Goal: Transaction & Acquisition: Purchase product/service

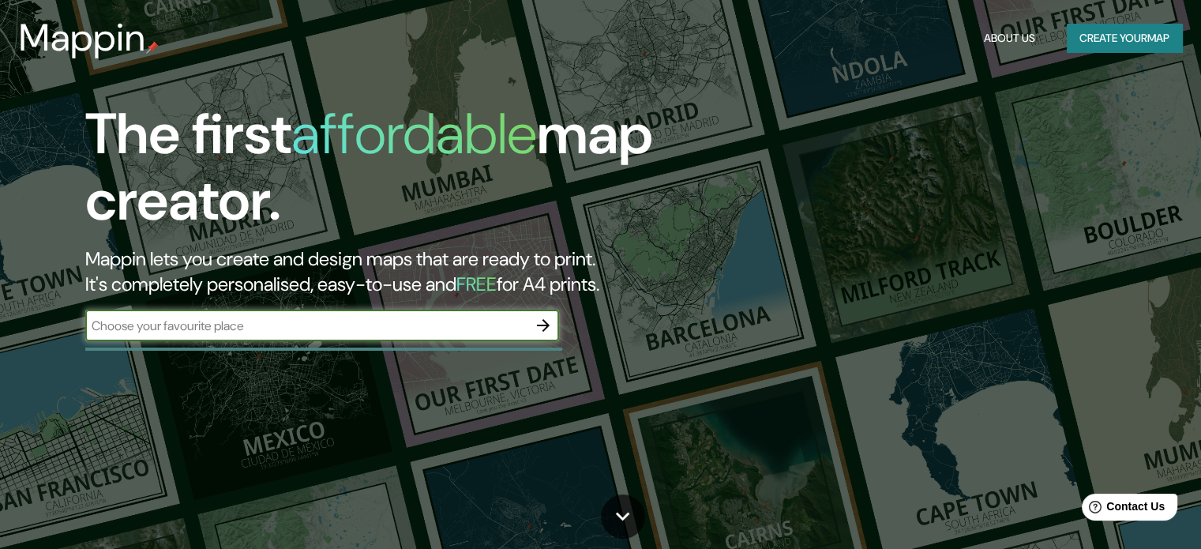
click at [1112, 36] on button "Create your map" at bounding box center [1124, 38] width 115 height 29
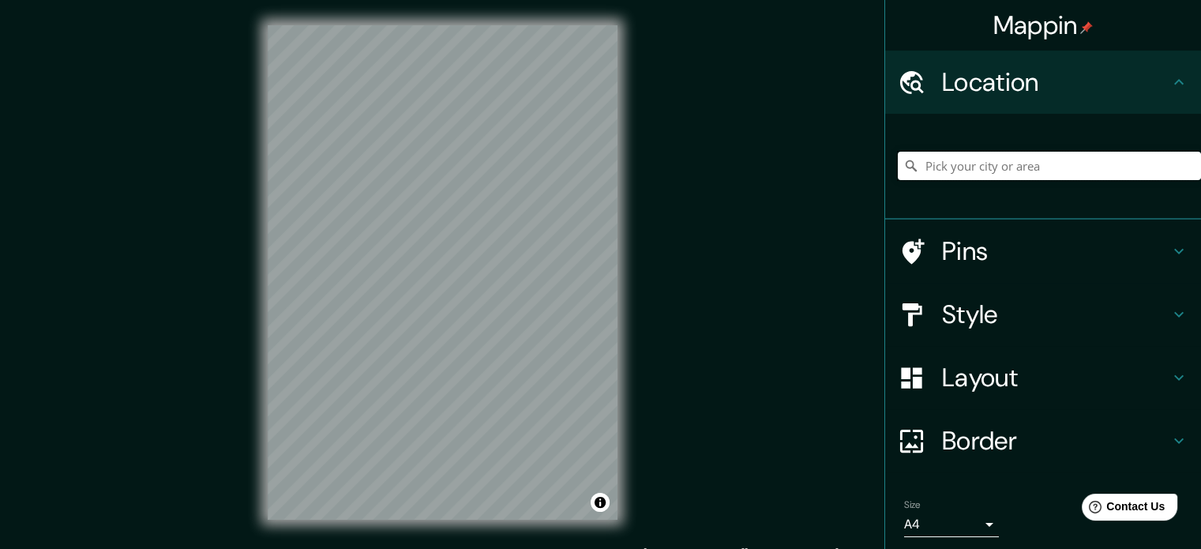
click at [934, 161] on input "Pick your city or area" at bounding box center [1049, 166] width 303 height 28
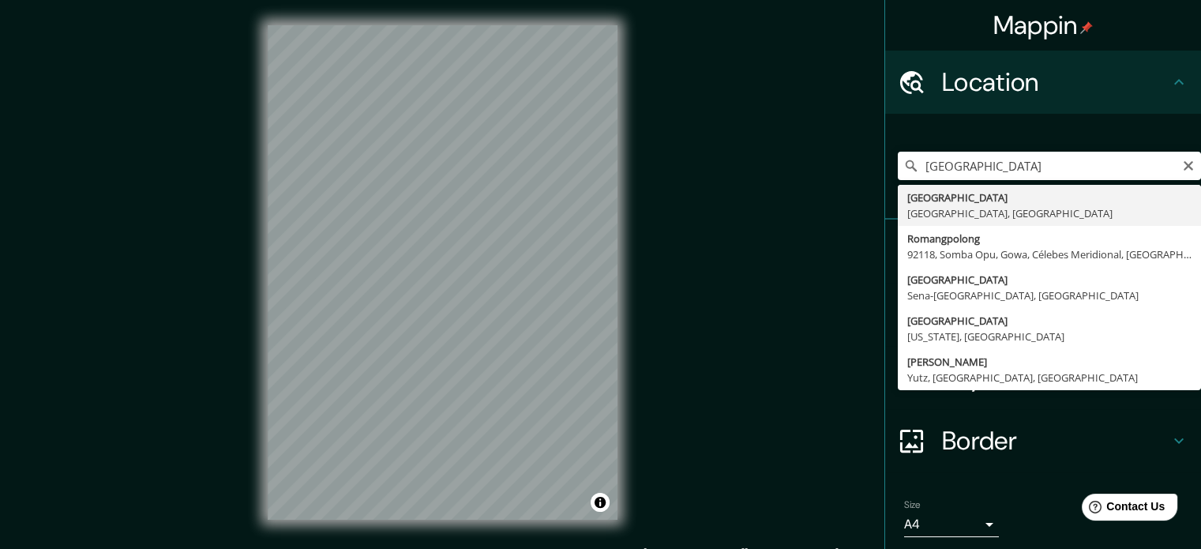
type input "[GEOGRAPHIC_DATA], [GEOGRAPHIC_DATA], [GEOGRAPHIC_DATA]"
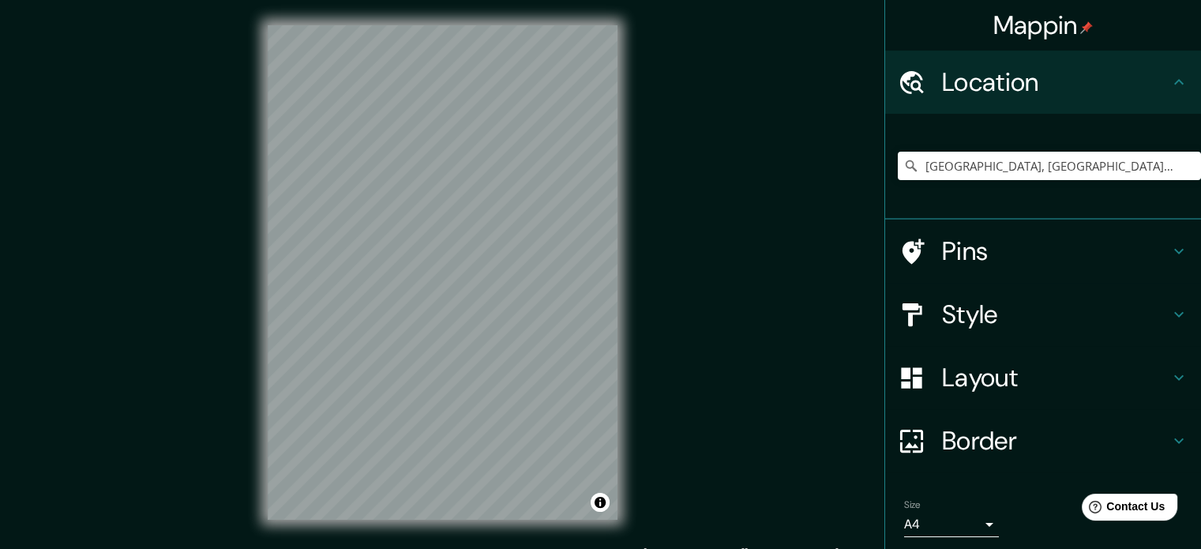
click at [1169, 311] on icon at bounding box center [1178, 314] width 19 height 19
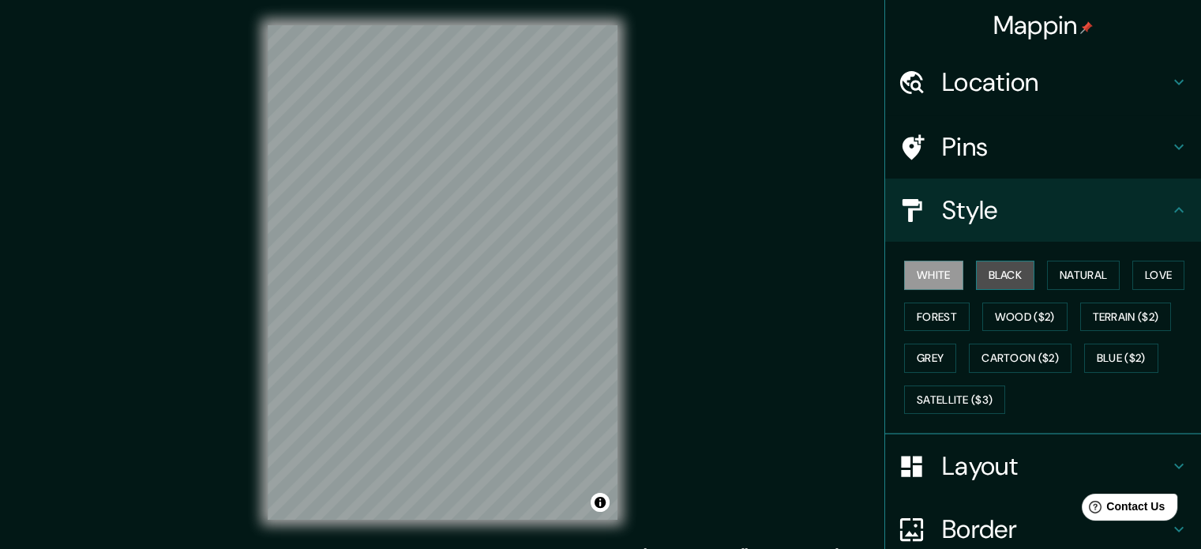
click at [986, 273] on button "Black" at bounding box center [1005, 275] width 59 height 29
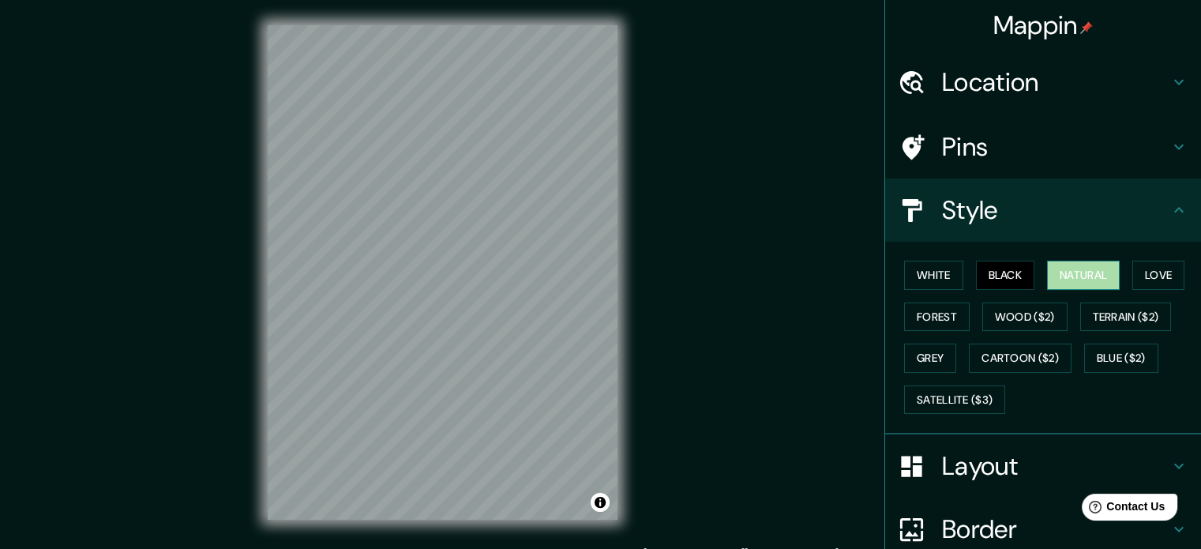
click at [1054, 276] on button "Natural" at bounding box center [1083, 275] width 73 height 29
click at [1142, 275] on button "Love" at bounding box center [1158, 275] width 52 height 29
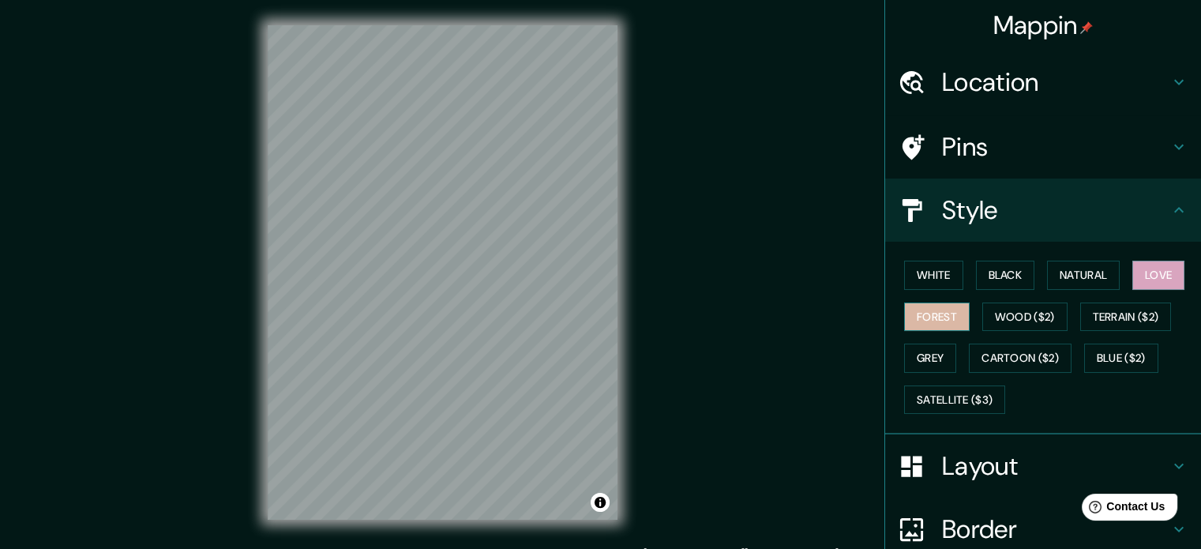
click at [939, 317] on button "Forest" at bounding box center [937, 316] width 66 height 29
click at [1002, 317] on button "Wood ($2)" at bounding box center [1024, 316] width 85 height 29
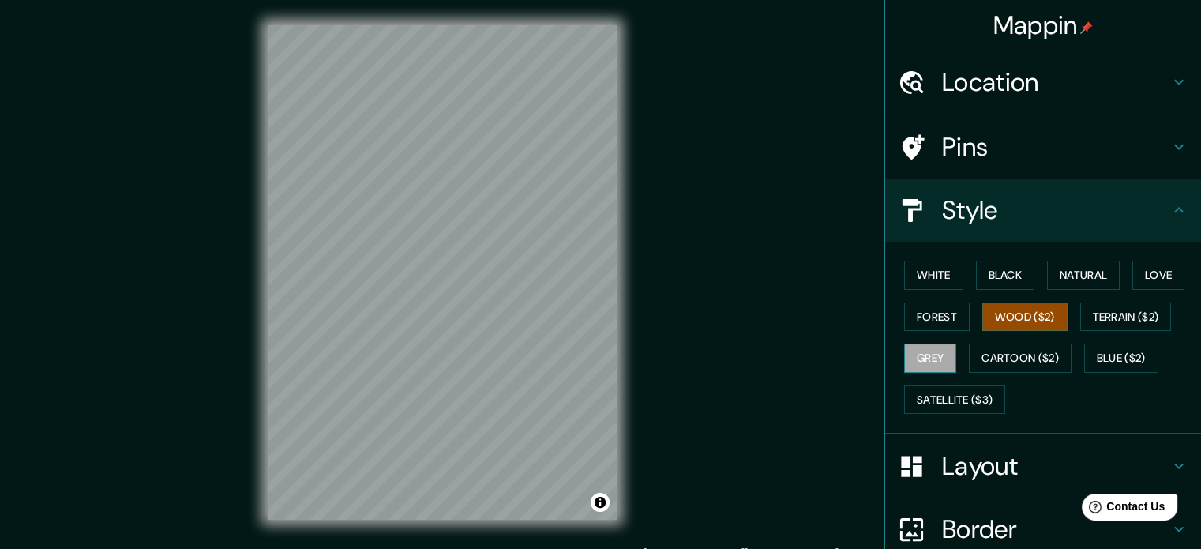
click at [938, 349] on button "Grey" at bounding box center [930, 357] width 52 height 29
click at [925, 276] on button "White" at bounding box center [933, 275] width 59 height 29
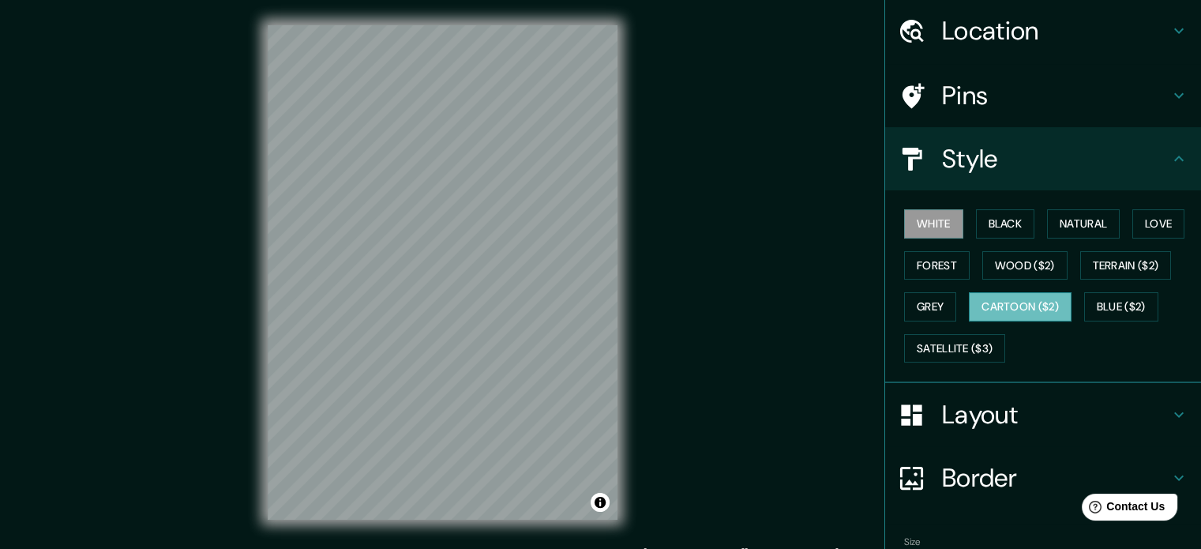
scroll to position [79, 0]
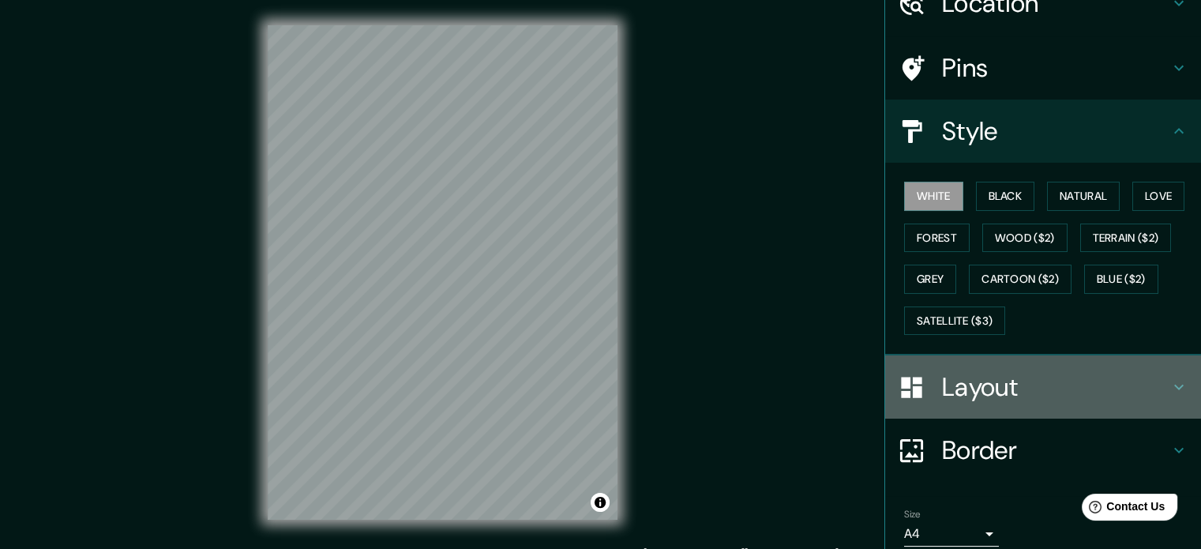
click at [1169, 381] on icon at bounding box center [1178, 386] width 19 height 19
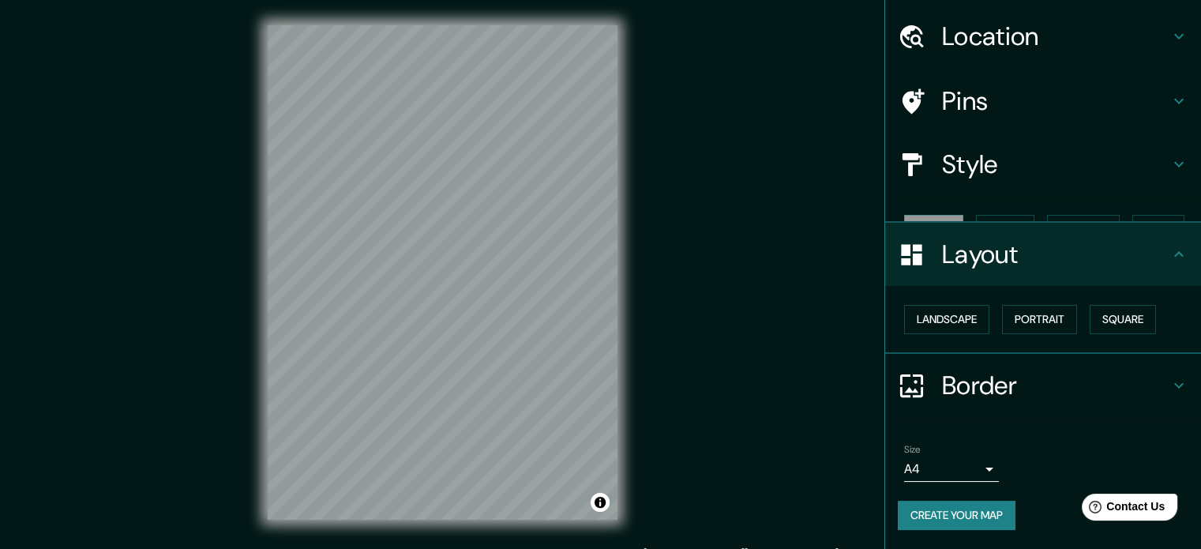
scroll to position [17, 0]
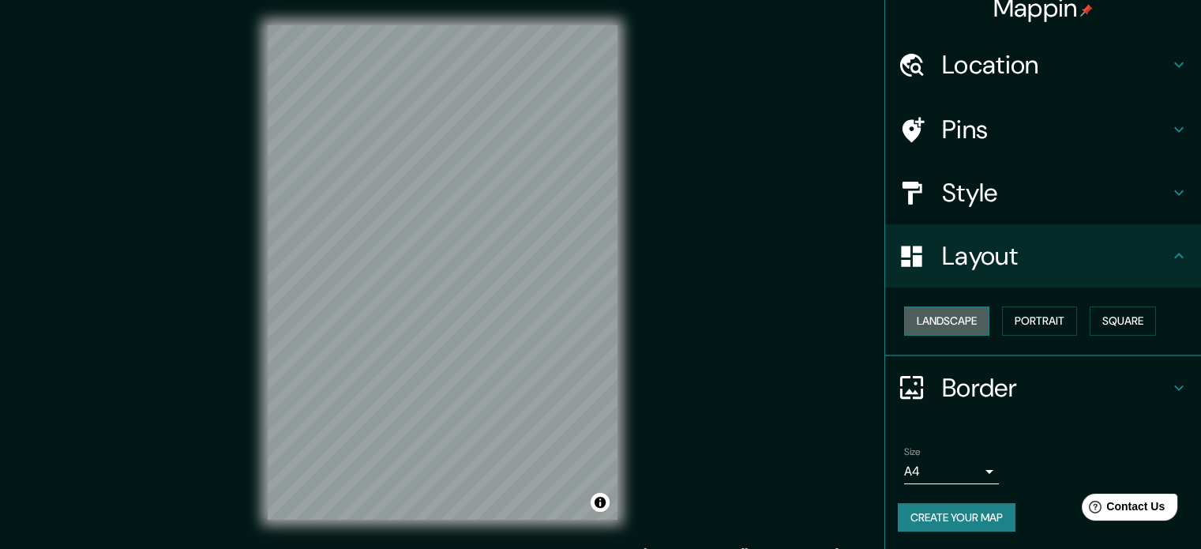
click at [916, 327] on button "Landscape" at bounding box center [946, 320] width 85 height 29
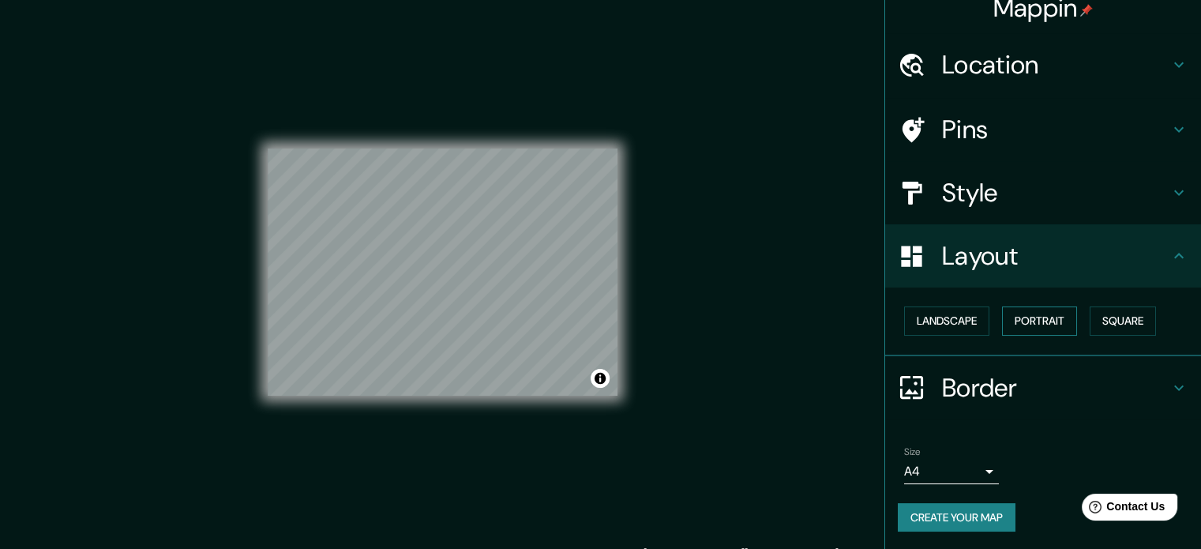
click at [1037, 317] on button "Portrait" at bounding box center [1039, 320] width 75 height 29
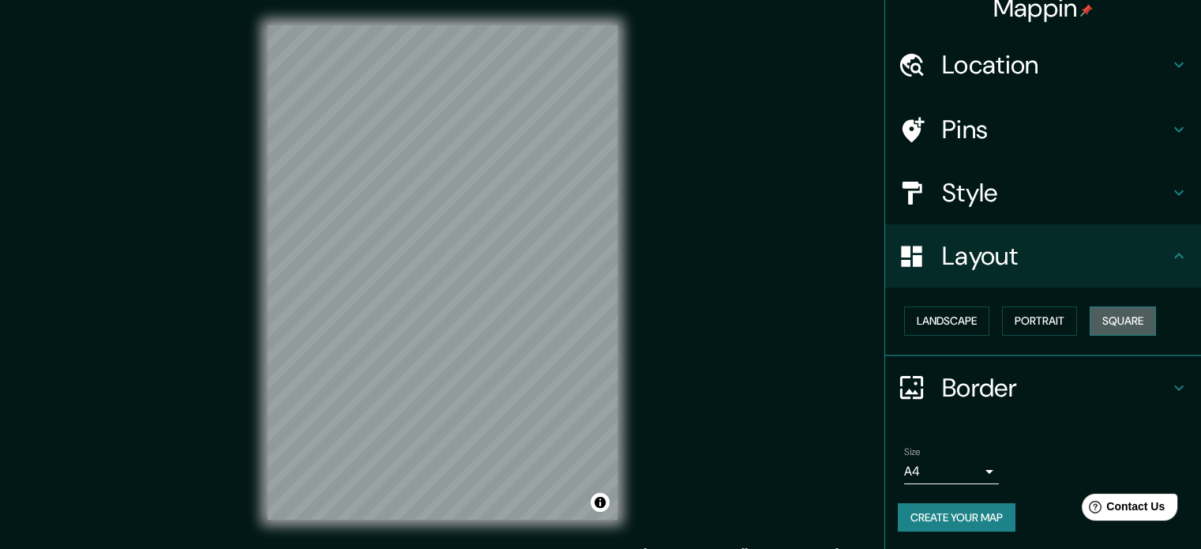
click at [1131, 317] on button "Square" at bounding box center [1123, 320] width 66 height 29
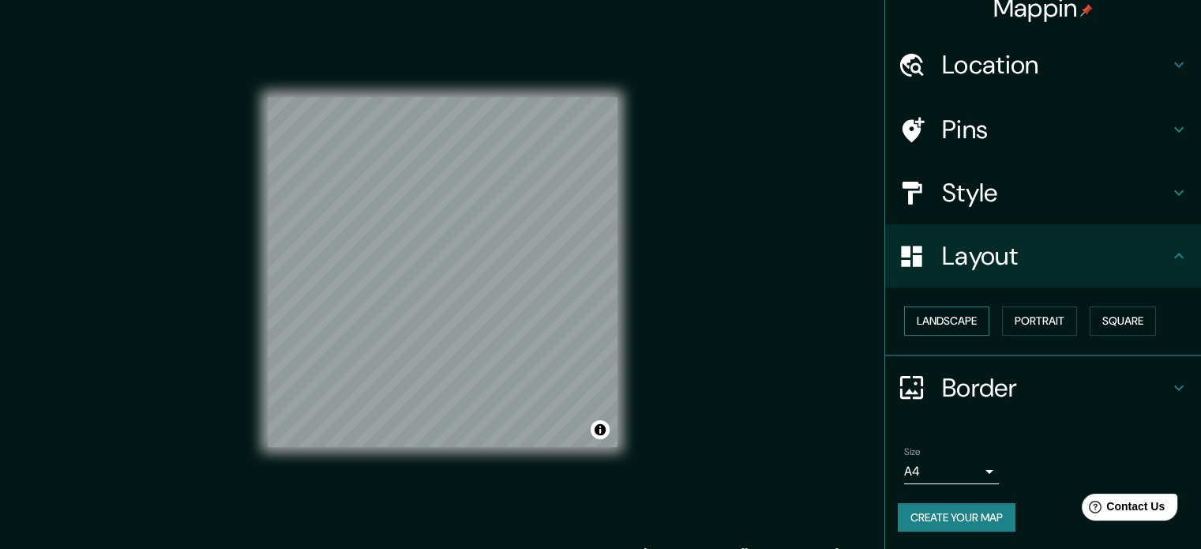
click at [938, 322] on button "Landscape" at bounding box center [946, 320] width 85 height 29
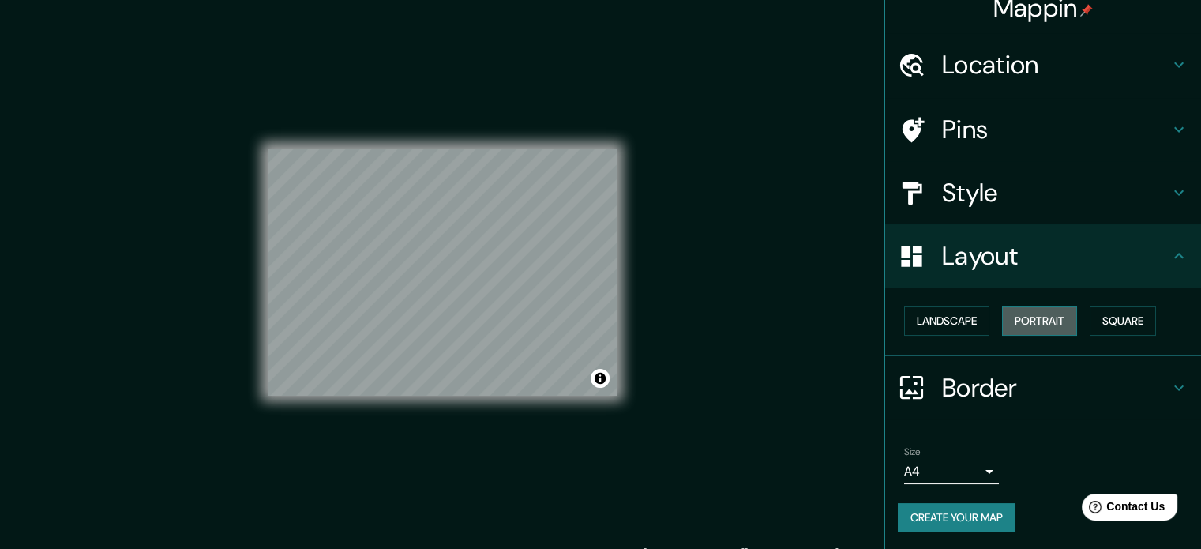
click at [1020, 321] on button "Portrait" at bounding box center [1039, 320] width 75 height 29
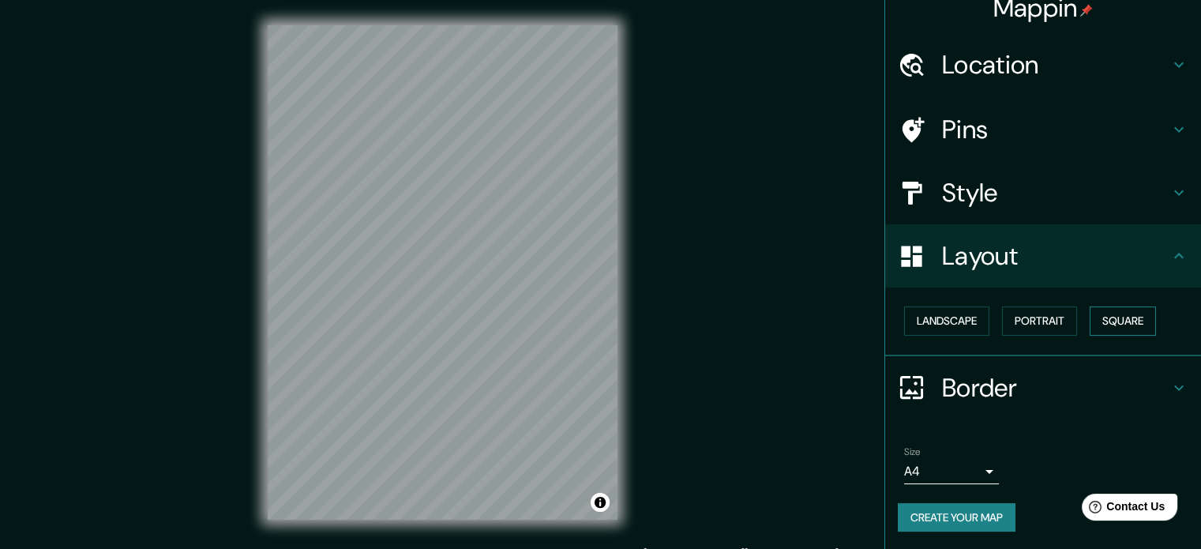
click at [1090, 316] on button "Square" at bounding box center [1123, 320] width 66 height 29
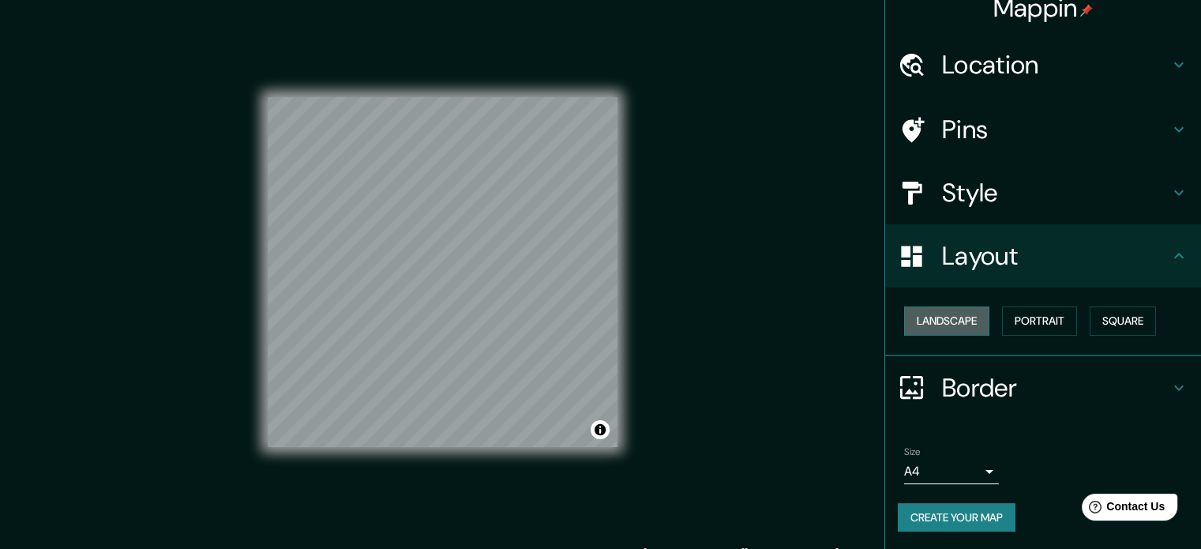
click at [916, 322] on button "Landscape" at bounding box center [946, 320] width 85 height 29
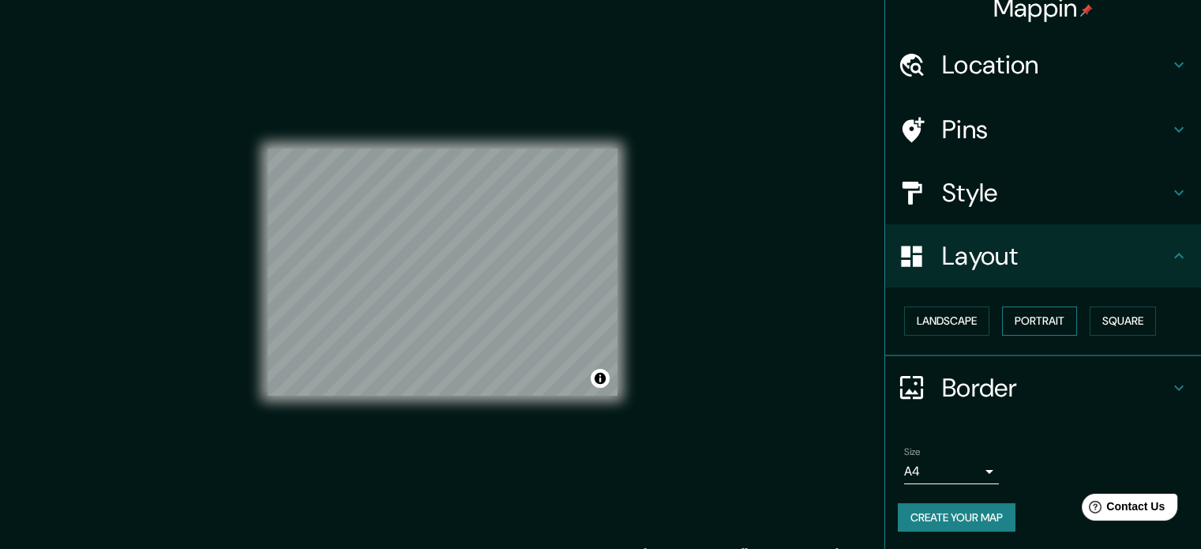
click at [1022, 315] on button "Portrait" at bounding box center [1039, 320] width 75 height 29
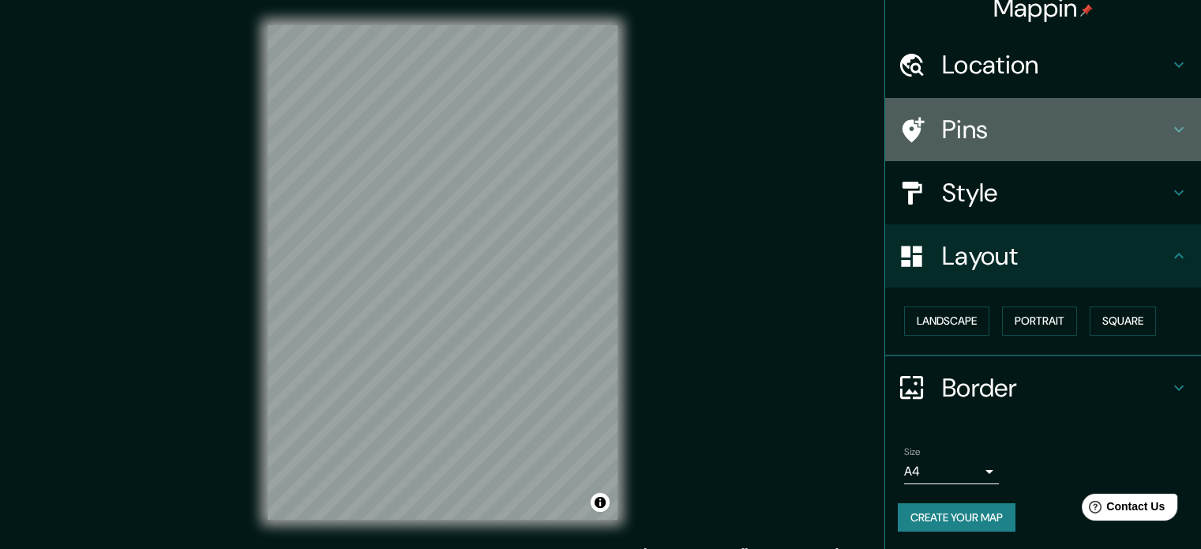
click at [1169, 129] on icon at bounding box center [1178, 129] width 19 height 19
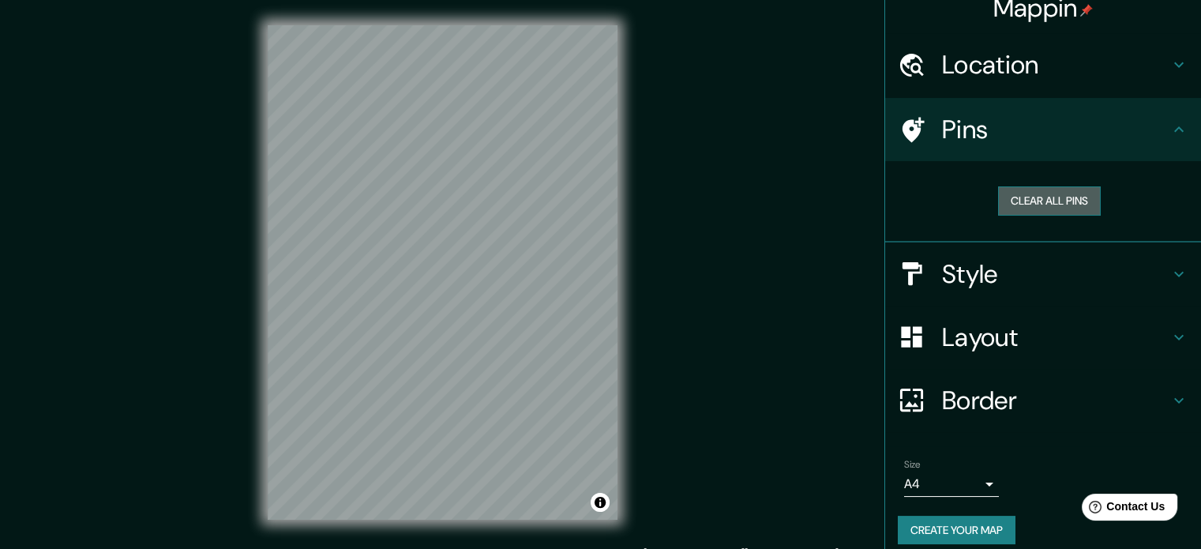
click at [1051, 197] on button "Clear all pins" at bounding box center [1049, 200] width 103 height 29
click at [1025, 201] on button "Clear all pins" at bounding box center [1049, 200] width 103 height 29
click at [1048, 200] on button "Clear all pins" at bounding box center [1049, 200] width 103 height 29
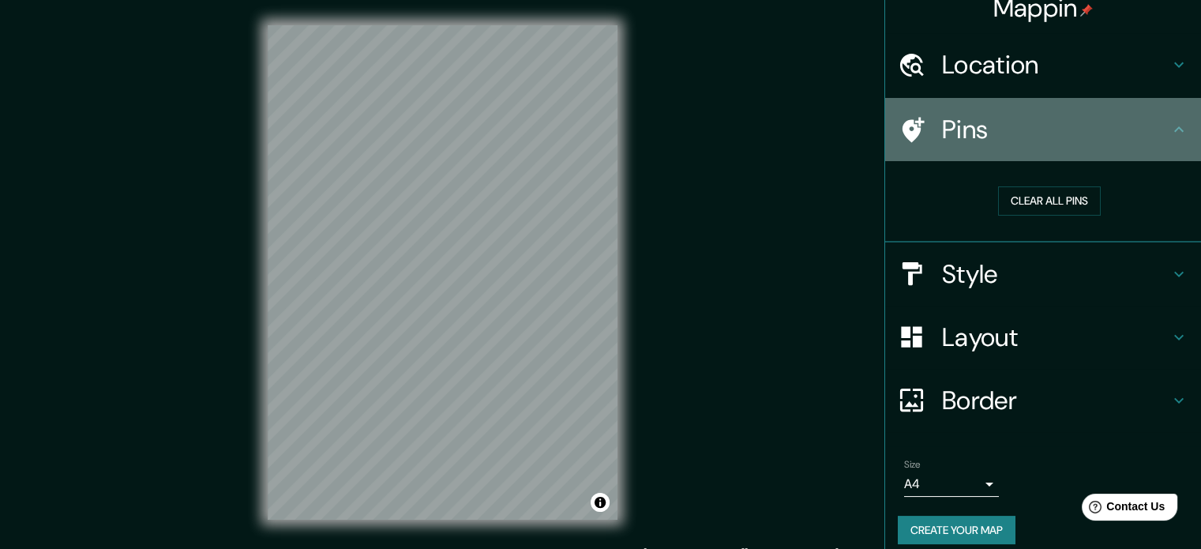
click at [1169, 132] on icon at bounding box center [1178, 129] width 19 height 19
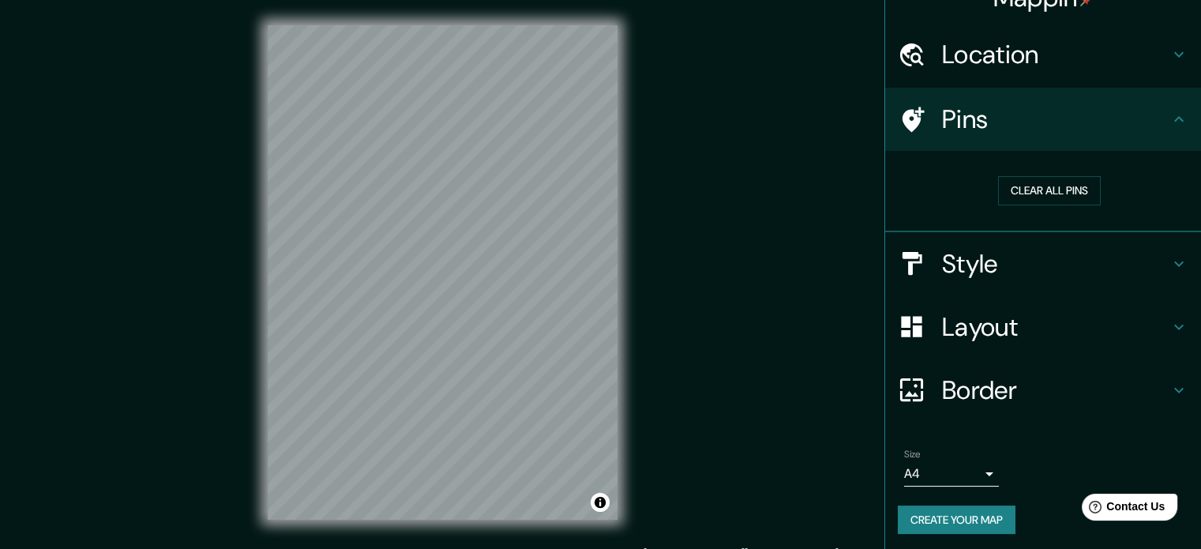
scroll to position [30, 0]
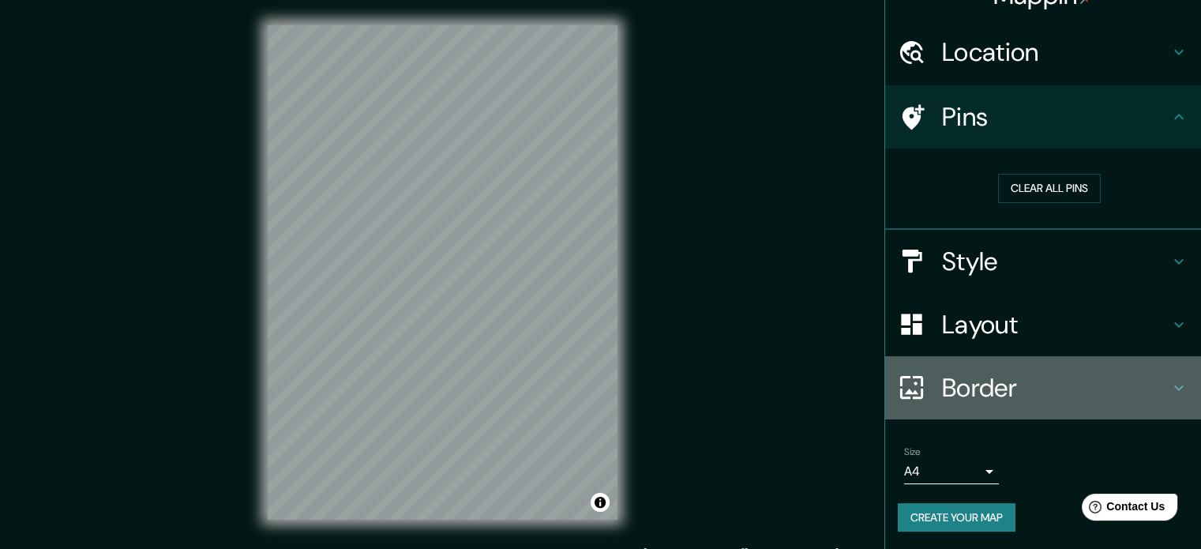
click at [1169, 384] on icon at bounding box center [1178, 387] width 19 height 19
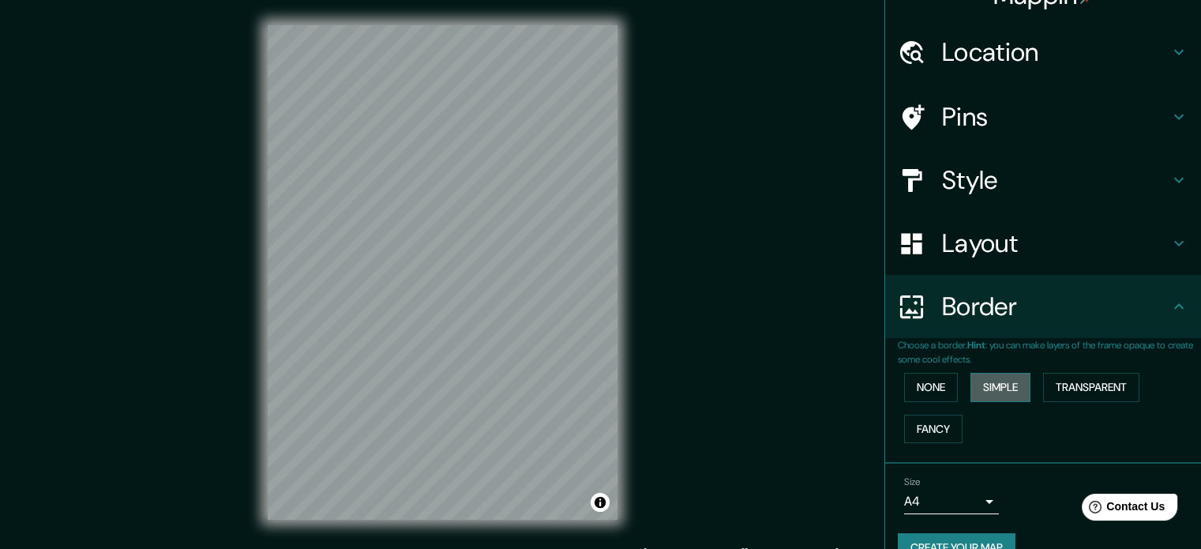
click at [974, 381] on button "Simple" at bounding box center [1000, 387] width 60 height 29
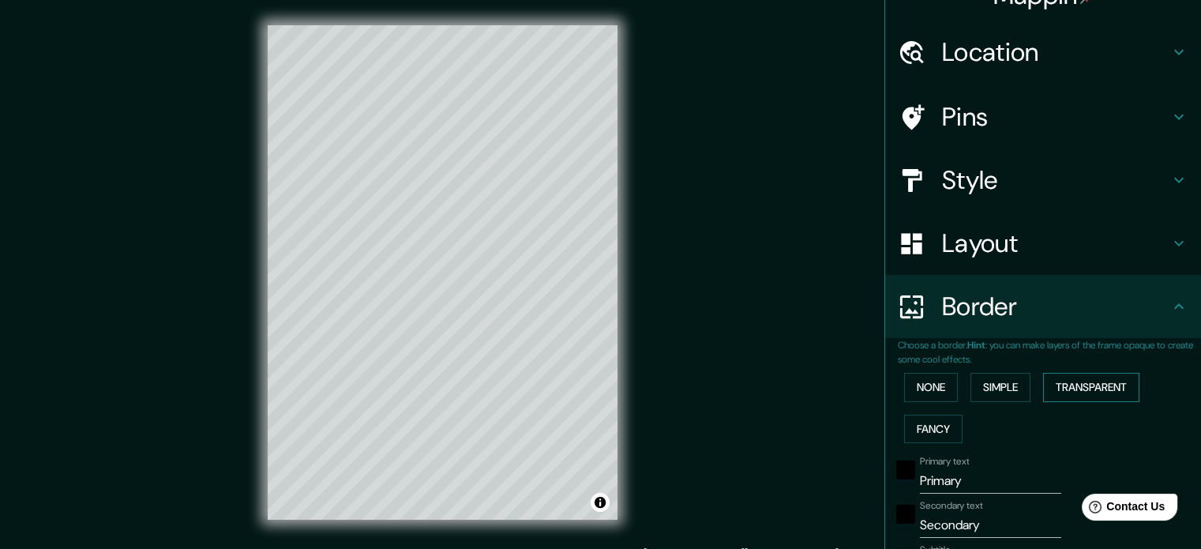
click at [1051, 388] on button "Transparent" at bounding box center [1091, 387] width 96 height 29
click at [932, 424] on button "Fancy" at bounding box center [933, 429] width 58 height 29
click at [936, 388] on button "None" at bounding box center [931, 387] width 54 height 29
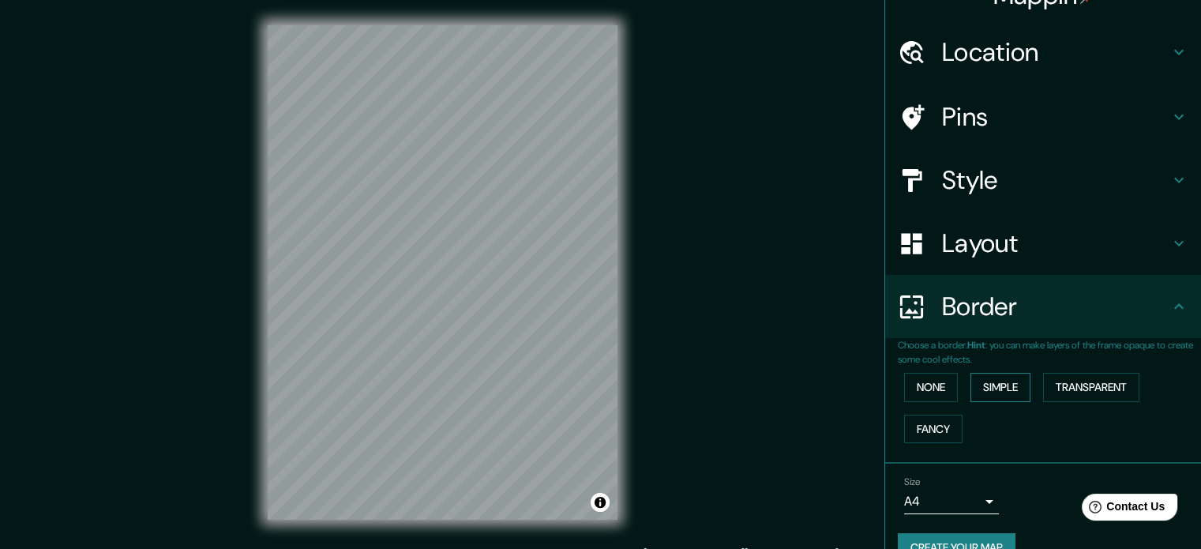
click at [985, 375] on button "Simple" at bounding box center [1000, 387] width 60 height 29
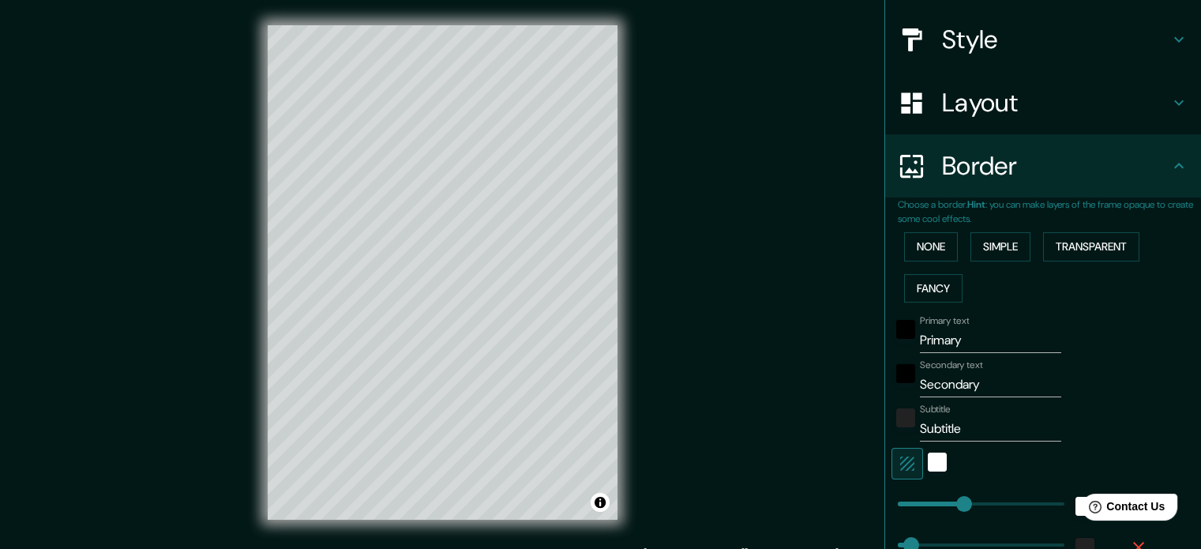
scroll to position [188, 0]
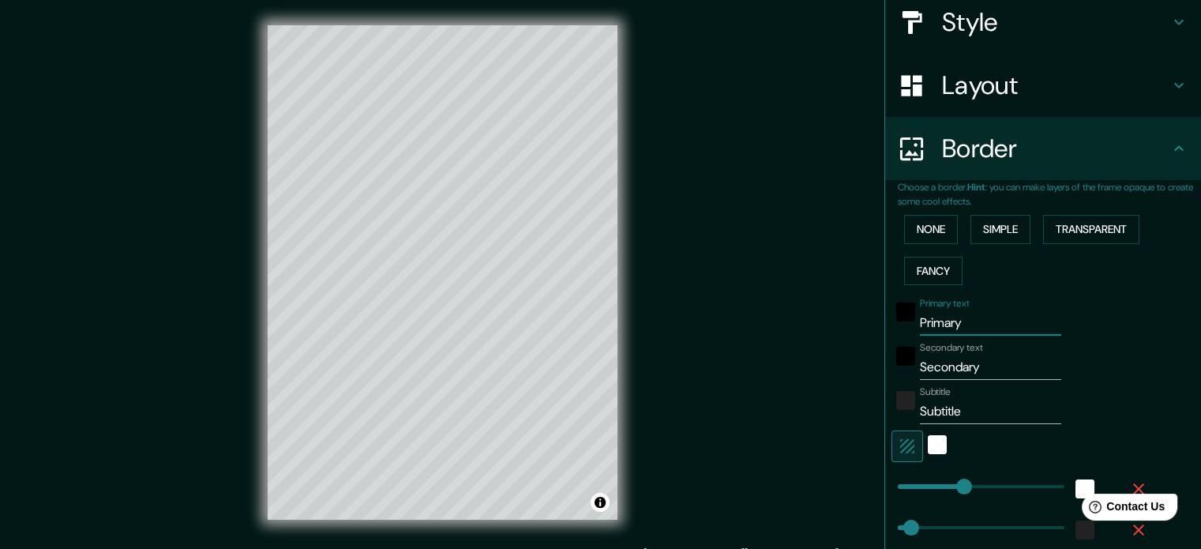
drag, startPoint x: 977, startPoint y: 321, endPoint x: 873, endPoint y: 315, distance: 104.4
click at [885, 315] on div "Choose a border. Hint : you can make layers of the frame opaque to create some …" at bounding box center [1043, 387] width 316 height 414
type input "R"
type input "177"
type input "35"
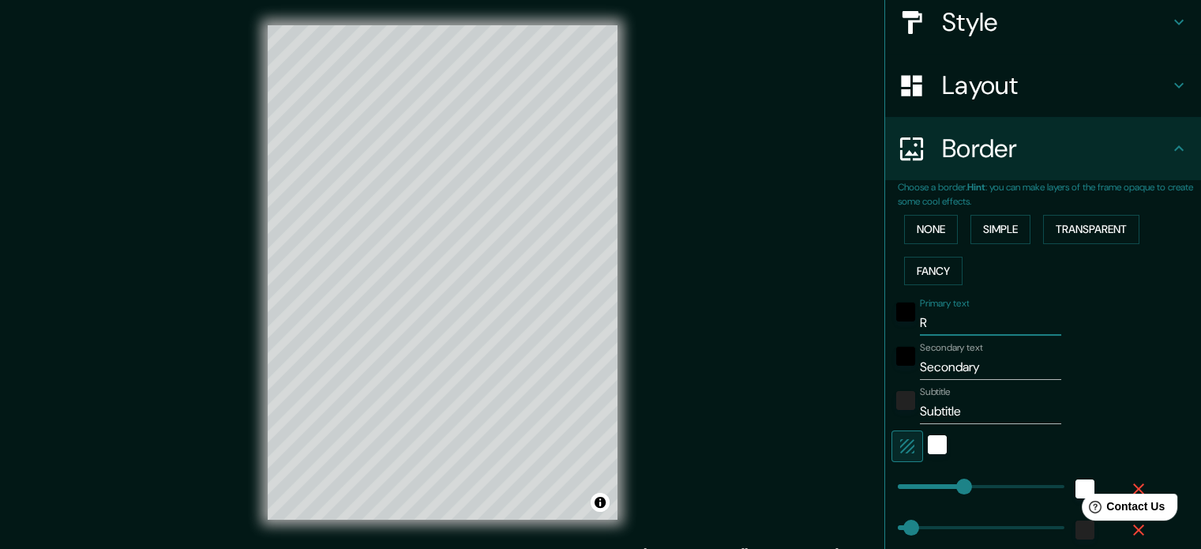
type input "Ro"
type input "177"
type input "35"
type input "Rom"
type input "177"
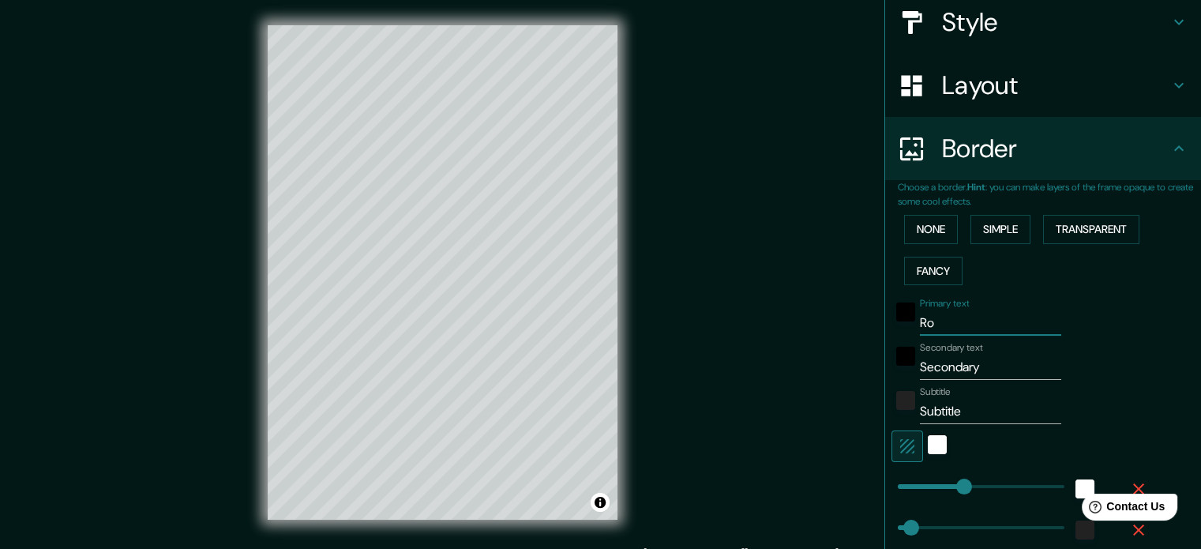
type input "35"
type input "[GEOGRAPHIC_DATA]"
type input "177"
type input "35"
type input "[GEOGRAPHIC_DATA]"
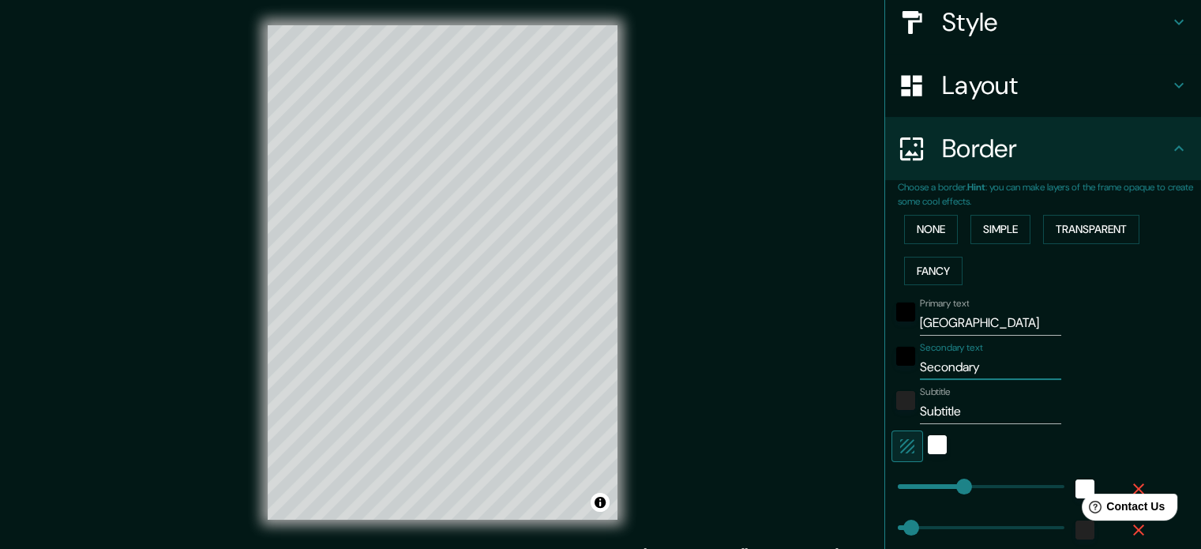
drag, startPoint x: 988, startPoint y: 369, endPoint x: 795, endPoint y: 366, distance: 192.7
click at [795, 366] on div "Mappin Location Roma, Ciudad metropolitana de Roma Capital, Italia Pins Style L…" at bounding box center [600, 285] width 1201 height 570
type input "I"
type input "177"
type input "35"
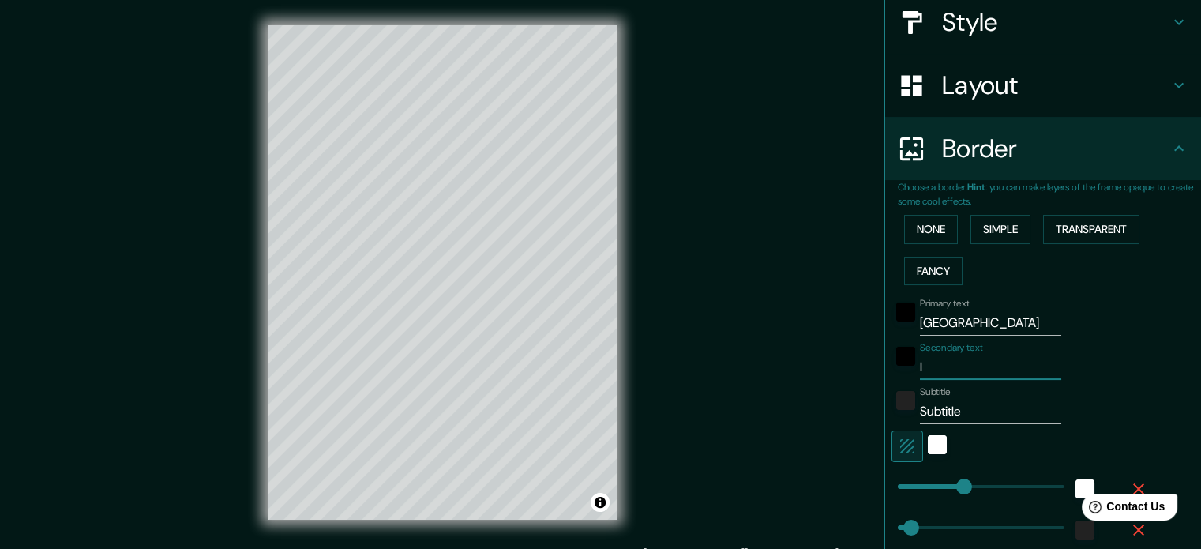
type input "It"
type input "177"
type input "35"
type input "Ita"
type input "177"
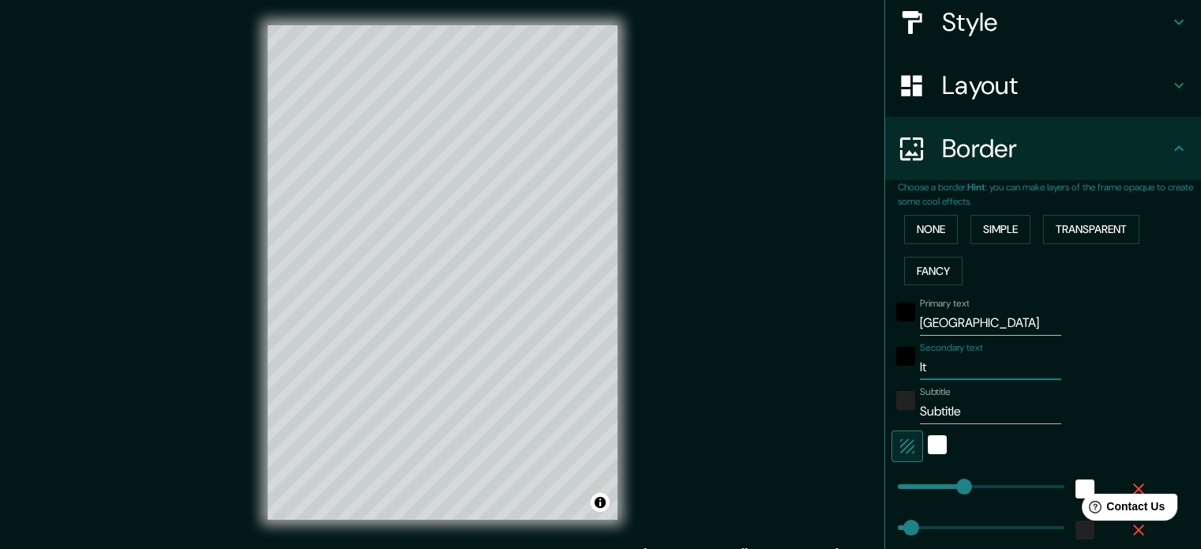
type input "35"
type input "Ital"
type input "177"
type input "35"
type input "Itali"
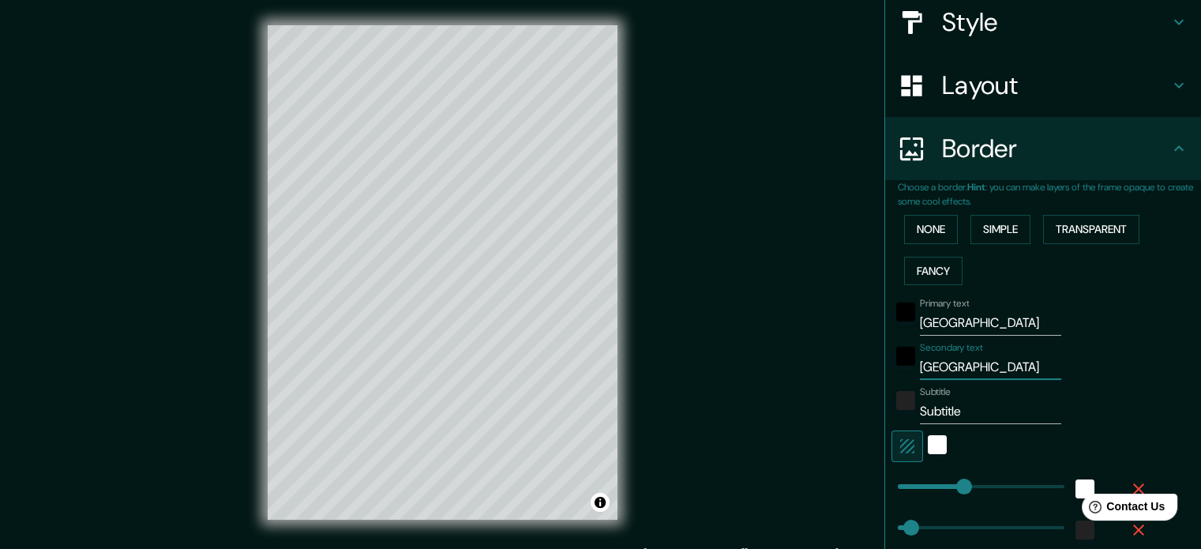
type input "177"
type input "35"
type input "Italia"
type input "177"
type input "35"
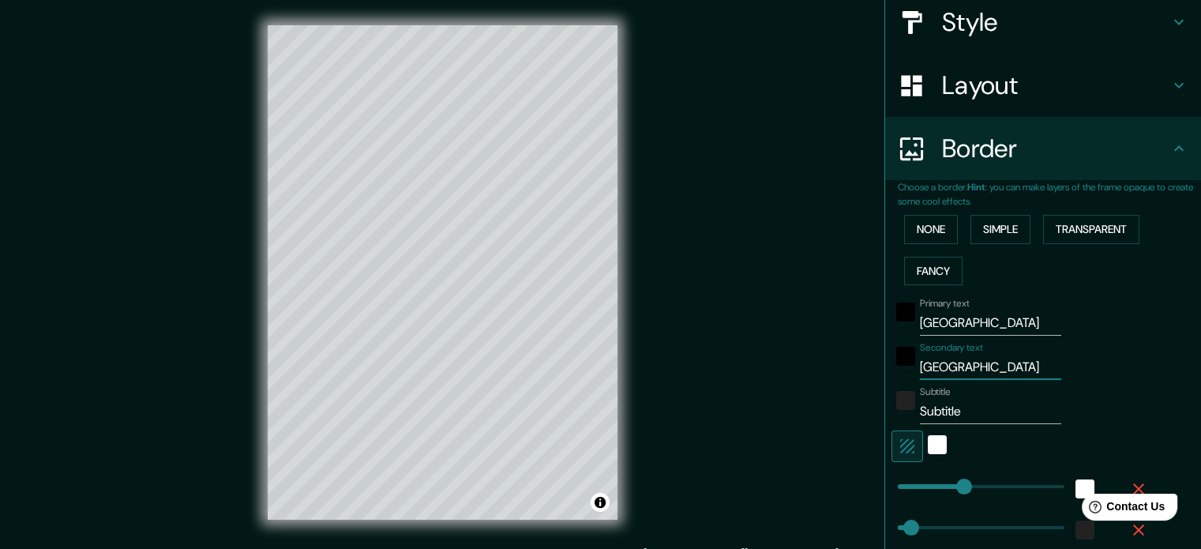
type input "Italia"
click at [974, 412] on input "Subtitle" at bounding box center [990, 411] width 141 height 25
drag, startPoint x: 970, startPoint y: 414, endPoint x: 866, endPoint y: 415, distance: 103.4
click at [866, 415] on div "Mappin Location Roma, Ciudad metropolitana de Roma Capital, Italia Pins Style L…" at bounding box center [600, 285] width 1201 height 570
type input "L"
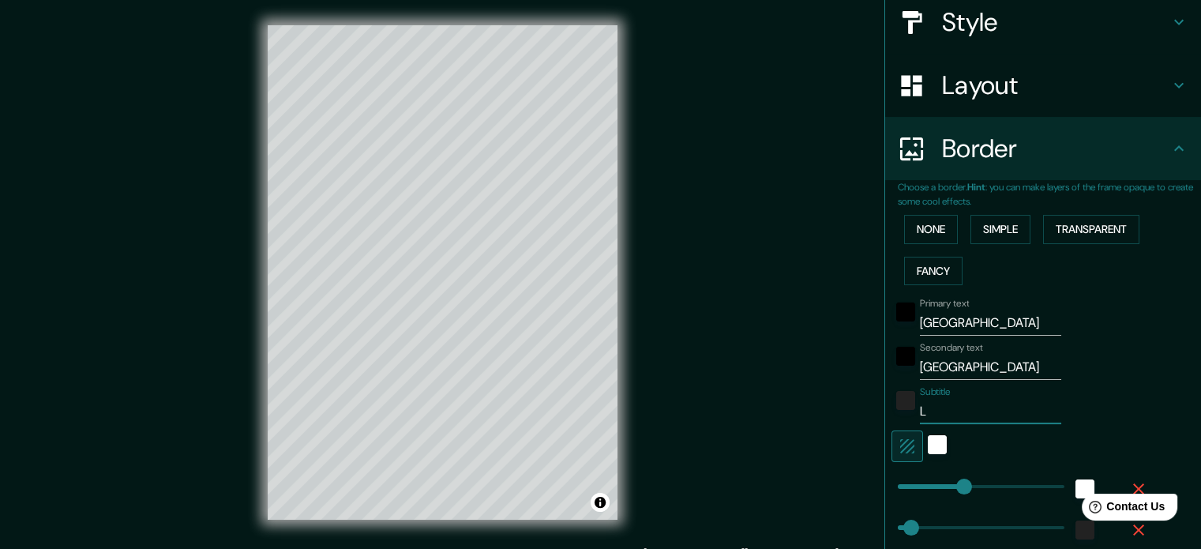
type input "177"
type input "35"
type input "La"
type input "177"
type input "35"
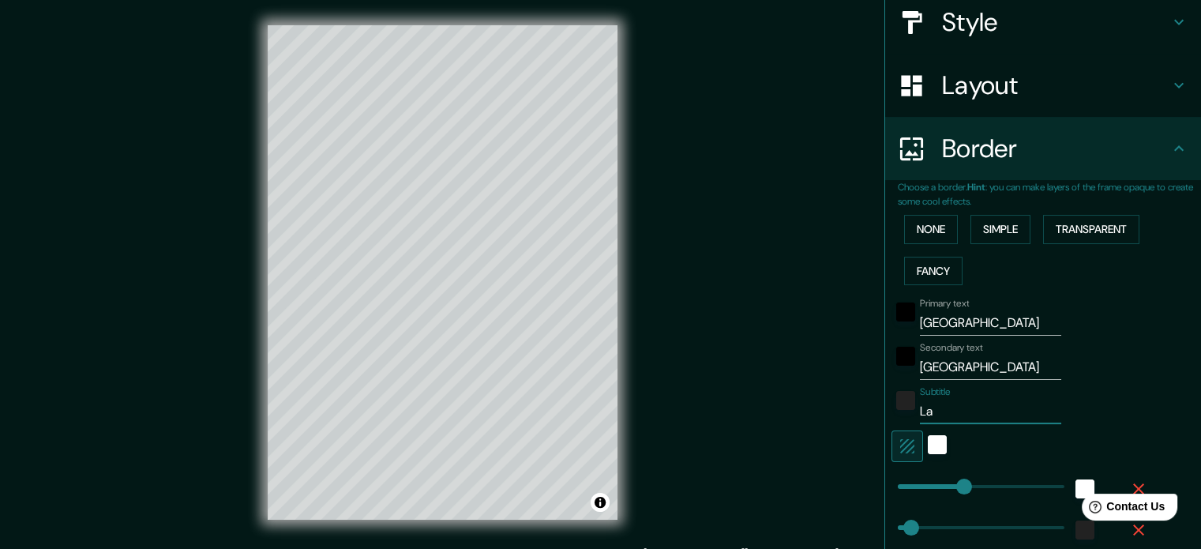
type input "La"
type input "177"
type input "35"
type input "La m"
type input "177"
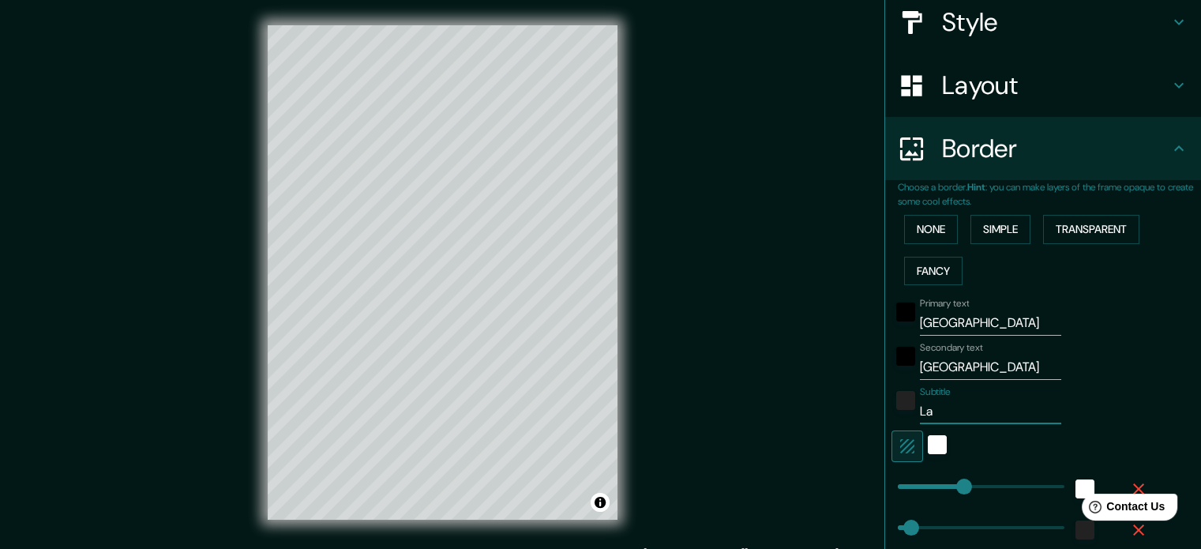
type input "35"
type input "La me"
type input "177"
type input "35"
type input "La mejo"
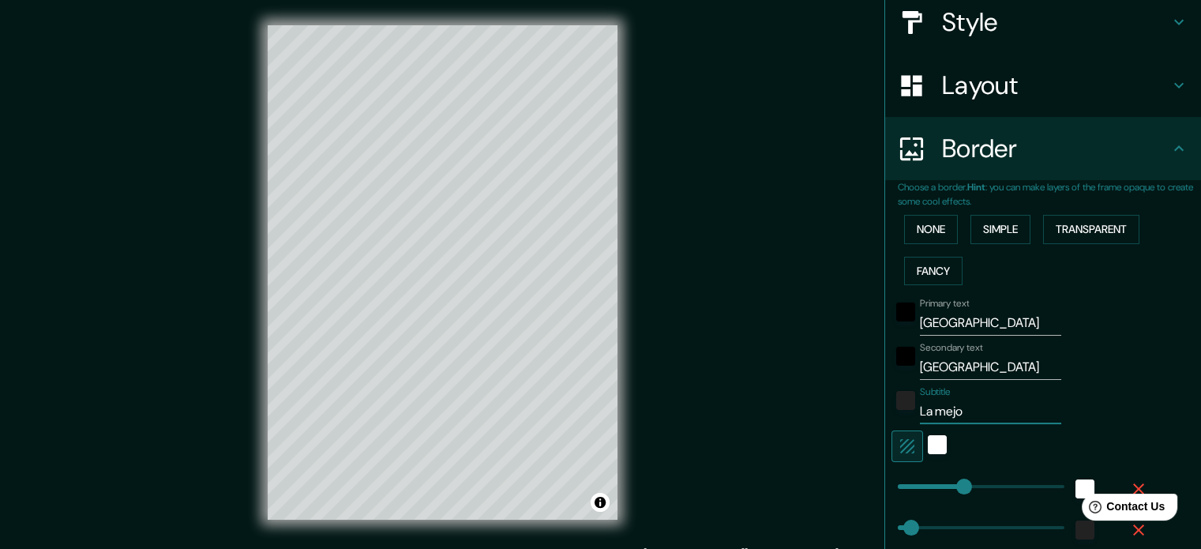
type input "177"
type input "35"
type input "La mejor"
type input "177"
type input "35"
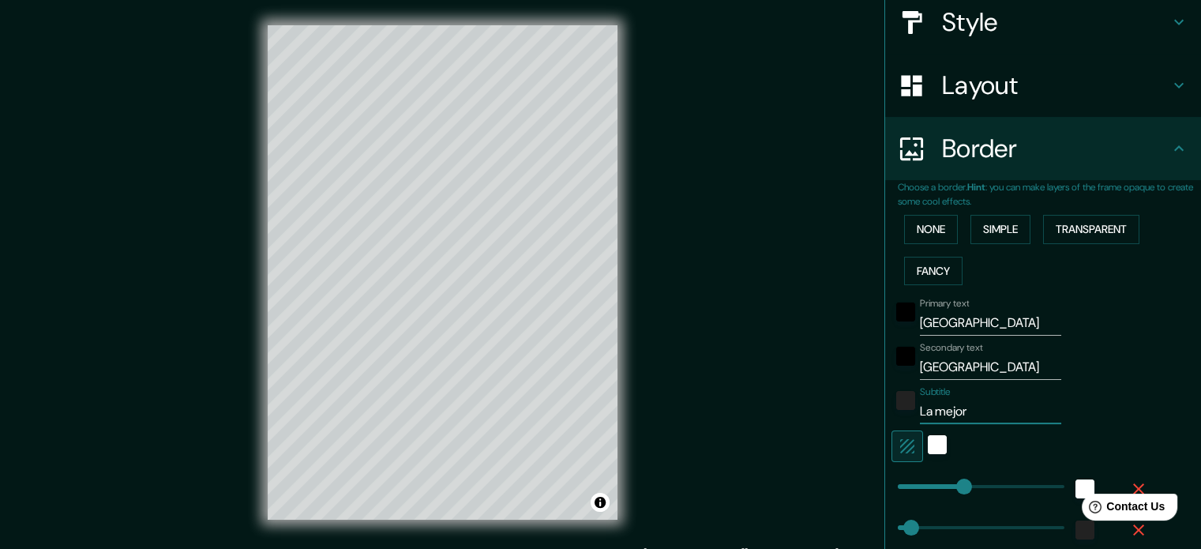
type input "La mejor"
type input "177"
type input "35"
type input "La mejor c"
type input "177"
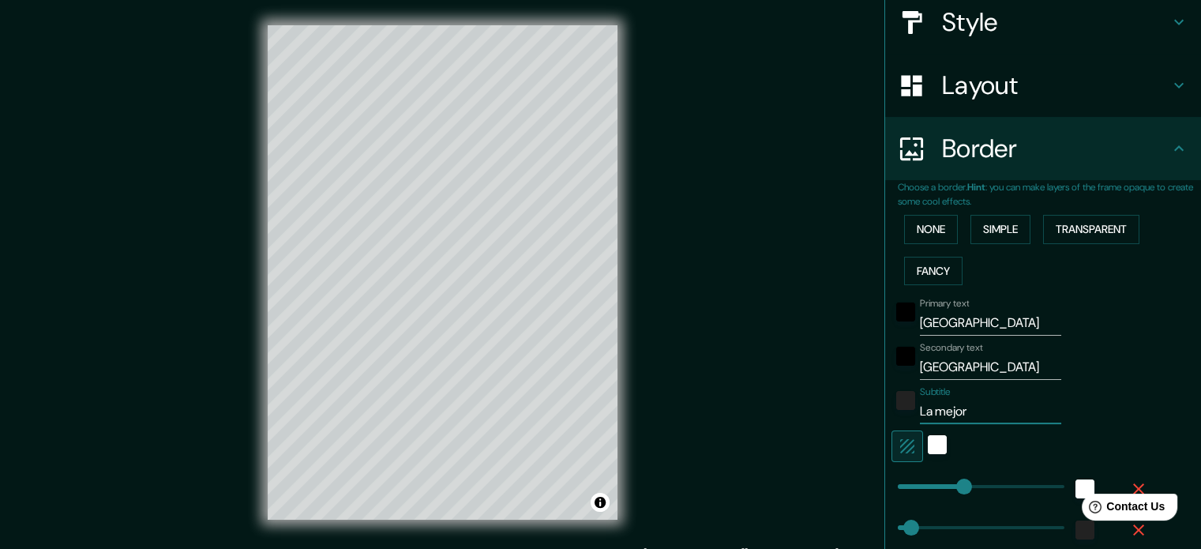
type input "35"
type input "La mejor ci"
type input "177"
type input "35"
type input "La mejor ciu"
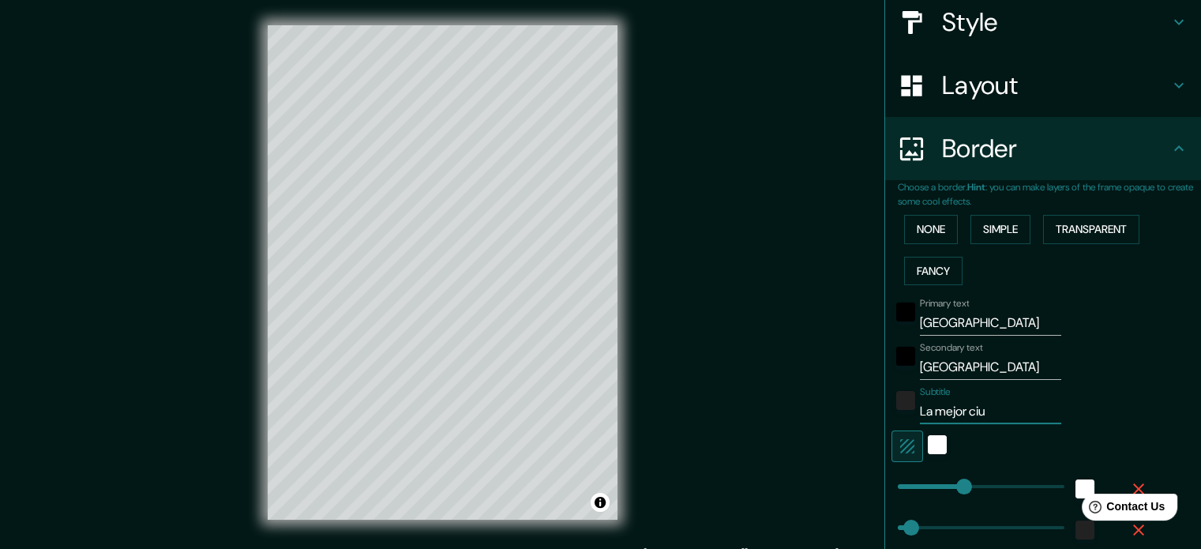
type input "177"
type input "35"
type input "La mejor ciud"
type input "177"
type input "35"
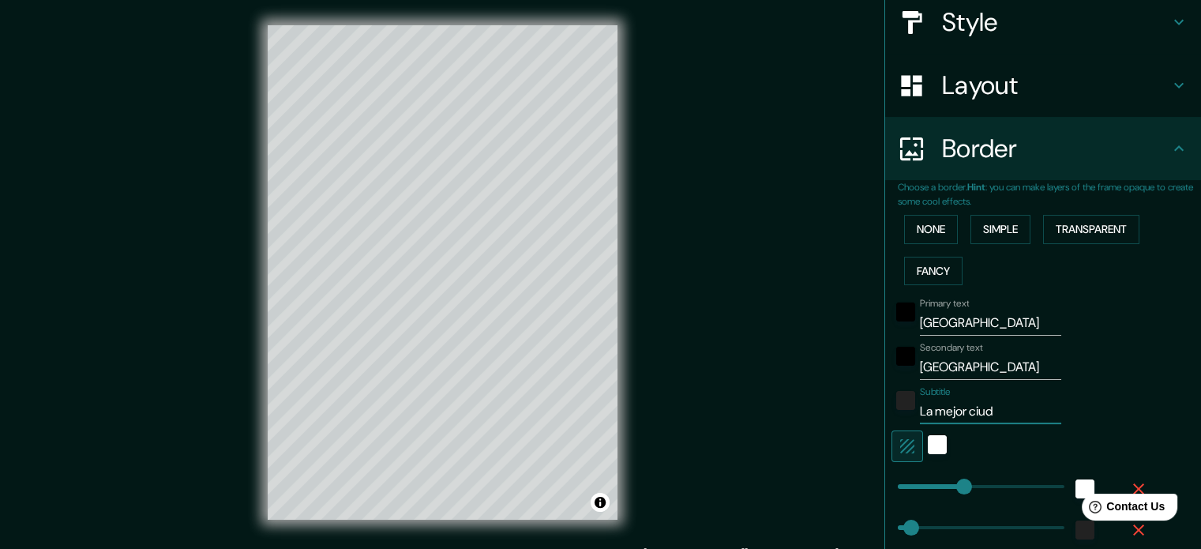
type input "La mejor ciuda"
type input "177"
type input "35"
type input "La mejor ciudad"
type input "177"
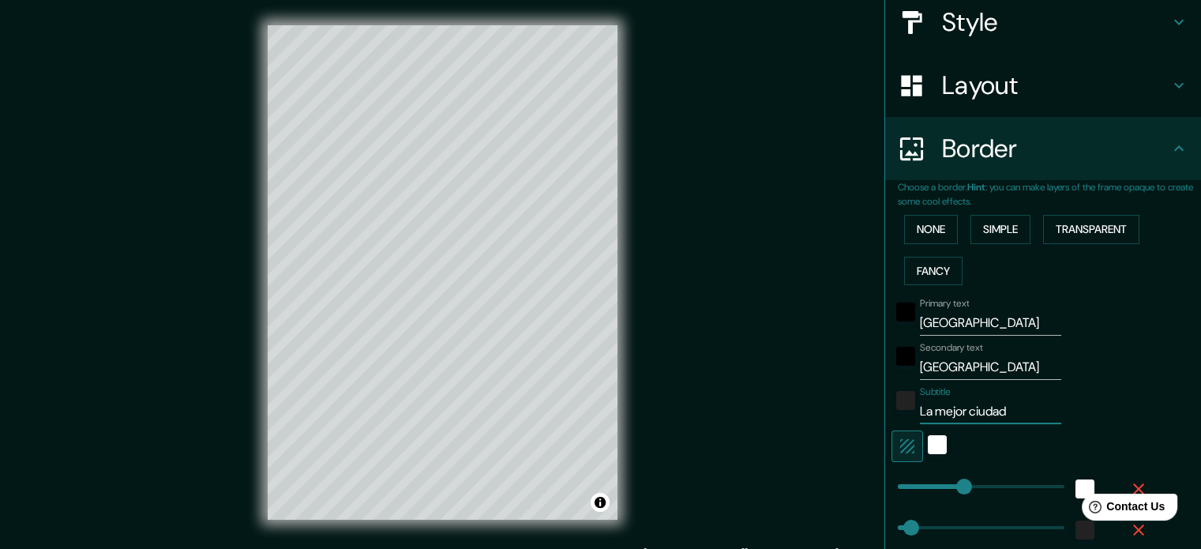
type input "35"
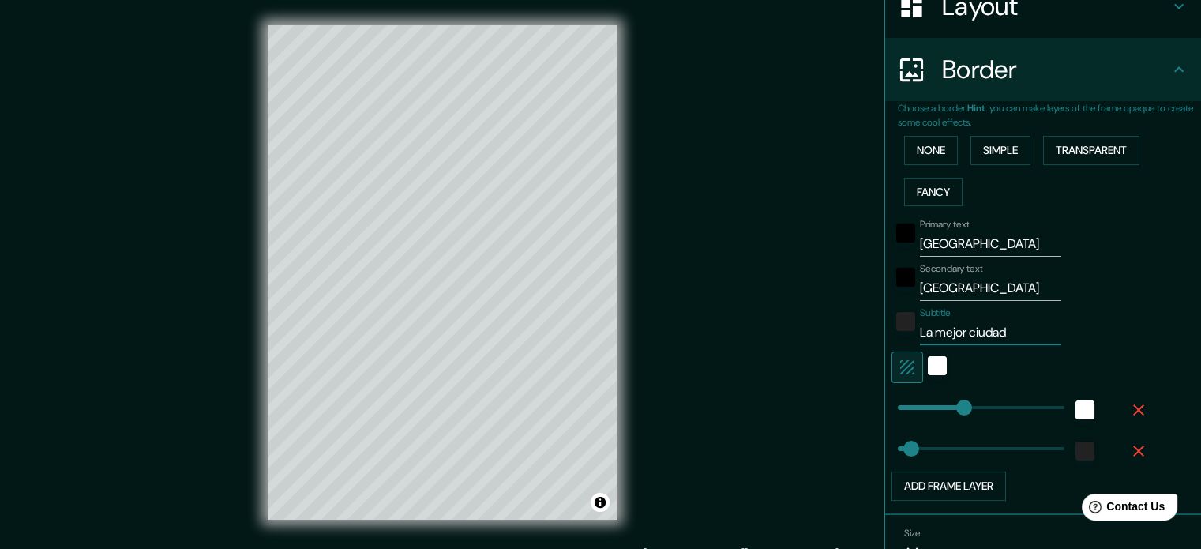
scroll to position [346, 0]
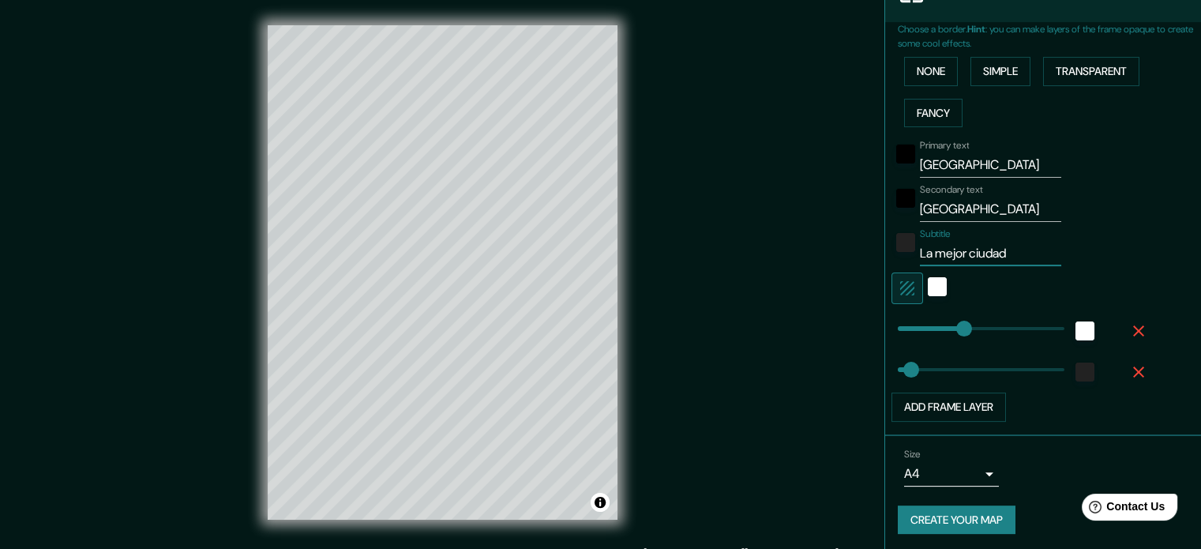
type input "177"
type input "La mejor ciudad"
click at [928, 282] on div "white" at bounding box center [937, 286] width 19 height 19
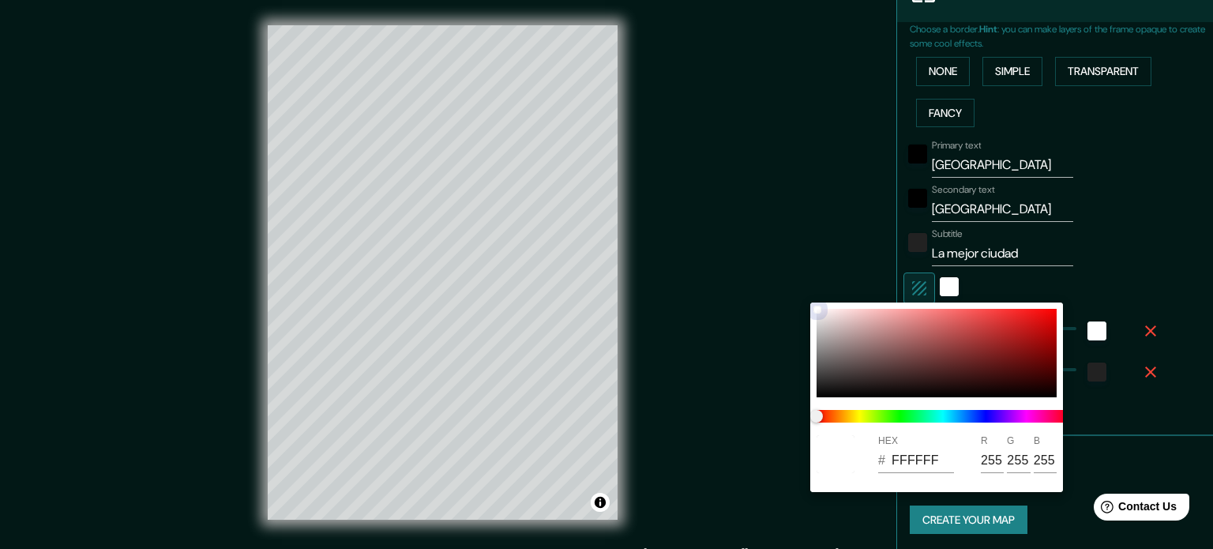
click at [959, 370] on div at bounding box center [936, 353] width 240 height 88
type input "177"
type input "35"
type input "4C1F1F"
type input "76"
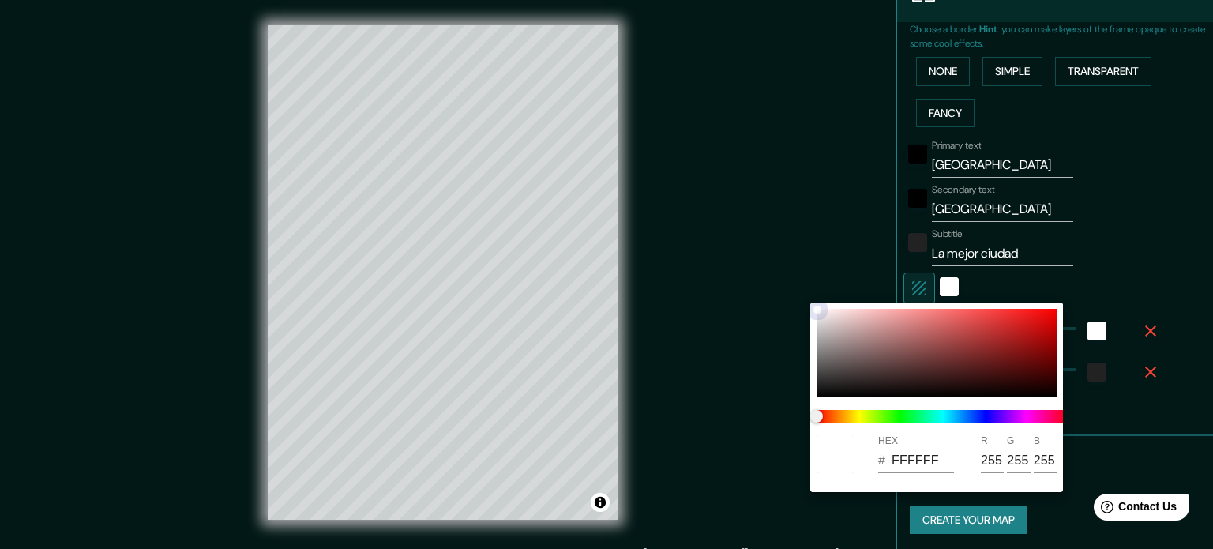
type input "31"
type input "177"
type input "35"
type input "F6E2E2"
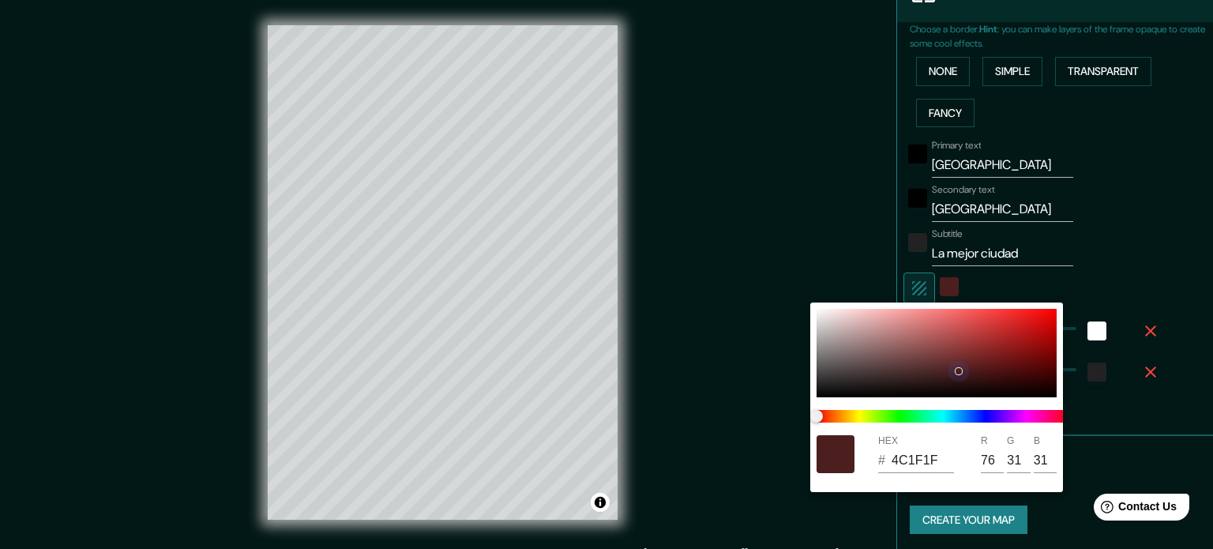
type input "246"
type input "226"
drag, startPoint x: 889, startPoint y: 358, endPoint x: 763, endPoint y: 277, distance: 149.8
click at [763, 277] on div "HEX # F6E2E2 R 246 G 226 B 226" at bounding box center [606, 274] width 1213 height 549
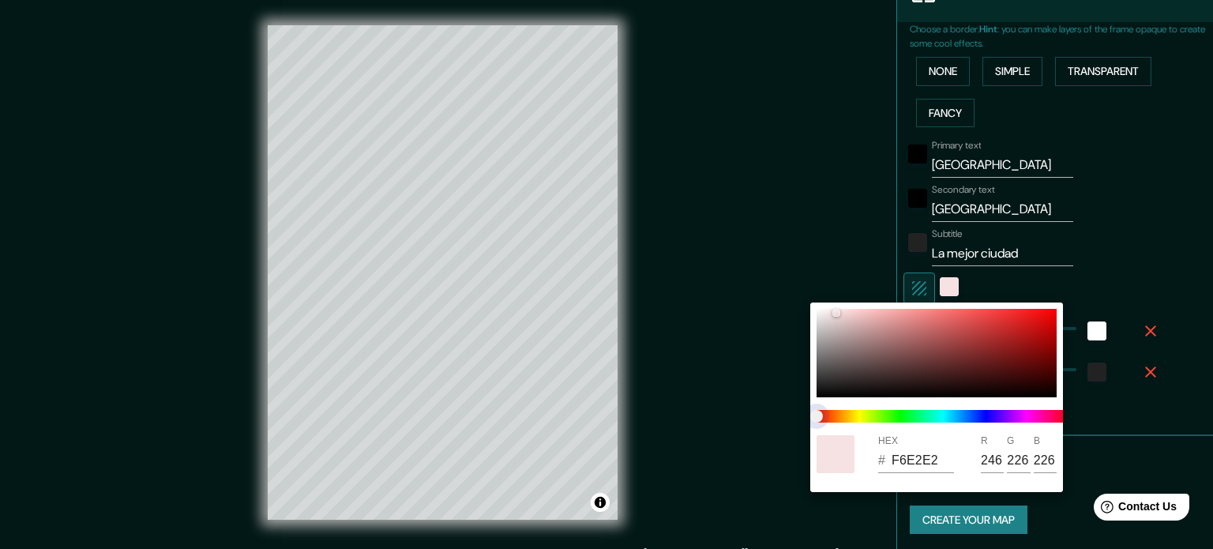
type input "177"
type input "35"
type input "E1EAF5"
type input "225"
type input "234"
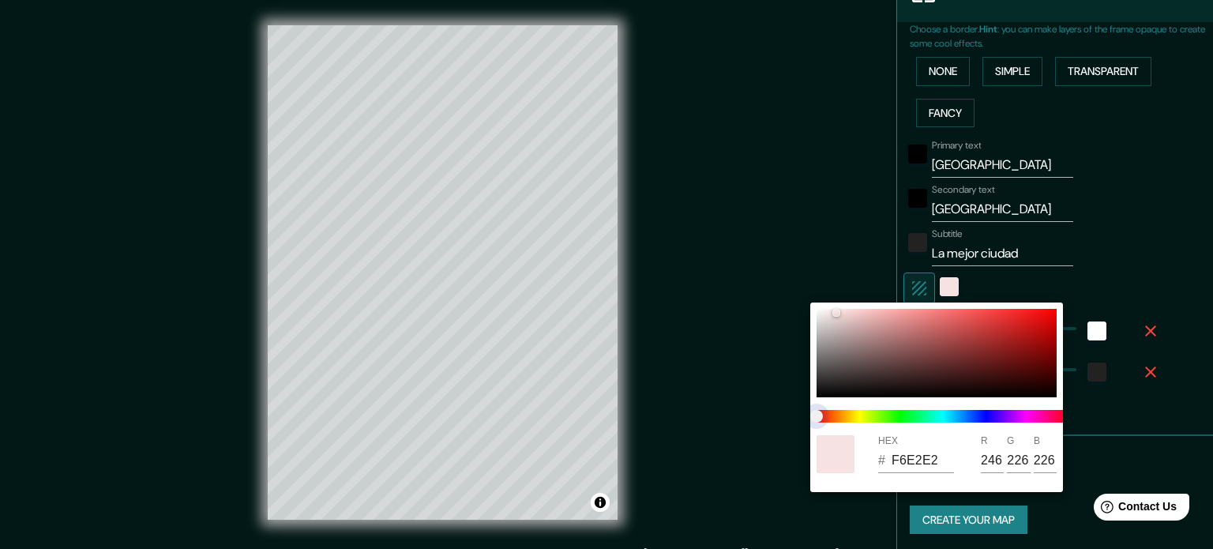
type input "245"
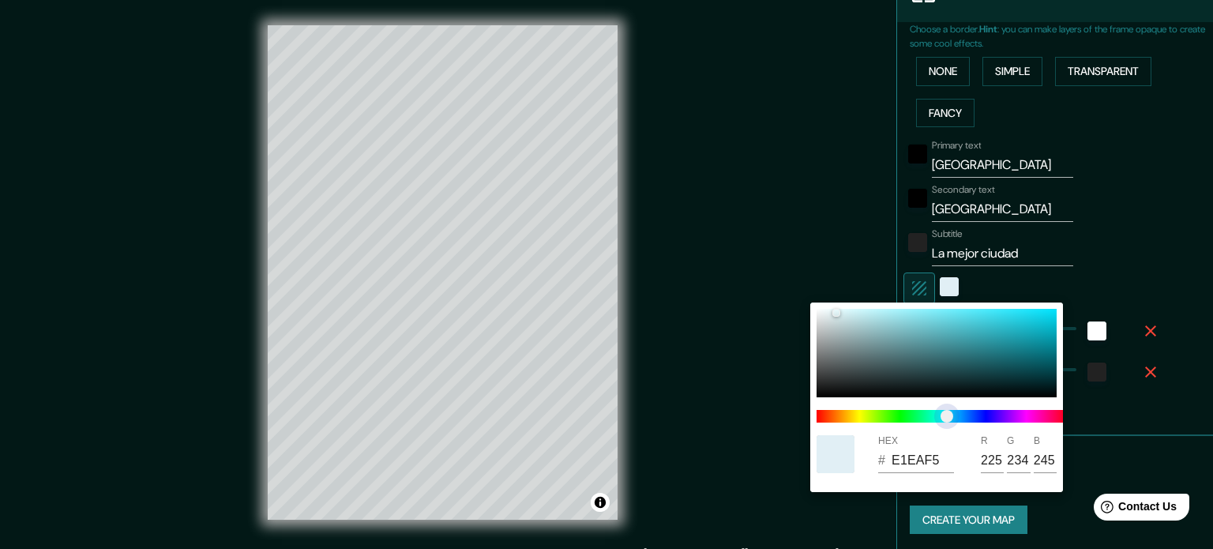
type input "177"
type input "35"
type input "E1F3F5"
type input "243"
type input "177"
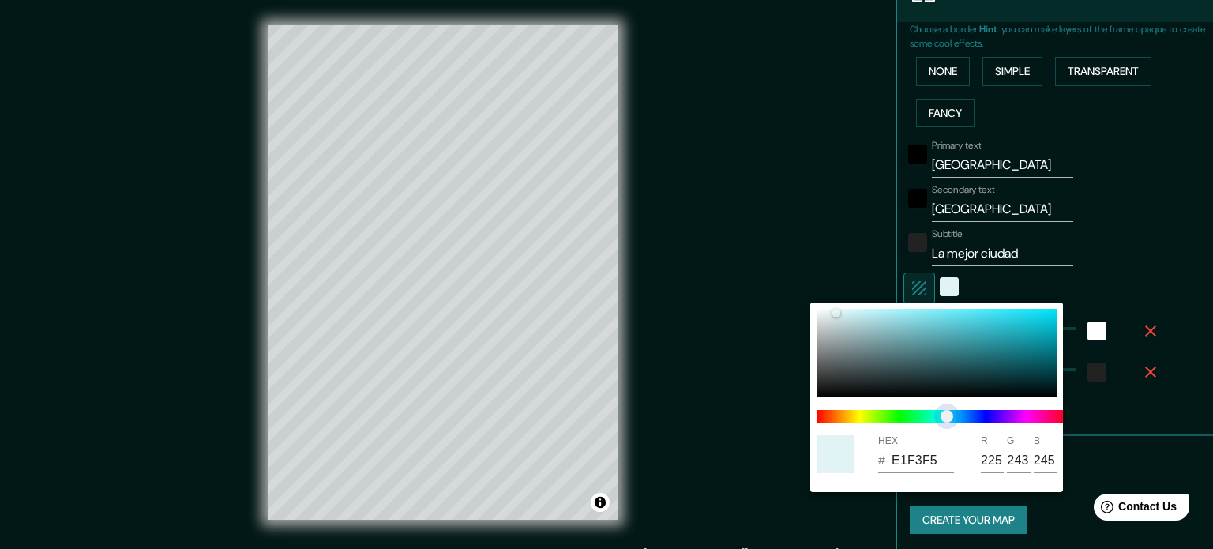
type input "35"
type input "E1E5F5"
type input "229"
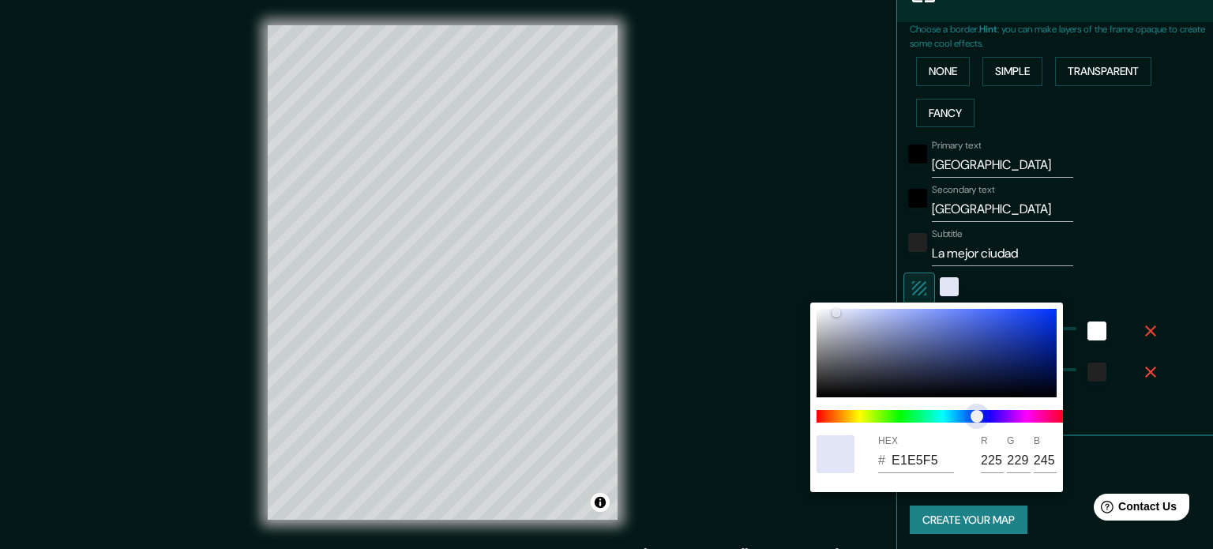
type input "177"
type input "35"
type input "E1E8F5"
type input "232"
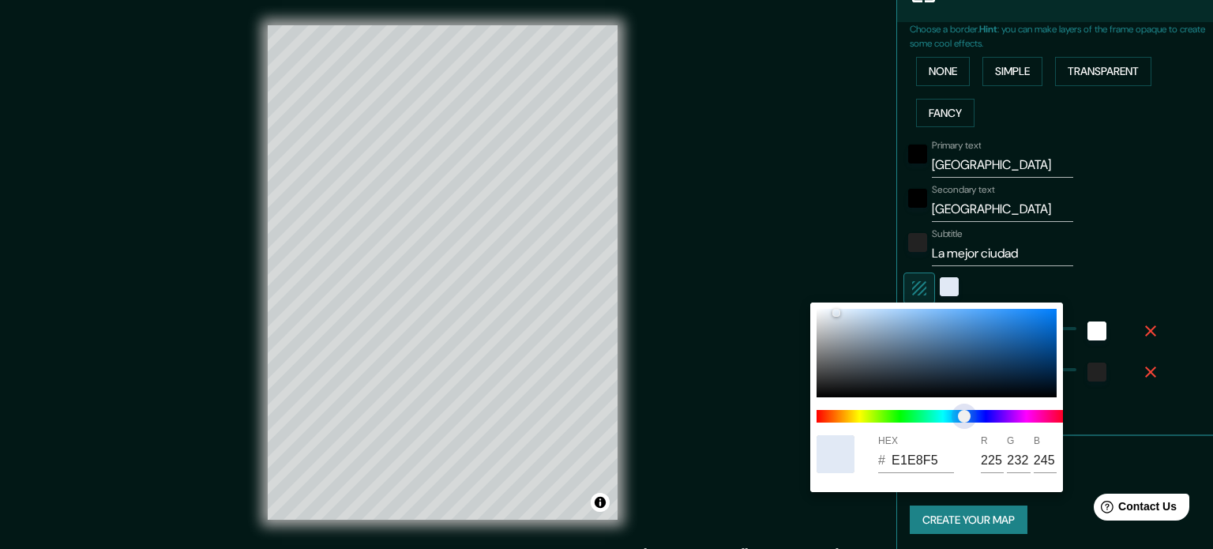
type input "177"
type input "35"
type input "E1EBF5"
type input "235"
type input "177"
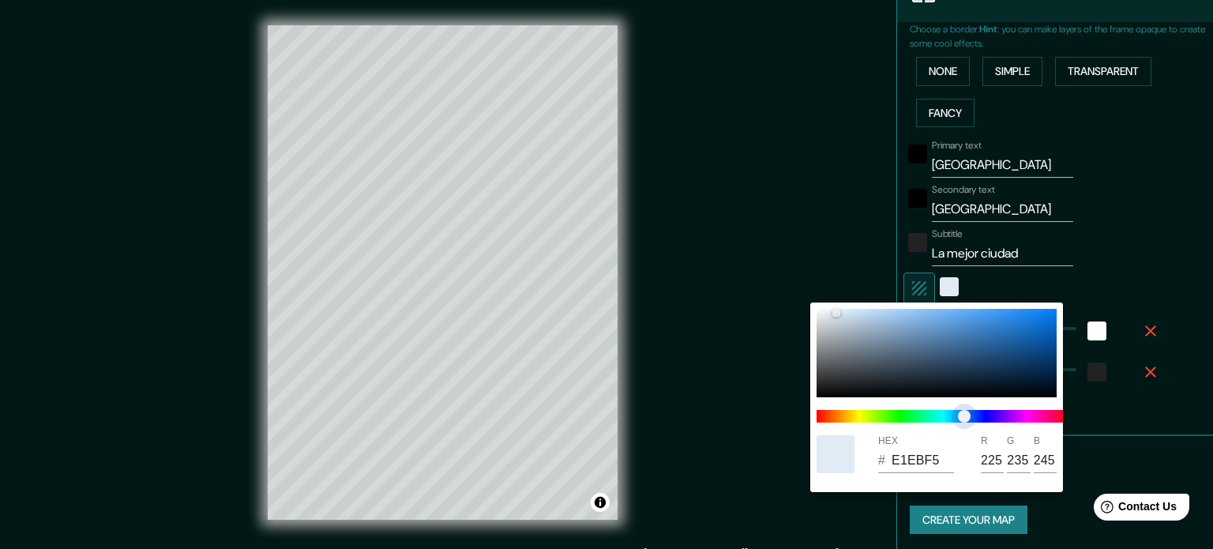
type input "35"
type input "E1EDF5"
type input "237"
type input "177"
type input "35"
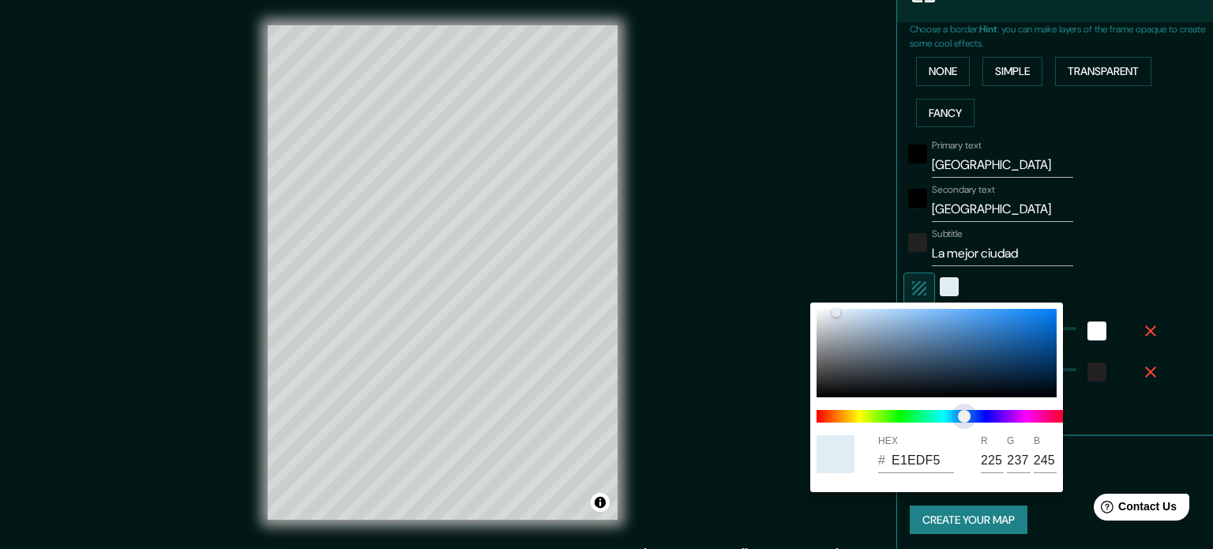
type input "177"
type input "35"
type input "E1EFF5"
type input "239"
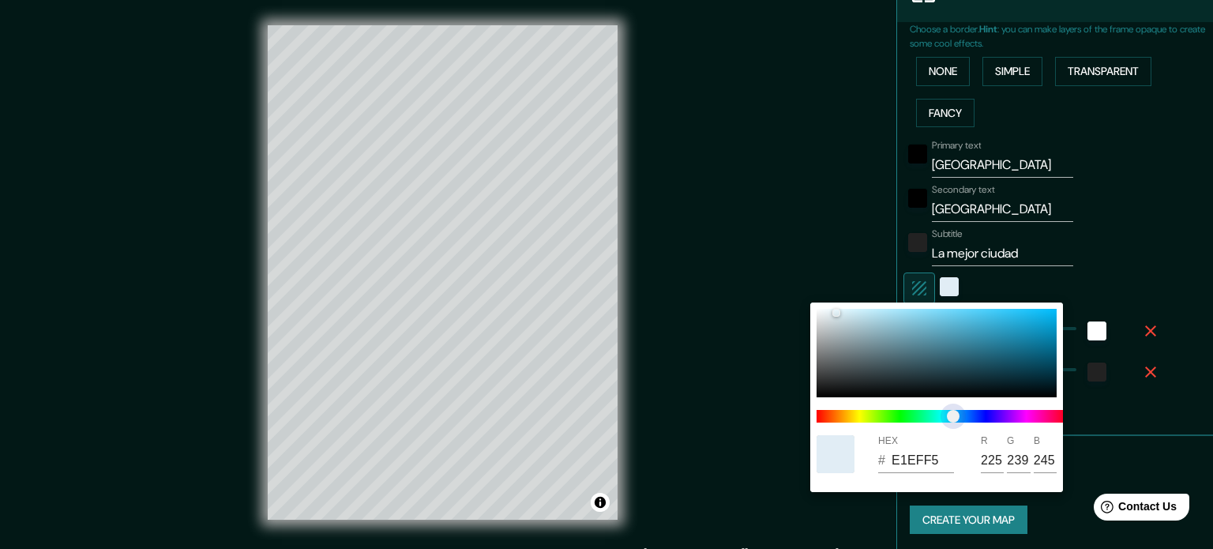
type input "177"
type input "35"
type input "E1F0F5"
type input "240"
type input "177"
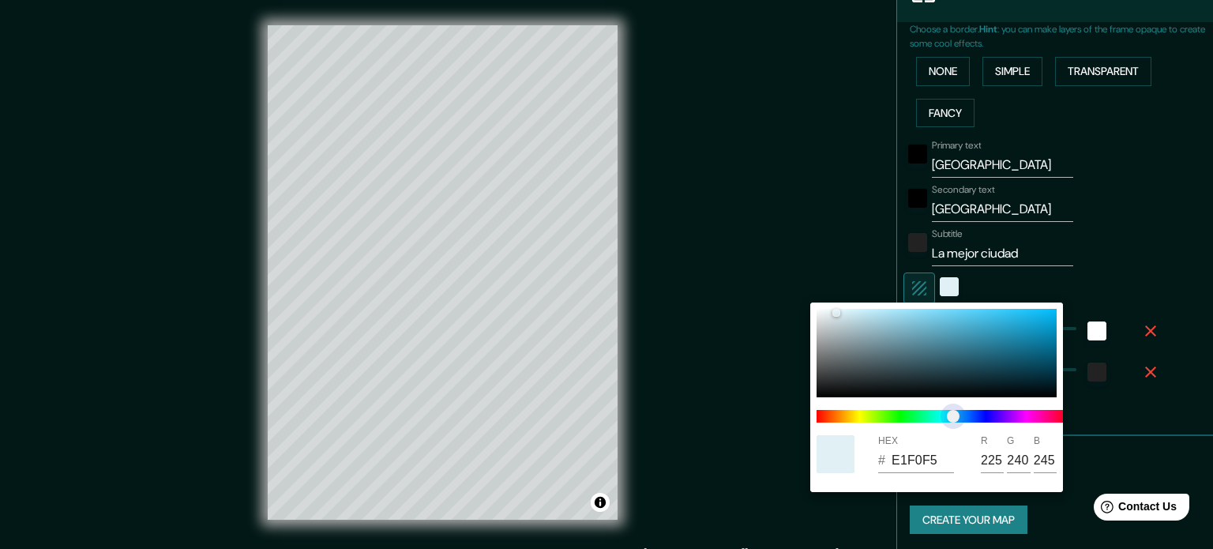
type input "35"
type input "177"
type input "35"
type input "E1F1F5"
type input "241"
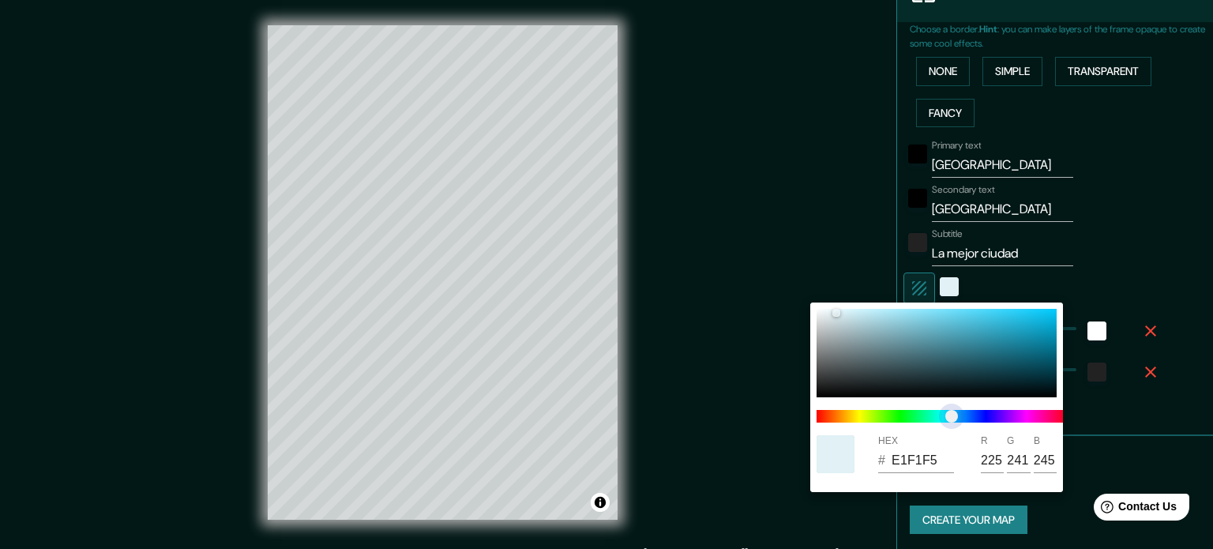
type input "177"
type input "35"
type input "E1E8F5"
type input "232"
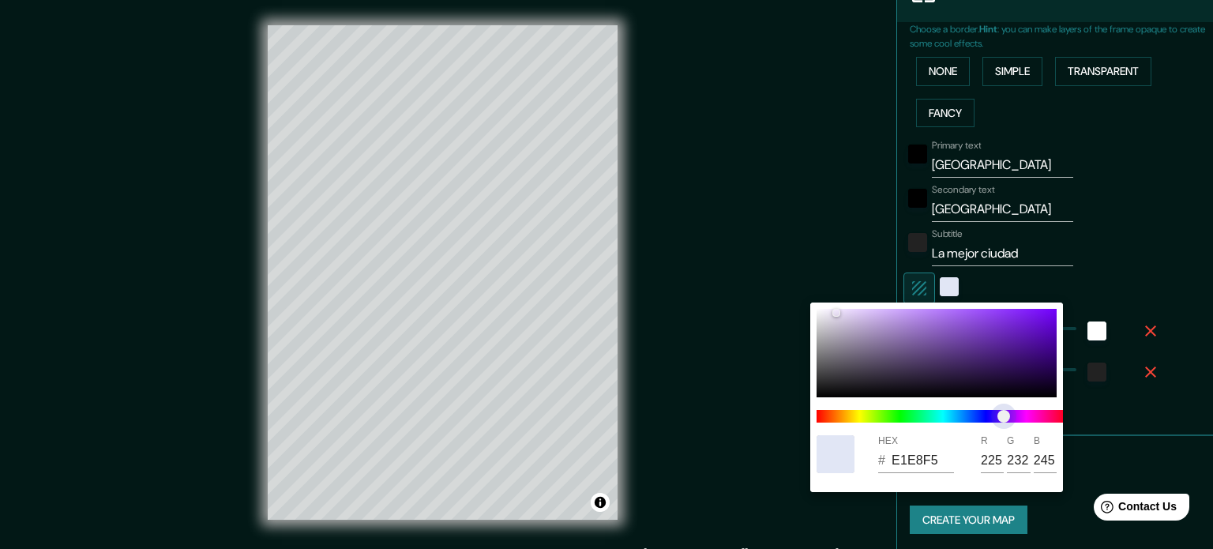
type input "177"
type input "35"
type input "EAE1F5"
type input "234"
type input "225"
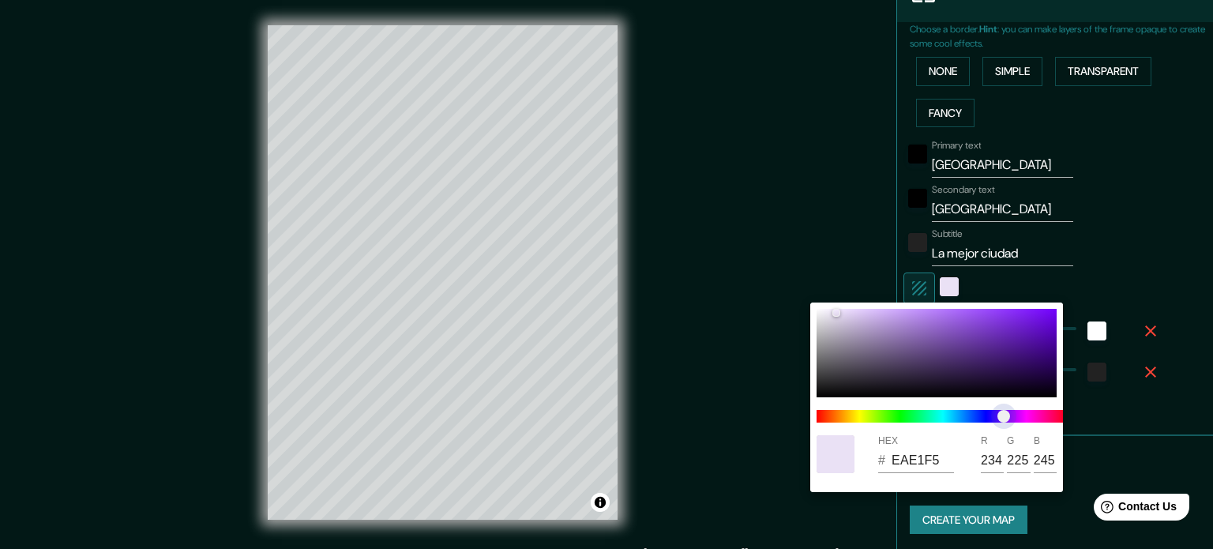
type input "177"
type input "35"
type input "EEE1F5"
type input "238"
type input "177"
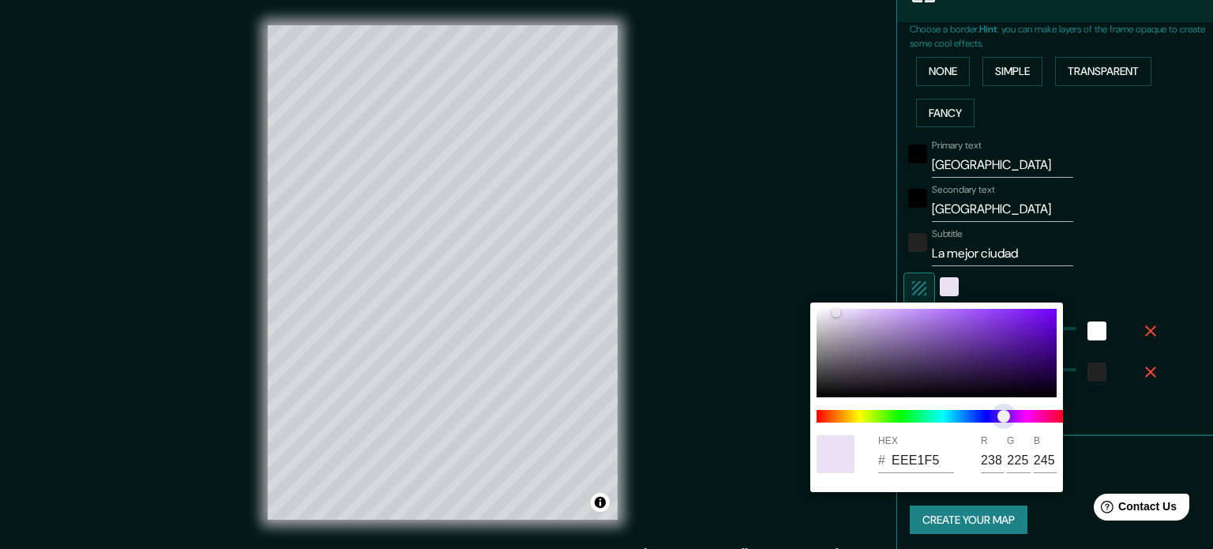
type input "35"
type input "F2E1F5"
type input "242"
type input "177"
type input "35"
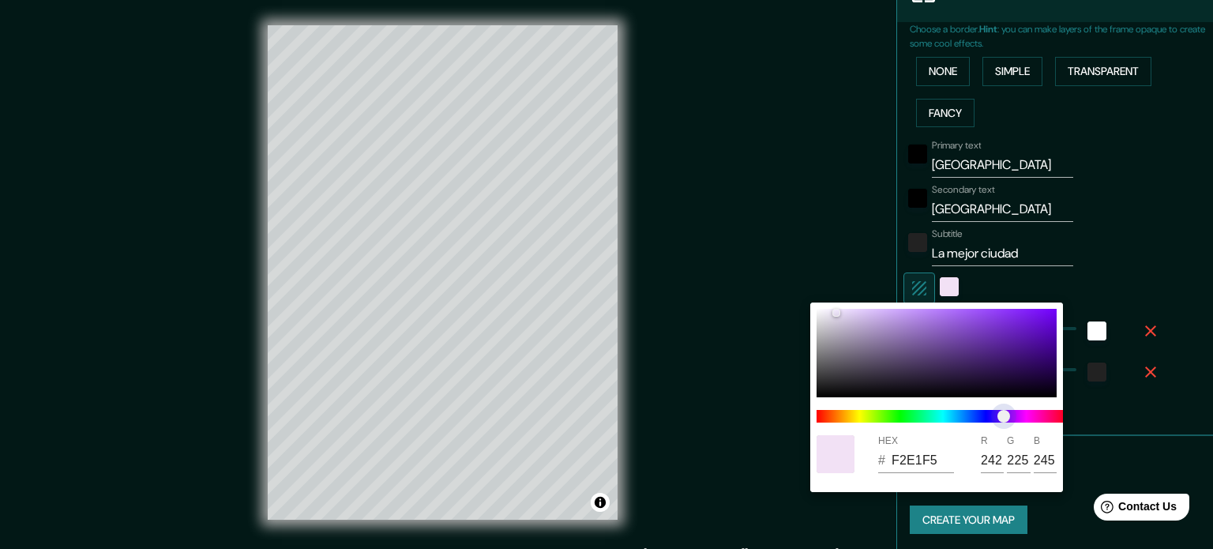
type input "F4E1F5"
type input "244"
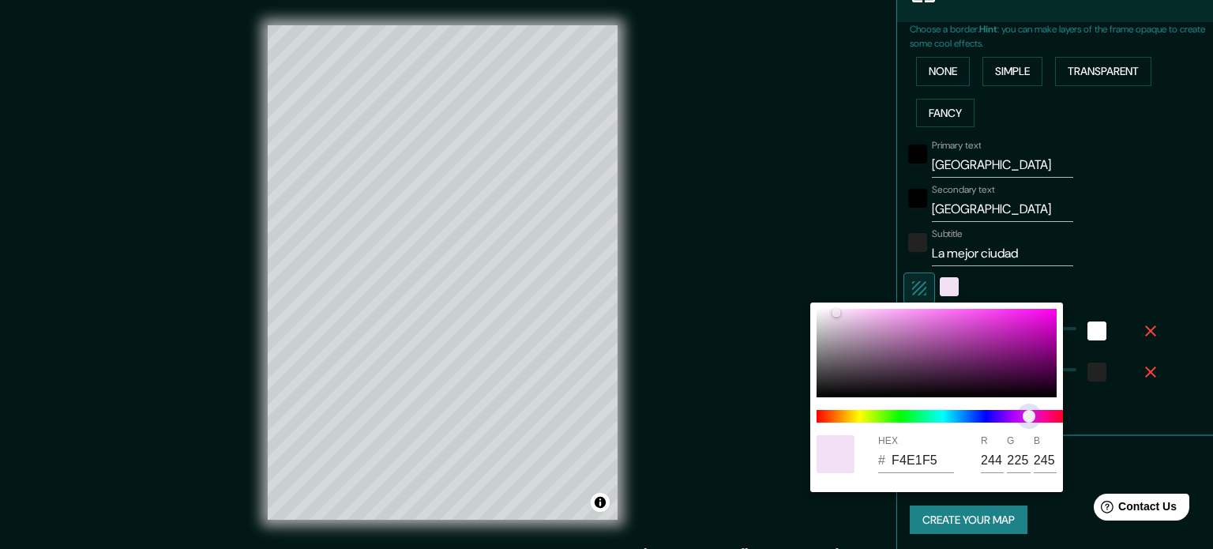
type input "177"
type input "35"
type input "F5E1F4"
type input "245"
type input "244"
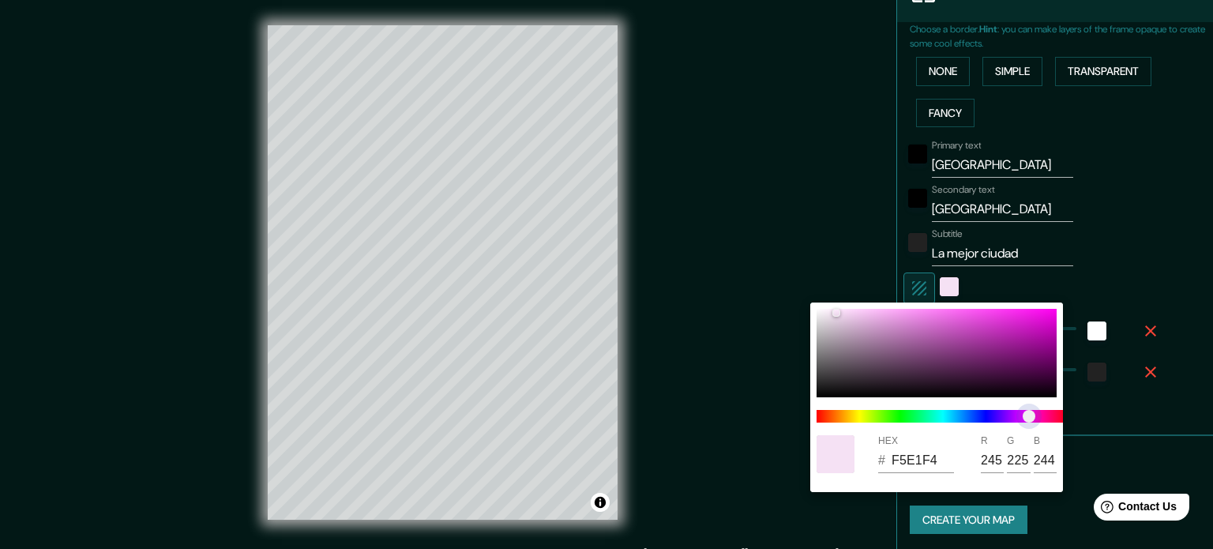
type input "177"
type input "35"
type input "F5E1F1"
type input "241"
type input "177"
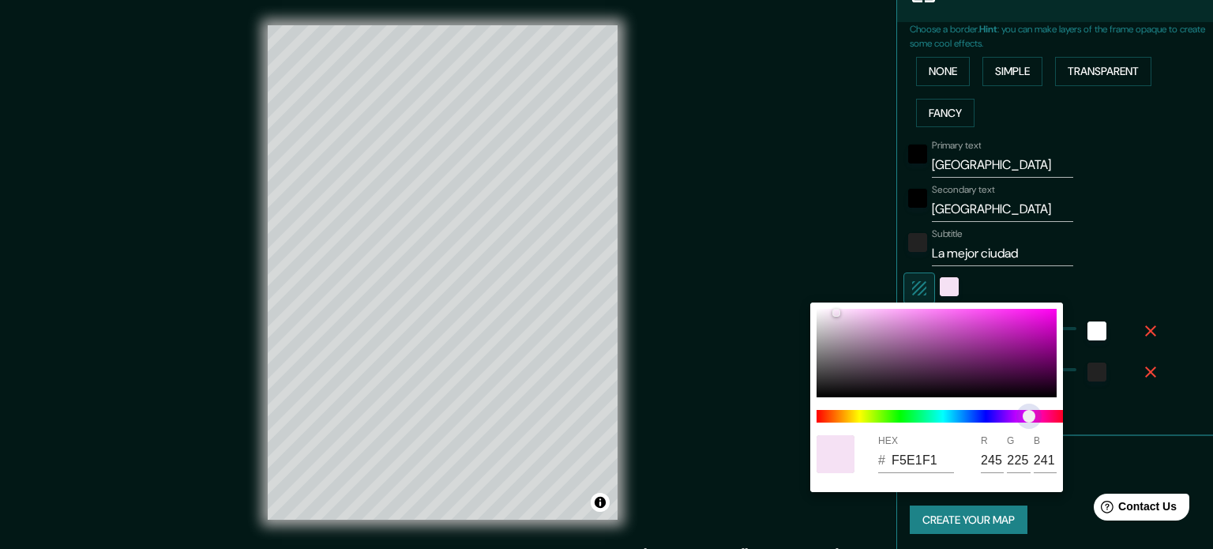
type input "35"
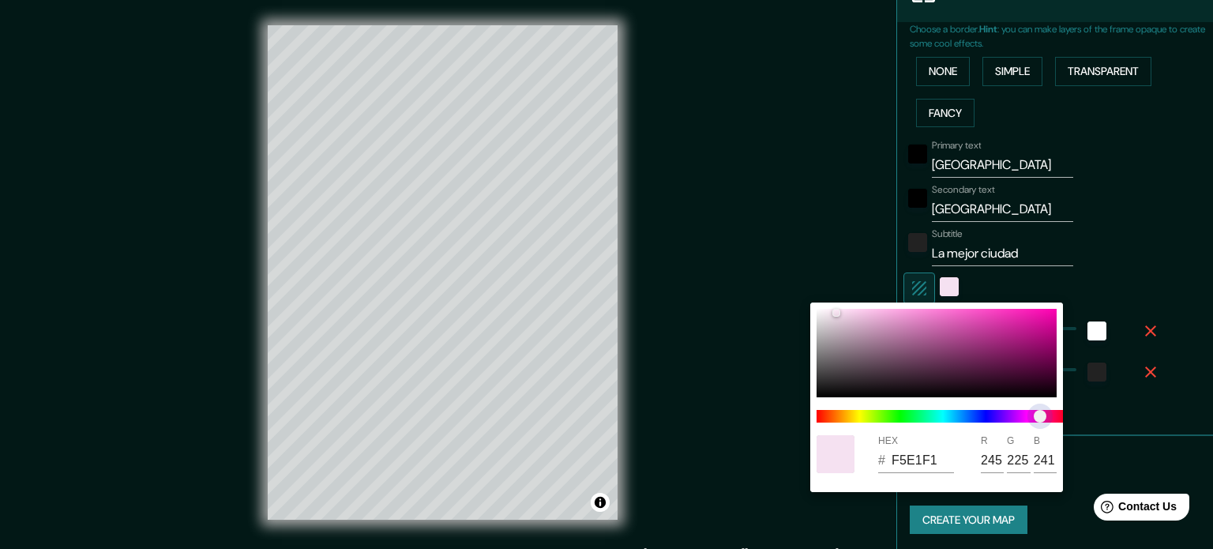
type input "177"
type input "35"
type input "F5E1EF"
type input "239"
type input "177"
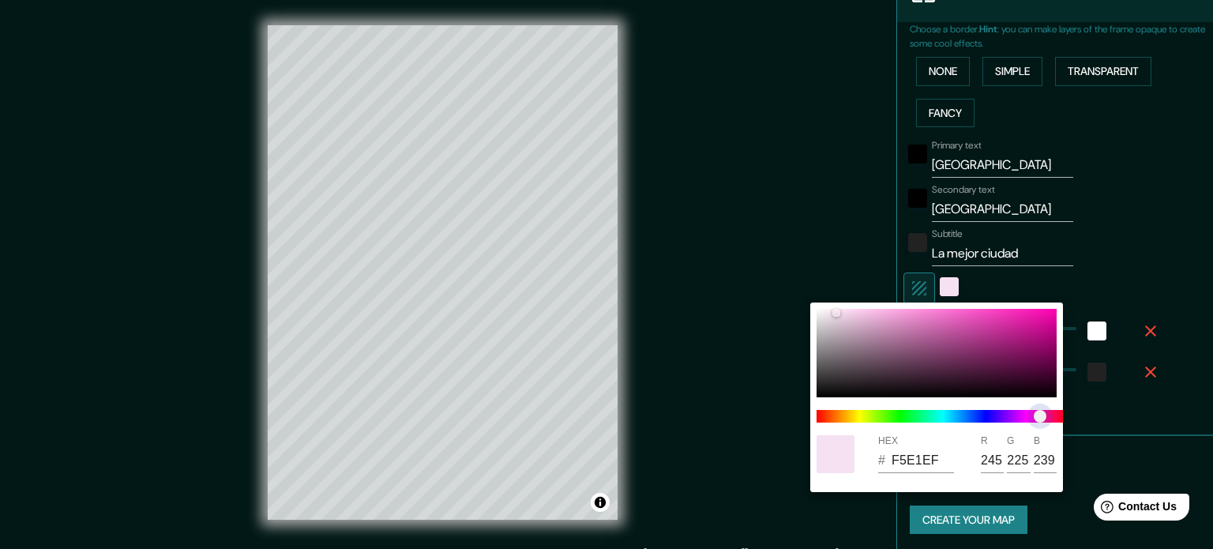
type input "35"
type input "F5E1ED"
type input "237"
type input "177"
type input "35"
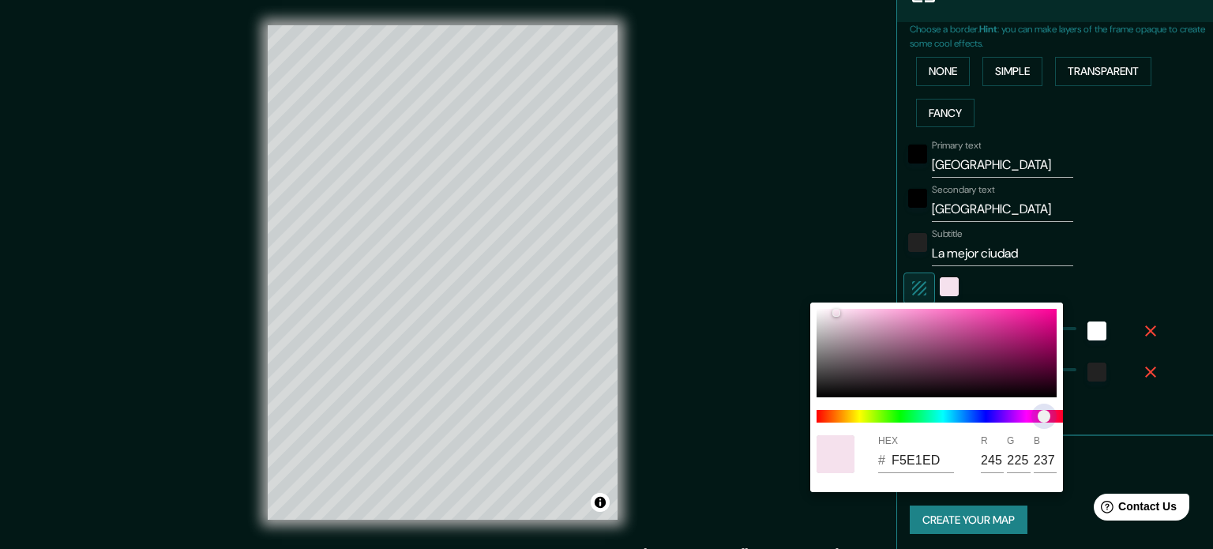
type input "F5E1F1"
type input "241"
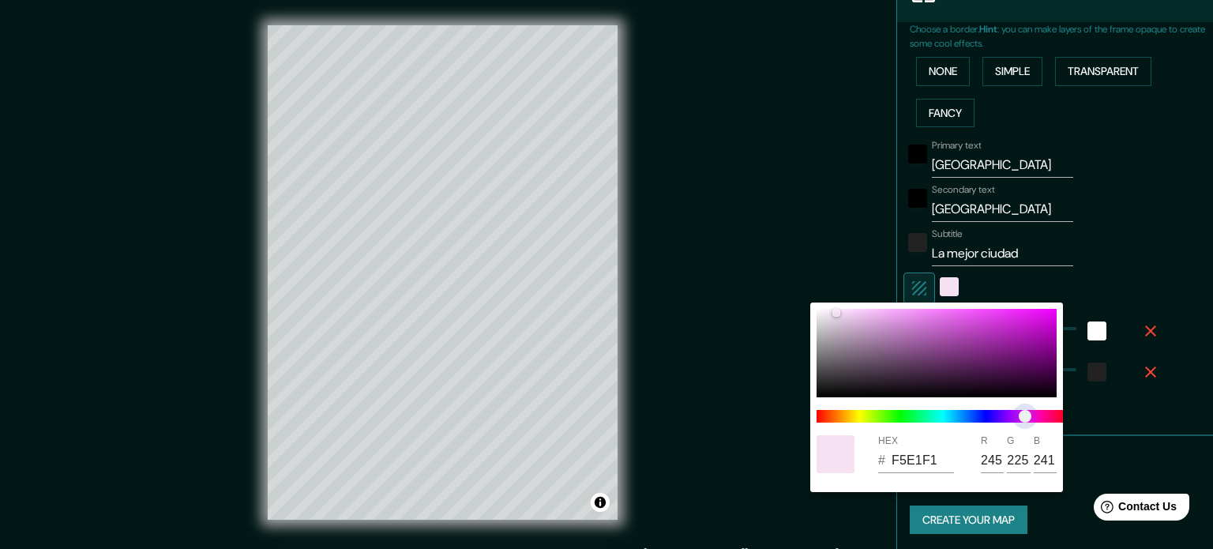
type input "177"
type input "35"
type input "F4E1F5"
type input "244"
type input "245"
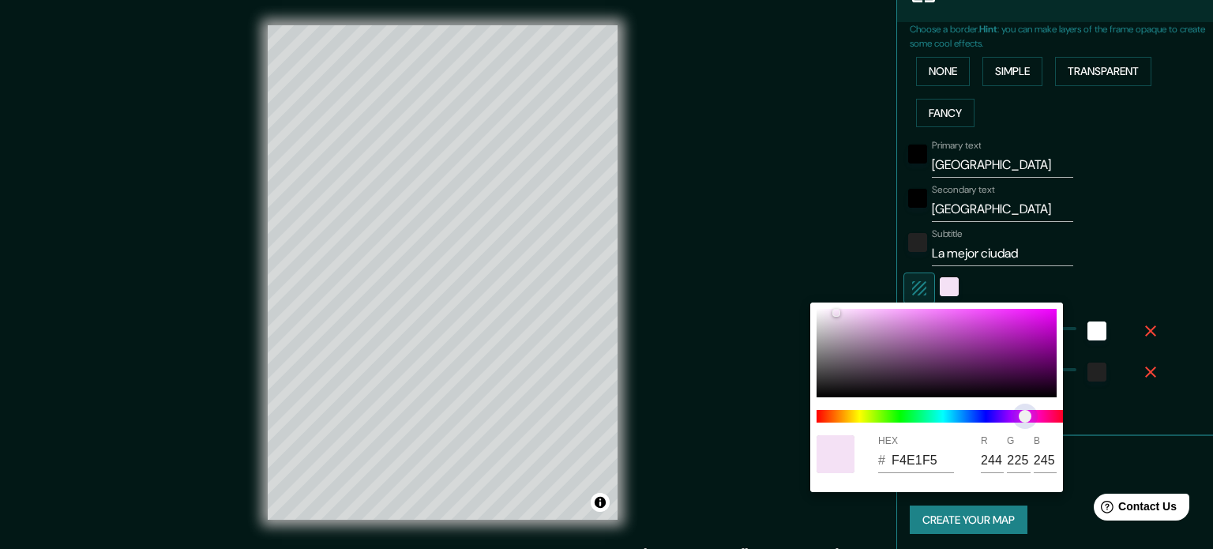
type input "177"
type input "35"
type input "ECE1F5"
type input "236"
type input "177"
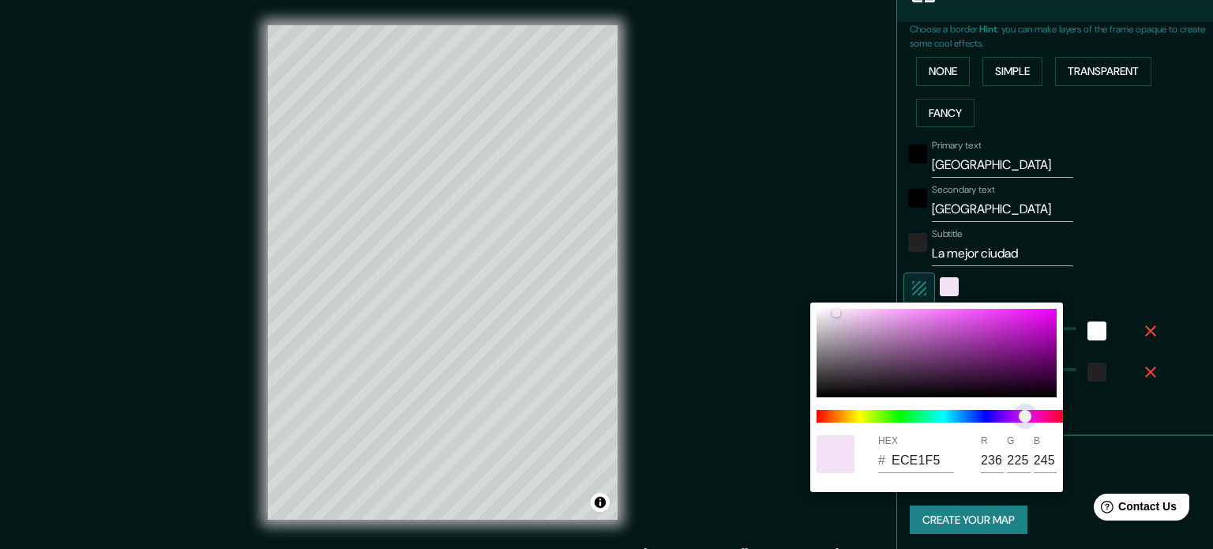
type input "35"
type input "E9E1F5"
type input "233"
type input "177"
type input "35"
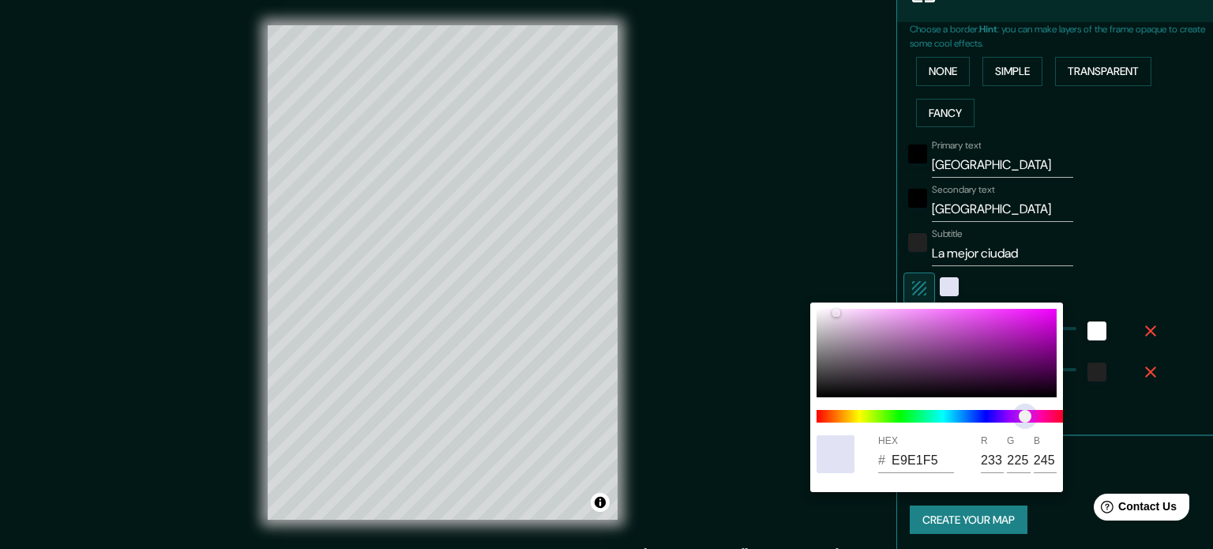
type input "E1E3F5"
type input "225"
type input "227"
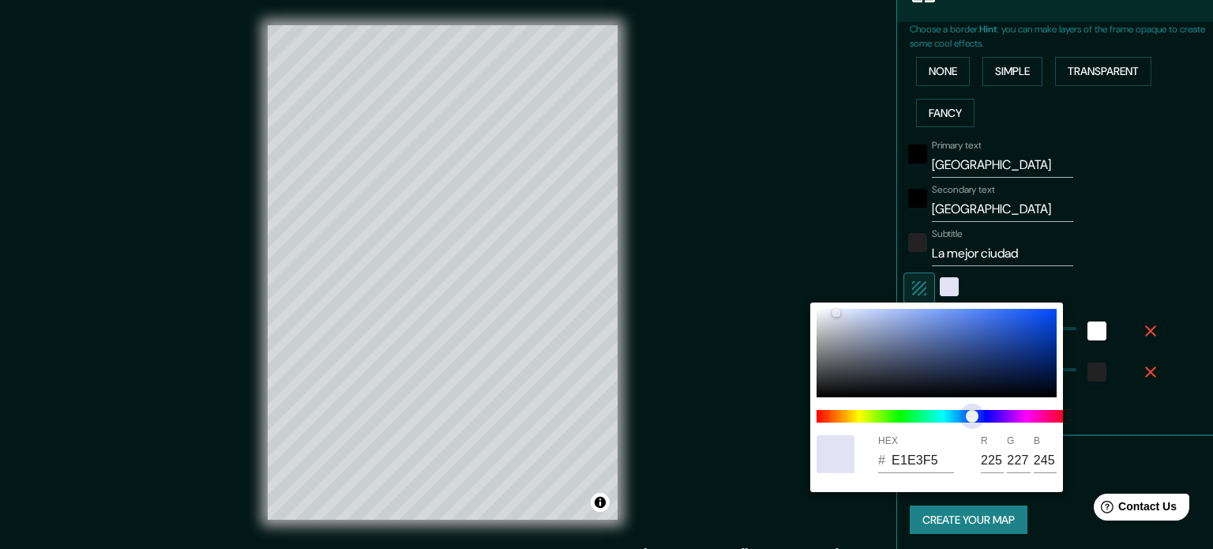
type input "177"
type input "35"
type input "E1E7F5"
type input "231"
type input "177"
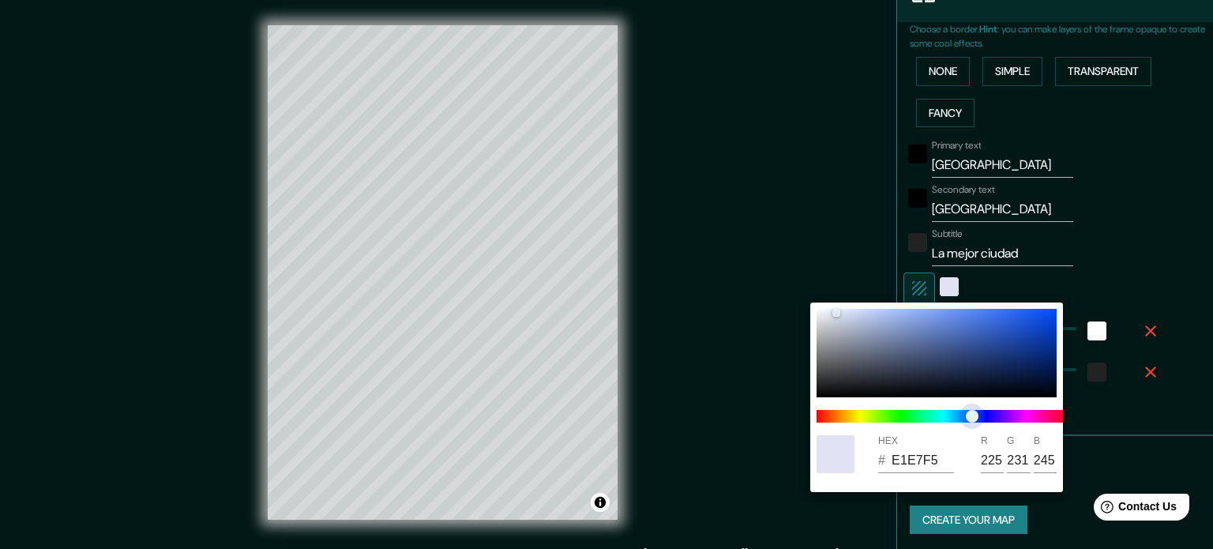
type input "35"
type input "E1F0F5"
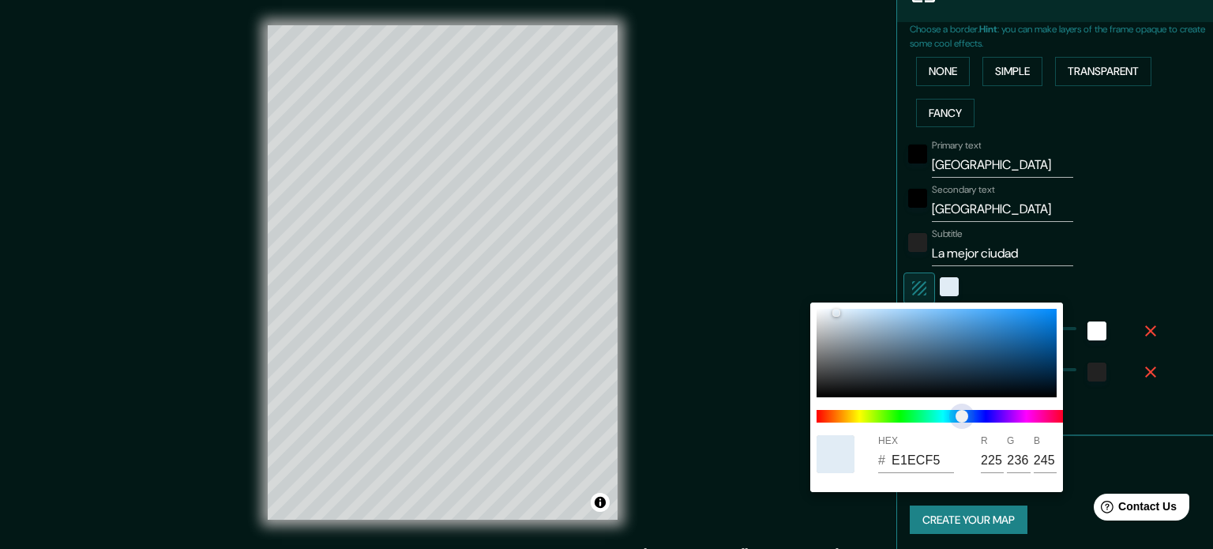
drag, startPoint x: 947, startPoint y: 418, endPoint x: 962, endPoint y: 422, distance: 15.3
click at [962, 422] on span at bounding box center [942, 416] width 253 height 13
click at [1124, 251] on div at bounding box center [606, 274] width 1213 height 549
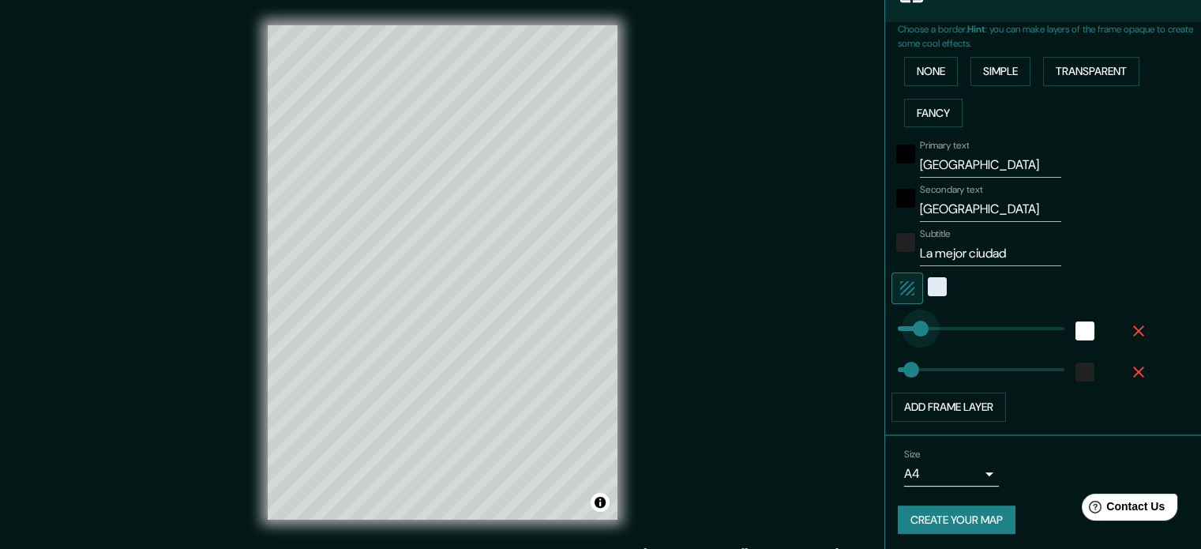
drag, startPoint x: 947, startPoint y: 319, endPoint x: 906, endPoint y: 319, distance: 41.1
drag, startPoint x: 910, startPoint y: 325, endPoint x: 902, endPoint y: 328, distance: 9.2
drag, startPoint x: 902, startPoint y: 328, endPoint x: 919, endPoint y: 328, distance: 17.4
drag, startPoint x: 919, startPoint y: 328, endPoint x: 938, endPoint y: 328, distance: 19.0
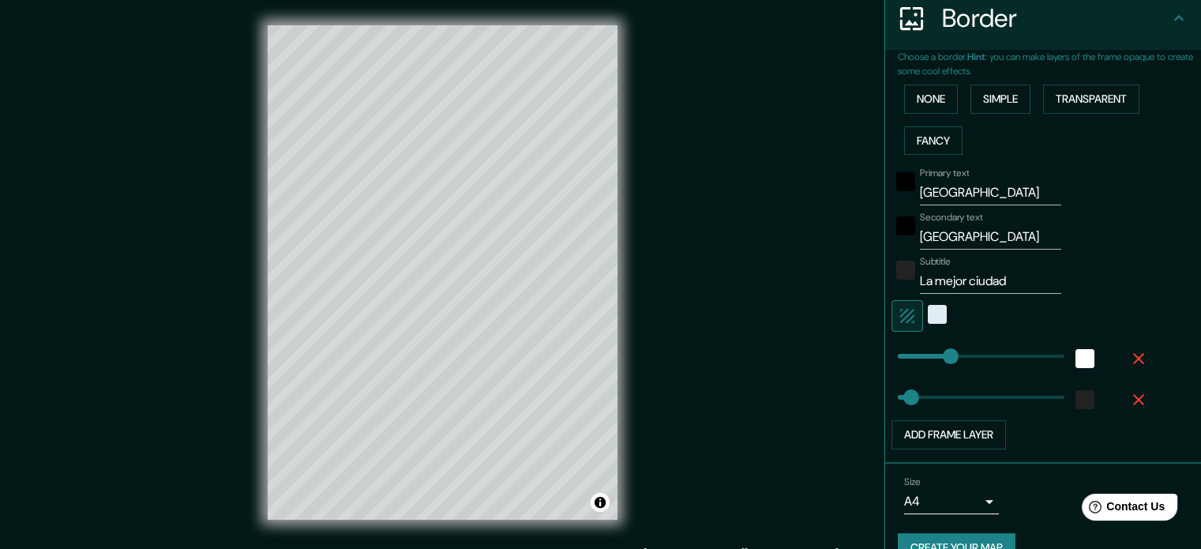
scroll to position [347, 0]
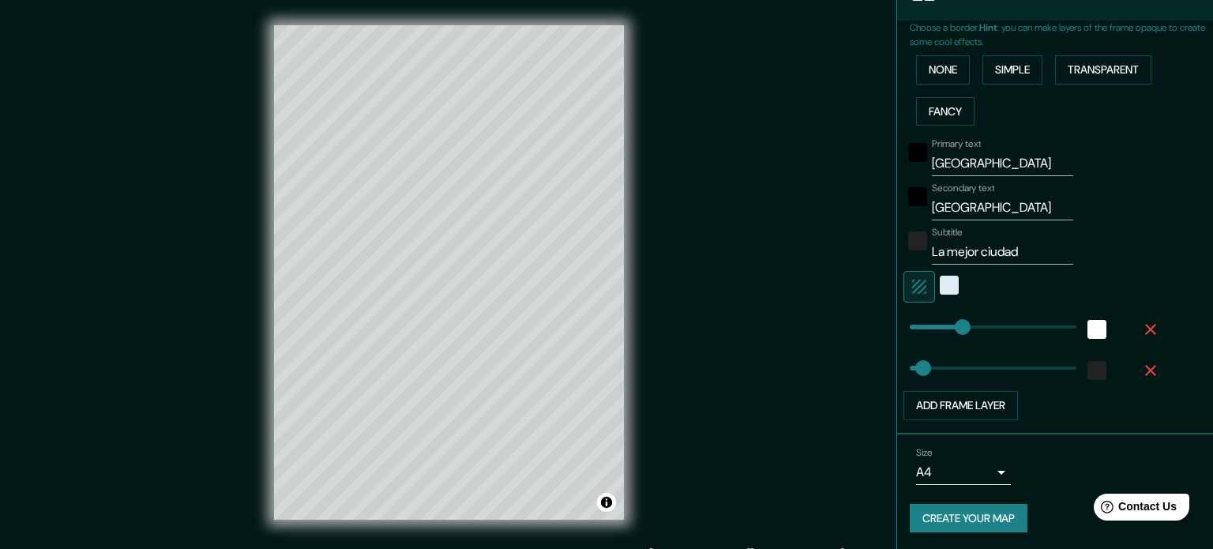
click at [970, 461] on body "Mappin Location Roma, Ciudad metropolitana de Roma Capital, Italia Pins Style L…" at bounding box center [606, 274] width 1213 height 549
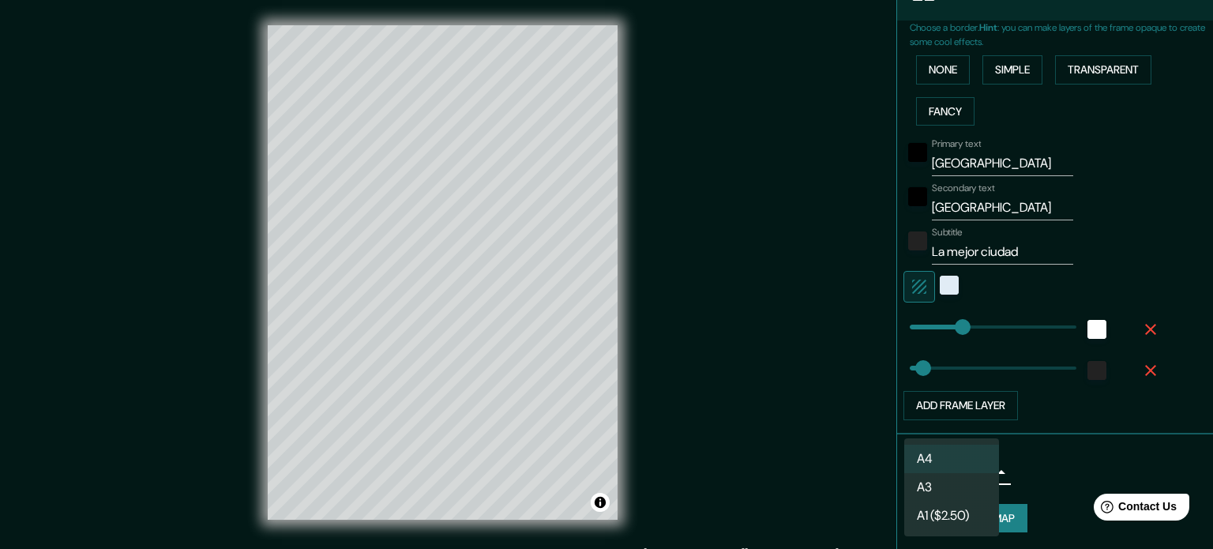
click at [961, 448] on li "A4" at bounding box center [951, 459] width 95 height 28
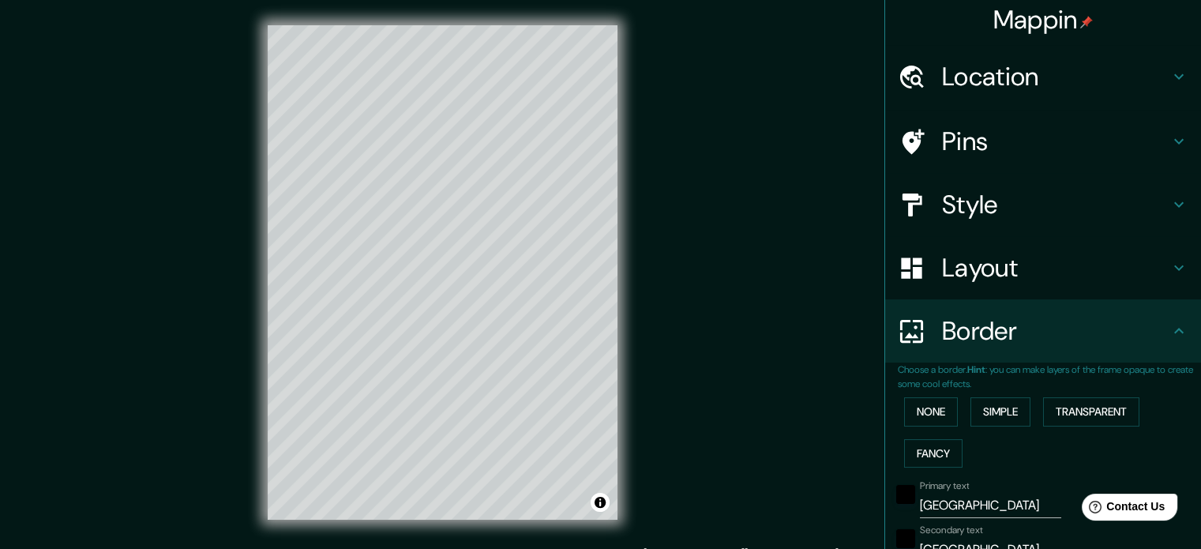
scroll to position [79, 0]
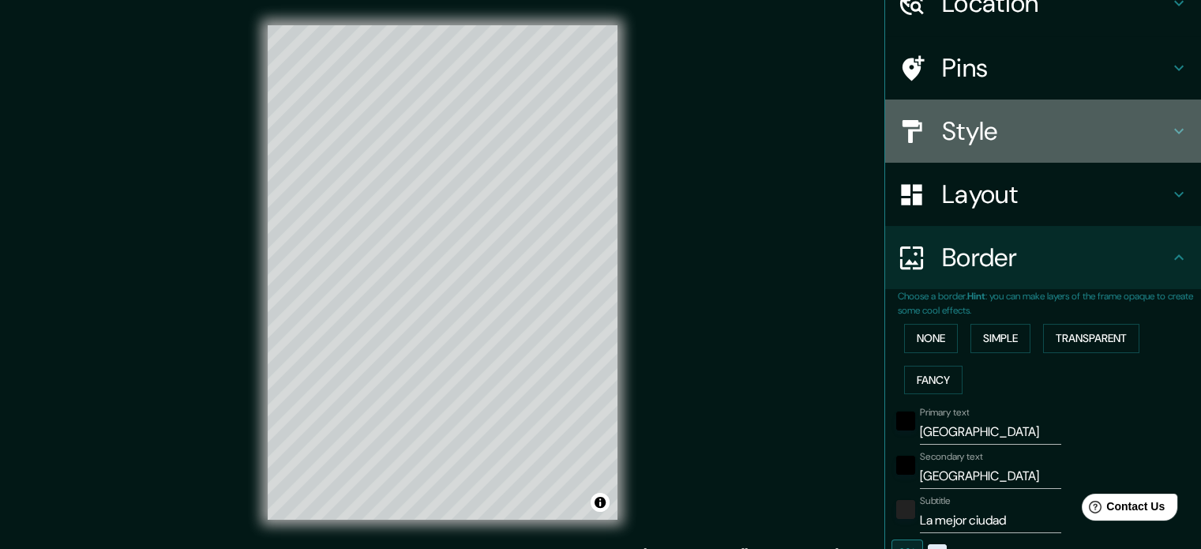
click at [1172, 124] on icon at bounding box center [1178, 131] width 19 height 19
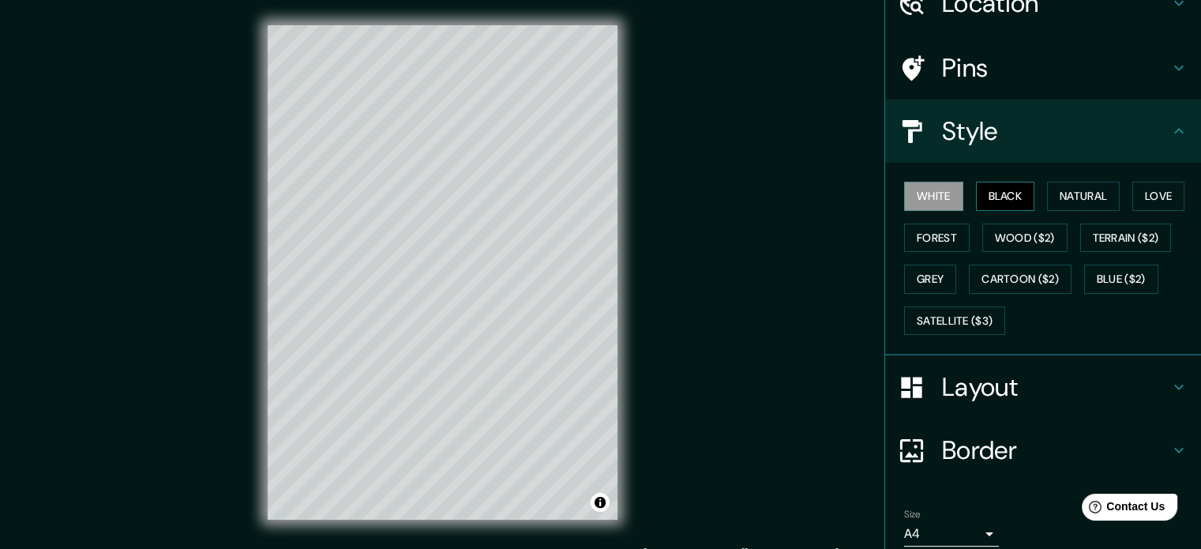
click at [996, 187] on button "Black" at bounding box center [1005, 196] width 59 height 29
click at [1074, 192] on button "Natural" at bounding box center [1083, 196] width 73 height 29
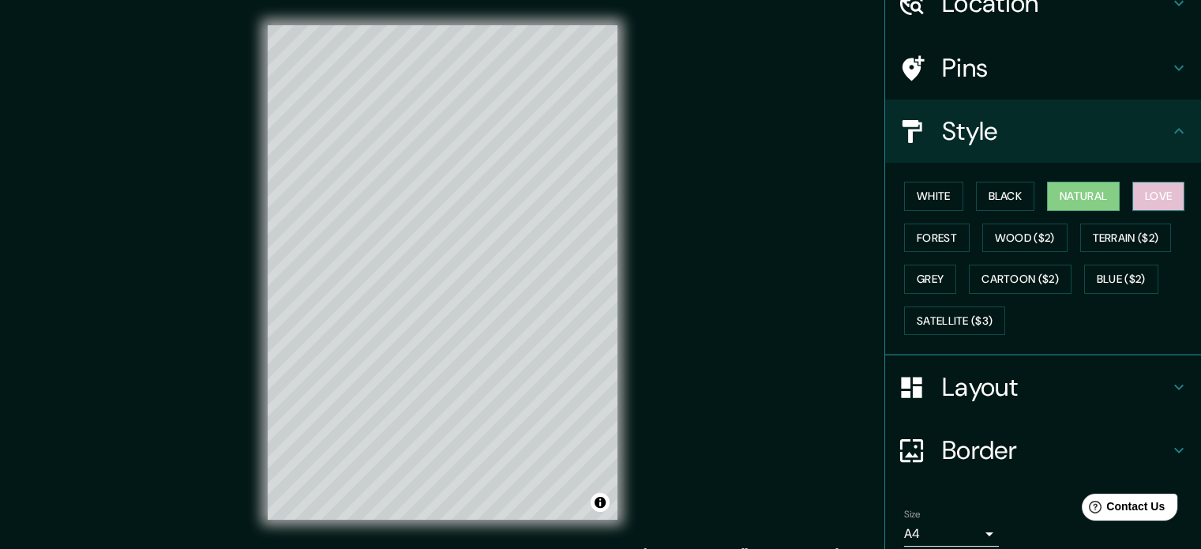
click at [1139, 198] on button "Love" at bounding box center [1158, 196] width 52 height 29
click at [940, 240] on button "Forest" at bounding box center [937, 237] width 66 height 29
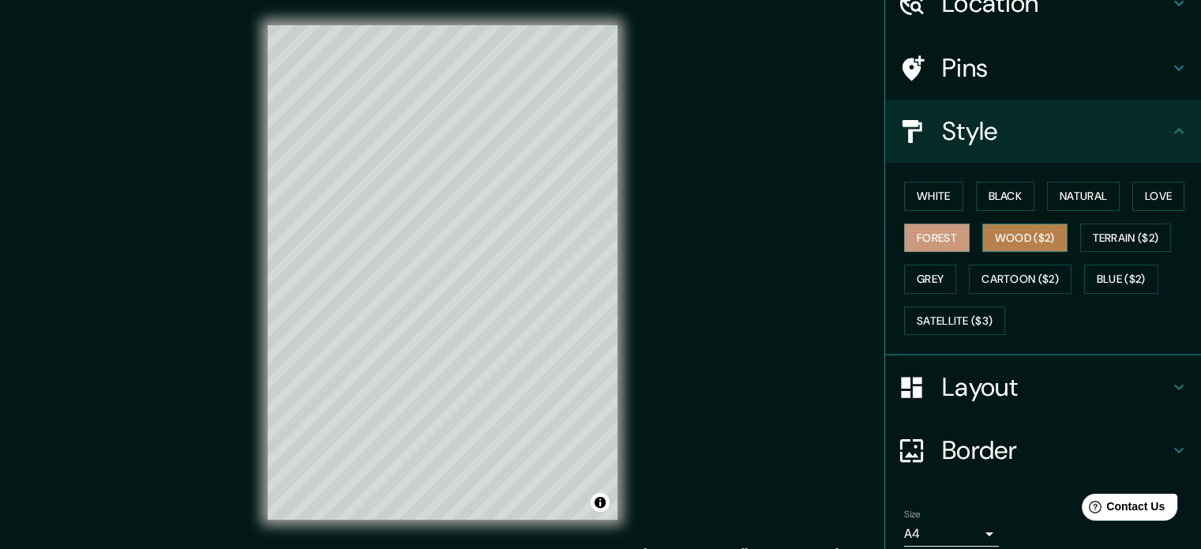
click at [998, 239] on button "Wood ($2)" at bounding box center [1024, 237] width 85 height 29
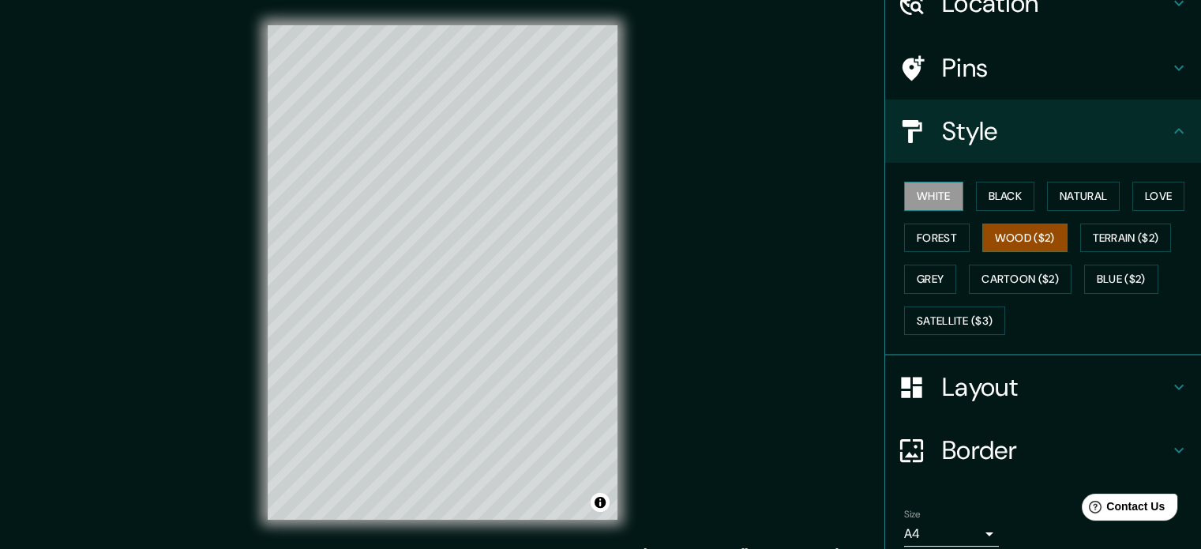
click at [927, 198] on button "White" at bounding box center [933, 196] width 59 height 29
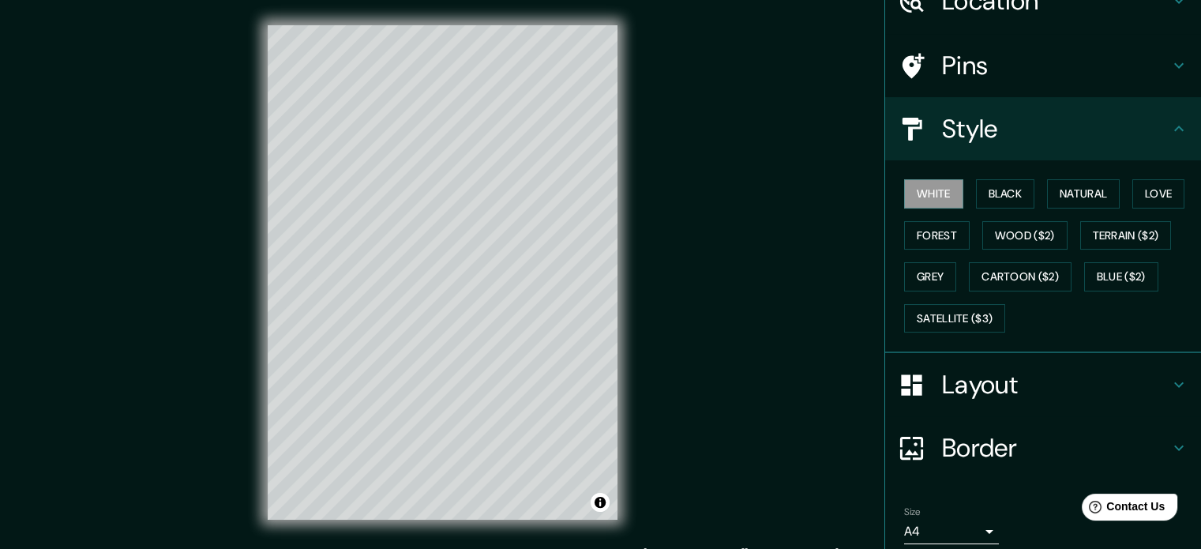
scroll to position [141, 0]
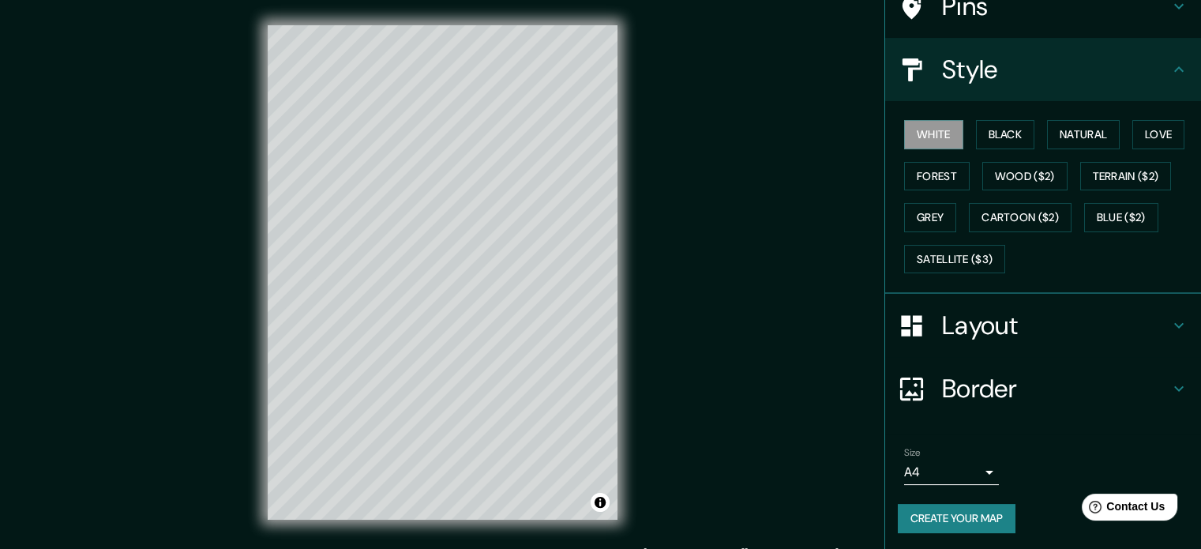
click at [1011, 318] on h4 "Layout" at bounding box center [1055, 326] width 227 height 32
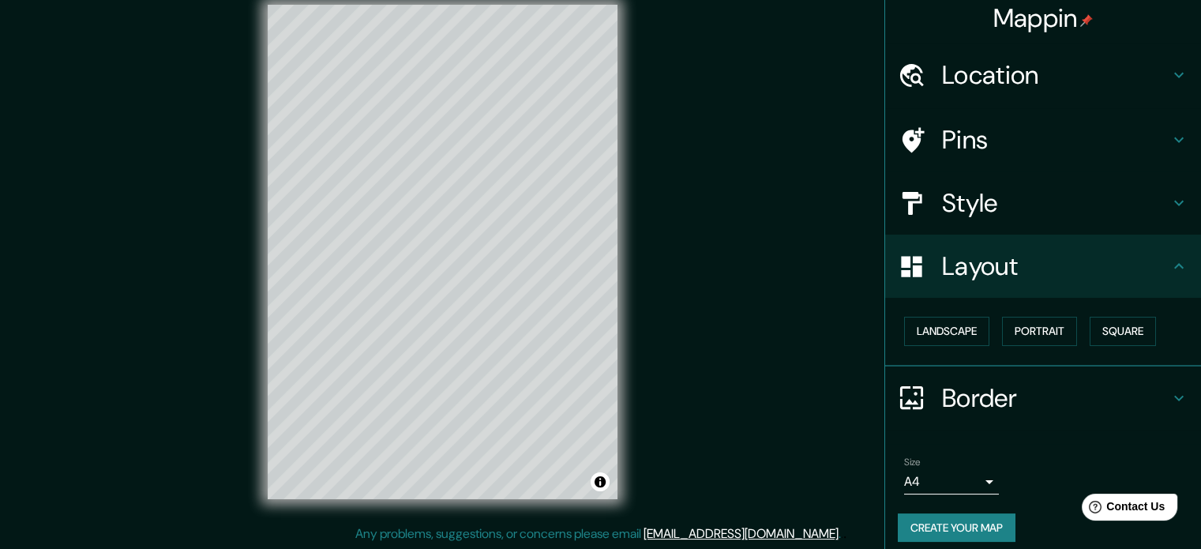
scroll to position [0, 0]
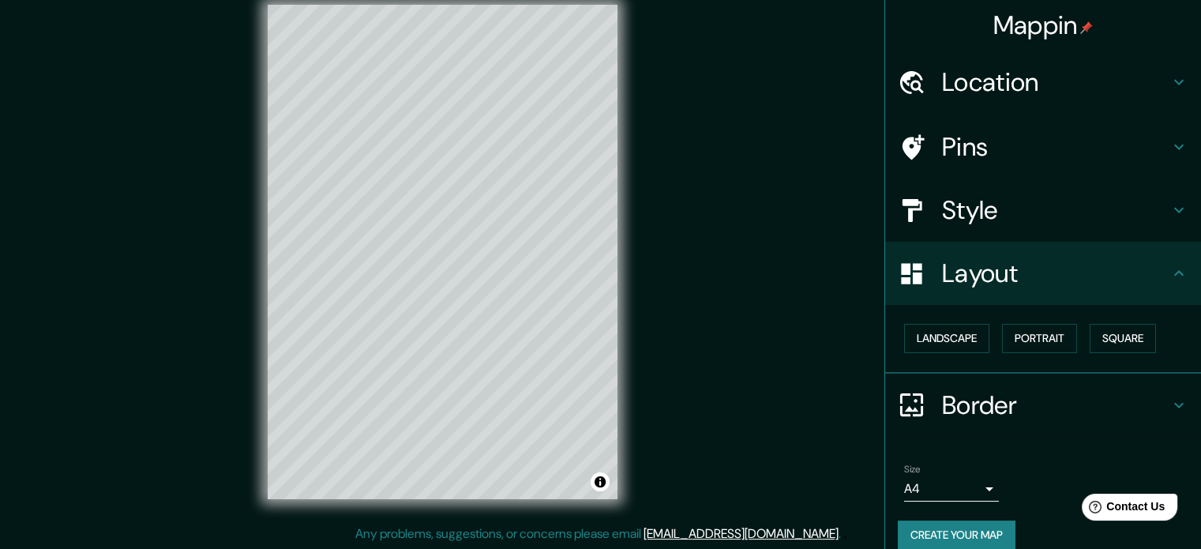
click at [1022, 211] on h4 "Style" at bounding box center [1055, 210] width 227 height 32
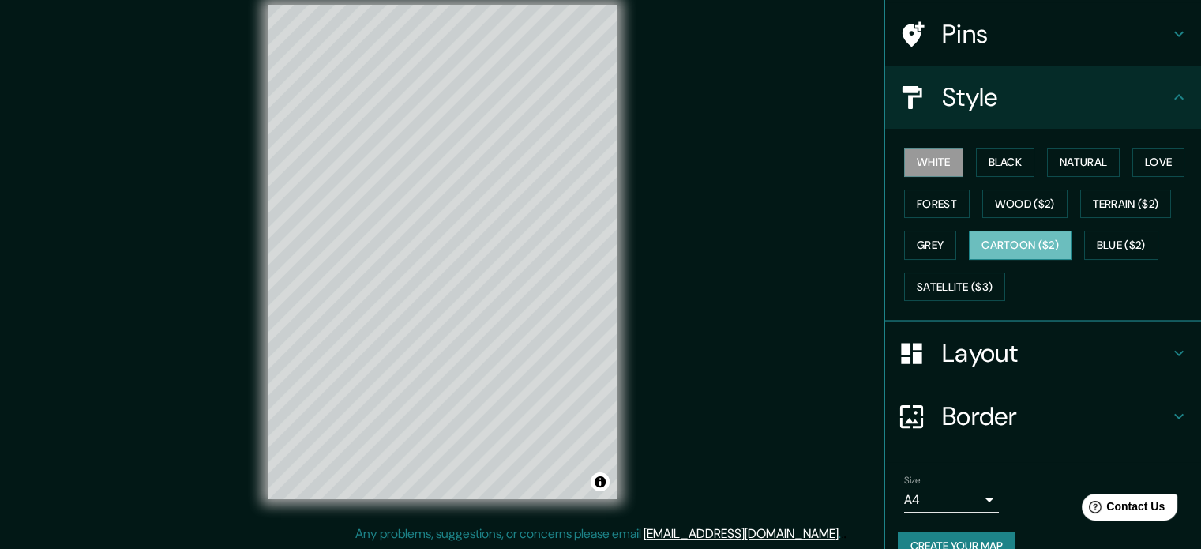
scroll to position [141, 0]
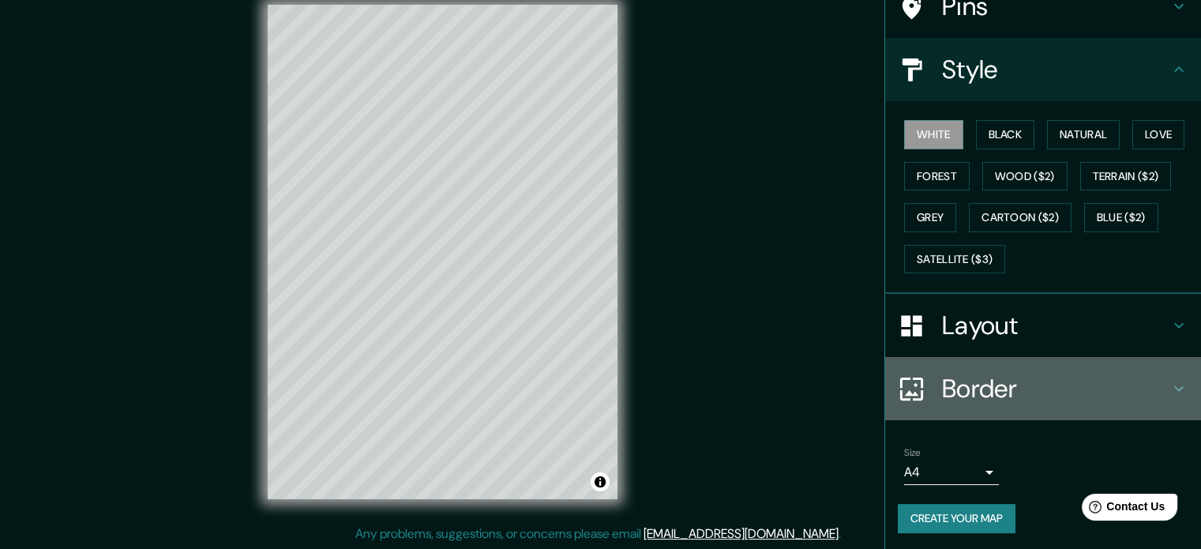
click at [1030, 375] on h4 "Border" at bounding box center [1055, 389] width 227 height 32
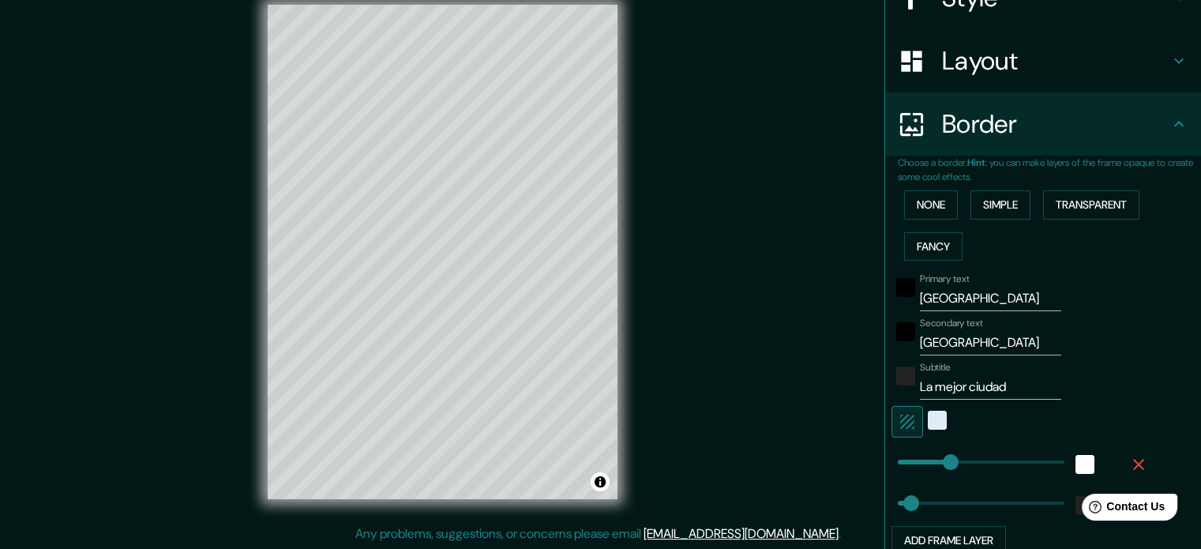
scroll to position [219, 0]
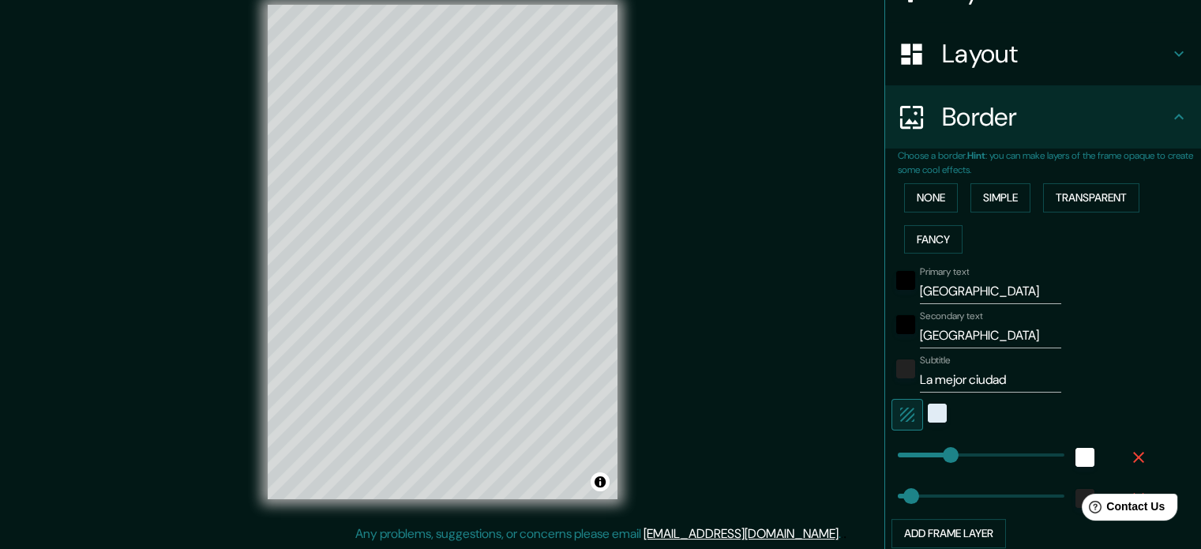
click at [899, 416] on icon "button" at bounding box center [907, 414] width 19 height 19
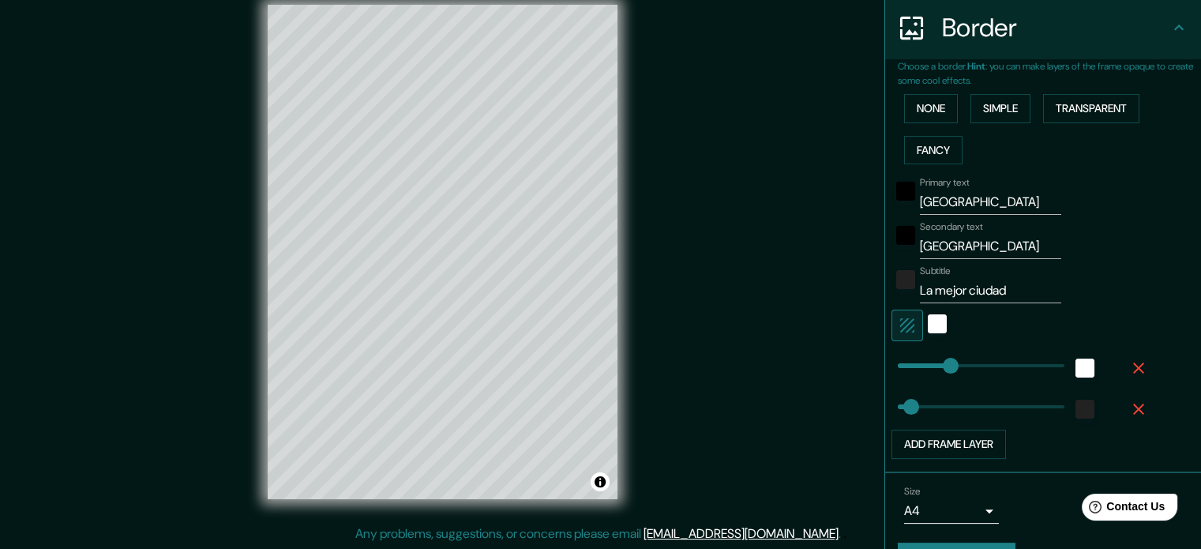
scroll to position [347, 0]
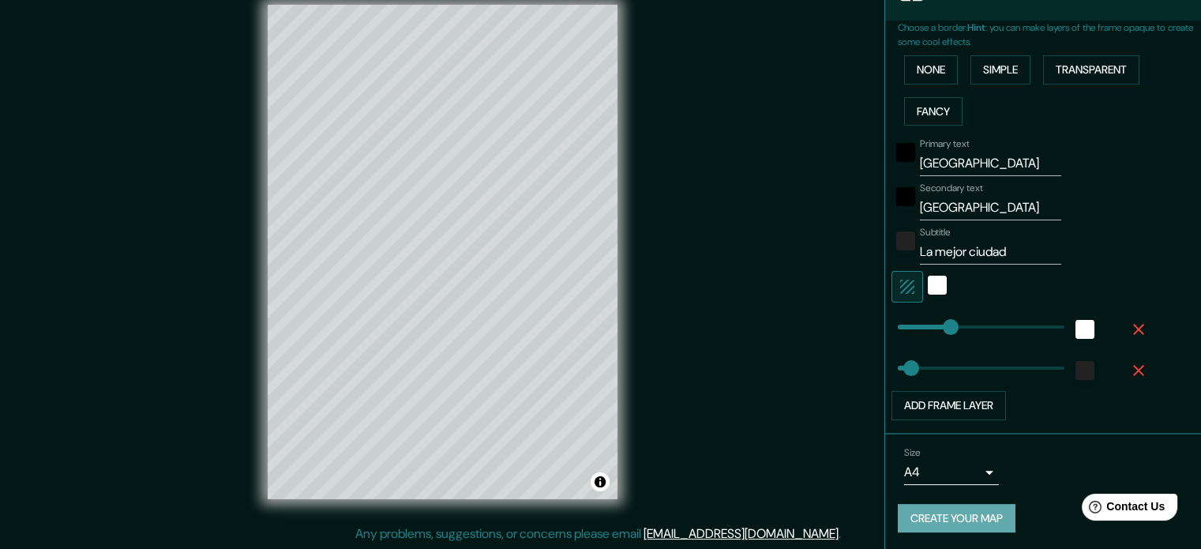
click at [959, 509] on button "Create your map" at bounding box center [957, 518] width 118 height 29
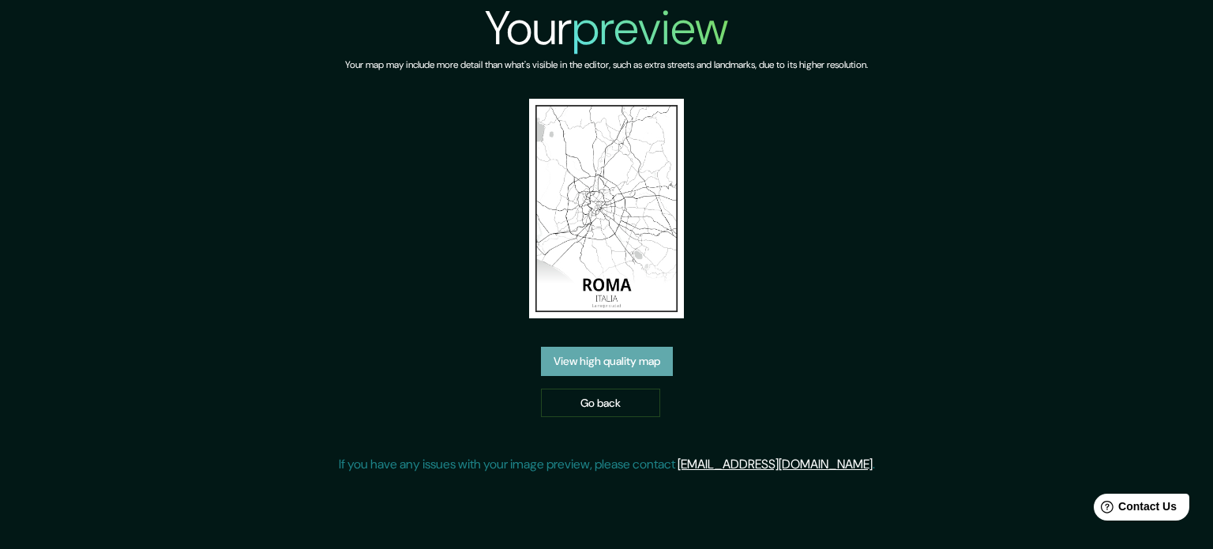
click at [651, 369] on link "View high quality map" at bounding box center [607, 361] width 132 height 29
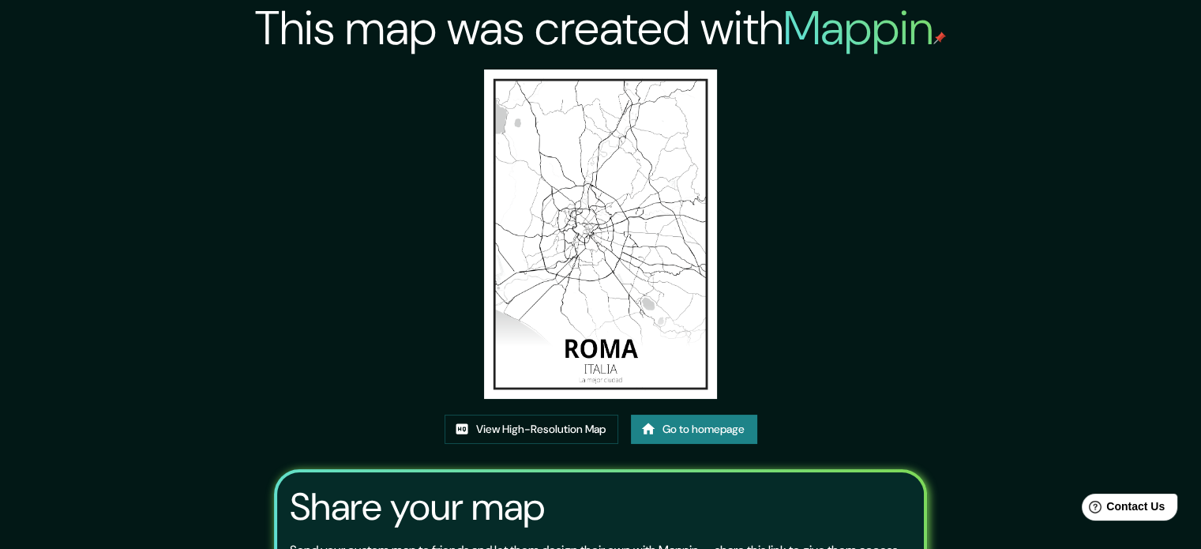
click at [851, 186] on div "This map was created with Mappin View High-Resolution Map Go to homepage Share …" at bounding box center [600, 352] width 691 height 705
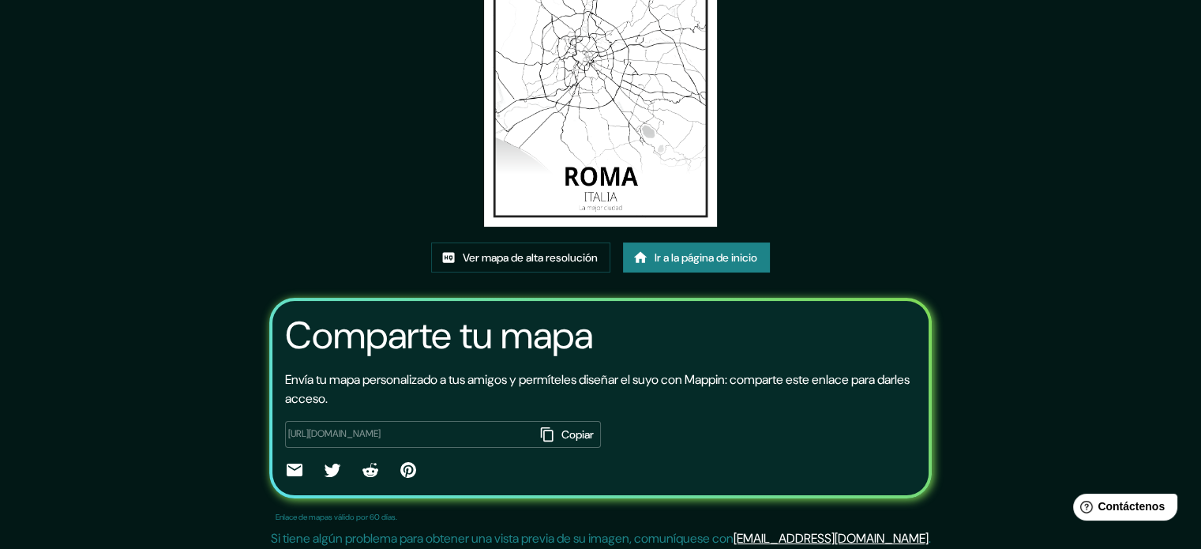
scroll to position [177, 0]
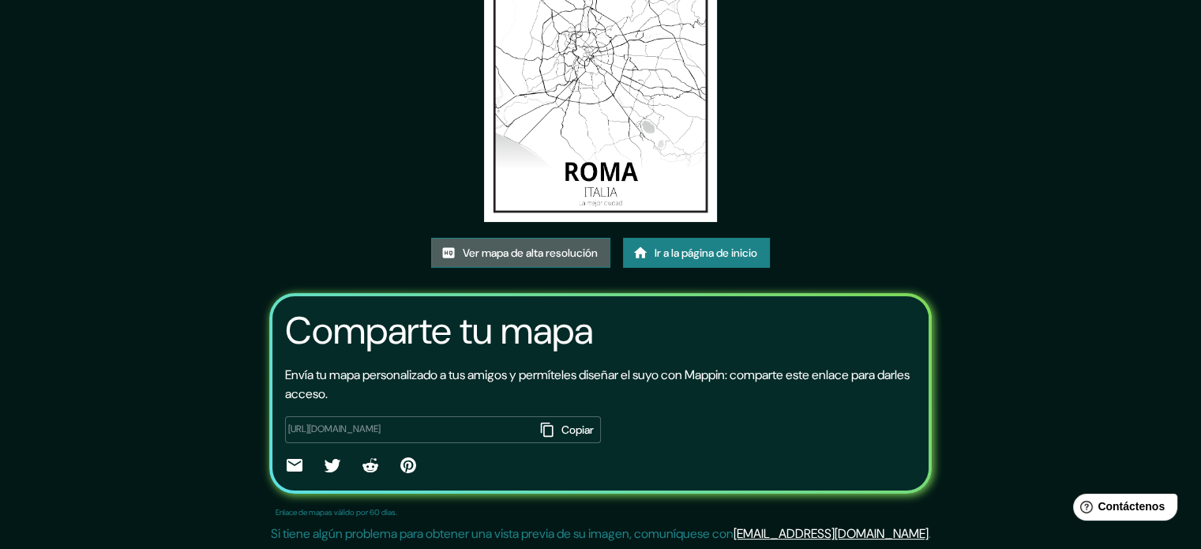
click at [537, 258] on font "Ver mapa de alta resolución" at bounding box center [530, 253] width 135 height 14
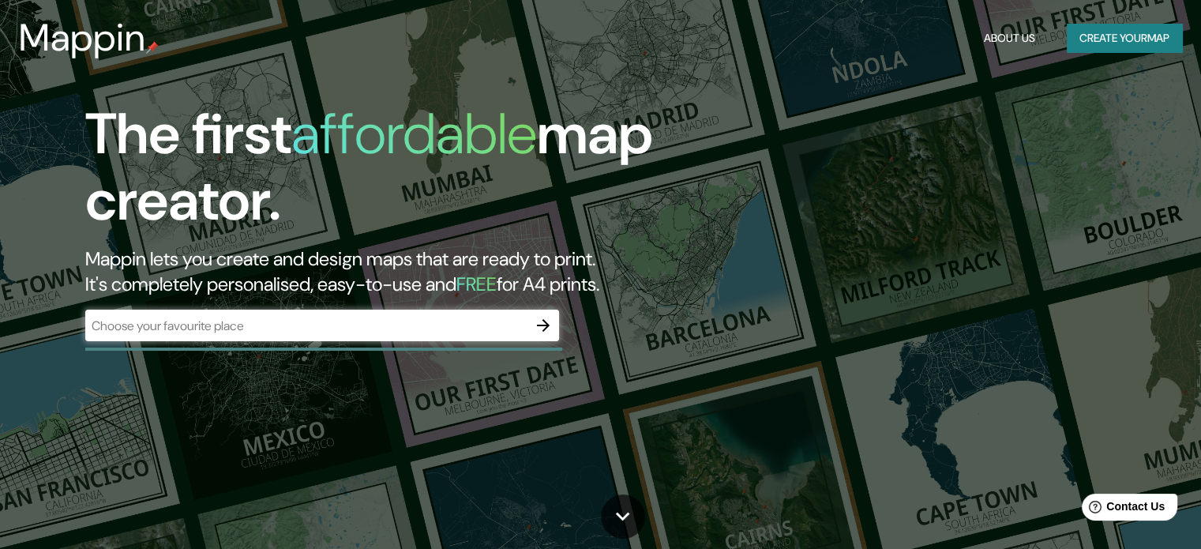
click at [1127, 44] on button "Create your map" at bounding box center [1124, 38] width 115 height 29
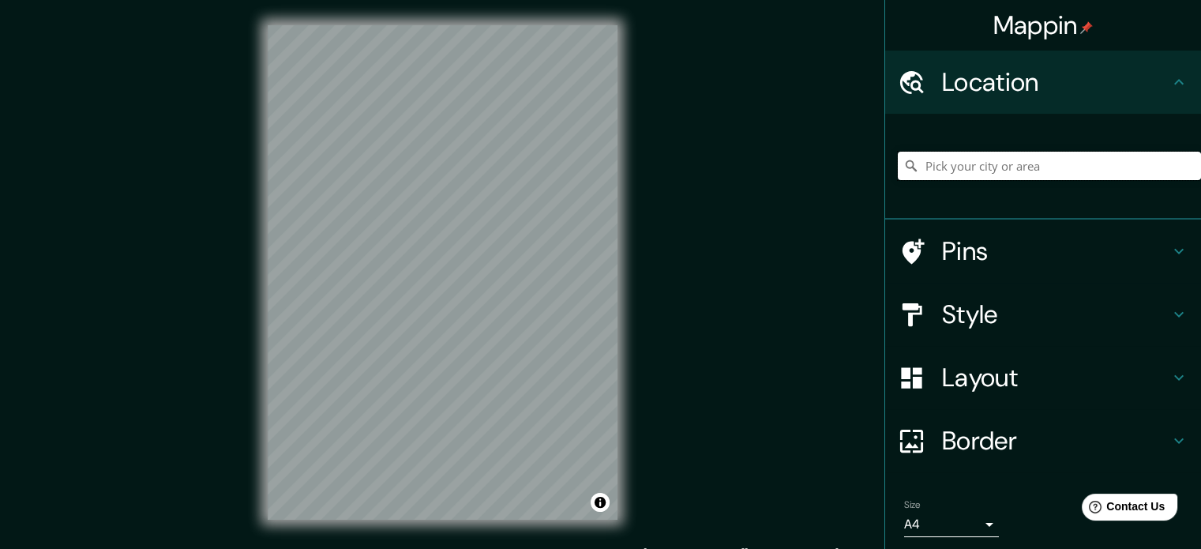
click at [960, 169] on input "Pick your city or area" at bounding box center [1049, 166] width 303 height 28
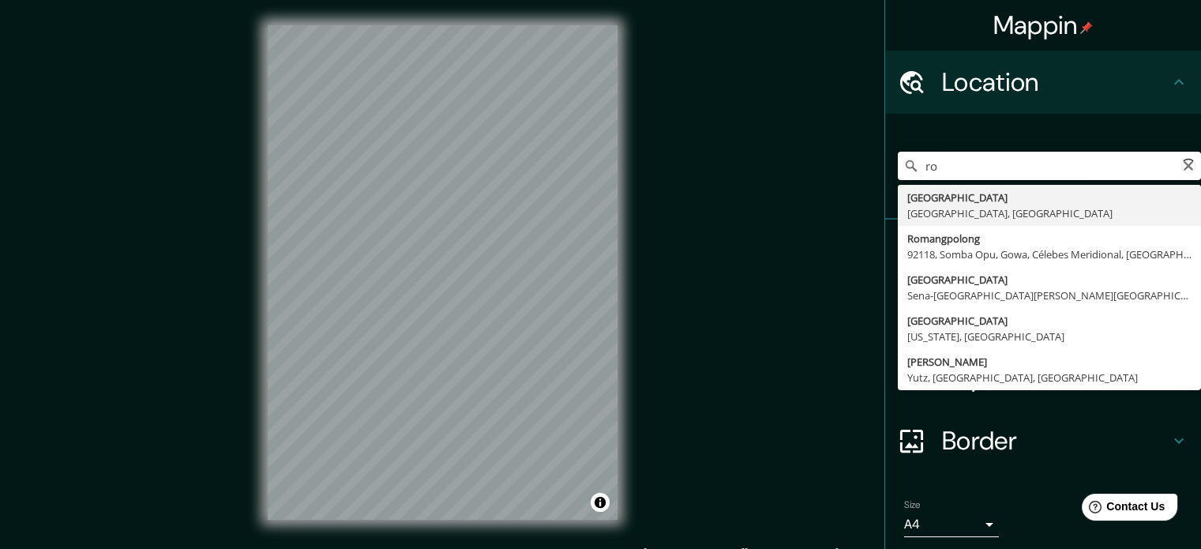
type input "r"
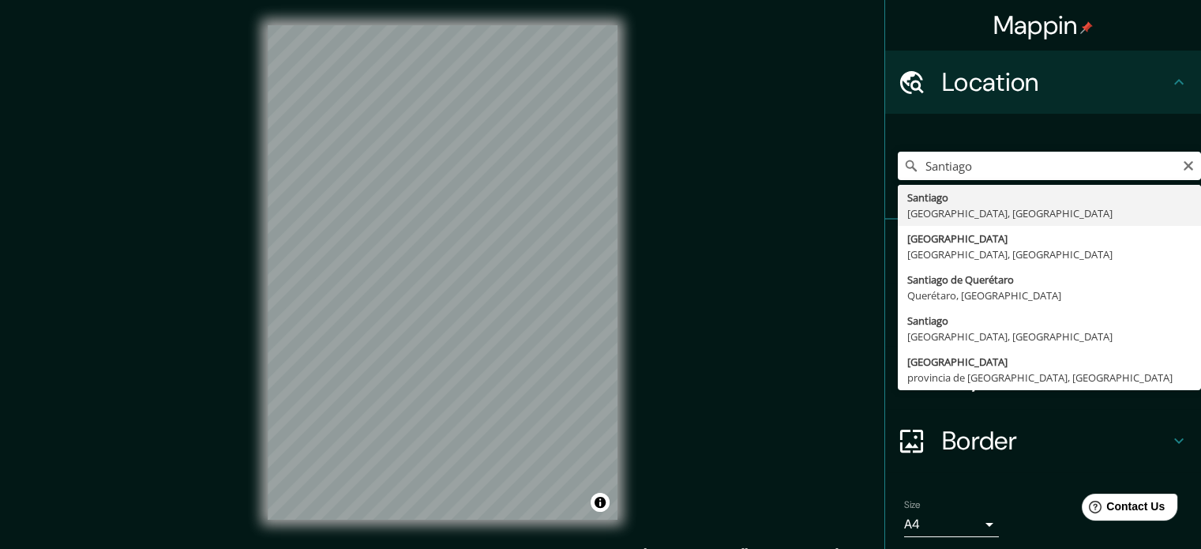
type input "Santiago, Región Metropolitana de Santiago, Chile"
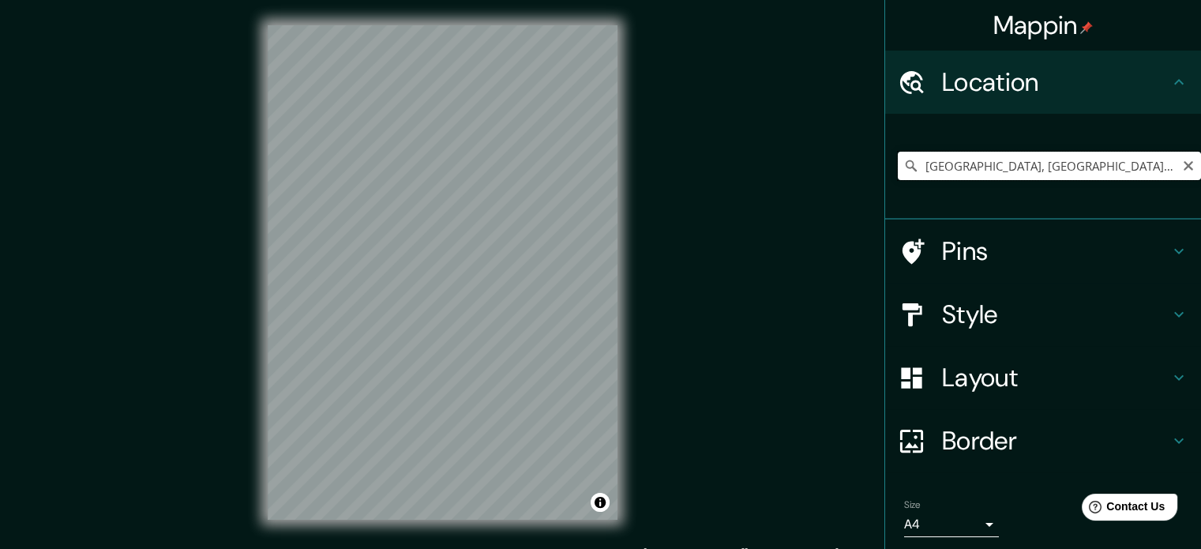
click at [1026, 167] on input "Santiago, Región Metropolitana de Santiago, Chile" at bounding box center [1049, 166] width 303 height 28
click at [1184, 165] on input "Santiago, Región Metropolitana de Santiago, Chile" at bounding box center [1049, 166] width 303 height 28
click at [1184, 167] on icon "Clear" at bounding box center [1188, 165] width 9 height 9
click at [1026, 149] on div "Chile Chile Chilecito Provincia de Mendoza, Argentina Pasaje Chile Independenci…" at bounding box center [1049, 165] width 303 height 79
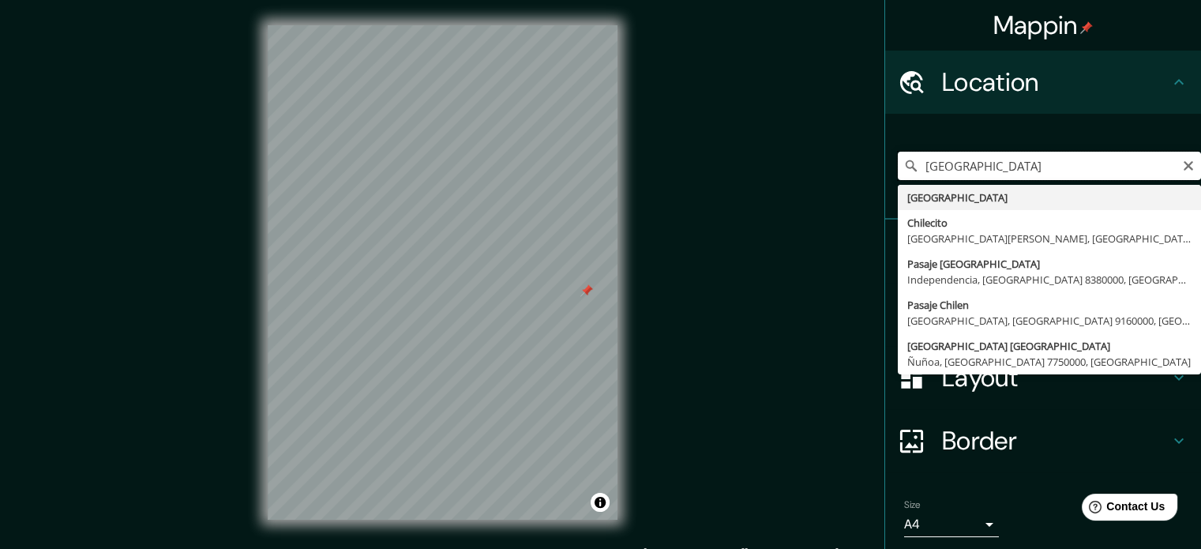
click at [1010, 169] on input "Chile" at bounding box center [1049, 166] width 303 height 28
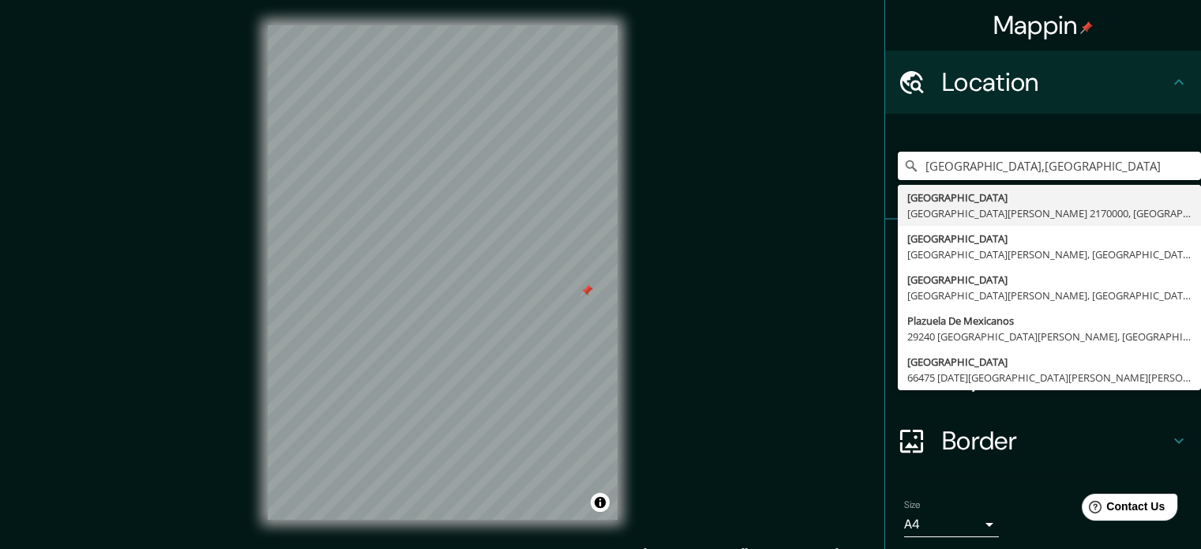
drag, startPoint x: 985, startPoint y: 173, endPoint x: 850, endPoint y: 177, distance: 135.1
click at [850, 177] on div "Mappin Location Chile,san Avenida Chile San Felipe, Región de Valparaíso 217000…" at bounding box center [600, 285] width 1201 height 570
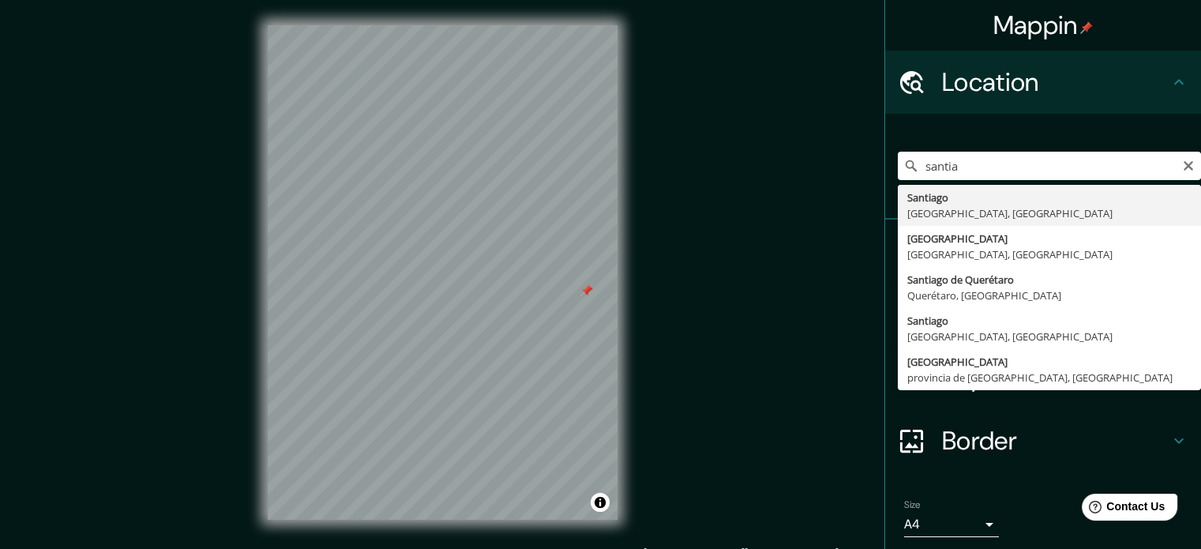
type input "Santiago, Región Metropolitana de Santiago, Chile"
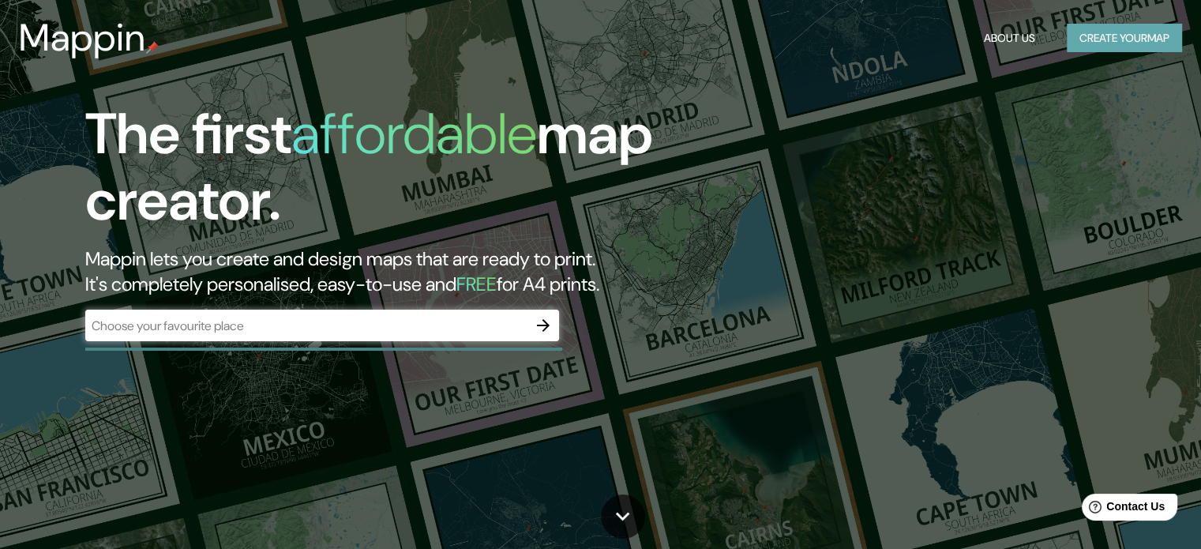
click at [1112, 43] on button "Create your map" at bounding box center [1124, 38] width 115 height 29
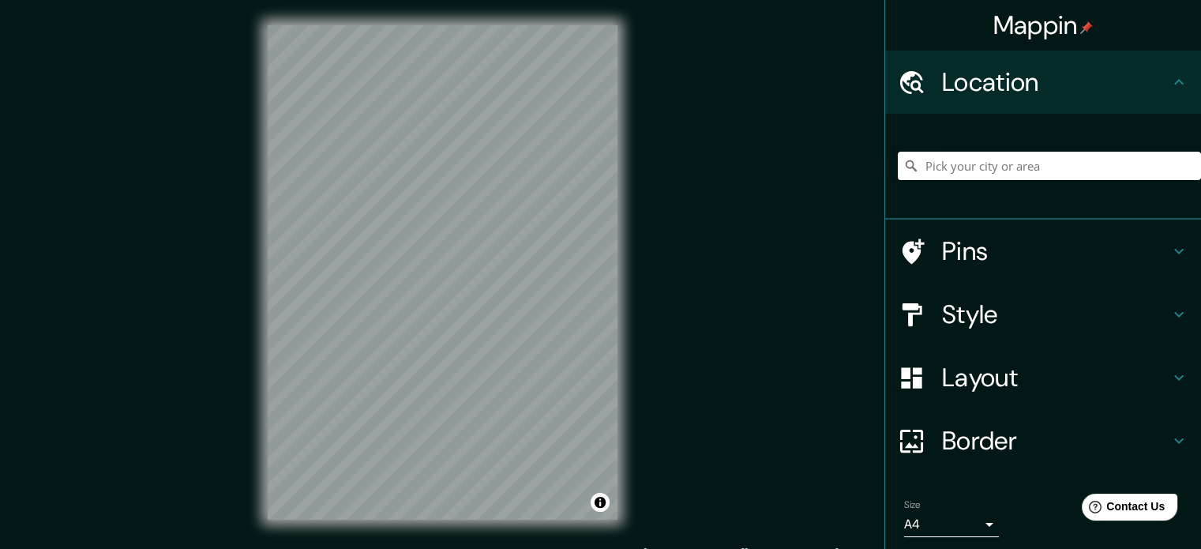
click at [973, 172] on input "Pick your city or area" at bounding box center [1049, 166] width 303 height 28
click at [944, 164] on input "Pick your city or area" at bounding box center [1049, 166] width 303 height 28
click at [923, 164] on input "Pick your city or area" at bounding box center [1049, 166] width 303 height 28
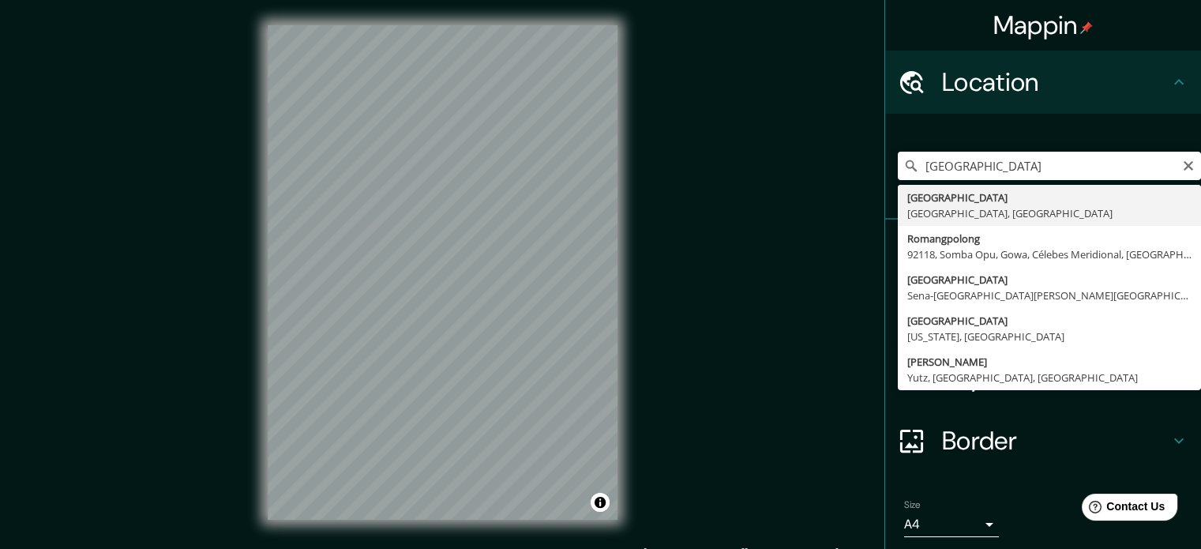
type input "[GEOGRAPHIC_DATA], [GEOGRAPHIC_DATA], [GEOGRAPHIC_DATA]"
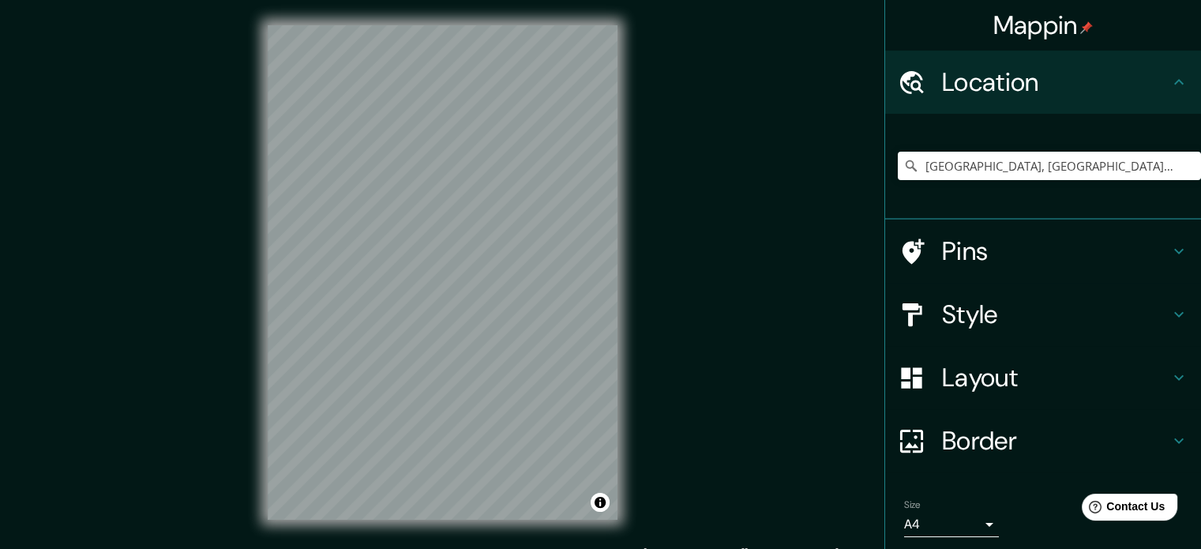
click at [1170, 248] on icon at bounding box center [1178, 251] width 19 height 19
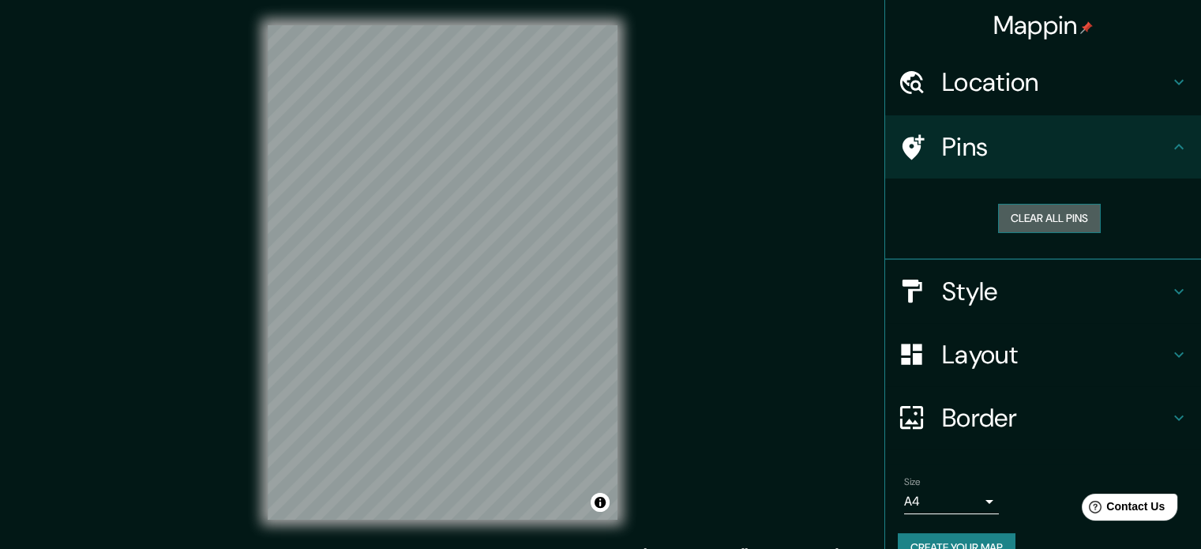
click at [1052, 213] on button "Clear all pins" at bounding box center [1049, 218] width 103 height 29
click at [570, 281] on div at bounding box center [571, 279] width 13 height 13
drag, startPoint x: 575, startPoint y: 279, endPoint x: 654, endPoint y: 277, distance: 79.0
click at [654, 277] on div "Mappin Location Roma, Ciudad metropolitana de Roma Capital, Italia Pins Clear a…" at bounding box center [600, 285] width 1201 height 570
click at [1067, 215] on button "Clear all pins" at bounding box center [1049, 218] width 103 height 29
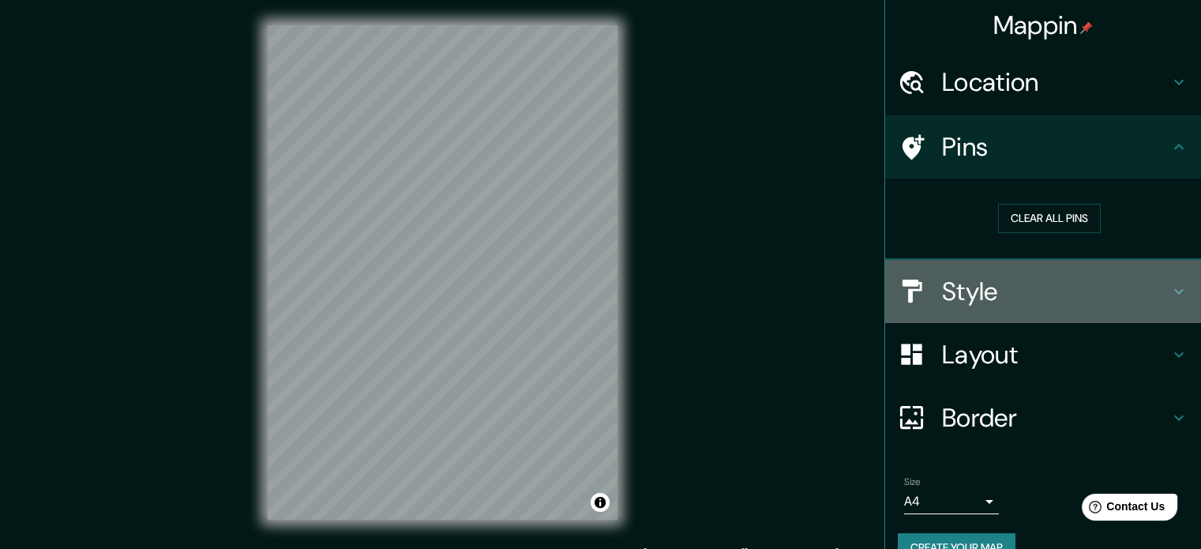
click at [1169, 284] on icon at bounding box center [1178, 291] width 19 height 19
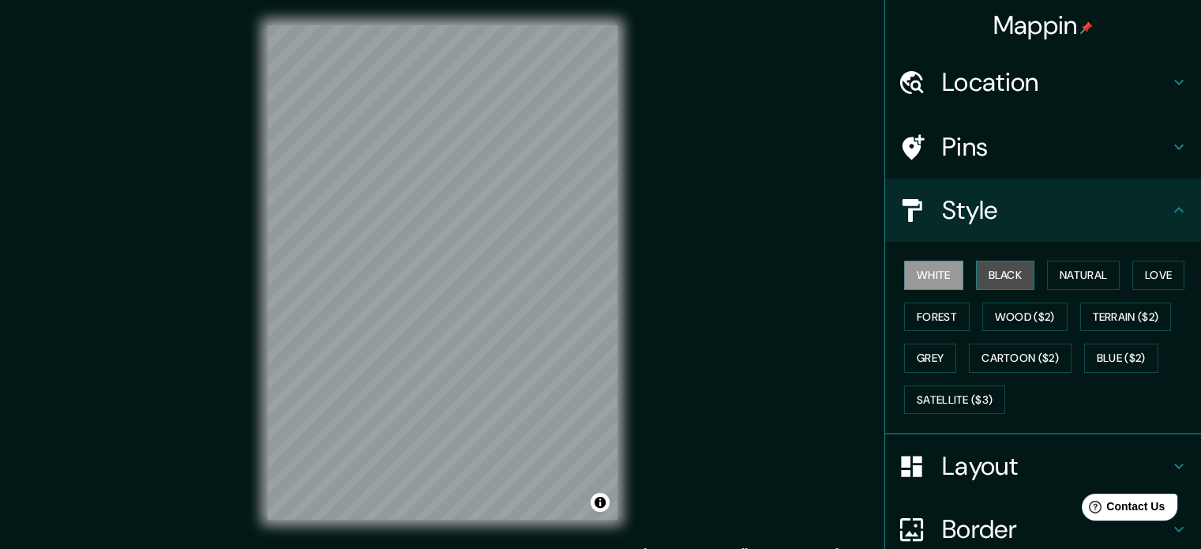
click at [996, 280] on button "Black" at bounding box center [1005, 275] width 59 height 29
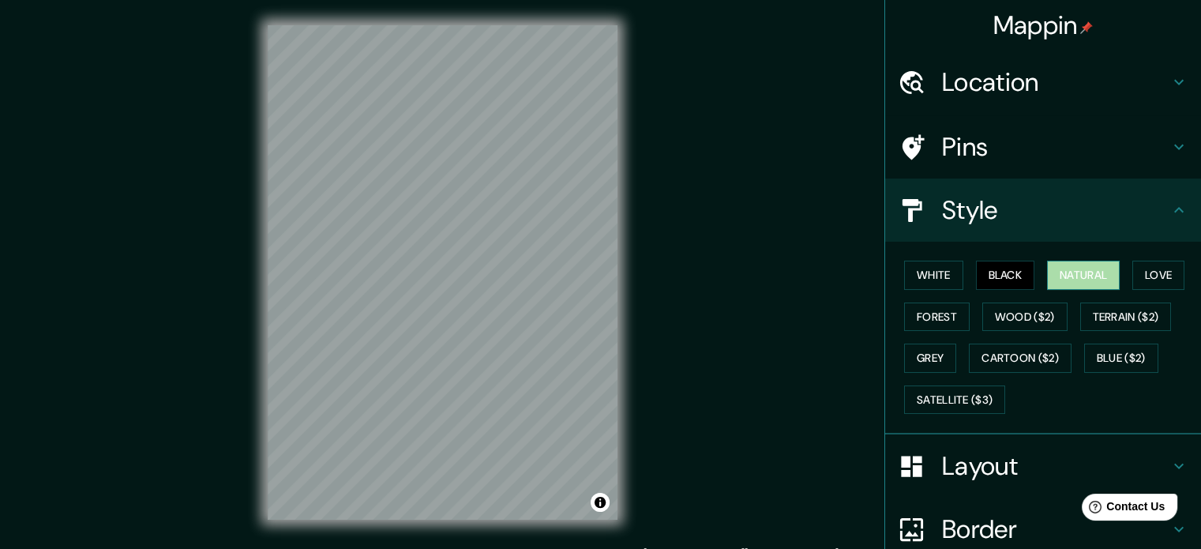
click at [1071, 271] on button "Natural" at bounding box center [1083, 275] width 73 height 29
click at [1150, 274] on button "Love" at bounding box center [1158, 275] width 52 height 29
click at [1072, 272] on button "Natural" at bounding box center [1083, 275] width 73 height 29
click at [1147, 274] on button "Love" at bounding box center [1158, 275] width 52 height 29
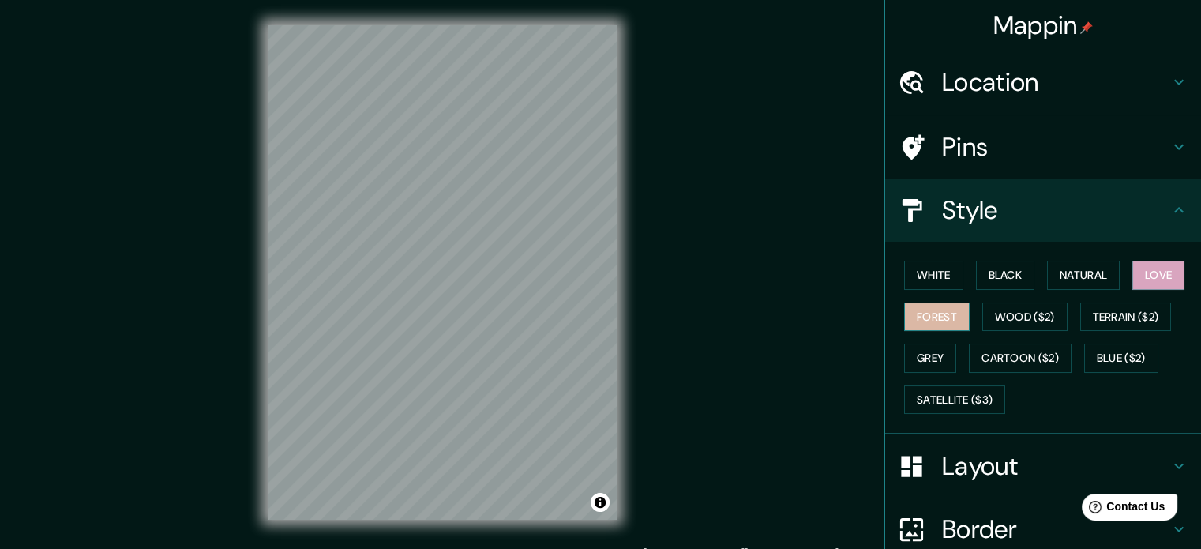
click at [939, 315] on button "Forest" at bounding box center [937, 316] width 66 height 29
click at [1009, 314] on button "Wood ($2)" at bounding box center [1024, 316] width 85 height 29
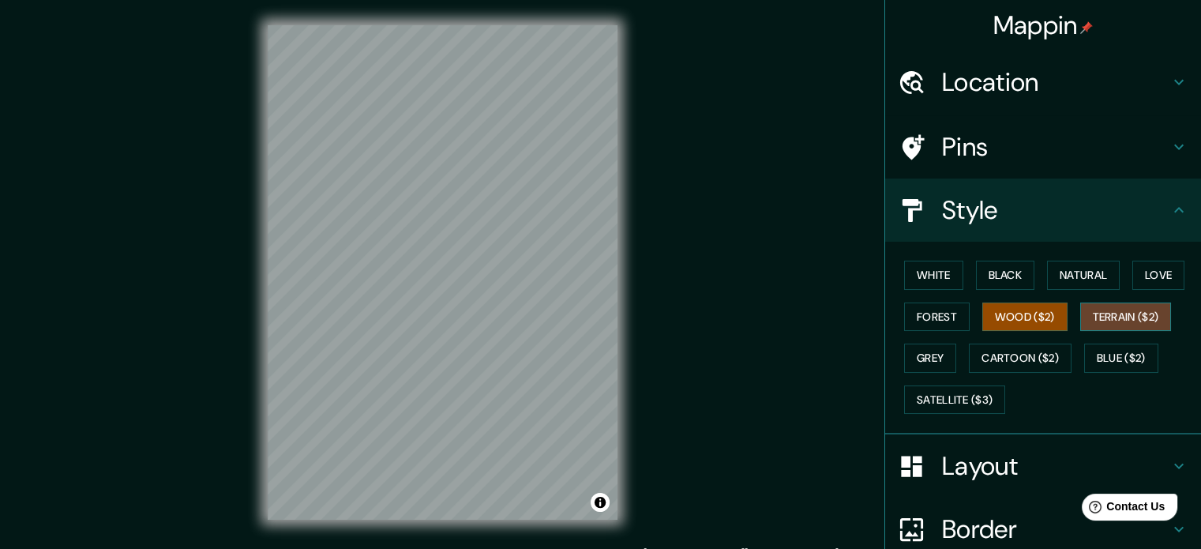
click at [1125, 319] on button "Terrain ($2)" at bounding box center [1126, 316] width 92 height 29
click at [925, 357] on button "Grey" at bounding box center [930, 357] width 52 height 29
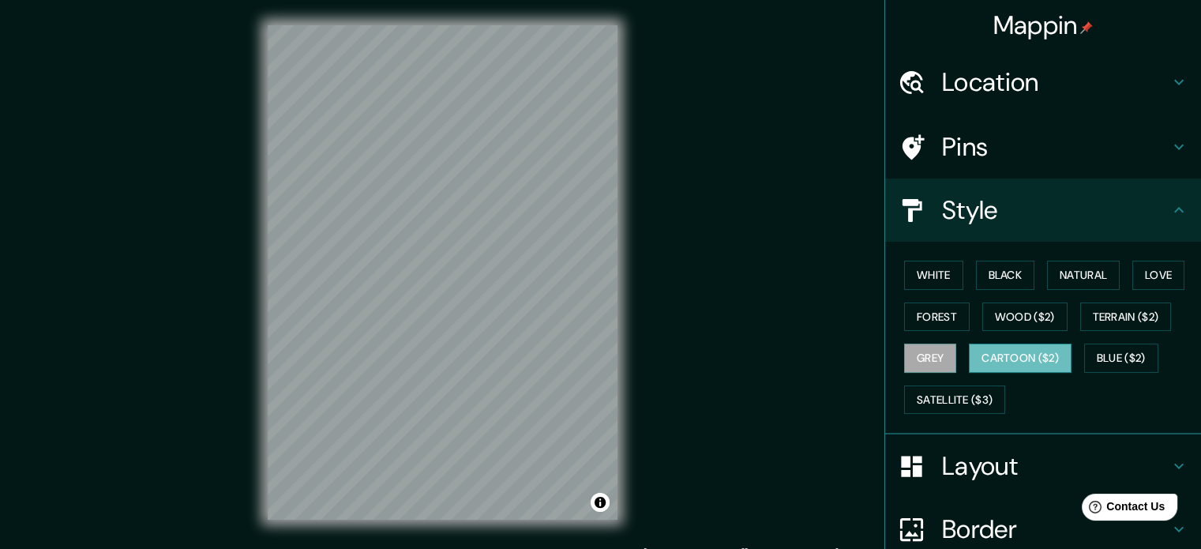
click at [1019, 356] on button "Cartoon ($2)" at bounding box center [1020, 357] width 103 height 29
click at [1105, 356] on button "Blue ($2)" at bounding box center [1121, 357] width 74 height 29
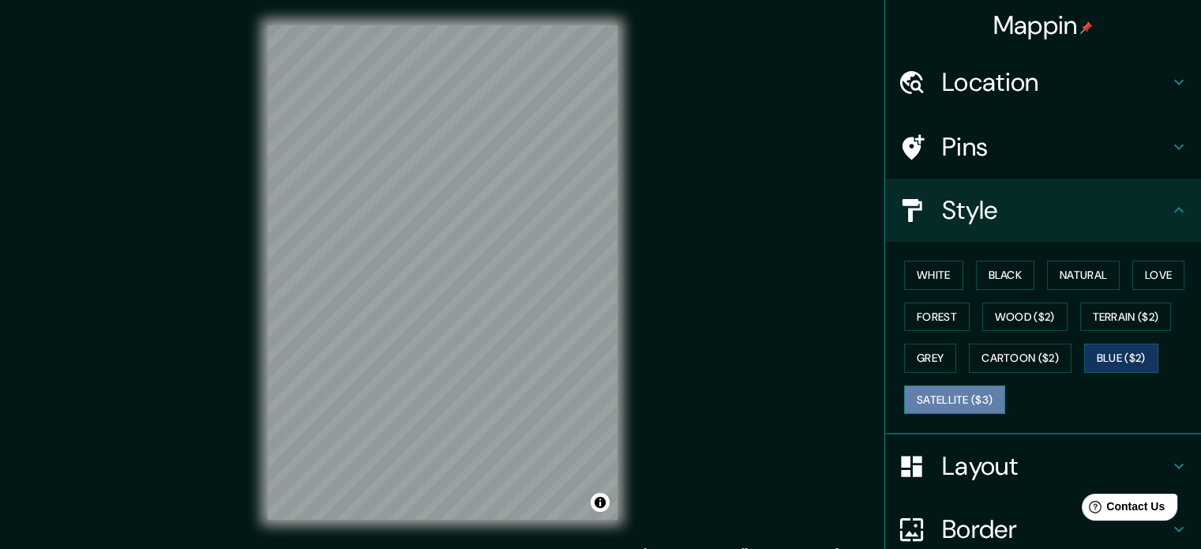
click at [954, 399] on button "Satellite ($3)" at bounding box center [954, 399] width 101 height 29
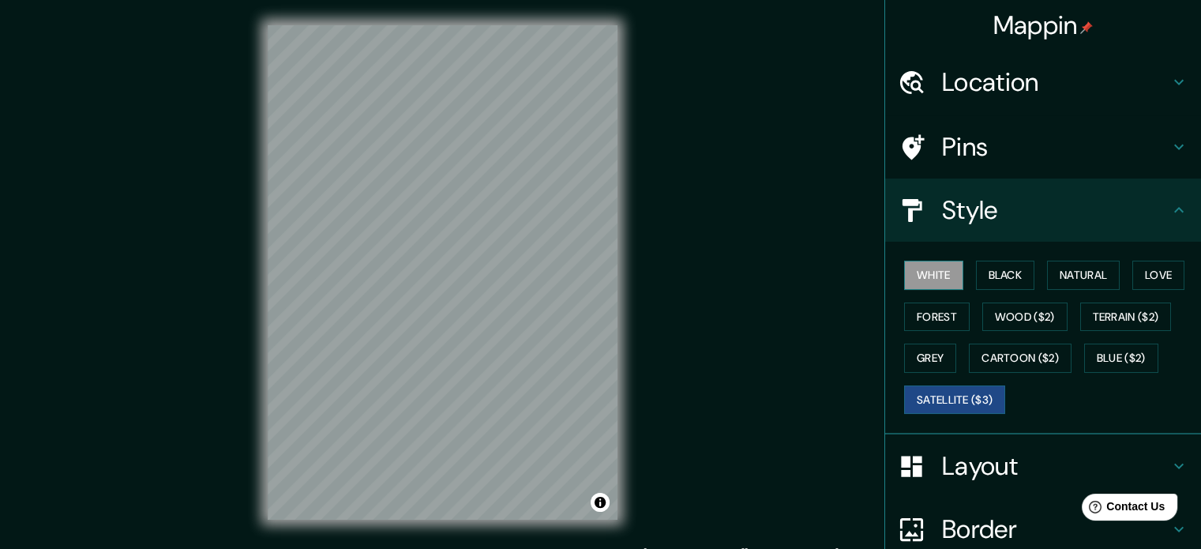
click at [943, 276] on button "White" at bounding box center [933, 275] width 59 height 29
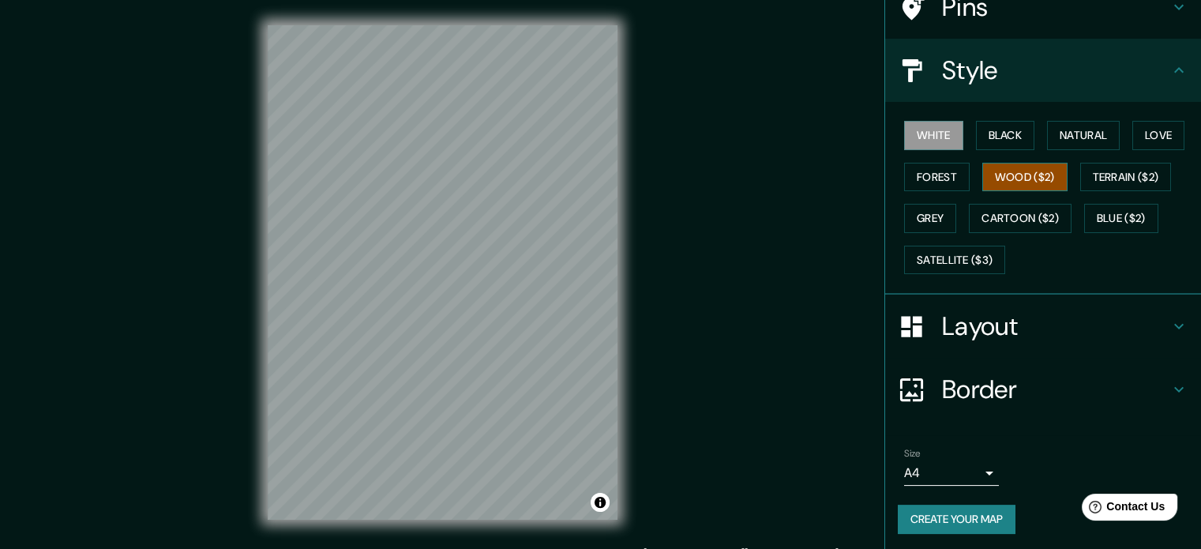
scroll to position [62, 0]
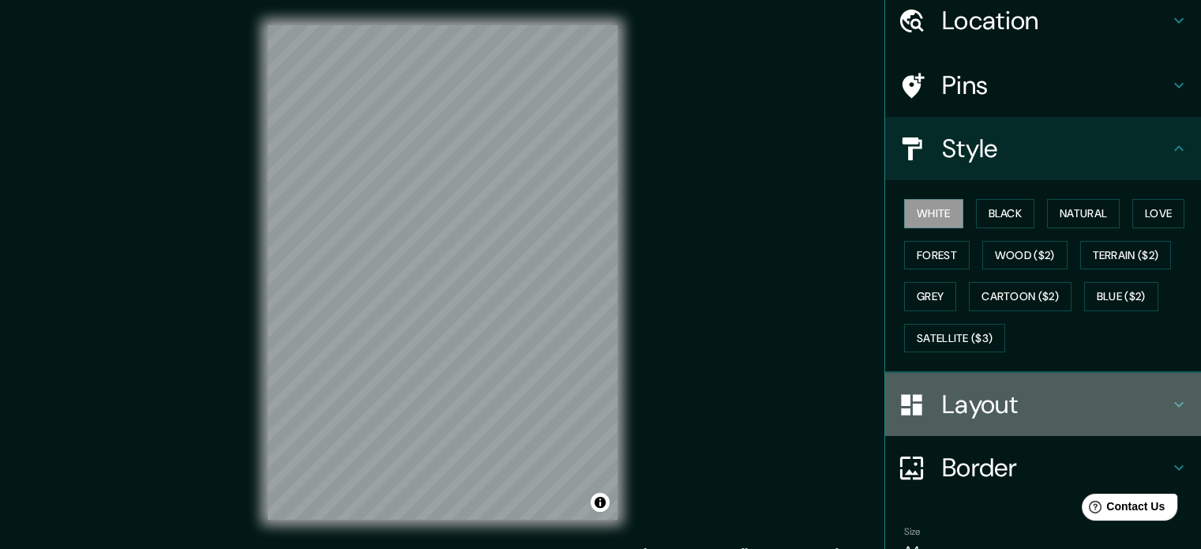
click at [1169, 404] on icon at bounding box center [1178, 404] width 19 height 19
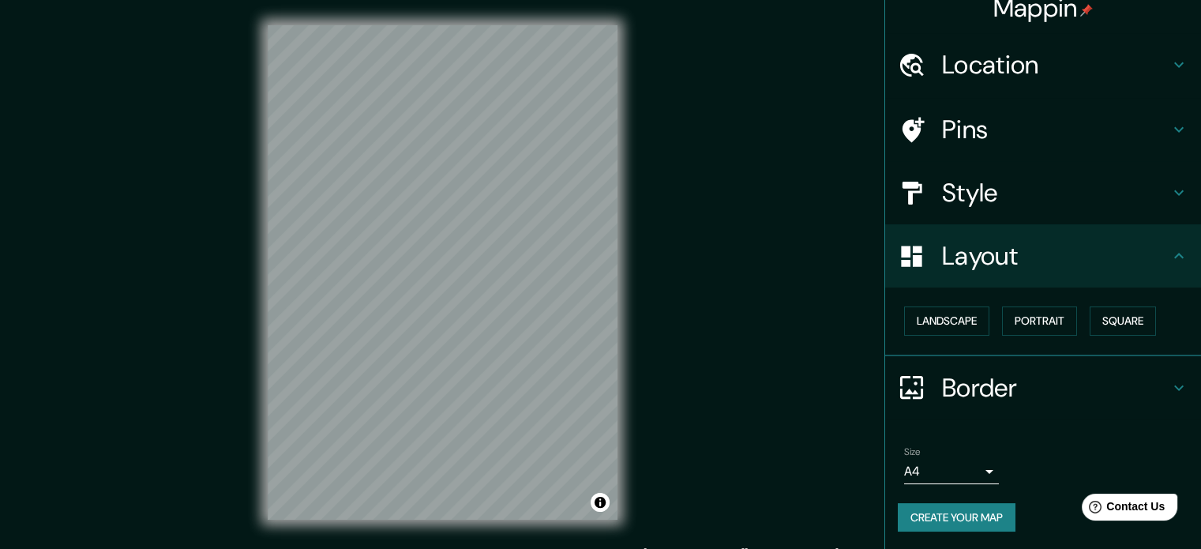
scroll to position [17, 0]
click at [947, 318] on button "Landscape" at bounding box center [946, 320] width 85 height 29
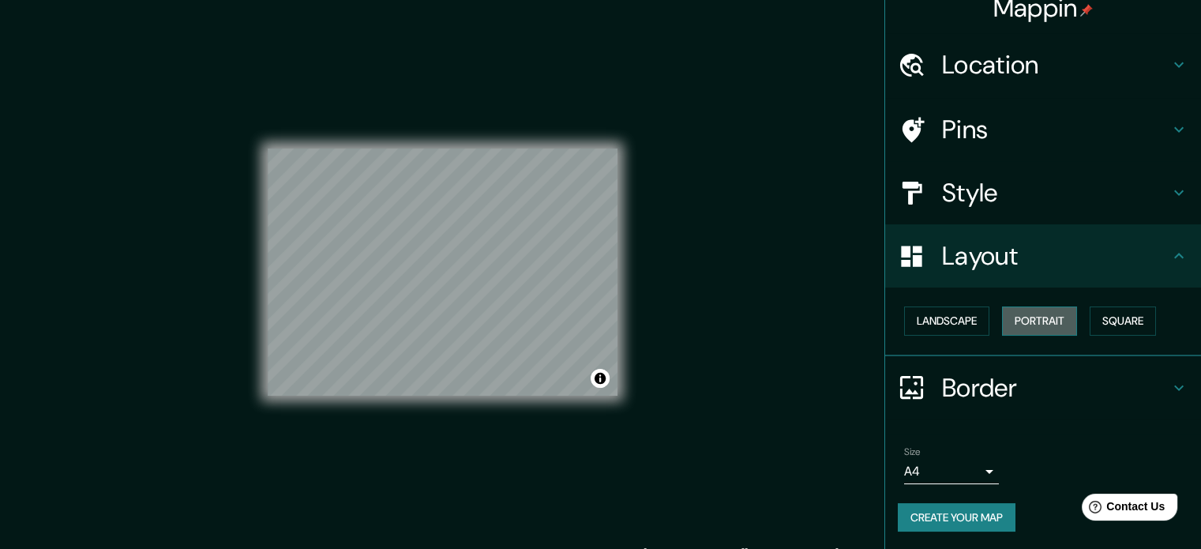
click at [1037, 328] on button "Portrait" at bounding box center [1039, 320] width 75 height 29
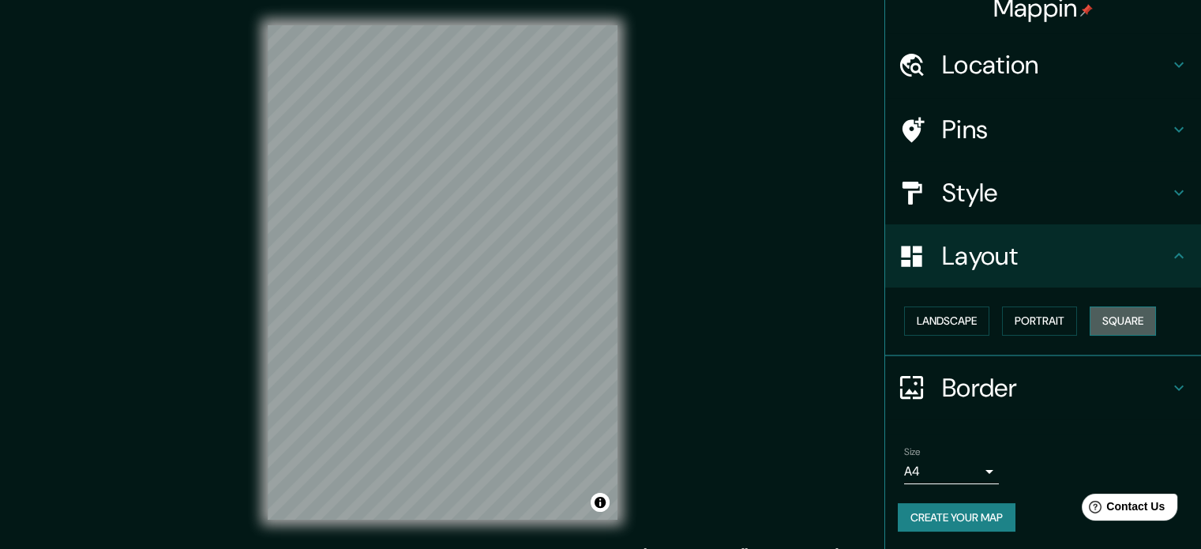
click at [1112, 325] on button "Square" at bounding box center [1123, 320] width 66 height 29
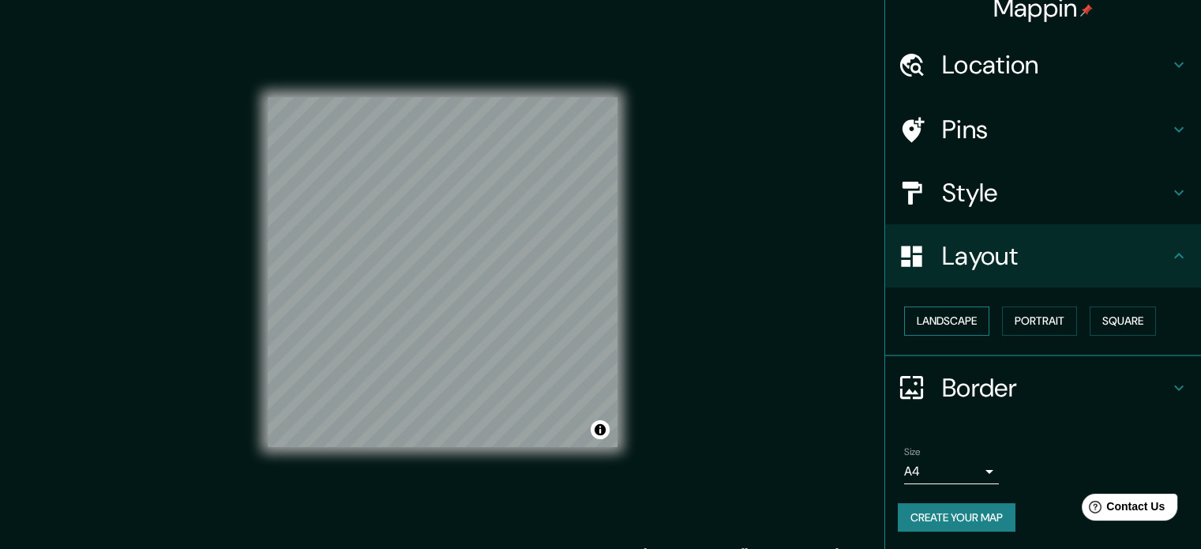
click at [927, 312] on button "Landscape" at bounding box center [946, 320] width 85 height 29
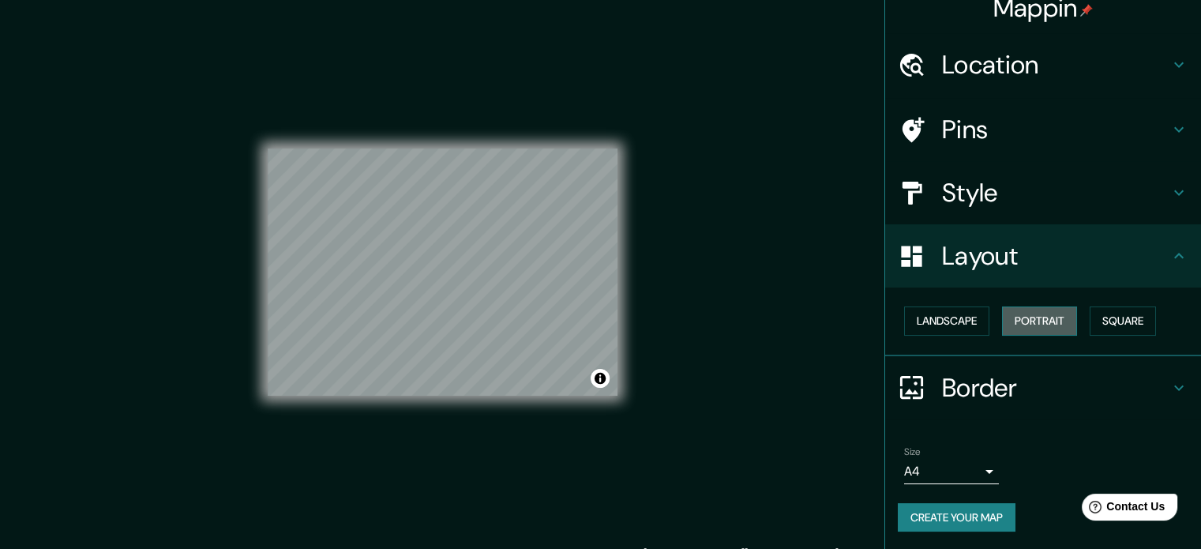
click at [1016, 317] on button "Portrait" at bounding box center [1039, 320] width 75 height 29
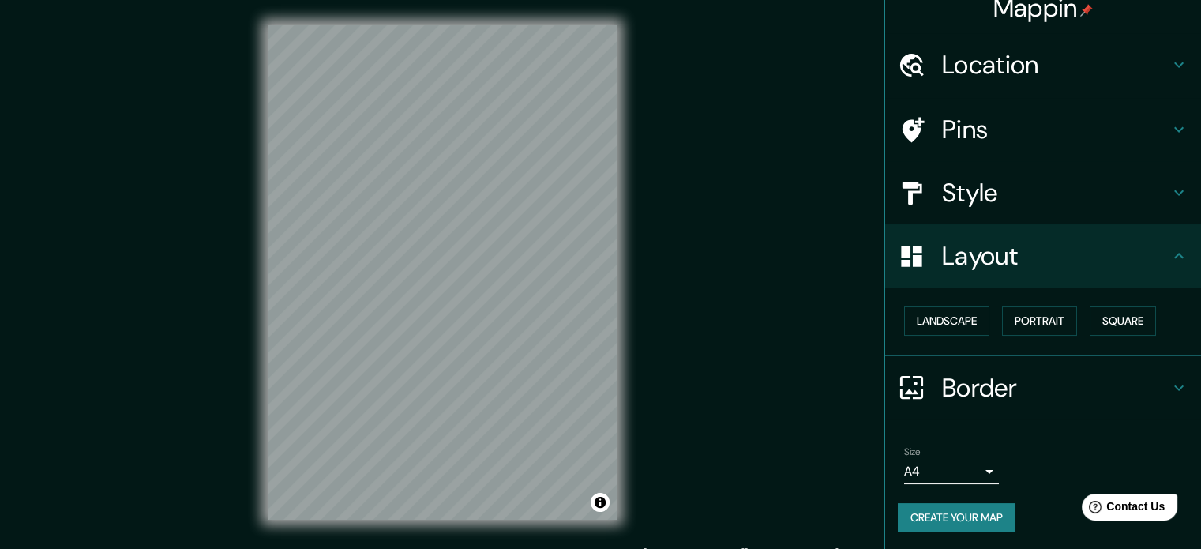
scroll to position [21, 0]
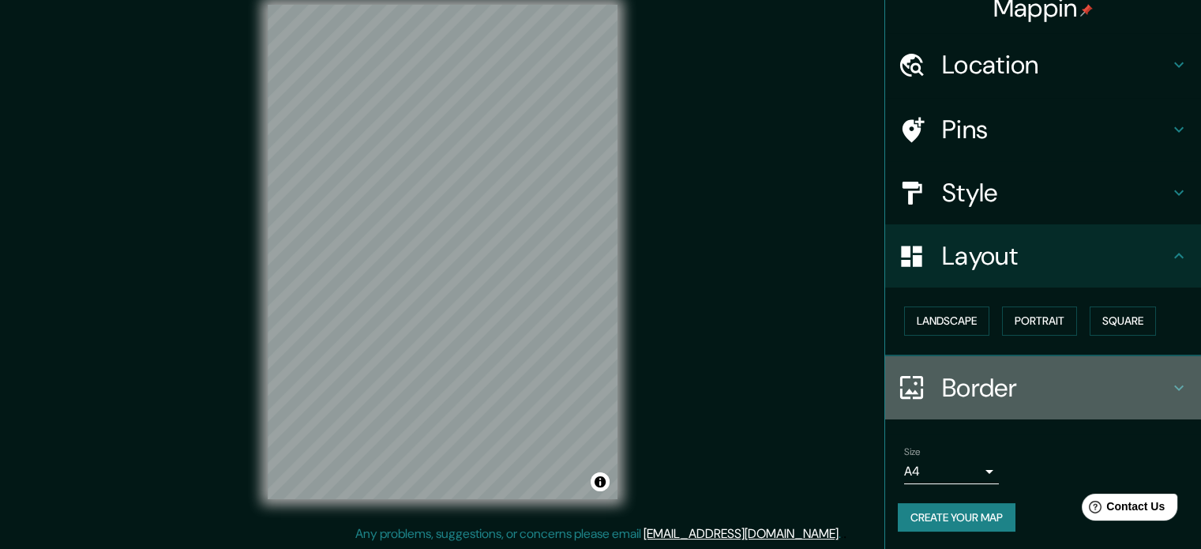
click at [990, 378] on h4 "Border" at bounding box center [1055, 388] width 227 height 32
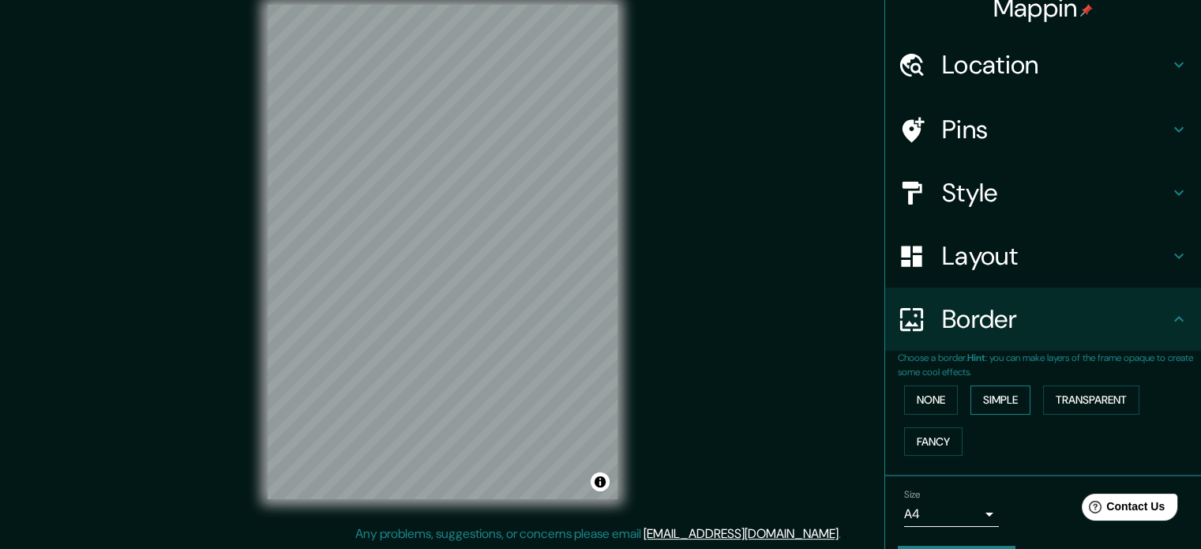
scroll to position [60, 0]
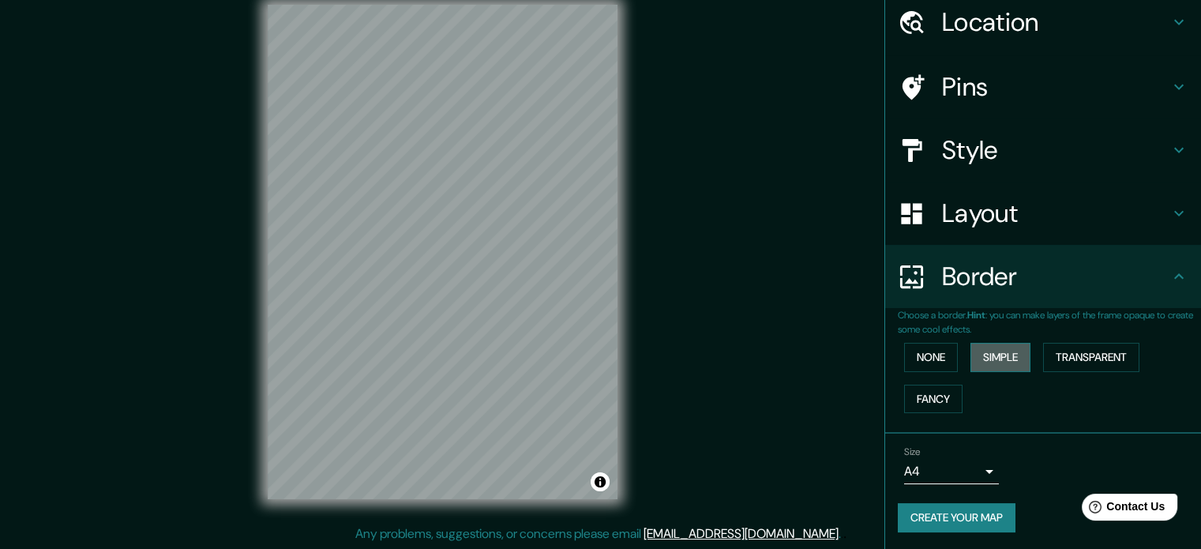
click at [1000, 359] on button "Simple" at bounding box center [1000, 357] width 60 height 29
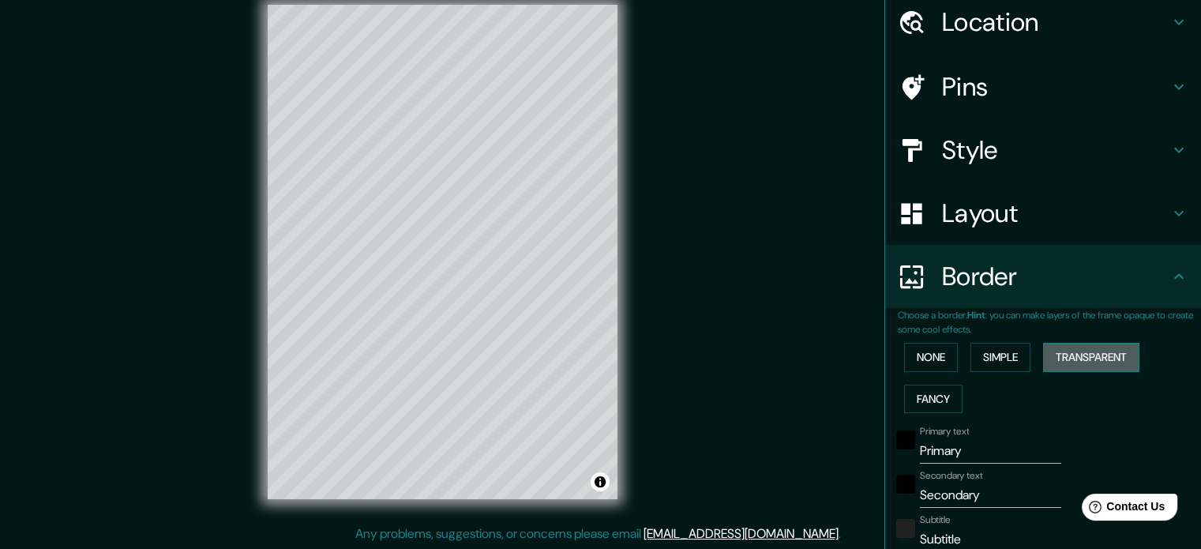
click at [1076, 357] on button "Transparent" at bounding box center [1091, 357] width 96 height 29
click at [980, 353] on button "Simple" at bounding box center [1000, 357] width 60 height 29
click at [928, 402] on button "Fancy" at bounding box center [933, 399] width 58 height 29
click at [991, 362] on button "Simple" at bounding box center [1000, 357] width 60 height 29
drag, startPoint x: 960, startPoint y: 447, endPoint x: 791, endPoint y: 451, distance: 169.0
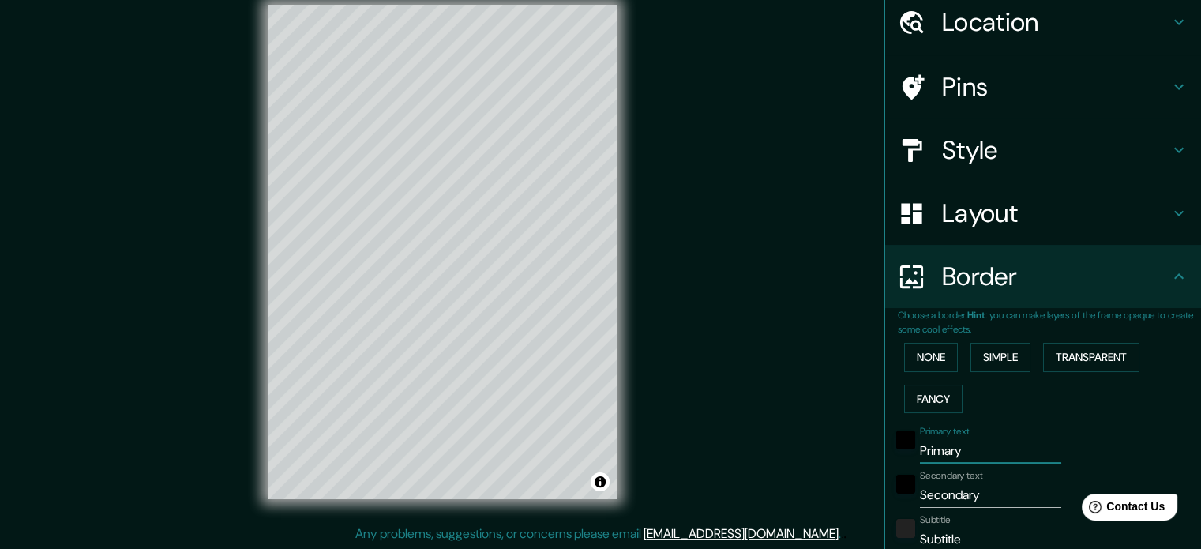
click at [791, 451] on div "Mappin Location Roma, Ciudad metropolitana de Roma Capital, Italia Pins Style L…" at bounding box center [600, 264] width 1201 height 570
type input "R"
type input "177"
type input "35"
type input "Ro"
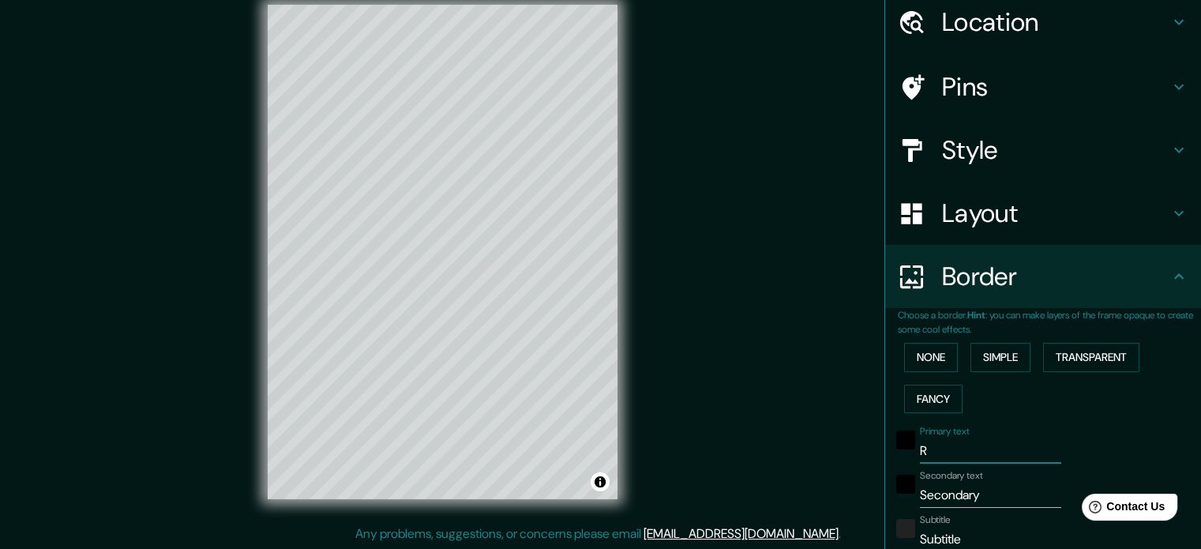
type input "177"
type input "35"
type input "Rom"
type input "177"
type input "35"
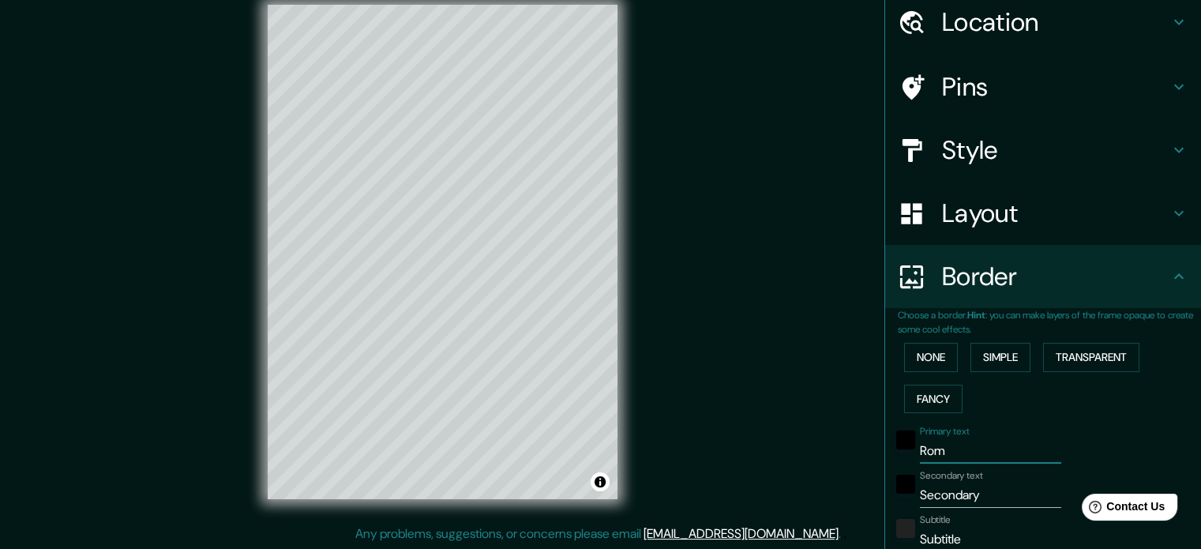
type input "[GEOGRAPHIC_DATA]"
type input "177"
type input "35"
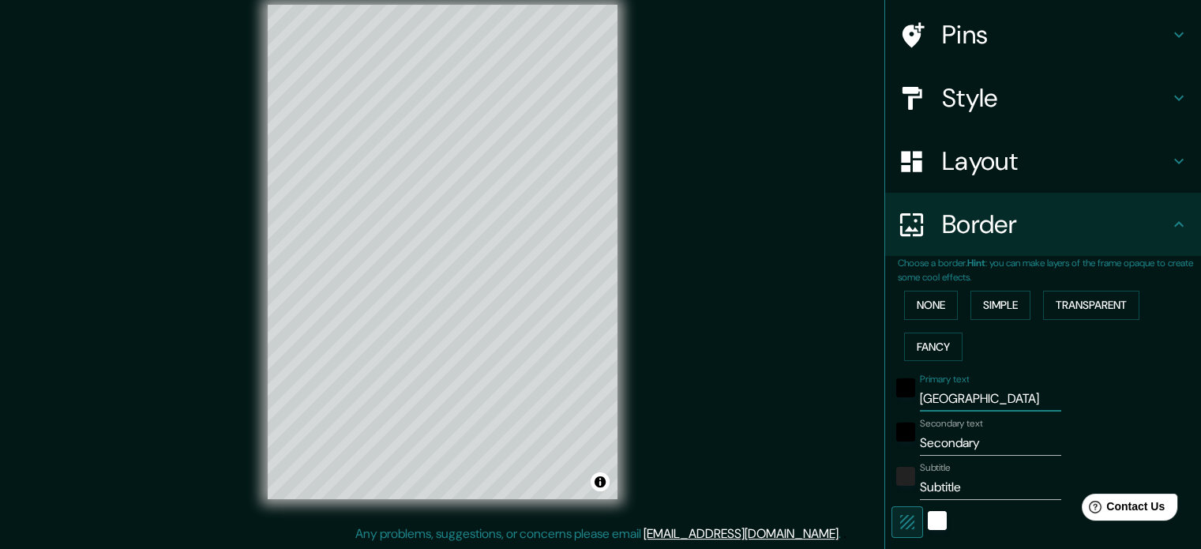
scroll to position [139, 0]
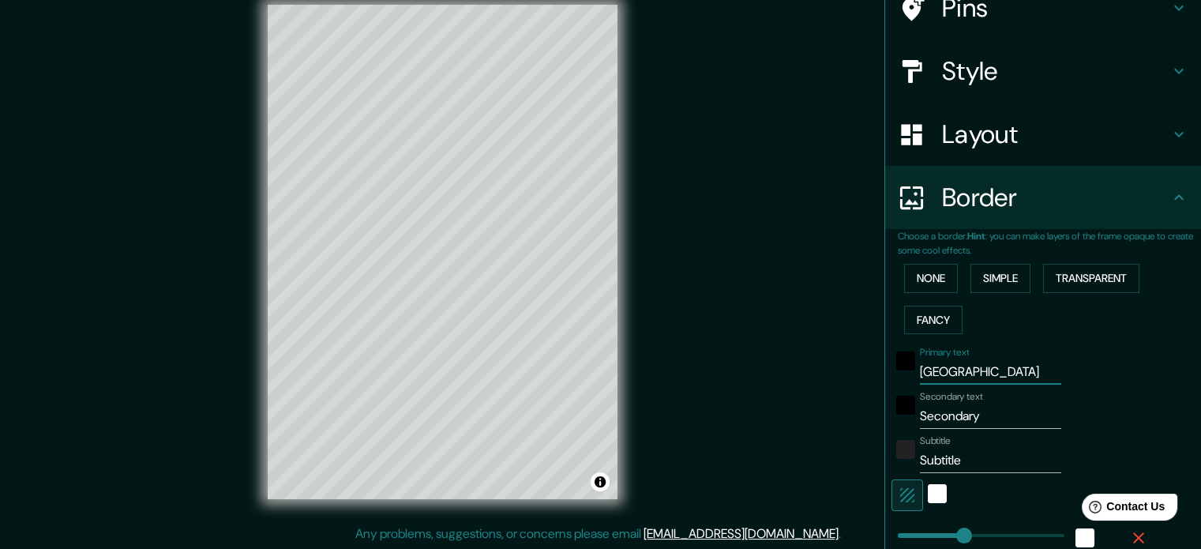
type input "[GEOGRAPHIC_DATA]"
click at [1000, 416] on input "Secondary" at bounding box center [990, 415] width 141 height 25
drag, startPoint x: 1000, startPoint y: 416, endPoint x: 895, endPoint y: 425, distance: 105.4
click at [895, 425] on div "Secondary text Secondary" at bounding box center [1020, 410] width 259 height 38
type input "I"
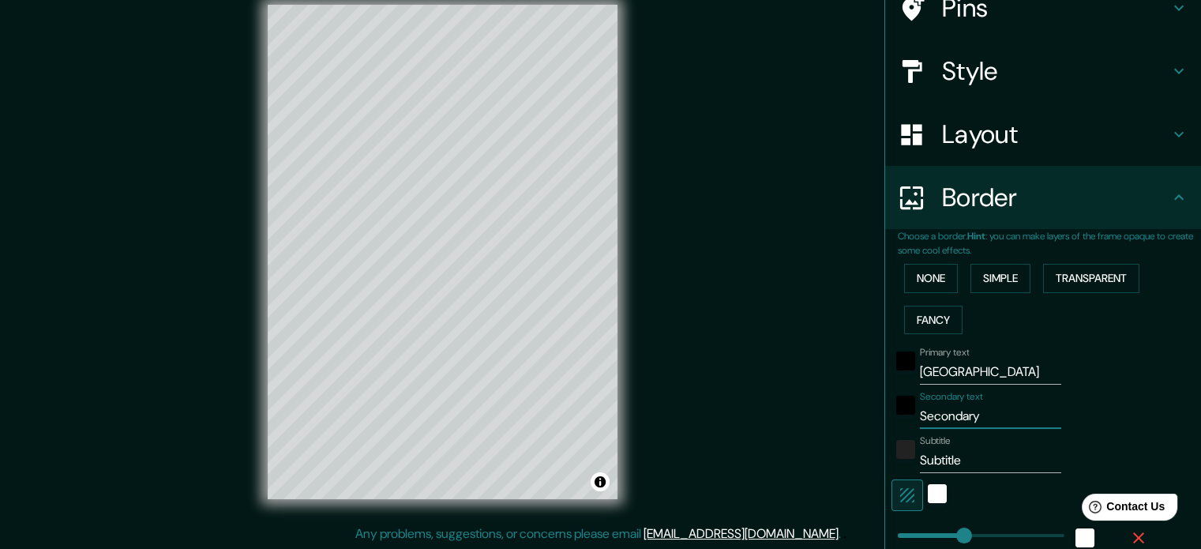
type input "177"
type input "35"
type input "It"
type input "177"
type input "35"
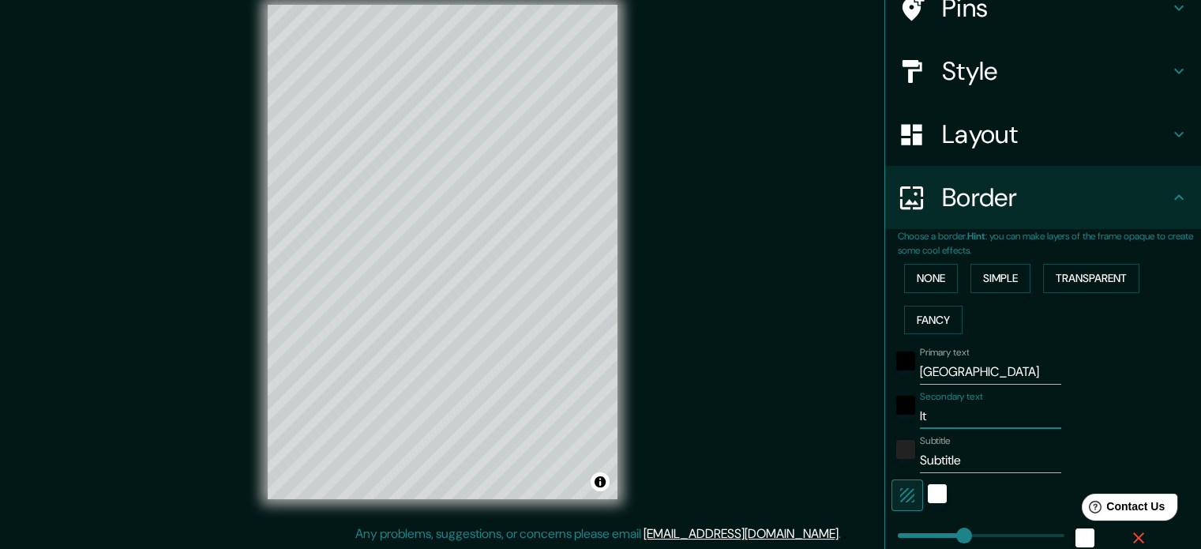
type input "Ita"
type input "177"
type input "35"
type input "Ital"
type input "177"
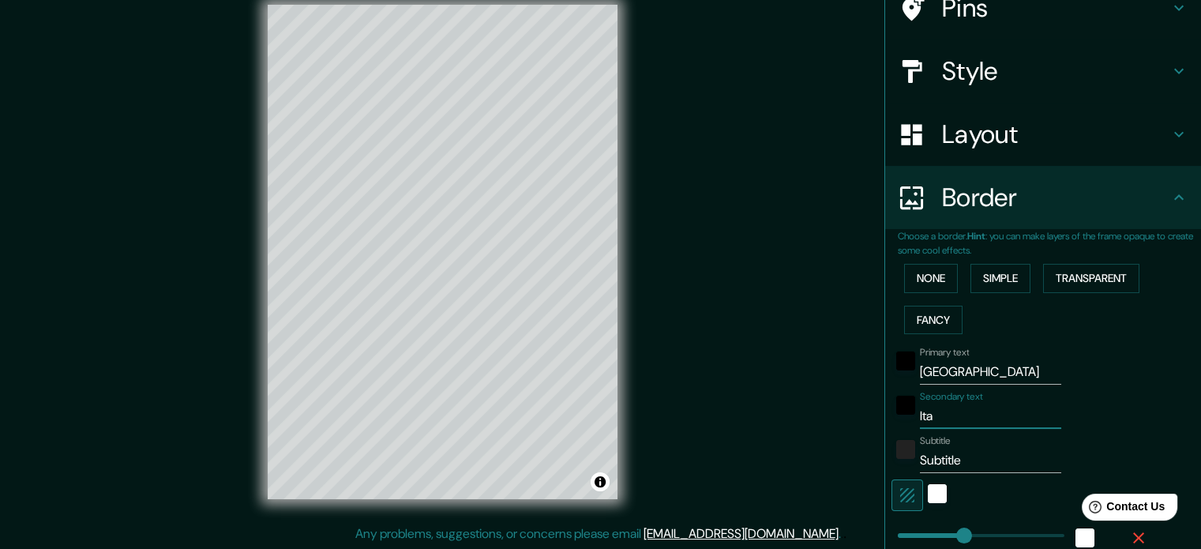
type input "35"
type input "Itali"
type input "177"
type input "35"
type input "Italia"
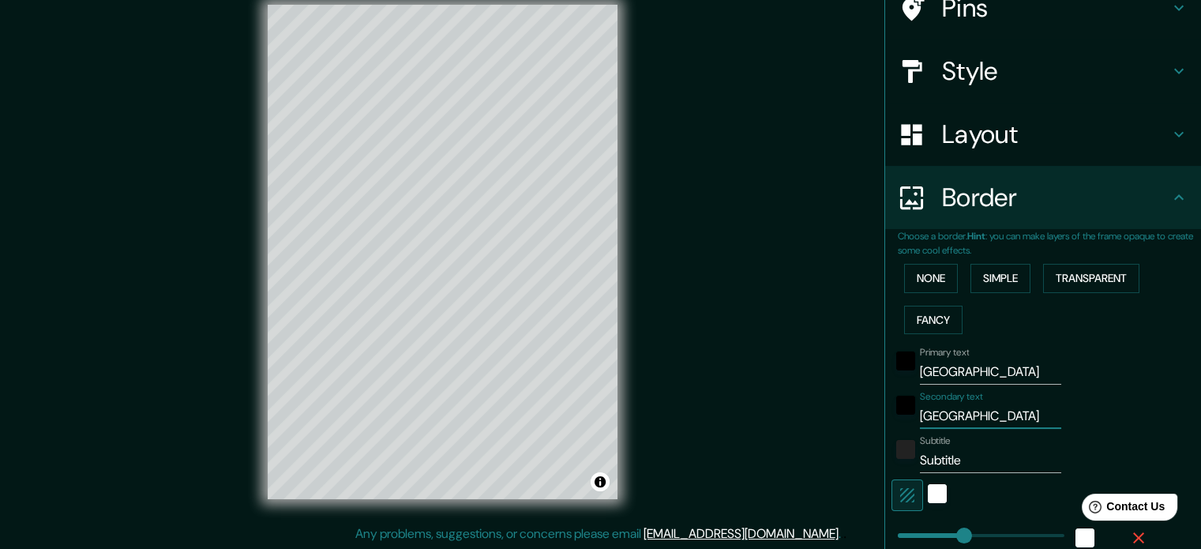
type input "177"
type input "35"
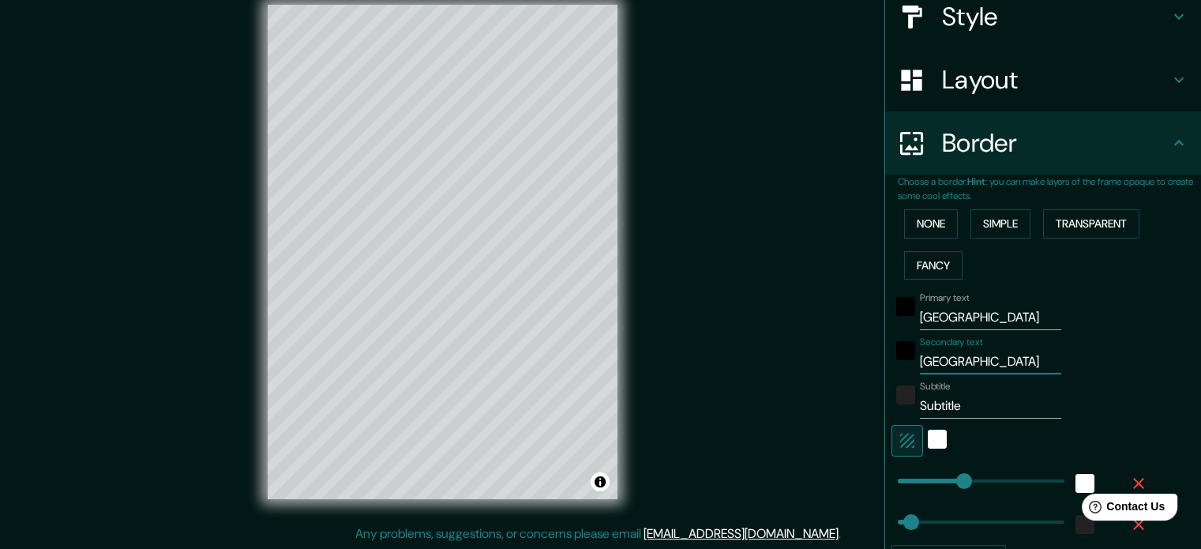
scroll to position [218, 0]
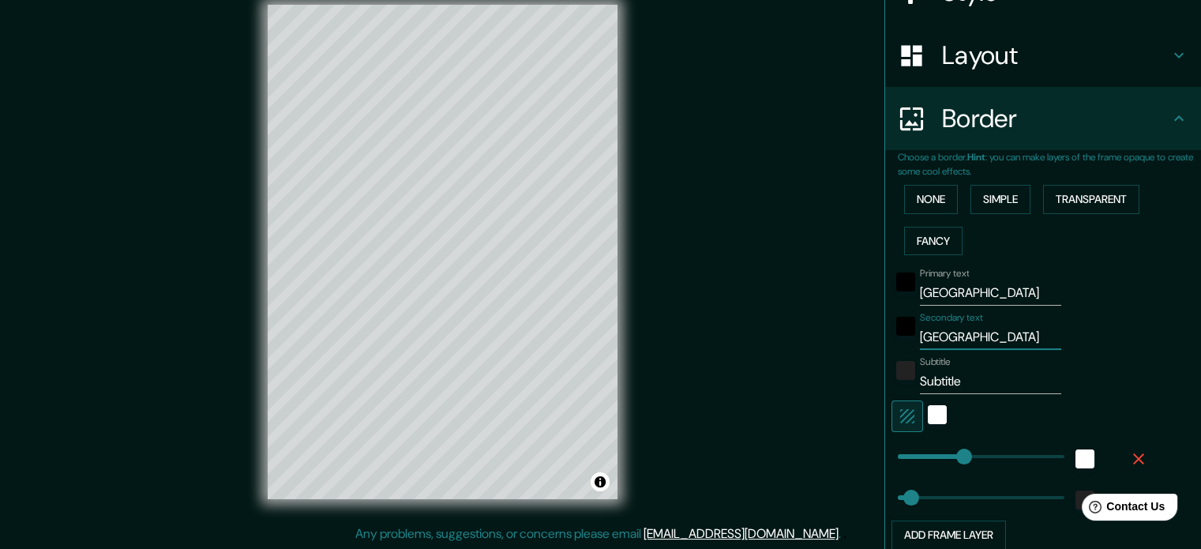
type input "Italia"
drag, startPoint x: 965, startPoint y: 384, endPoint x: 883, endPoint y: 384, distance: 82.1
click at [891, 384] on div "Subtitle Subtitle" at bounding box center [1020, 375] width 259 height 38
type input "L"
type input "177"
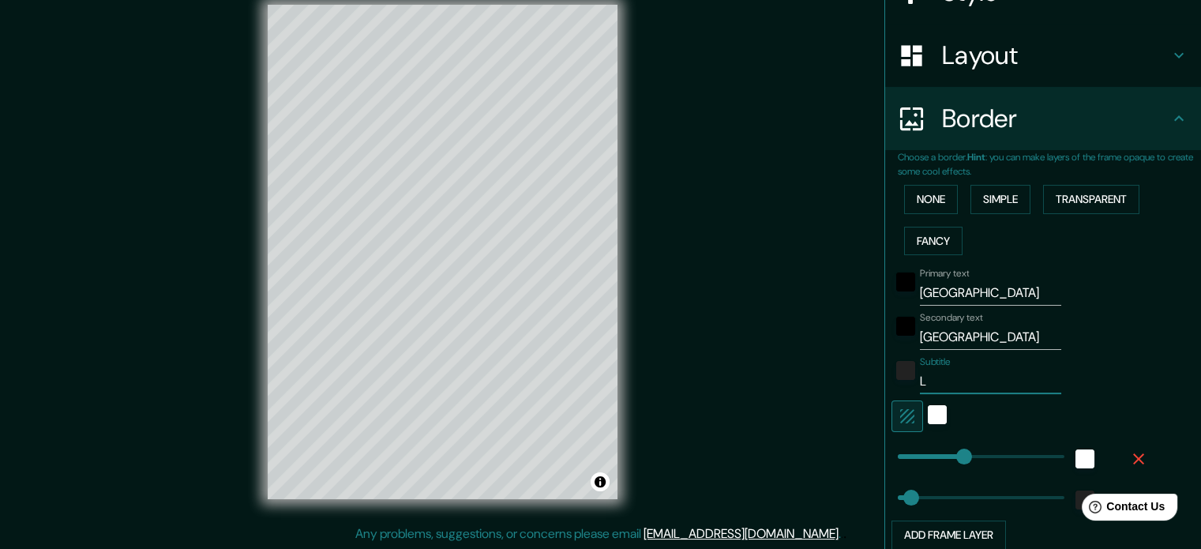
type input "35"
type input "La"
type input "177"
type input "35"
type input "La"
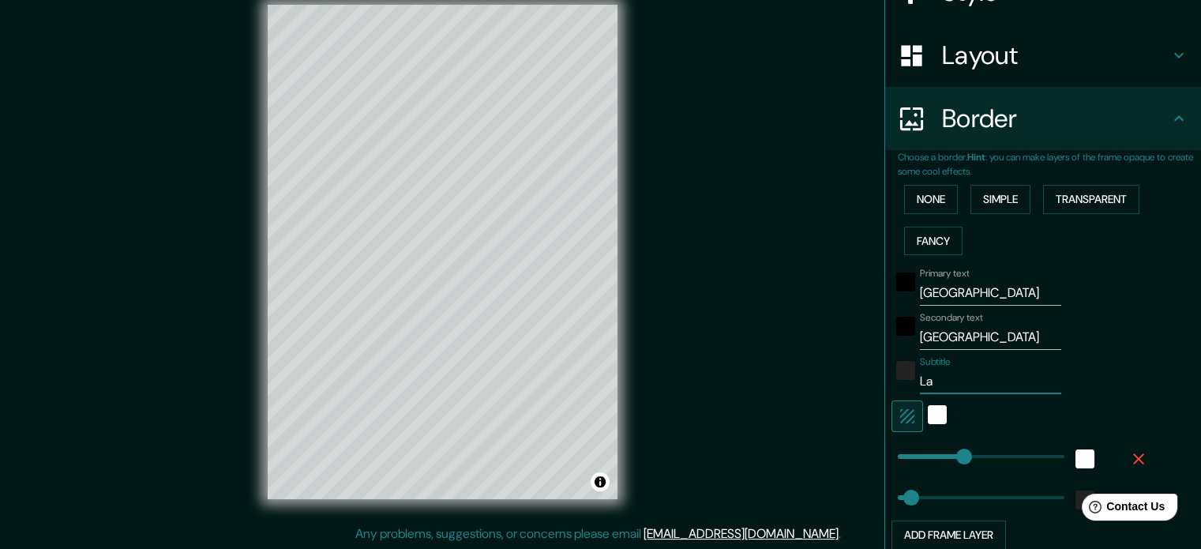
type input "177"
type input "35"
type input "La m"
type input "177"
type input "35"
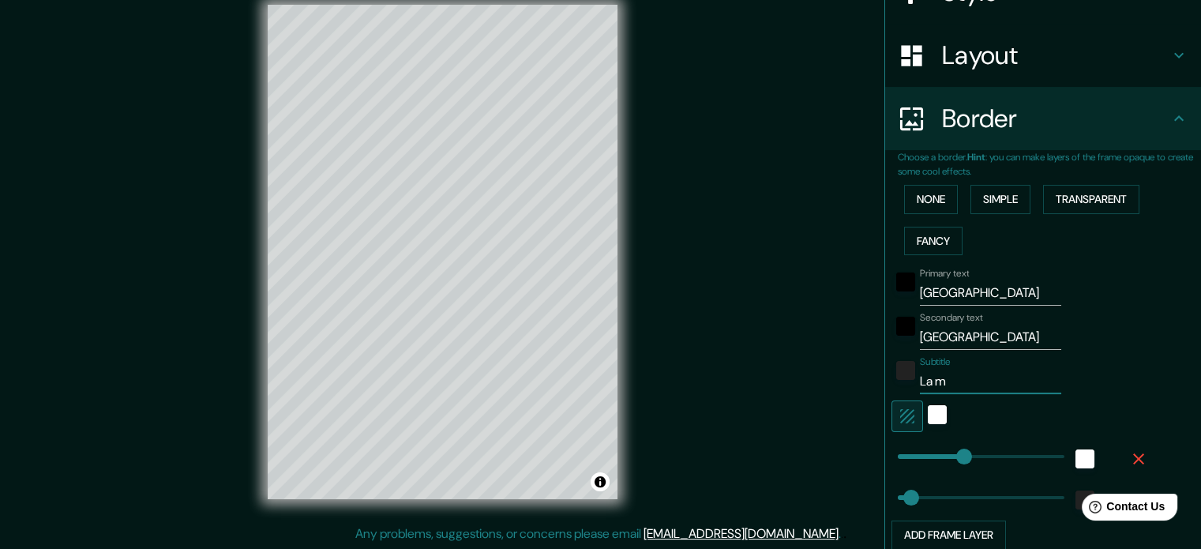
type input "La me"
type input "177"
type input "35"
type input "La mej"
type input "177"
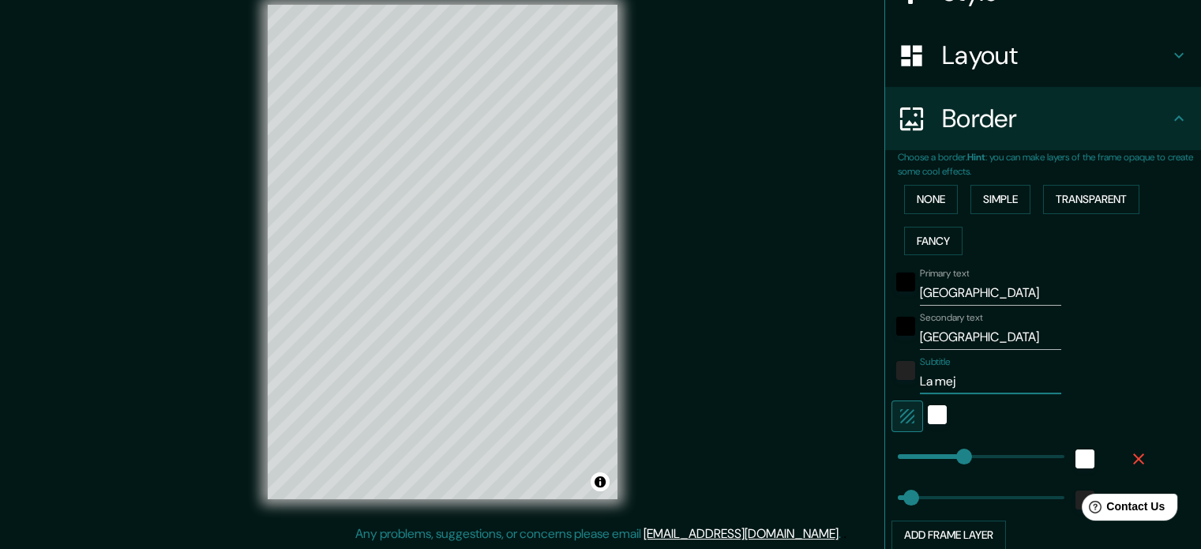
type input "35"
type input "La mejo"
type input "177"
type input "35"
type input "La mejor"
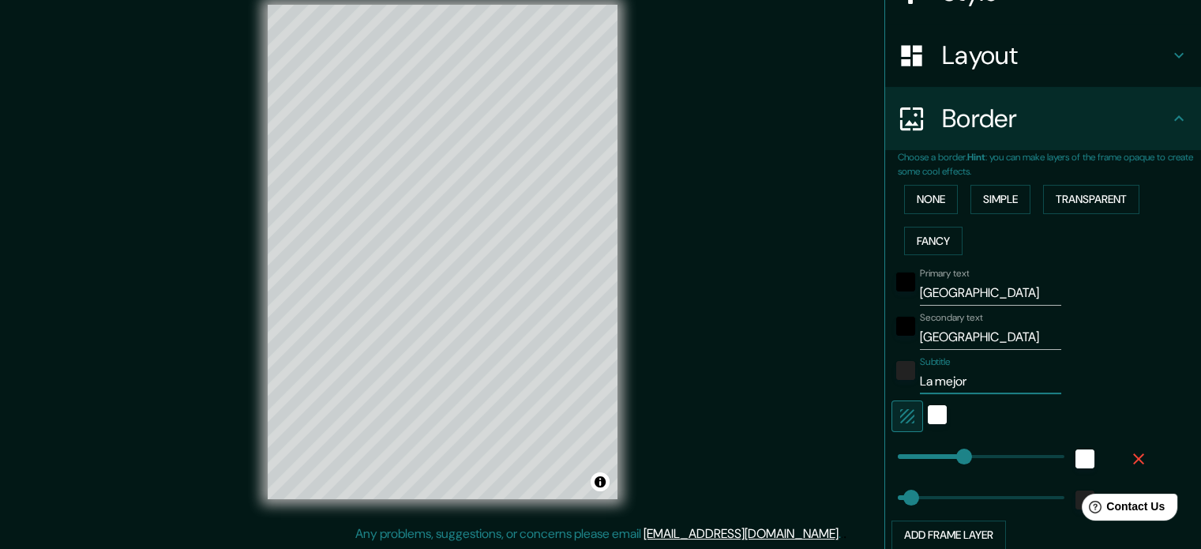
type input "177"
type input "35"
type input "La mejor"
type input "177"
type input "35"
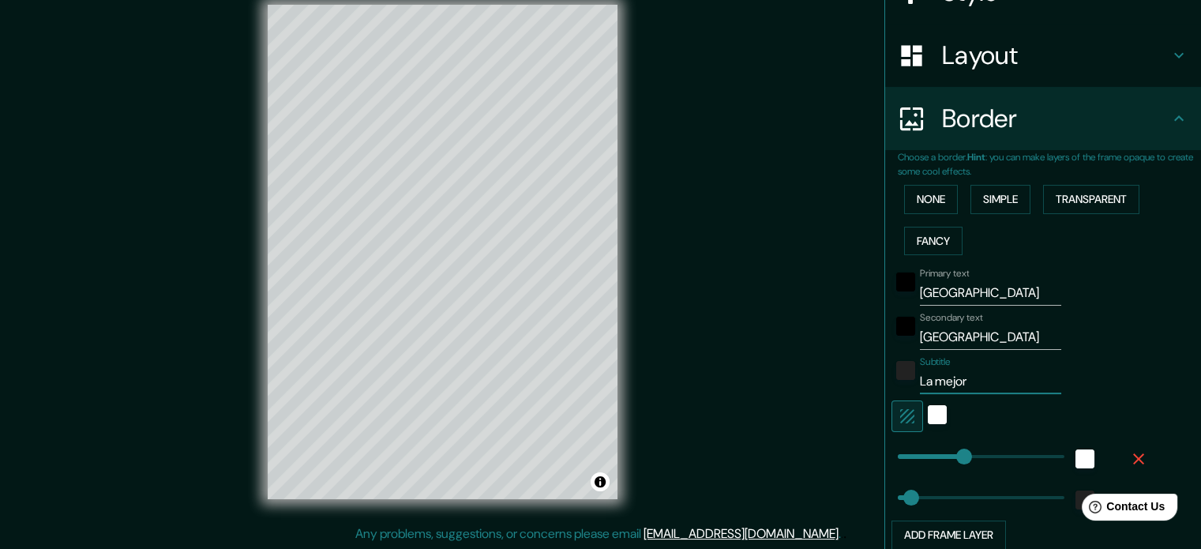
type input "La mejor c"
type input "177"
type input "35"
type input "La mejor ci"
type input "177"
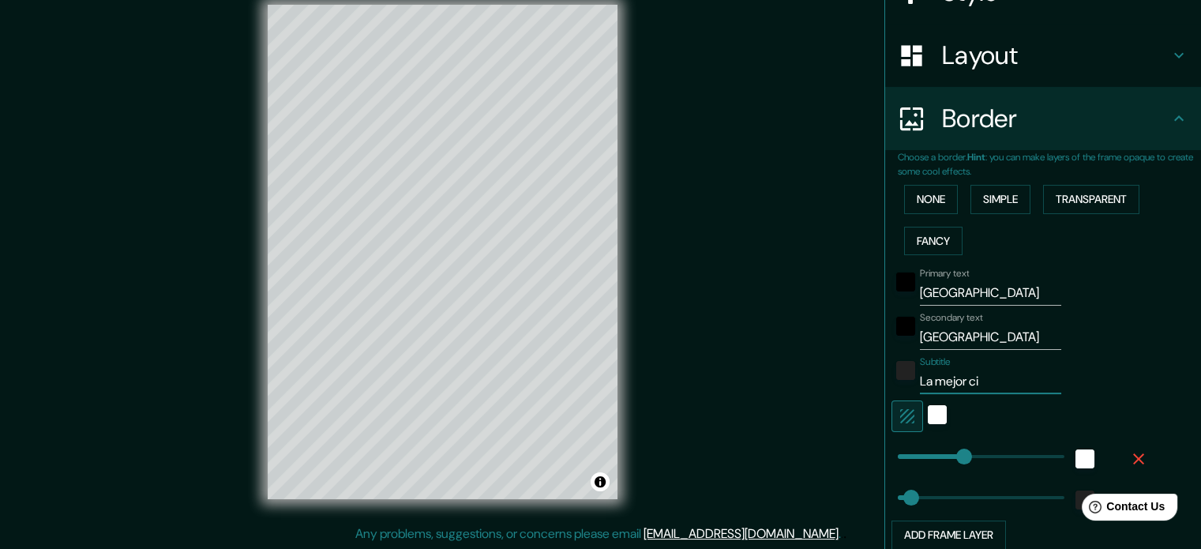
type input "35"
type input "La mejor ciu"
type input "177"
type input "35"
type input "La mejor ciud"
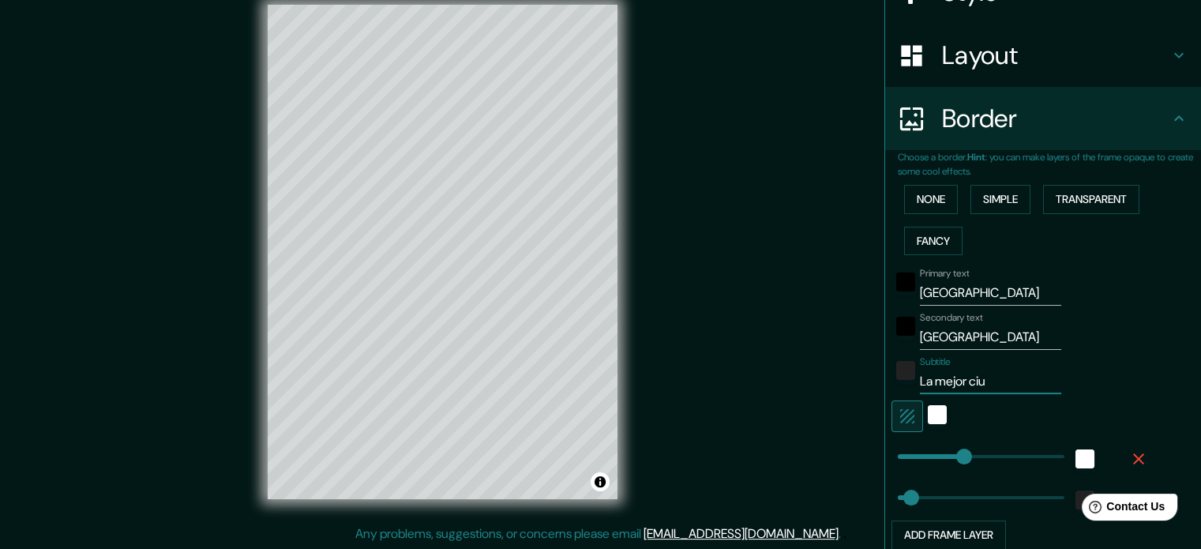
type input "177"
type input "35"
type input "La mejor ciuda"
type input "177"
type input "35"
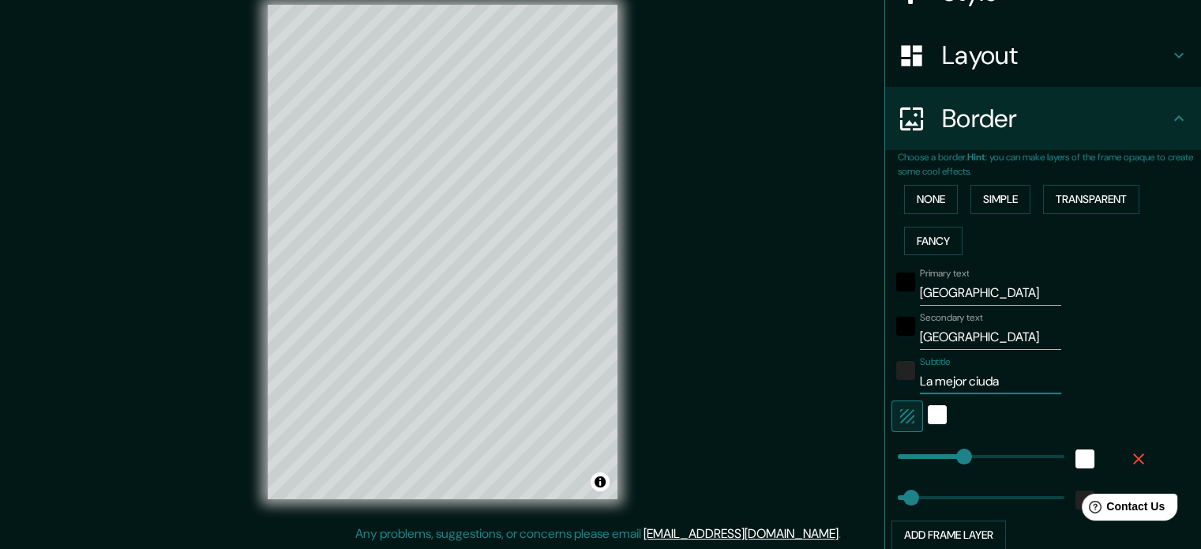
type input "La mejor ciudad"
type input "177"
type input "35"
type input "177"
type input "La mejor ciudad"
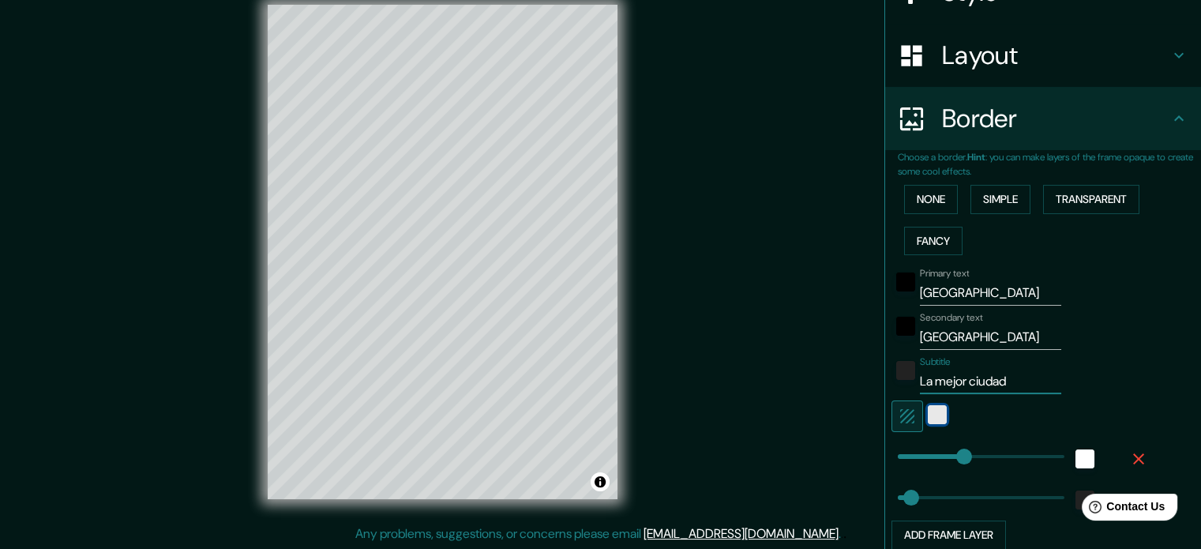
click at [928, 413] on div "white" at bounding box center [937, 414] width 19 height 19
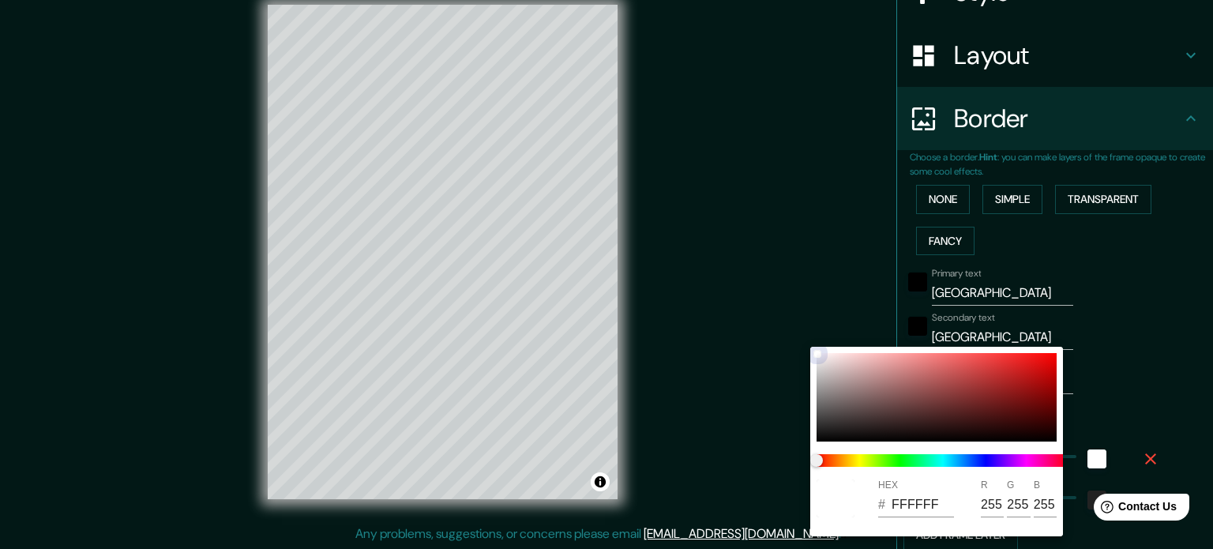
type input "177"
type input "35"
type input "7B4F4F"
type input "123"
type input "79"
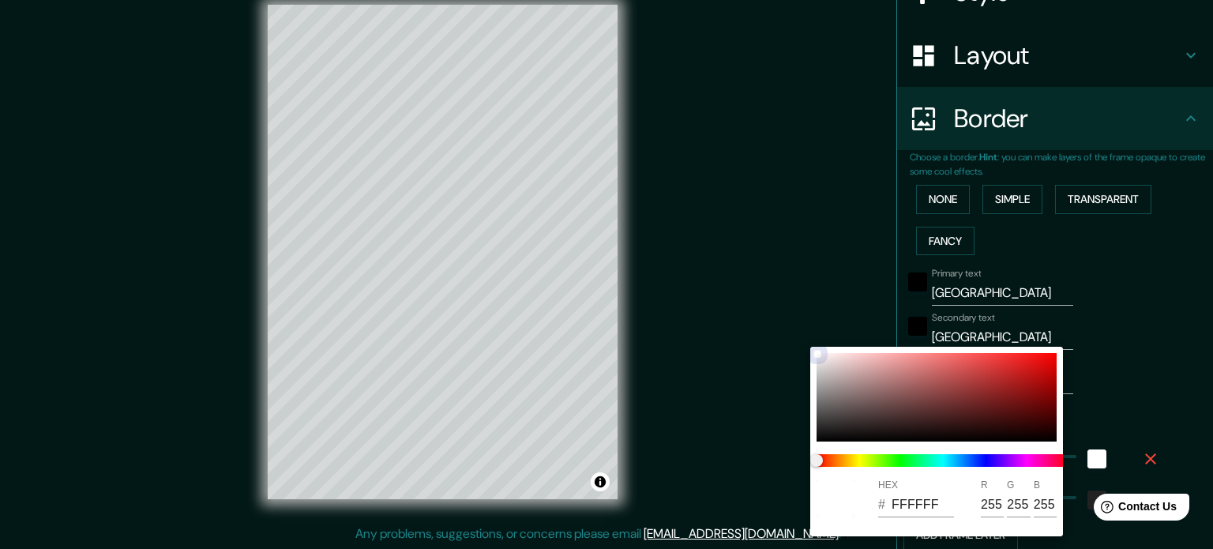
type input "79"
type input "177"
type input "35"
type input "844545"
type input "132"
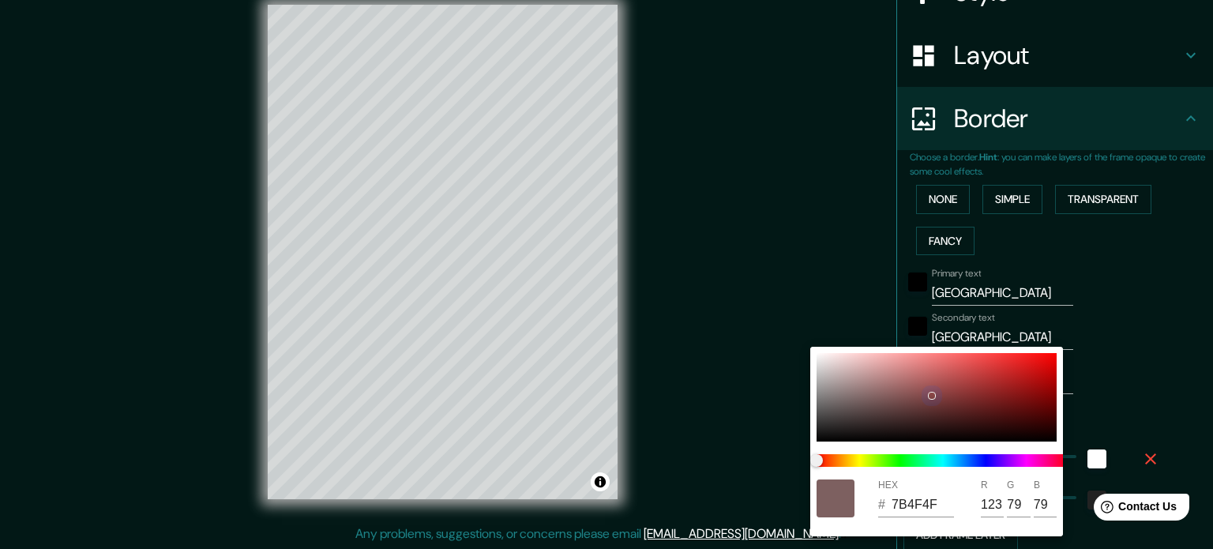
type input "69"
type input "177"
type input "35"
type input "863E3E"
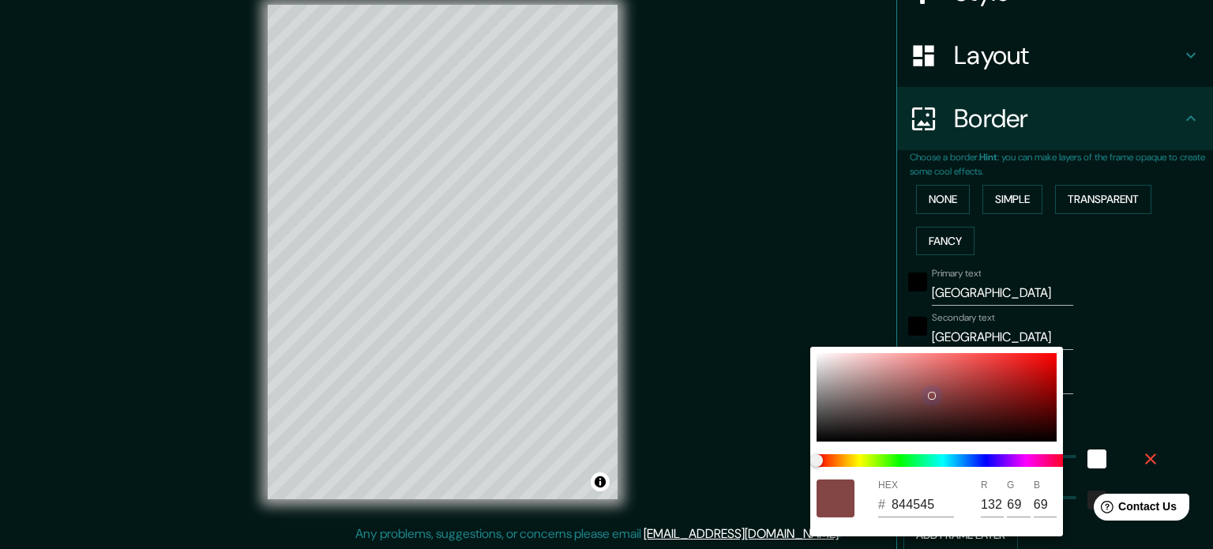
type input "134"
type input "62"
type input "177"
type input "35"
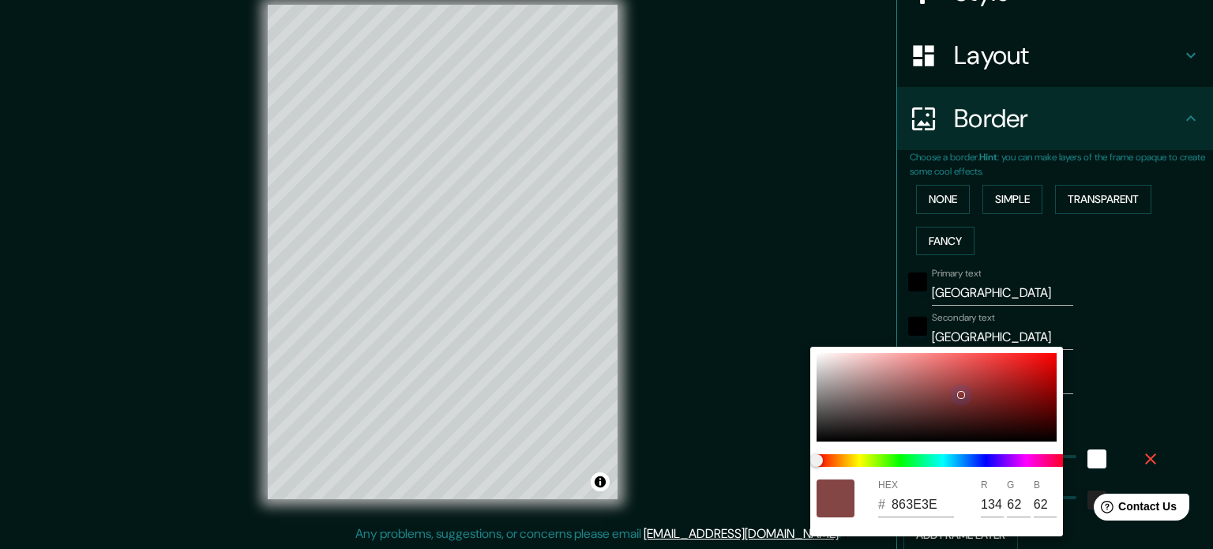
type input "863535"
type input "53"
type input "177"
type input "35"
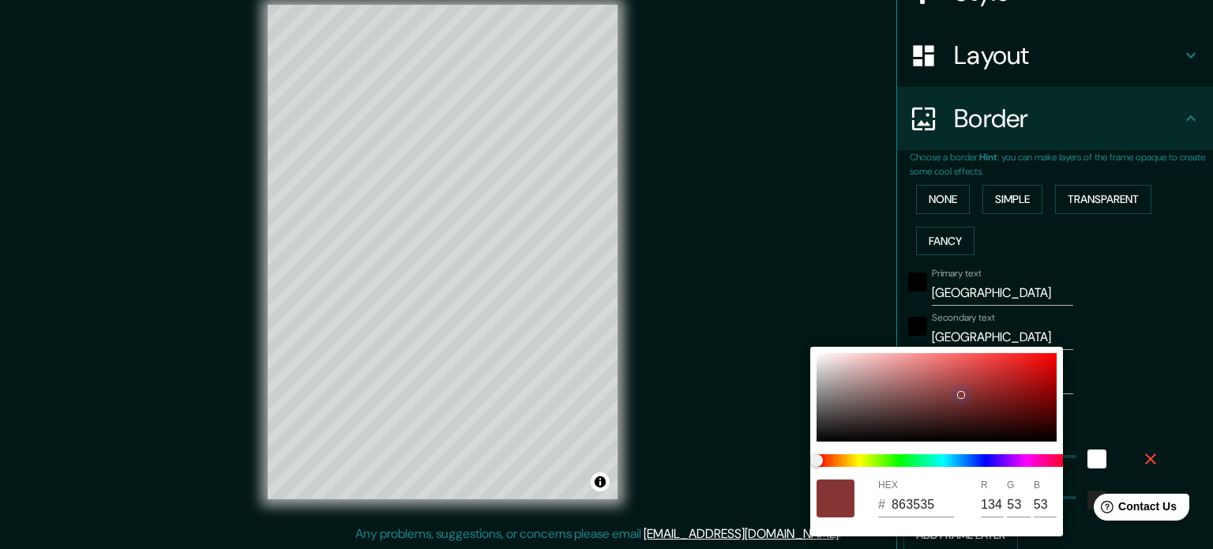
type input "862E2E"
type input "46"
type input "177"
type input "35"
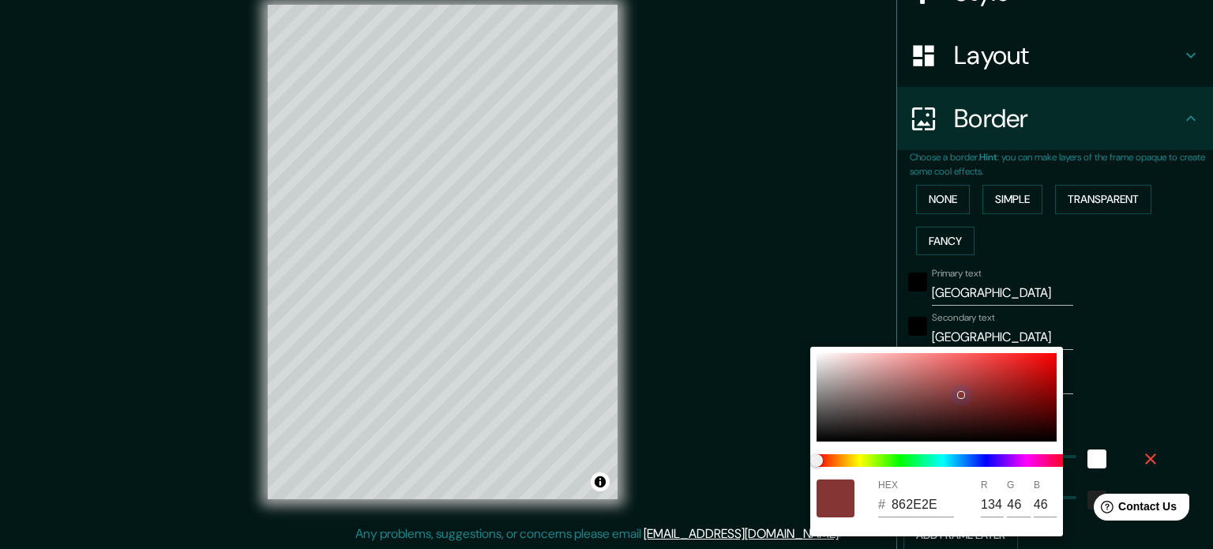
type input "842929"
type input "132"
type input "41"
type input "177"
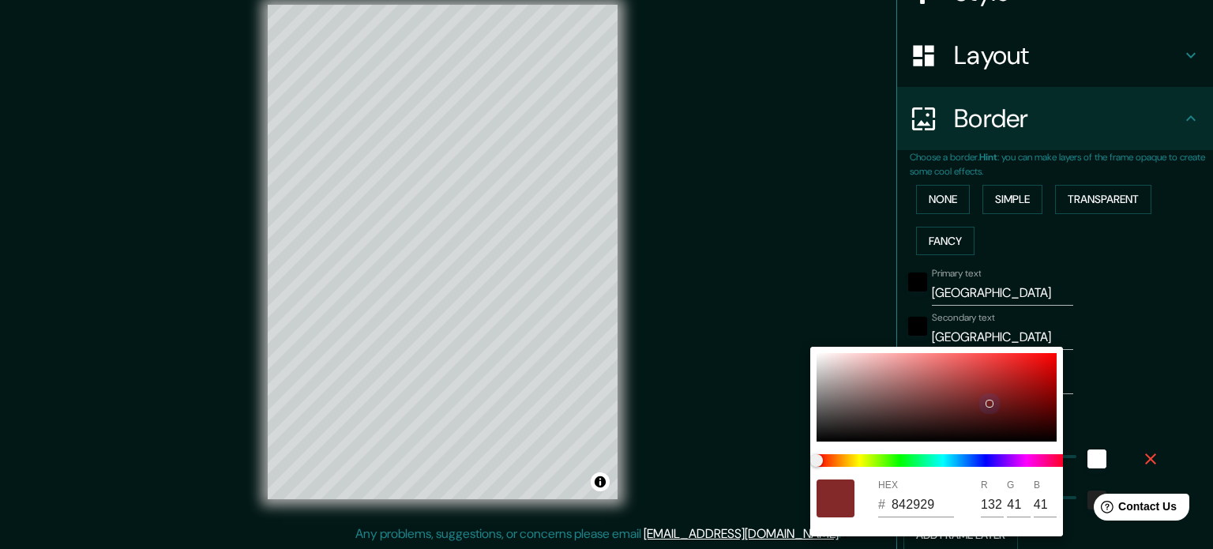
type input "35"
type input "6D1E1E"
type input "109"
type input "30"
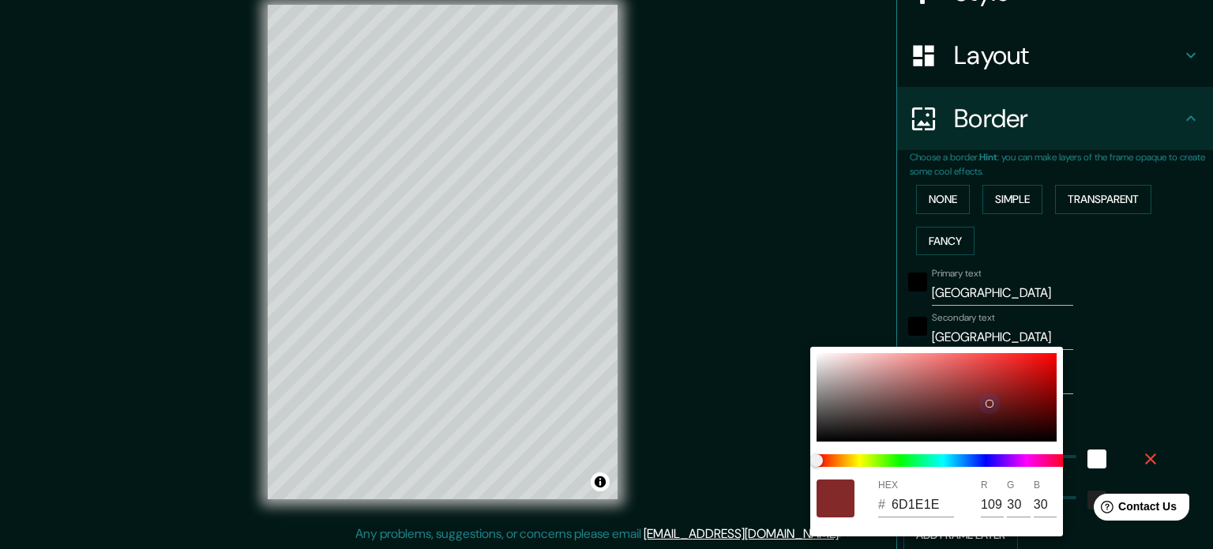
type input "177"
type input "35"
type input "5F1919"
type input "95"
type input "25"
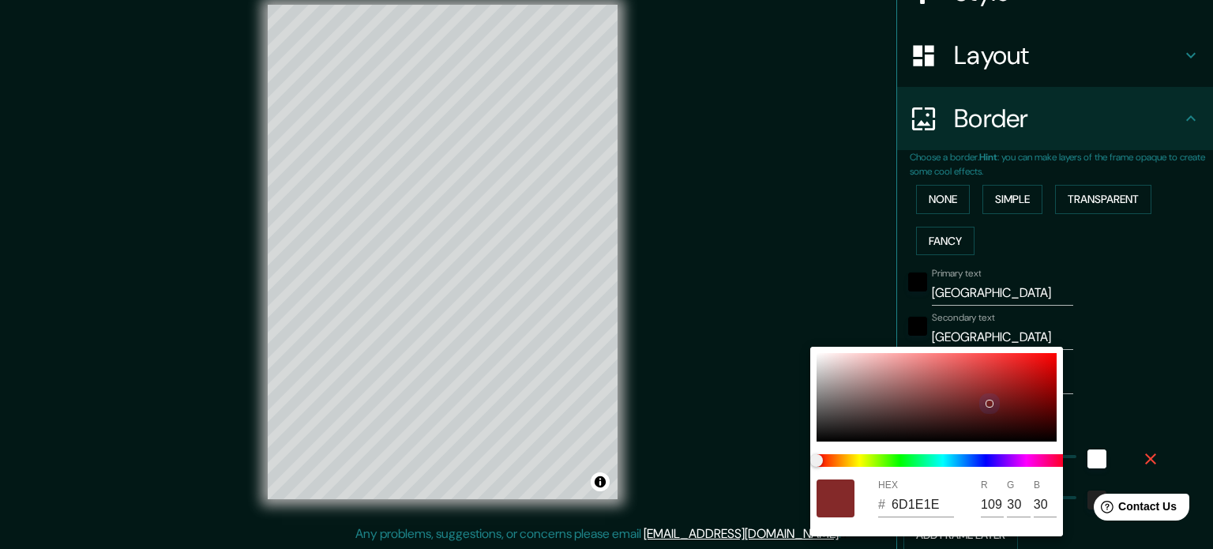
type input "25"
type input "177"
type input "35"
type input "561818"
type input "86"
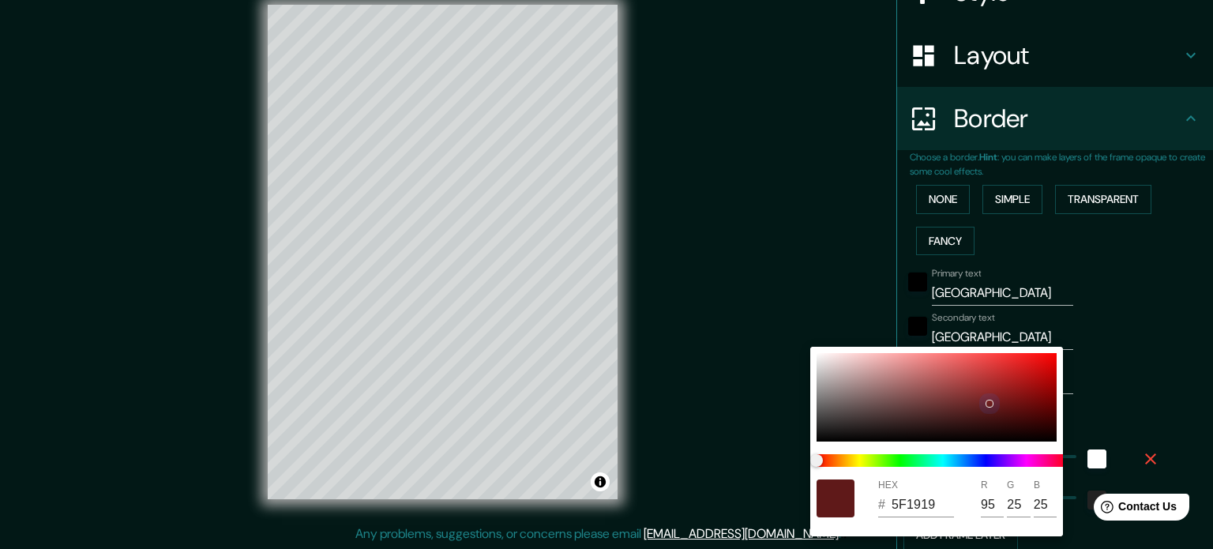
type input "24"
type input "177"
type input "35"
type input "4D2020"
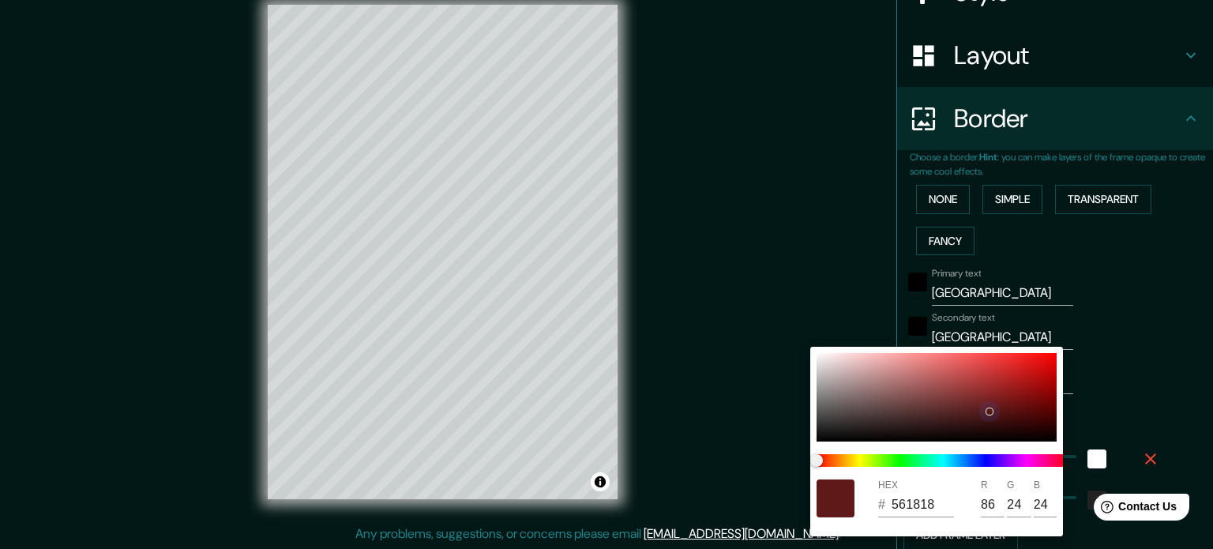
type input "77"
type input "32"
type input "177"
type input "35"
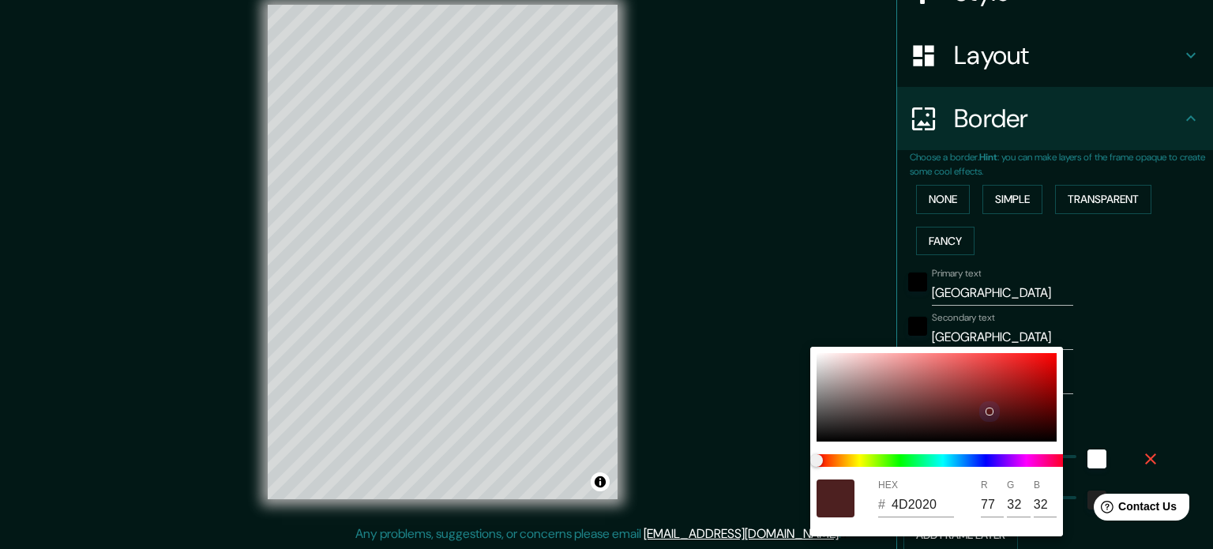
type input "4F2D2D"
type input "79"
type input "45"
type input "177"
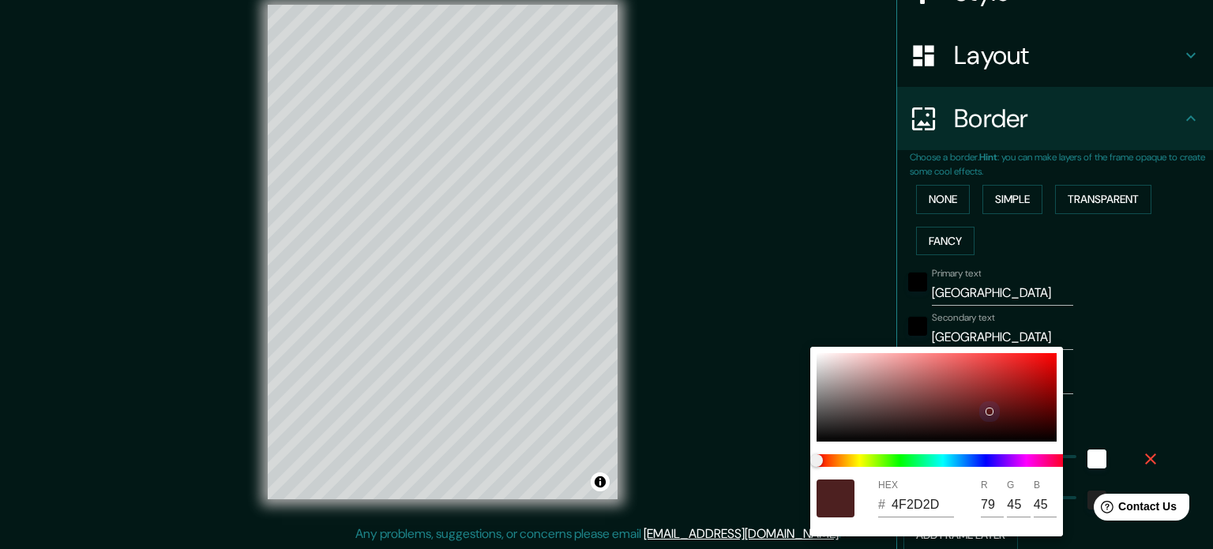
type input "35"
type input "664848"
type input "102"
type input "72"
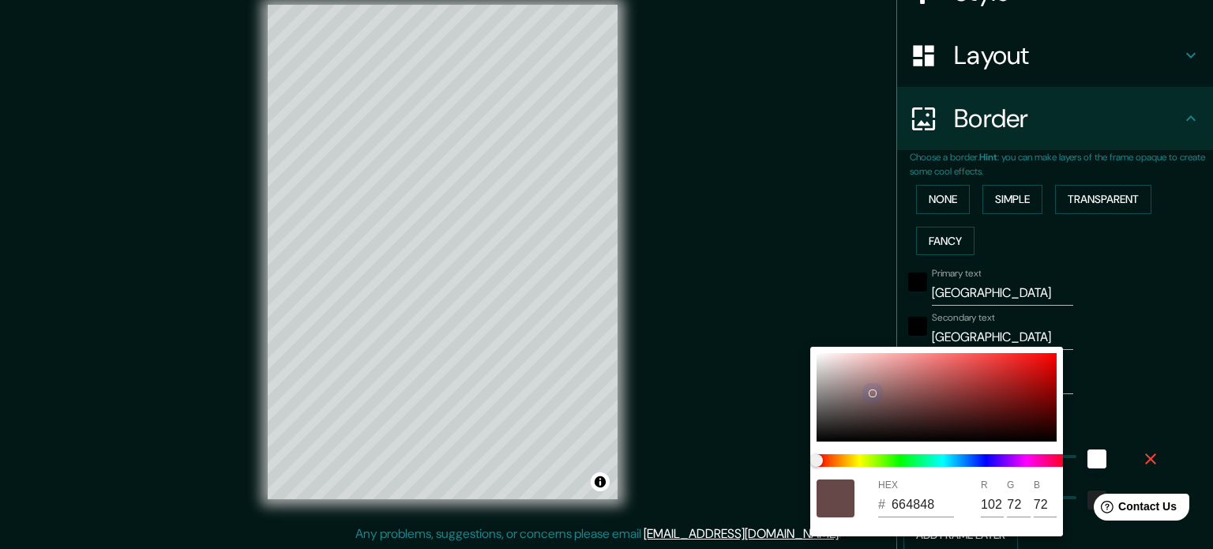
type input "177"
type input "35"
type input "8B6B6B"
type input "139"
type input "107"
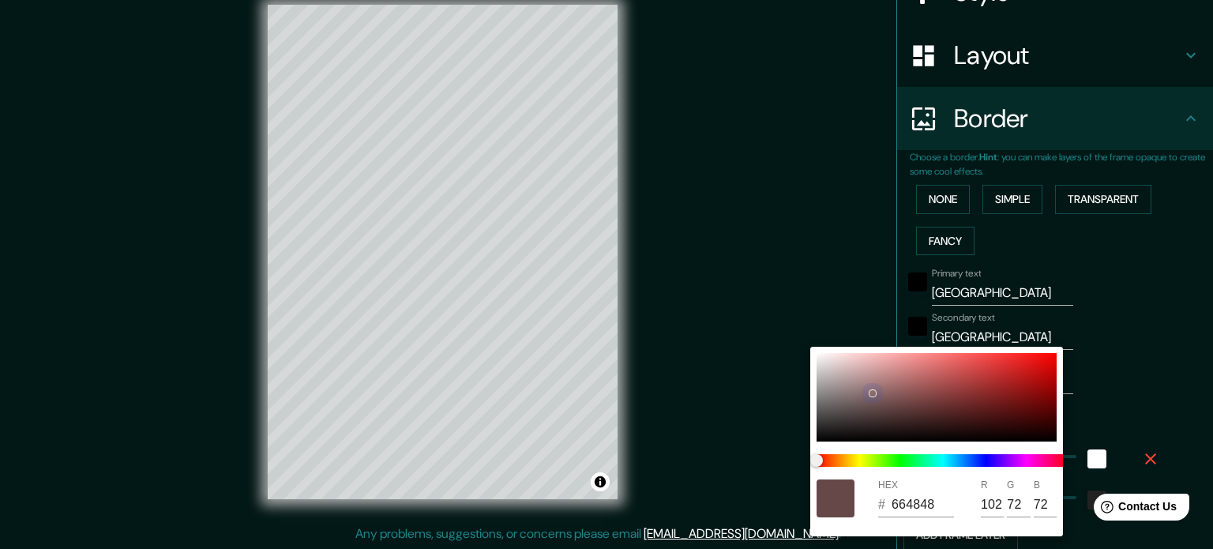
type input "107"
type input "177"
type input "35"
type input "9B7A7A"
type input "155"
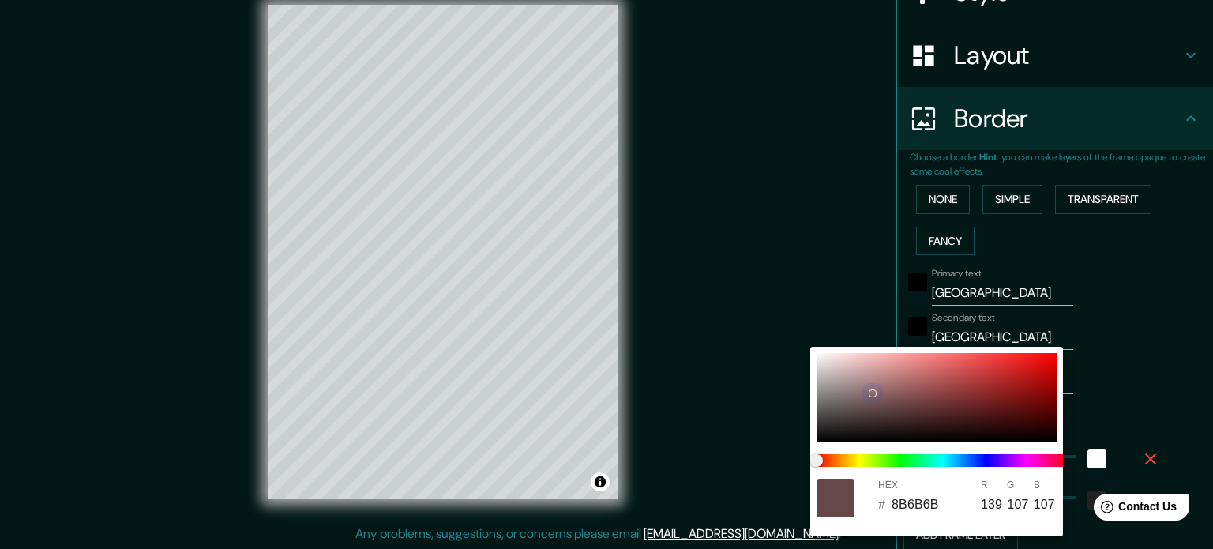
type input "122"
type input "177"
type input "35"
type input "B99999"
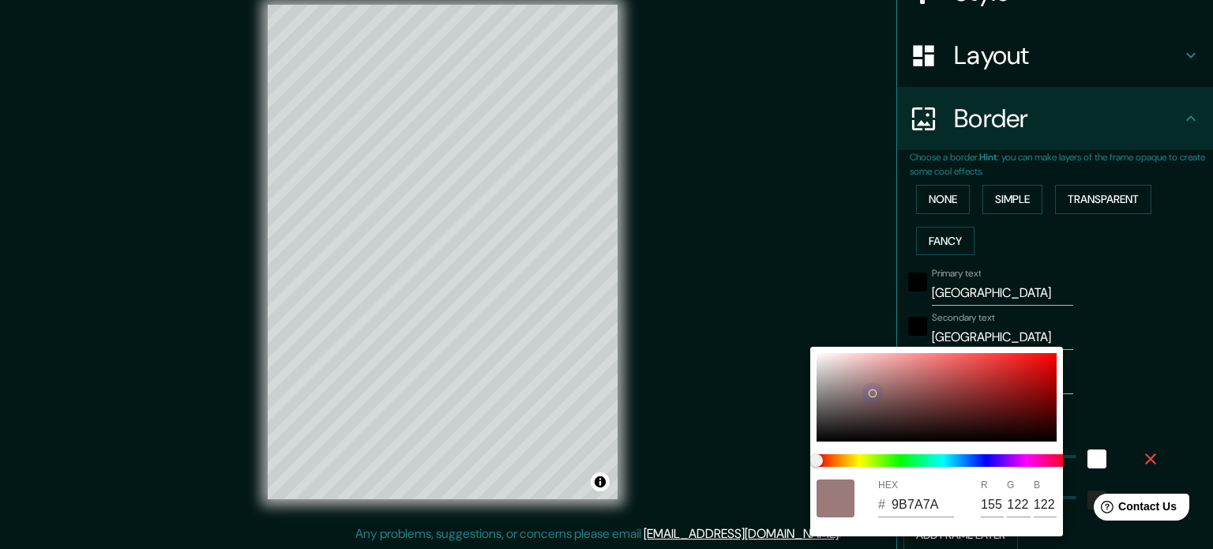
type input "185"
type input "153"
type input "177"
type input "35"
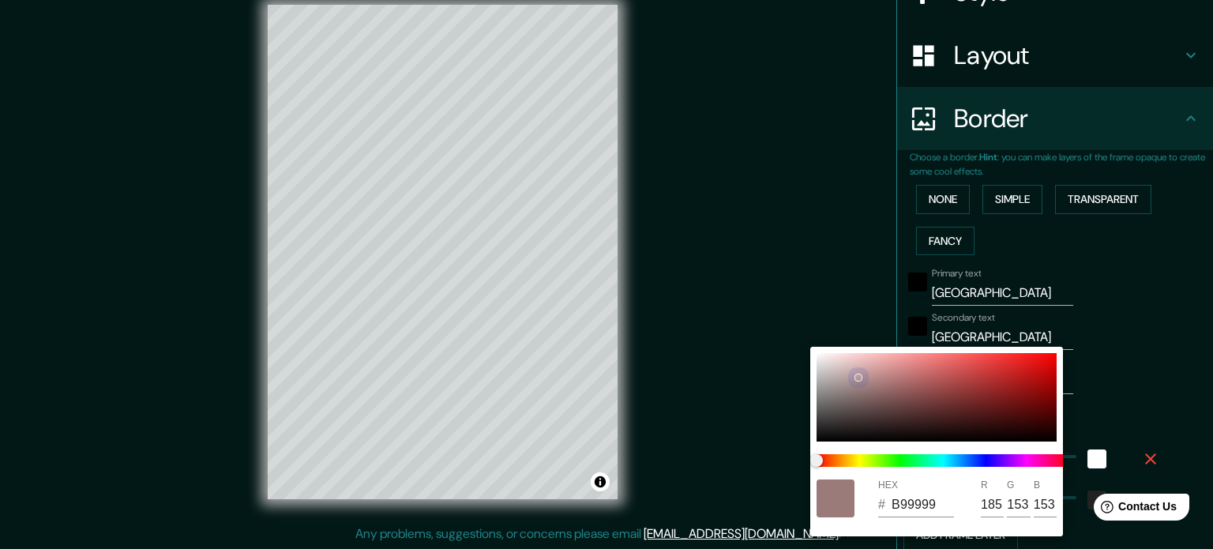
type input "C4A9A9"
type input "196"
type input "169"
type input "177"
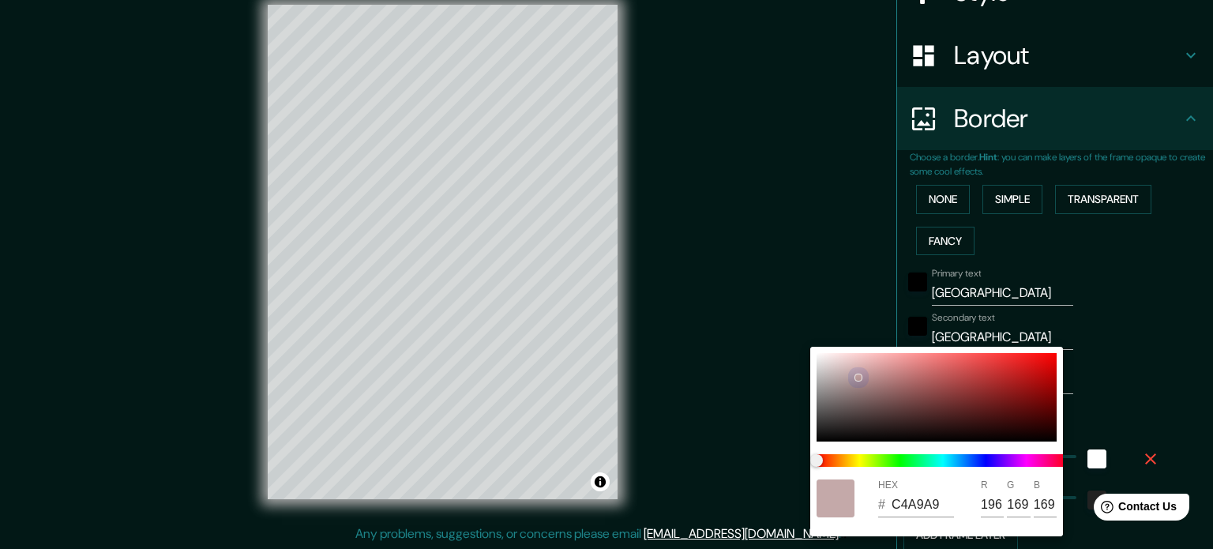
type input "35"
type input "CDB9B9"
type input "205"
type input "185"
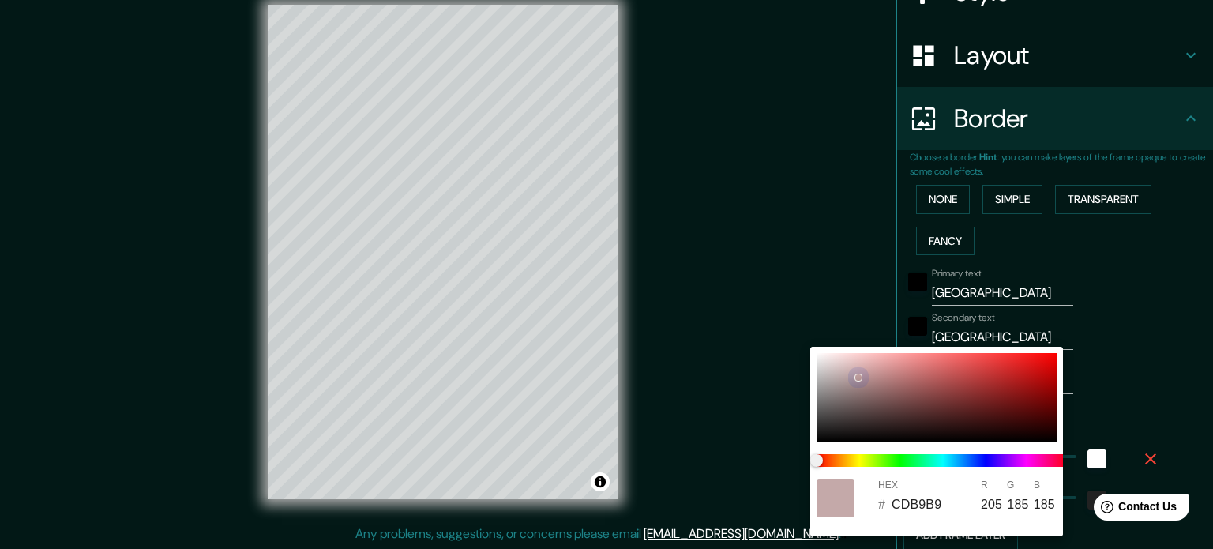
type input "177"
type input "35"
type input "DBCFCF"
type input "219"
type input "207"
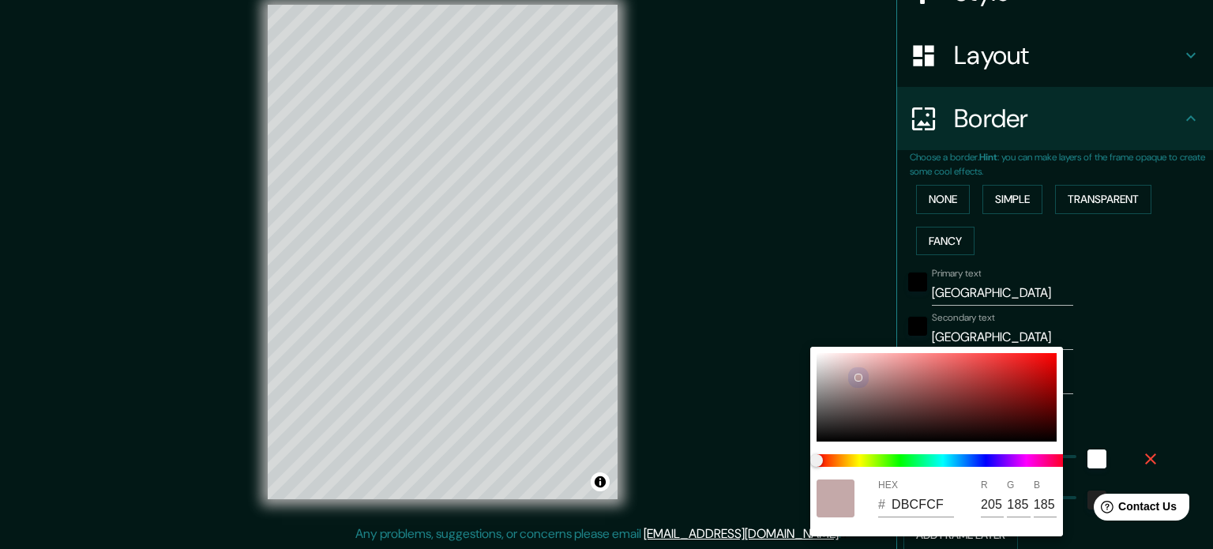
type input "207"
drag, startPoint x: 846, startPoint y: 385, endPoint x: 790, endPoint y: 306, distance: 97.3
click at [790, 306] on div "HEX # DBCFCF R 219 G 207 B 207" at bounding box center [606, 274] width 1213 height 549
type input "177"
type input "35"
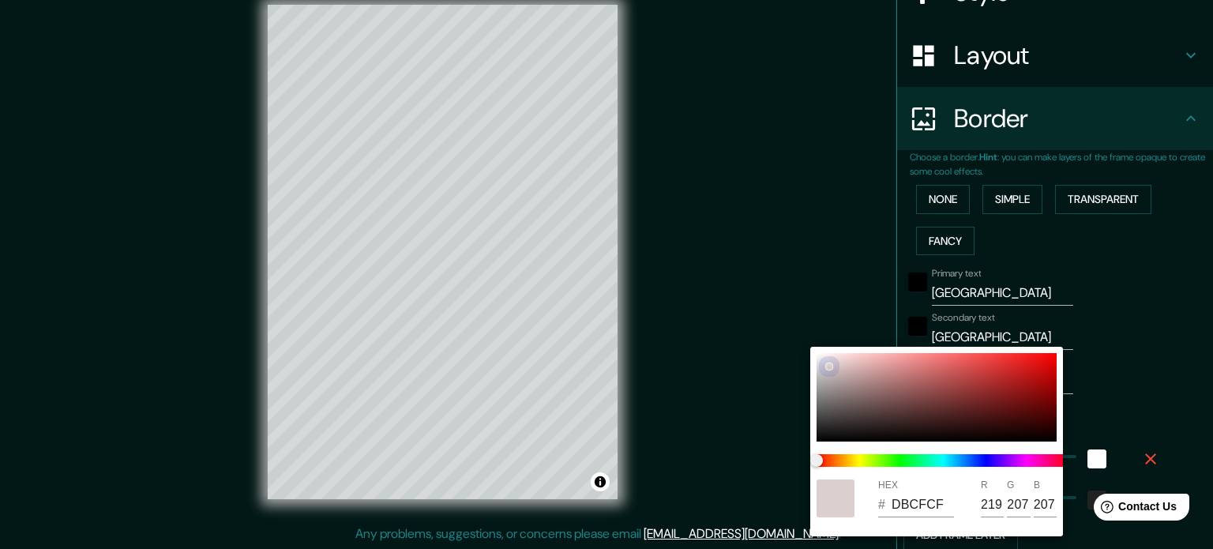
type input "E0D6D6"
type input "224"
type input "214"
drag, startPoint x: 828, startPoint y: 366, endPoint x: 802, endPoint y: 328, distance: 46.0
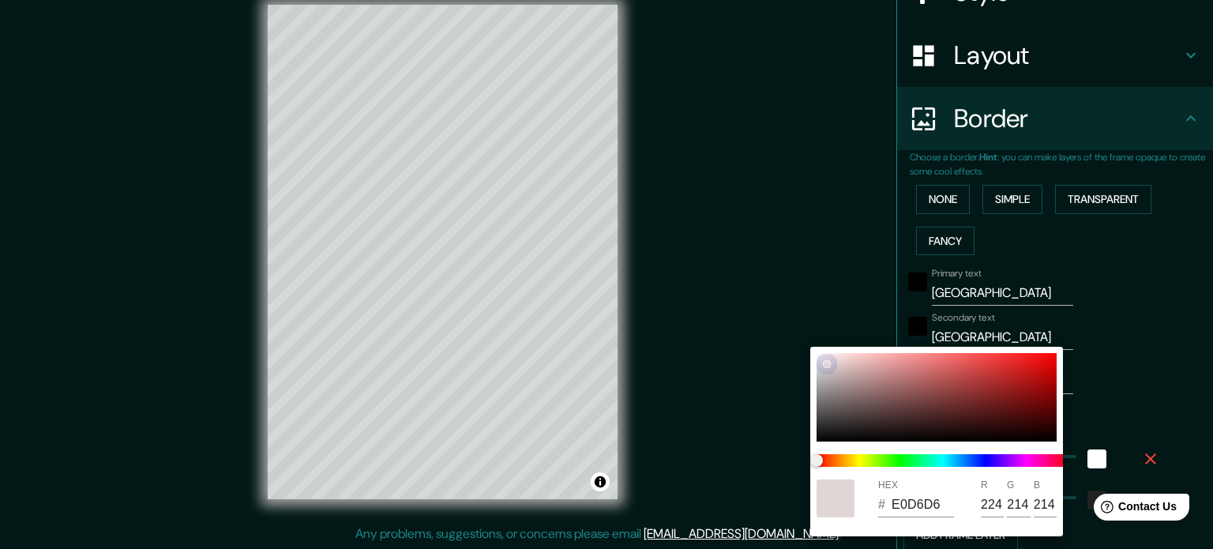
click at [802, 328] on div "HEX # E0D6D6 R 224 G 214 B 214" at bounding box center [606, 274] width 1213 height 549
type input "177"
type input "35"
type input "E7E0E0"
type input "231"
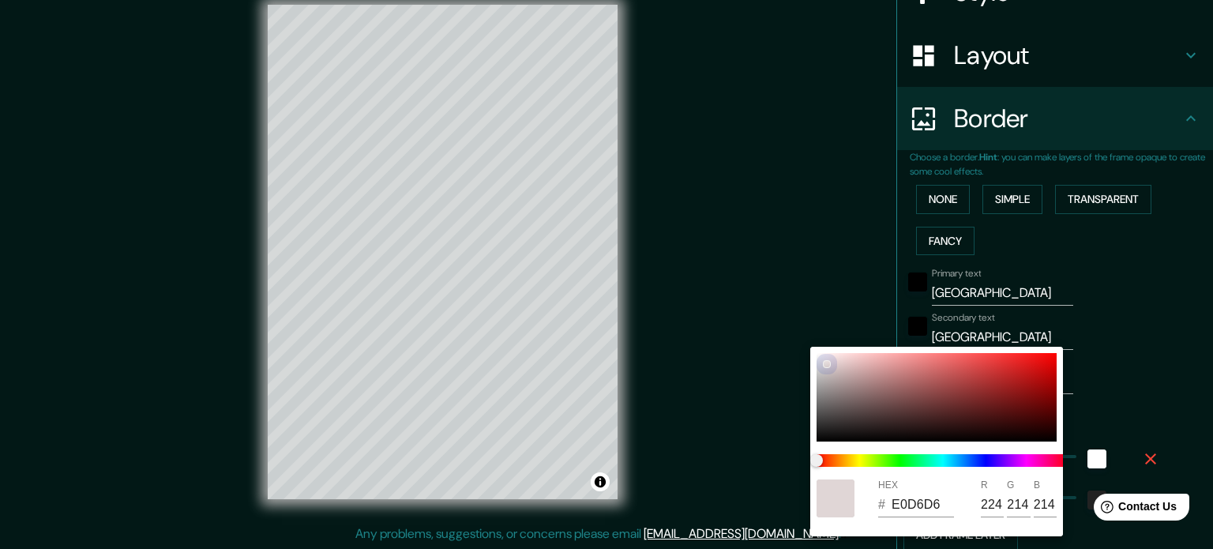
type input "224"
drag, startPoint x: 824, startPoint y: 359, endPoint x: 783, endPoint y: 440, distance: 90.4
click at [783, 440] on div "HEX # E7E0E0 R 231 G 224 B 224" at bounding box center [606, 274] width 1213 height 549
drag, startPoint x: 822, startPoint y: 359, endPoint x: 788, endPoint y: 321, distance: 50.9
click at [789, 321] on div "HEX # FBFAFA R 251 G 250 B 250" at bounding box center [606, 274] width 1213 height 549
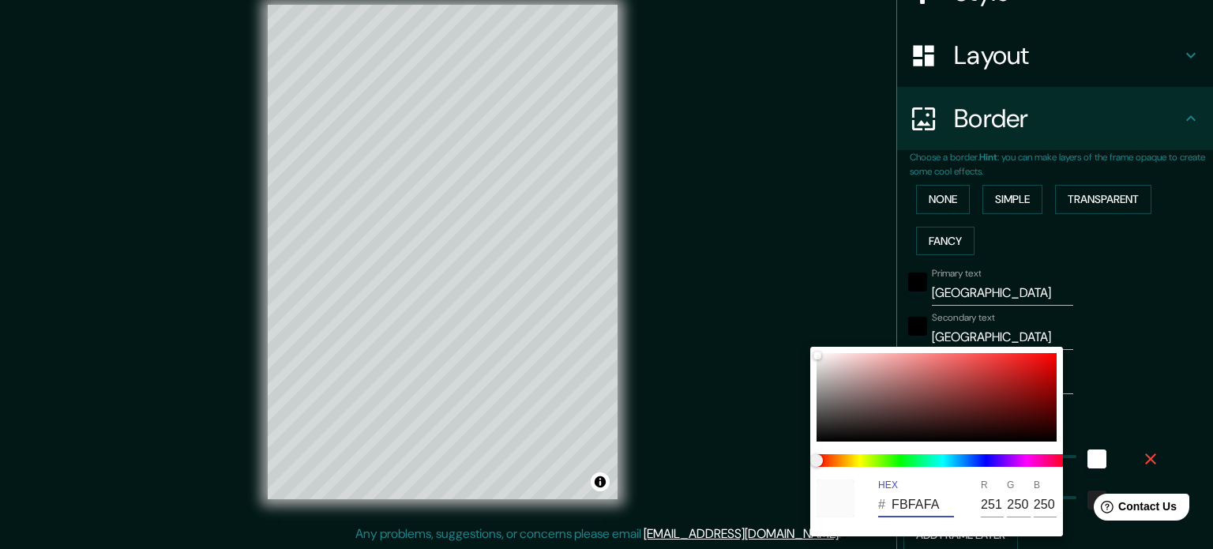
drag, startPoint x: 944, startPoint y: 504, endPoint x: 816, endPoint y: 512, distance: 128.9
click at [816, 512] on div "HEX # FBFAFA R 251 G 250 B 250" at bounding box center [936, 498] width 253 height 51
drag, startPoint x: 944, startPoint y: 502, endPoint x: 838, endPoint y: 505, distance: 105.8
click at [838, 505] on div "HEX # 000000 R 0 G 0 B 0" at bounding box center [936, 498] width 253 height 51
click at [816, 435] on div at bounding box center [936, 397] width 240 height 88
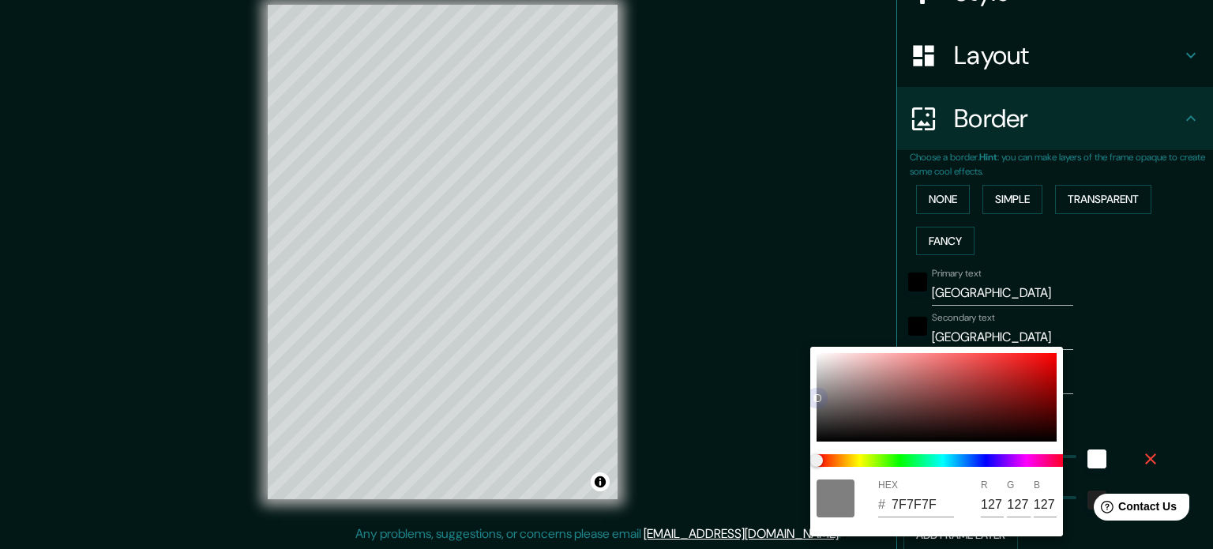
drag, startPoint x: 816, startPoint y: 438, endPoint x: 805, endPoint y: 336, distance: 102.4
click at [805, 336] on div "HEX # 7F7F7F R 127 G 127 B 127" at bounding box center [606, 274] width 1213 height 549
drag, startPoint x: 816, startPoint y: 397, endPoint x: 816, endPoint y: 343, distance: 53.7
click at [815, 332] on div "HEX # 8B8B8B R 139 G 139 B 139" at bounding box center [606, 274] width 1213 height 549
click at [817, 360] on div at bounding box center [936, 397] width 240 height 88
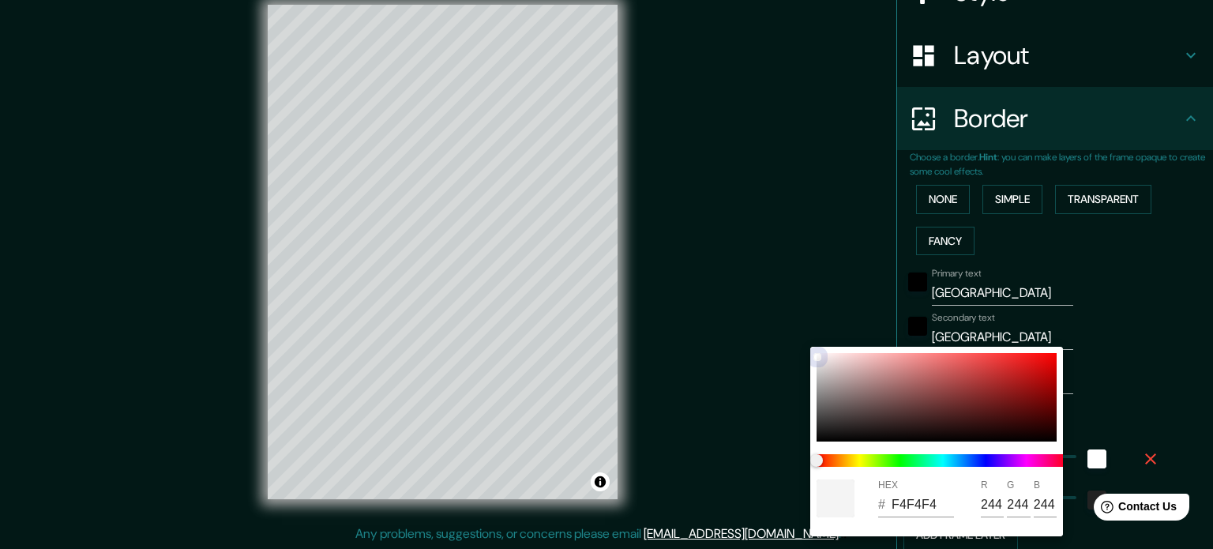
click at [816, 356] on div at bounding box center [817, 357] width 6 height 6
click at [1169, 369] on div at bounding box center [606, 274] width 1213 height 549
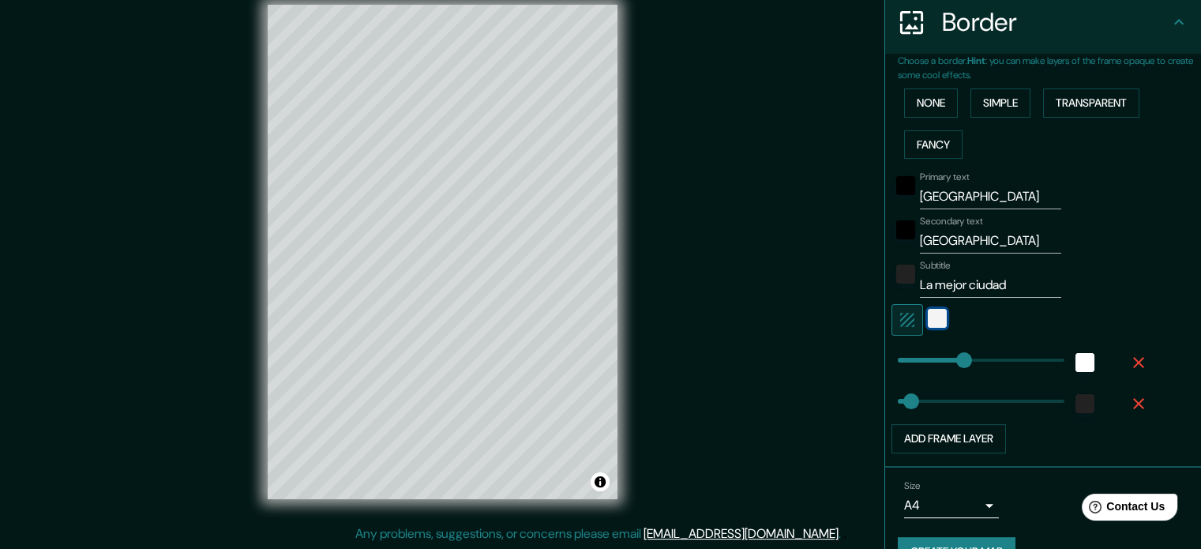
scroll to position [347, 0]
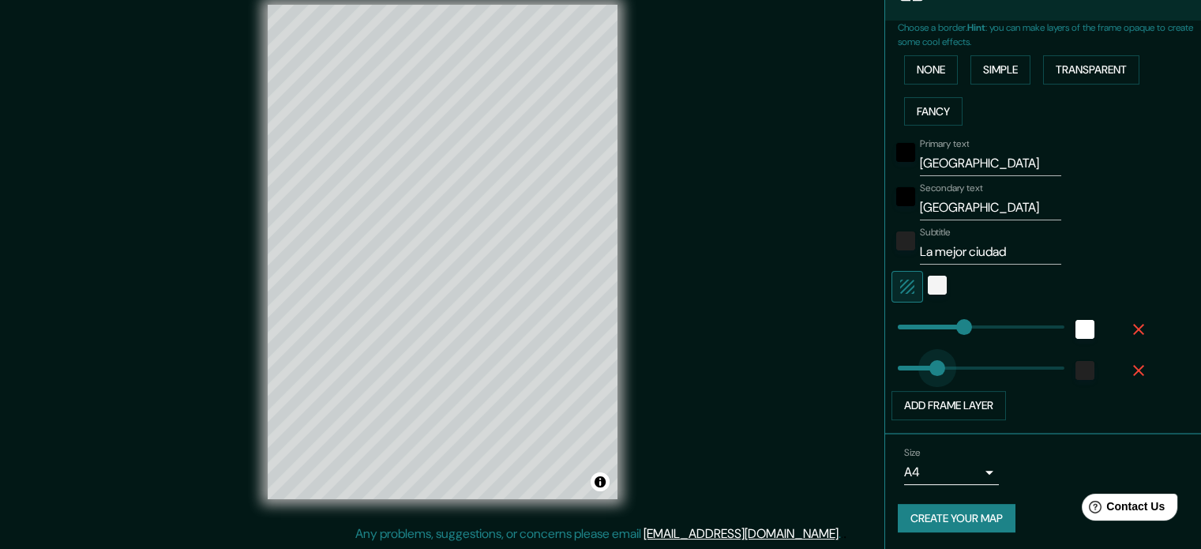
drag, startPoint x: 902, startPoint y: 363, endPoint x: 926, endPoint y: 365, distance: 24.5
drag, startPoint x: 926, startPoint y: 365, endPoint x: 944, endPoint y: 365, distance: 18.2
drag, startPoint x: 944, startPoint y: 365, endPoint x: 927, endPoint y: 365, distance: 17.4
drag, startPoint x: 927, startPoint y: 365, endPoint x: 900, endPoint y: 365, distance: 26.8
drag, startPoint x: 900, startPoint y: 365, endPoint x: 941, endPoint y: 369, distance: 41.2
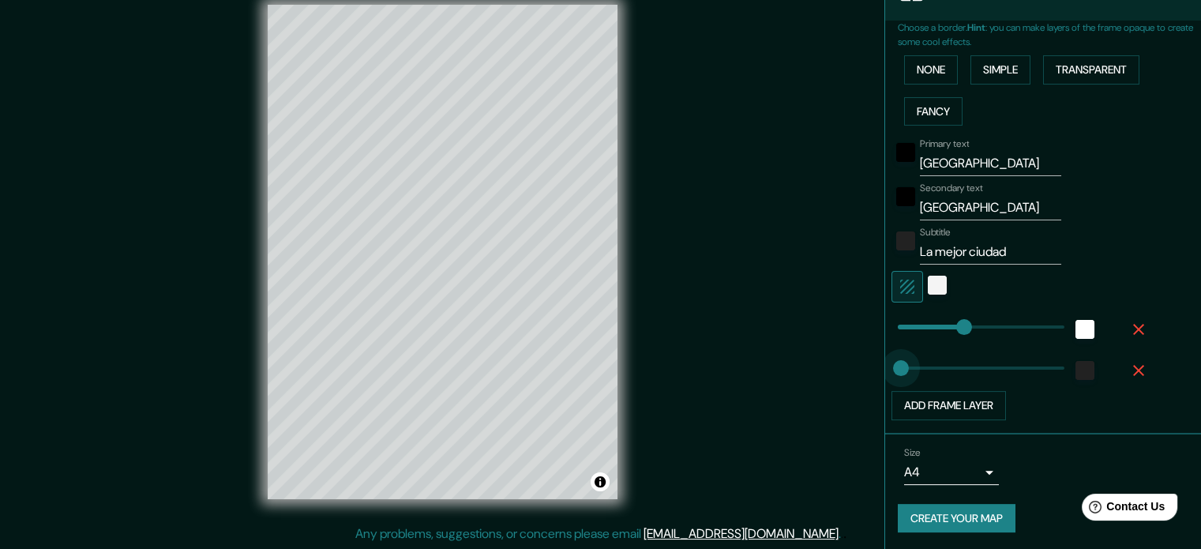
drag, startPoint x: 947, startPoint y: 369, endPoint x: 889, endPoint y: 369, distance: 58.4
drag, startPoint x: 951, startPoint y: 316, endPoint x: 925, endPoint y: 316, distance: 25.3
drag, startPoint x: 924, startPoint y: 321, endPoint x: 898, endPoint y: 320, distance: 26.1
drag, startPoint x: 898, startPoint y: 320, endPoint x: 907, endPoint y: 321, distance: 9.6
drag, startPoint x: 907, startPoint y: 321, endPoint x: 847, endPoint y: 331, distance: 60.7
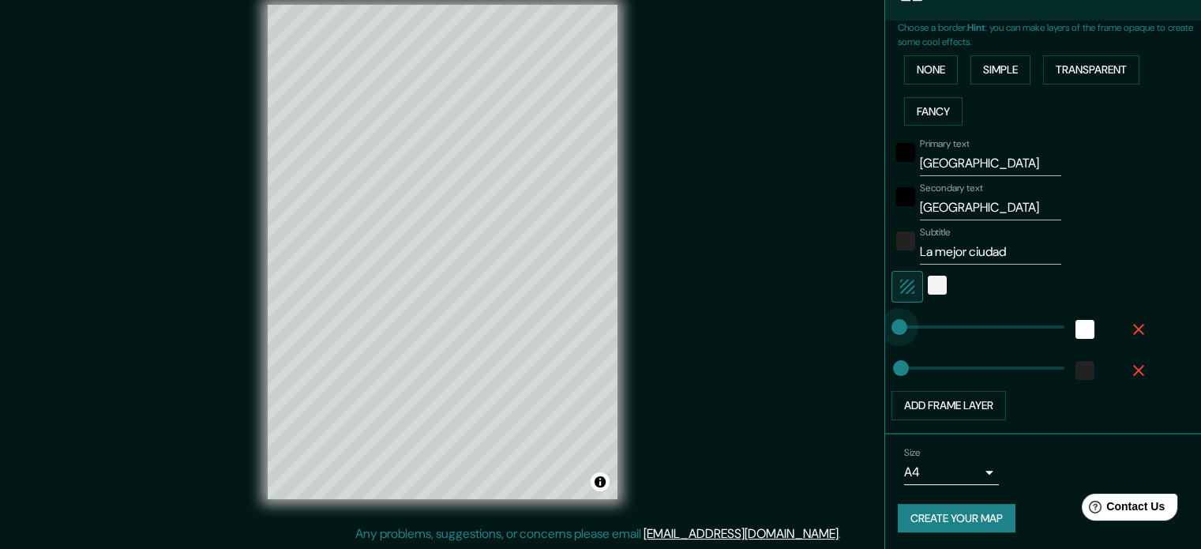
drag, startPoint x: 887, startPoint y: 328, endPoint x: 932, endPoint y: 335, distance: 45.4
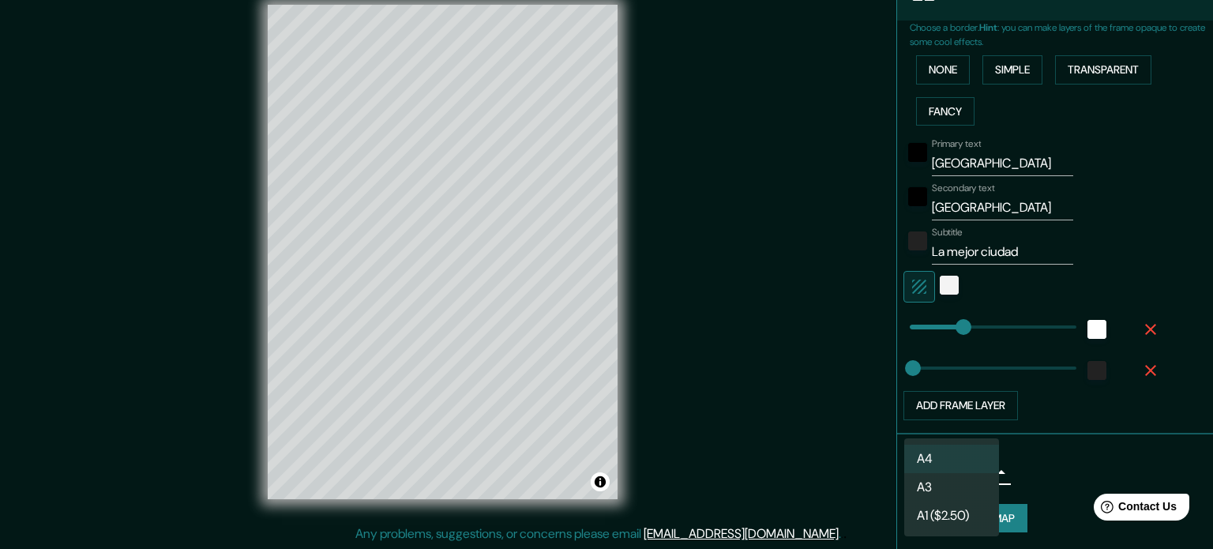
click at [970, 468] on body "Mappin Location Roma, Ciudad metropolitana de Roma Capital, Italia Pins Style L…" at bounding box center [606, 253] width 1213 height 549
click at [1047, 462] on div at bounding box center [606, 274] width 1213 height 549
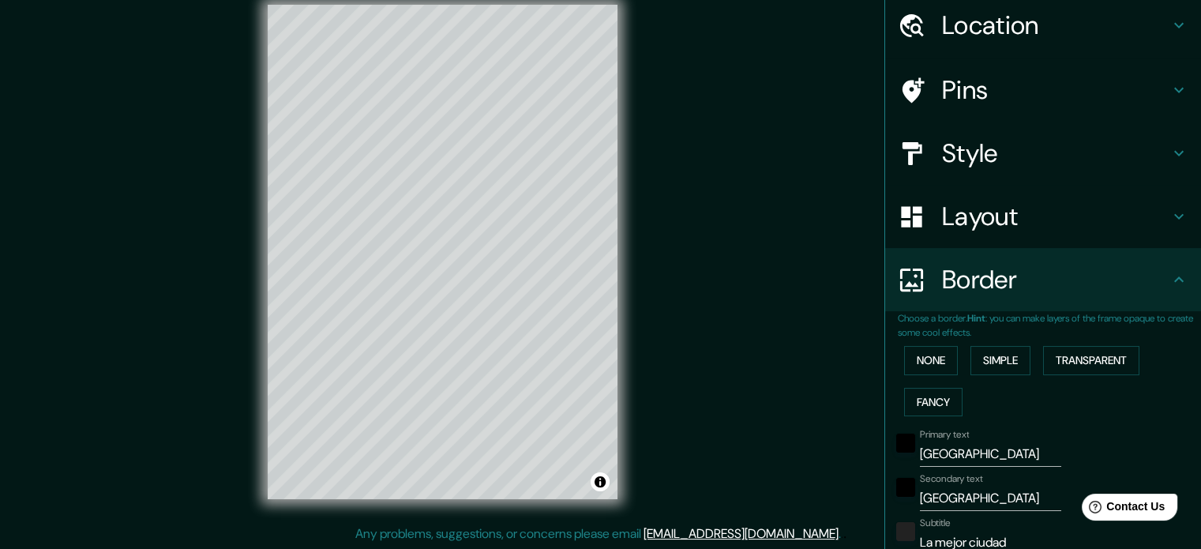
scroll to position [32, 0]
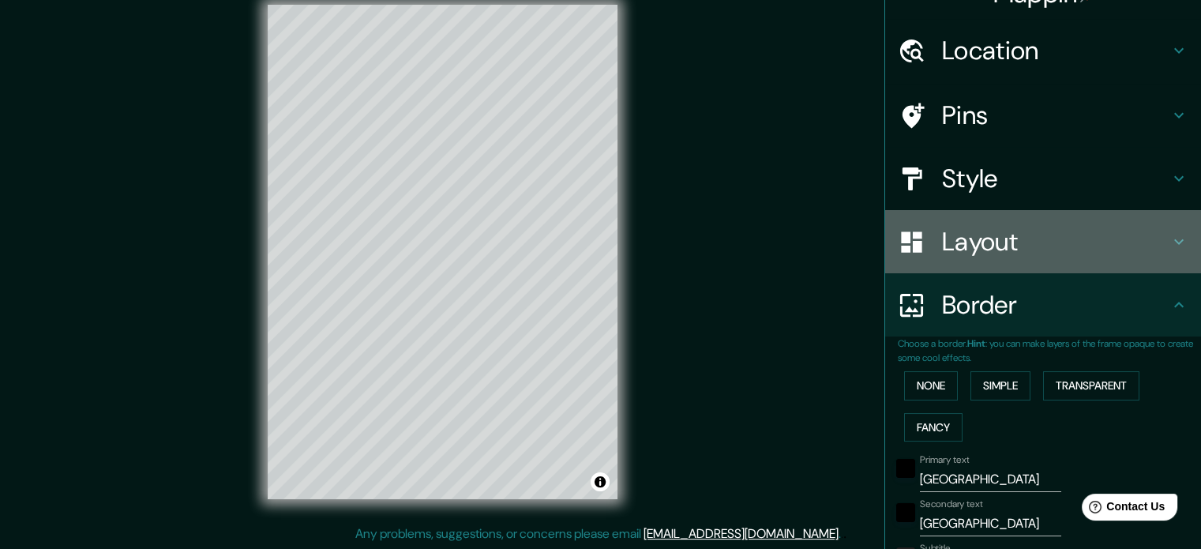
click at [1049, 254] on h4 "Layout" at bounding box center [1055, 242] width 227 height 32
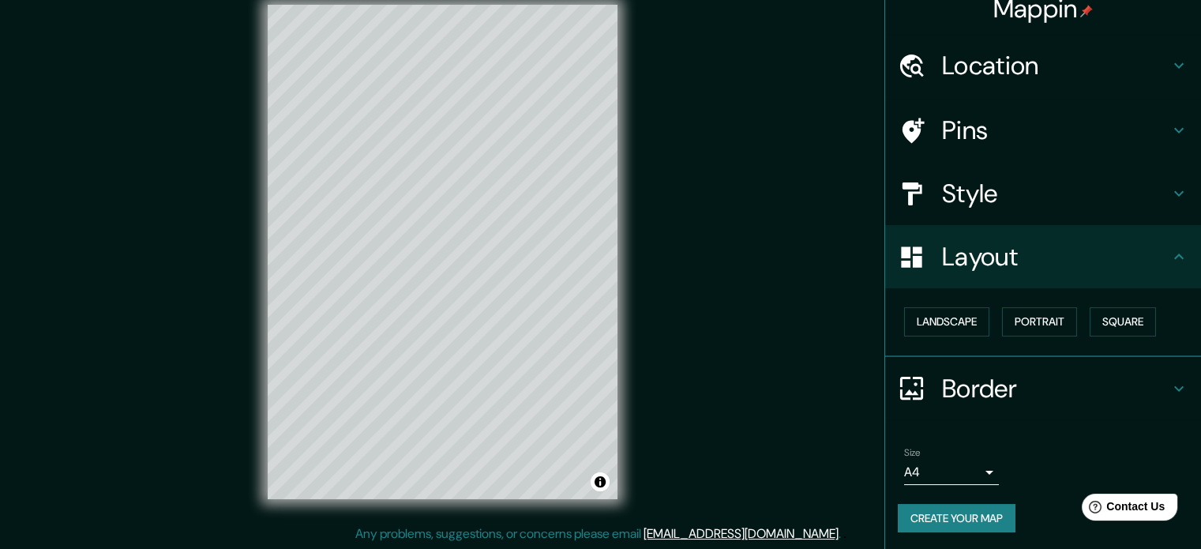
scroll to position [17, 0]
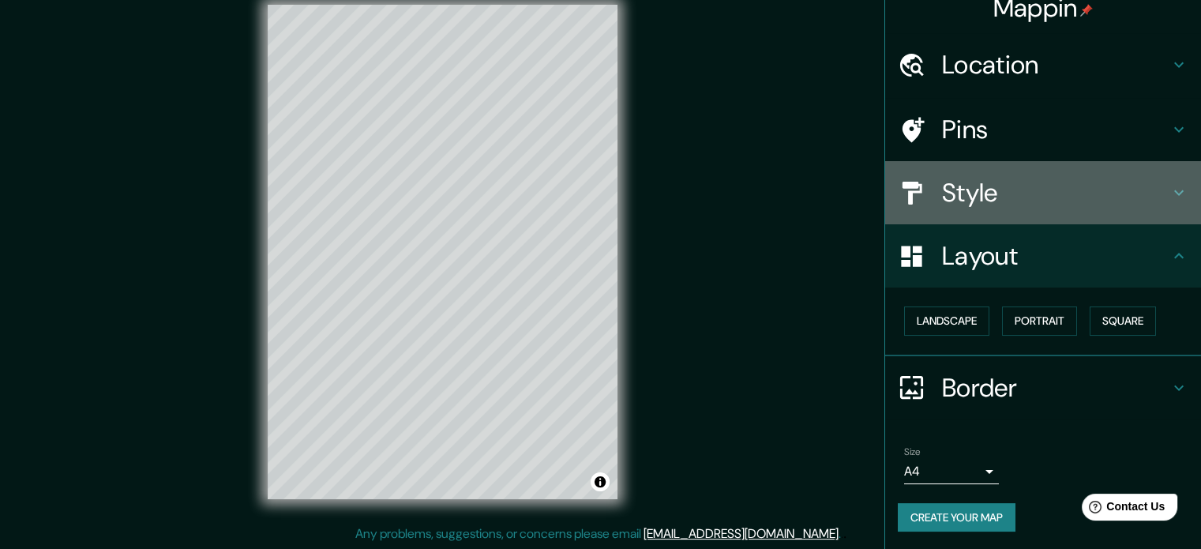
click at [1158, 189] on div "Style" at bounding box center [1043, 192] width 316 height 63
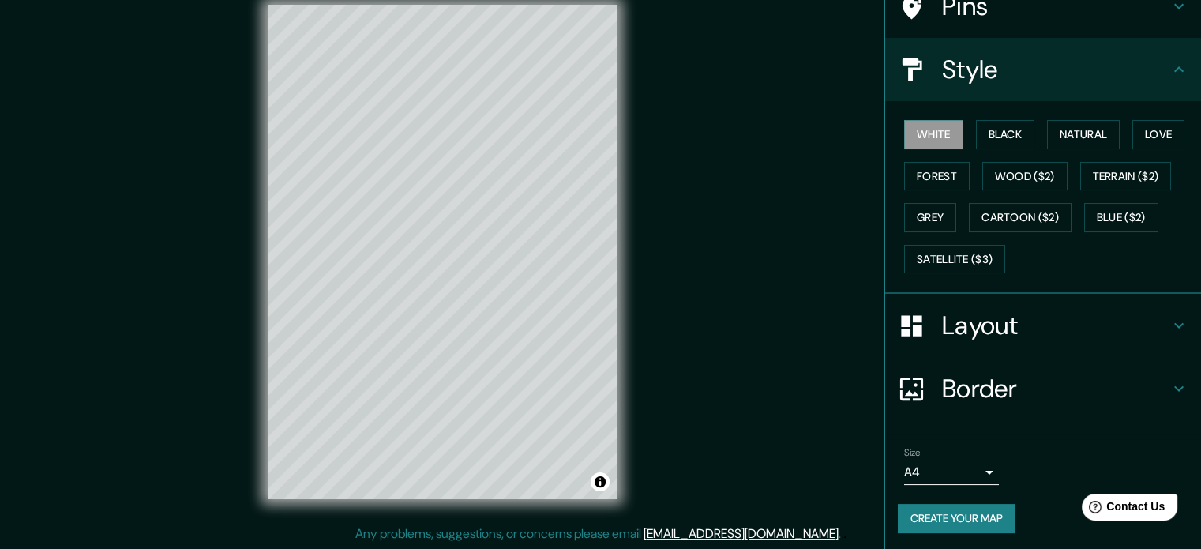
scroll to position [141, 0]
click at [1080, 381] on h4 "Border" at bounding box center [1055, 389] width 227 height 32
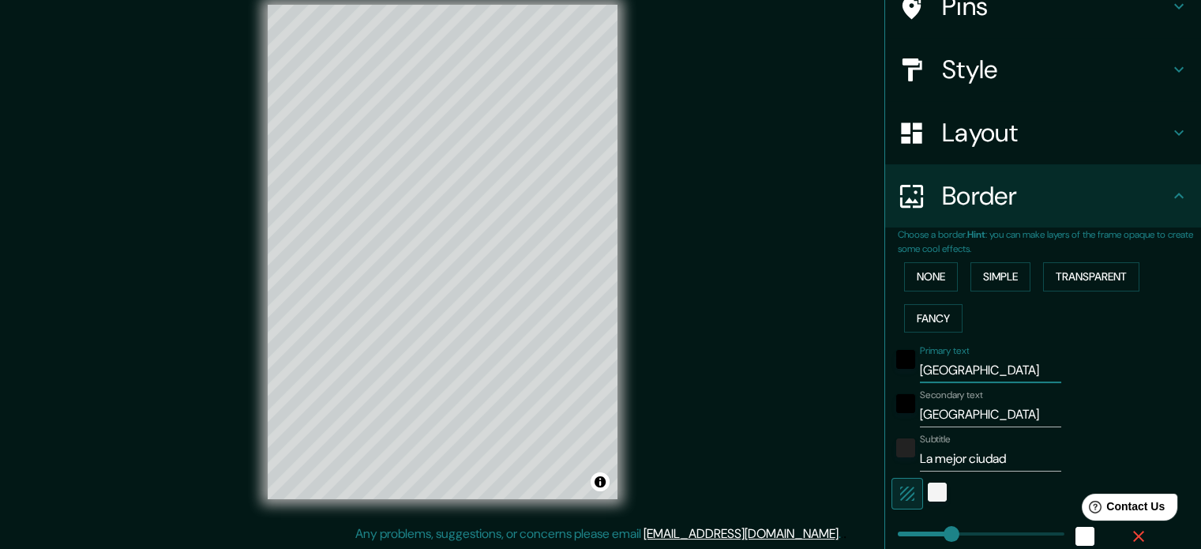
drag, startPoint x: 887, startPoint y: 385, endPoint x: 821, endPoint y: 396, distance: 66.6
click at [822, 396] on div "Mappin Location Roma, Ciudad metropolitana de Roma Capital, Italia Pins Style L…" at bounding box center [600, 264] width 1201 height 570
click at [925, 274] on button "None" at bounding box center [931, 276] width 54 height 29
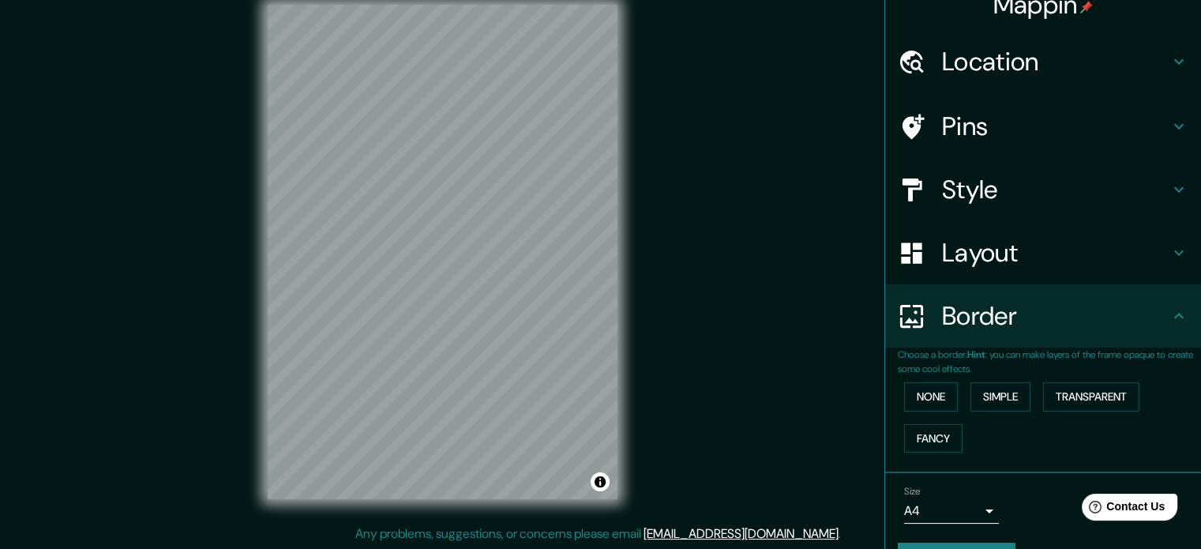
scroll to position [0, 0]
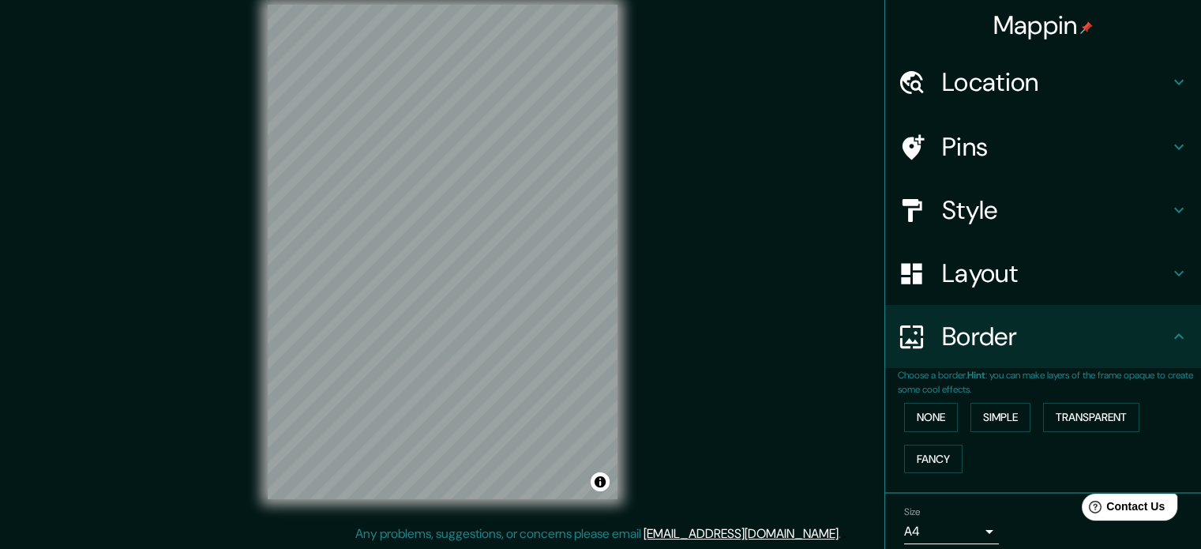
click at [1101, 290] on div "Layout" at bounding box center [1043, 273] width 316 height 63
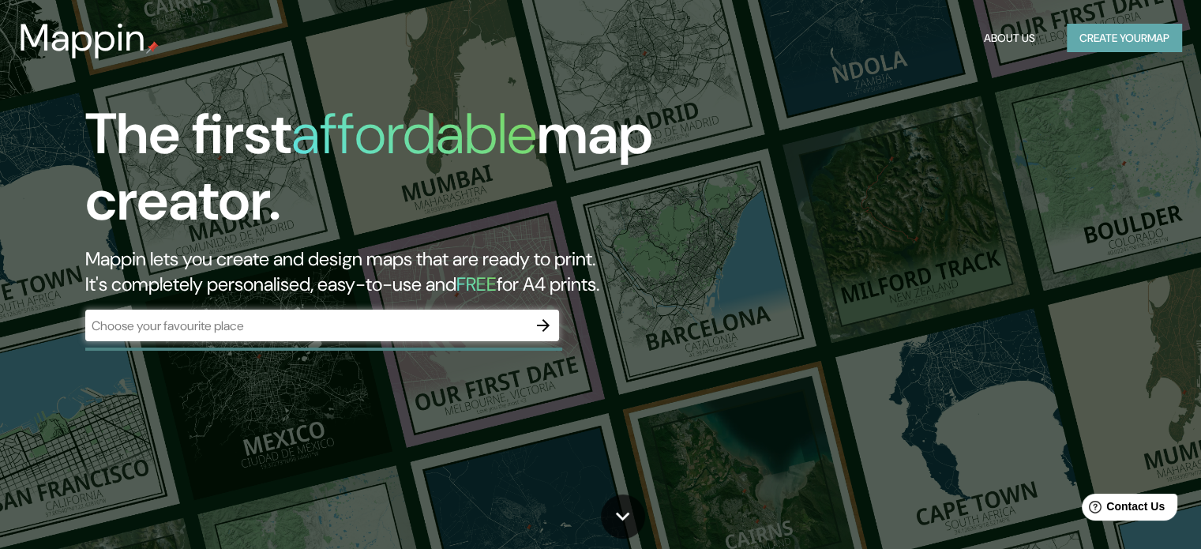
click at [1131, 44] on button "Create your map" at bounding box center [1124, 38] width 115 height 29
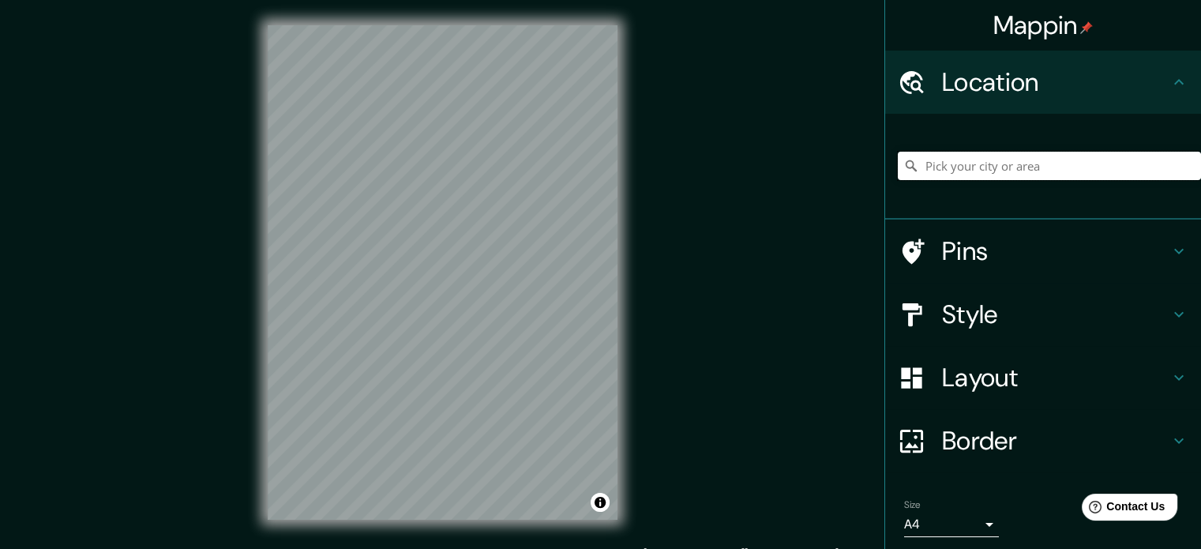
click at [964, 160] on input "Pick your city or area" at bounding box center [1049, 166] width 303 height 28
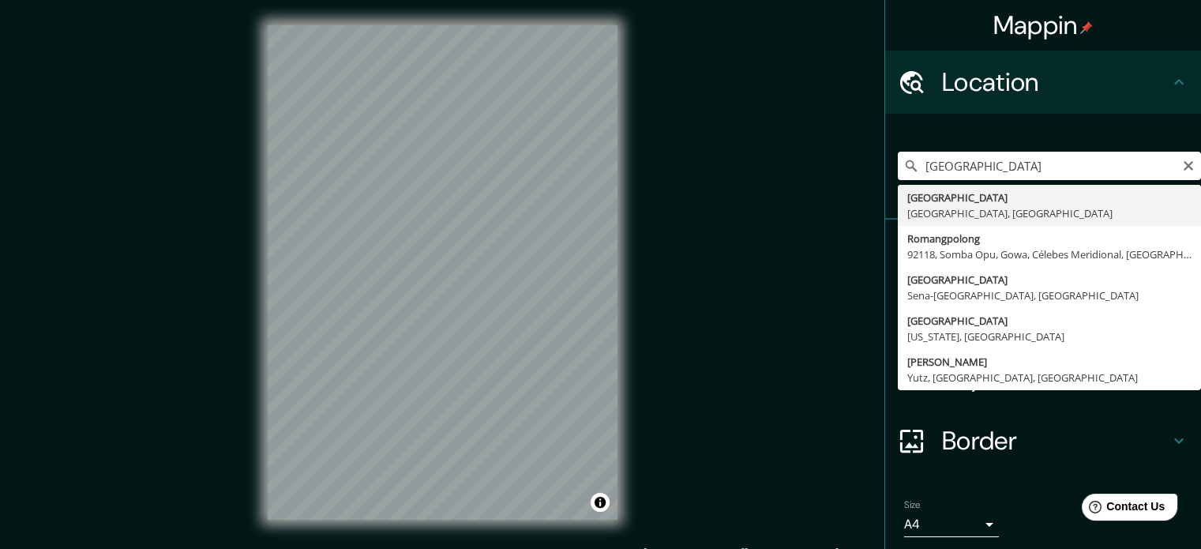
type input "[GEOGRAPHIC_DATA], [GEOGRAPHIC_DATA], [GEOGRAPHIC_DATA]"
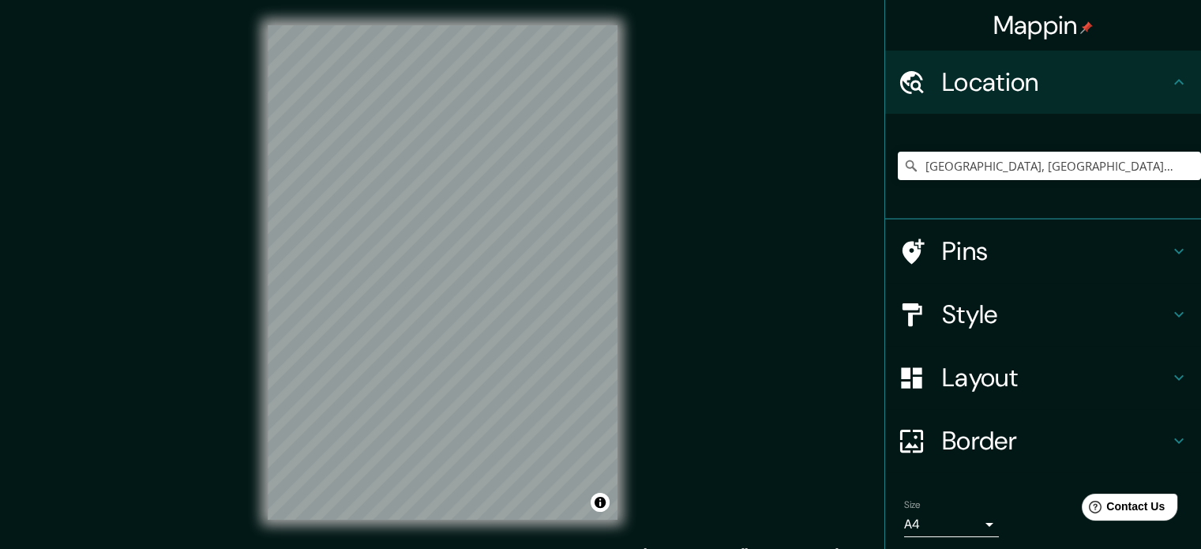
click at [1169, 254] on icon at bounding box center [1178, 251] width 19 height 19
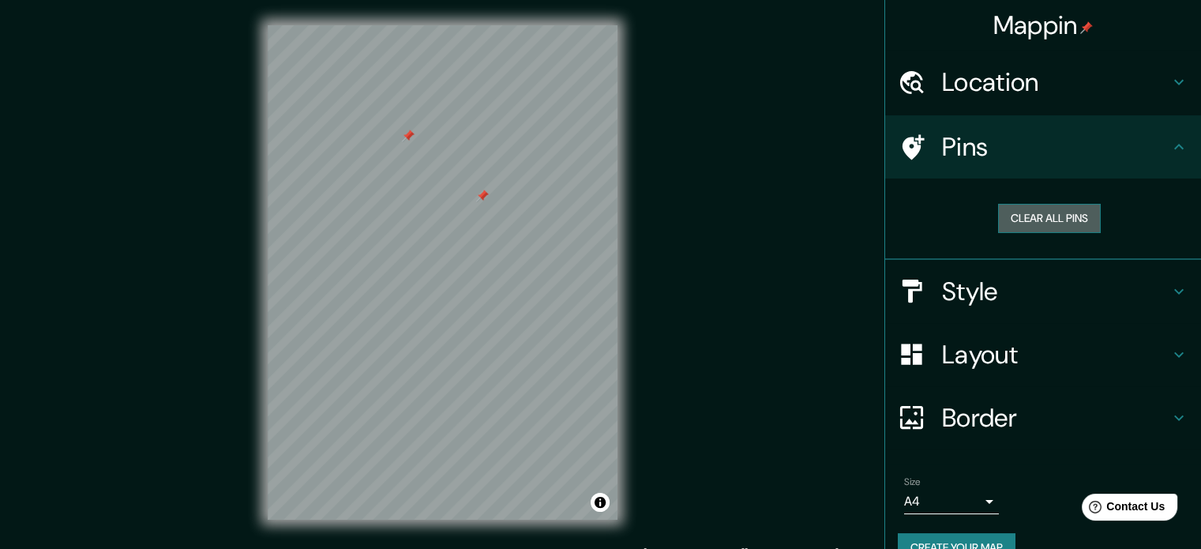
click at [1026, 215] on button "Clear all pins" at bounding box center [1049, 218] width 103 height 29
click at [1169, 292] on icon at bounding box center [1178, 291] width 19 height 19
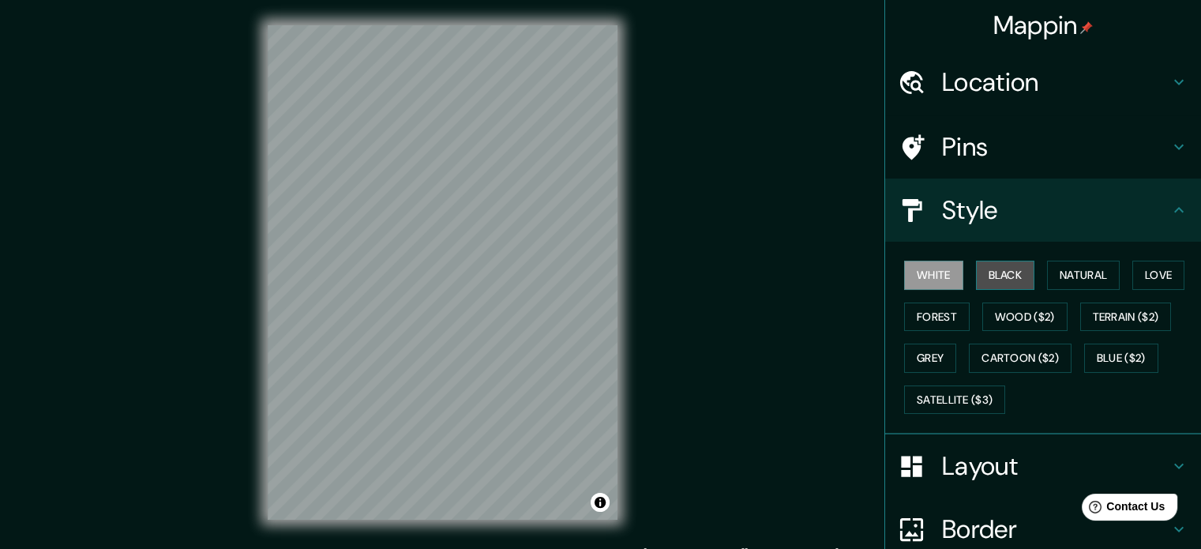
click at [1011, 268] on button "Black" at bounding box center [1005, 275] width 59 height 29
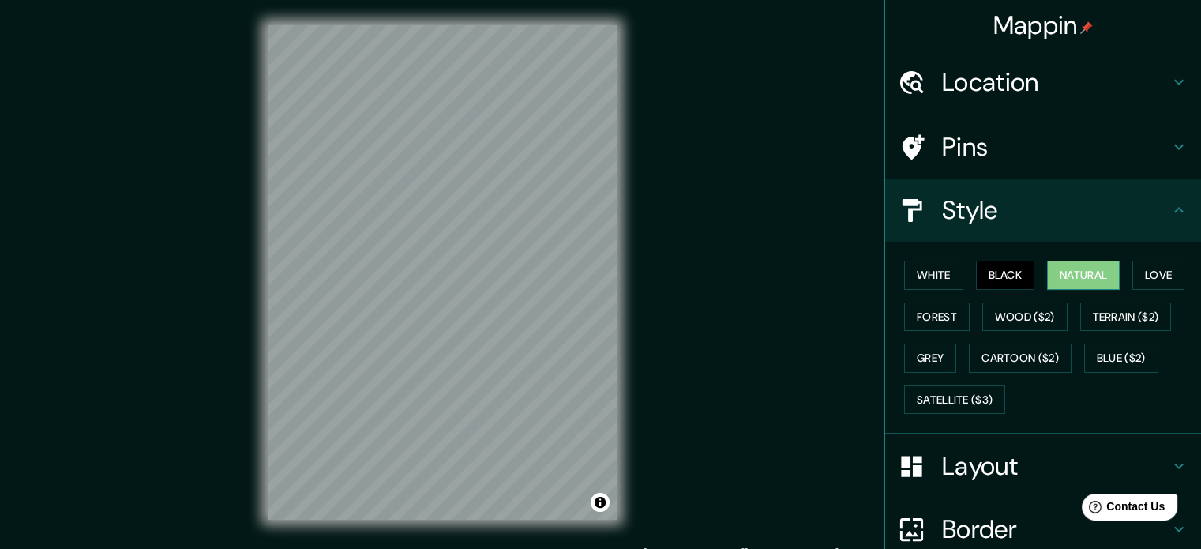
click at [1067, 269] on button "Natural" at bounding box center [1083, 275] width 73 height 29
click at [1156, 274] on button "Love" at bounding box center [1158, 275] width 52 height 29
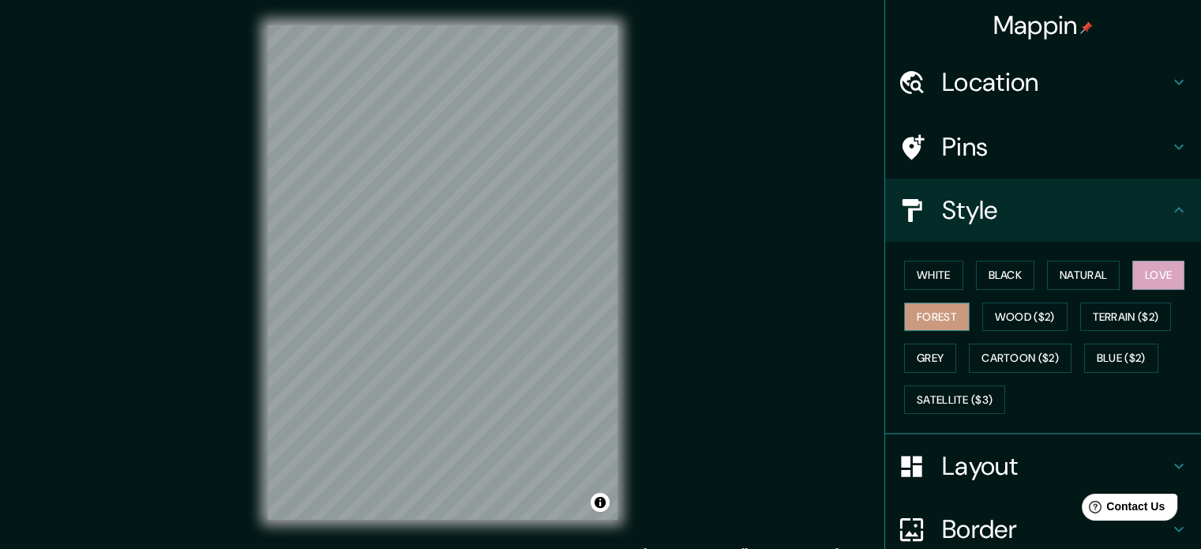
click at [924, 311] on button "Forest" at bounding box center [937, 316] width 66 height 29
click at [1036, 313] on button "Wood ($2)" at bounding box center [1024, 316] width 85 height 29
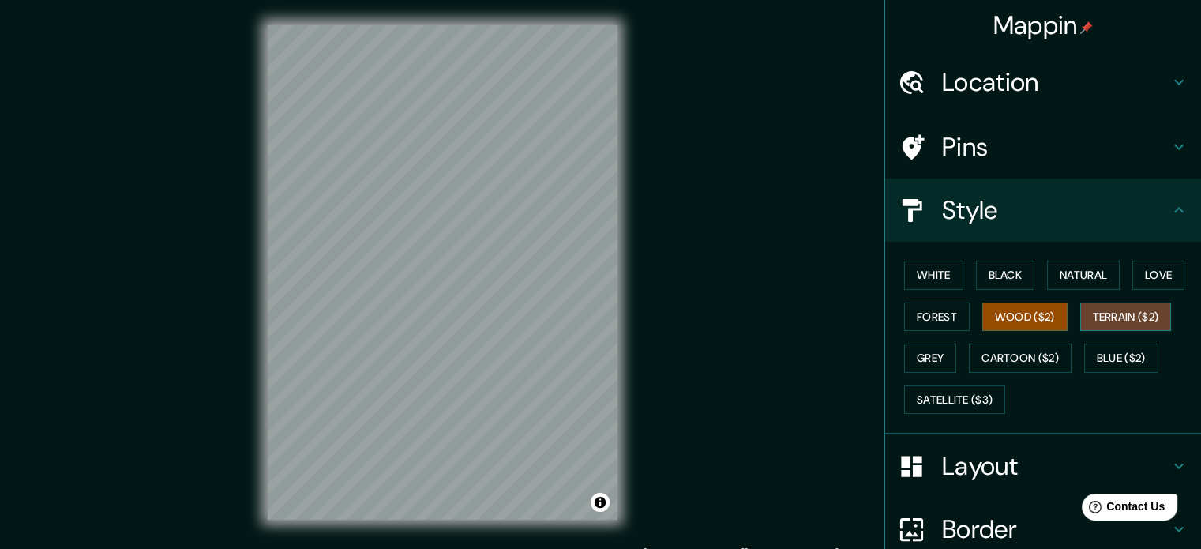
click at [1112, 319] on button "Terrain ($2)" at bounding box center [1126, 316] width 92 height 29
click at [910, 353] on button "Grey" at bounding box center [930, 357] width 52 height 29
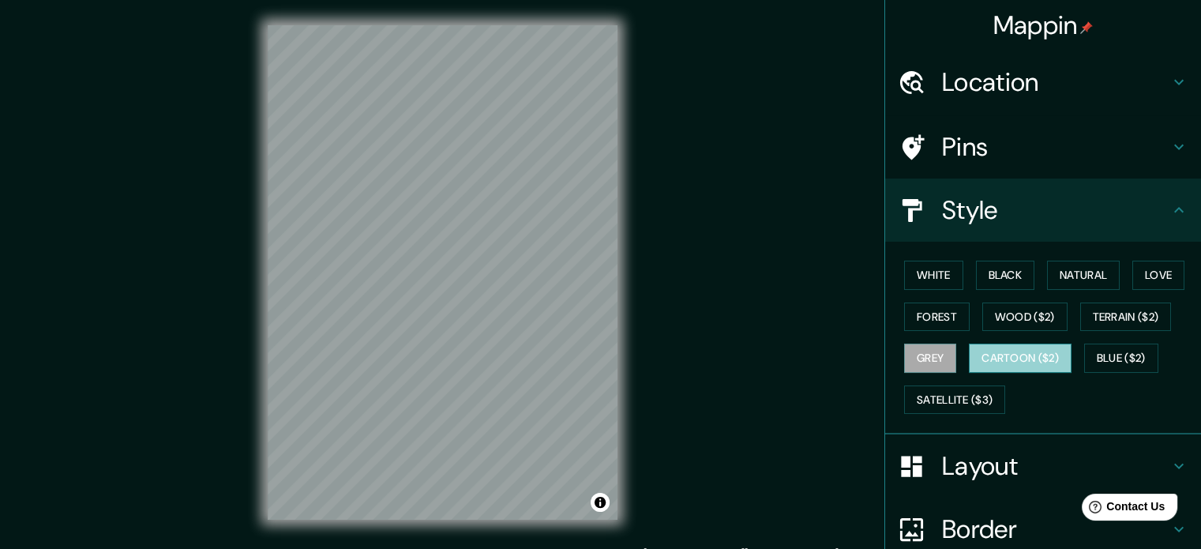
click at [992, 352] on button "Cartoon ($2)" at bounding box center [1020, 357] width 103 height 29
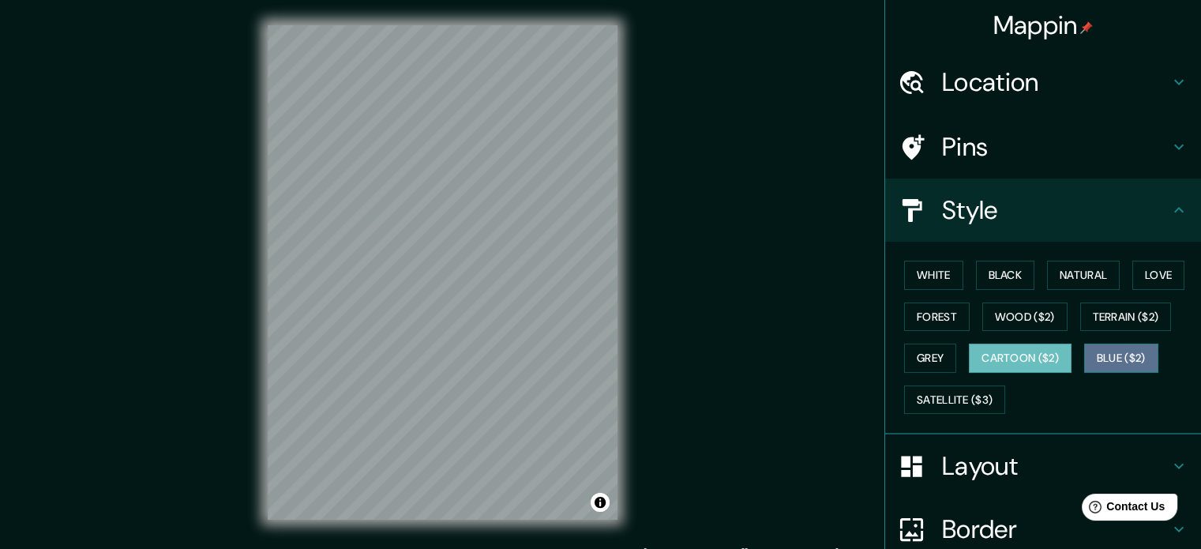
click at [1097, 359] on button "Blue ($2)" at bounding box center [1121, 357] width 74 height 29
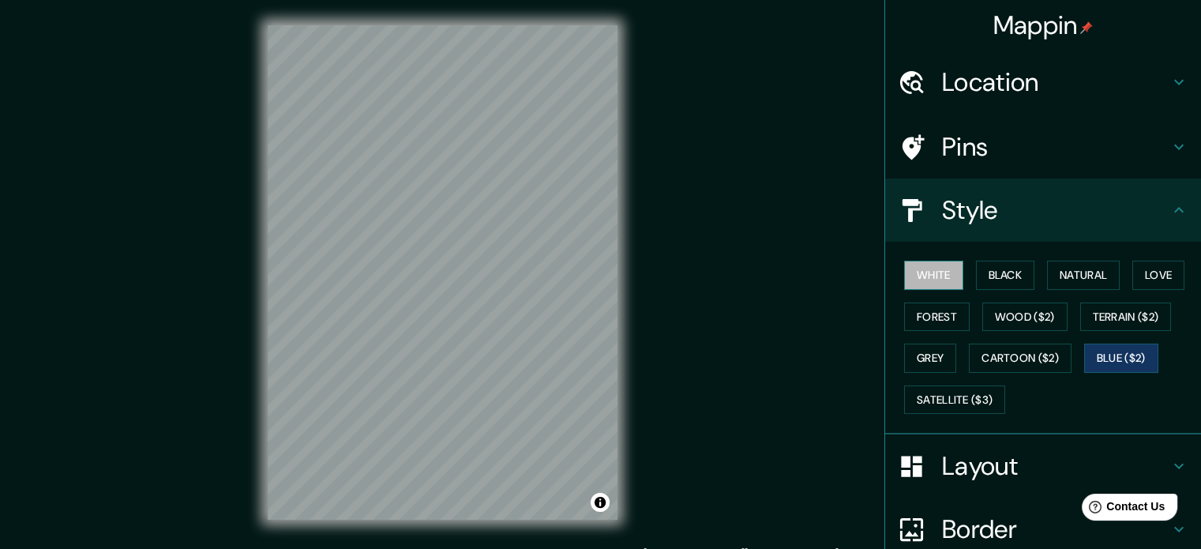
click at [922, 276] on button "White" at bounding box center [933, 275] width 59 height 29
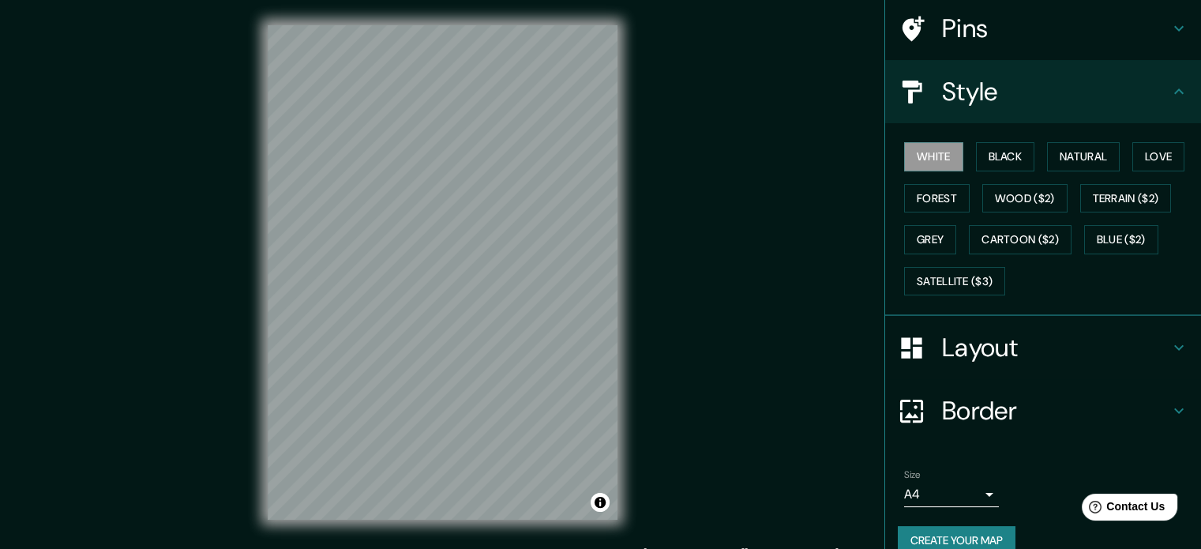
scroll to position [141, 0]
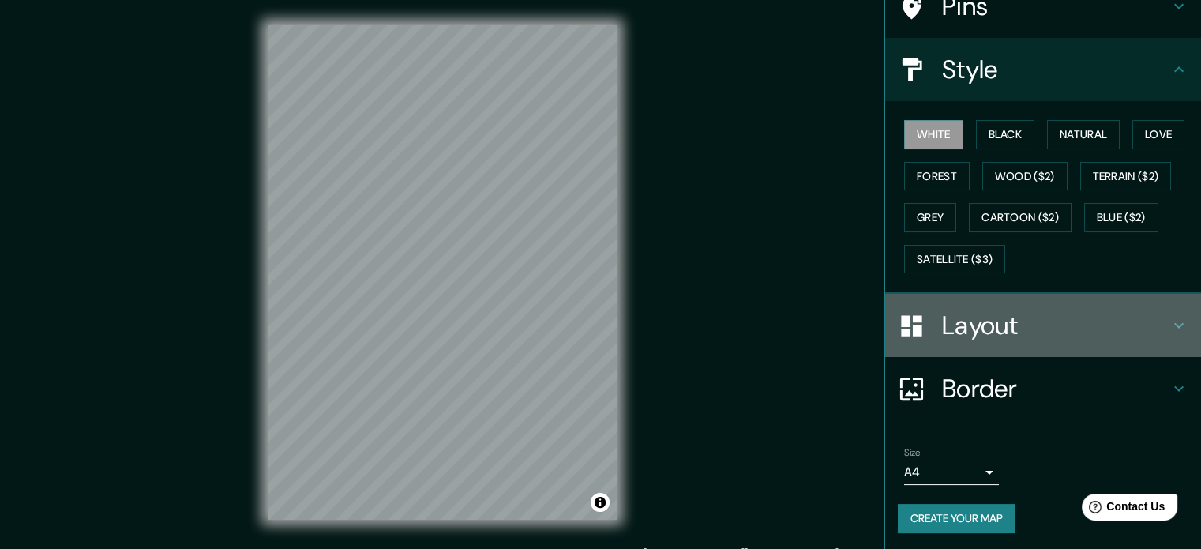
click at [1083, 315] on h4 "Layout" at bounding box center [1055, 326] width 227 height 32
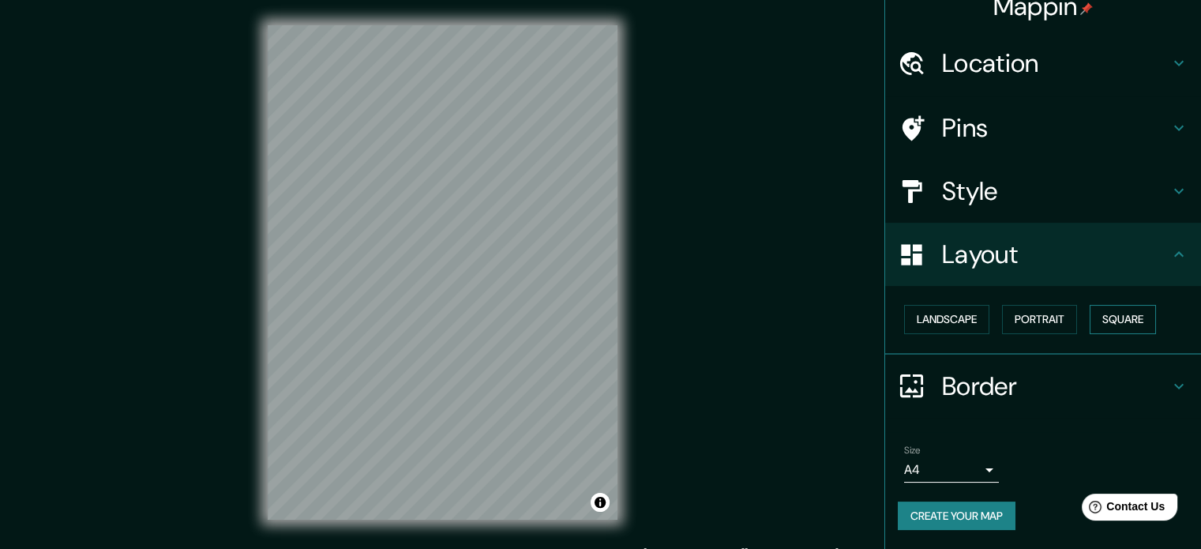
scroll to position [17, 0]
click at [947, 324] on button "Landscape" at bounding box center [946, 320] width 85 height 29
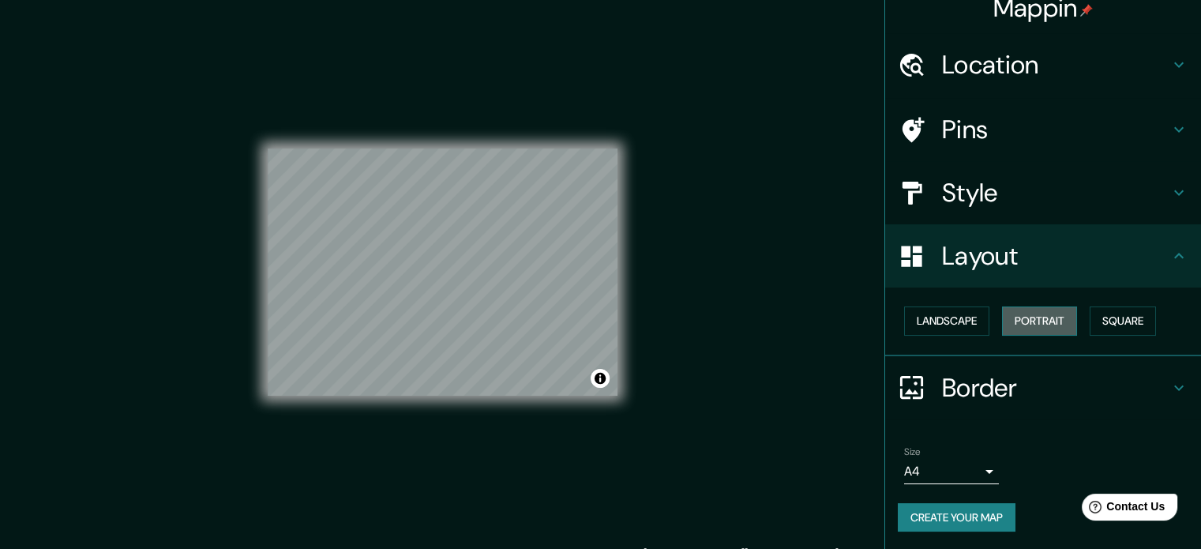
click at [1059, 325] on button "Portrait" at bounding box center [1039, 320] width 75 height 29
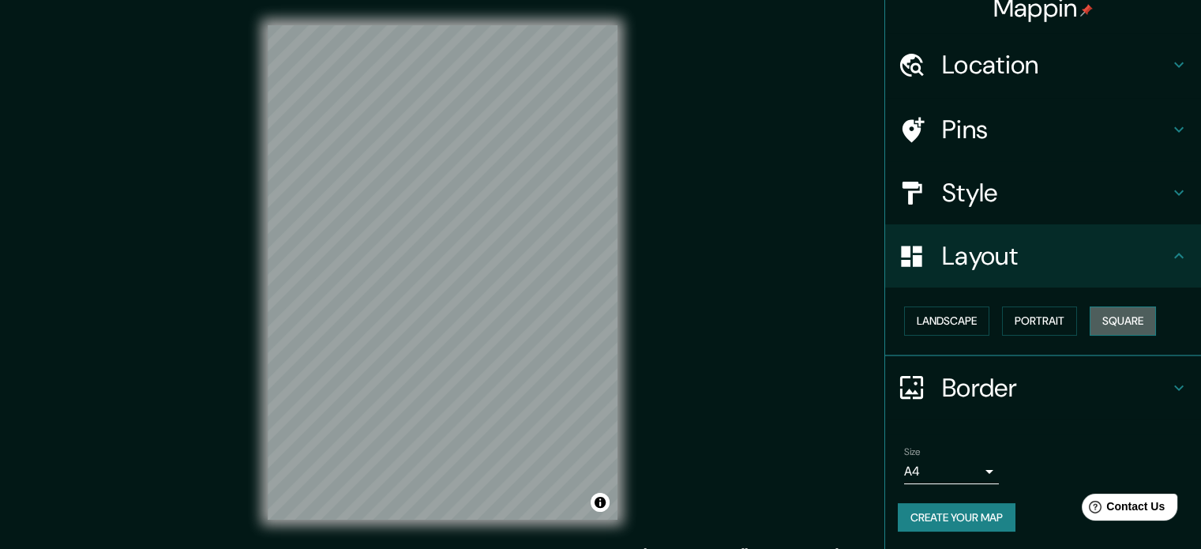
click at [1109, 325] on button "Square" at bounding box center [1123, 320] width 66 height 29
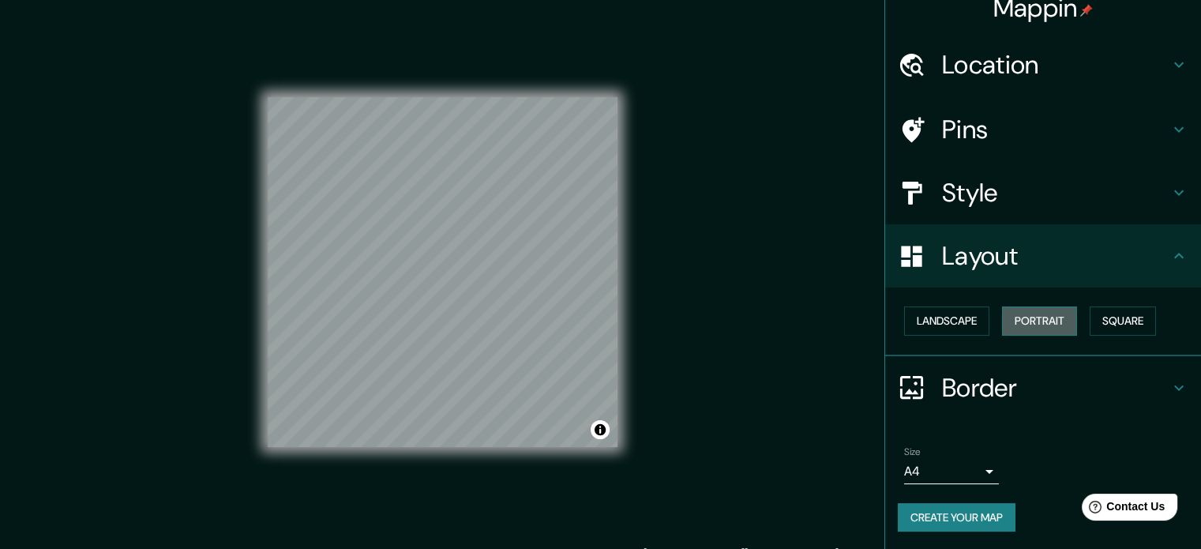
click at [1036, 325] on button "Portrait" at bounding box center [1039, 320] width 75 height 29
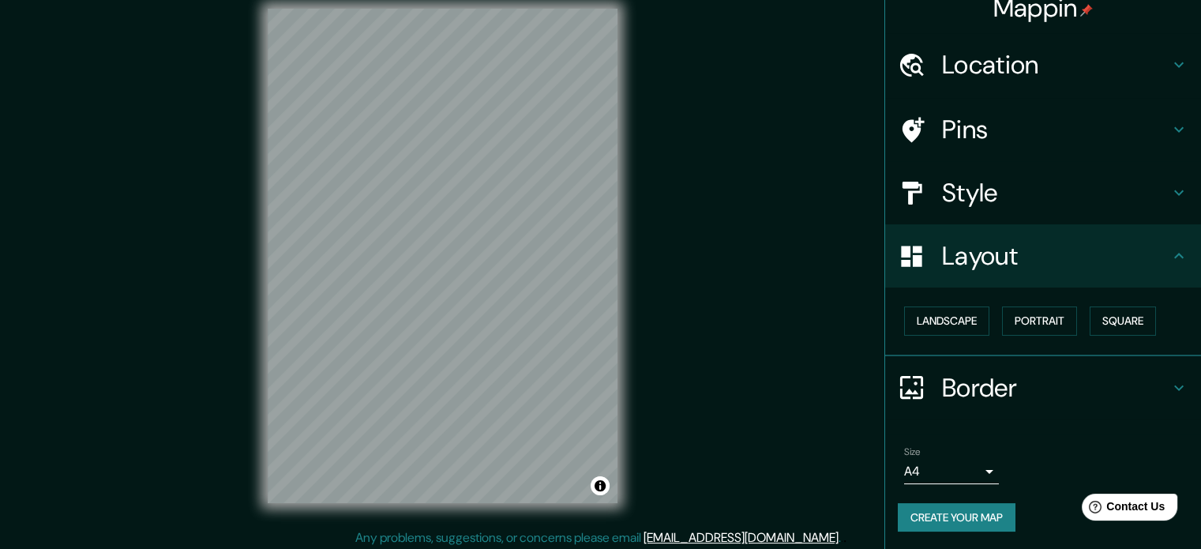
scroll to position [21, 0]
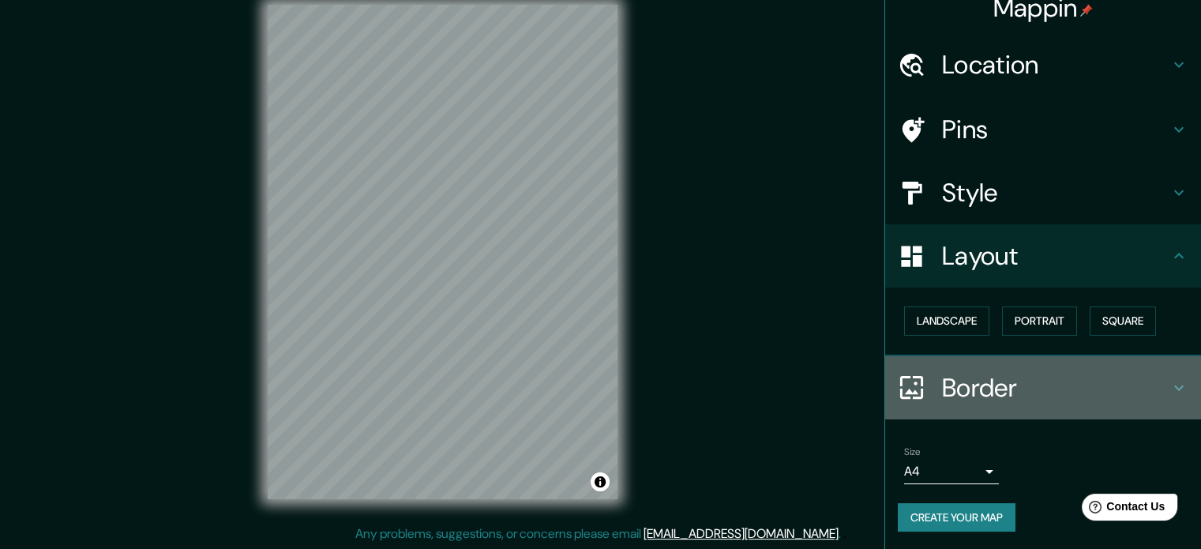
click at [1169, 386] on icon at bounding box center [1178, 387] width 19 height 19
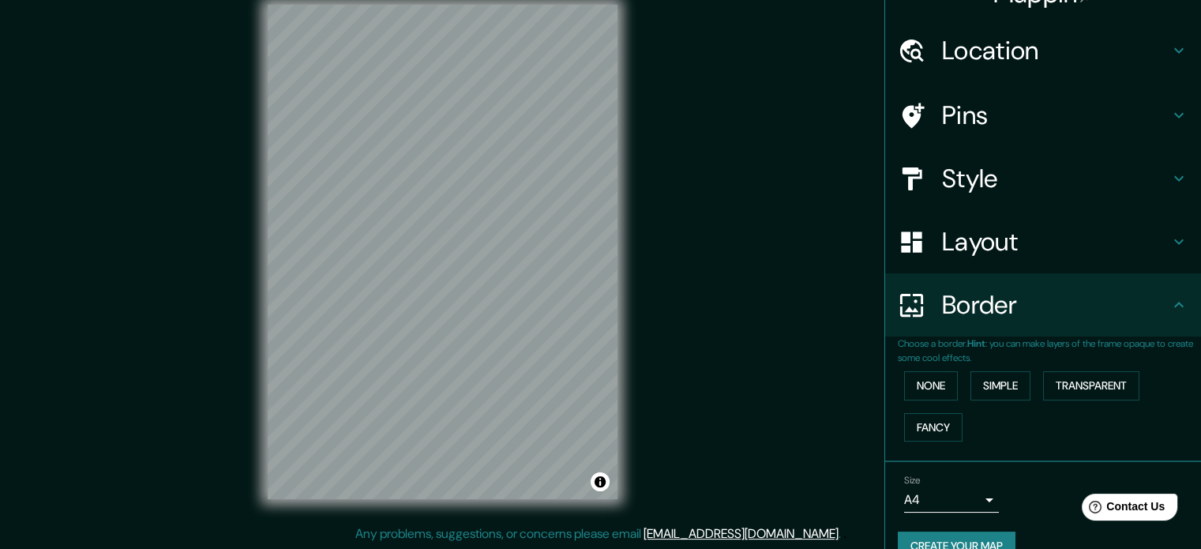
scroll to position [60, 0]
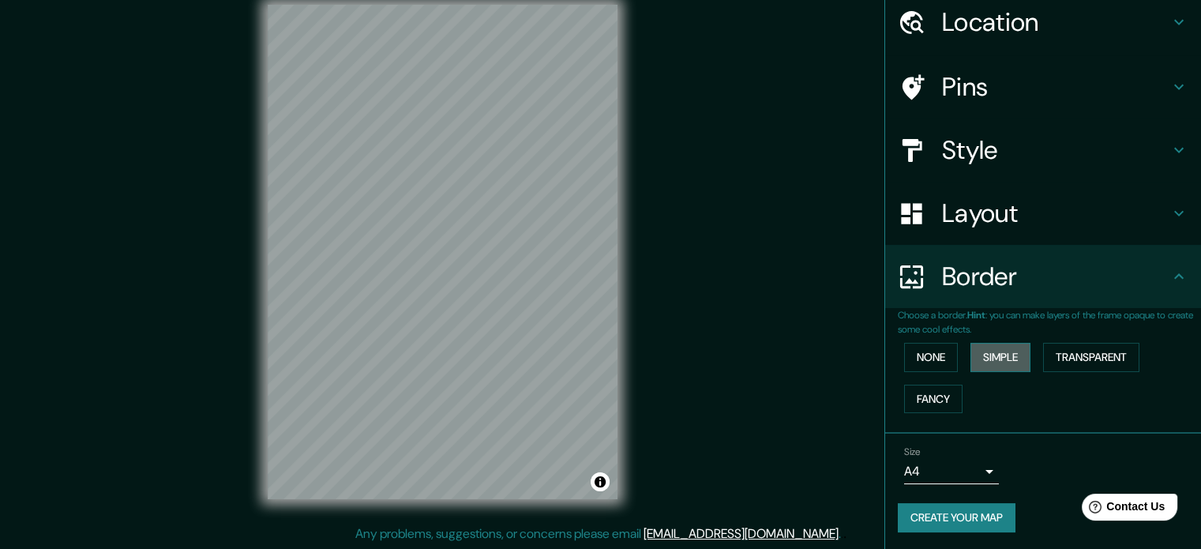
click at [983, 356] on button "Simple" at bounding box center [1000, 357] width 60 height 29
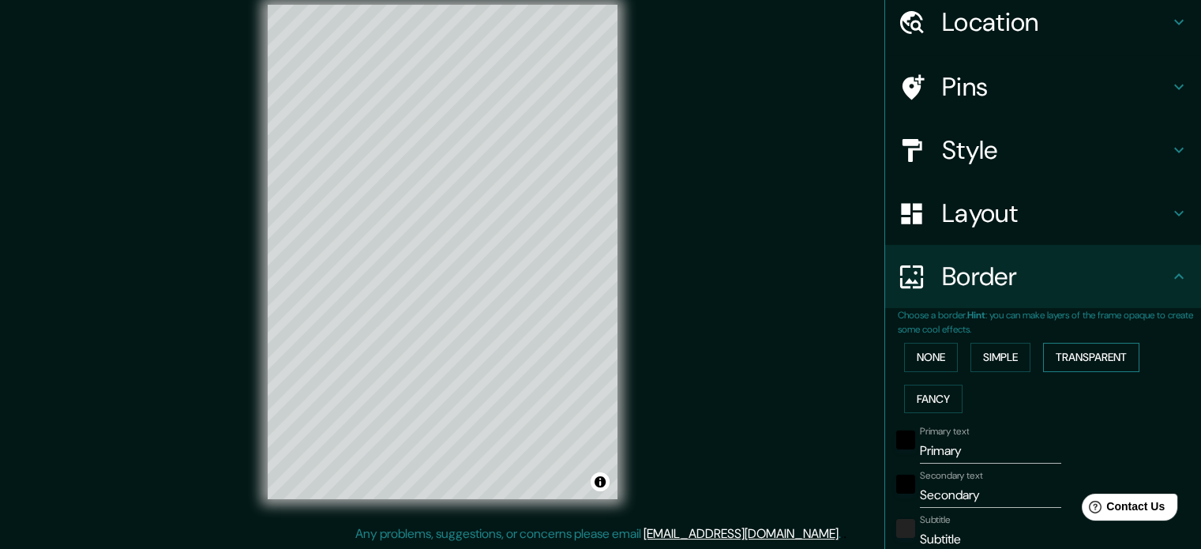
click at [1065, 362] on button "Transparent" at bounding box center [1091, 357] width 96 height 29
click at [935, 393] on button "Fancy" at bounding box center [933, 399] width 58 height 29
click at [994, 350] on button "Simple" at bounding box center [1000, 357] width 60 height 29
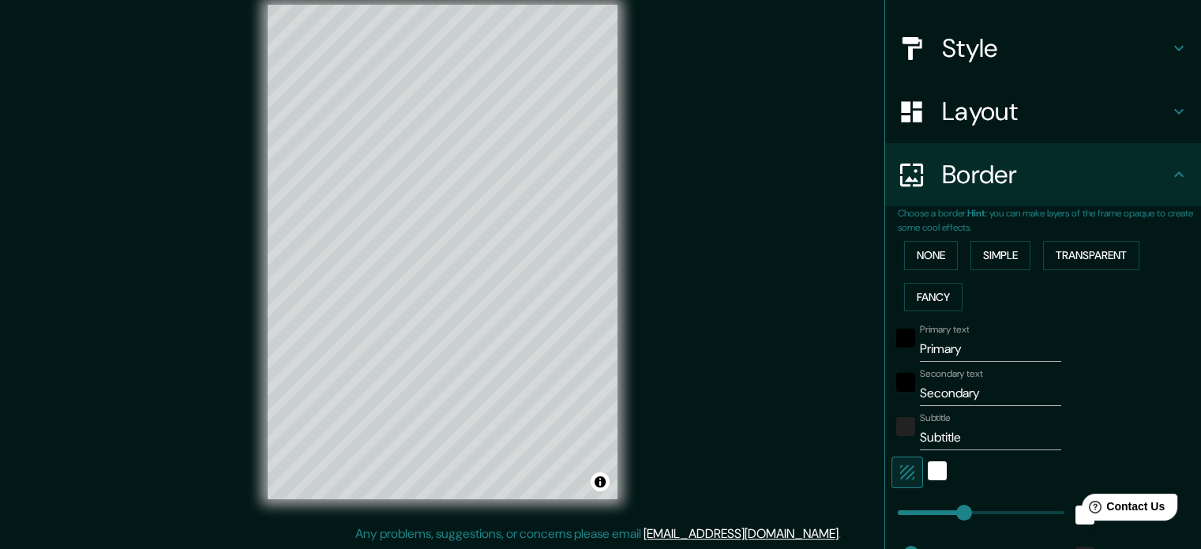
scroll to position [189, 0]
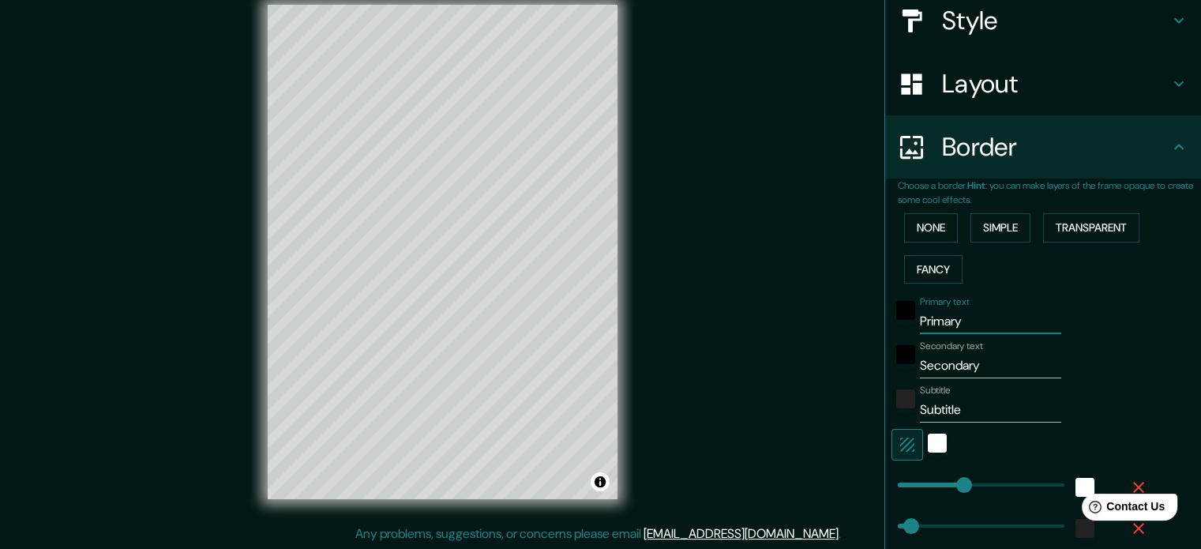
drag, startPoint x: 996, startPoint y: 321, endPoint x: 786, endPoint y: 336, distance: 211.3
click at [786, 336] on div "Mappin Location Roma, Ciudad metropolitana de Roma Capital, Italia Pins Style L…" at bounding box center [600, 264] width 1201 height 570
type input "R"
type input "177"
type input "35"
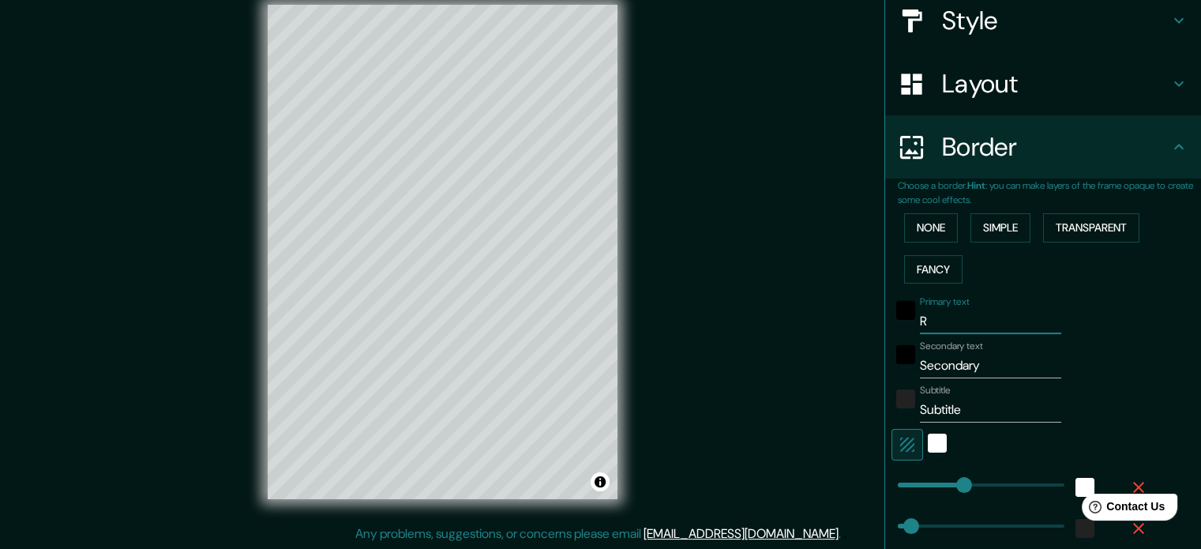
type input "Ro"
type input "177"
type input "35"
type input "Roo"
type input "177"
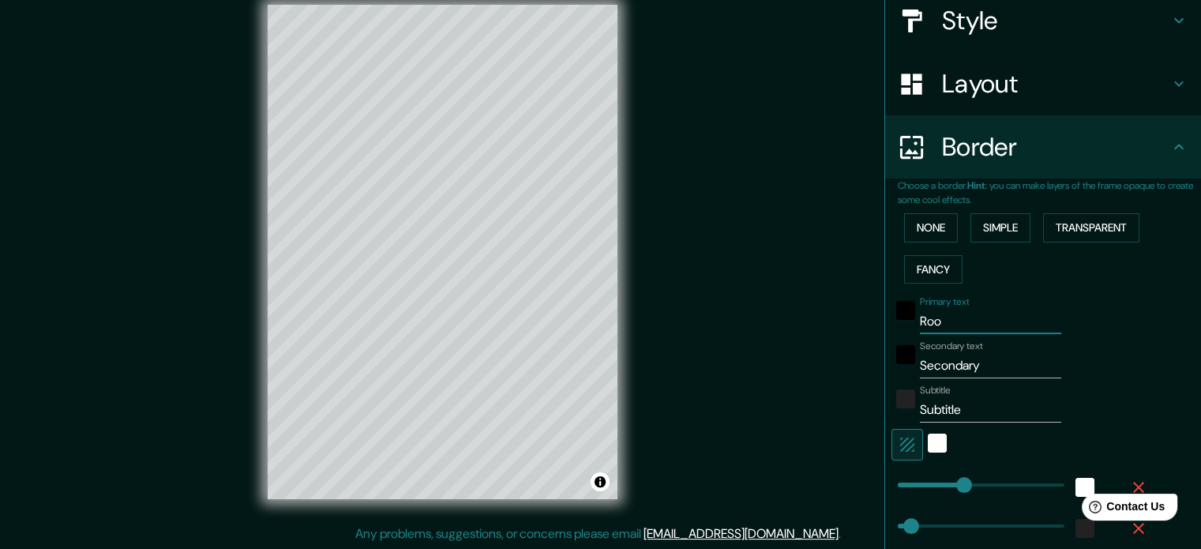
type input "35"
type input "Room"
type input "177"
type input "35"
type input "Rooma"
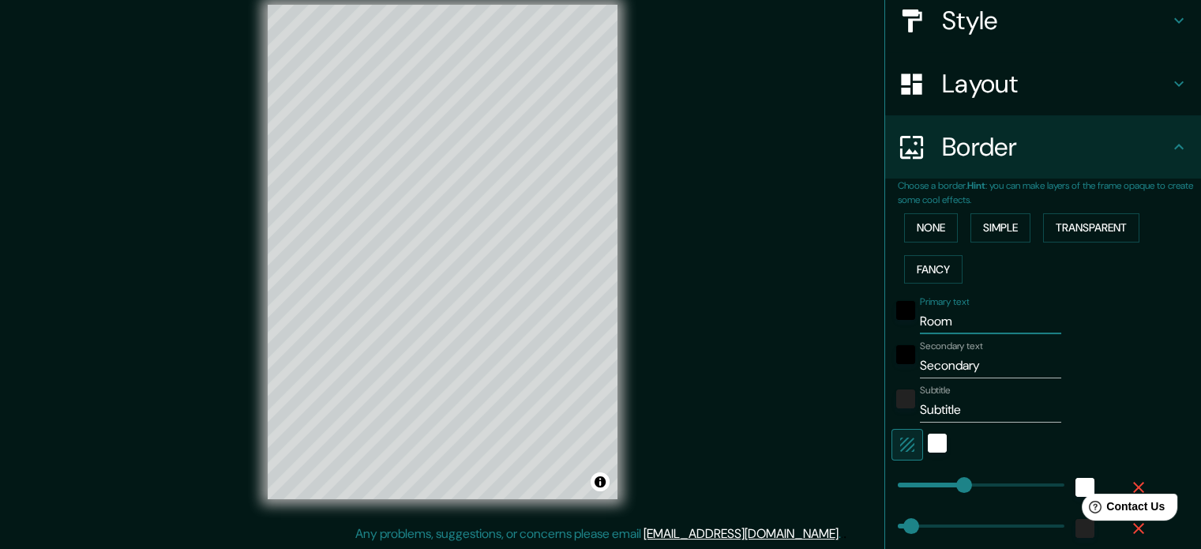
type input "177"
type input "35"
type input "Room"
type input "177"
type input "35"
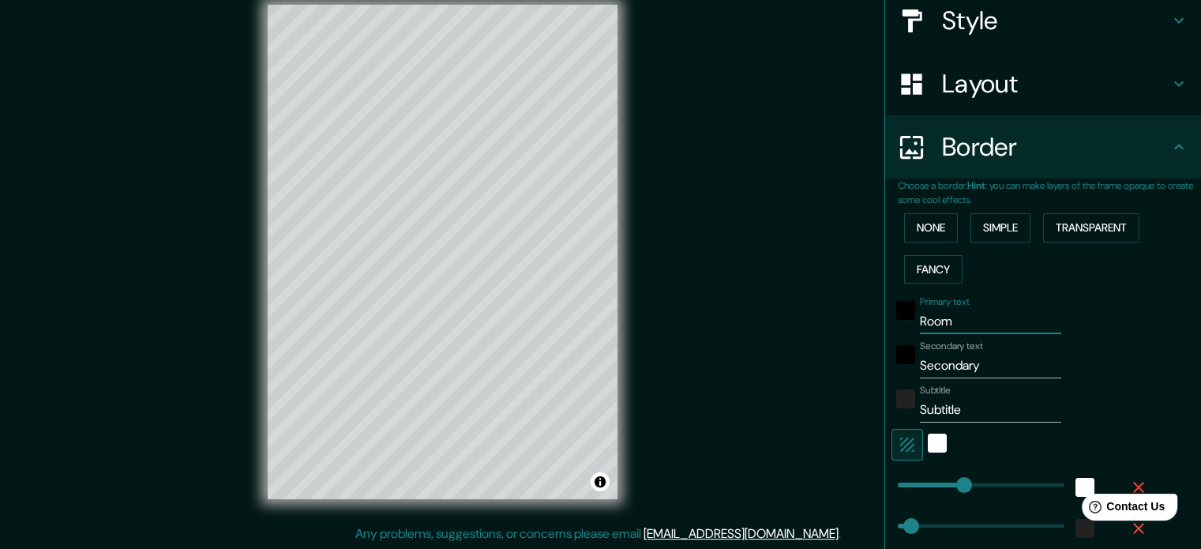
type input "Roo"
type input "177"
type input "35"
type input "Ro"
type input "177"
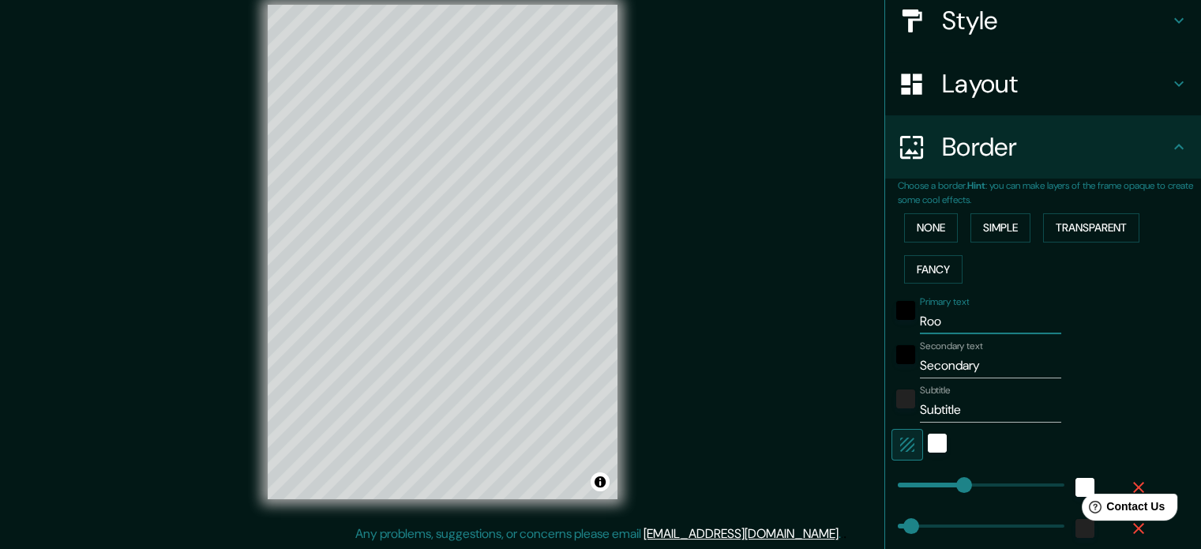
type input "35"
type input "Rom"
type input "177"
type input "35"
type input "[GEOGRAPHIC_DATA]"
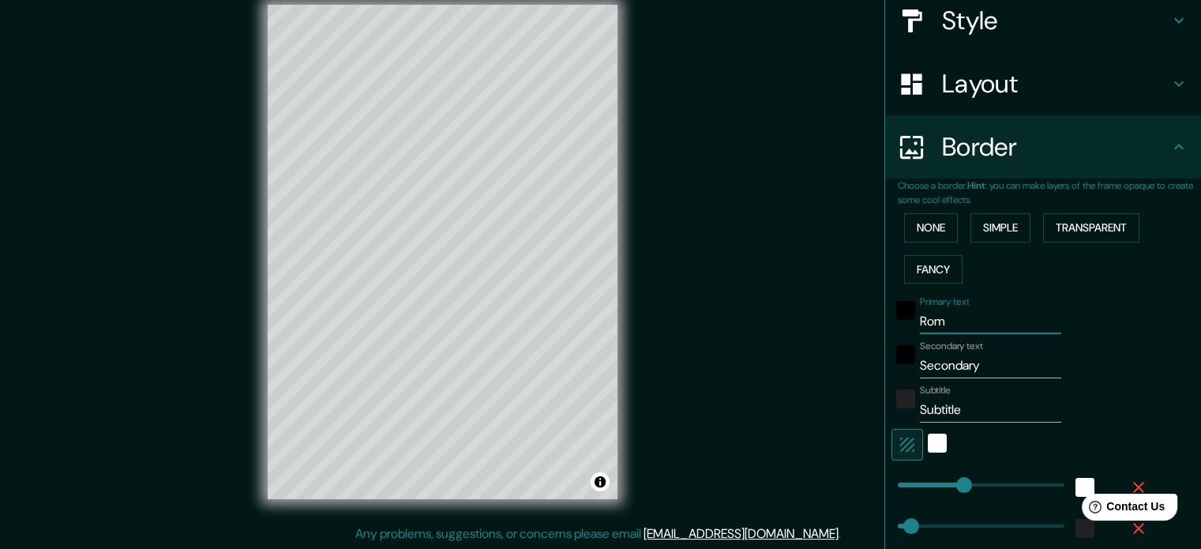
type input "177"
type input "35"
type input "[GEOGRAPHIC_DATA]"
drag, startPoint x: 991, startPoint y: 372, endPoint x: 881, endPoint y: 374, distance: 109.8
click at [891, 374] on div "Secondary text Secondary" at bounding box center [1020, 359] width 259 height 38
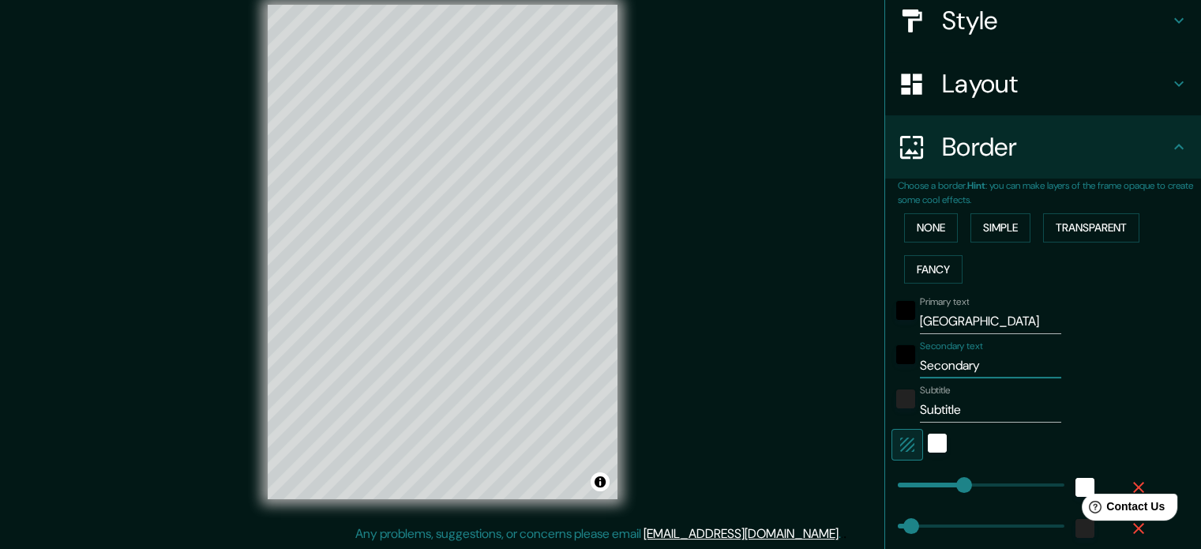
type input "L"
type input "177"
type input "35"
type input "La"
type input "177"
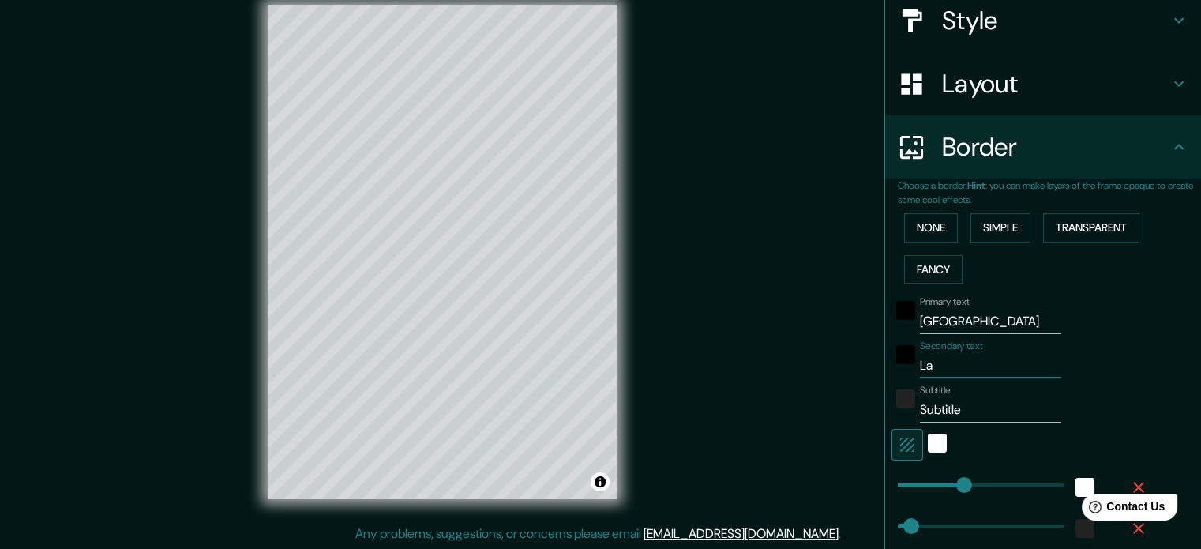
type input "35"
type input "La"
type input "177"
type input "35"
type input "La c"
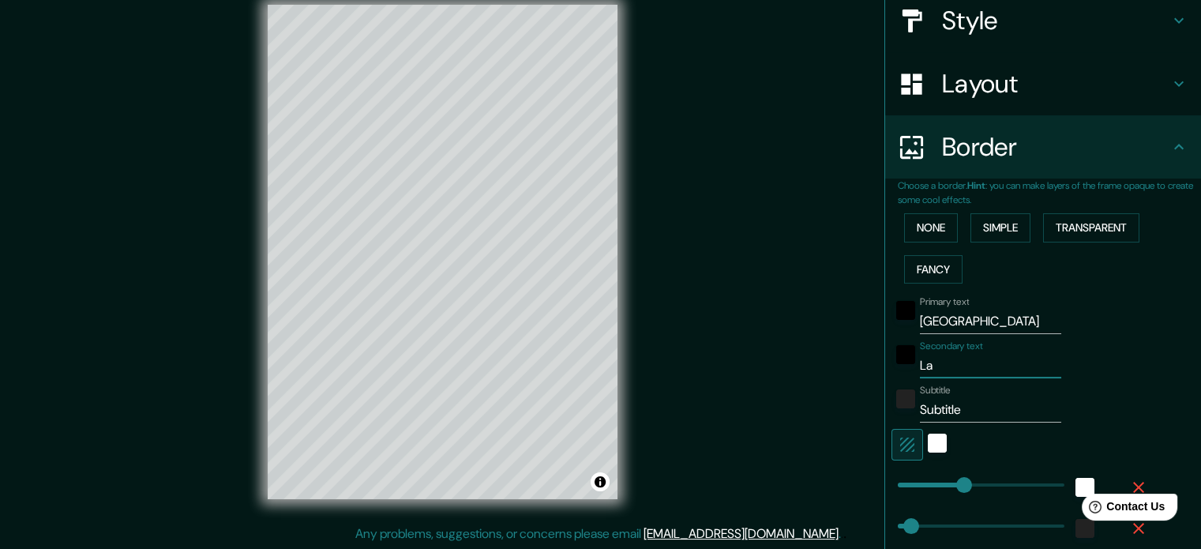
type input "177"
type input "35"
type input "La ci"
type input "177"
type input "35"
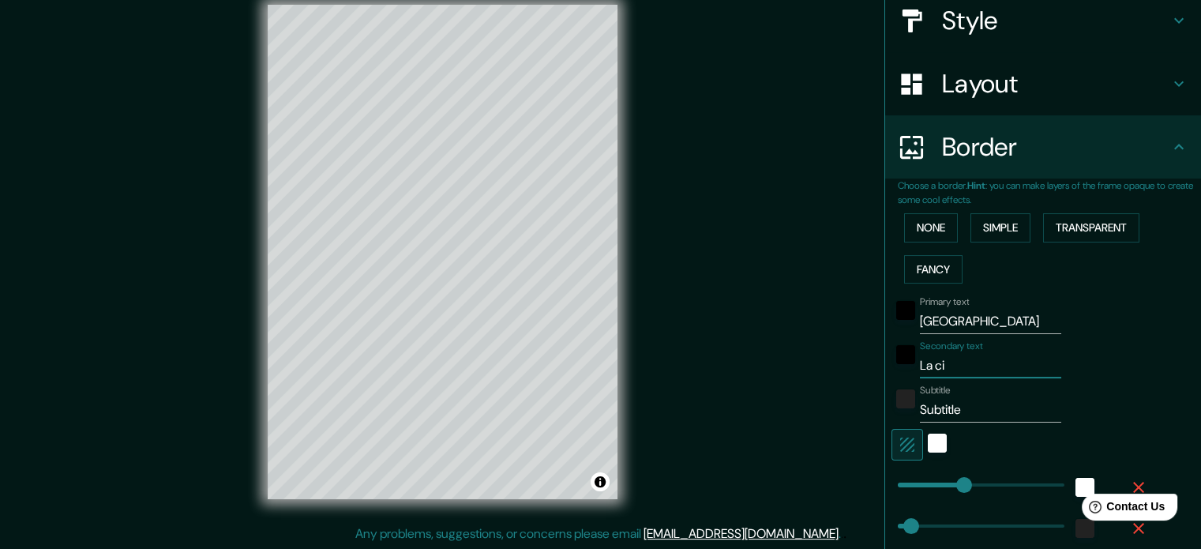
type input "La ciu"
type input "177"
type input "35"
type input "La ciud"
type input "177"
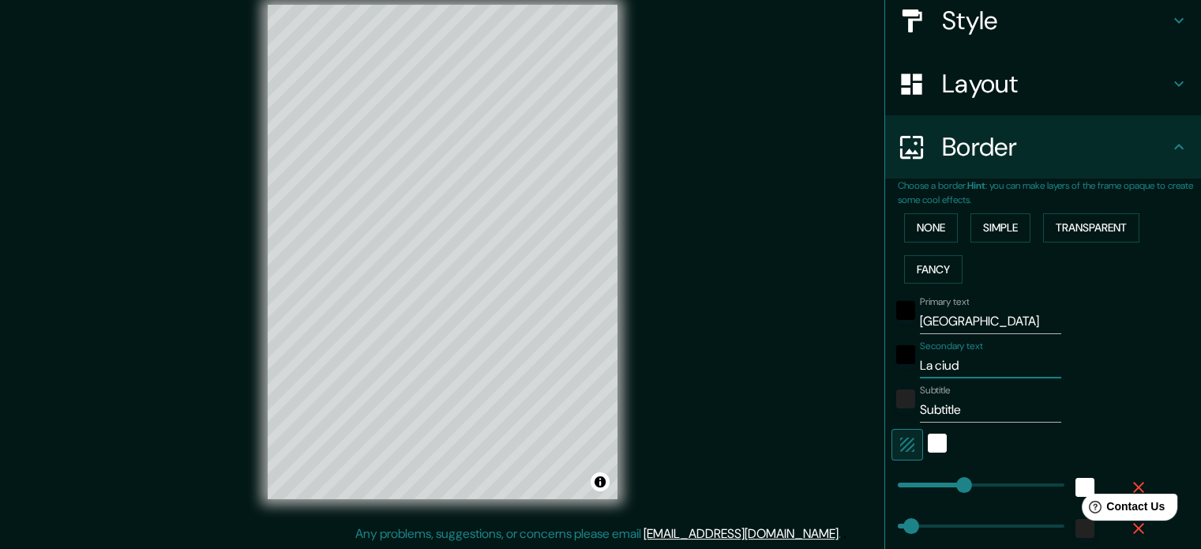
type input "35"
type input "La ciudad"
type input "177"
type input "35"
type input "La ciudad"
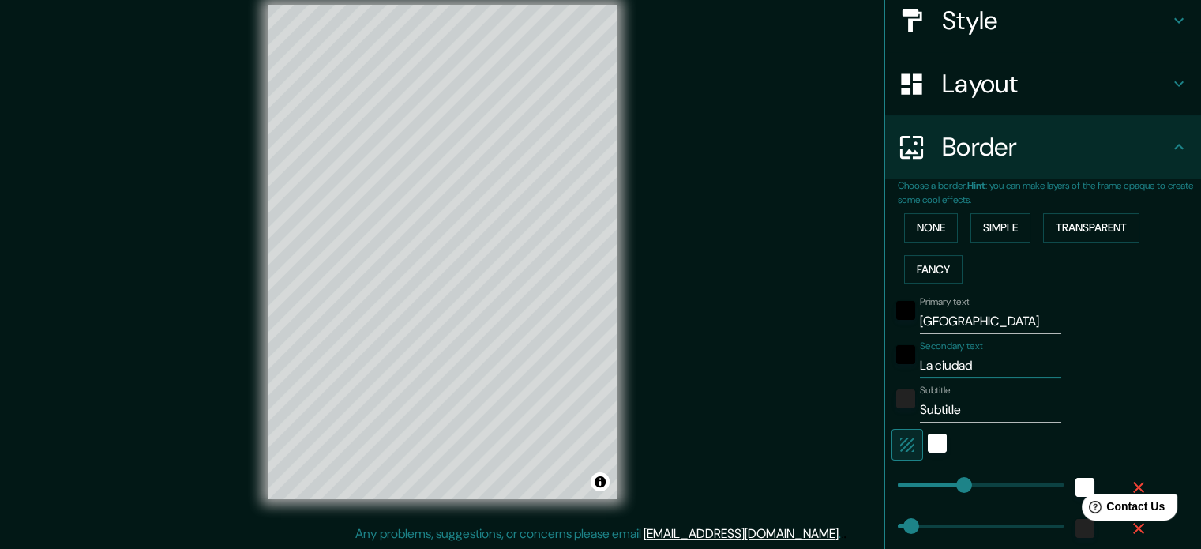
type input "177"
type input "35"
type input "La ciudad d"
type input "177"
type input "35"
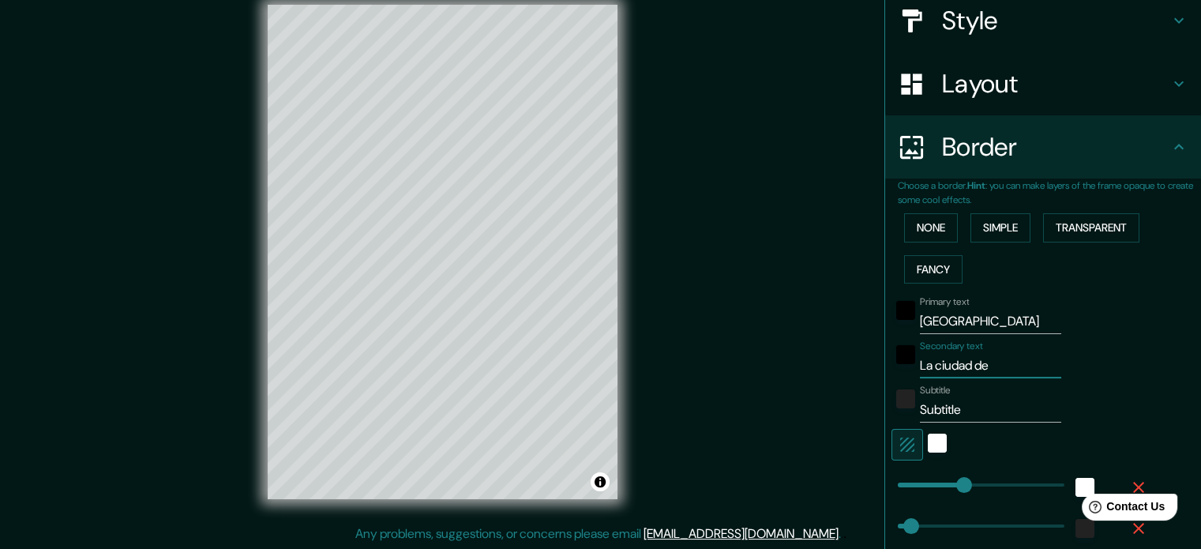
type input "La ciudad del"
type input "177"
type input "35"
type input "La ciudad del"
type input "177"
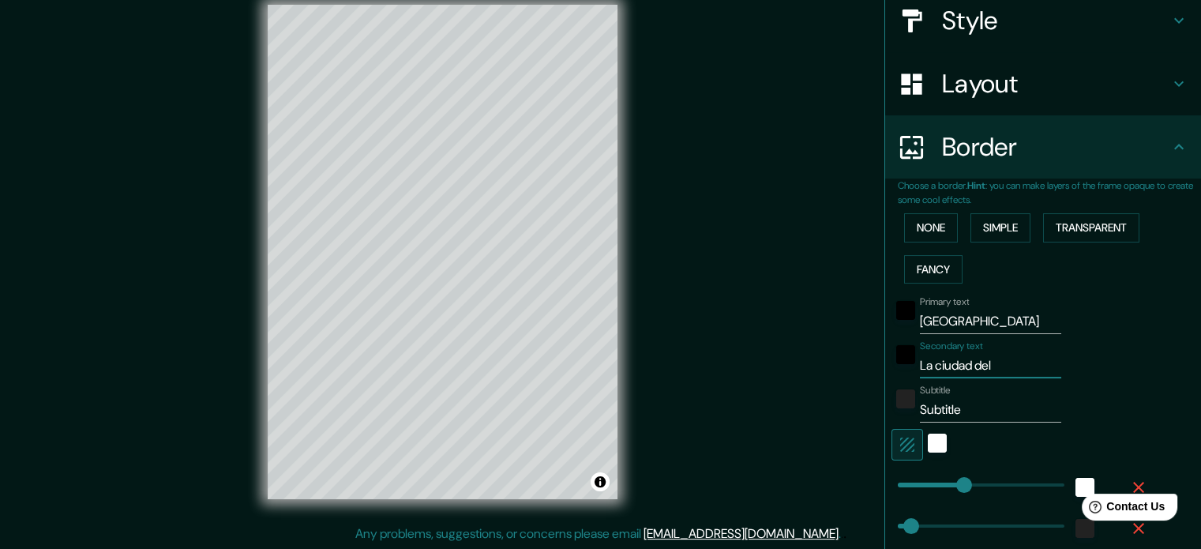
type input "35"
type input "La ciudad del am"
type input "177"
type input "35"
type input "La ciudad del amo"
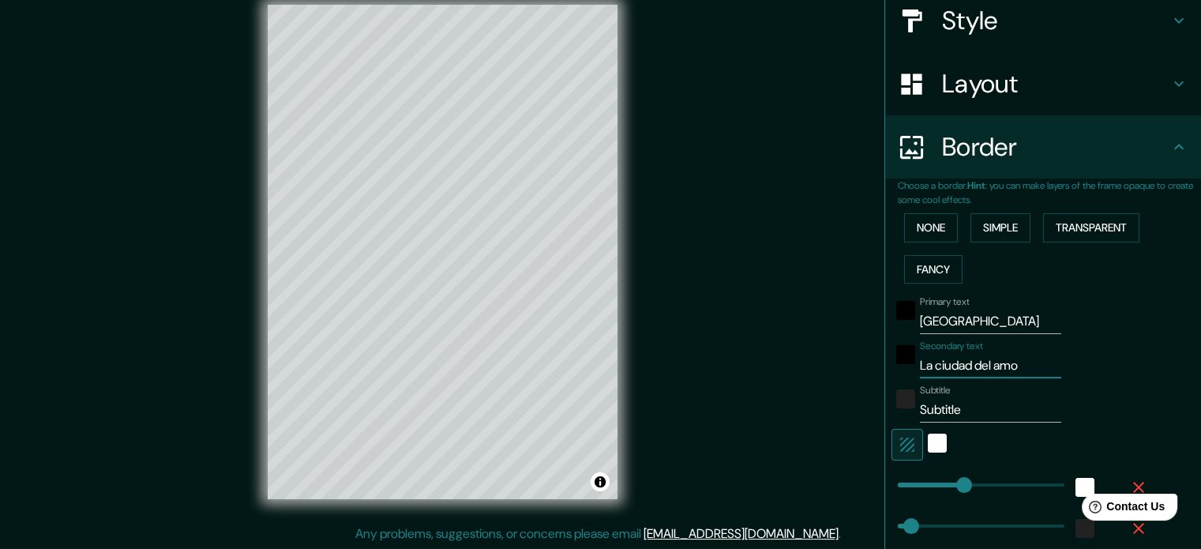
type input "177"
type input "35"
type input "La ciudad del amor"
type input "177"
type input "35"
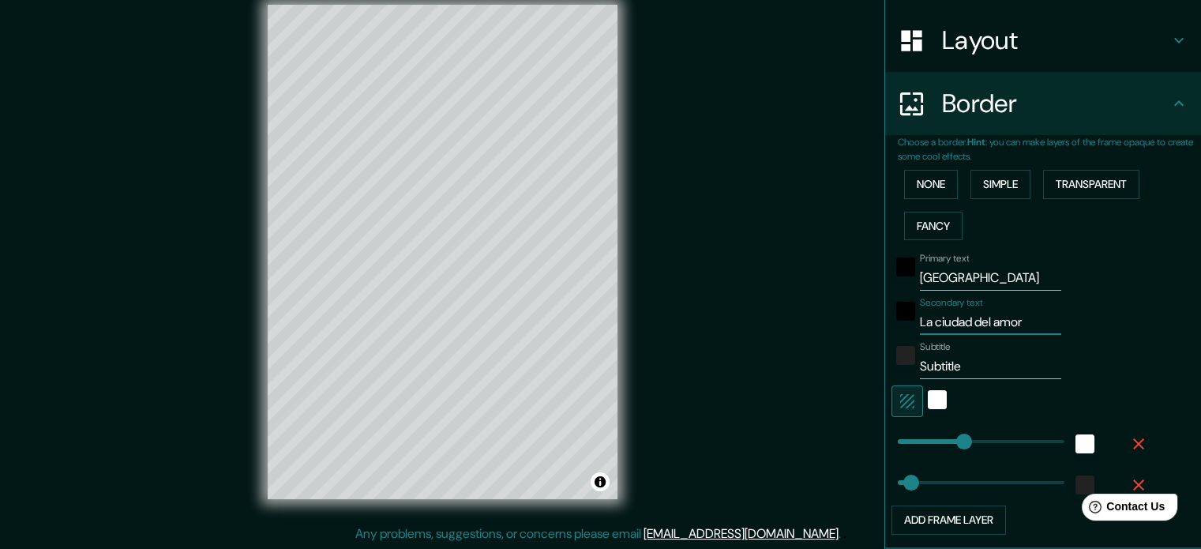
type input "177"
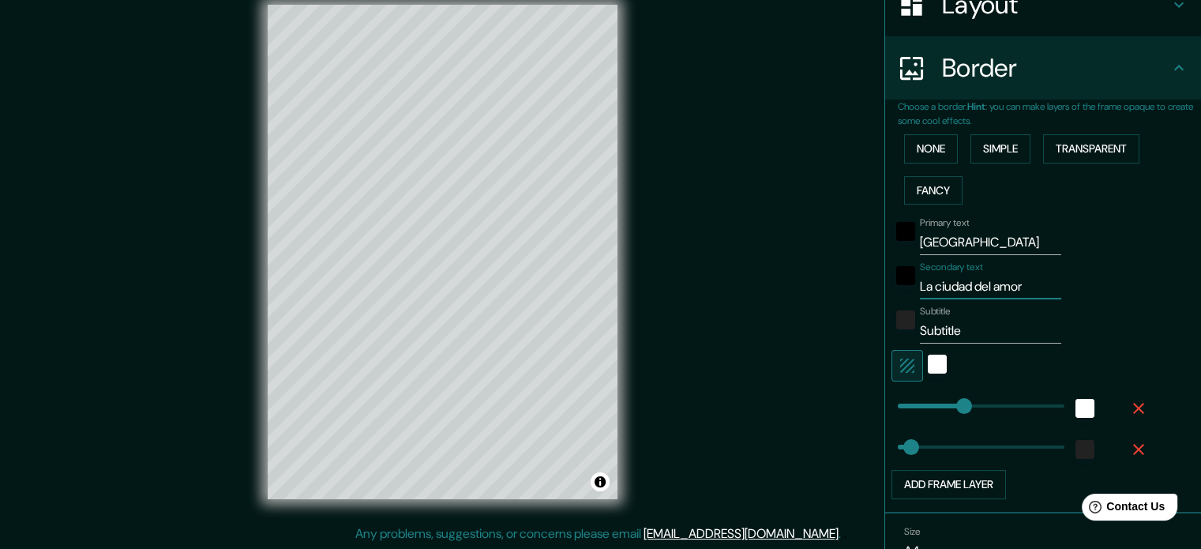
type input "La ciudad del amor"
drag, startPoint x: 968, startPoint y: 330, endPoint x: 880, endPoint y: 332, distance: 87.7
click at [891, 332] on div "Subtitle Subtitle" at bounding box center [1020, 325] width 259 height 38
type input "177"
type input "35"
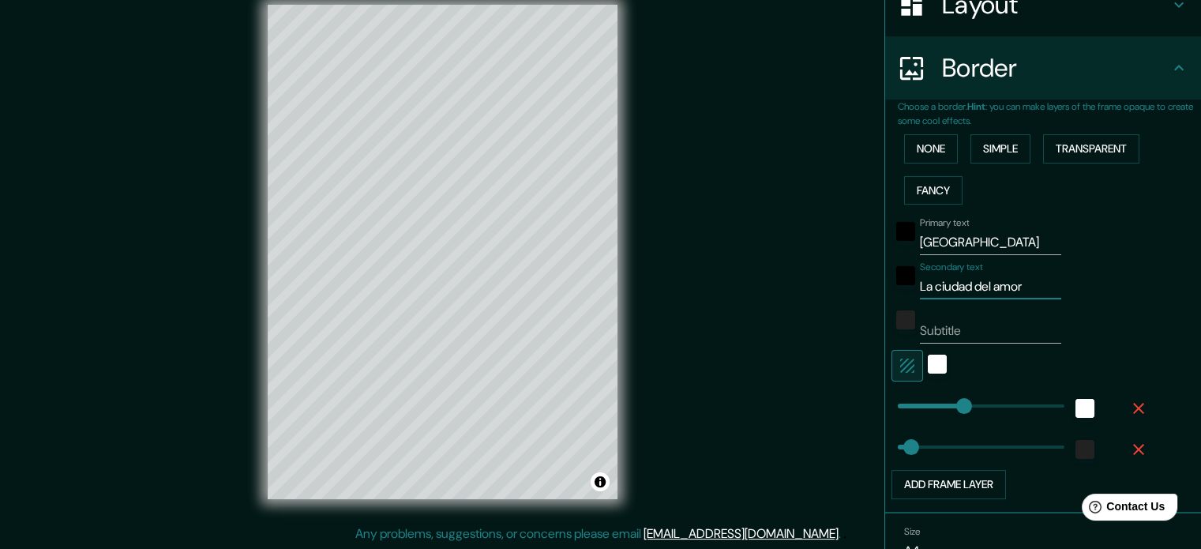
click at [1026, 283] on input "La ciudad del amor" at bounding box center [990, 286] width 141 height 25
click at [928, 364] on div "white" at bounding box center [937, 364] width 19 height 19
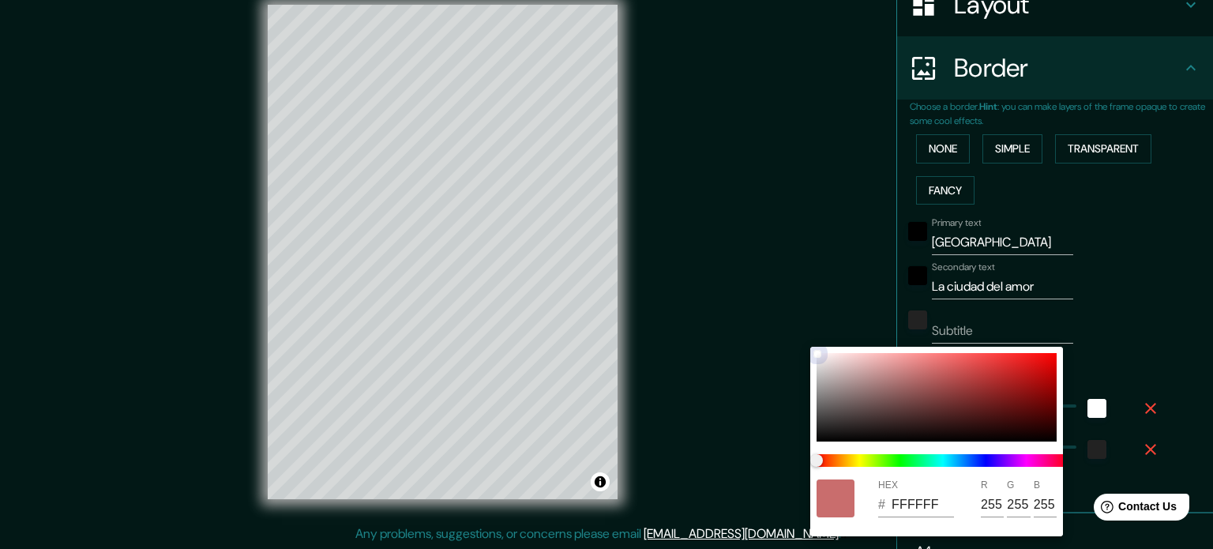
type input "177"
type input "35"
type input "D27676"
type input "210"
type input "118"
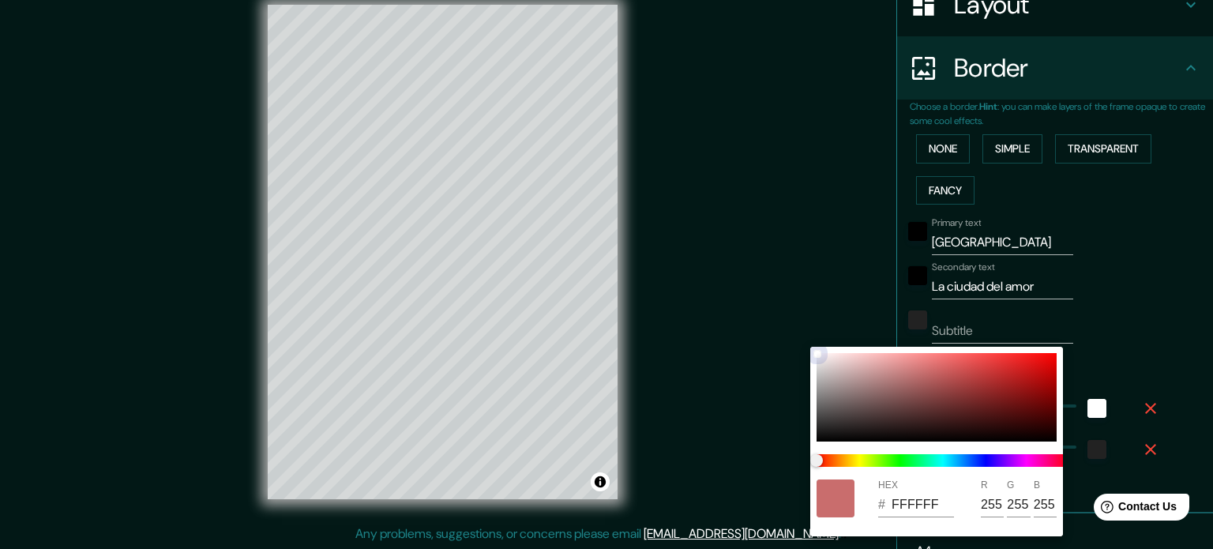
type input "118"
type input "177"
type input "35"
type input "E79797"
type input "231"
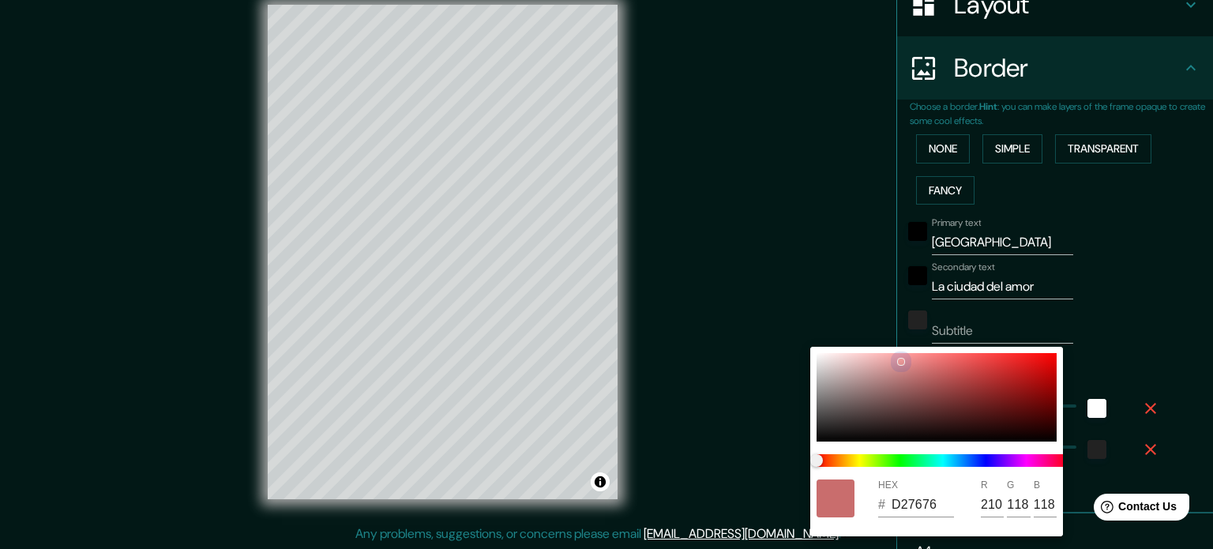
type input "151"
type input "177"
type input "35"
type input "E7A4A4"
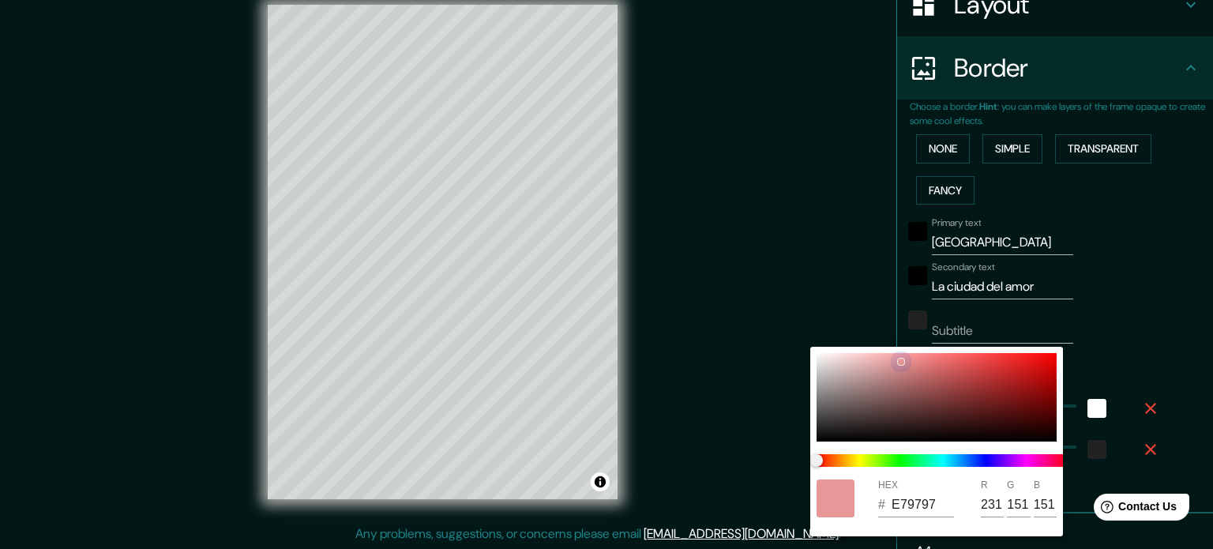
type input "164"
type input "177"
type input "35"
type input "D7A1A1"
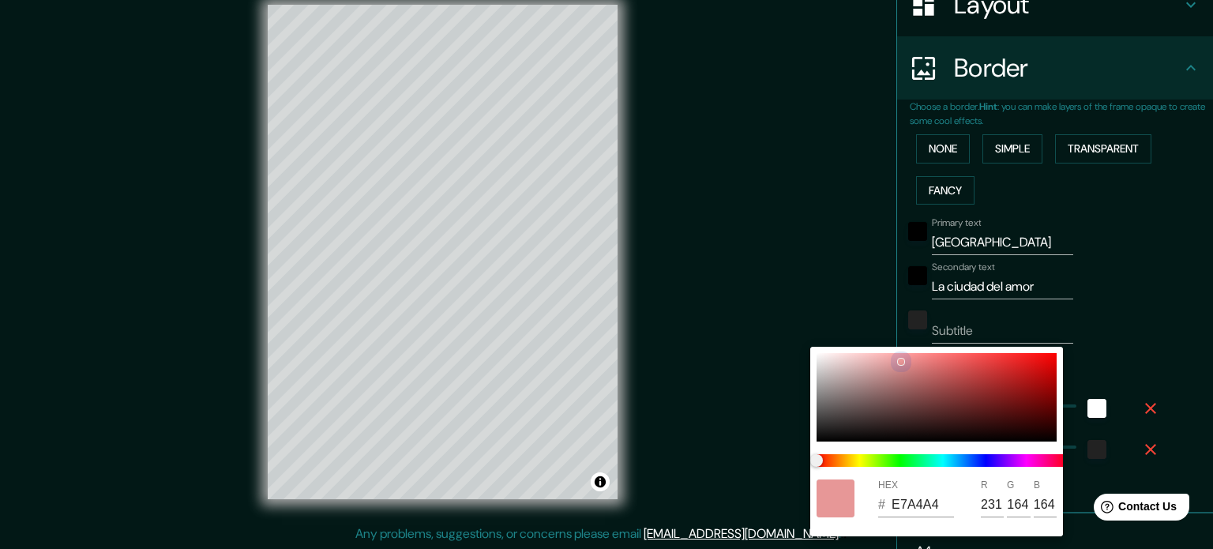
type input "215"
type input "161"
type input "177"
type input "35"
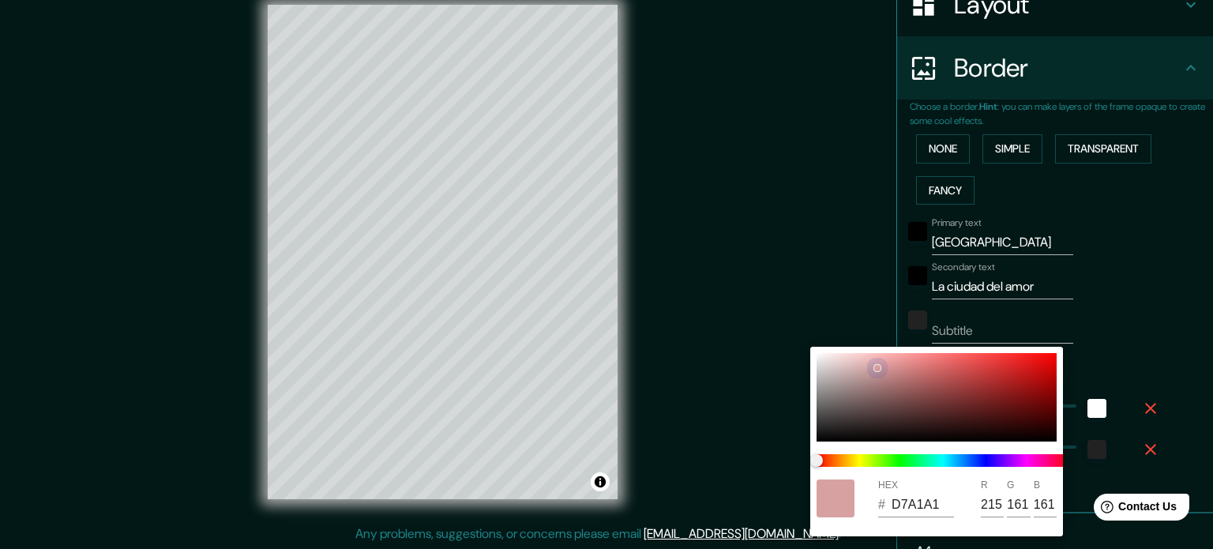
type input "B28C8C"
type input "178"
type input "140"
type input "177"
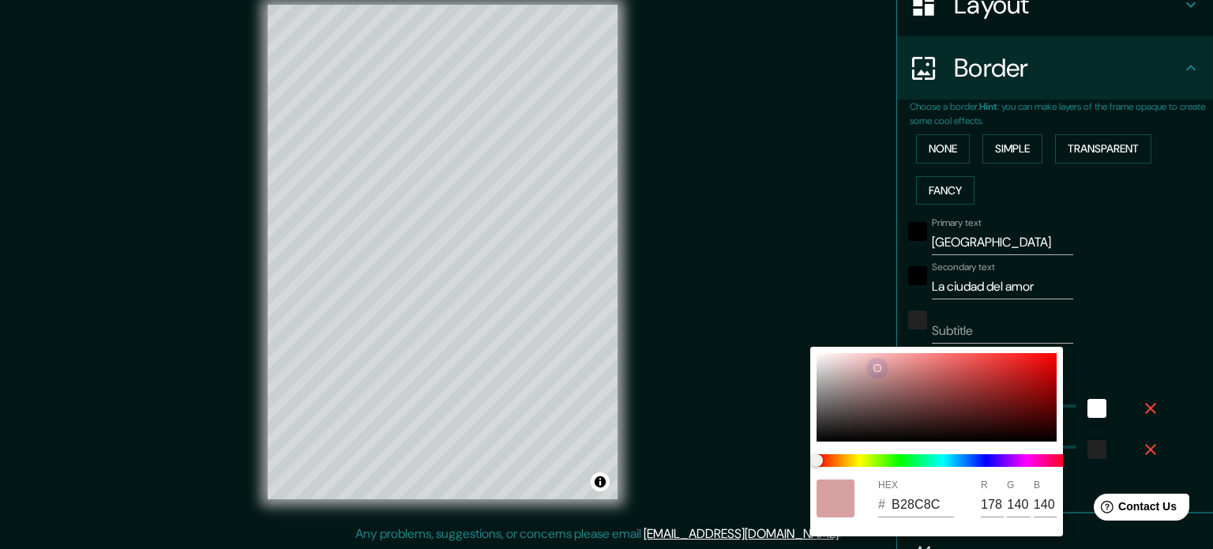
type input "35"
type input "947C7C"
type input "148"
type input "124"
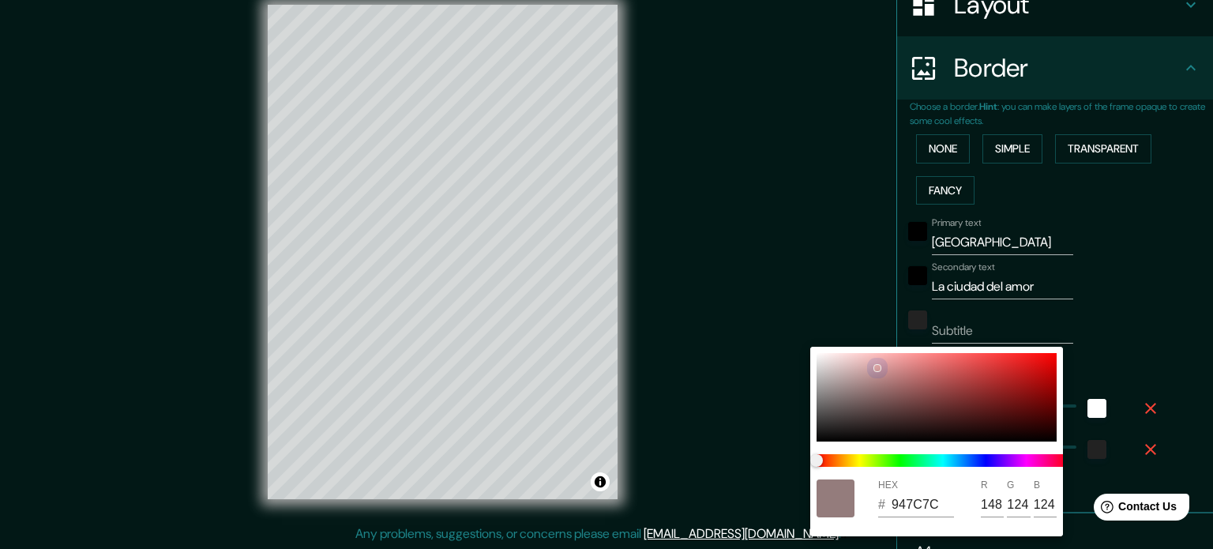
type input "177"
type input "35"
type input "8D7F7F"
type input "141"
type input "127"
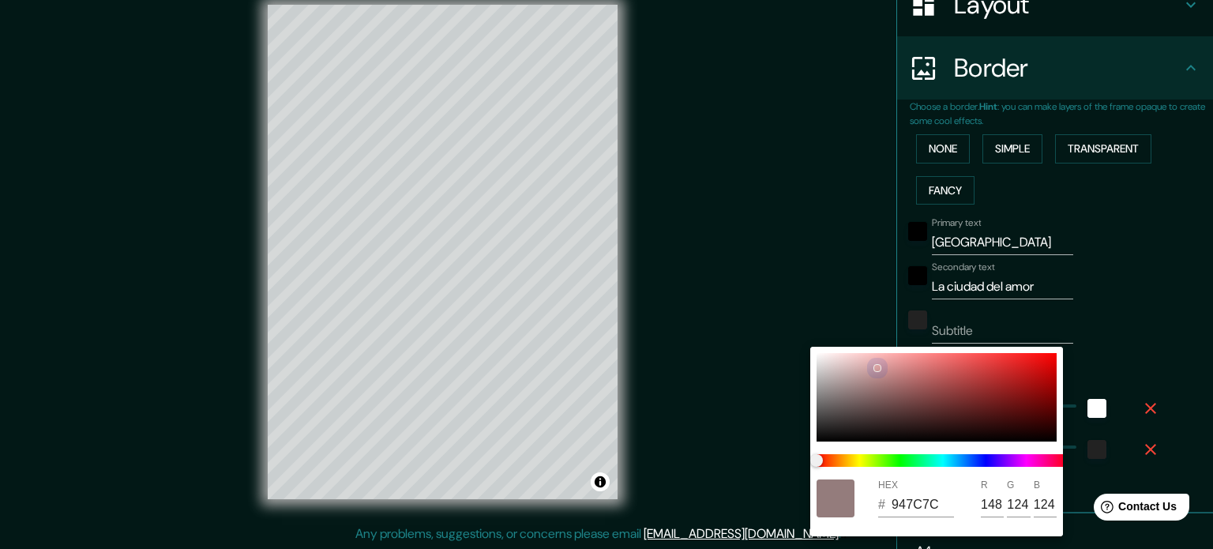
type input "127"
type input "177"
type input "35"
type input "9B9090"
type input "155"
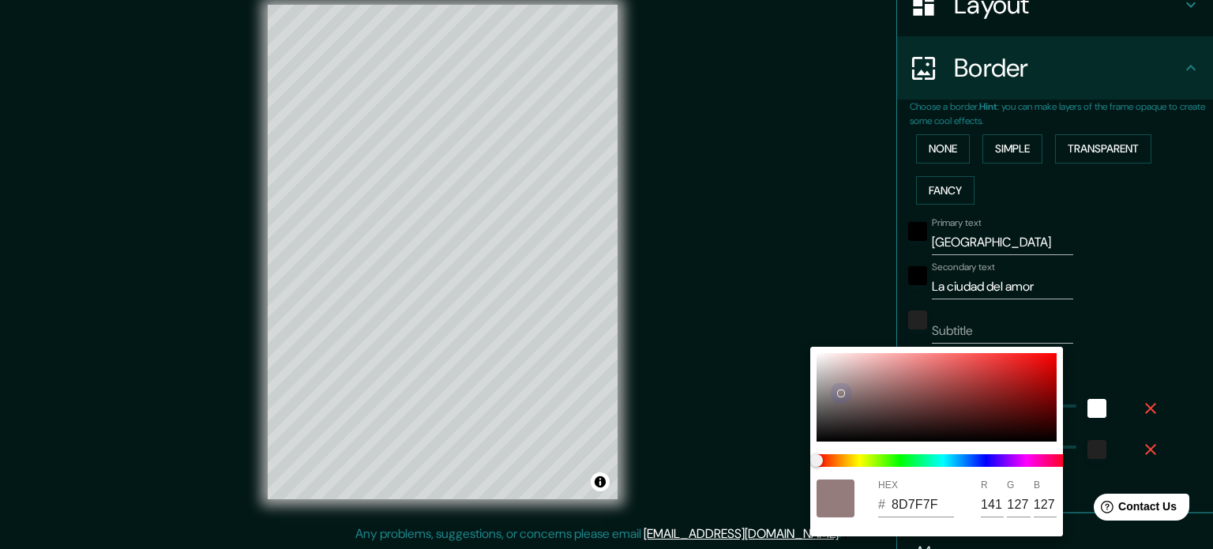
type input "144"
type input "177"
type input "35"
type input "C4BABA"
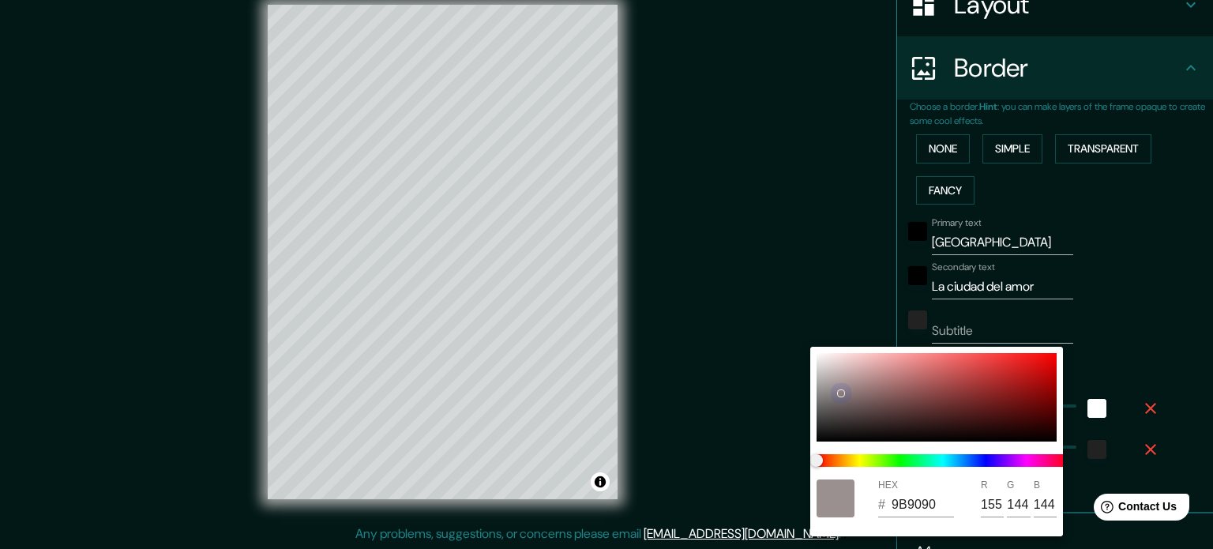
type input "196"
type input "186"
type input "177"
type input "35"
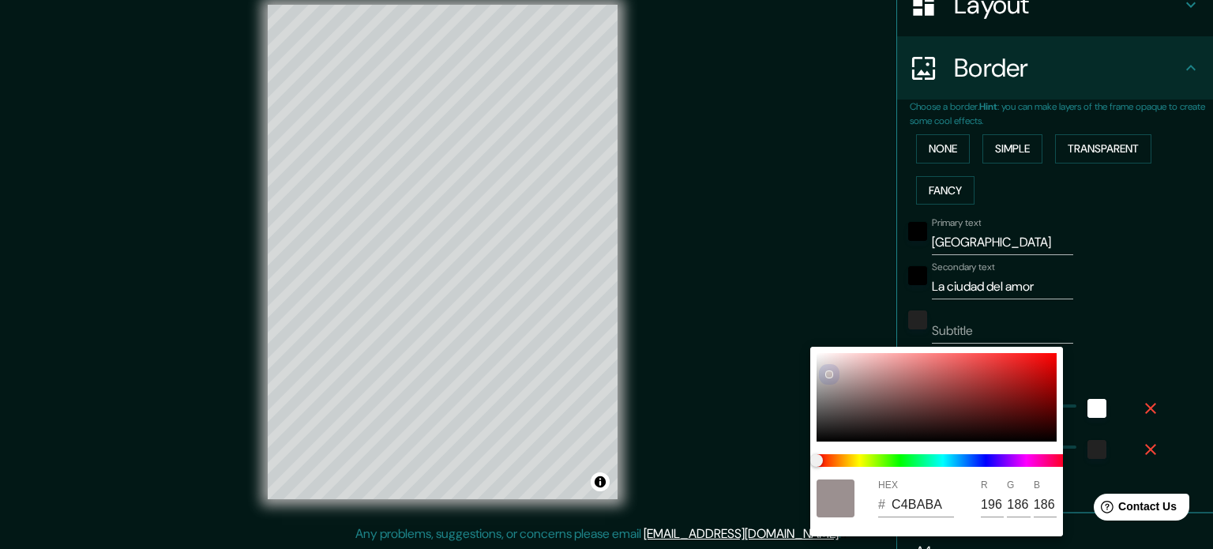
type input "E0D5D5"
type input "224"
type input "213"
type input "177"
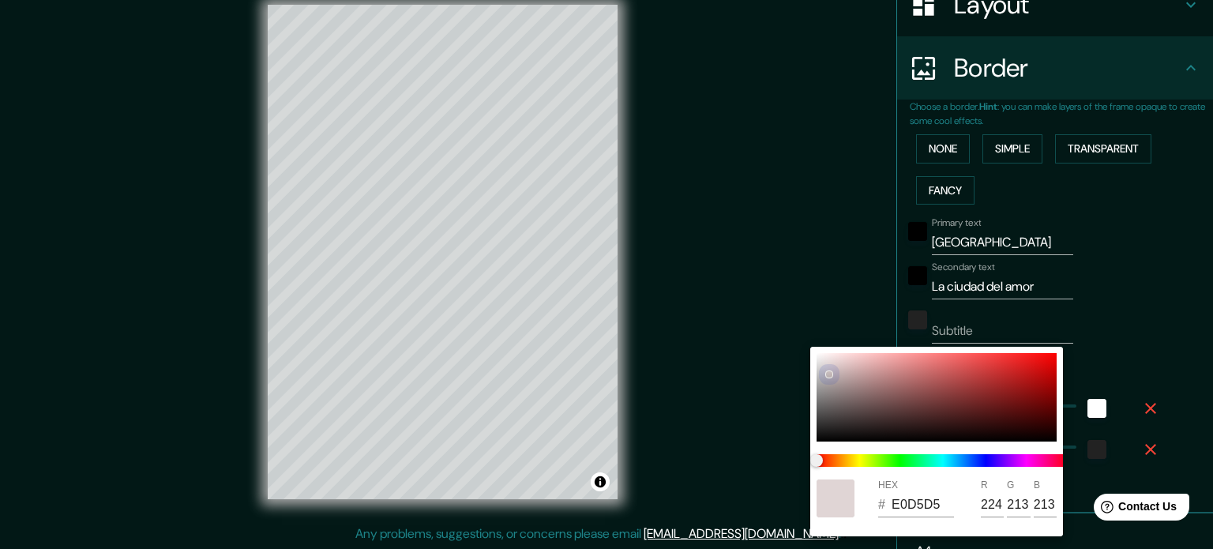
type input "35"
type input "F2E6E6"
type input "242"
type input "230"
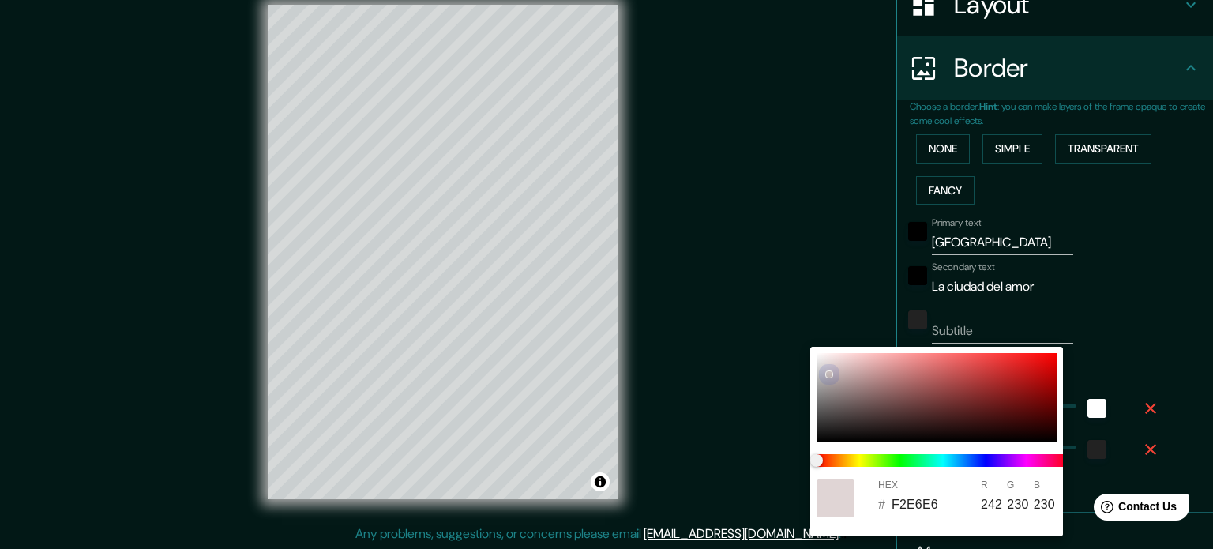
type input "177"
type input "35"
type input "FFF3F3"
type input "255"
type input "243"
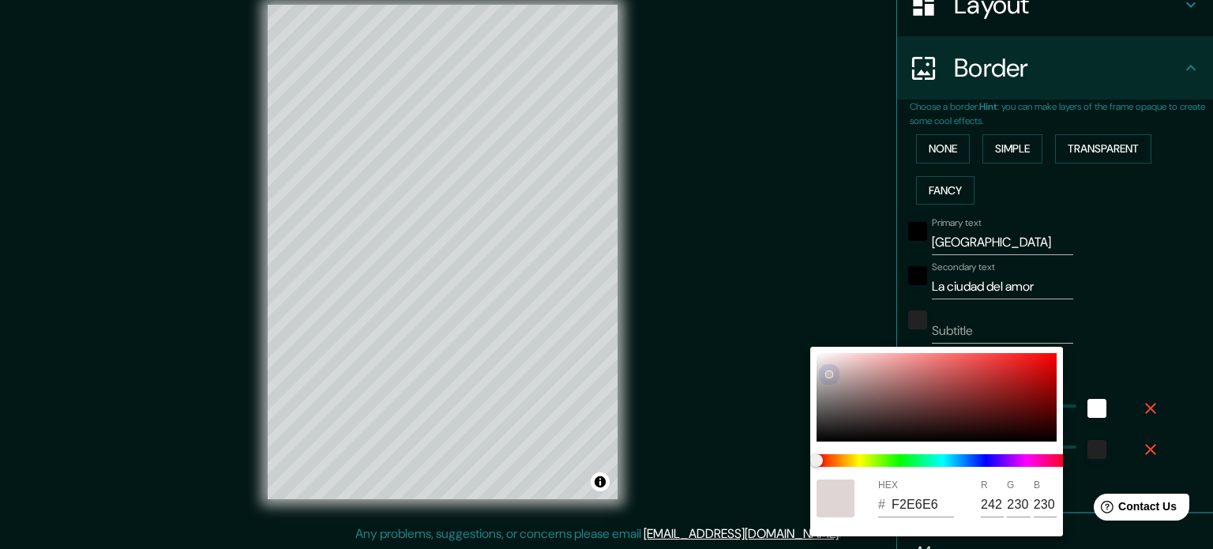
type input "243"
drag, startPoint x: 925, startPoint y: 387, endPoint x: 812, endPoint y: 345, distance: 121.2
click at [790, 347] on div "HEX # FFF3F3 R 255 G 243 B 243" at bounding box center [606, 274] width 1213 height 549
type input "177"
type input "35"
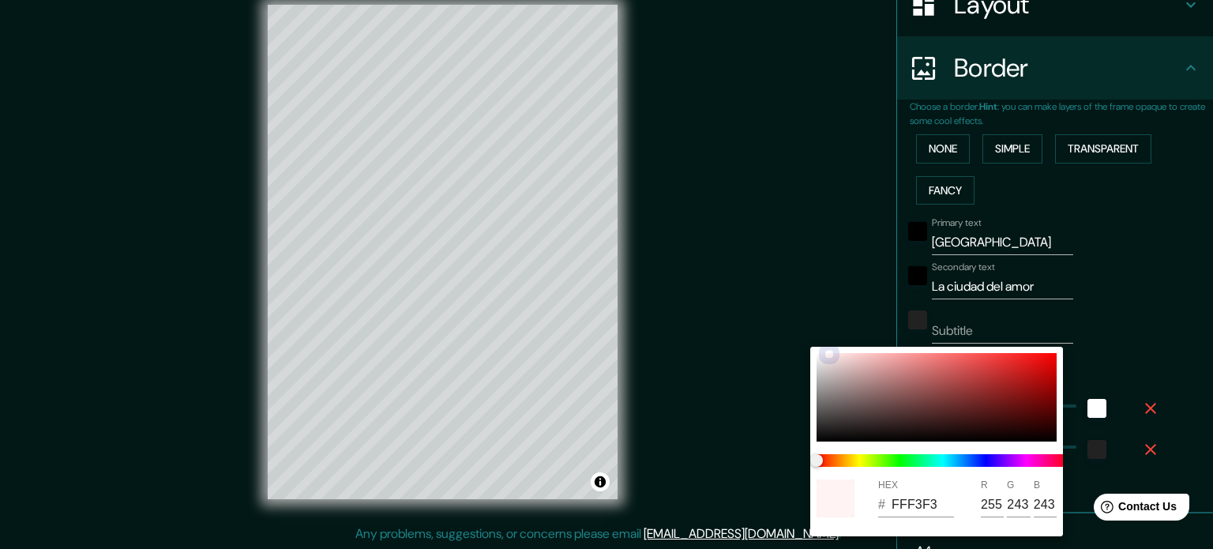
type input "FFF6F6"
type input "246"
drag, startPoint x: 827, startPoint y: 352, endPoint x: 806, endPoint y: 352, distance: 21.3
click at [806, 352] on div "HEX # FFF6F6 R 255 G 246 B 246" at bounding box center [606, 274] width 1213 height 549
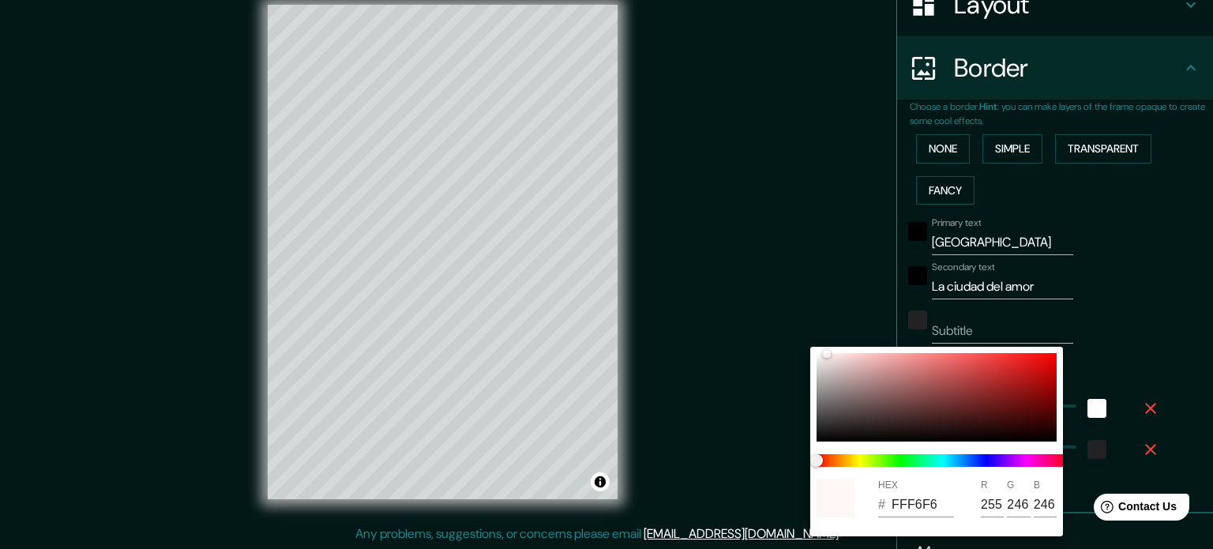
click at [1142, 296] on div at bounding box center [606, 274] width 1213 height 549
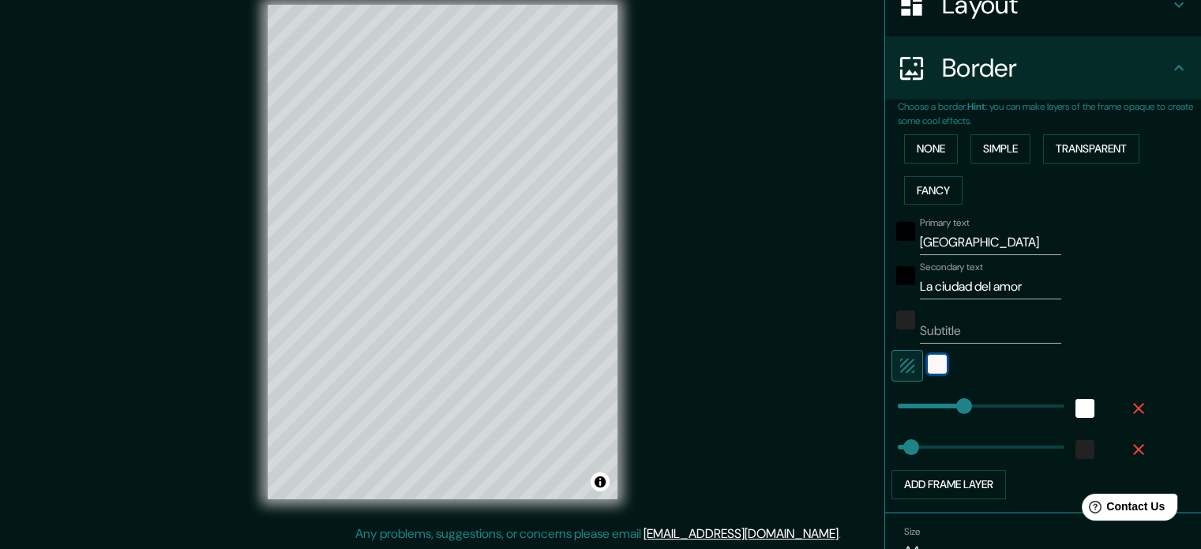
scroll to position [347, 0]
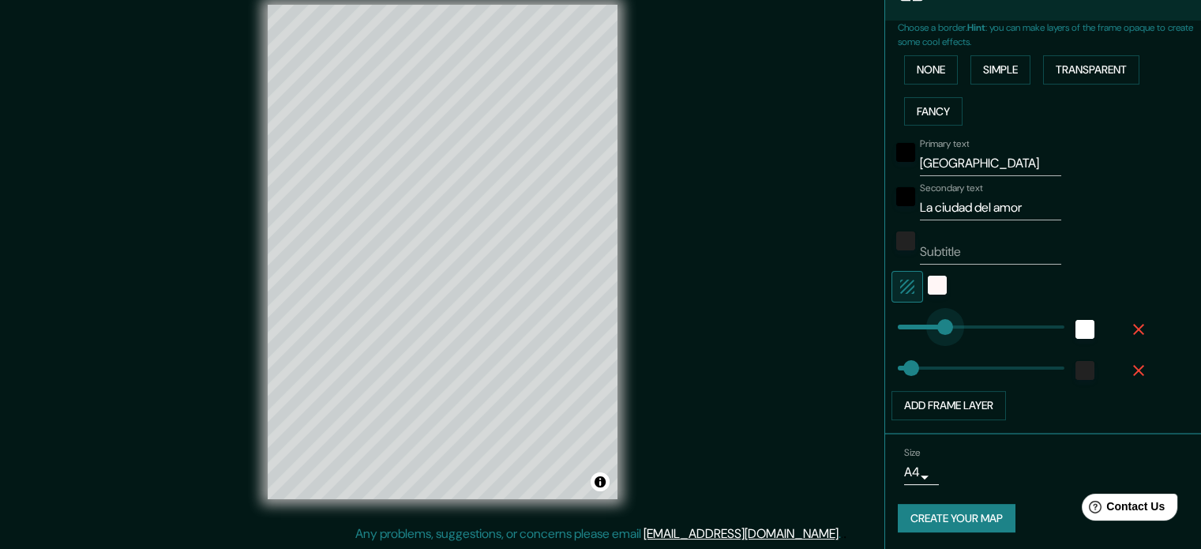
type input "114"
drag, startPoint x: 950, startPoint y: 328, endPoint x: 929, endPoint y: 328, distance: 21.3
type input "35"
type input "41"
drag, startPoint x: 929, startPoint y: 328, endPoint x: 901, endPoint y: 328, distance: 27.6
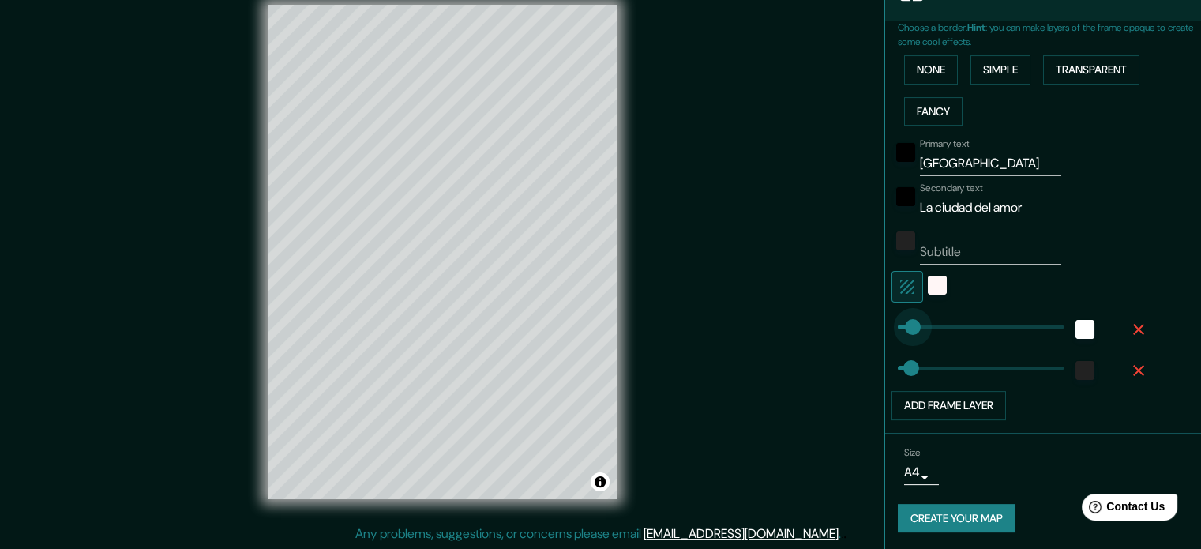
type input "35"
type input "24"
type input "35"
type input "0"
drag, startPoint x: 895, startPoint y: 328, endPoint x: 885, endPoint y: 328, distance: 9.5
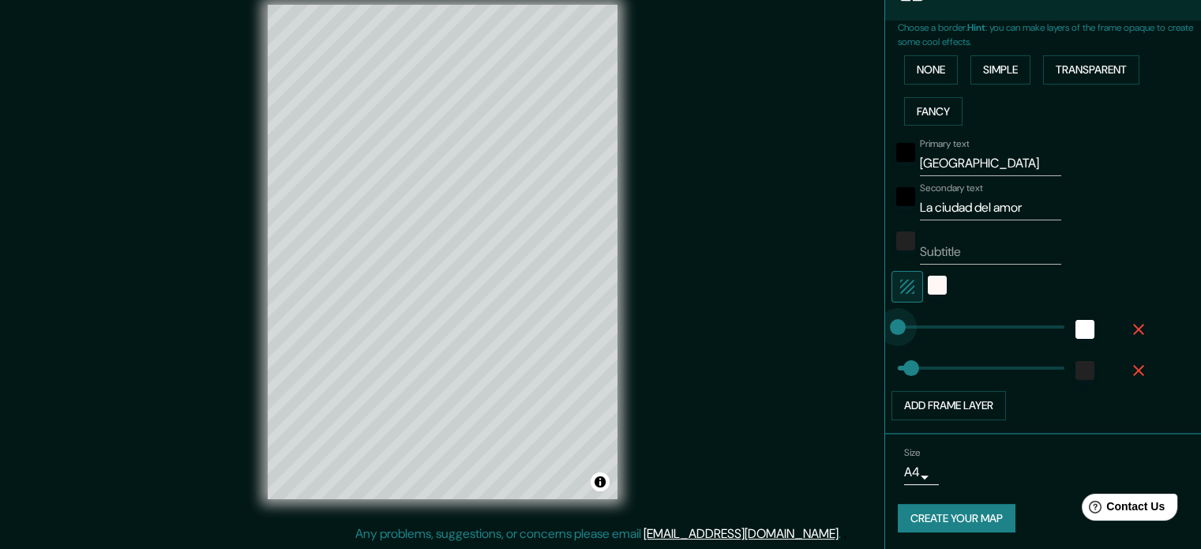
type input "35"
type input "53"
drag, startPoint x: 885, startPoint y: 328, endPoint x: 906, endPoint y: 328, distance: 20.5
type input "35"
type input "0"
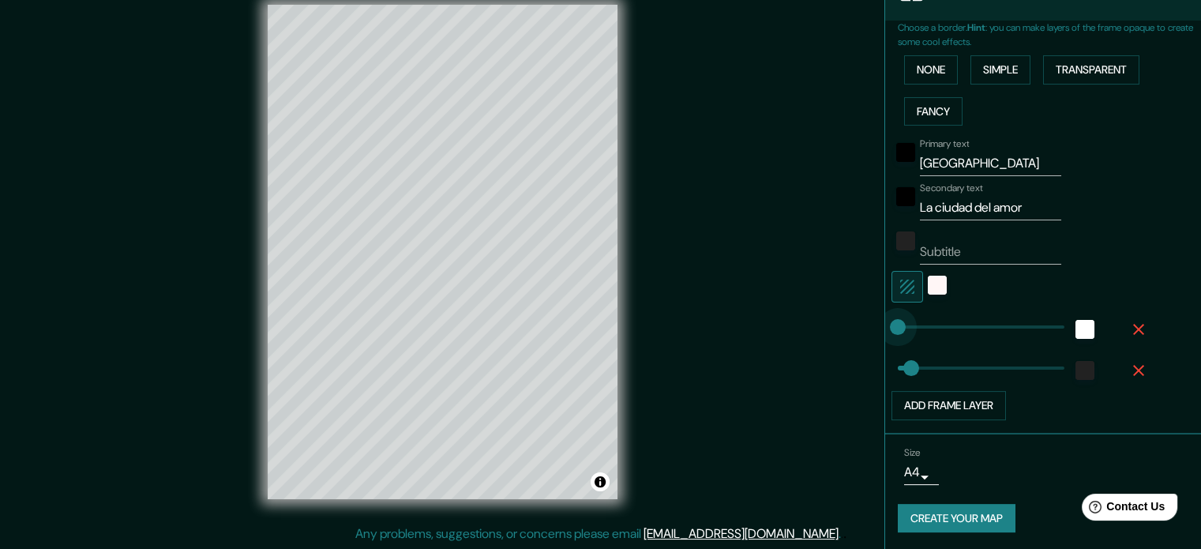
drag, startPoint x: 908, startPoint y: 322, endPoint x: 853, endPoint y: 321, distance: 55.3
type input "35"
click at [1130, 328] on icon "button" at bounding box center [1138, 329] width 19 height 19
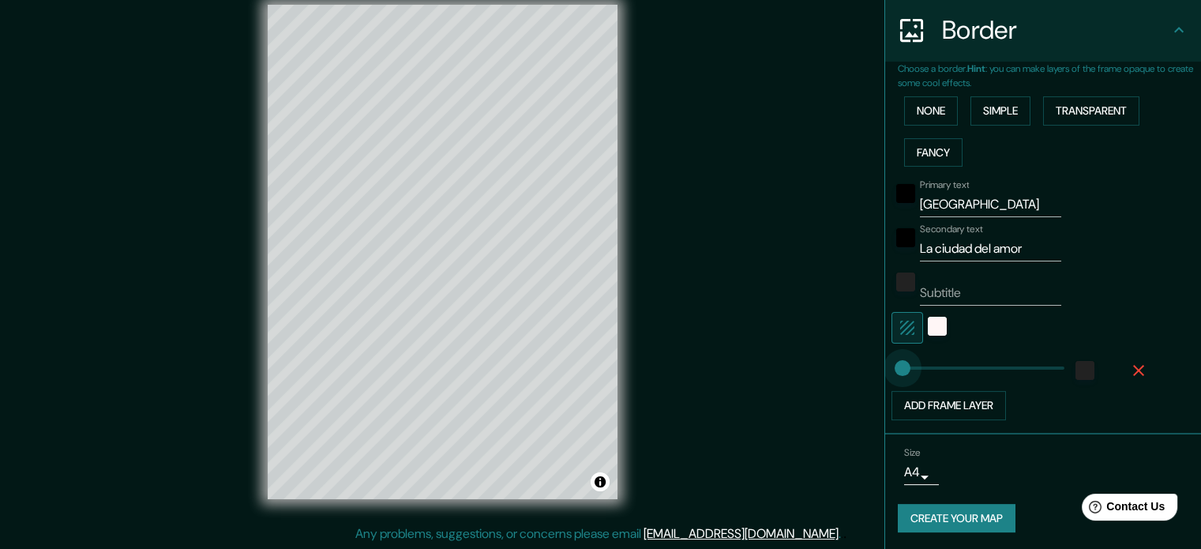
type input "0"
drag, startPoint x: 897, startPoint y: 369, endPoint x: 878, endPoint y: 369, distance: 18.9
click at [1133, 374] on icon "button" at bounding box center [1138, 370] width 19 height 19
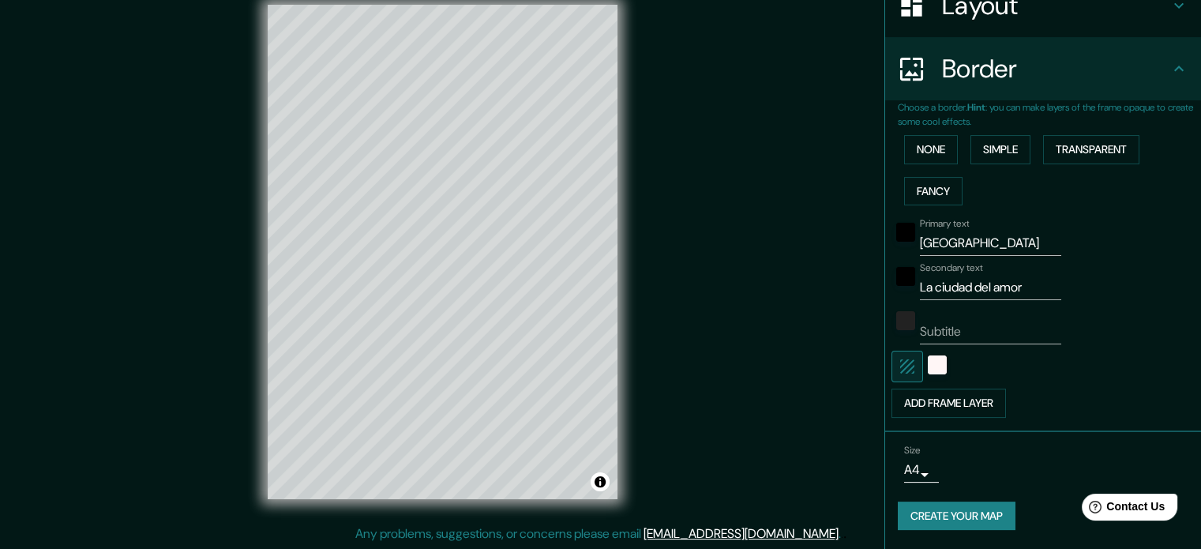
scroll to position [265, 0]
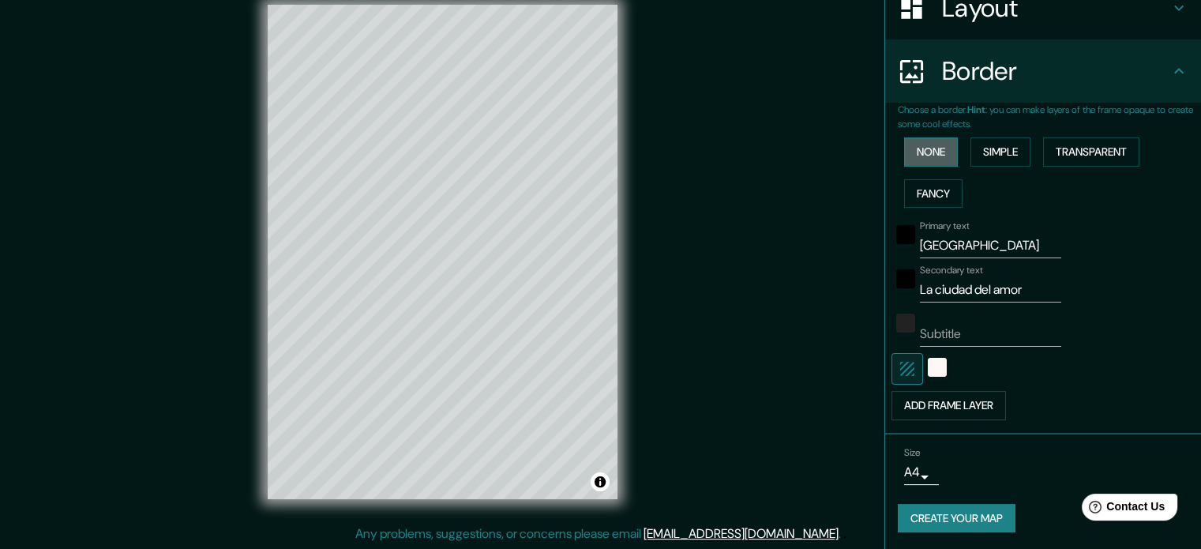
click at [913, 154] on button "None" at bounding box center [931, 151] width 54 height 29
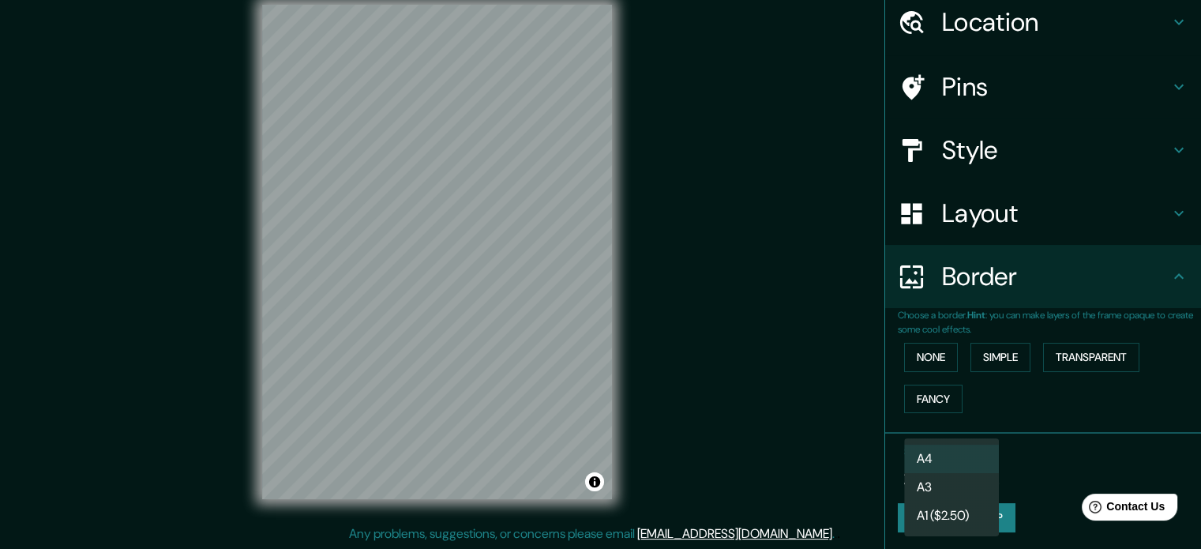
click at [970, 470] on body "Mappin Location Roma, Ciudad metropolitana de Roma Capital, Italia Pins Style L…" at bounding box center [600, 253] width 1201 height 549
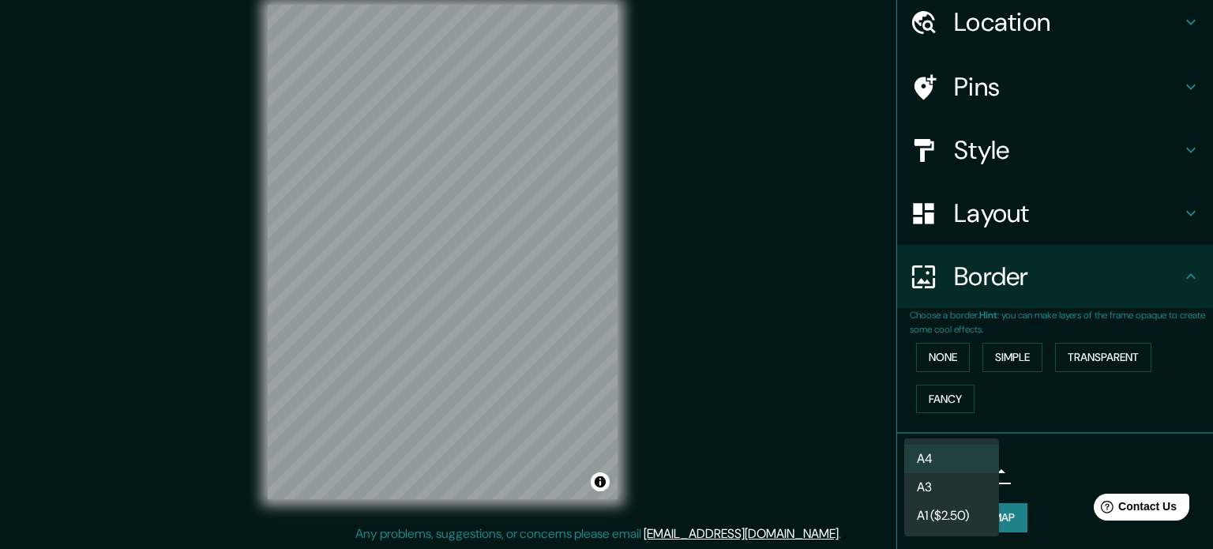
click at [1047, 456] on div at bounding box center [606, 274] width 1213 height 549
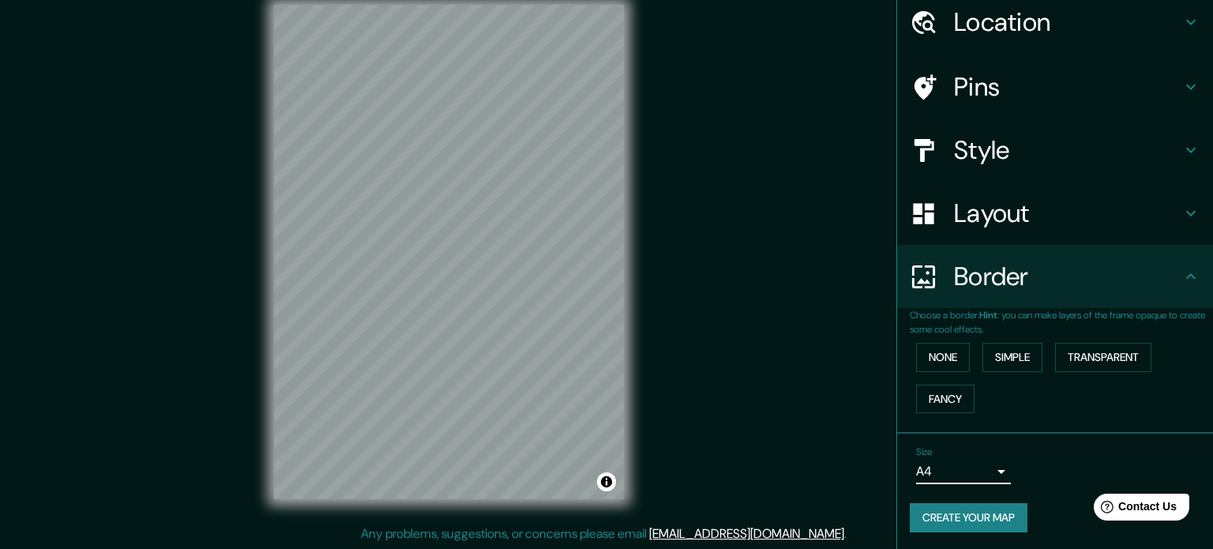
click at [985, 460] on body "Mappin Location [GEOGRAPHIC_DATA], [GEOGRAPHIC_DATA], [GEOGRAPHIC_DATA] Pins St…" at bounding box center [606, 253] width 1213 height 549
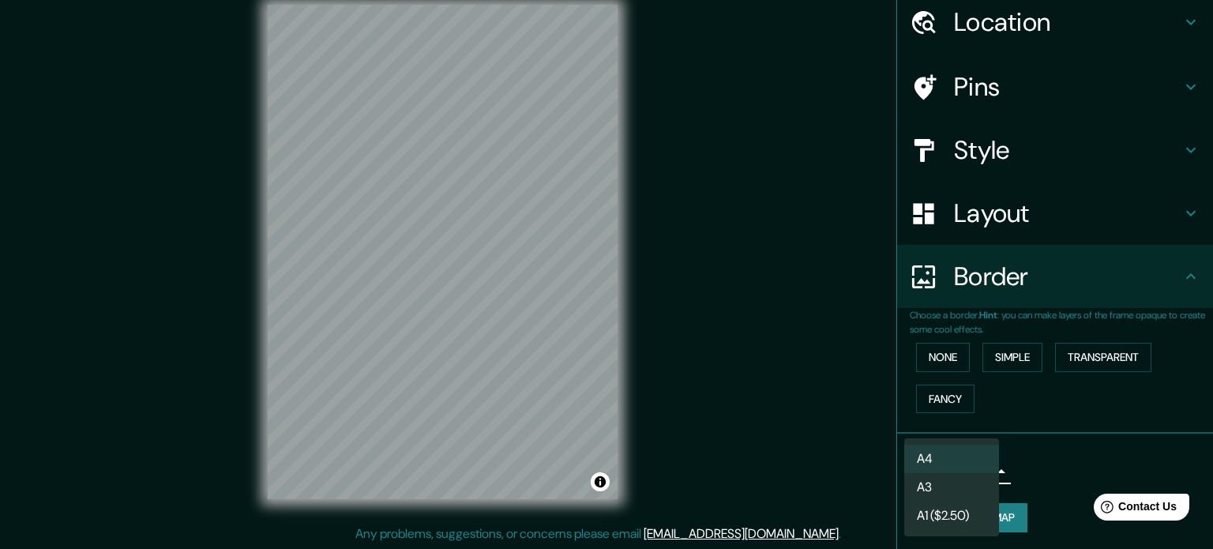
click at [1051, 460] on div at bounding box center [606, 274] width 1213 height 549
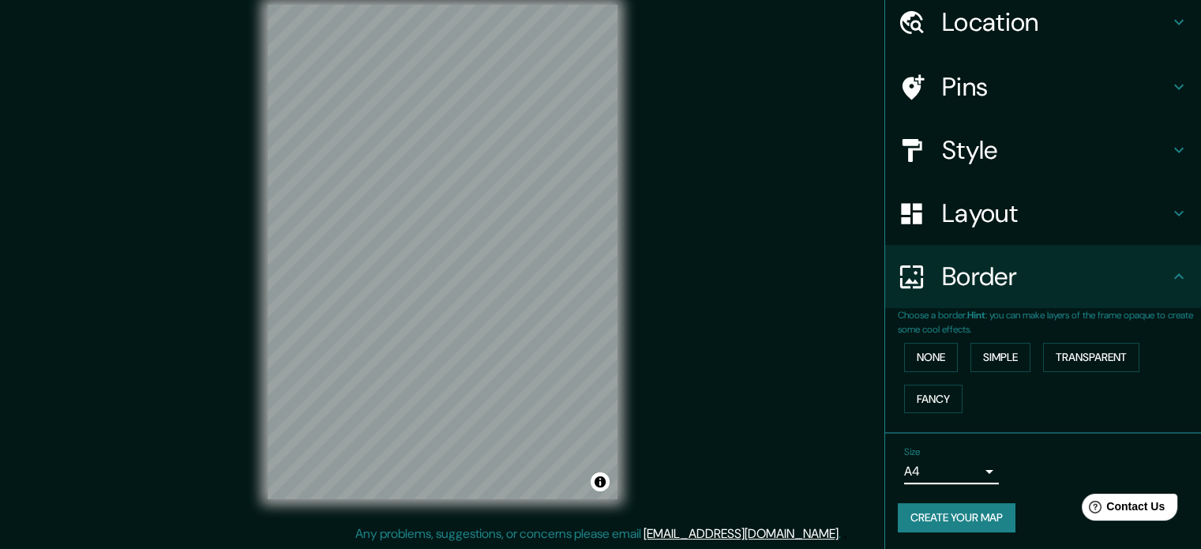
click at [970, 522] on button "Create your map" at bounding box center [957, 517] width 118 height 29
click at [956, 509] on div "Create your map" at bounding box center [1043, 517] width 291 height 29
click at [947, 512] on button "Create your map" at bounding box center [957, 517] width 118 height 29
click at [938, 359] on button "None" at bounding box center [931, 357] width 54 height 29
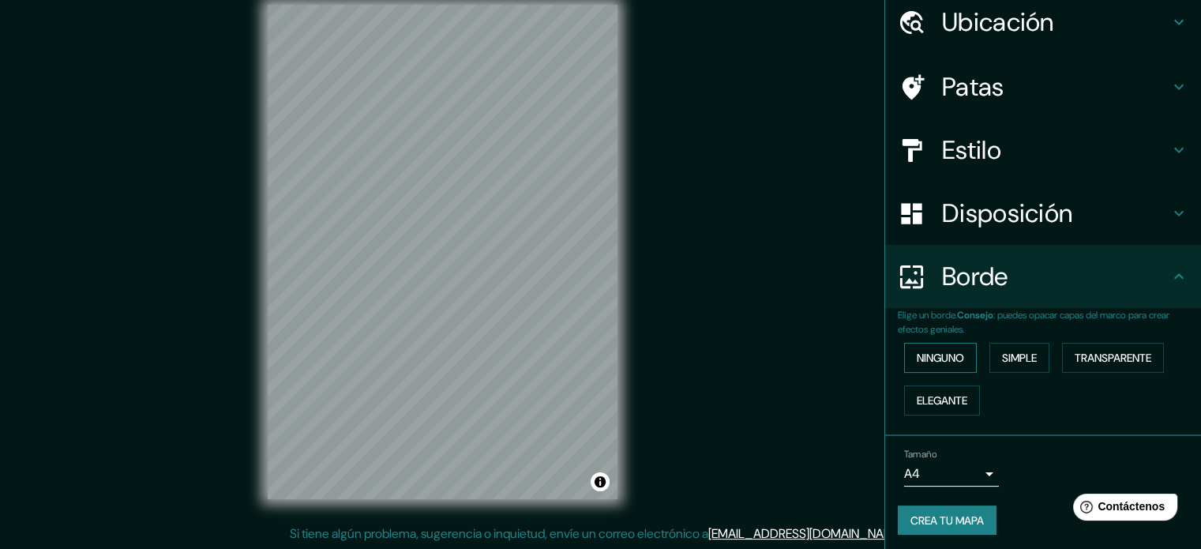
click at [941, 363] on font "Ninguno" at bounding box center [940, 357] width 47 height 21
click at [1002, 362] on font "Simple" at bounding box center [1019, 358] width 35 height 14
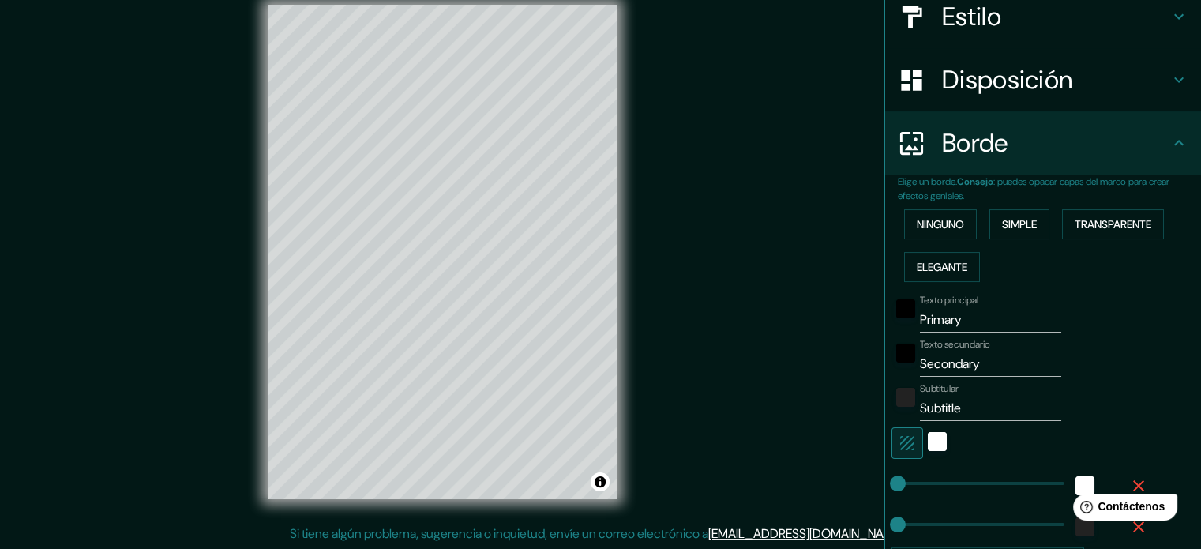
scroll to position [193, 0]
drag, startPoint x: 966, startPoint y: 315, endPoint x: 831, endPoint y: 334, distance: 137.1
click at [831, 334] on div "Mappin Ubicación Roma, Ciudad metropolitana de Roma Capital, Italia Patas Estil…" at bounding box center [600, 264] width 1201 height 570
drag, startPoint x: 976, startPoint y: 370, endPoint x: 850, endPoint y: 392, distance: 128.4
click at [850, 392] on div "Mappin Ubicación Roma, Ciudad metropolitana de Roma Capital, Italia Patas Estil…" at bounding box center [600, 264] width 1201 height 570
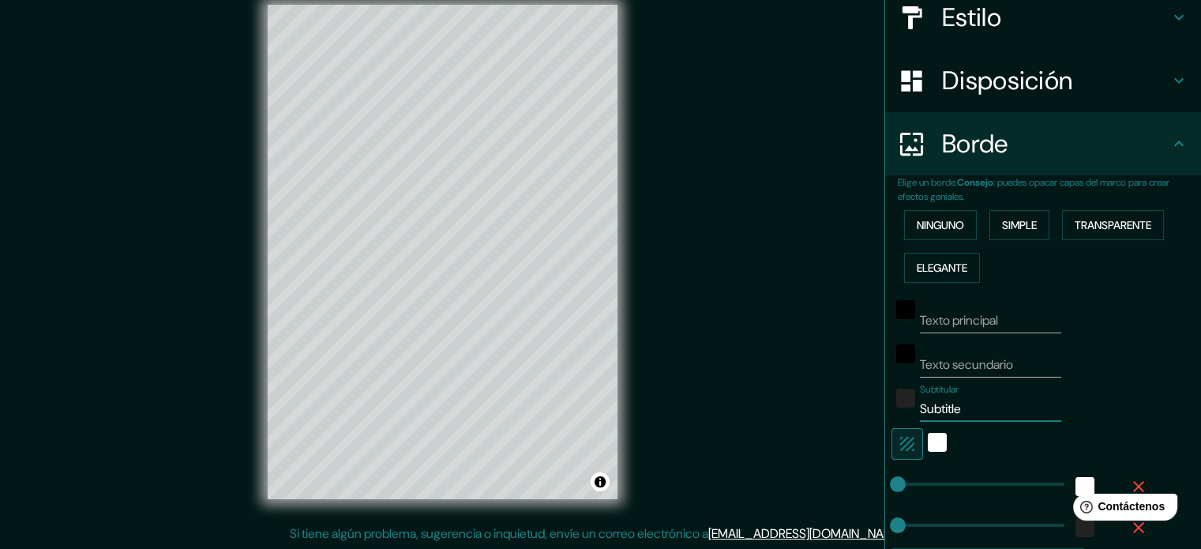
drag, startPoint x: 966, startPoint y: 400, endPoint x: 823, endPoint y: 416, distance: 143.8
click at [823, 416] on div "Mappin Ubicación Roma, Ciudad metropolitana de Roma Capital, Italia Patas Estil…" at bounding box center [600, 264] width 1201 height 570
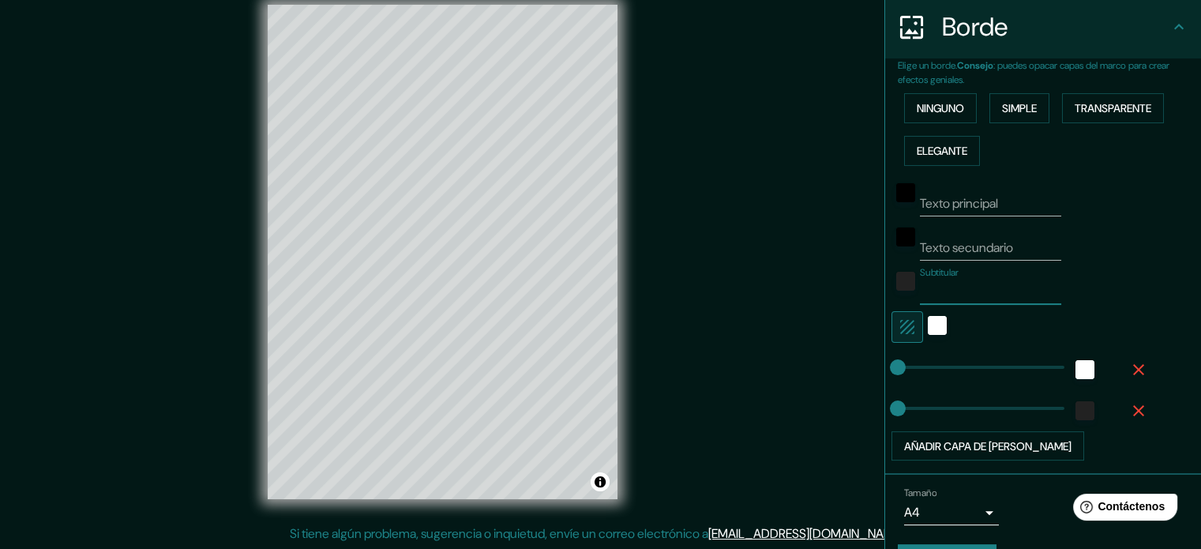
scroll to position [351, 0]
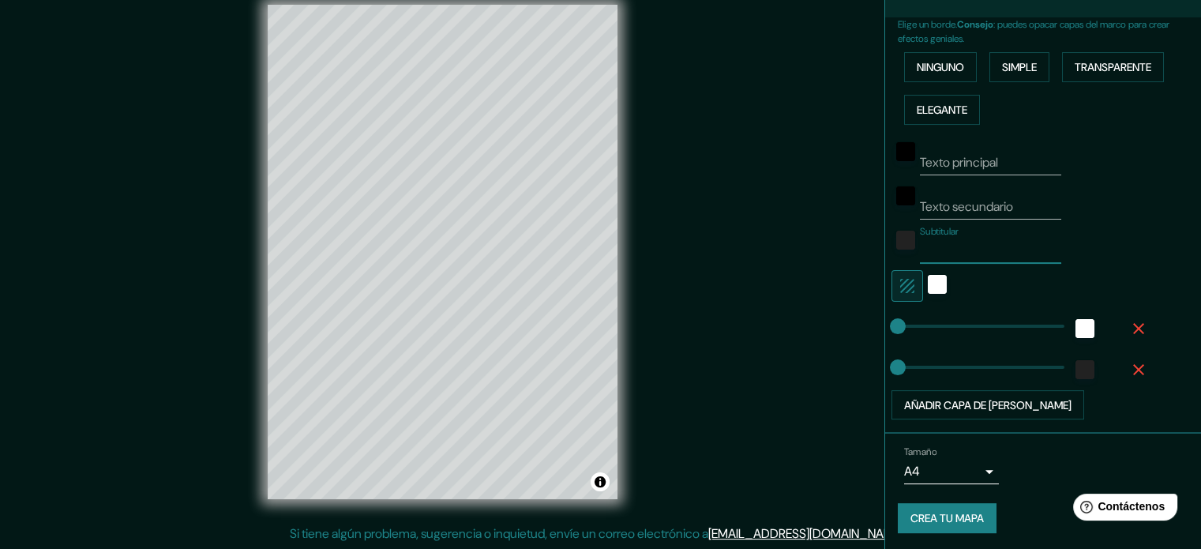
click at [959, 520] on font "Crea tu mapa" at bounding box center [946, 519] width 73 height 14
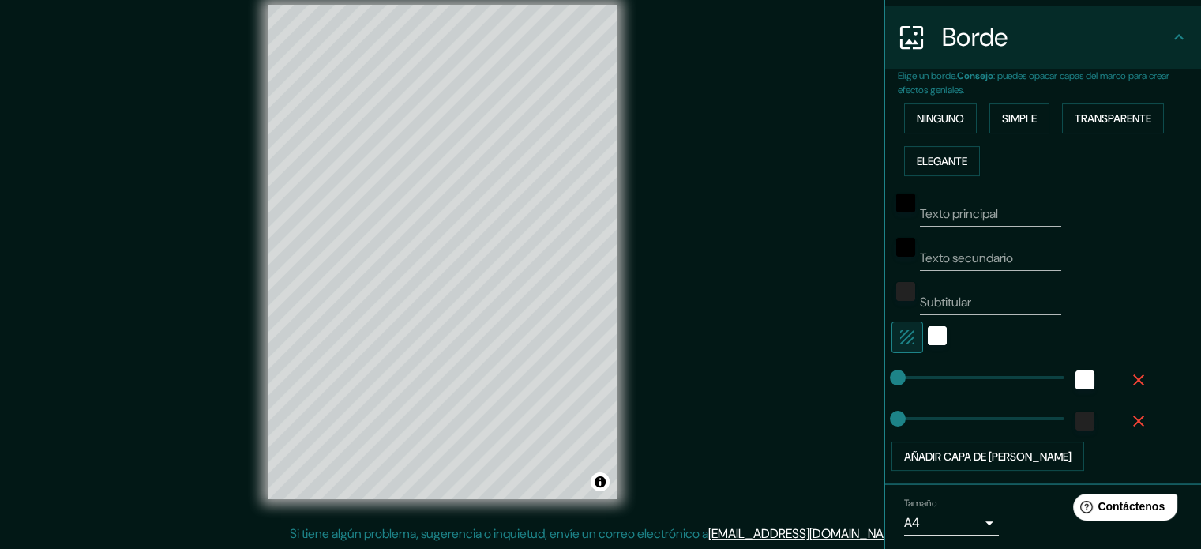
scroll to position [272, 0]
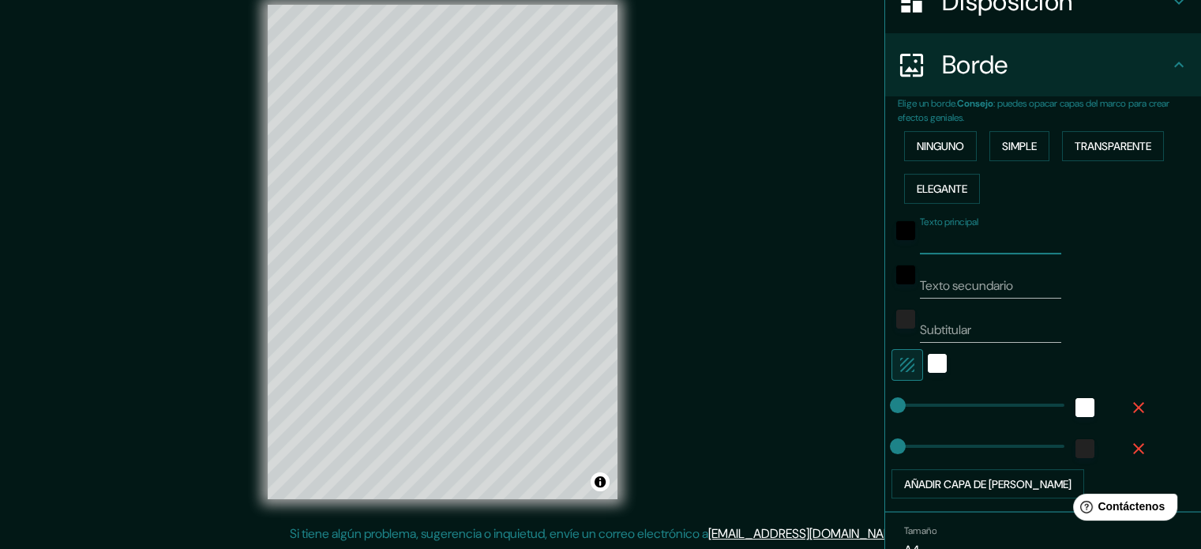
click at [1017, 241] on input "Texto principal" at bounding box center [990, 241] width 141 height 25
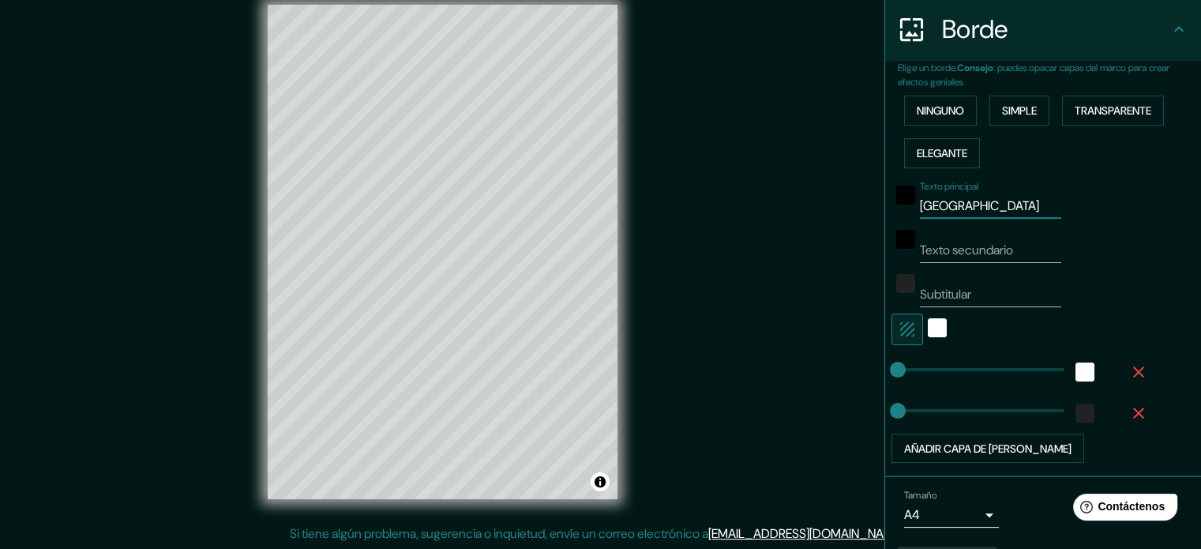
scroll to position [351, 0]
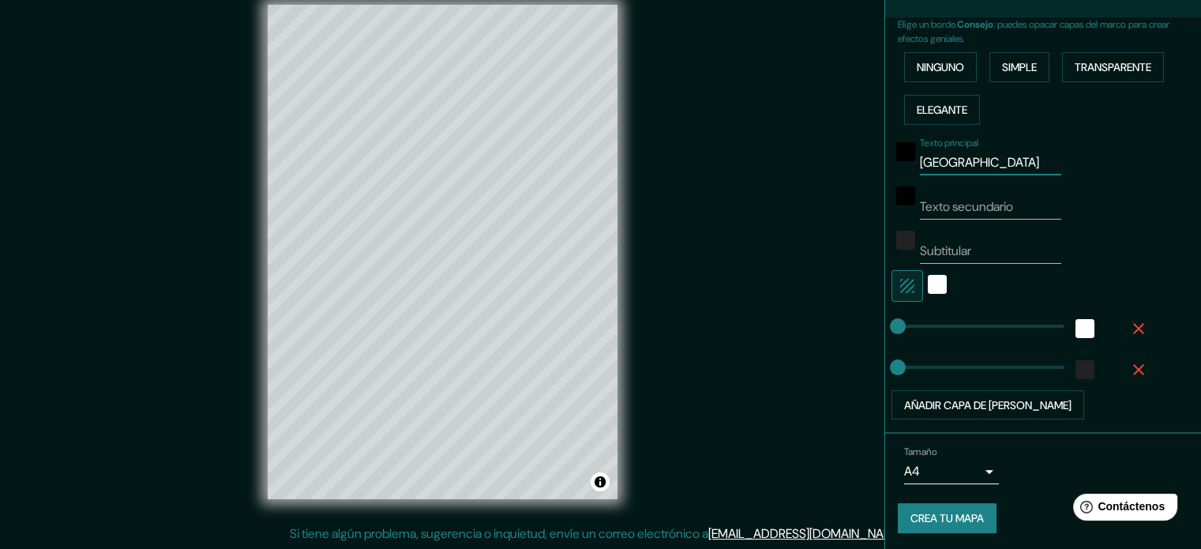
type input "[GEOGRAPHIC_DATA]"
click at [963, 512] on font "Crea tu mapa" at bounding box center [946, 519] width 73 height 14
type input "34"
drag, startPoint x: 884, startPoint y: 319, endPoint x: 899, endPoint y: 322, distance: 15.3
type input "37"
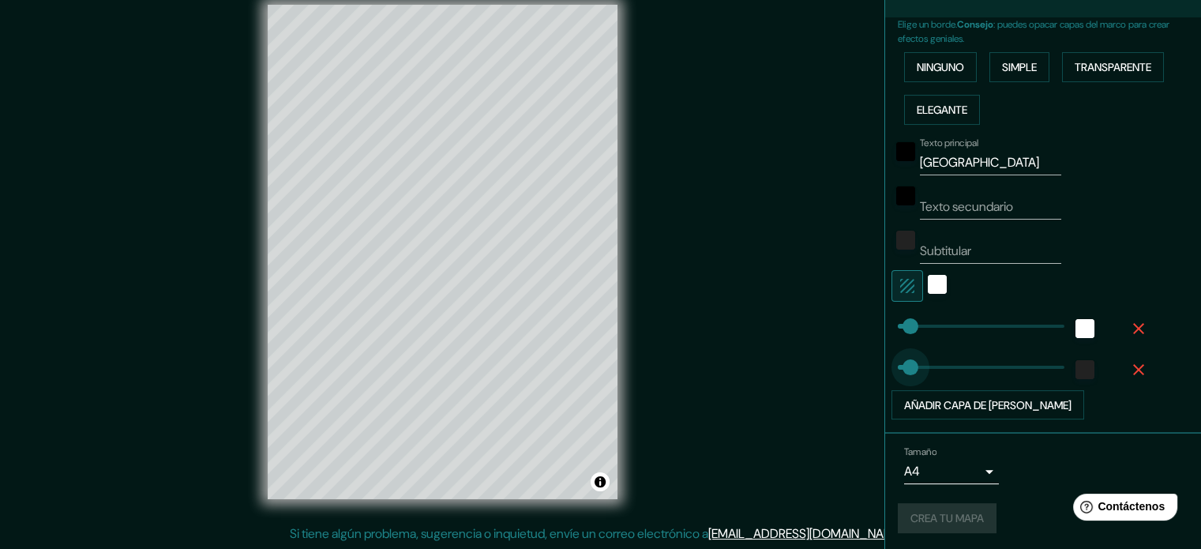
drag, startPoint x: 887, startPoint y: 355, endPoint x: 899, endPoint y: 359, distance: 12.8
type input "159"
drag, startPoint x: 902, startPoint y: 363, endPoint x: 919, endPoint y: 330, distance: 37.1
type input "20"
drag, startPoint x: 907, startPoint y: 321, endPoint x: 893, endPoint y: 321, distance: 14.2
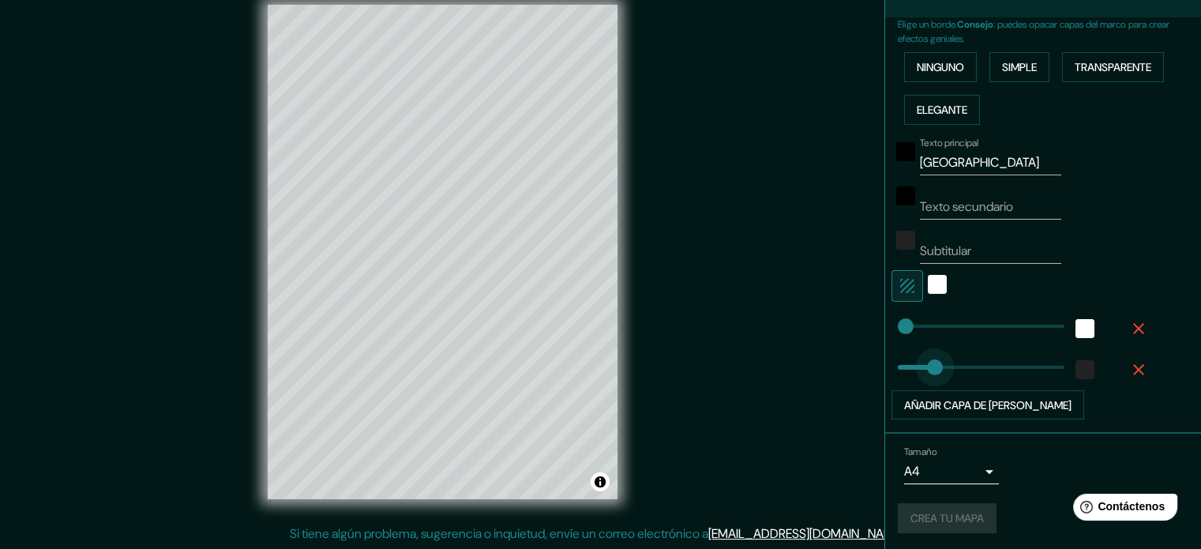
type input "81"
drag, startPoint x: 944, startPoint y: 356, endPoint x: 916, endPoint y: 357, distance: 28.4
type input "39"
drag, startPoint x: 887, startPoint y: 318, endPoint x: 902, endPoint y: 323, distance: 15.0
drag, startPoint x: 919, startPoint y: 156, endPoint x: 850, endPoint y: 166, distance: 69.3
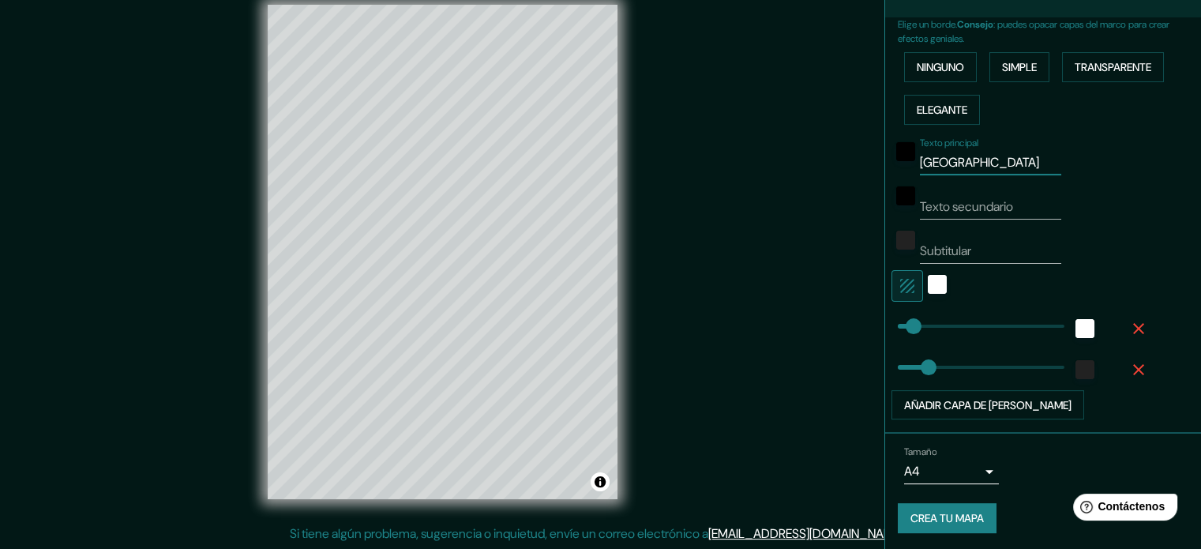
click at [850, 166] on div "Mappin Ubicación Roma, Ciudad metropolitana de Roma Capital, Italia Patas Estil…" at bounding box center [600, 264] width 1201 height 570
click at [942, 522] on font "Crea tu mapa" at bounding box center [946, 518] width 73 height 21
click at [942, 519] on div "Crea tu mapa" at bounding box center [1043, 518] width 291 height 30
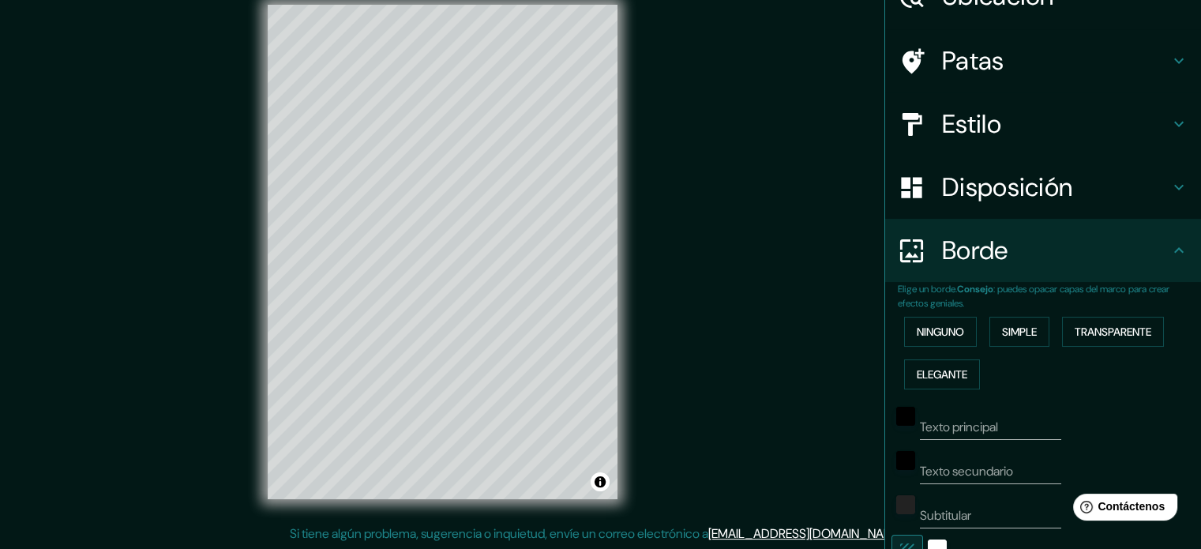
scroll to position [35, 0]
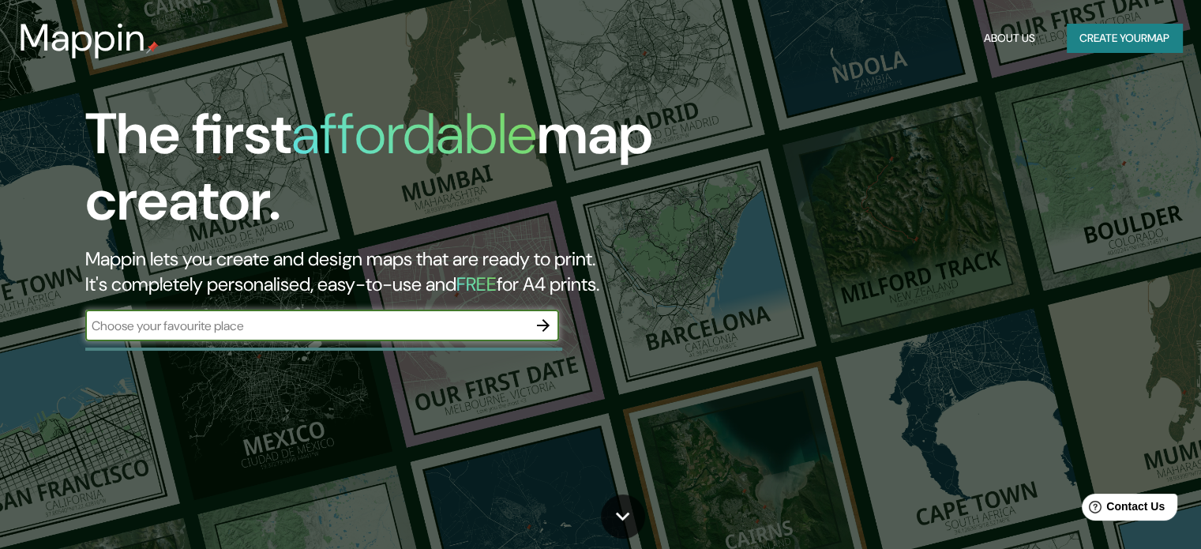
click at [1128, 38] on button "Create your map" at bounding box center [1124, 38] width 115 height 29
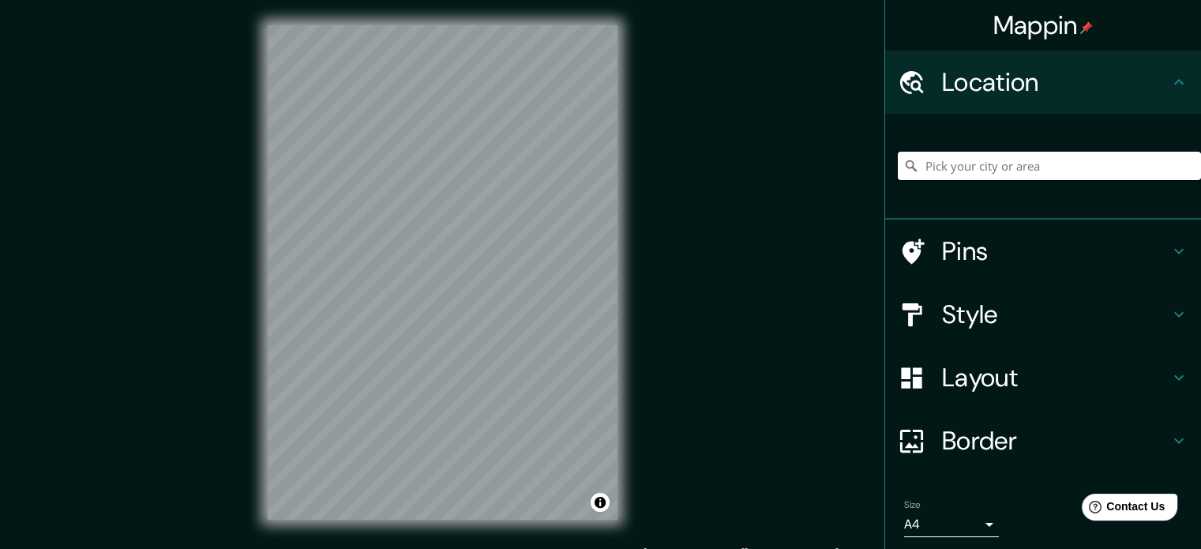
click at [1014, 167] on input "Pick your city or area" at bounding box center [1049, 166] width 303 height 28
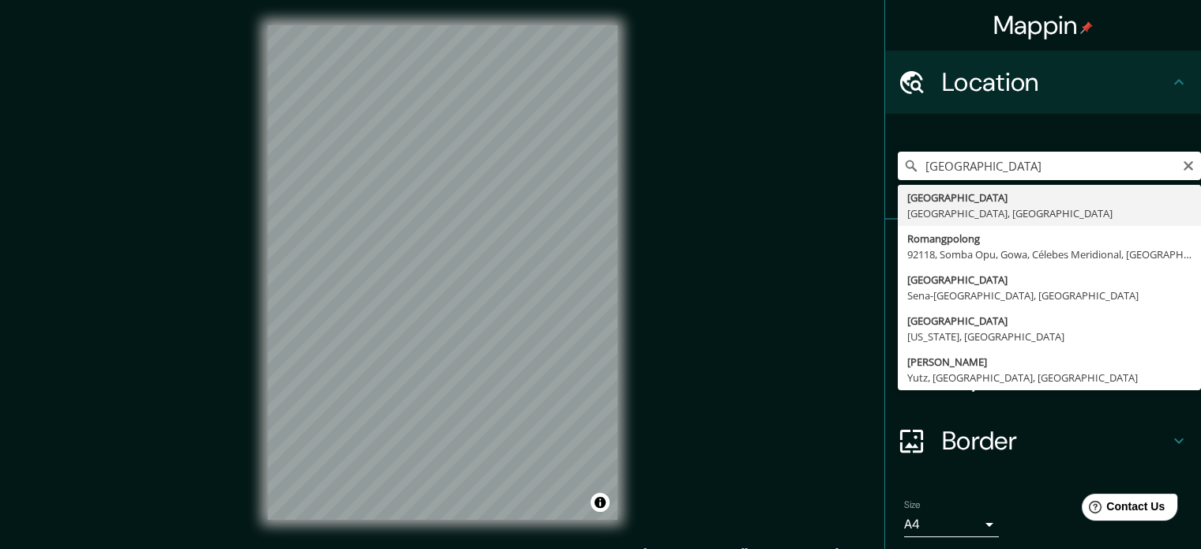
type input "[GEOGRAPHIC_DATA], [GEOGRAPHIC_DATA], [GEOGRAPHIC_DATA]"
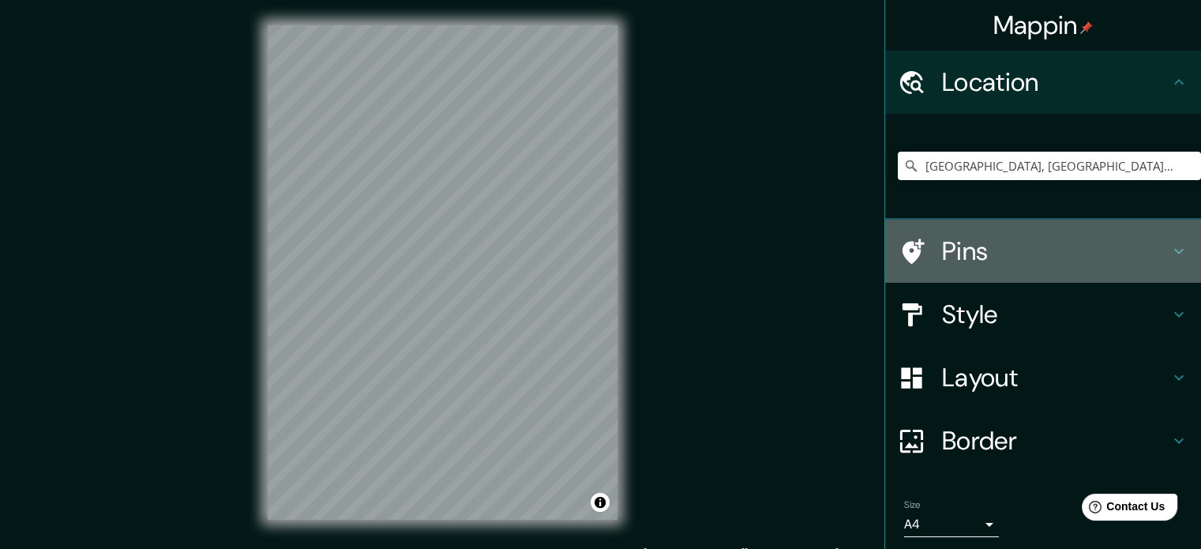
click at [1169, 256] on icon at bounding box center [1178, 251] width 19 height 19
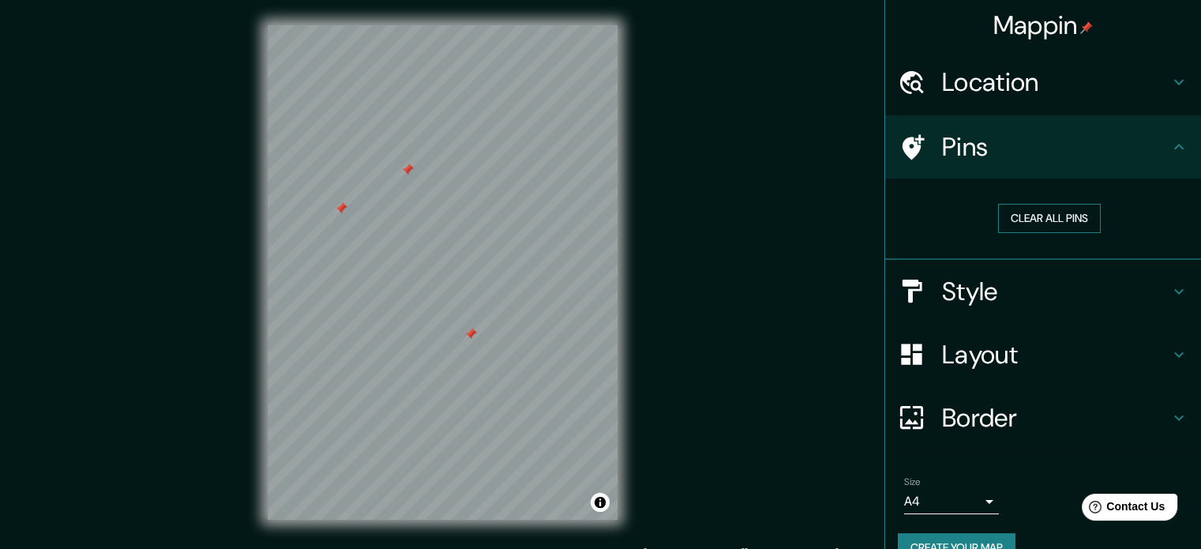
click at [1047, 217] on button "Clear all pins" at bounding box center [1049, 218] width 103 height 29
click at [1174, 290] on icon at bounding box center [1178, 291] width 9 height 6
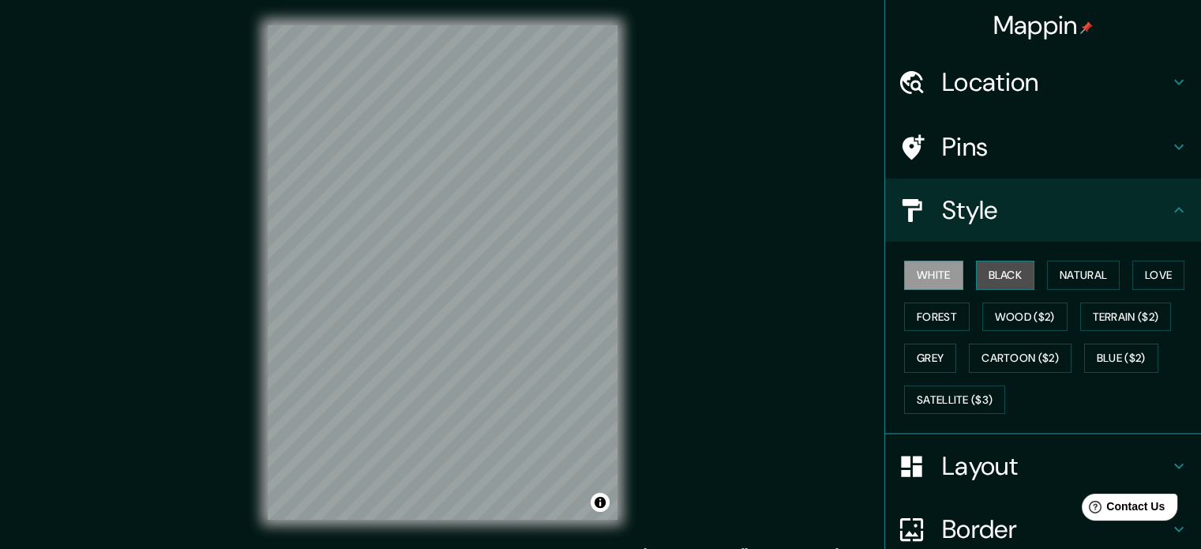
click at [992, 268] on button "Black" at bounding box center [1005, 275] width 59 height 29
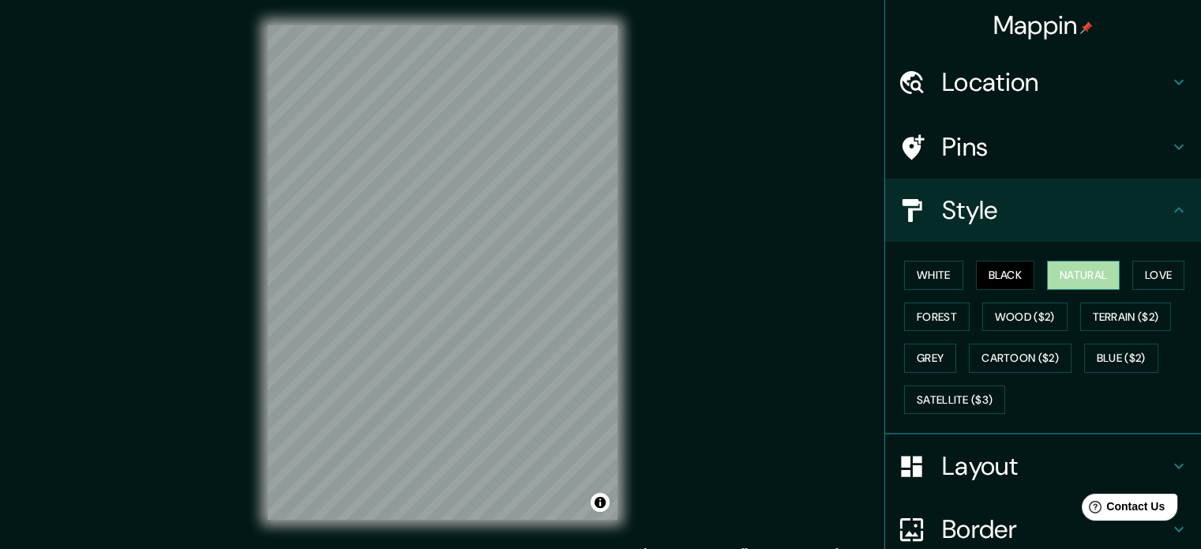
click at [1083, 268] on button "Natural" at bounding box center [1083, 275] width 73 height 29
click at [1166, 268] on button "Love" at bounding box center [1158, 275] width 52 height 29
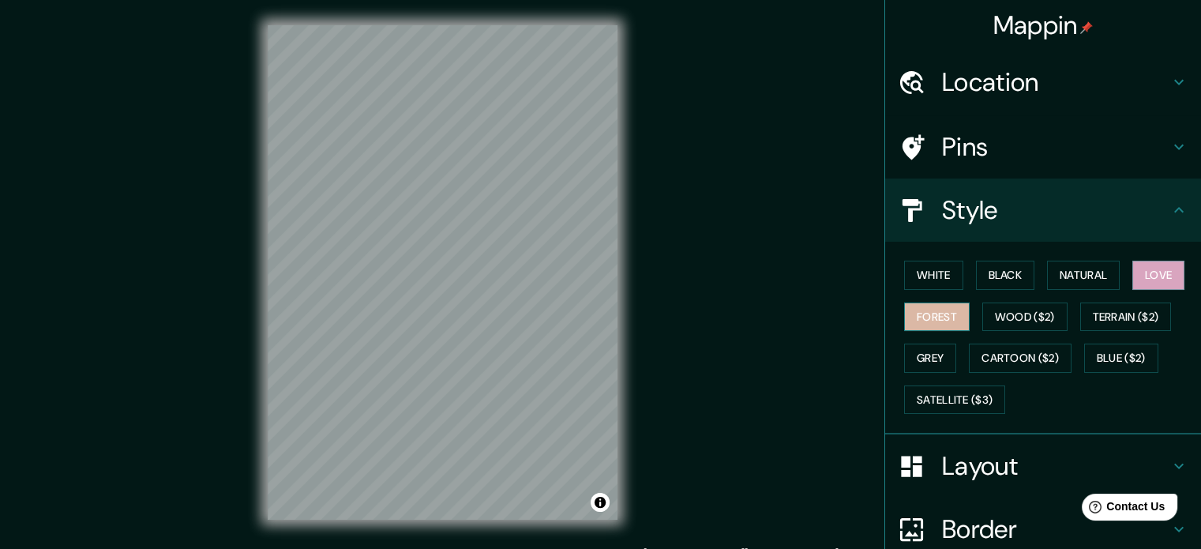
click at [945, 311] on button "Forest" at bounding box center [937, 316] width 66 height 29
click at [986, 278] on button "Black" at bounding box center [1005, 275] width 59 height 29
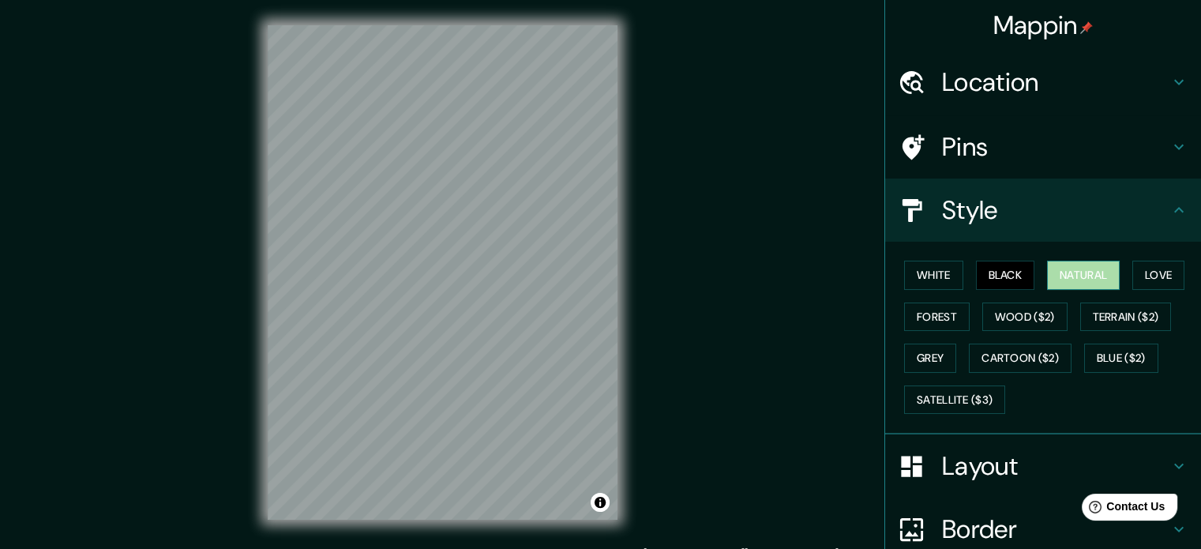
click at [1064, 276] on button "Natural" at bounding box center [1083, 275] width 73 height 29
click at [1017, 323] on button "Wood ($2)" at bounding box center [1024, 316] width 85 height 29
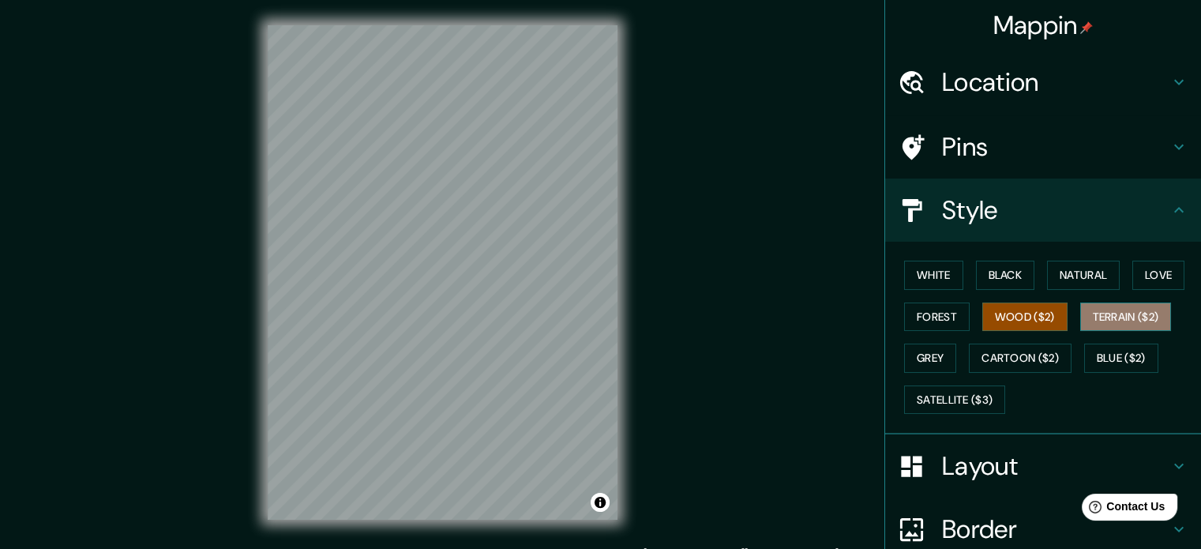
click at [1135, 311] on button "Terrain ($2)" at bounding box center [1126, 316] width 92 height 29
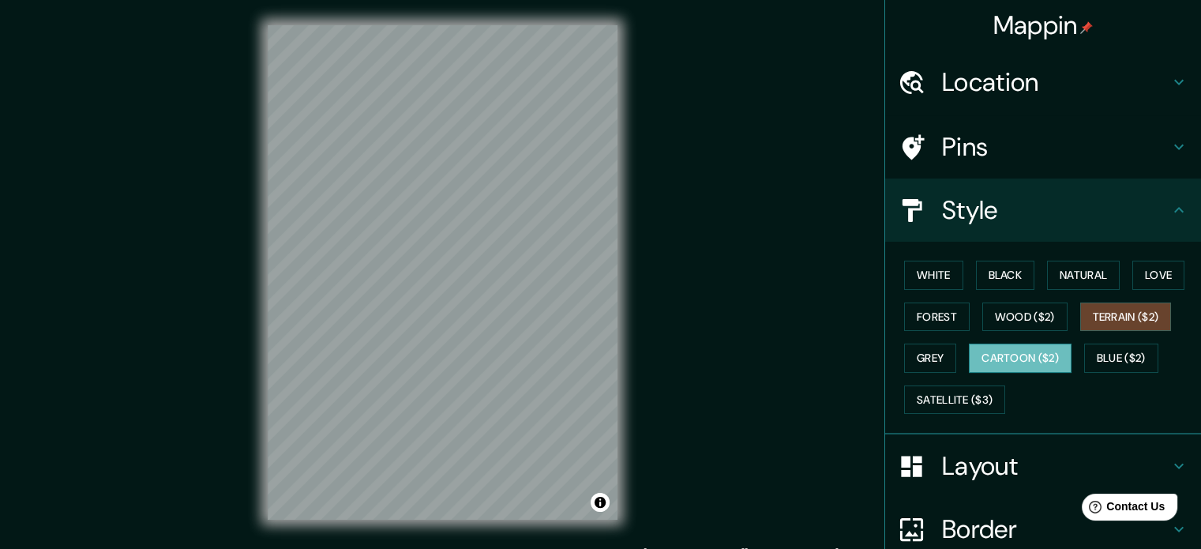
click at [1022, 357] on button "Cartoon ($2)" at bounding box center [1020, 357] width 103 height 29
click at [926, 360] on button "Grey" at bounding box center [930, 357] width 52 height 29
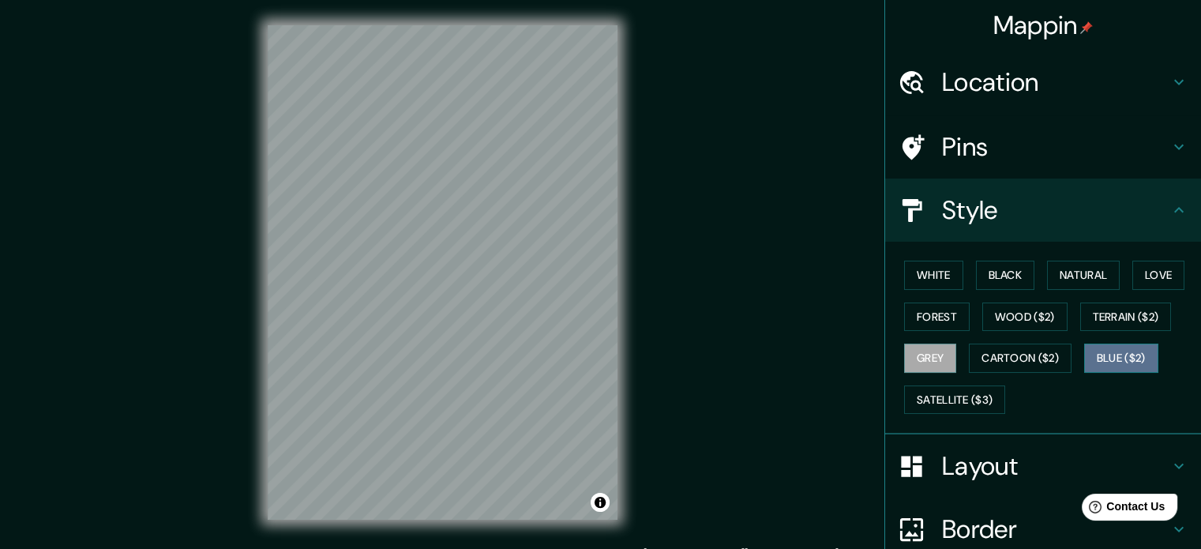
click at [1084, 361] on button "Blue ($2)" at bounding box center [1121, 357] width 74 height 29
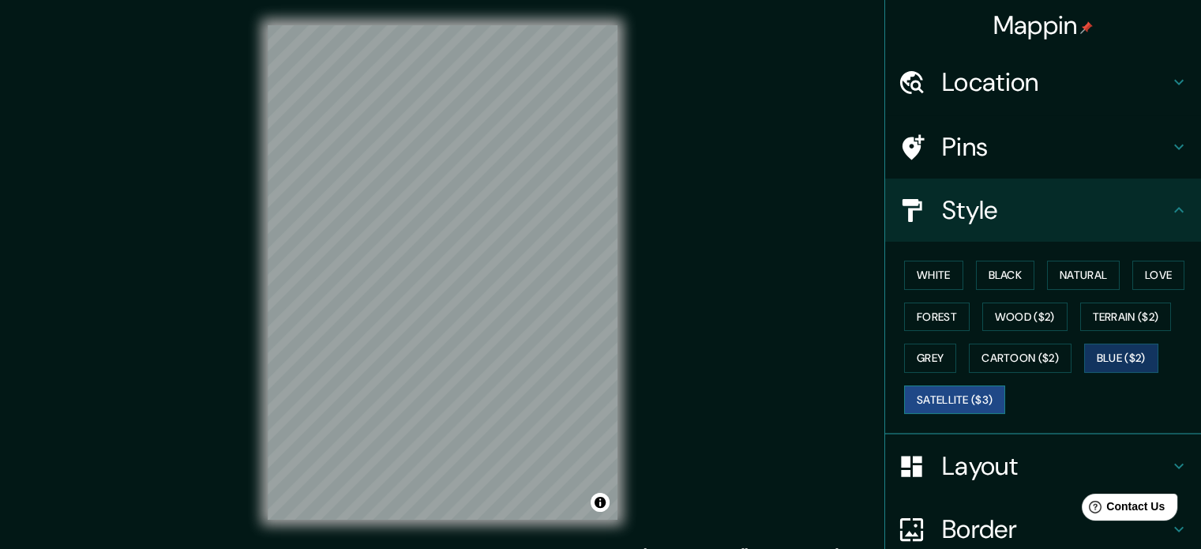
click at [973, 398] on button "Satellite ($3)" at bounding box center [954, 399] width 101 height 29
click at [938, 268] on button "White" at bounding box center [933, 275] width 59 height 29
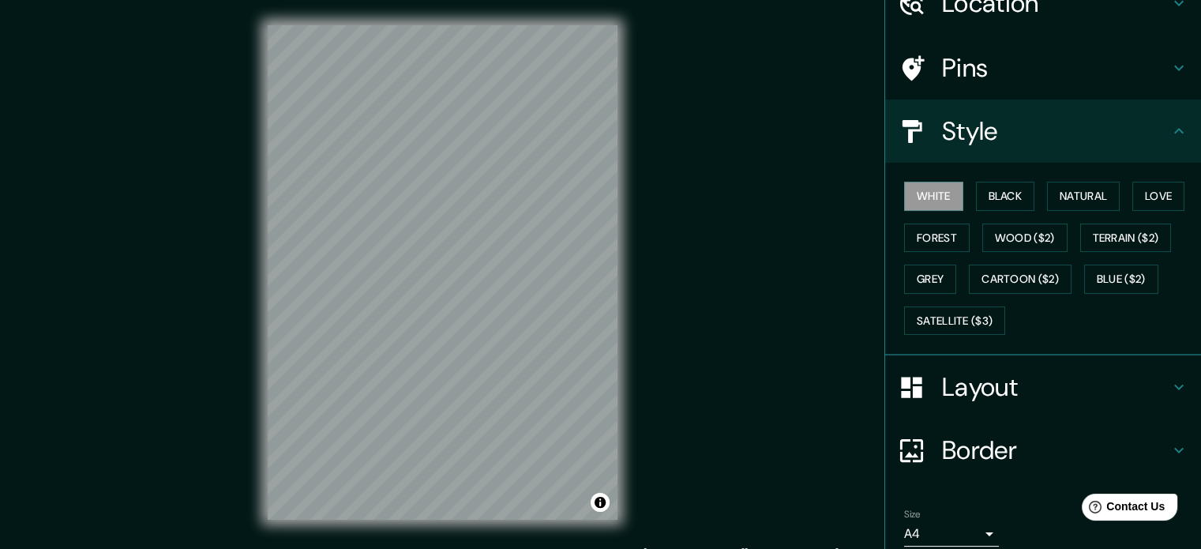
scroll to position [141, 0]
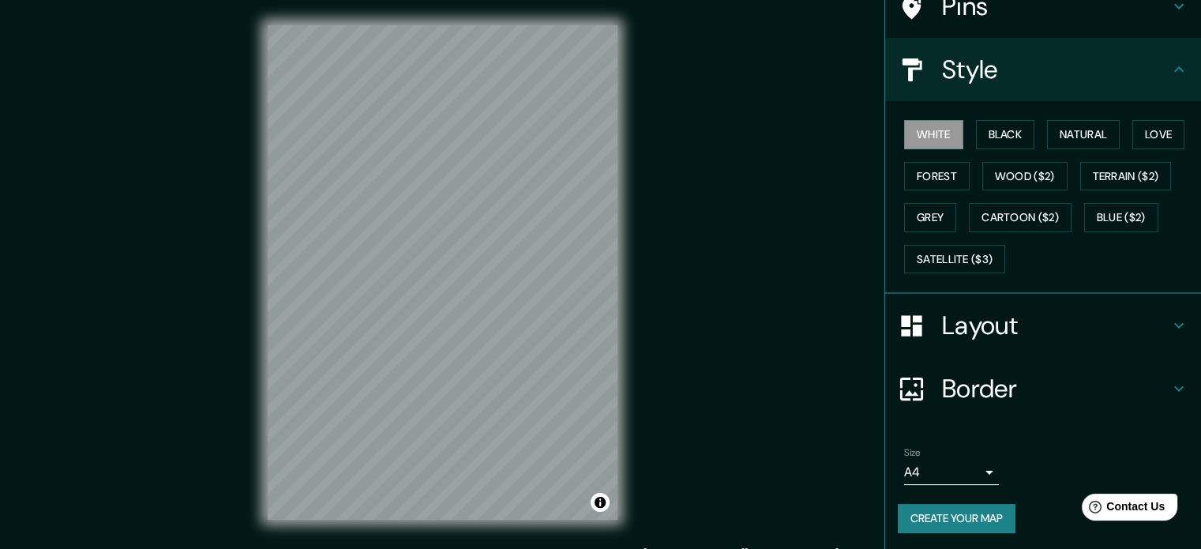
click at [1077, 327] on h4 "Layout" at bounding box center [1055, 326] width 227 height 32
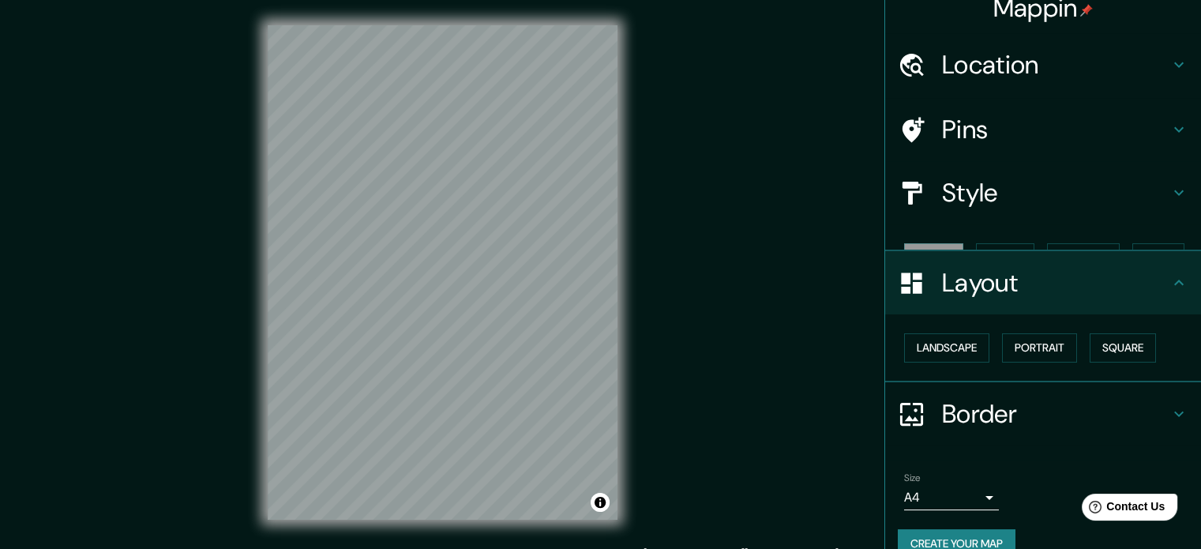
scroll to position [17, 0]
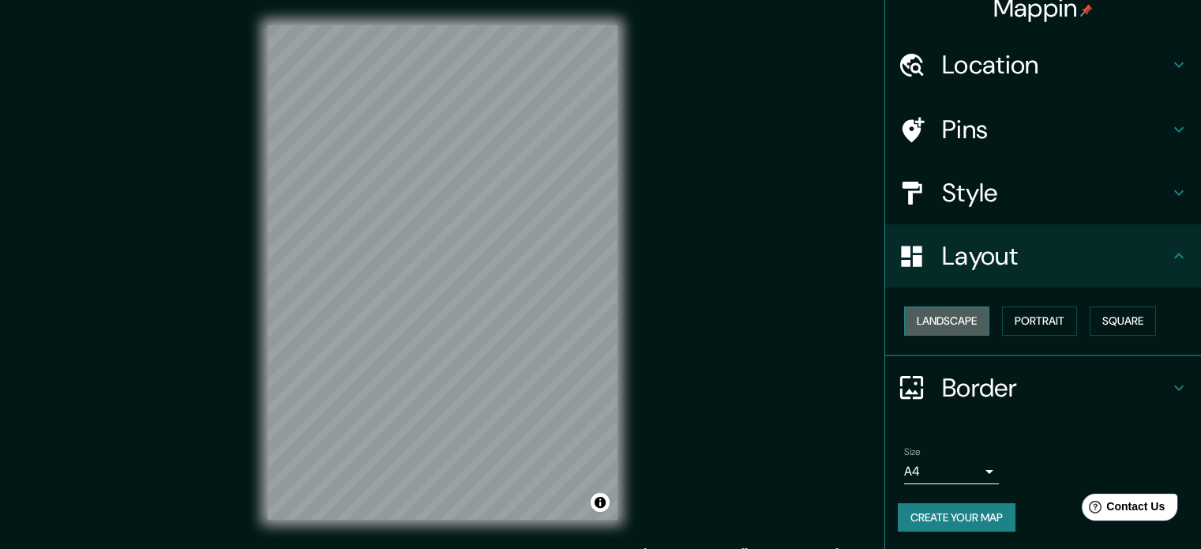
click at [934, 318] on button "Landscape" at bounding box center [946, 320] width 85 height 29
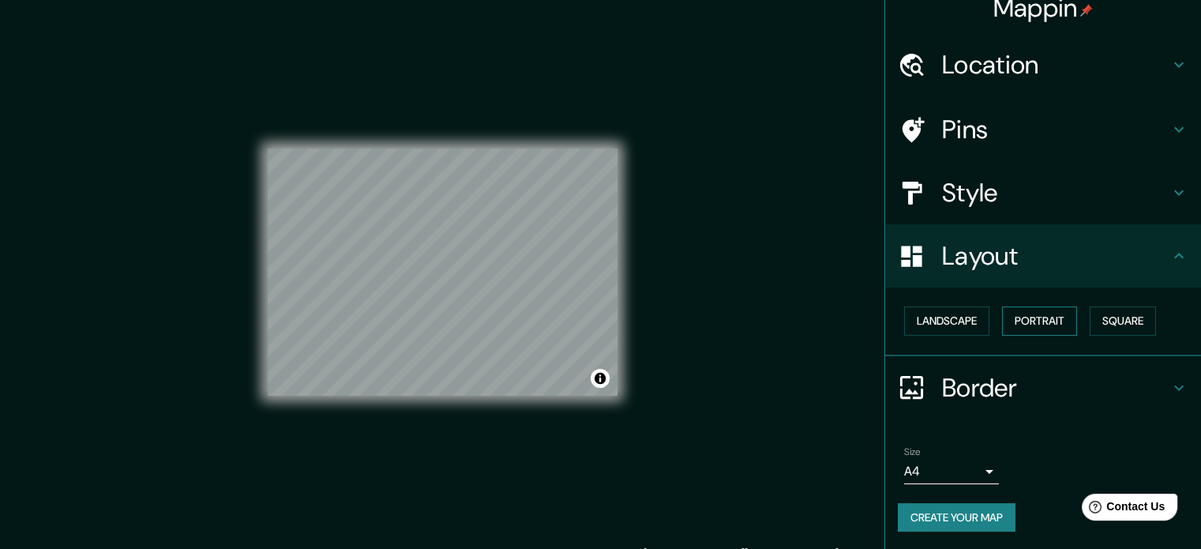
click at [1035, 326] on button "Portrait" at bounding box center [1039, 320] width 75 height 29
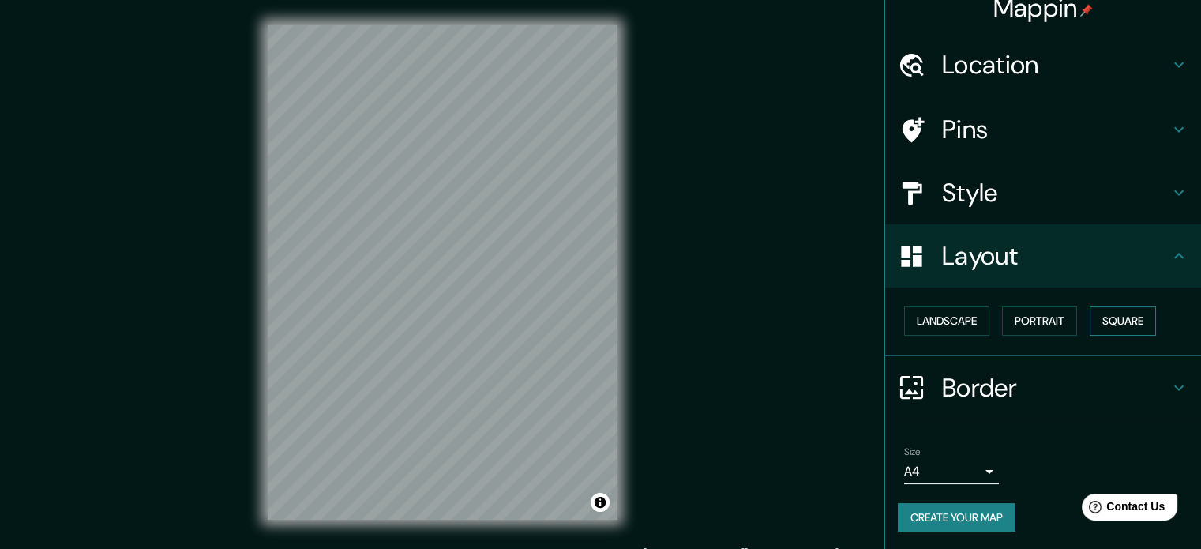
click at [1135, 329] on button "Square" at bounding box center [1123, 320] width 66 height 29
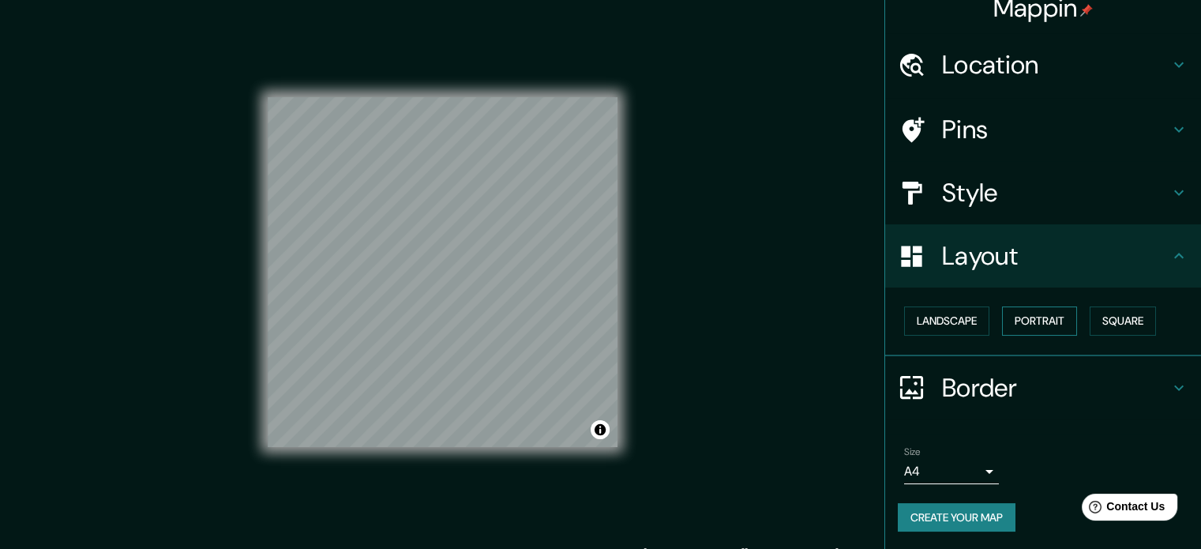
click at [1041, 321] on button "Portrait" at bounding box center [1039, 320] width 75 height 29
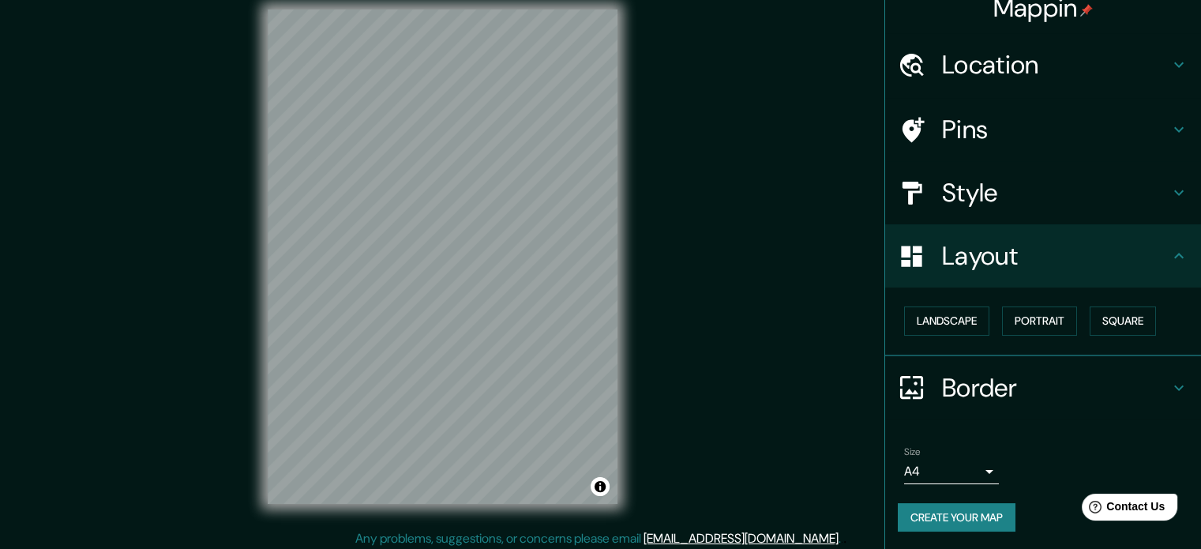
scroll to position [21, 0]
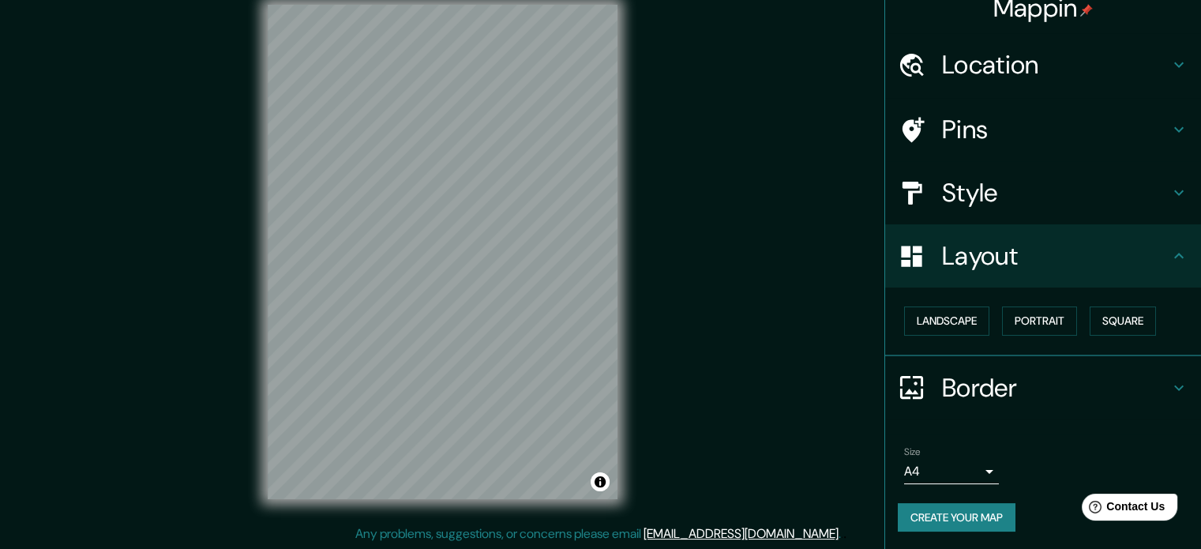
click at [1076, 379] on h4 "Border" at bounding box center [1055, 388] width 227 height 32
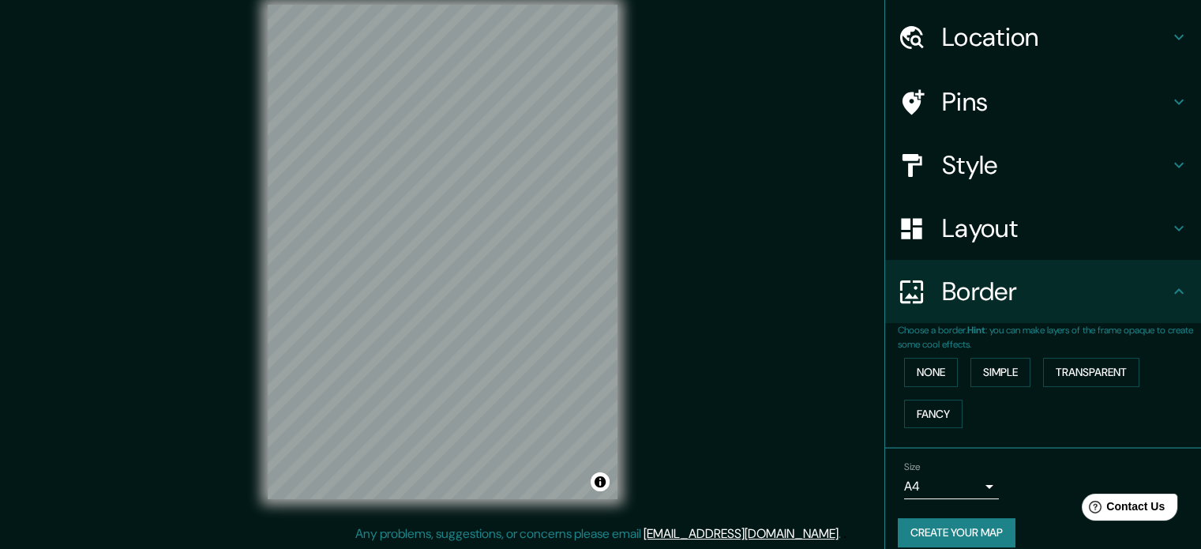
scroll to position [60, 0]
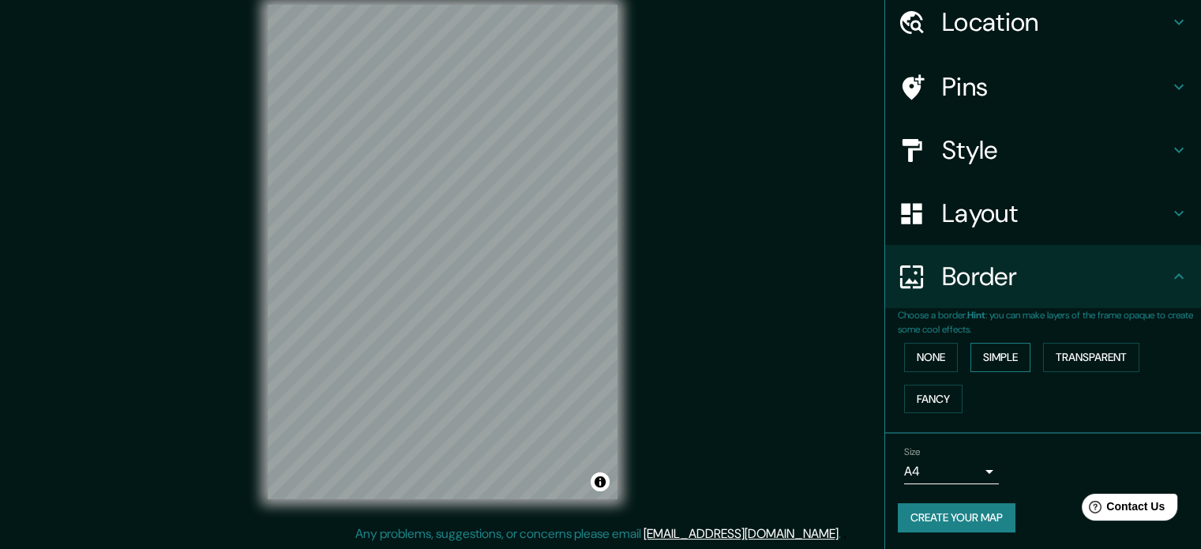
click at [1007, 356] on button "Simple" at bounding box center [1000, 357] width 60 height 29
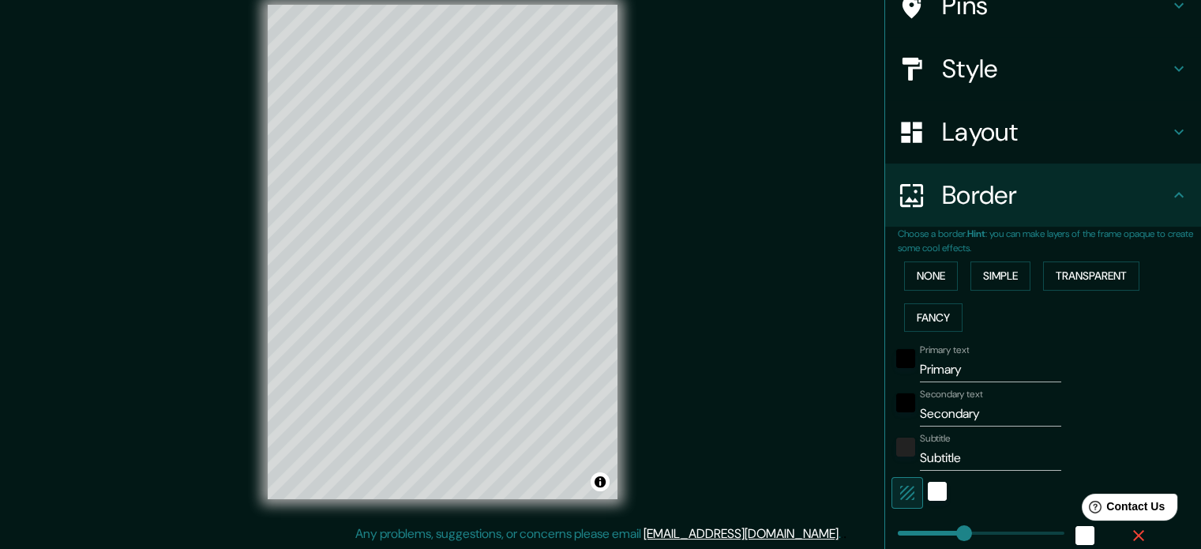
scroll to position [139, 0]
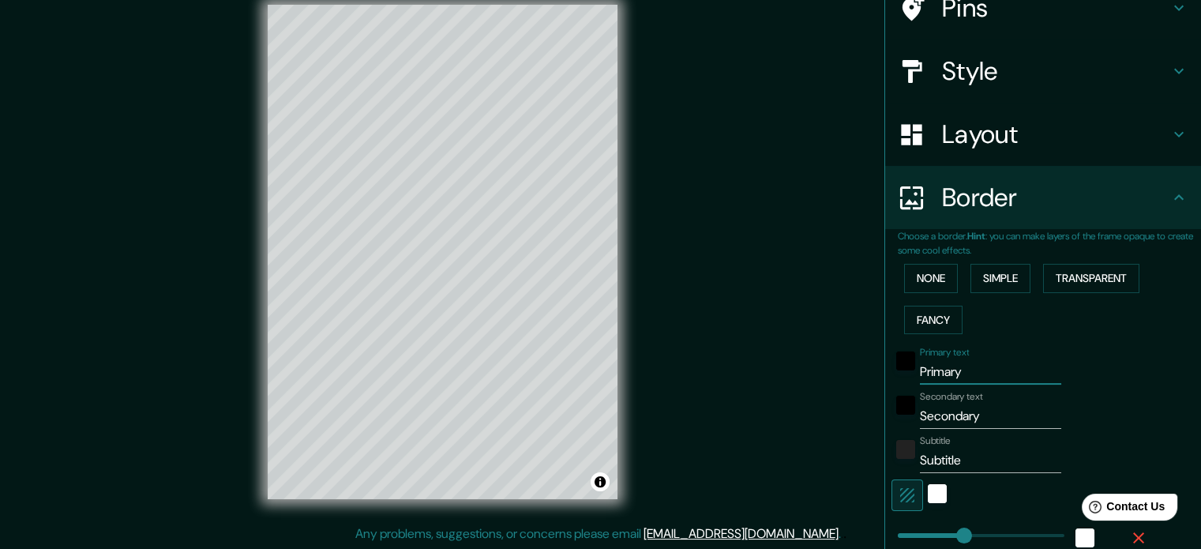
drag, startPoint x: 981, startPoint y: 373, endPoint x: 900, endPoint y: 375, distance: 81.4
click at [900, 375] on div "Primary text Primary" at bounding box center [1020, 366] width 259 height 38
type input "R"
type input "177"
type input "35"
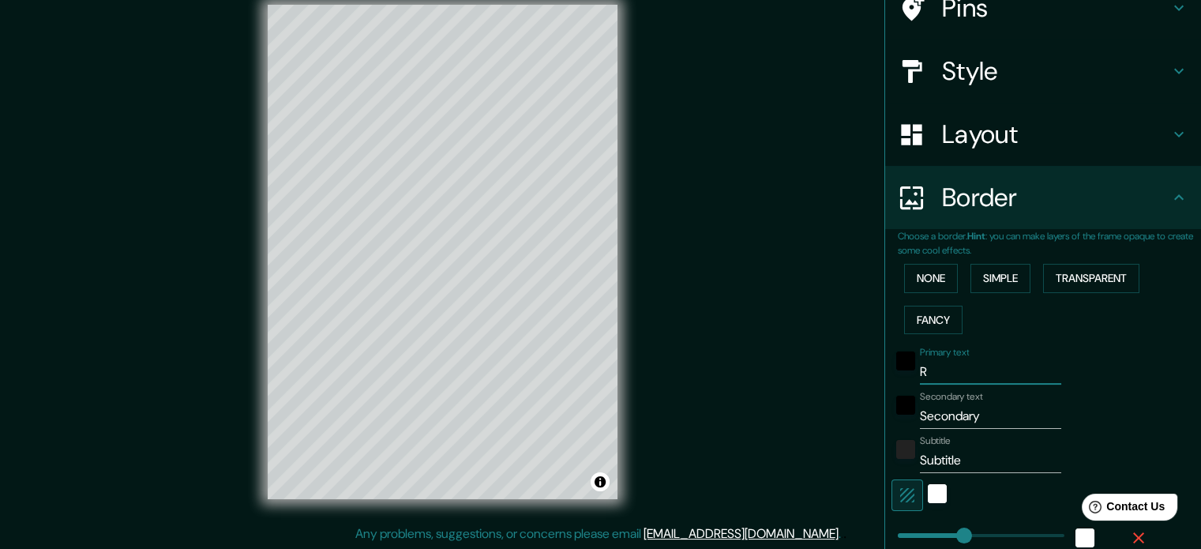
type input "Ro"
type input "177"
type input "35"
type input "Rom"
type input "177"
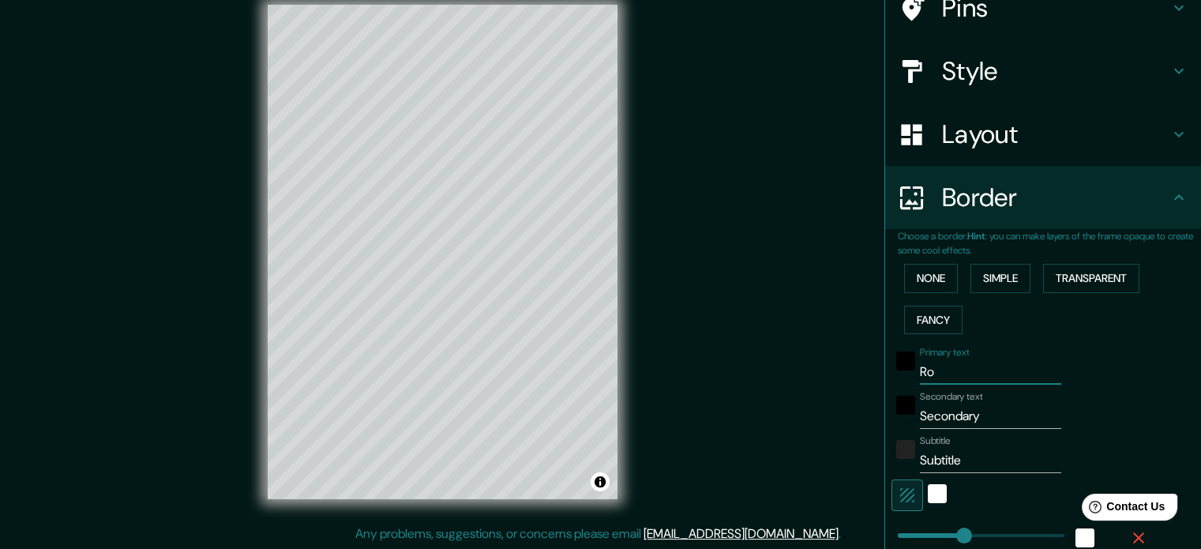
type input "35"
type input "Roma"
type input "177"
type input "35"
type input "Roma"
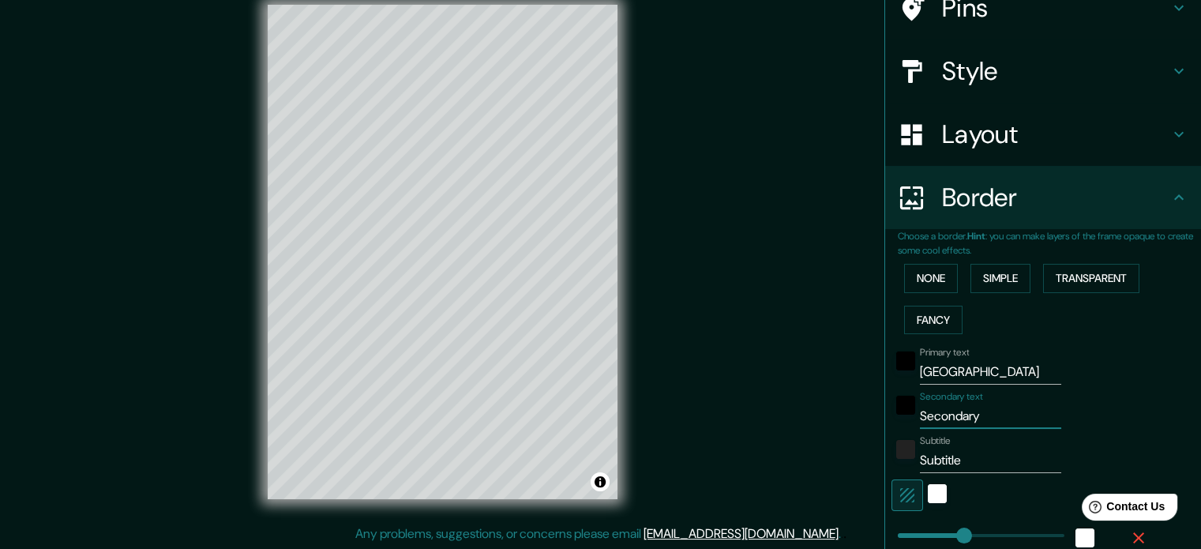
drag, startPoint x: 979, startPoint y: 410, endPoint x: 872, endPoint y: 441, distance: 111.7
click at [884, 441] on div "Mappin Location Roma, Ciudad metropolitana de Roma Capital, Italia Pins Style L…" at bounding box center [1042, 274] width 317 height 549
type input "L"
type input "177"
type input "35"
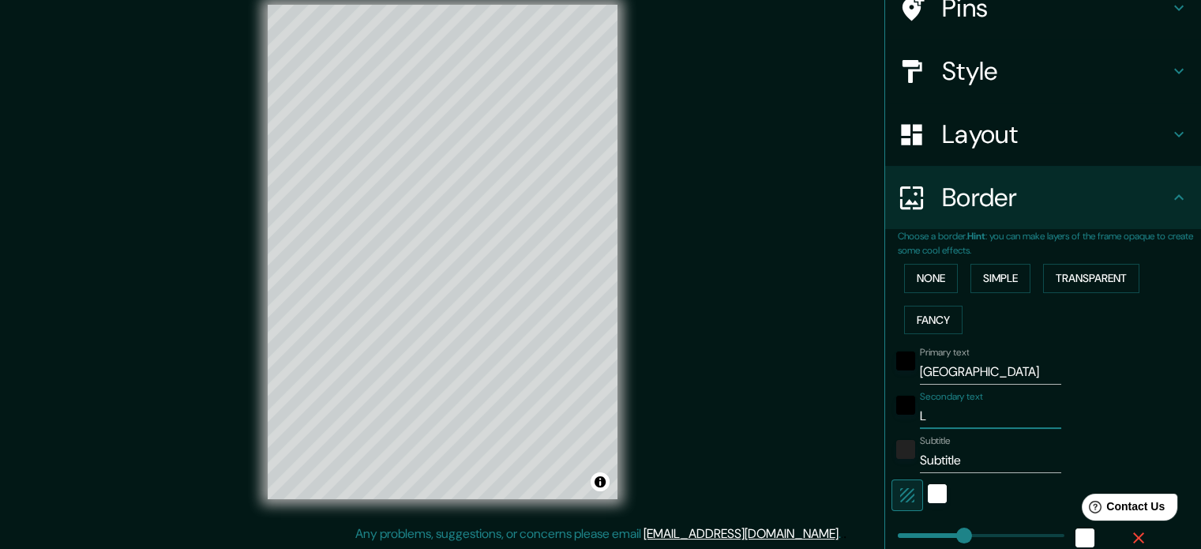
type input "La"
type input "177"
type input "35"
type input "La"
type input "177"
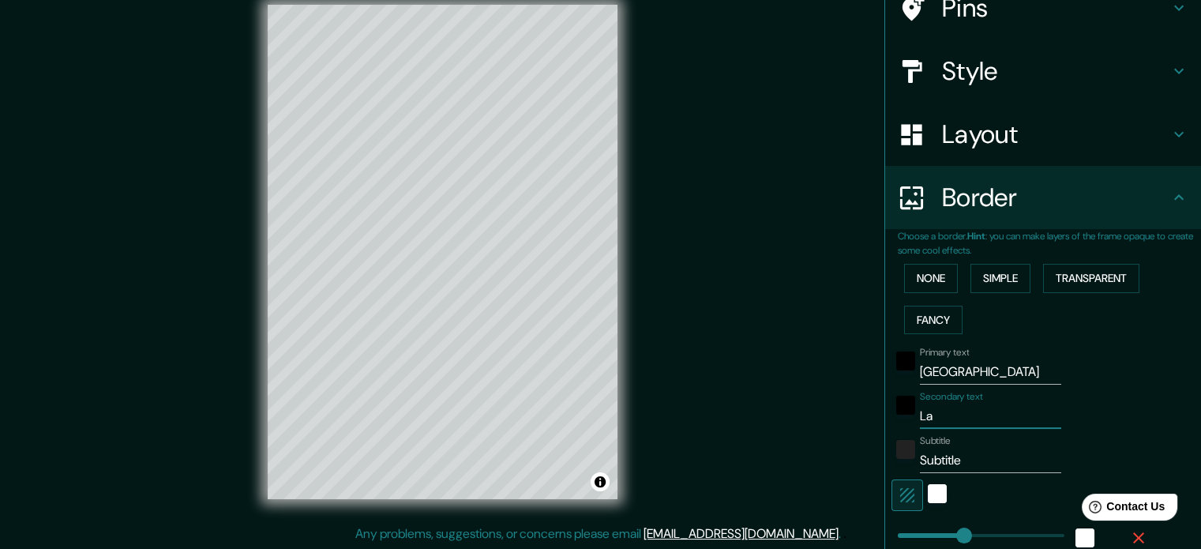
type input "35"
type input "La c"
type input "177"
type input "35"
type input "La ci"
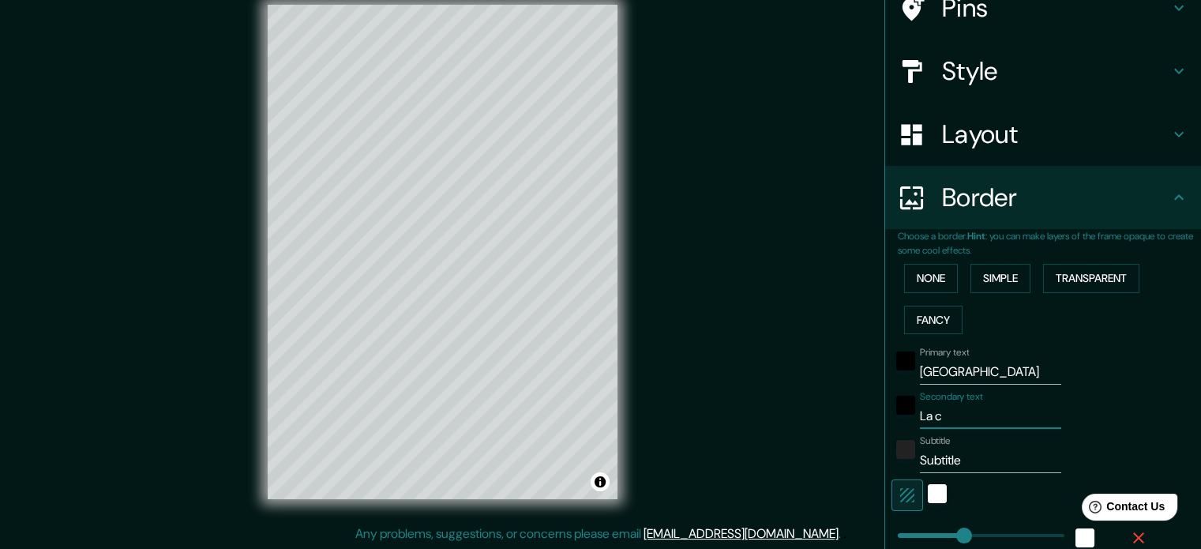
type input "177"
type input "35"
type input "La ciu"
type input "177"
type input "35"
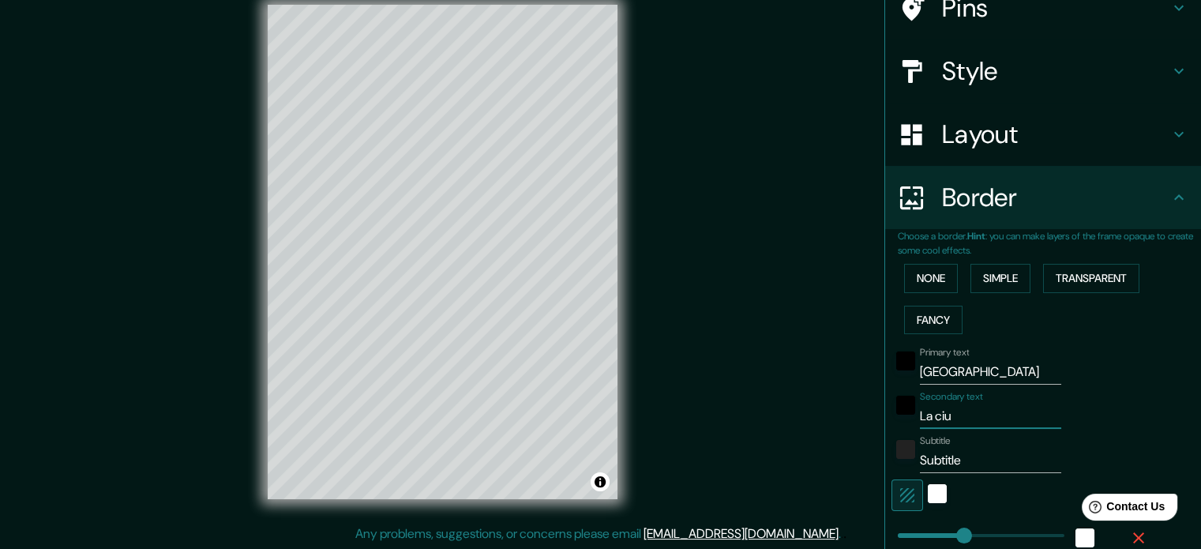
type input "La ciud"
type input "177"
type input "35"
type input "La ciuda"
type input "177"
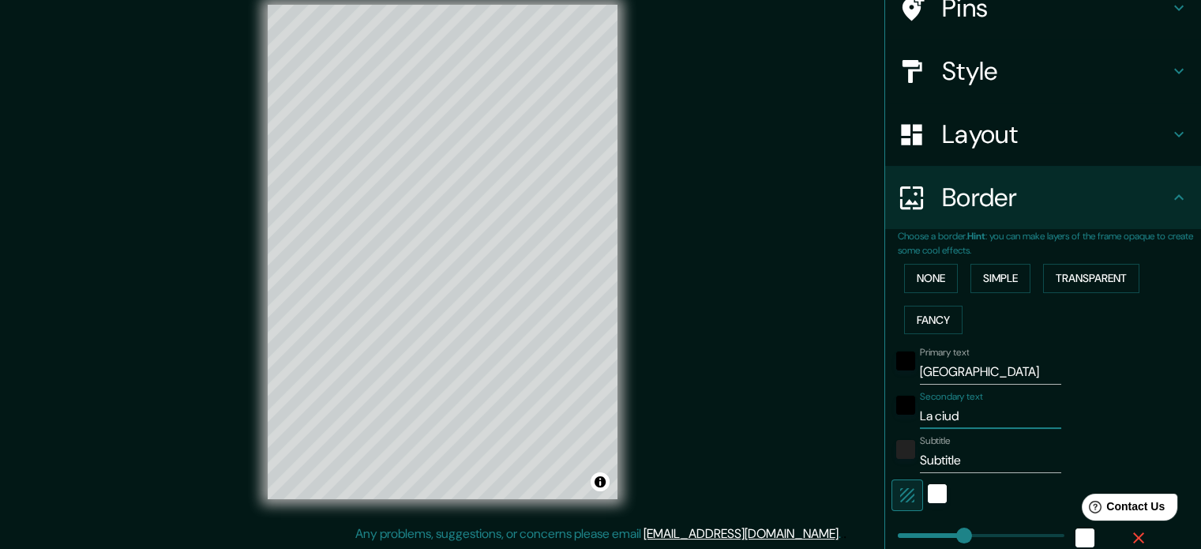
type input "35"
type input "La ciudad"
type input "177"
type input "35"
type input "La ciudad"
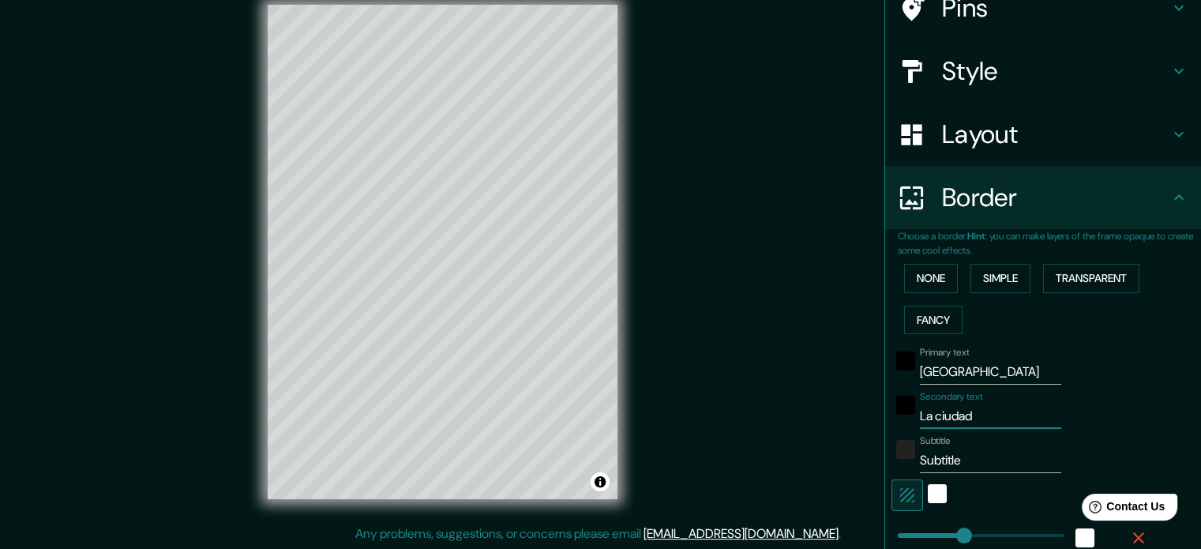
type input "177"
type input "35"
type input "La ciudad d"
type input "177"
type input "35"
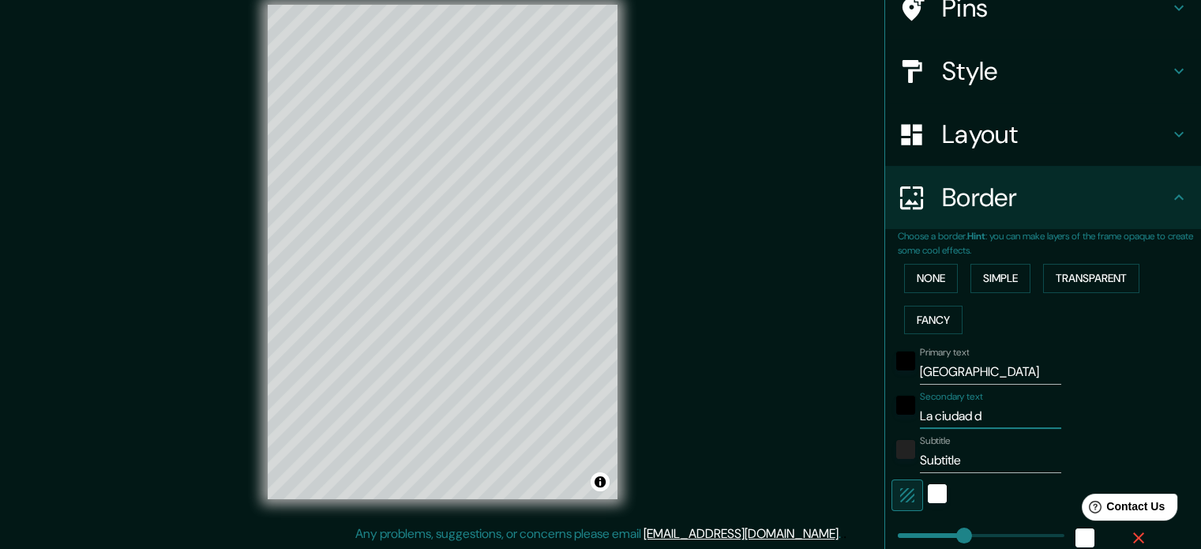
type input "La ciudad de"
type input "177"
type input "35"
type input "La ciudad del"
type input "177"
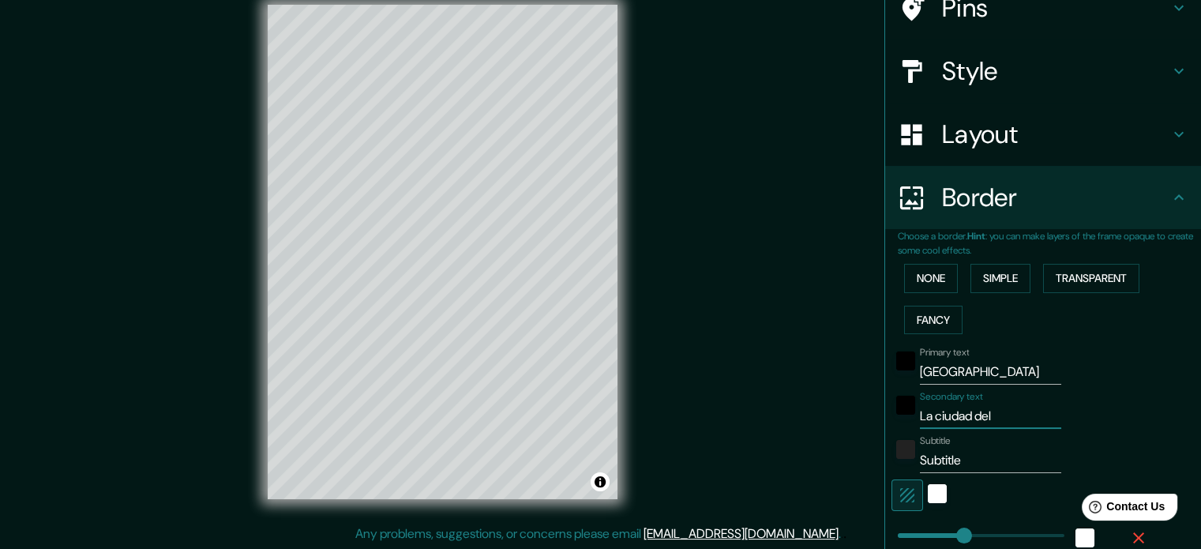
type input "35"
type input "La ciudad dela"
type input "177"
type input "35"
type input "La ciudad del"
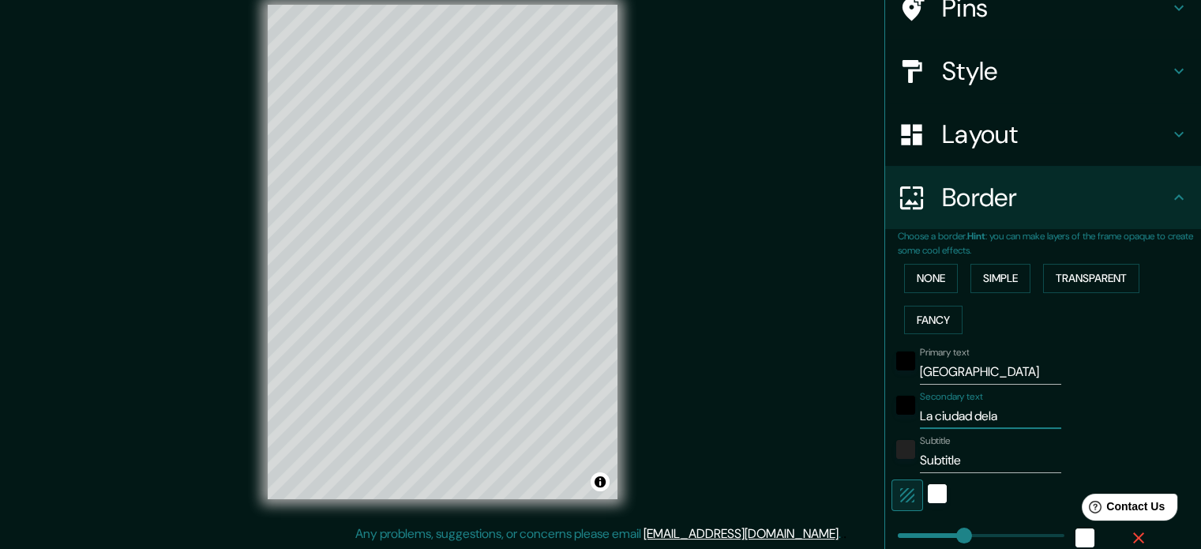
type input "177"
type input "35"
type input "La ciudad de"
type input "177"
type input "35"
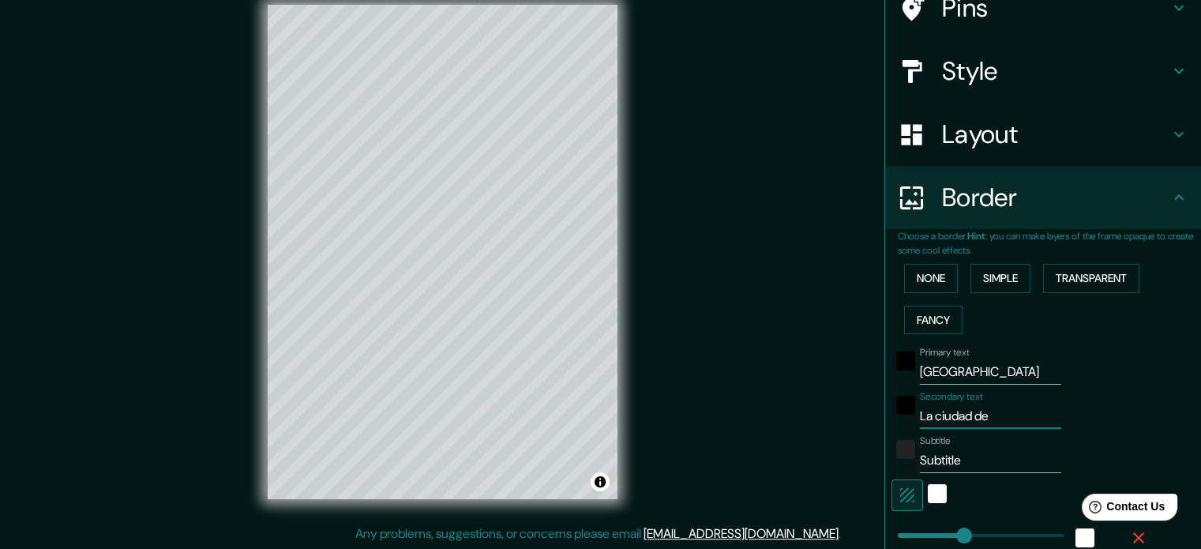
type input "La ciudad del"
type input "177"
type input "35"
type input "La ciudad del"
type input "177"
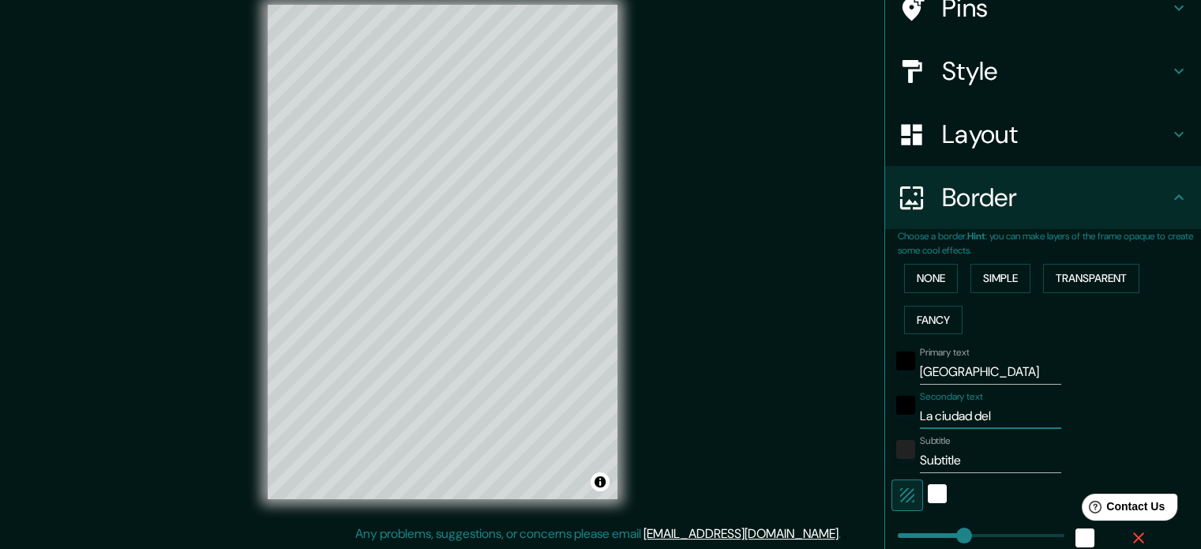
type input "35"
type input "La ciudad del a"
type input "177"
type input "35"
type input "La ciudad del am"
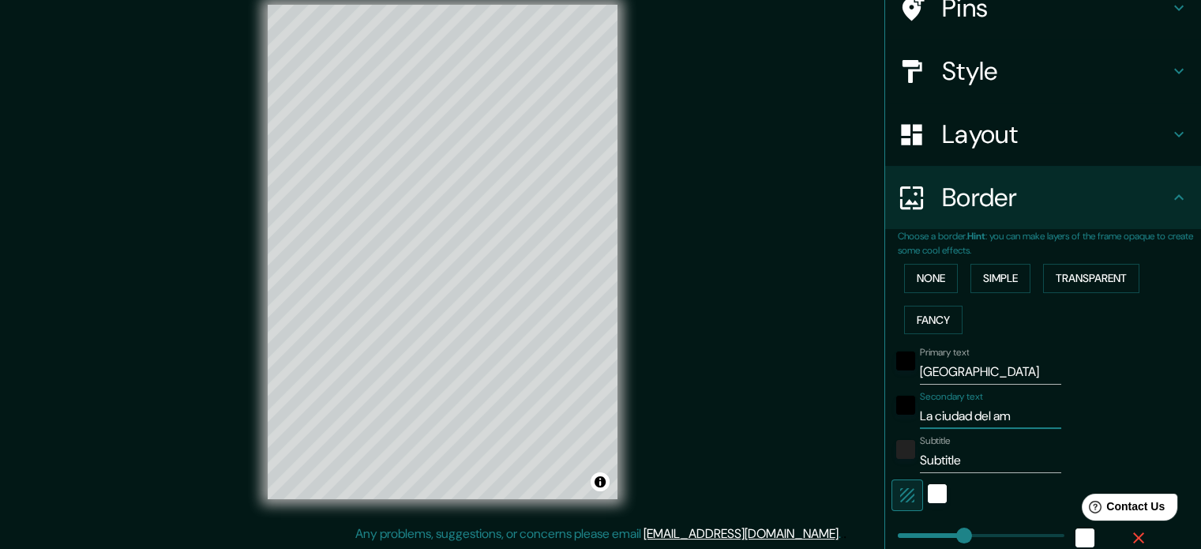
type input "177"
type input "35"
type input "La ciudad del amo"
type input "177"
type input "35"
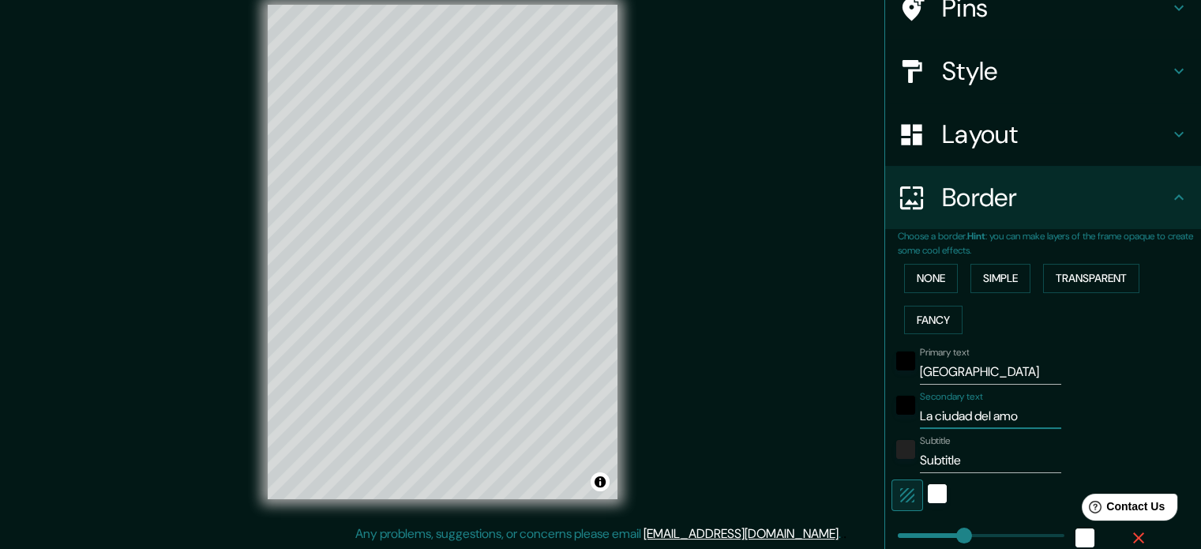
type input "La ciudad del amor"
type input "177"
type input "35"
type input "La ciudad del amor"
click at [970, 455] on input "Subtitle" at bounding box center [990, 460] width 141 height 25
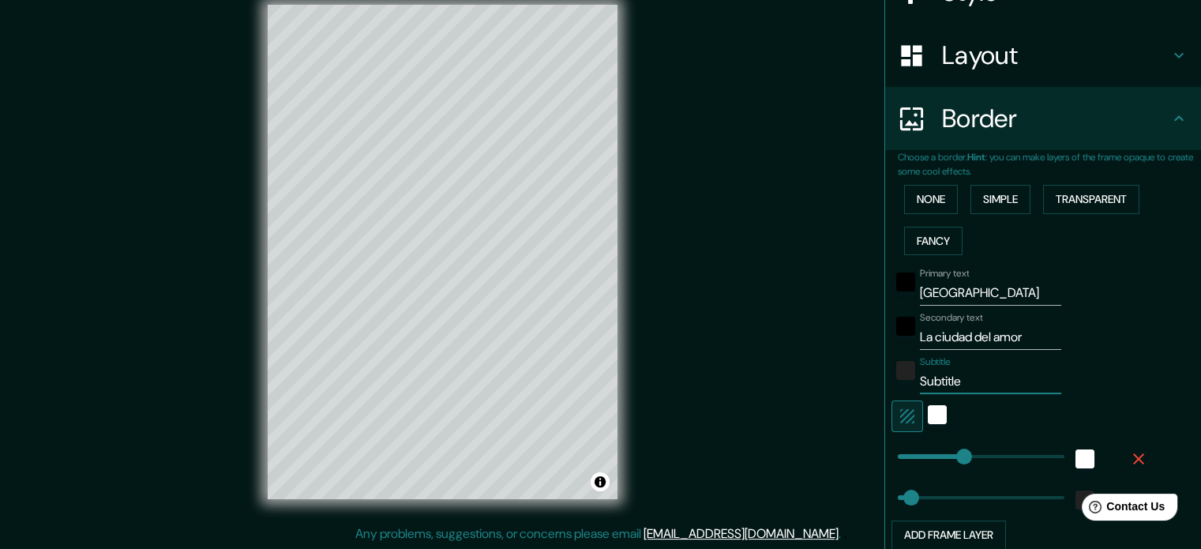
scroll to position [297, 0]
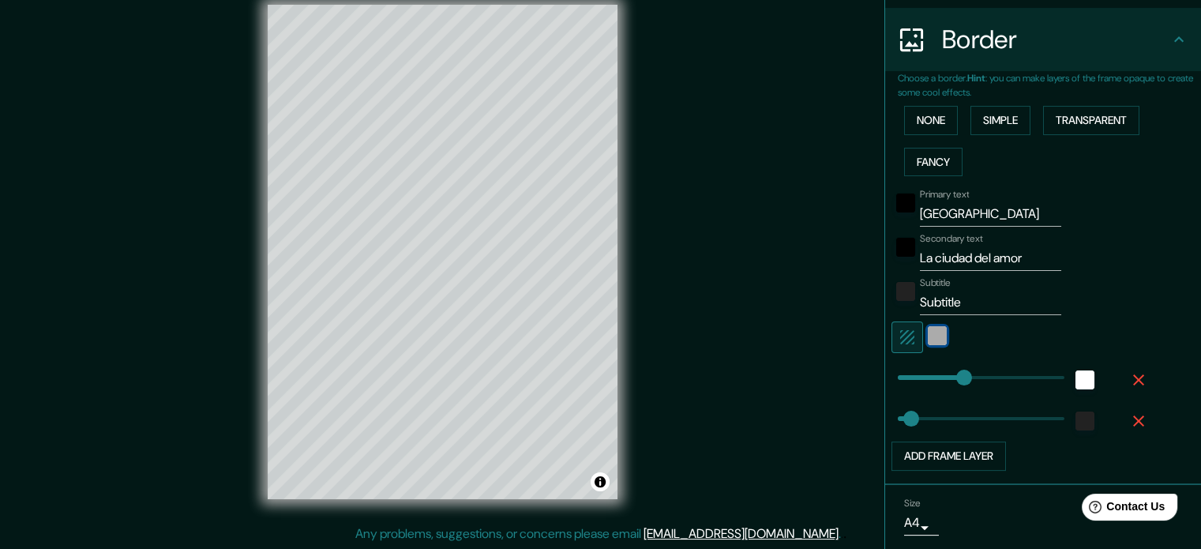
click at [928, 328] on div "white" at bounding box center [937, 335] width 19 height 19
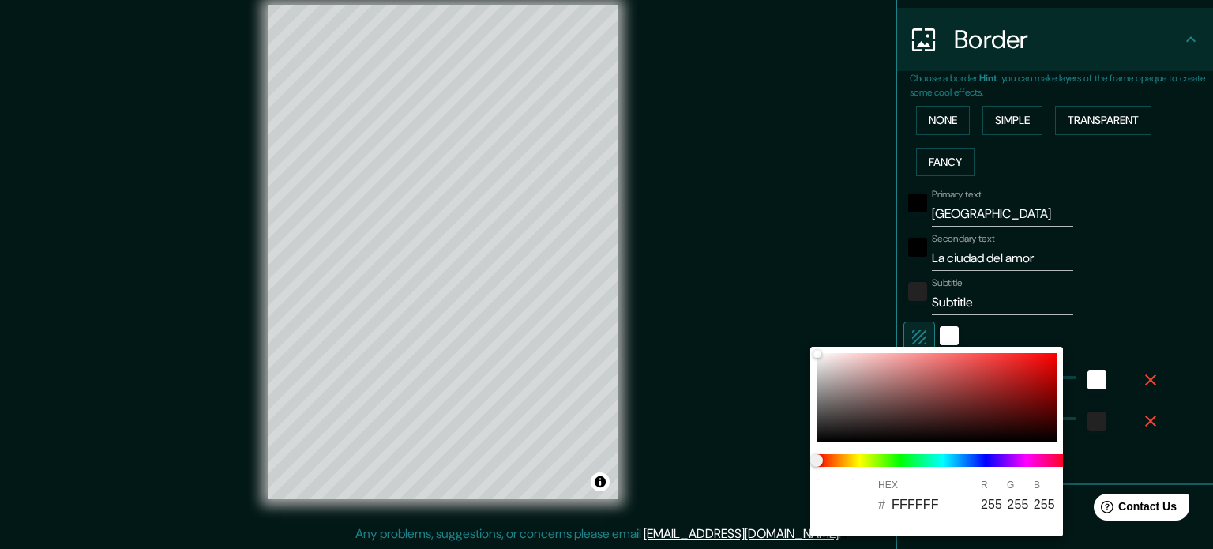
click at [900, 351] on div "HEX # FFFFFF R 255 G 255 B 255" at bounding box center [936, 441] width 253 height 189
click at [900, 353] on div at bounding box center [936, 397] width 240 height 88
type input "177"
type input "35"
type input "FFA6A6"
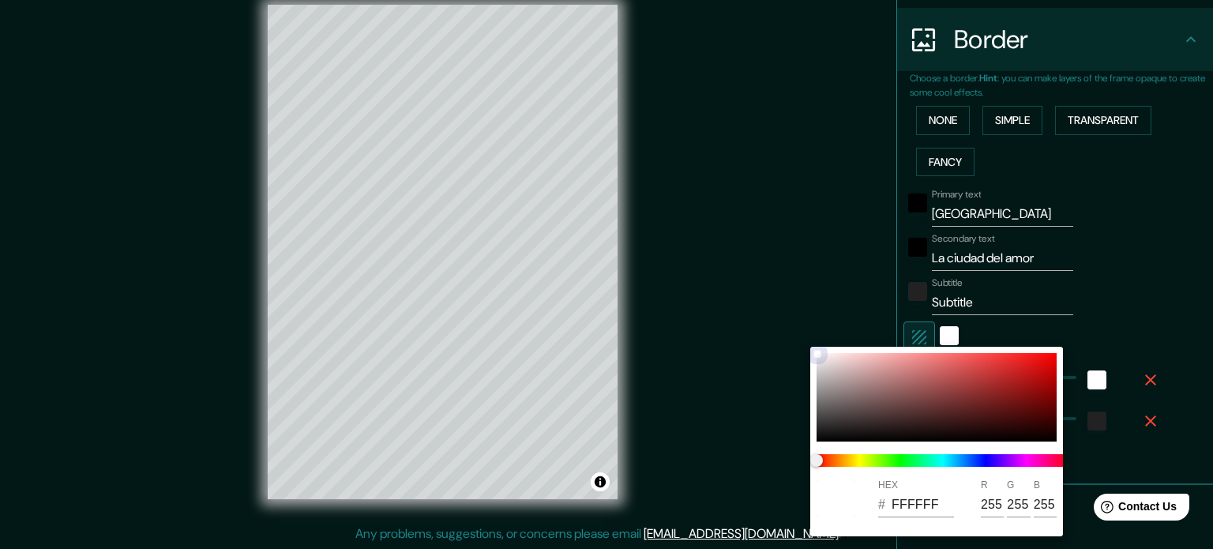
type input "166"
type input "177"
type input "35"
type input "F98686"
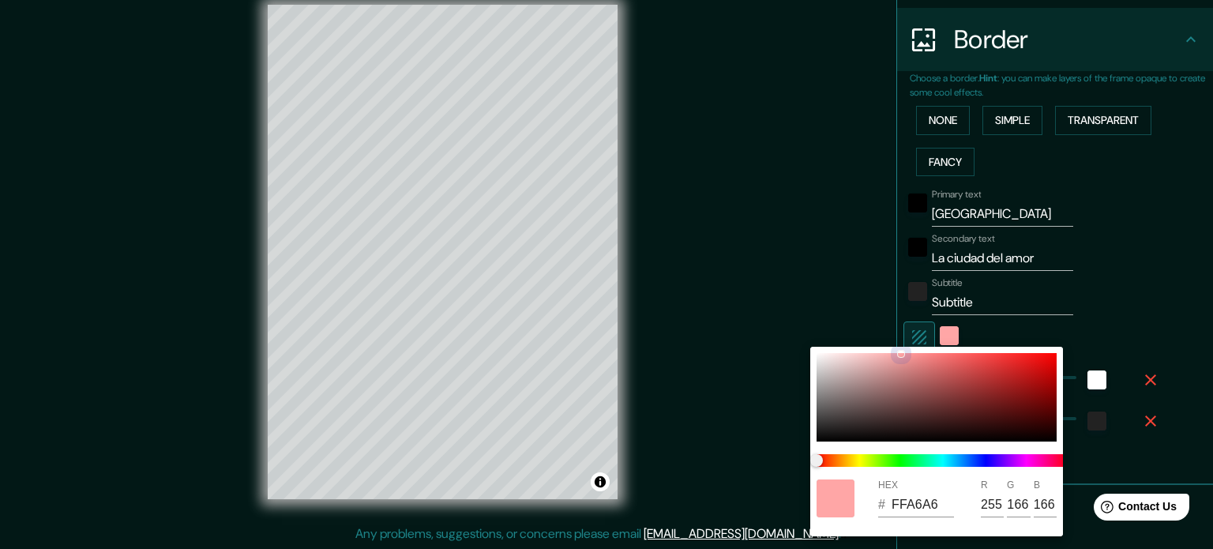
type input "249"
type input "134"
type input "177"
type input "35"
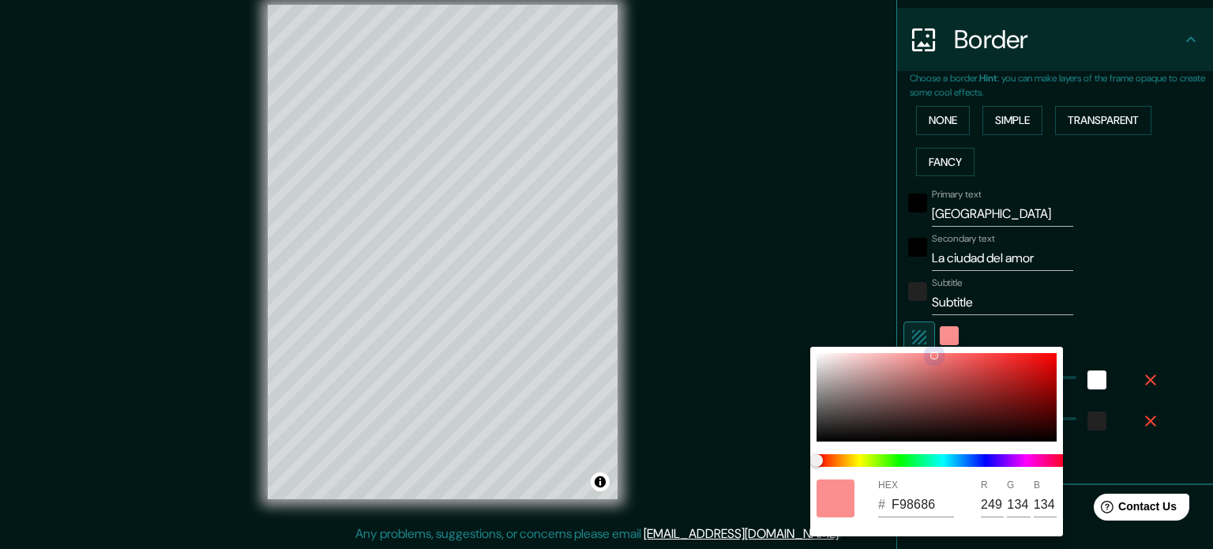
type input "F97E7E"
type input "126"
type input "177"
type input "35"
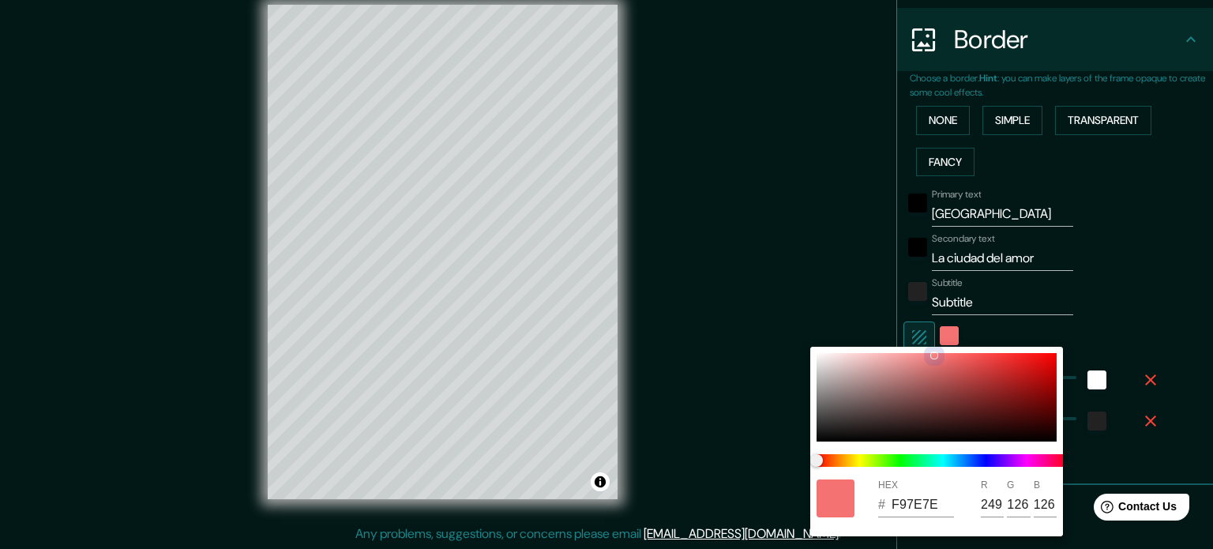
type input "F47272"
type input "244"
type input "114"
type input "177"
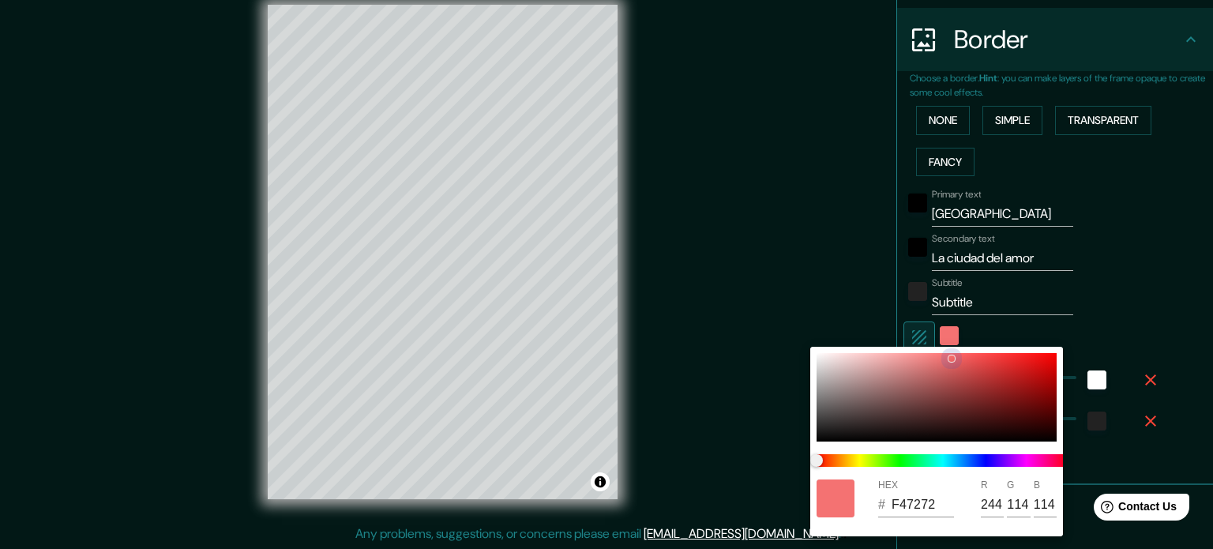
type input "35"
type input "F26A6A"
type input "242"
type input "106"
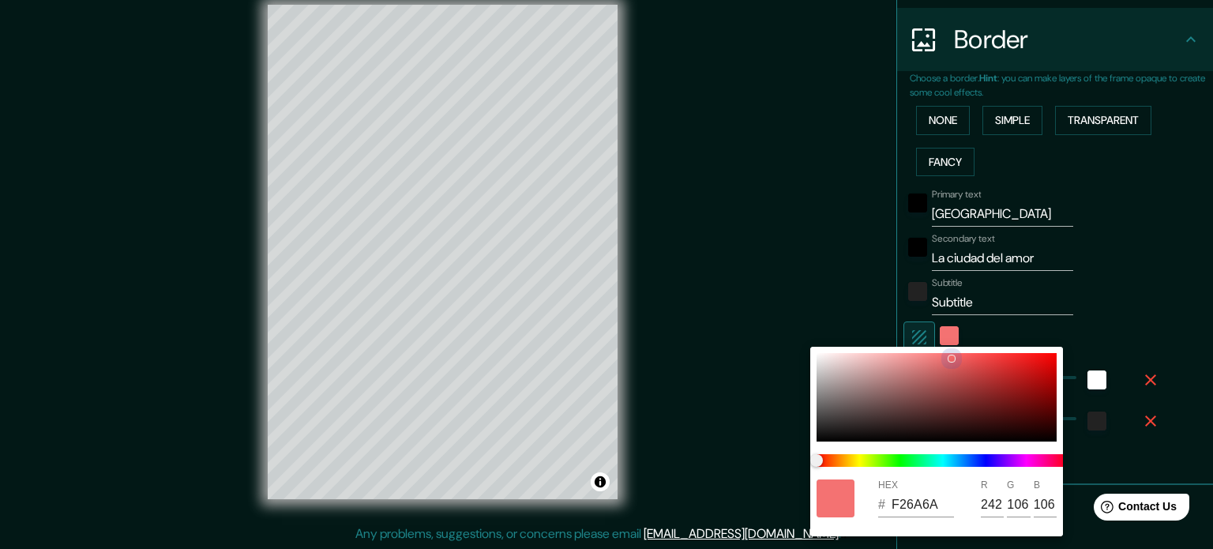
type input "177"
type input "35"
type input "F26868"
type input "104"
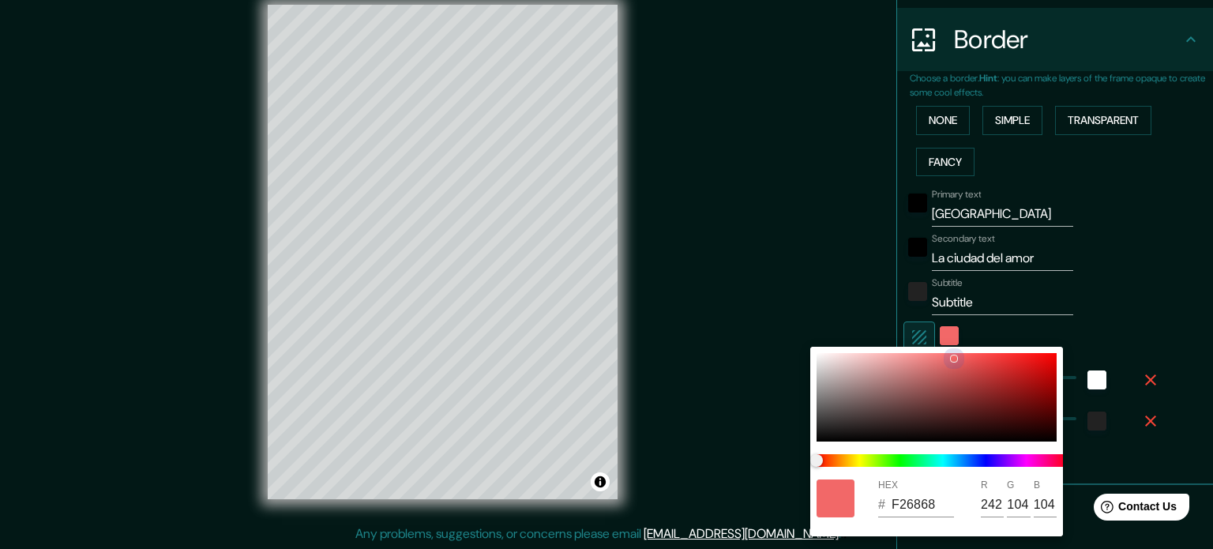
type input "177"
type input "35"
type input "FF8282"
type input "255"
type input "130"
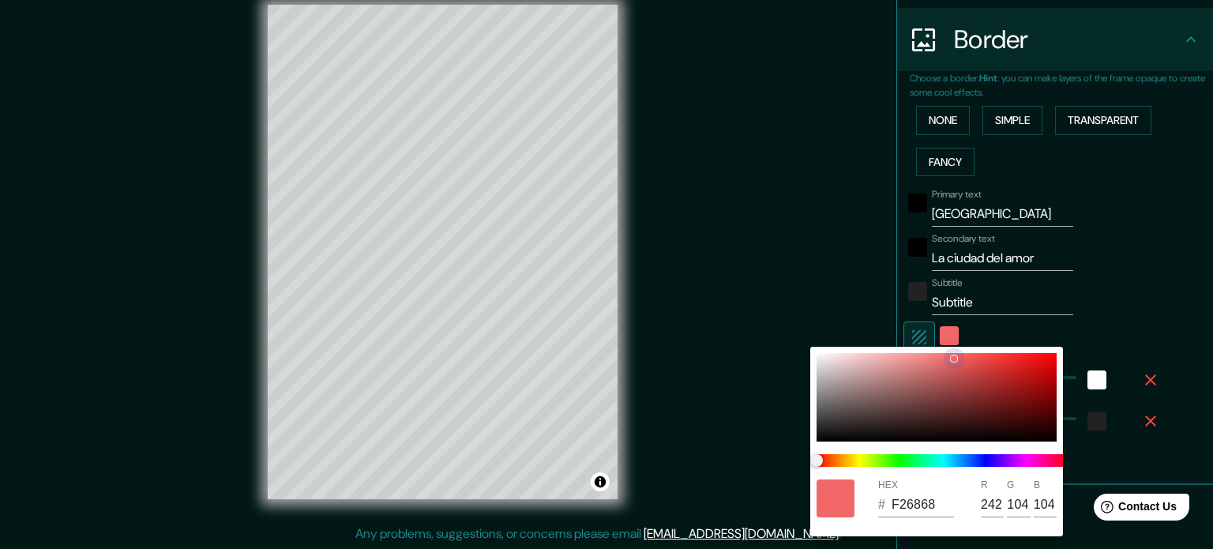
type input "130"
drag, startPoint x: 896, startPoint y: 353, endPoint x: 805, endPoint y: 354, distance: 90.8
click at [806, 350] on div "HEX # FF8282 R 255 G 130 B 130" at bounding box center [606, 274] width 1213 height 549
type input "177"
type input "35"
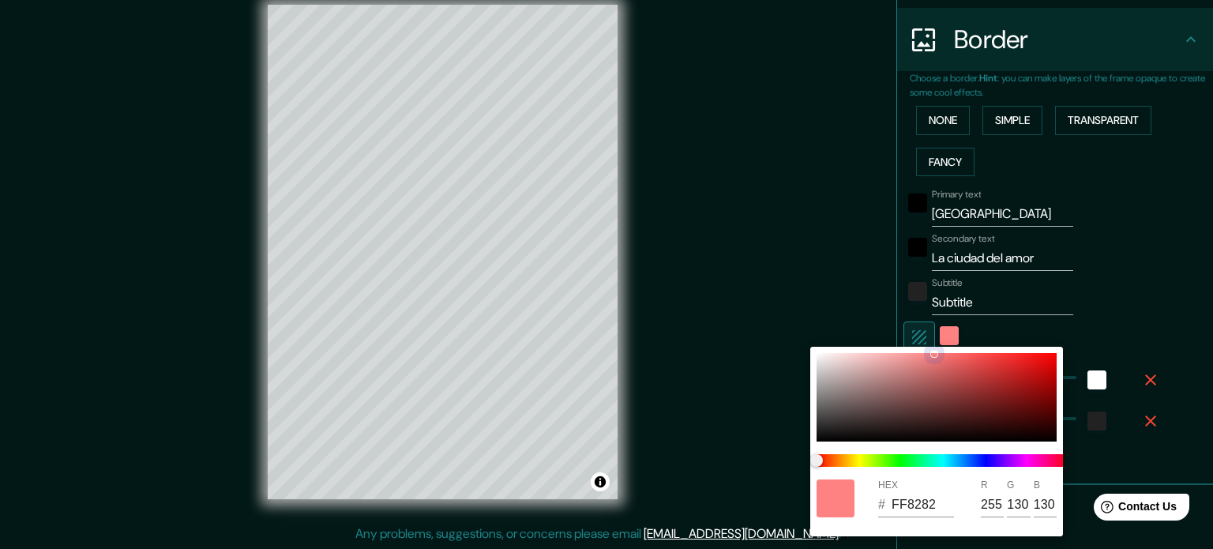
type input "FFFFFF"
type input "255"
type input "177"
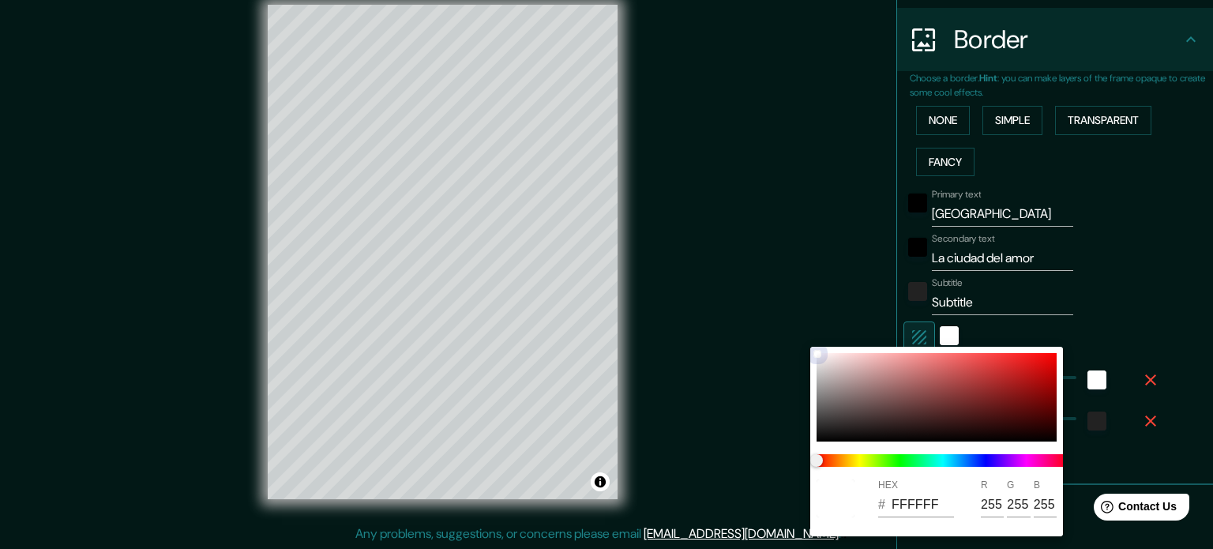
type input "35"
click at [816, 353] on div at bounding box center [936, 397] width 240 height 88
type input "177"
type input "35"
click at [1146, 269] on div at bounding box center [606, 274] width 1213 height 549
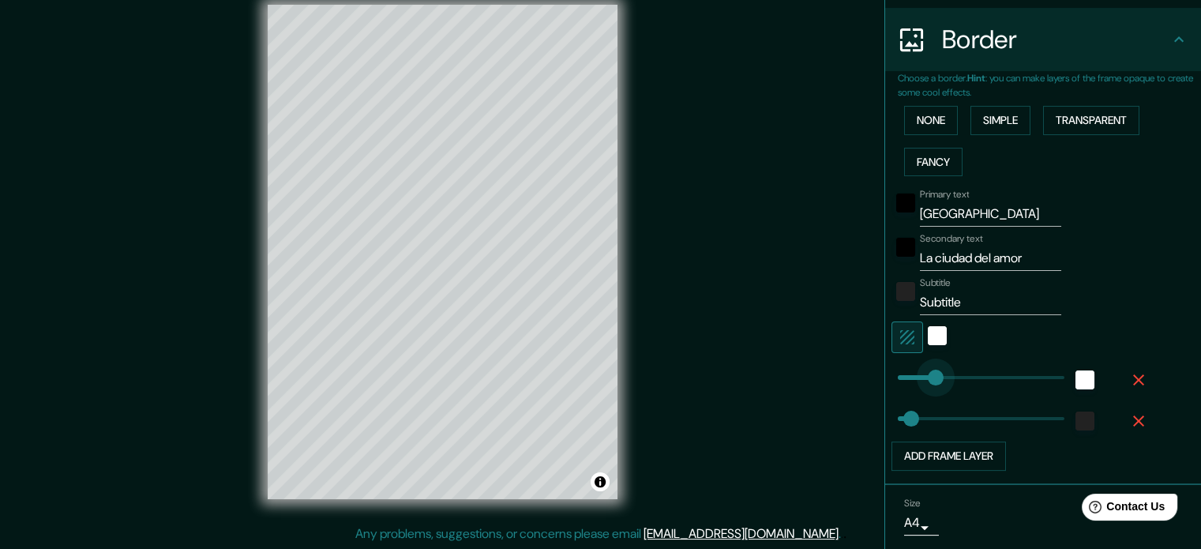
type input "81"
drag, startPoint x: 944, startPoint y: 375, endPoint x: 916, endPoint y: 373, distance: 27.7
type input "35"
type input "110"
drag, startPoint x: 916, startPoint y: 373, endPoint x: 927, endPoint y: 373, distance: 11.1
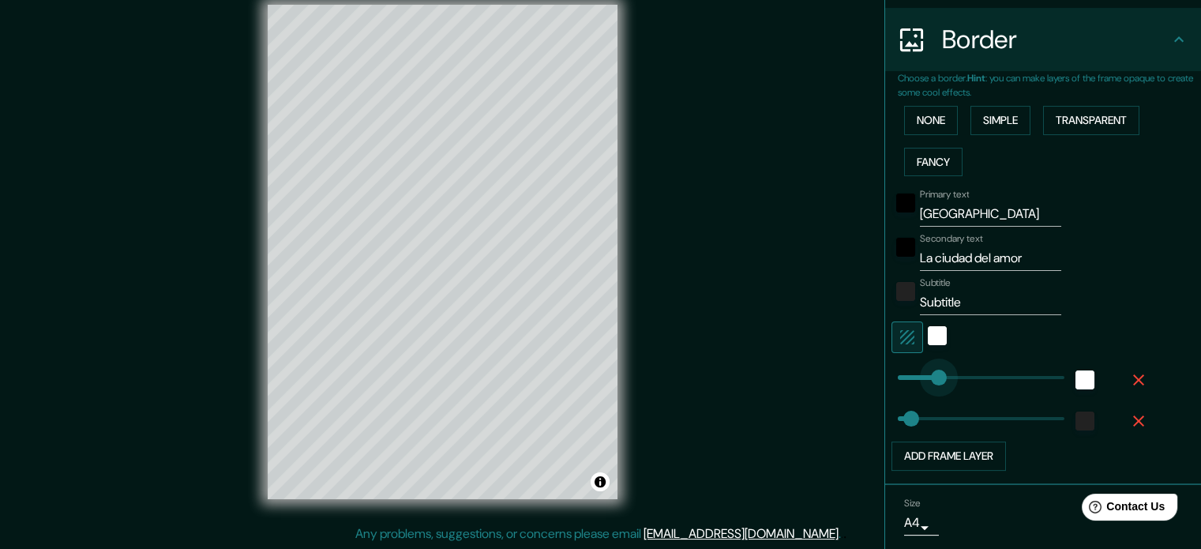
type input "35"
type input "173"
drag, startPoint x: 927, startPoint y: 373, endPoint x: 951, endPoint y: 375, distance: 23.7
type input "35"
type input "53"
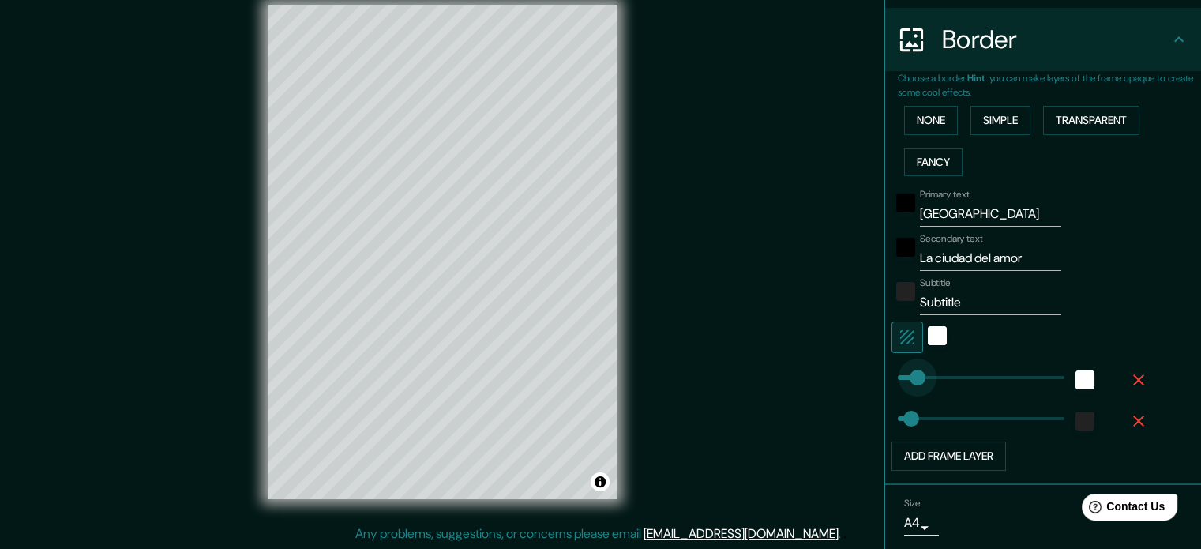
drag, startPoint x: 951, startPoint y: 375, endPoint x: 906, endPoint y: 375, distance: 45.0
type input "35"
type input "39"
type input "35"
type input "72"
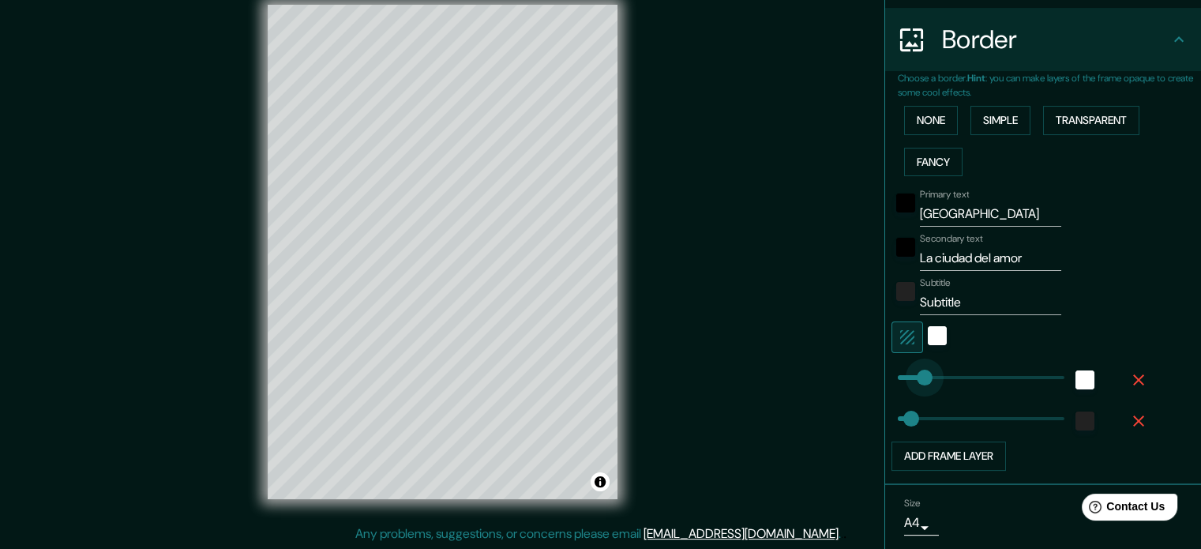
drag, startPoint x: 900, startPoint y: 375, endPoint x: 913, endPoint y: 375, distance: 12.6
type input "89"
drag, startPoint x: 902, startPoint y: 422, endPoint x: 919, endPoint y: 422, distance: 16.6
type input "56"
drag, startPoint x: 920, startPoint y: 418, endPoint x: 906, endPoint y: 418, distance: 13.4
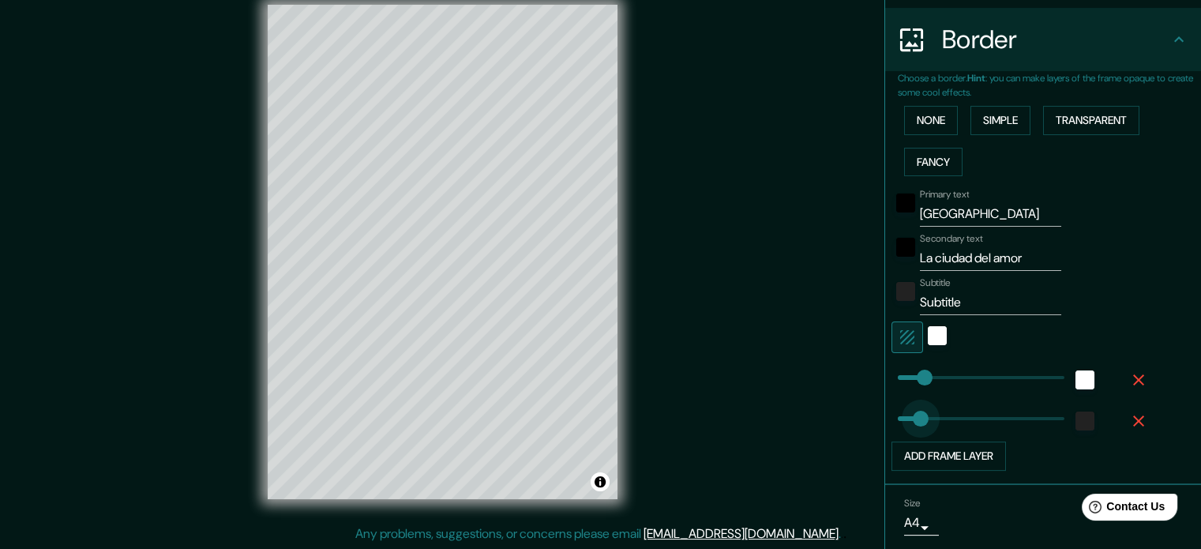
type input "106"
drag, startPoint x: 906, startPoint y: 418, endPoint x: 925, endPoint y: 419, distance: 19.0
type input "182"
drag, startPoint x: 925, startPoint y: 419, endPoint x: 954, endPoint y: 419, distance: 28.4
type input "64"
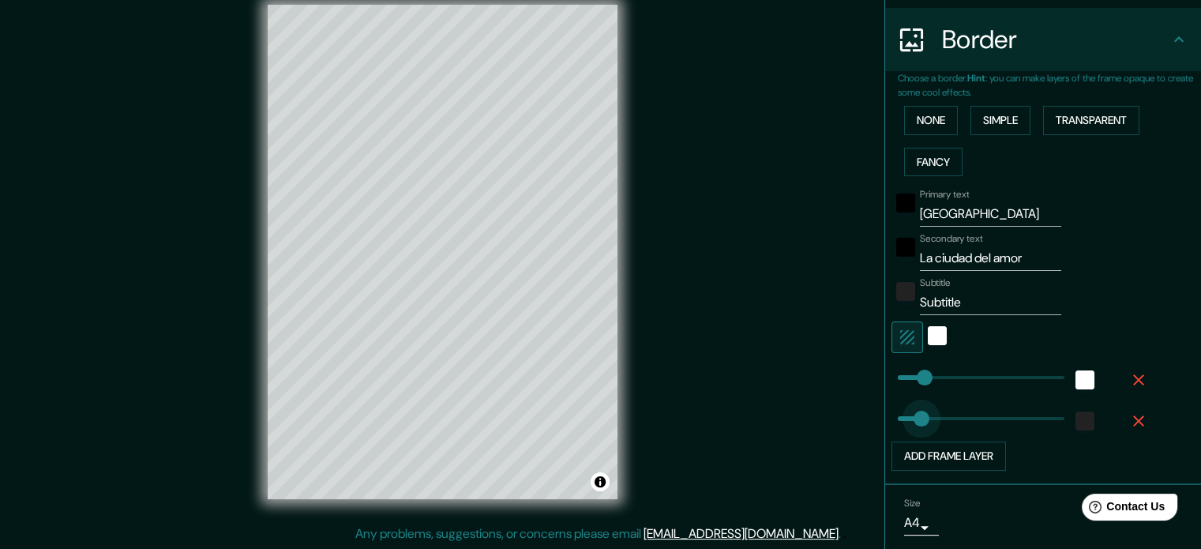
drag, startPoint x: 956, startPoint y: 419, endPoint x: 910, endPoint y: 414, distance: 46.9
click at [1077, 418] on div "color-222222" at bounding box center [1084, 420] width 19 height 19
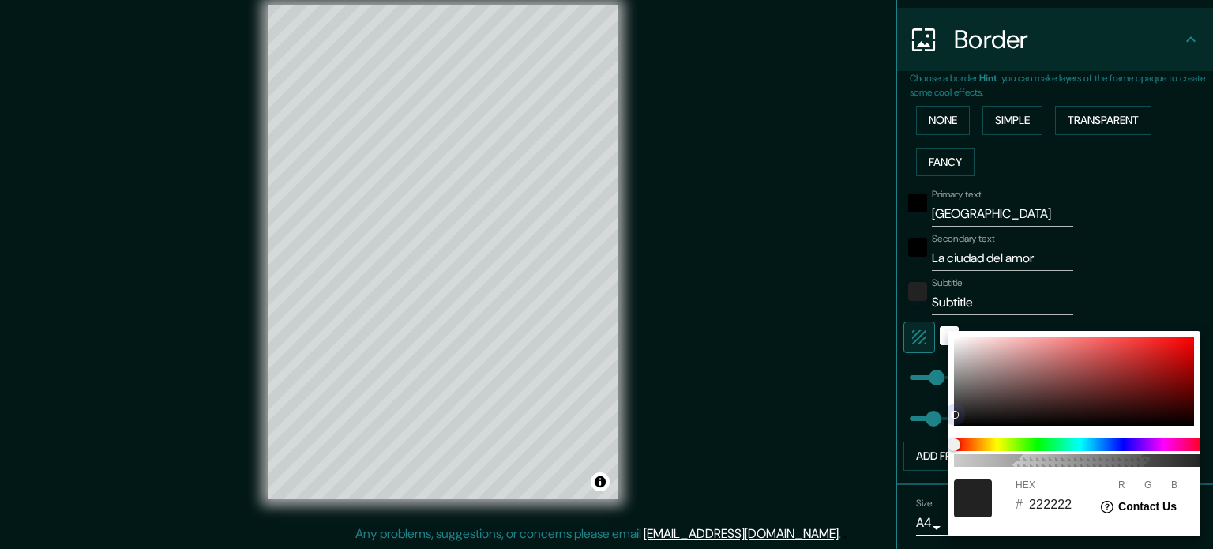
type input "64"
type input "EB4E4E"
type input "235"
type input "78"
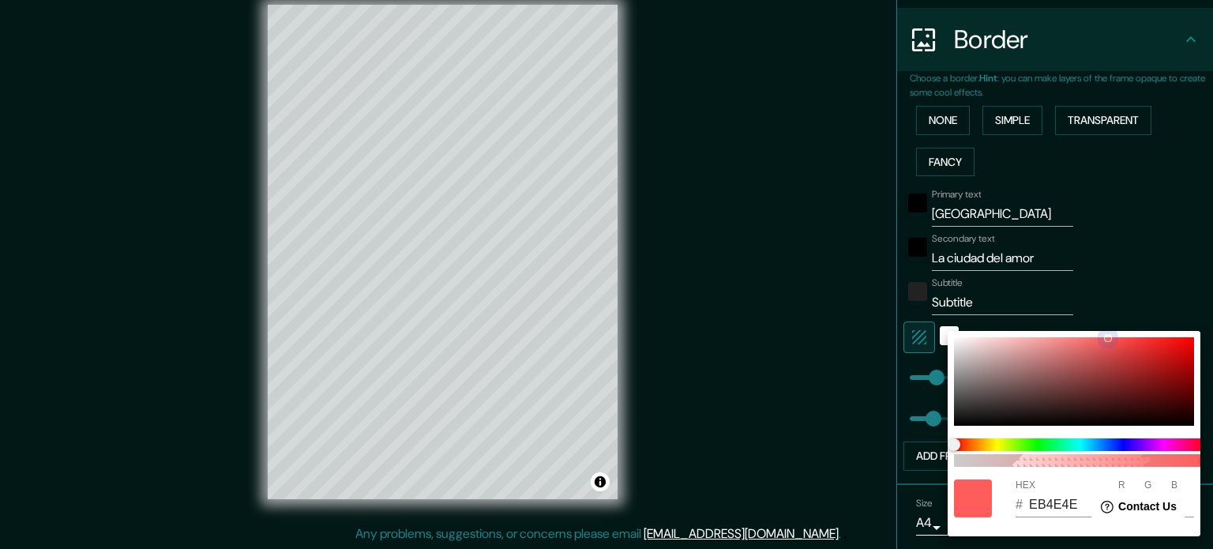
type input "64"
type input "FF5C5C"
type input "255"
type input "92"
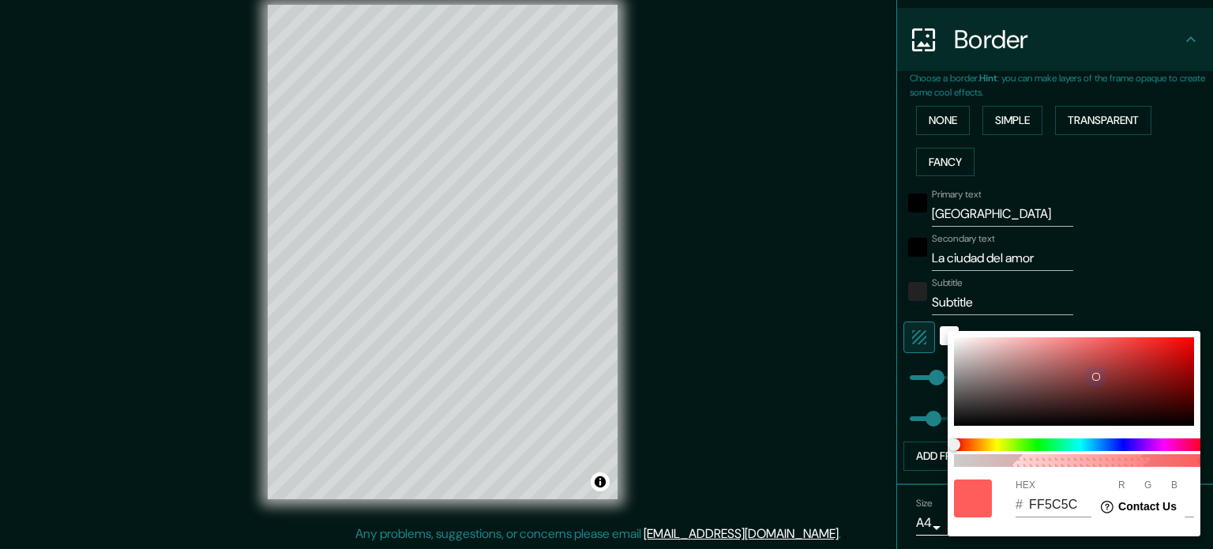
type input "64"
type input "8F3B3B"
type input "143"
type input "59"
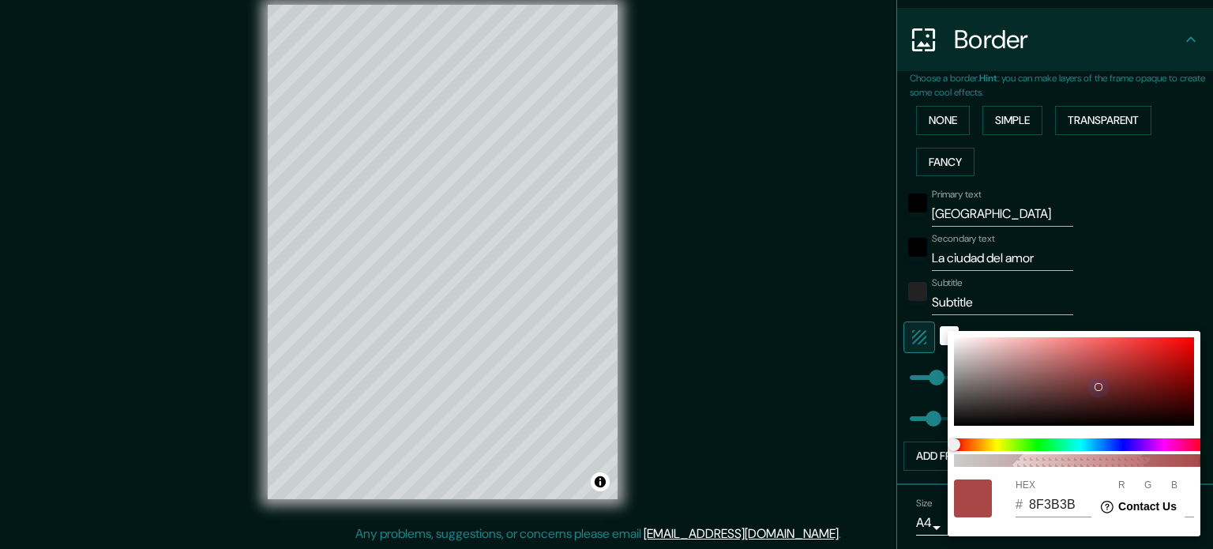
type input "64"
type input "712D2D"
type input "113"
type input "45"
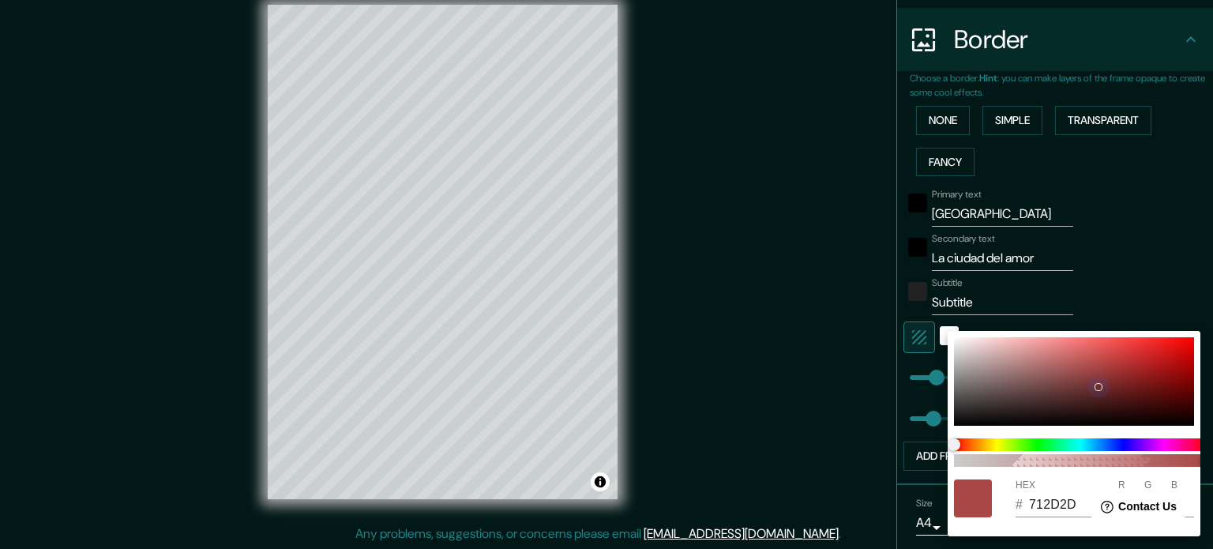
drag, startPoint x: 1142, startPoint y: 366, endPoint x: 1099, endPoint y: 418, distance: 67.3
click at [1099, 397] on div at bounding box center [1074, 381] width 240 height 88
type input "64"
type input "4F1F1F"
type input "79"
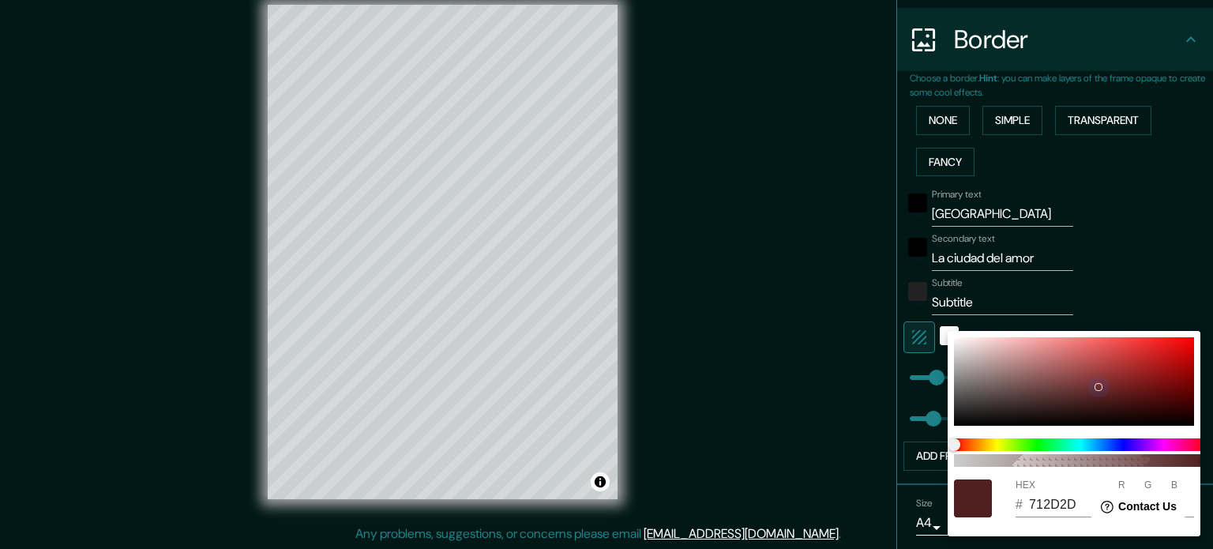
type input "31"
type input "64"
type input "1F3A4F"
type input "31"
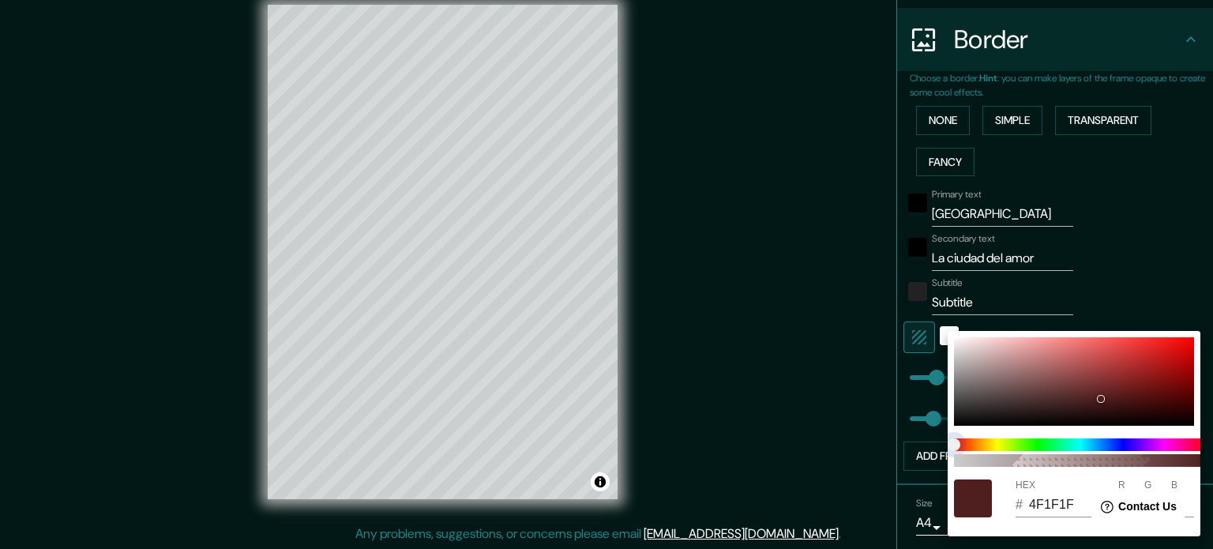
type input "58"
type input "79"
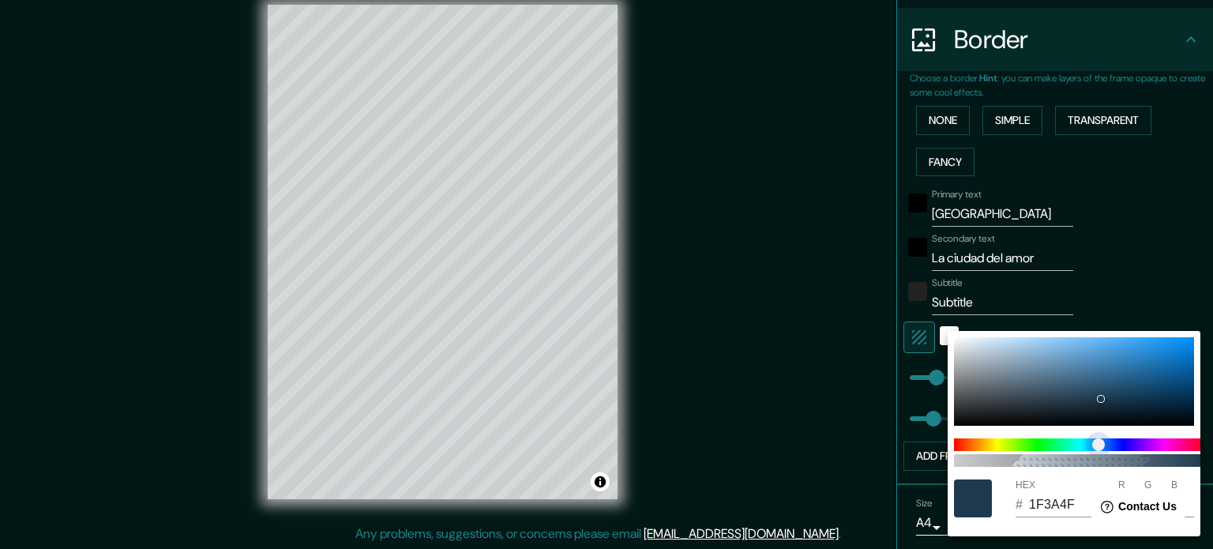
type input "64"
type input "1F264F"
type input "38"
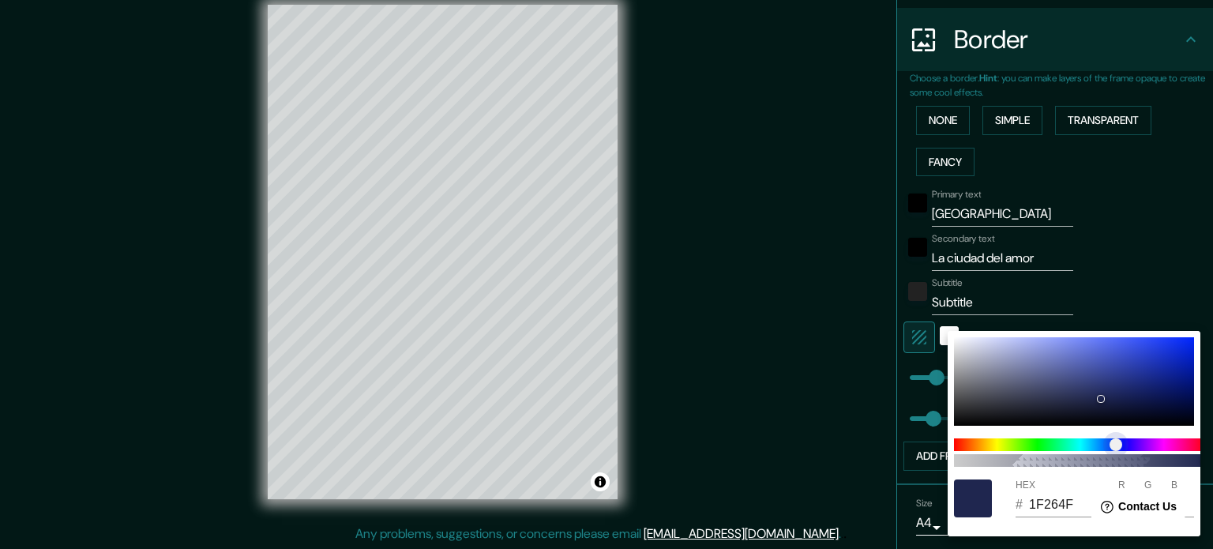
type input "64"
type input "1F3A4F"
type input "58"
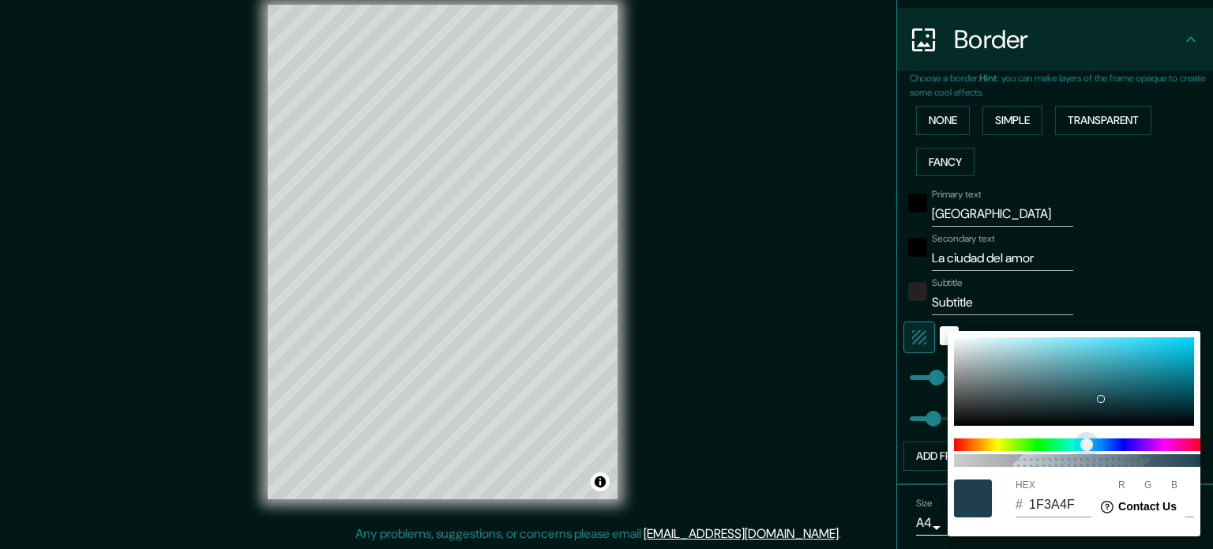
type input "64"
type input "1F484F"
type input "72"
type input "64"
type input "1F494F"
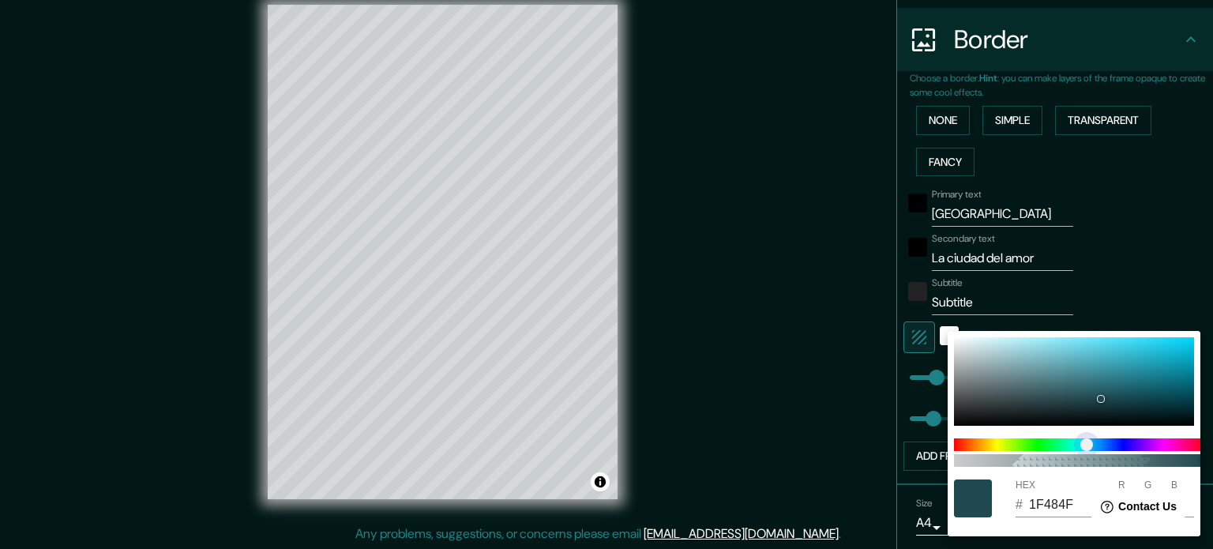
type input "73"
type input "64"
type input "1F4F49"
type input "79"
type input "73"
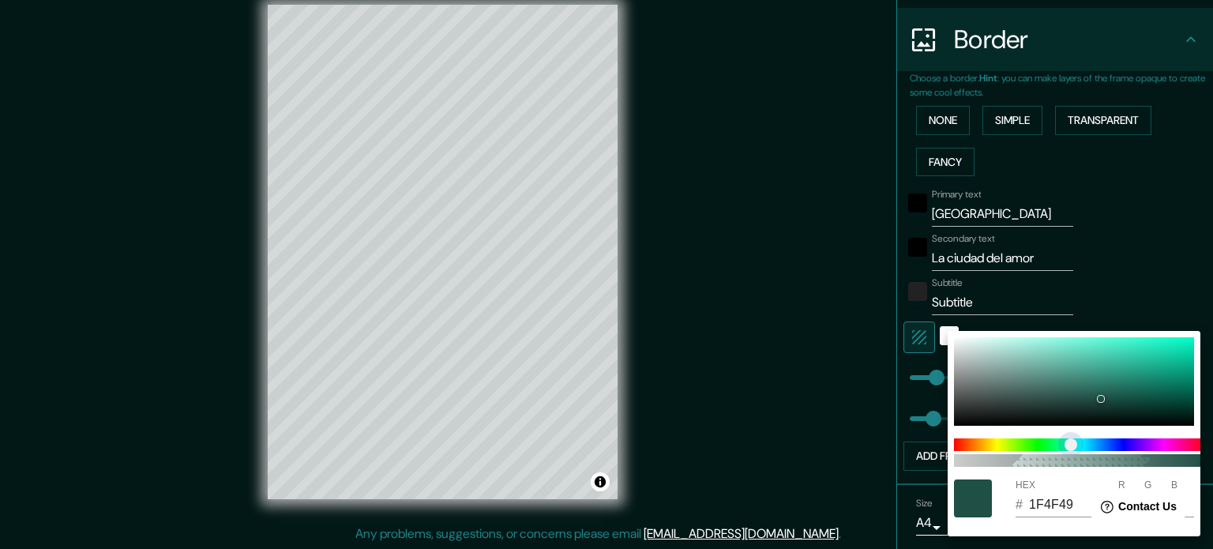
type input "64"
type input "1F4F45"
type input "69"
type input "64"
type input "1F4F41"
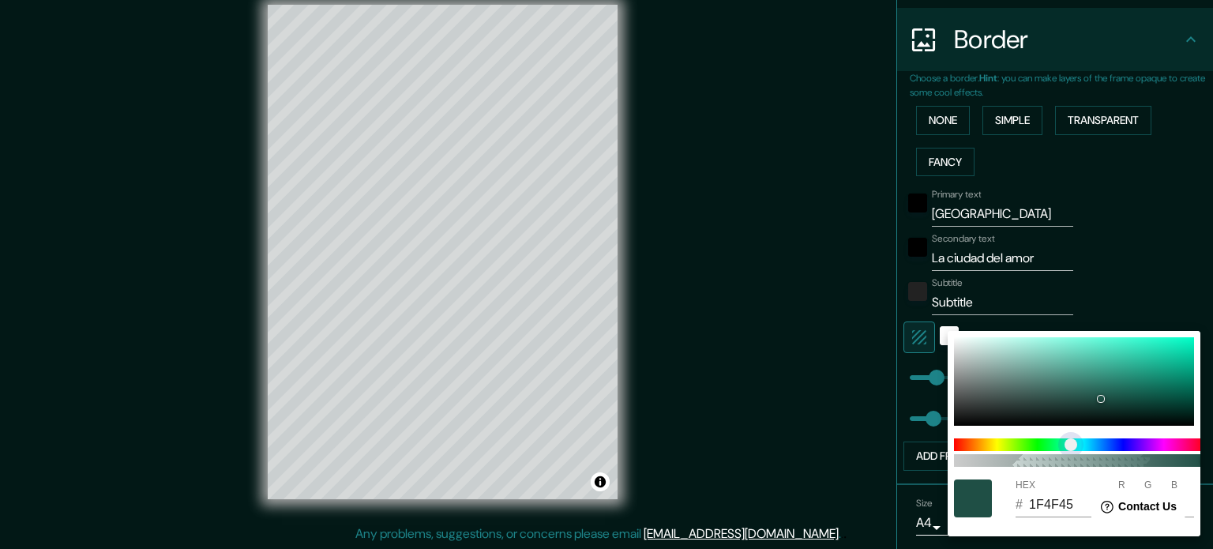
type input "65"
type input "64"
type input "1F4F3E"
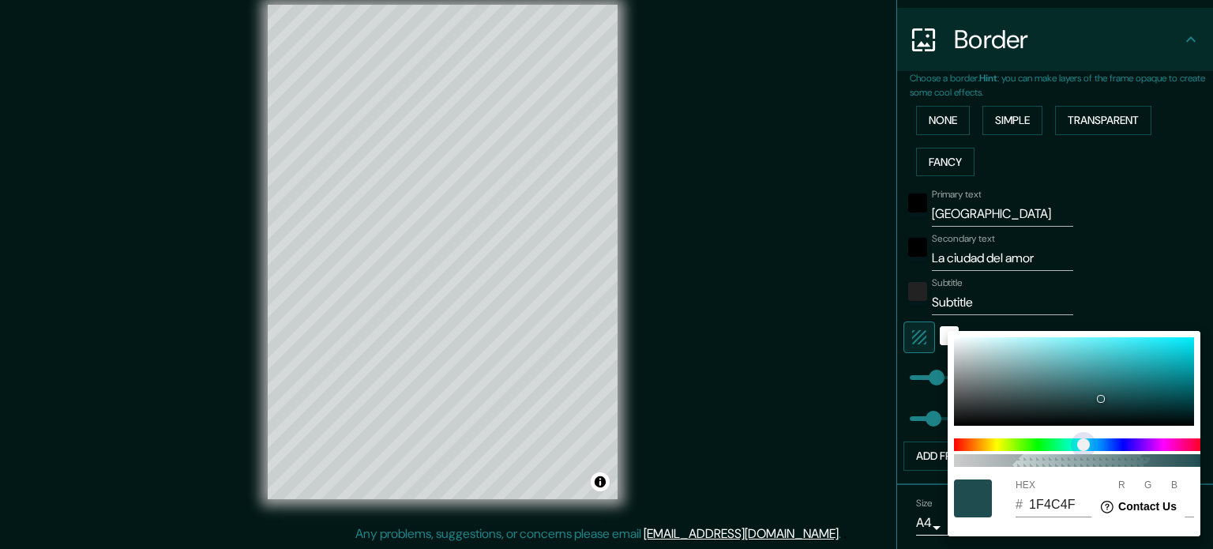
drag, startPoint x: 1098, startPoint y: 450, endPoint x: 1083, endPoint y: 444, distance: 16.3
click at [1083, 444] on span at bounding box center [1080, 444] width 253 height 13
click at [1148, 211] on div at bounding box center [606, 274] width 1213 height 549
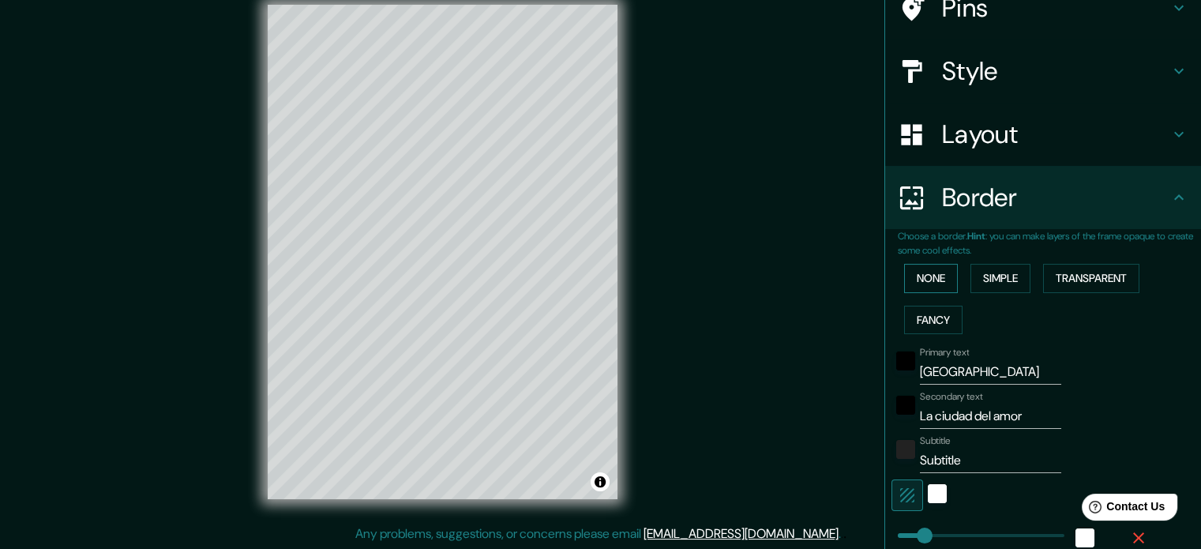
click at [915, 273] on button "None" at bounding box center [931, 278] width 54 height 29
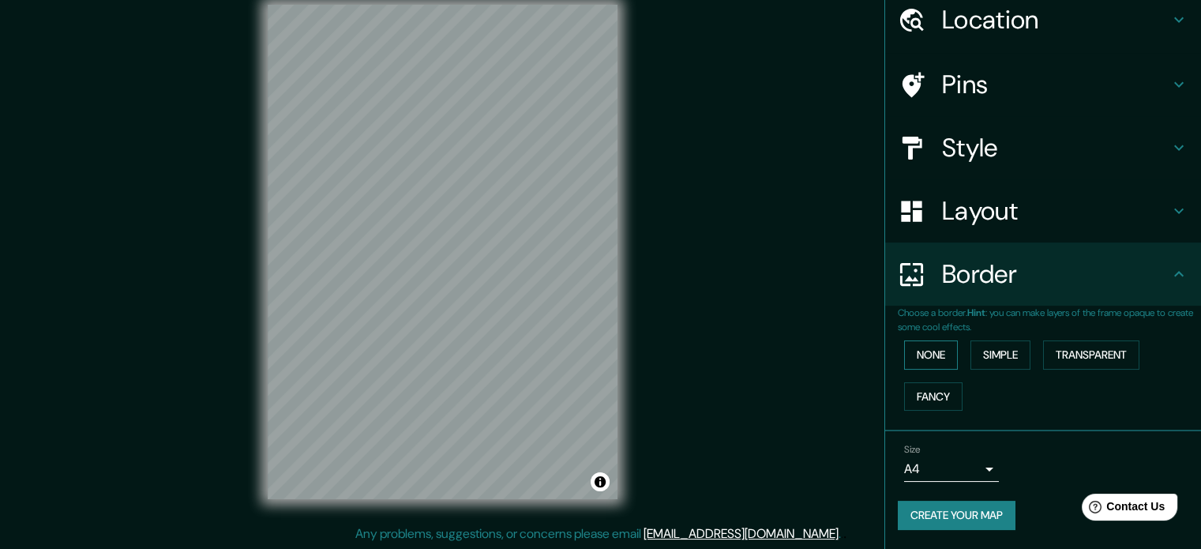
scroll to position [60, 0]
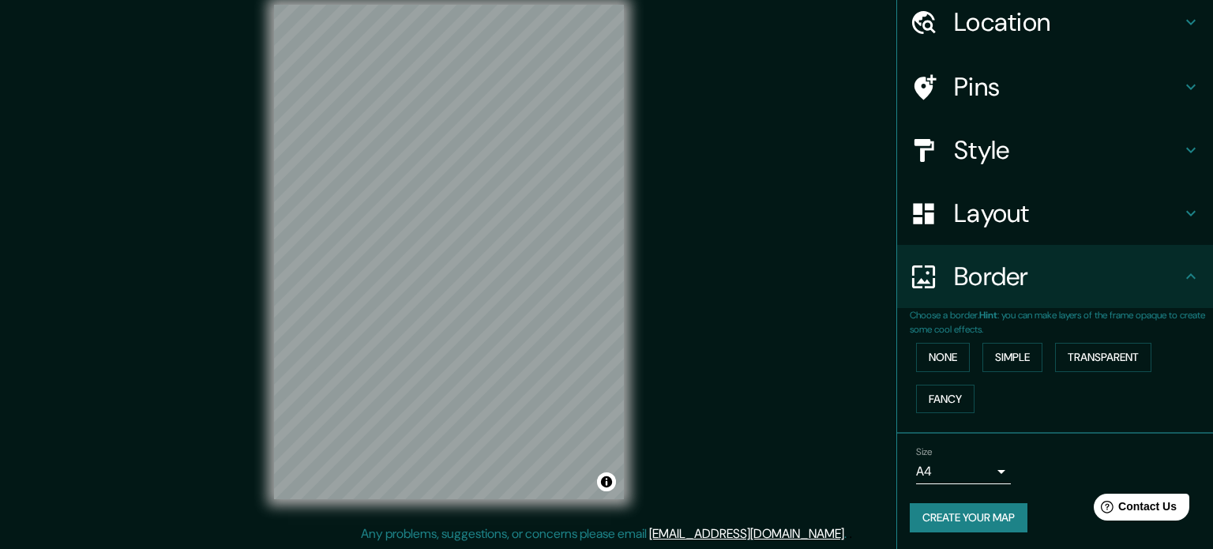
click at [951, 467] on body "Mappin Location Roma, Ciudad metropolitana de Roma Capital, Italia Pins Style L…" at bounding box center [606, 253] width 1213 height 549
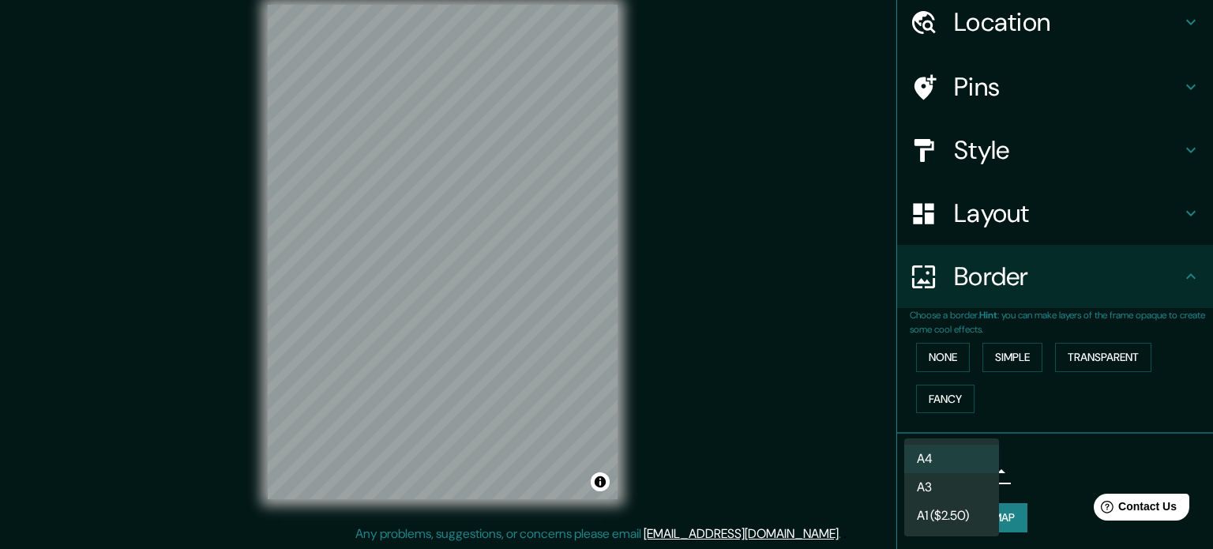
click at [1042, 461] on div at bounding box center [606, 274] width 1213 height 549
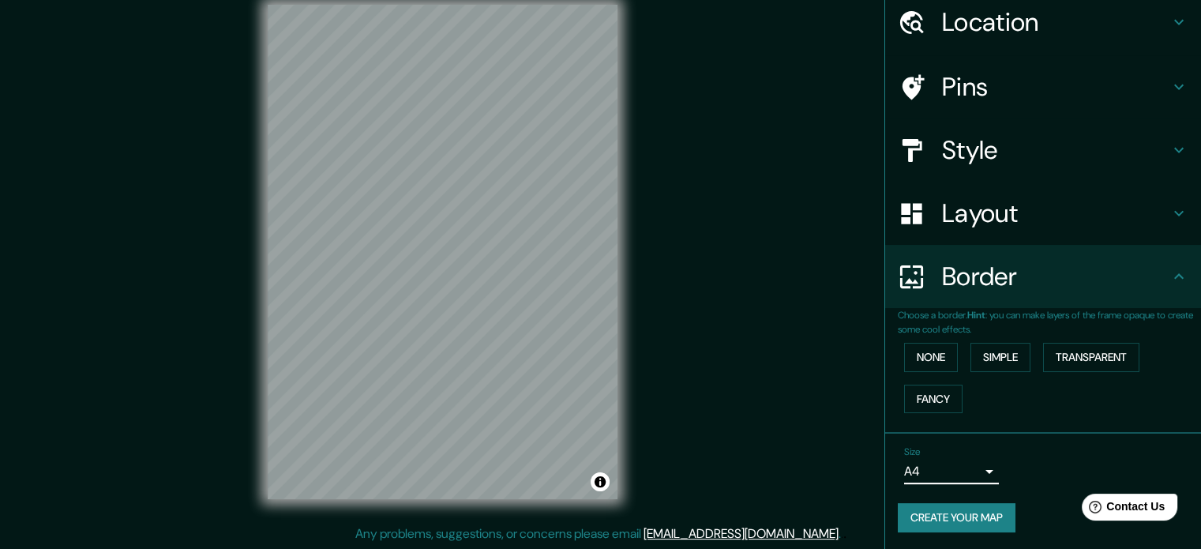
click at [934, 522] on button "Create your map" at bounding box center [957, 517] width 118 height 29
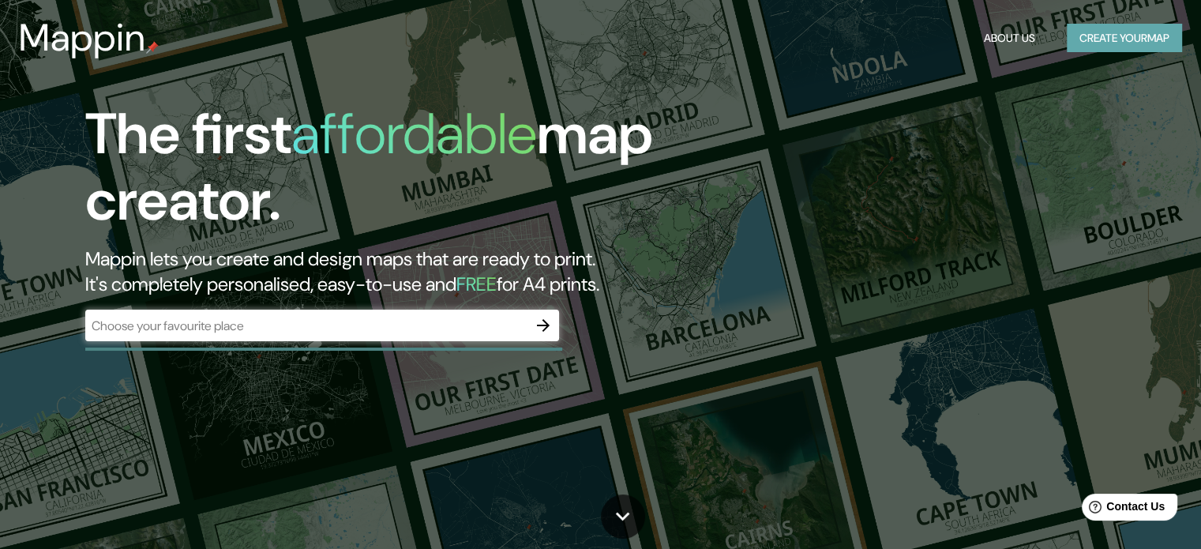
click at [1124, 36] on button "Create your map" at bounding box center [1124, 38] width 115 height 29
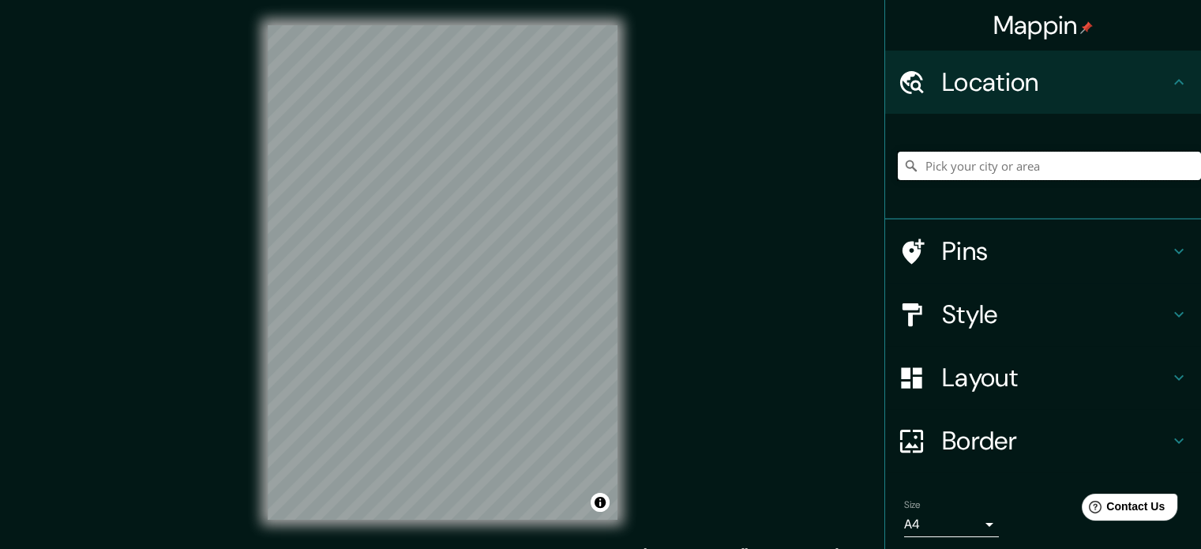
click at [970, 168] on input "Pick your city or area" at bounding box center [1049, 166] width 303 height 28
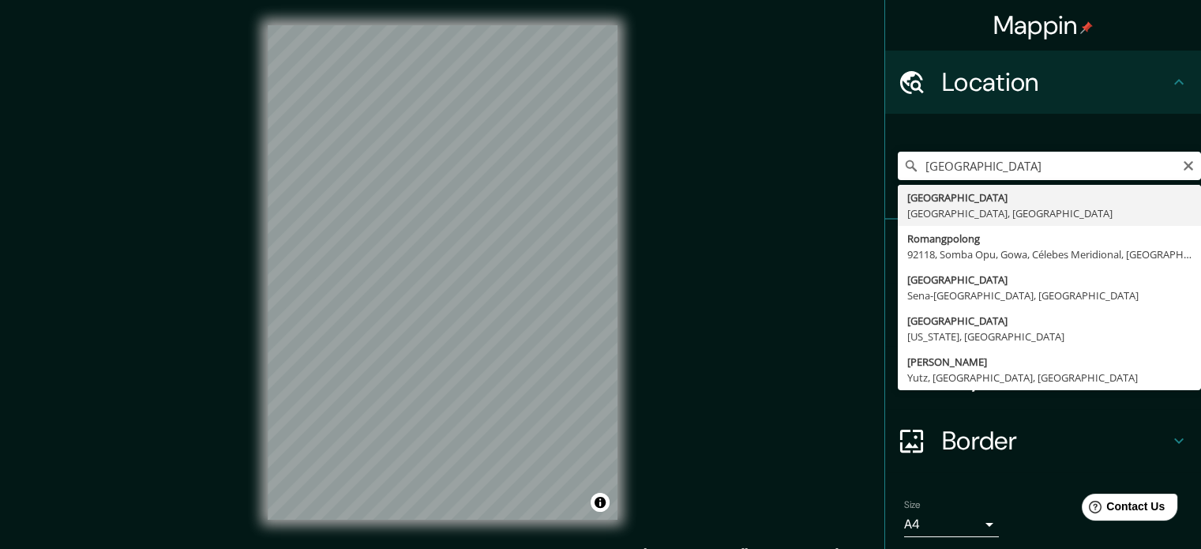
type input "[GEOGRAPHIC_DATA], [GEOGRAPHIC_DATA], [GEOGRAPHIC_DATA]"
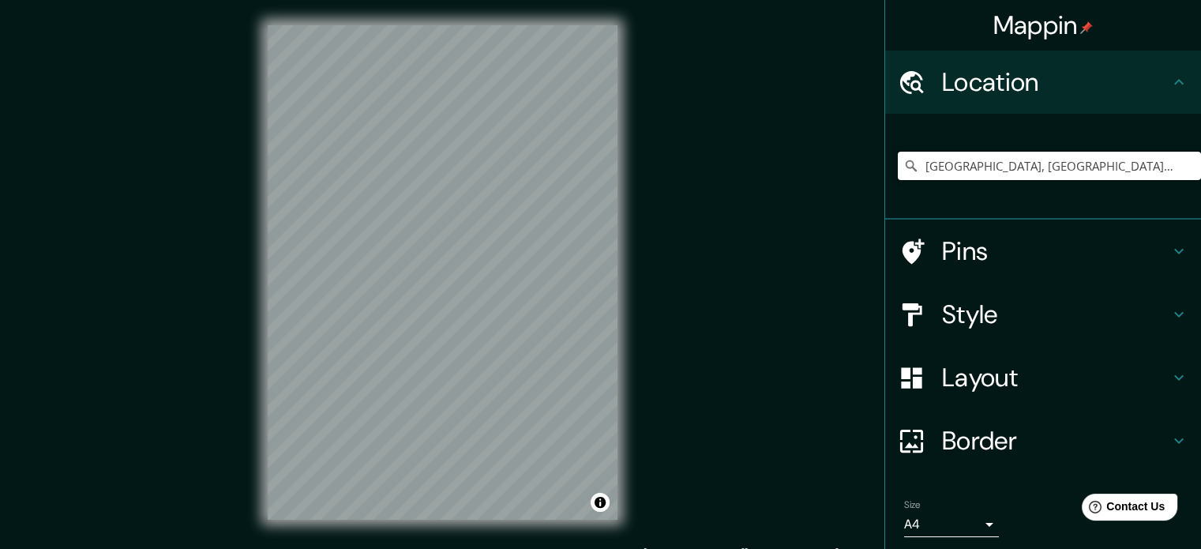
scroll to position [54, 0]
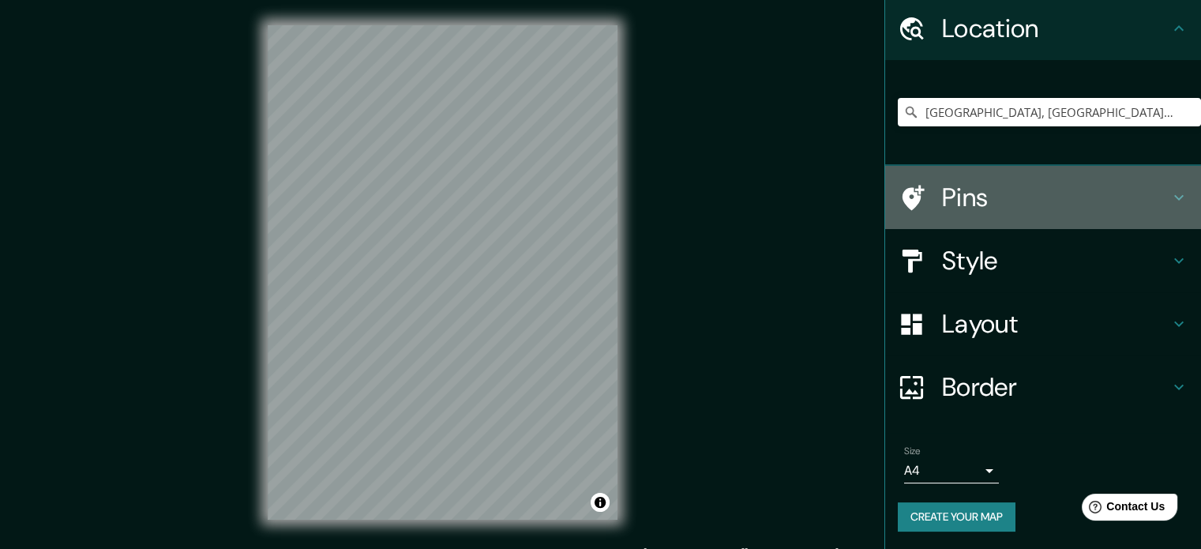
click at [1169, 195] on icon at bounding box center [1178, 197] width 19 height 19
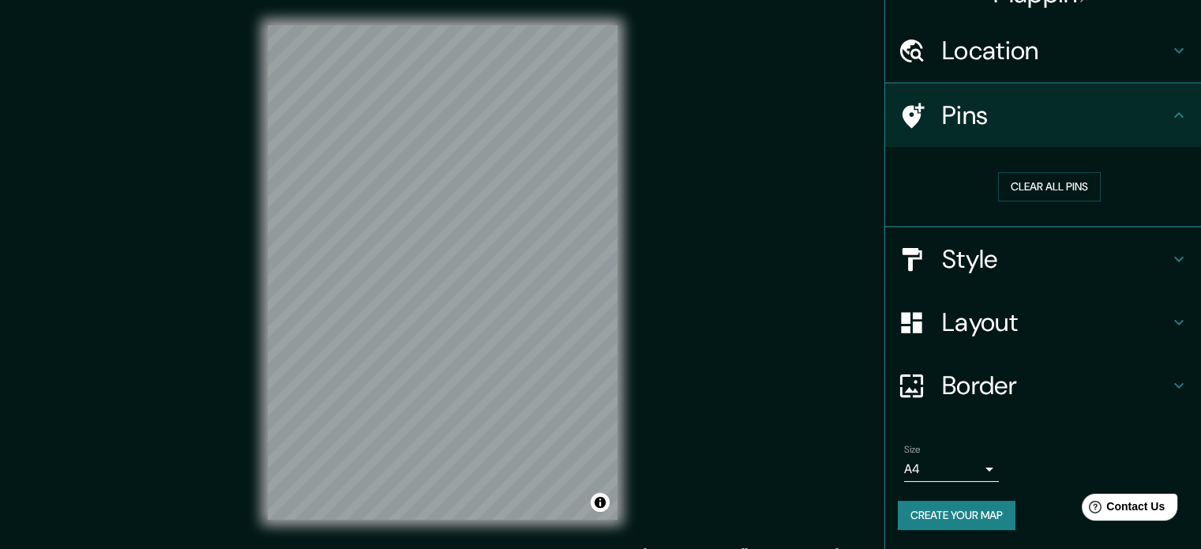
scroll to position [30, 0]
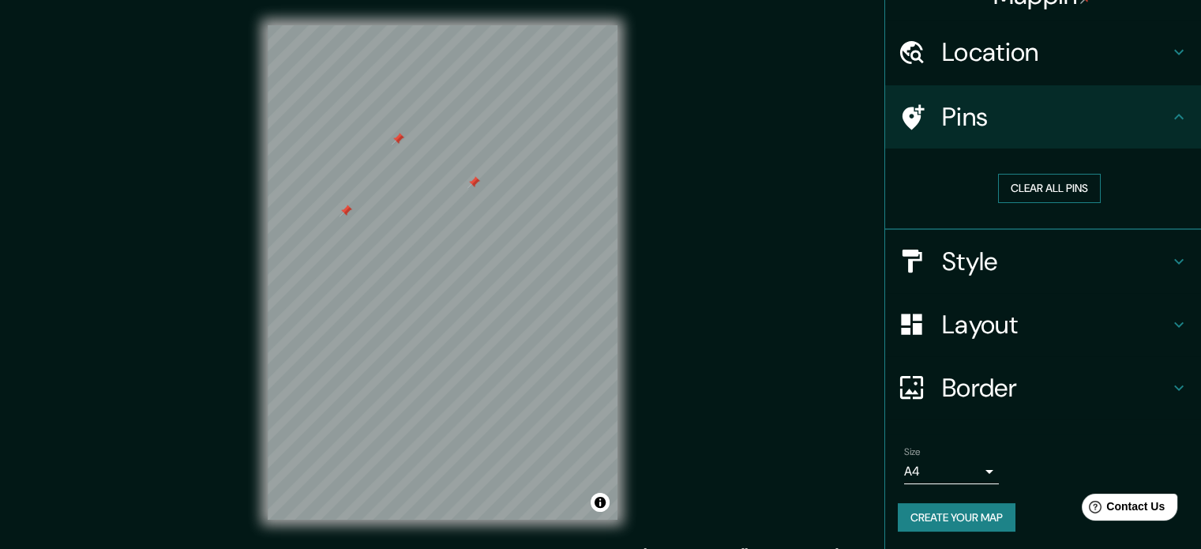
click at [1040, 189] on button "Clear all pins" at bounding box center [1049, 188] width 103 height 29
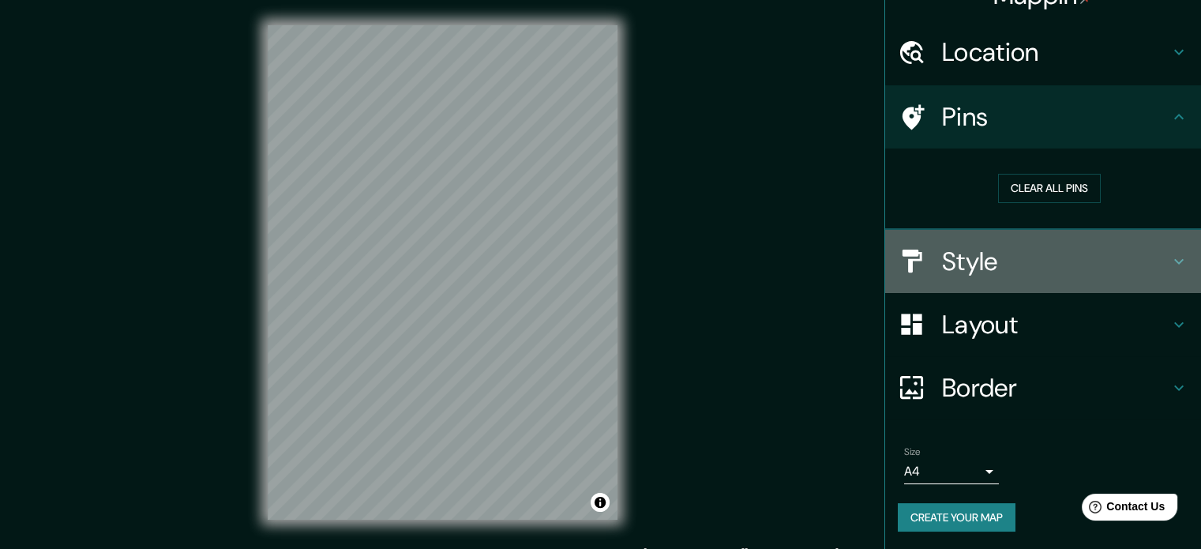
click at [1169, 258] on icon at bounding box center [1178, 261] width 19 height 19
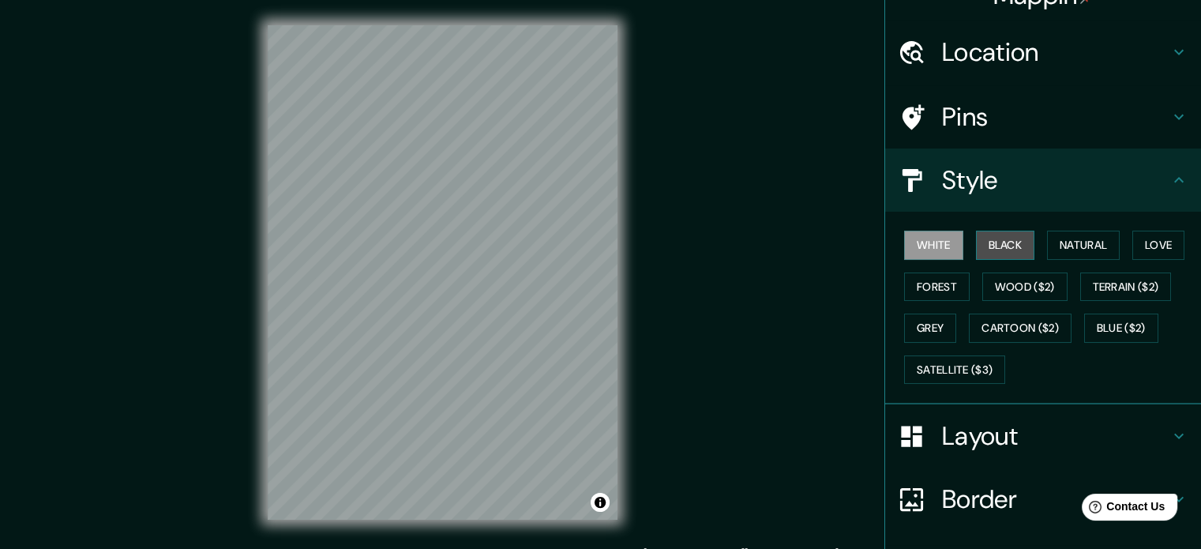
click at [976, 241] on button "Black" at bounding box center [1005, 245] width 59 height 29
click at [1055, 244] on button "Natural" at bounding box center [1083, 245] width 73 height 29
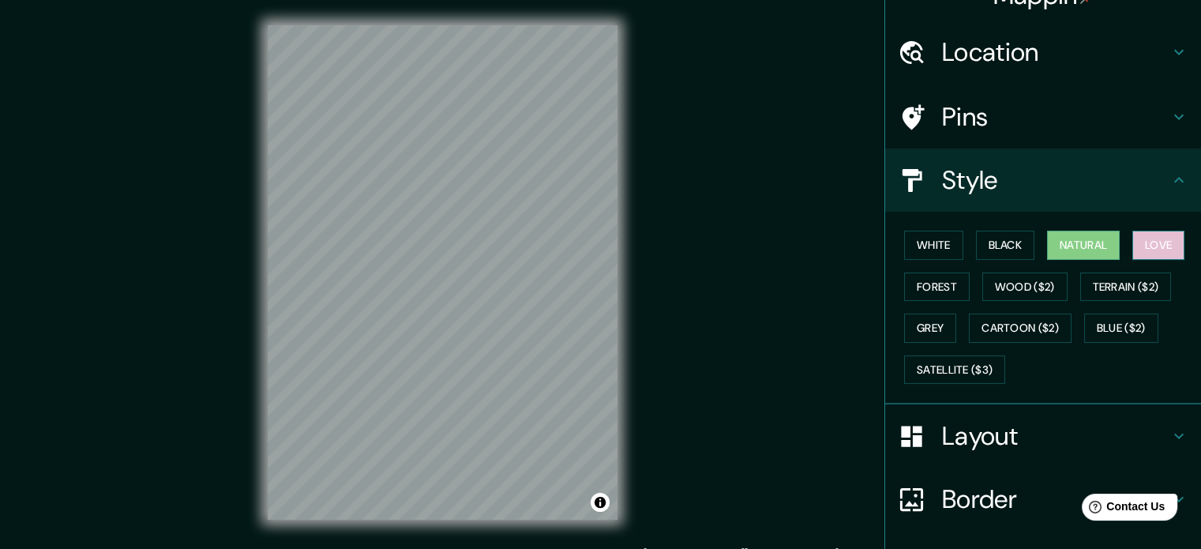
click at [1162, 242] on button "Love" at bounding box center [1158, 245] width 52 height 29
click at [929, 286] on button "Forest" at bounding box center [937, 286] width 66 height 29
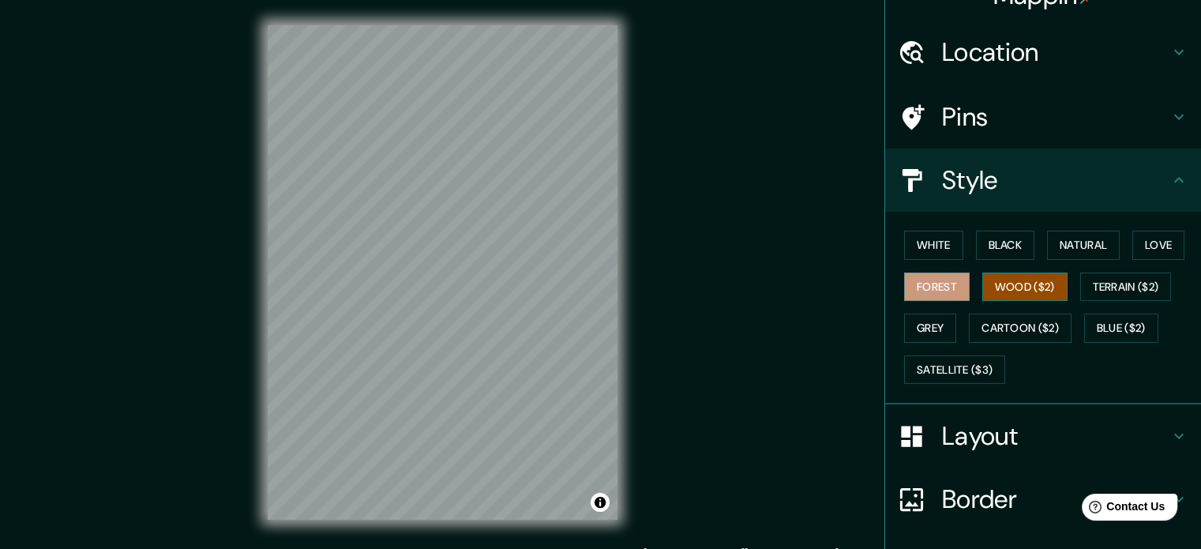
click at [1030, 284] on button "Wood ($2)" at bounding box center [1024, 286] width 85 height 29
click at [1099, 282] on button "Terrain ($2)" at bounding box center [1126, 286] width 92 height 29
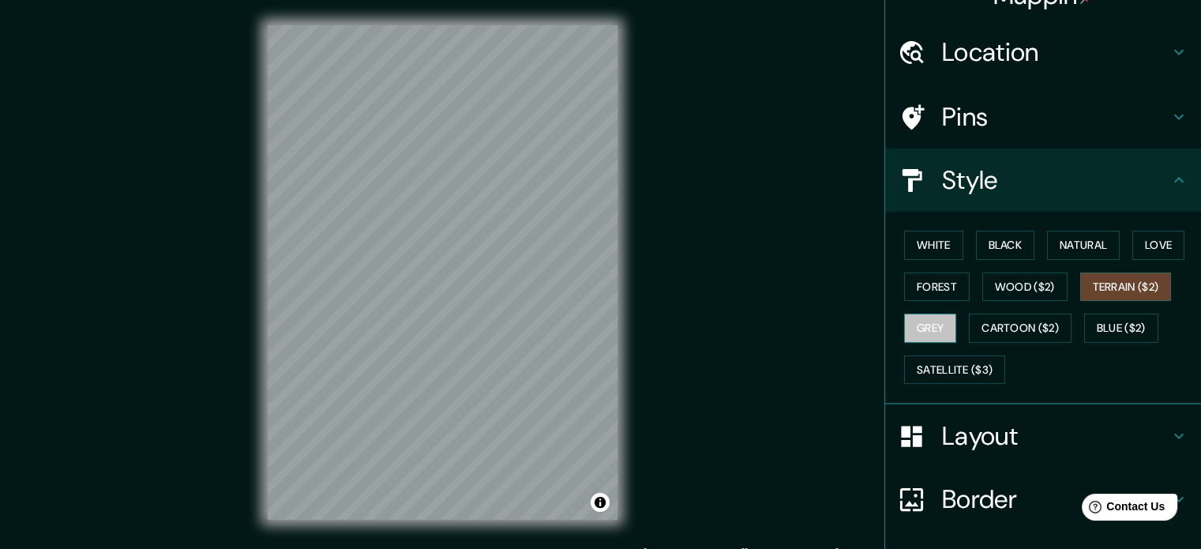
click at [932, 321] on button "Grey" at bounding box center [930, 327] width 52 height 29
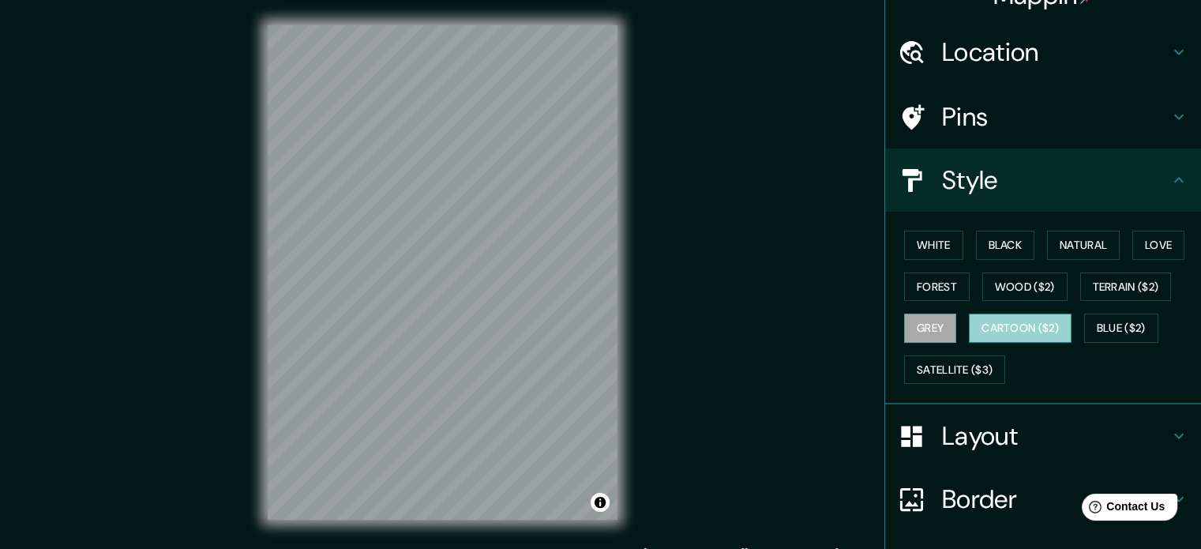
click at [1014, 321] on button "Cartoon ($2)" at bounding box center [1020, 327] width 103 height 29
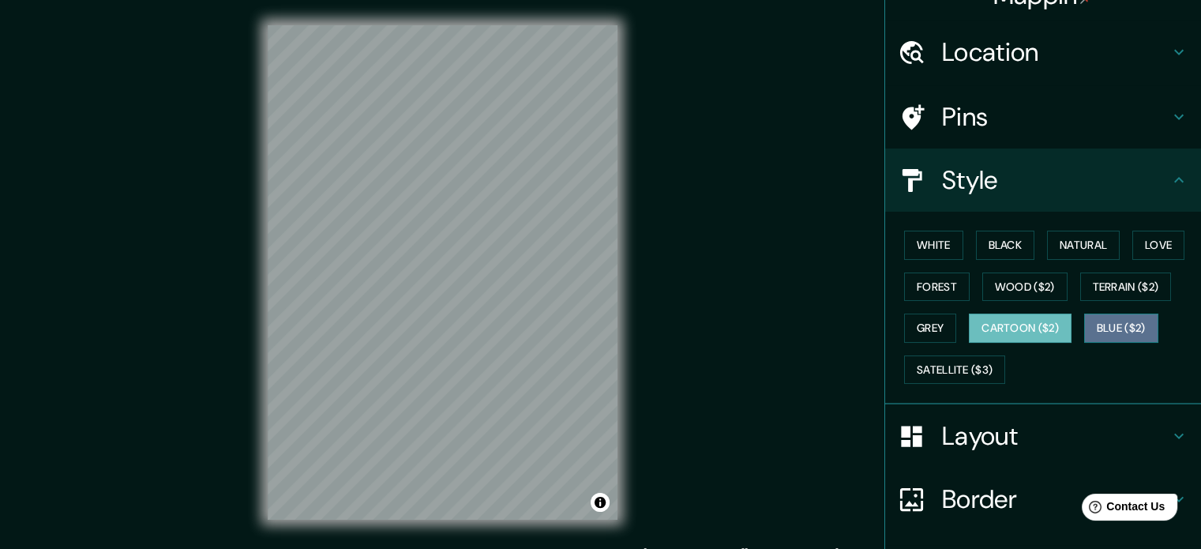
click at [1112, 331] on button "Blue ($2)" at bounding box center [1121, 327] width 74 height 29
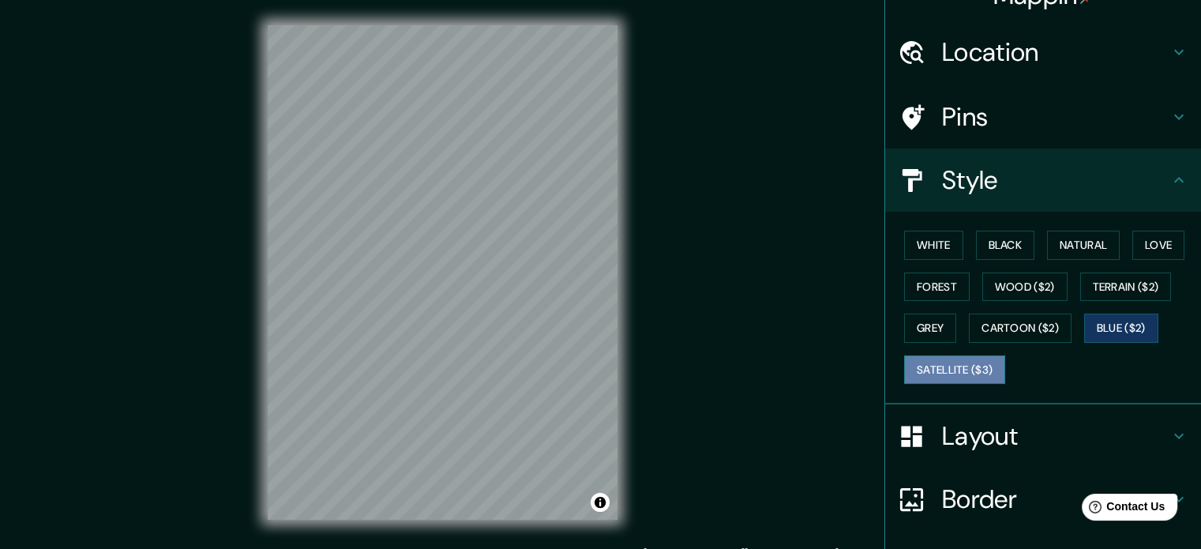
click at [959, 365] on button "Satellite ($3)" at bounding box center [954, 369] width 101 height 29
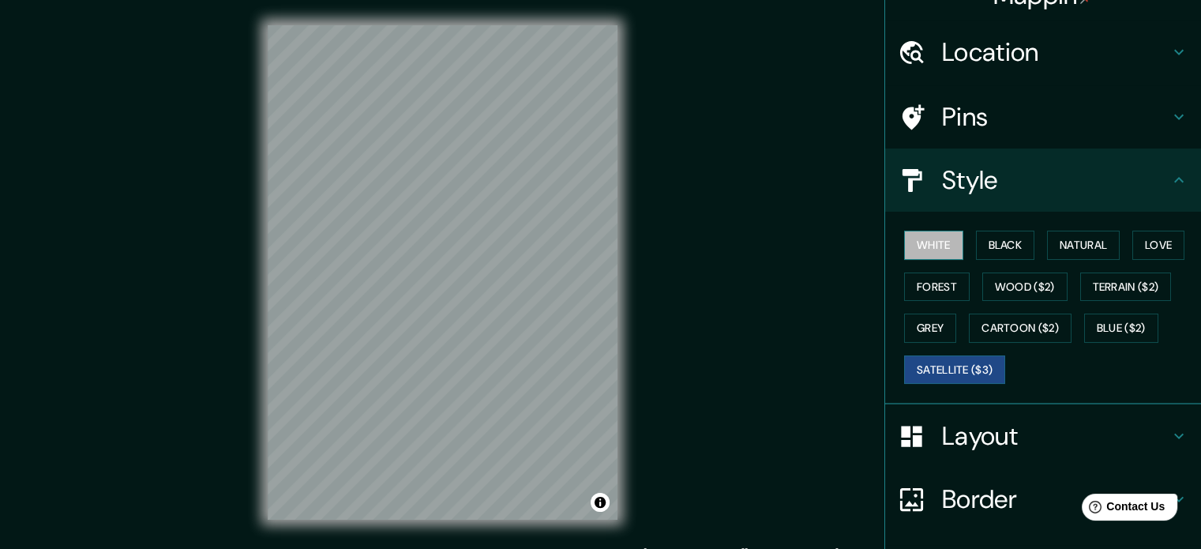
click at [930, 239] on button "White" at bounding box center [933, 245] width 59 height 29
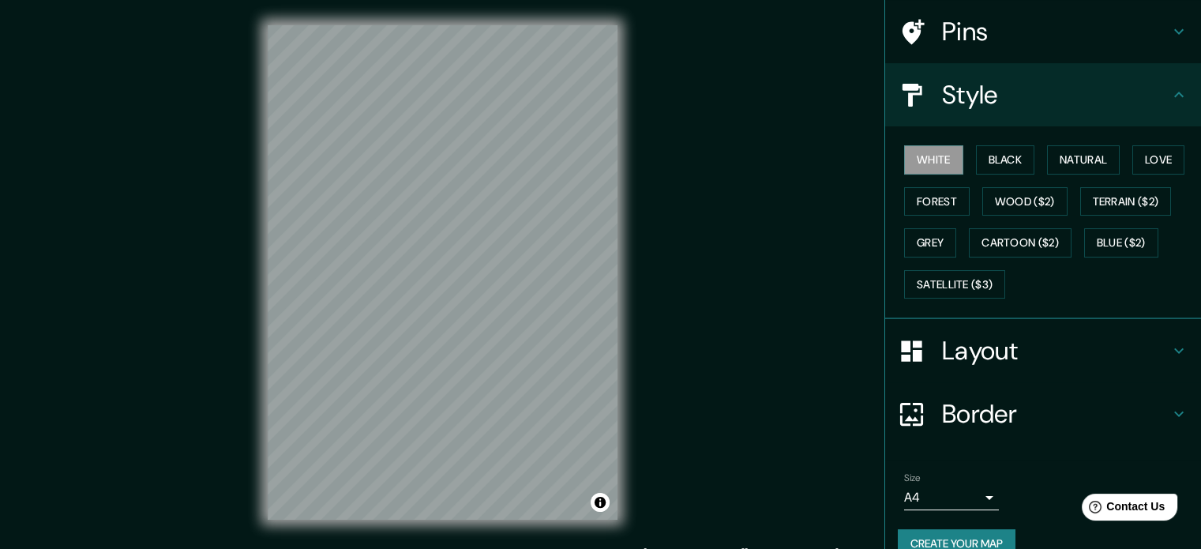
scroll to position [141, 0]
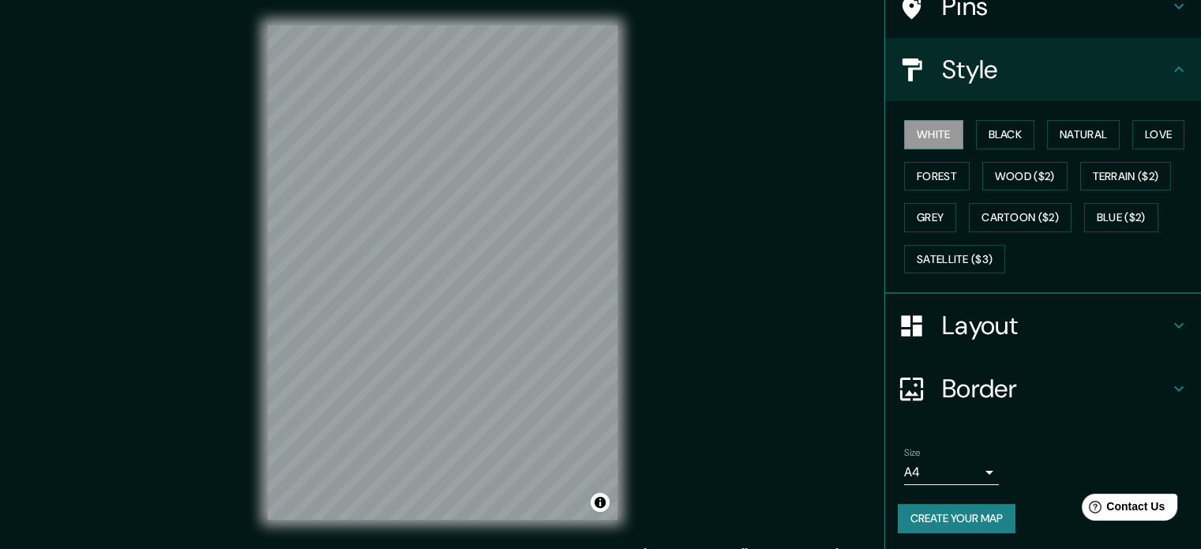
click at [999, 322] on h4 "Layout" at bounding box center [1055, 326] width 227 height 32
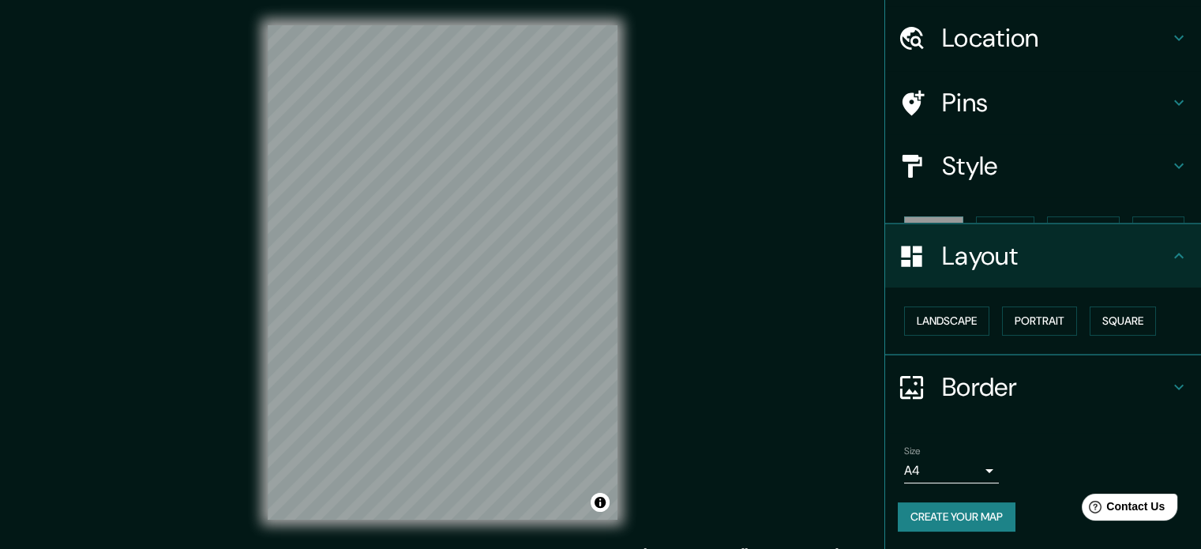
scroll to position [17, 0]
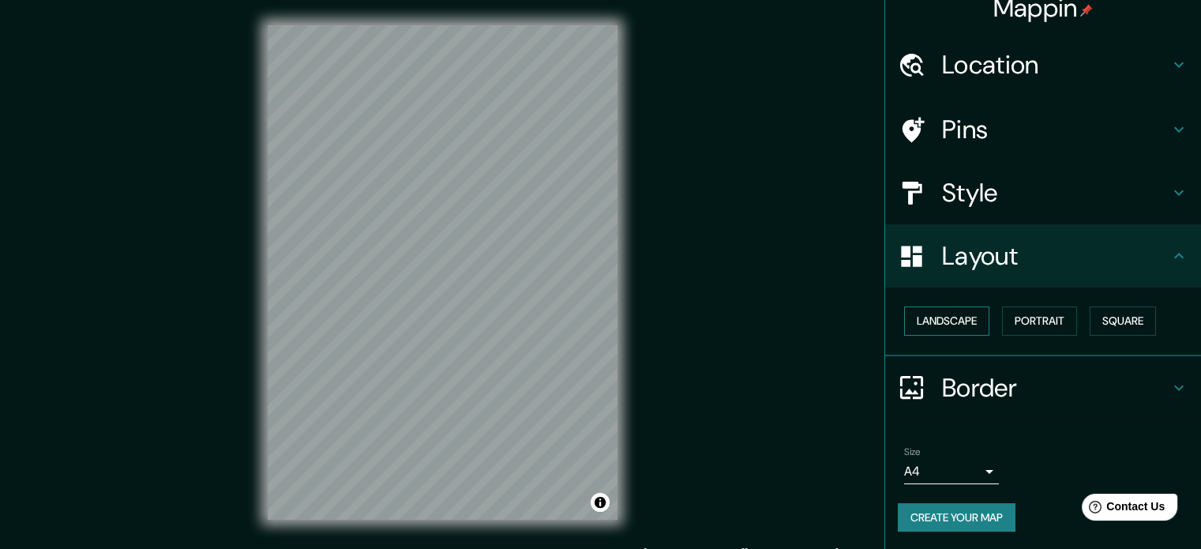
click at [966, 314] on button "Landscape" at bounding box center [946, 320] width 85 height 29
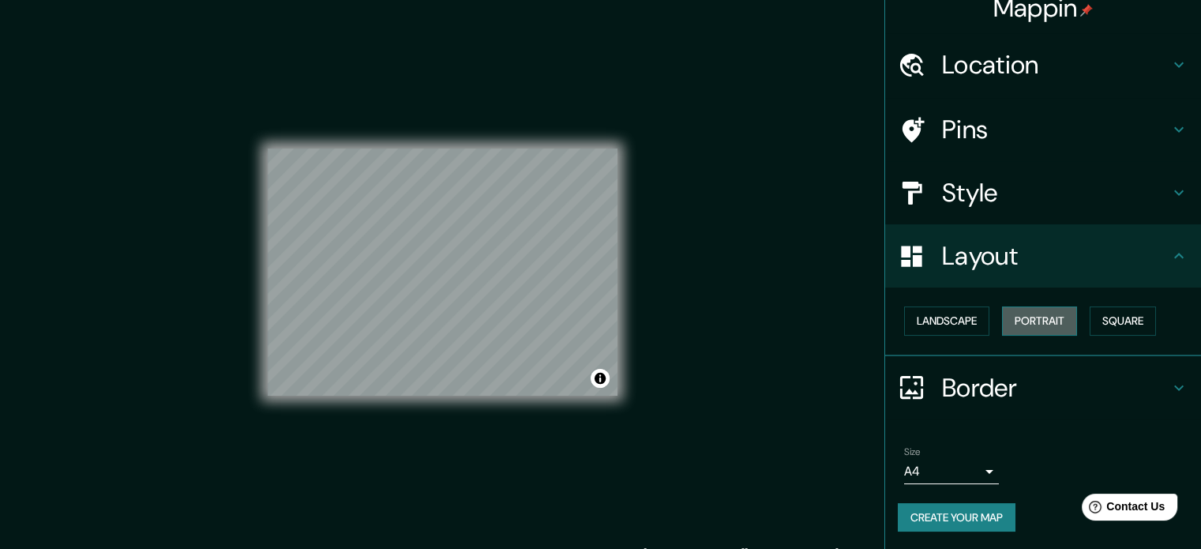
click at [1037, 321] on button "Portrait" at bounding box center [1039, 320] width 75 height 29
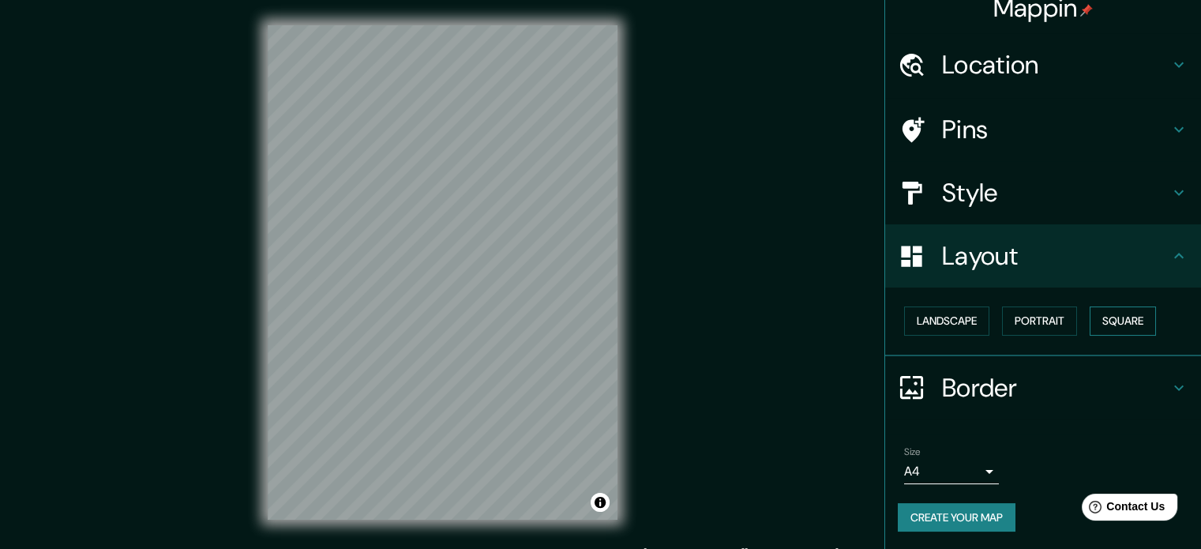
click at [1136, 327] on button "Square" at bounding box center [1123, 320] width 66 height 29
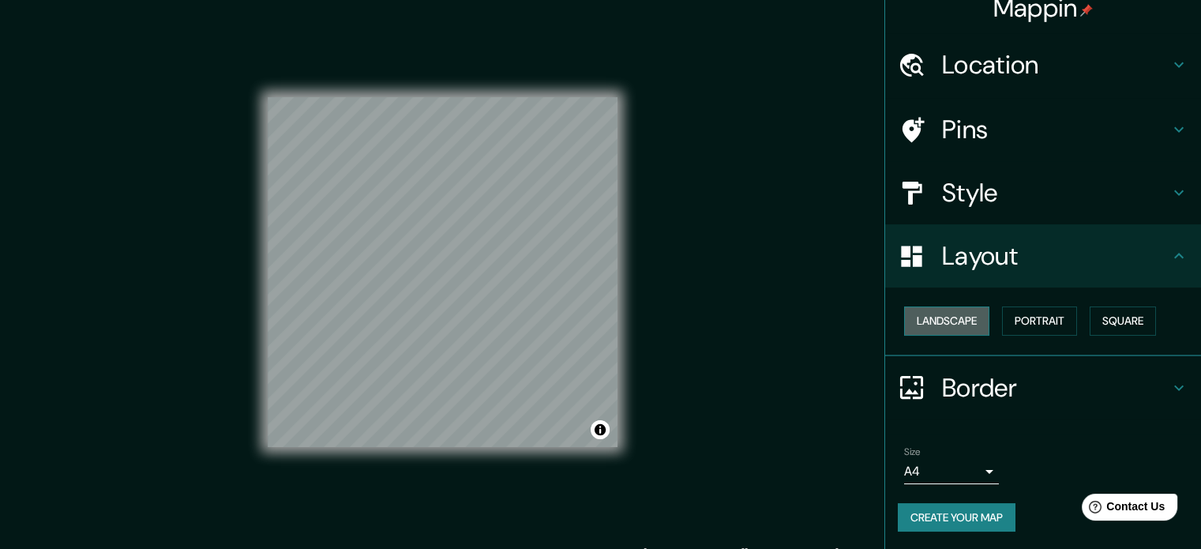
click at [931, 317] on button "Landscape" at bounding box center [946, 320] width 85 height 29
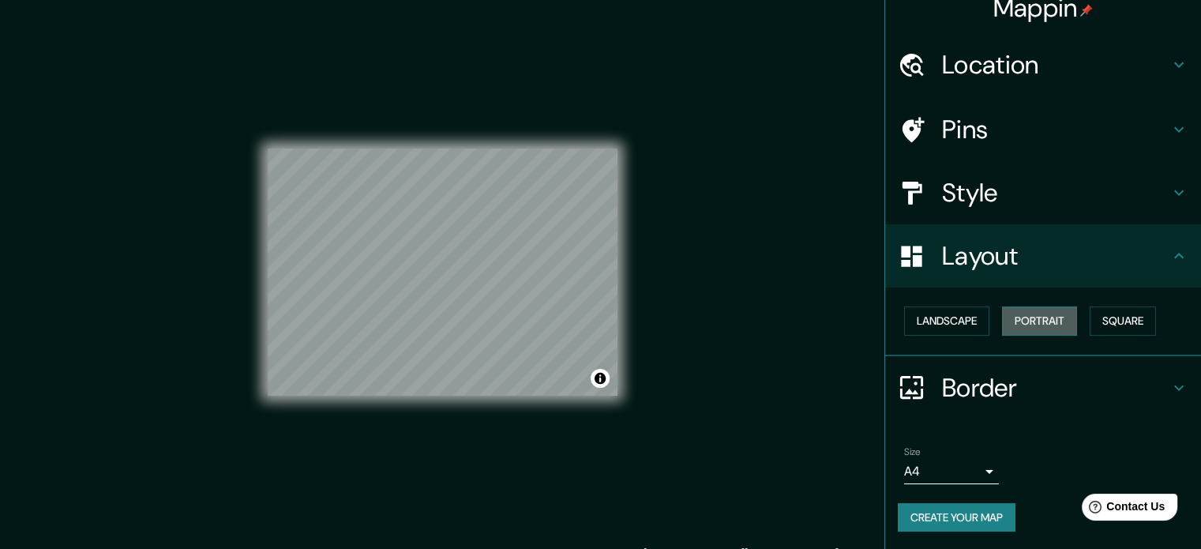
click at [1020, 319] on button "Portrait" at bounding box center [1039, 320] width 75 height 29
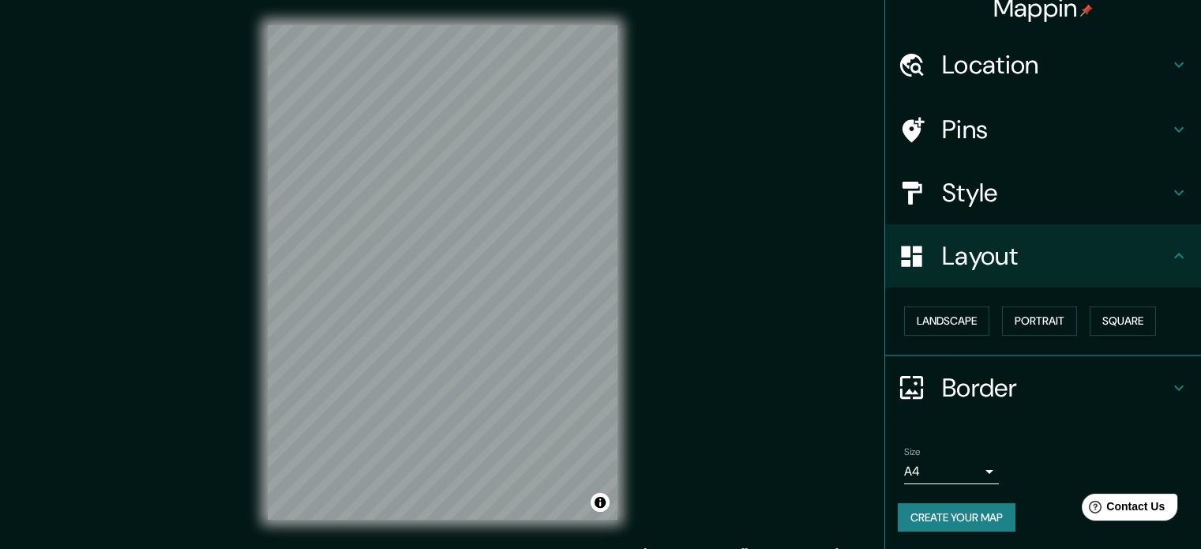
scroll to position [21, 0]
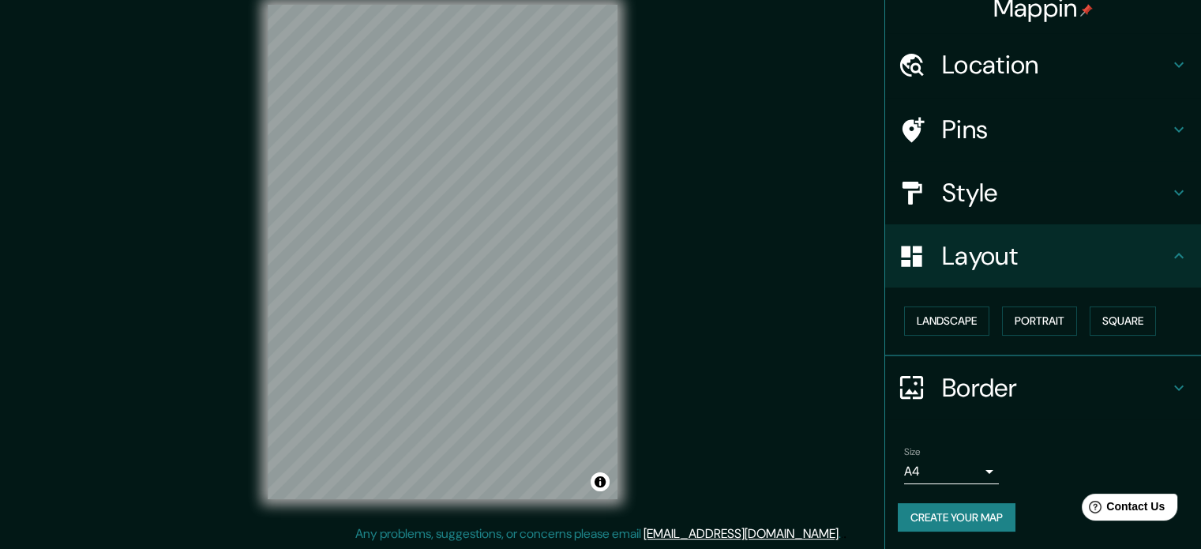
click at [1101, 388] on h4 "Border" at bounding box center [1055, 388] width 227 height 32
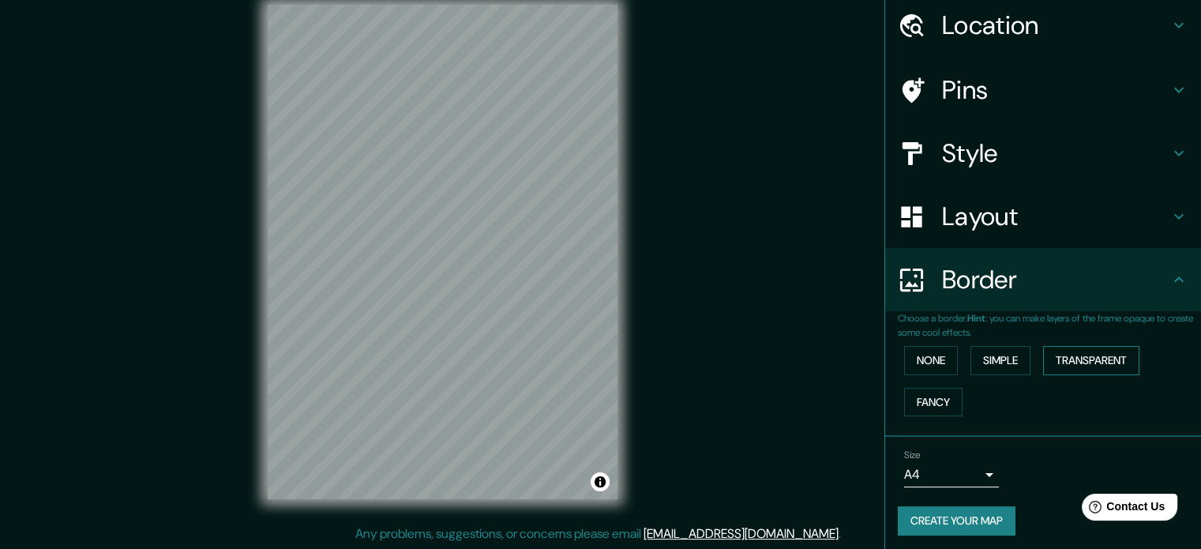
scroll to position [60, 0]
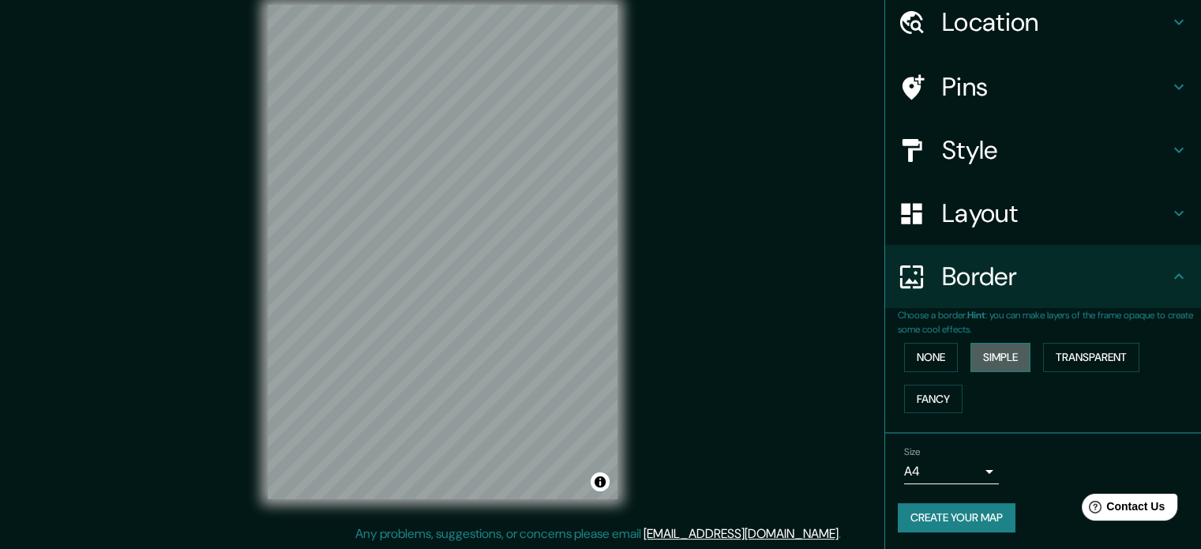
click at [977, 349] on button "Simple" at bounding box center [1000, 357] width 60 height 29
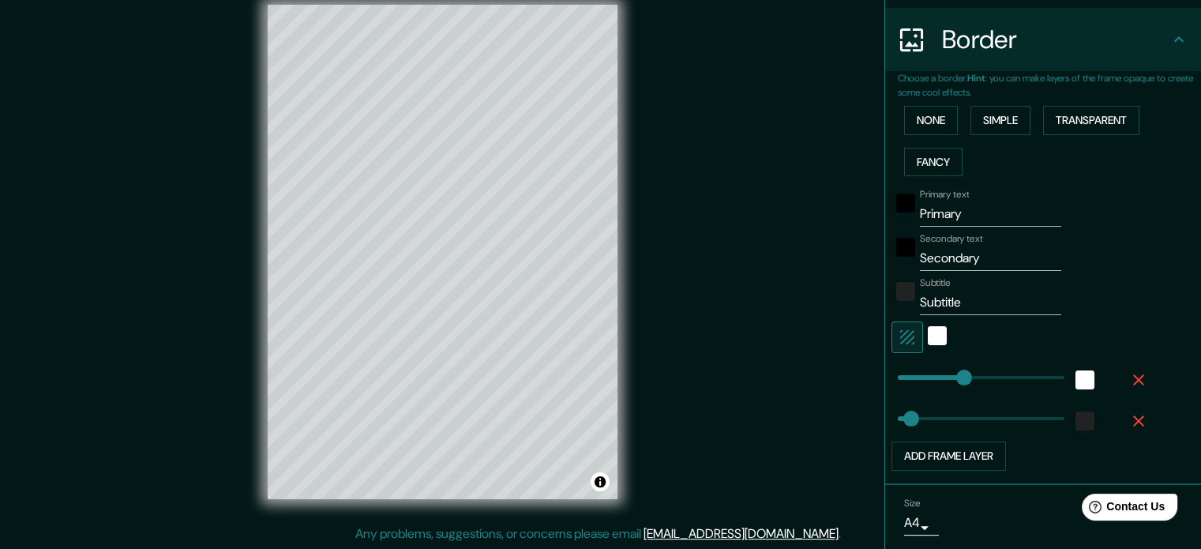
scroll to position [297, 0]
type input "177"
drag, startPoint x: 958, startPoint y: 211, endPoint x: 910, endPoint y: 212, distance: 48.2
click at [920, 212] on input "Primary" at bounding box center [990, 213] width 141 height 25
type input "177"
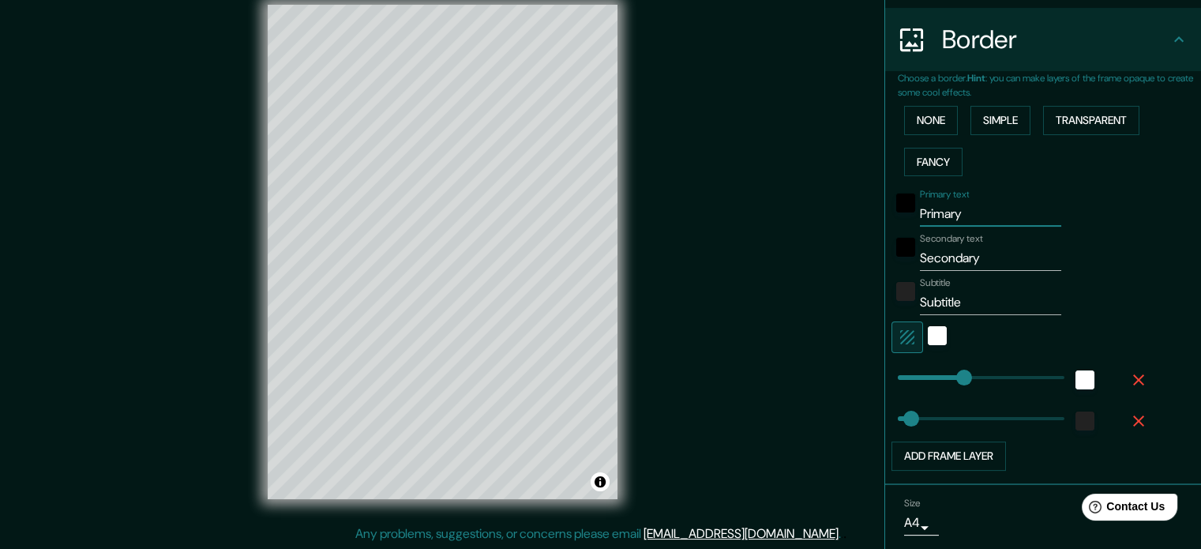
type input "35"
type input "R"
type input "177"
type input "35"
type input "Ro"
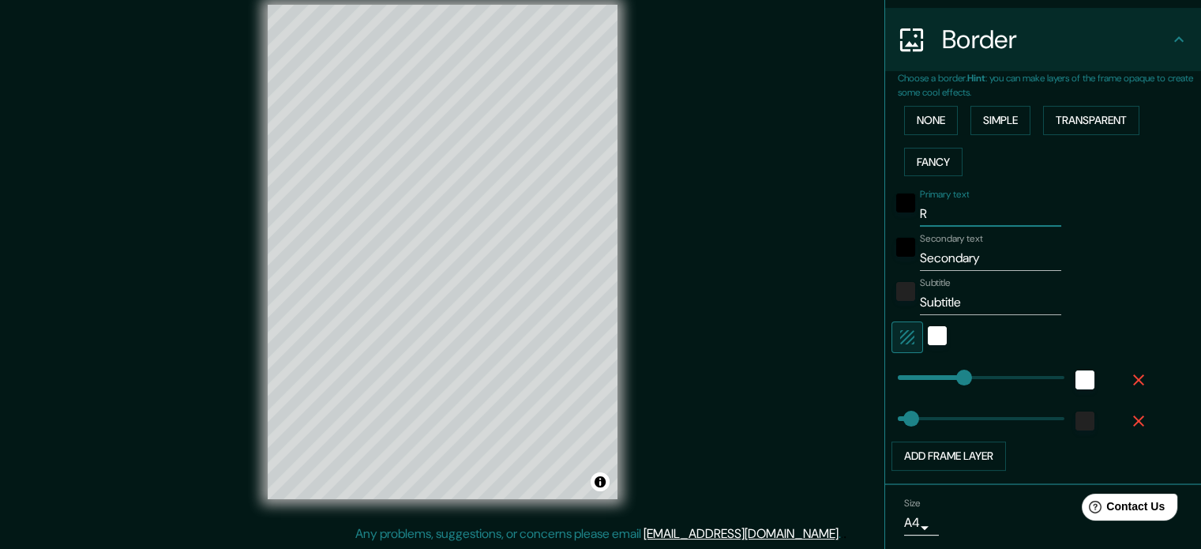
type input "177"
type input "35"
type input "Rom"
type input "177"
type input "35"
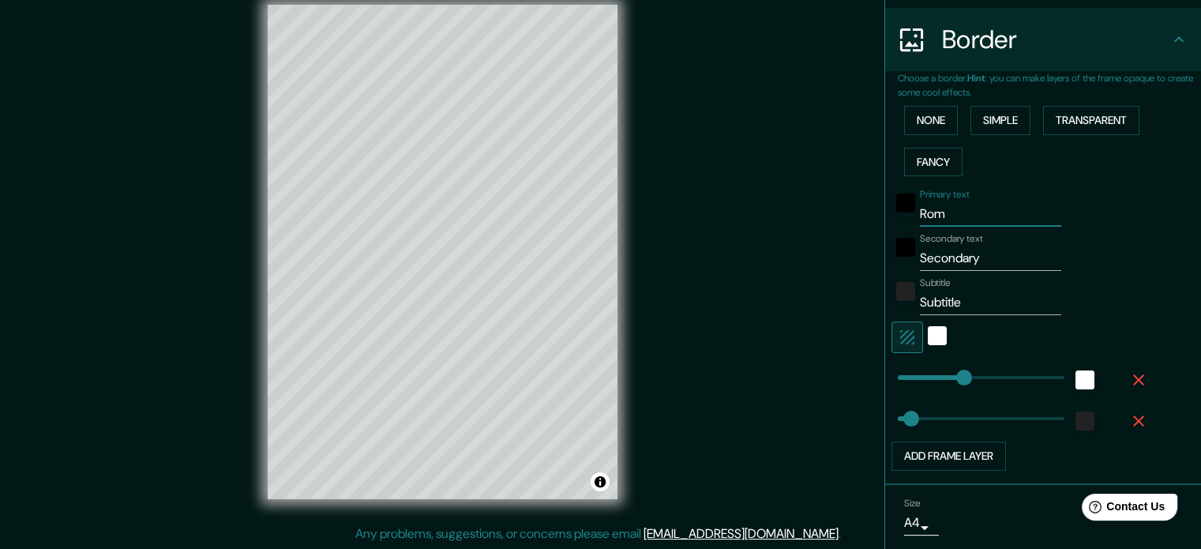
type input "[GEOGRAPHIC_DATA]"
type input "177"
type input "35"
type input "[GEOGRAPHIC_DATA]"
drag, startPoint x: 998, startPoint y: 258, endPoint x: 870, endPoint y: 288, distance: 131.4
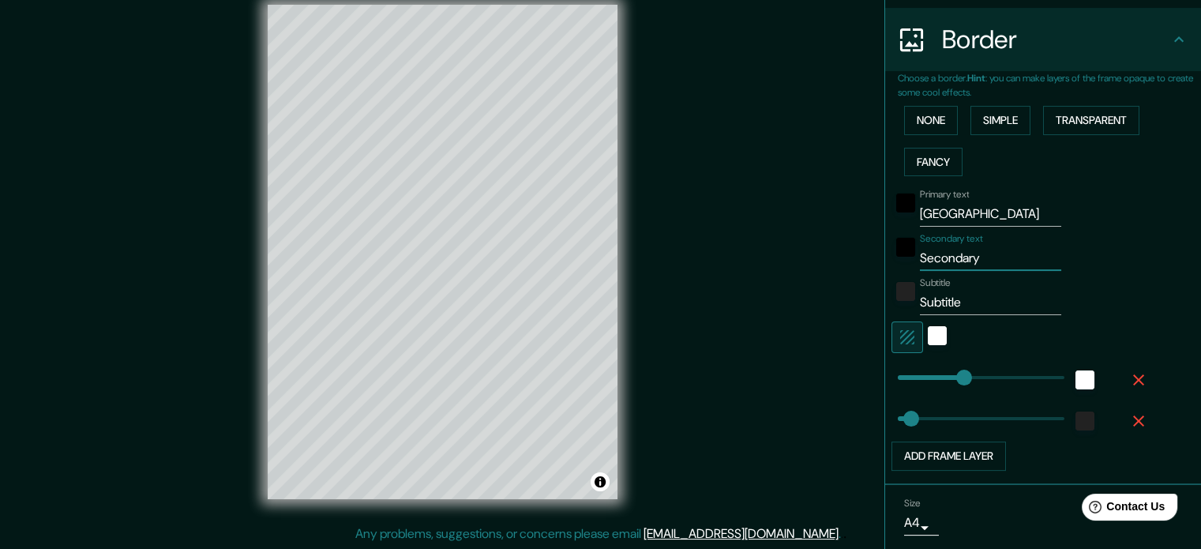
click at [870, 288] on div "Mappin Location Roma, Ciudad metropolitana de Roma Capital, Italia Pins Style L…" at bounding box center [600, 264] width 1201 height 570
type input "I"
type input "177"
type input "35"
type input "It"
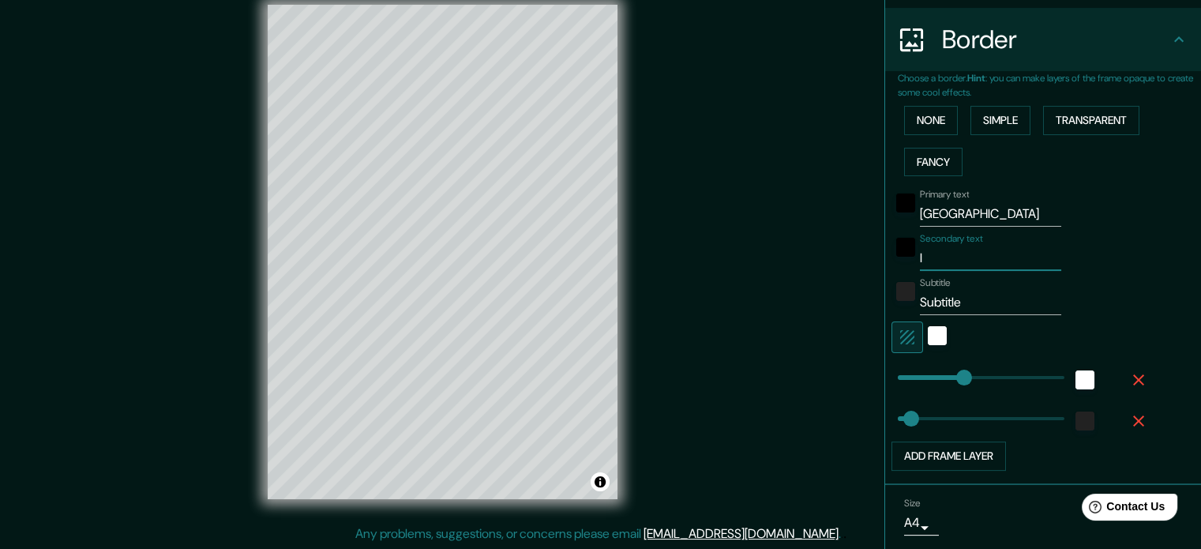
type input "177"
type input "35"
type input "Ita"
type input "177"
type input "35"
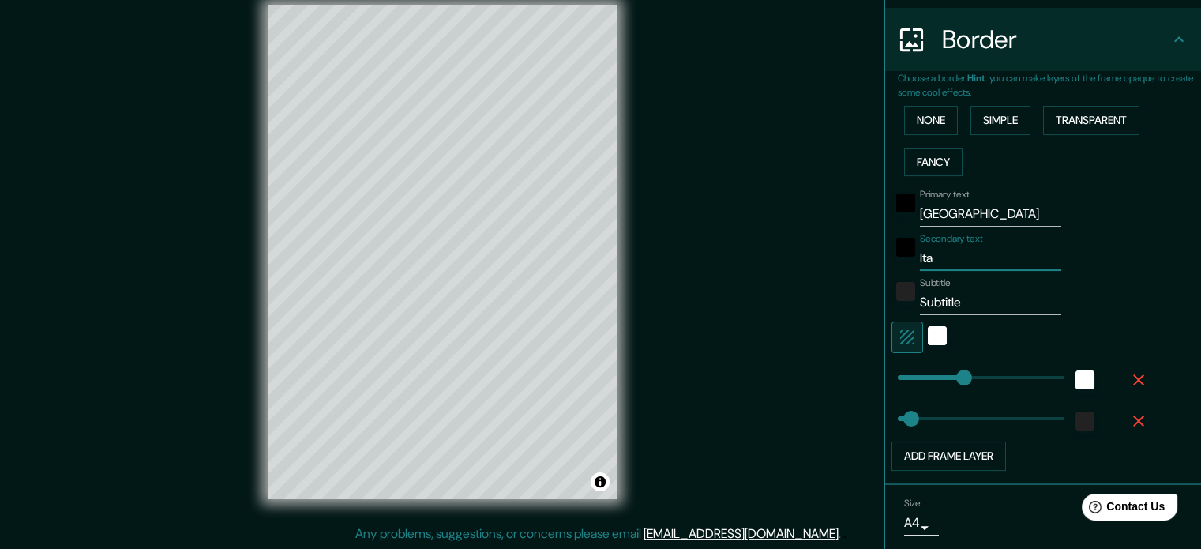
type input "Ital"
type input "177"
type input "35"
type input "Italy"
type input "177"
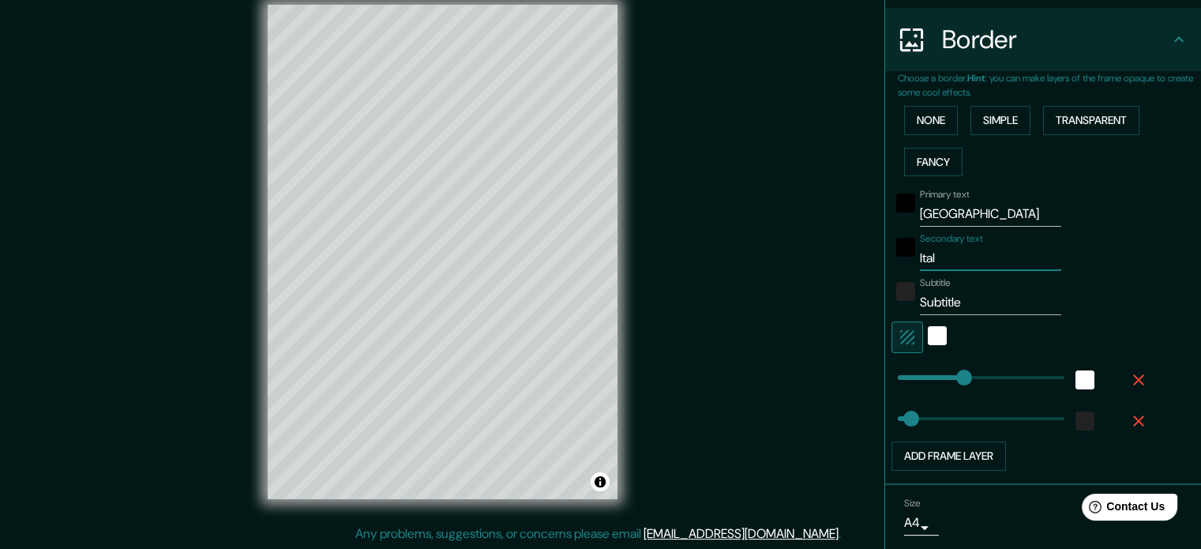
type input "35"
type input "Ital"
type input "177"
type input "35"
type input "Itali"
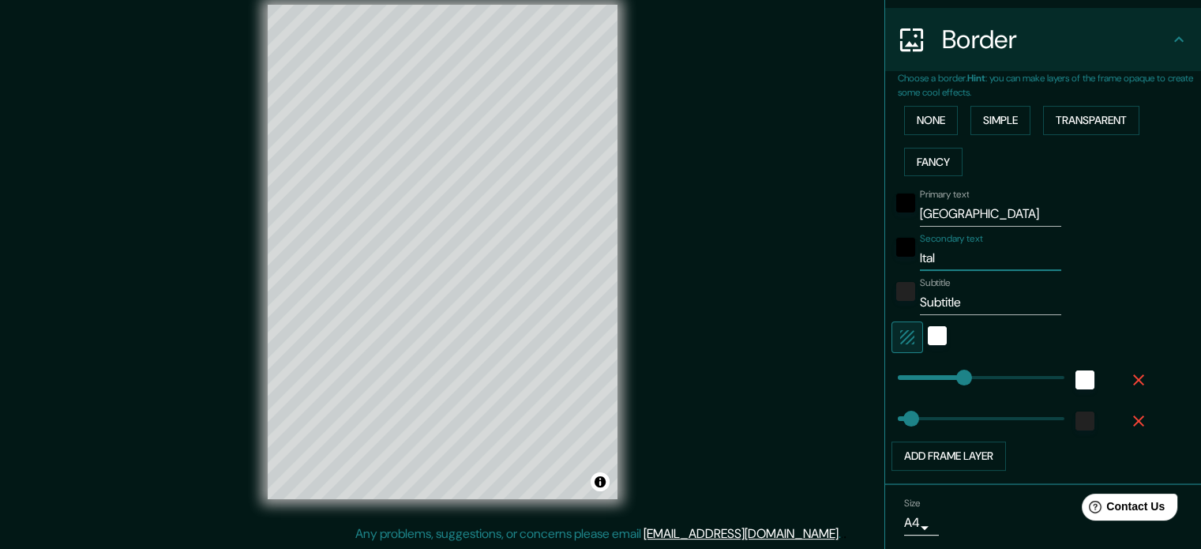
type input "177"
type input "35"
type input "Italia"
type input "177"
type input "35"
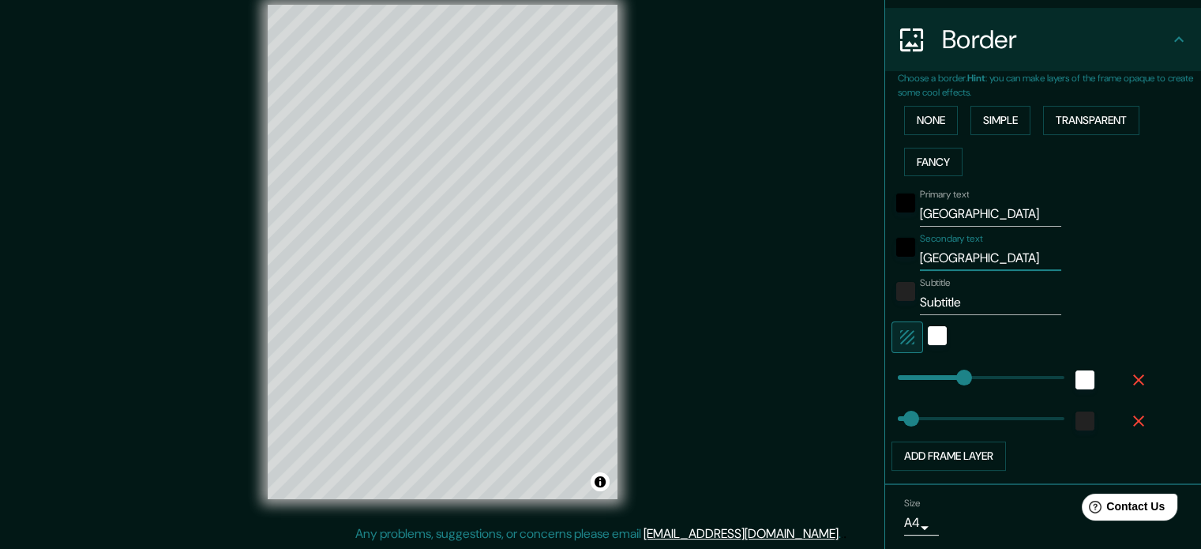
type input "Italia"
drag, startPoint x: 963, startPoint y: 302, endPoint x: 889, endPoint y: 312, distance: 74.8
click at [891, 312] on div "Subtitle Subtitle" at bounding box center [1020, 296] width 259 height 38
type input "L"
type input "177"
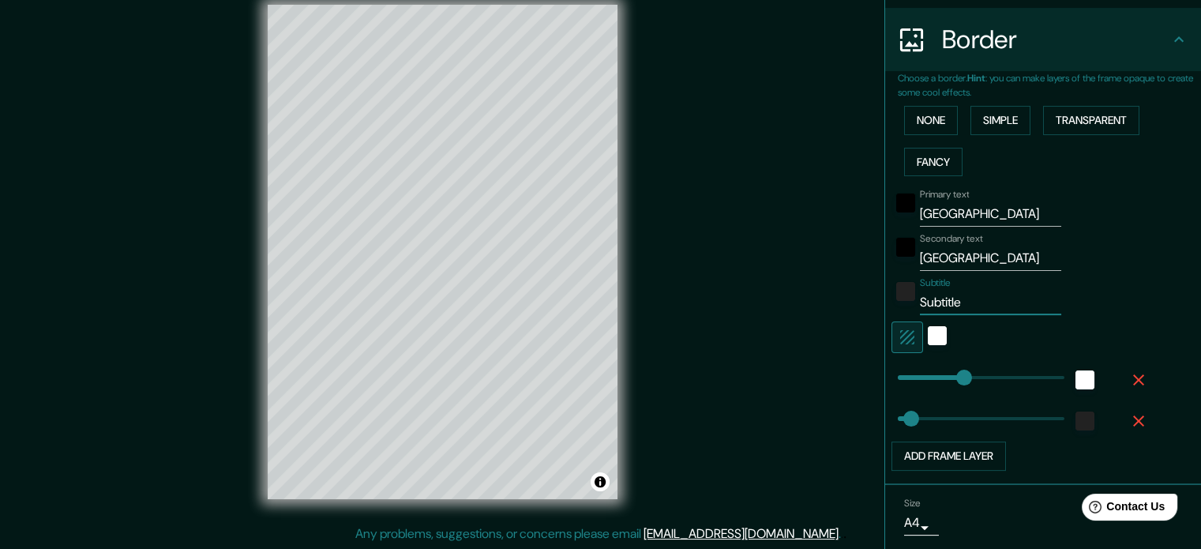
type input "35"
type input "La"
type input "177"
type input "35"
type input "La"
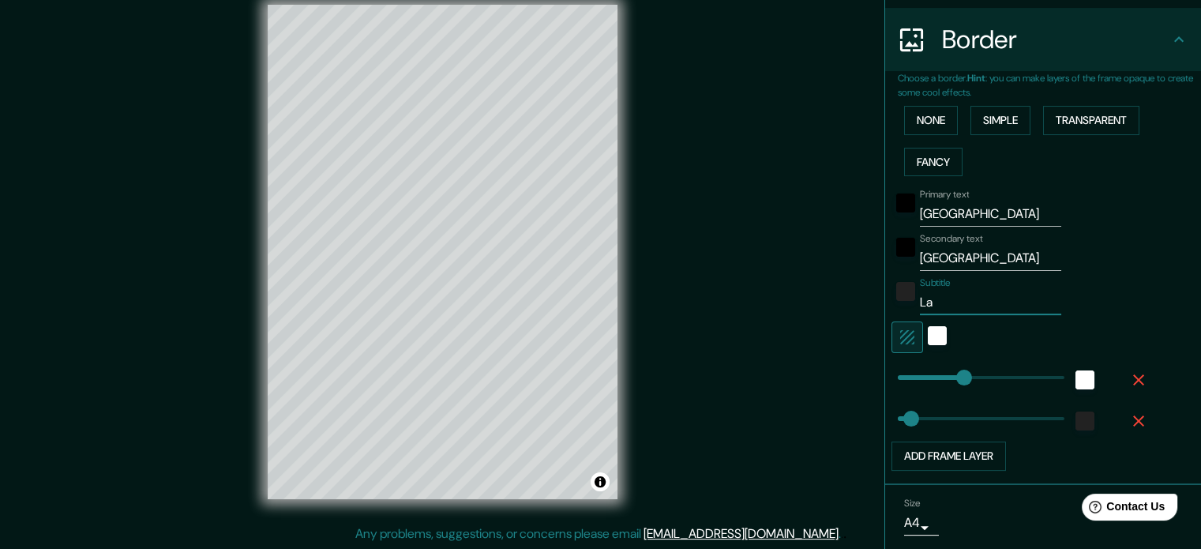
type input "177"
type input "35"
type input "La c"
type input "177"
type input "35"
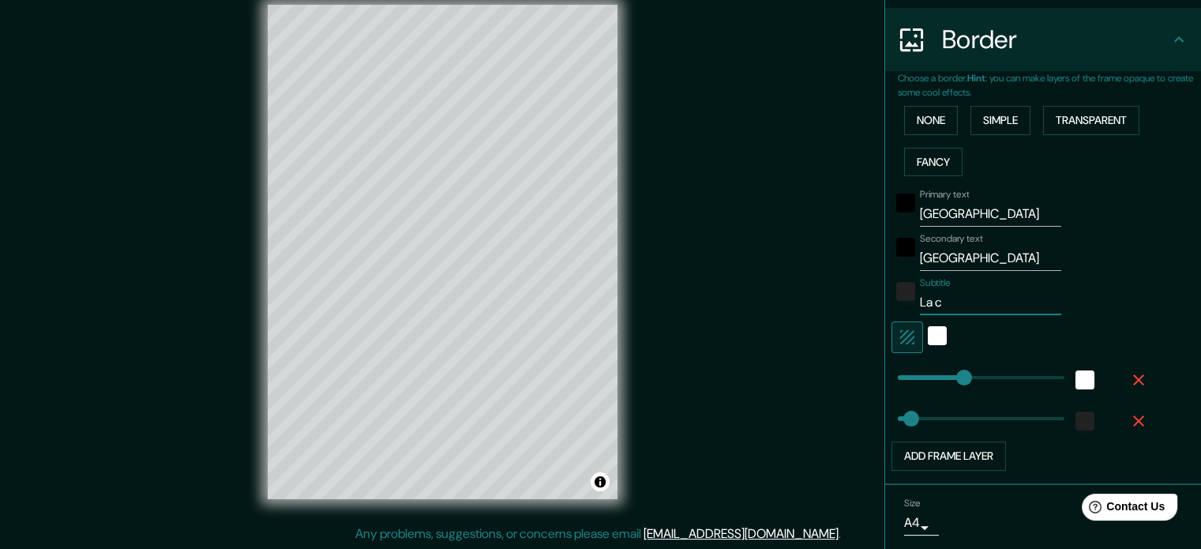
type input "La ci"
type input "177"
type input "35"
type input "La ciu"
type input "177"
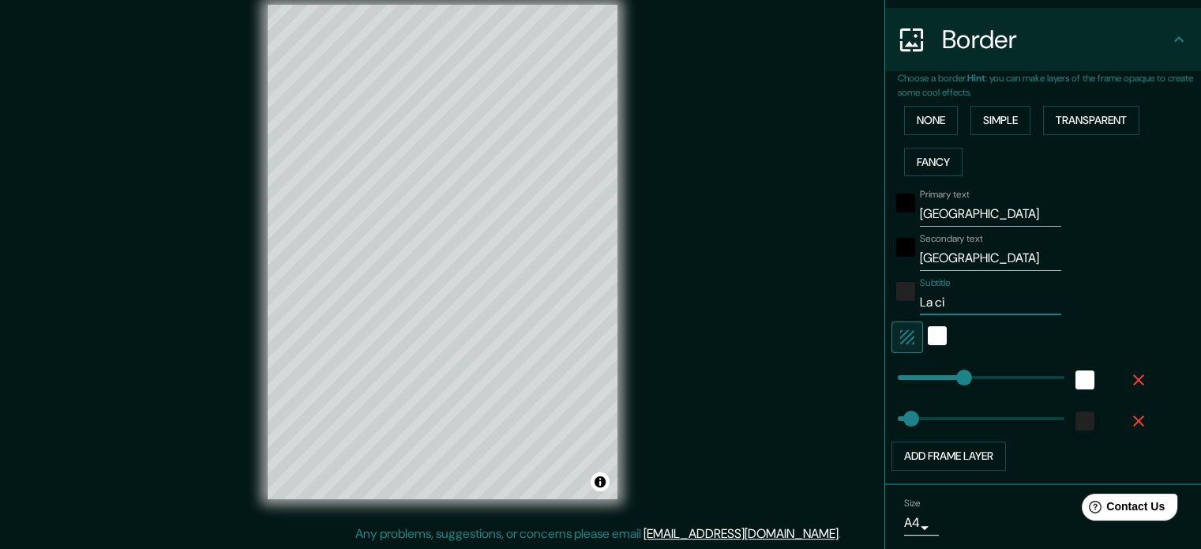
type input "35"
type input "La ciud"
type input "177"
type input "35"
type input "La ciuda"
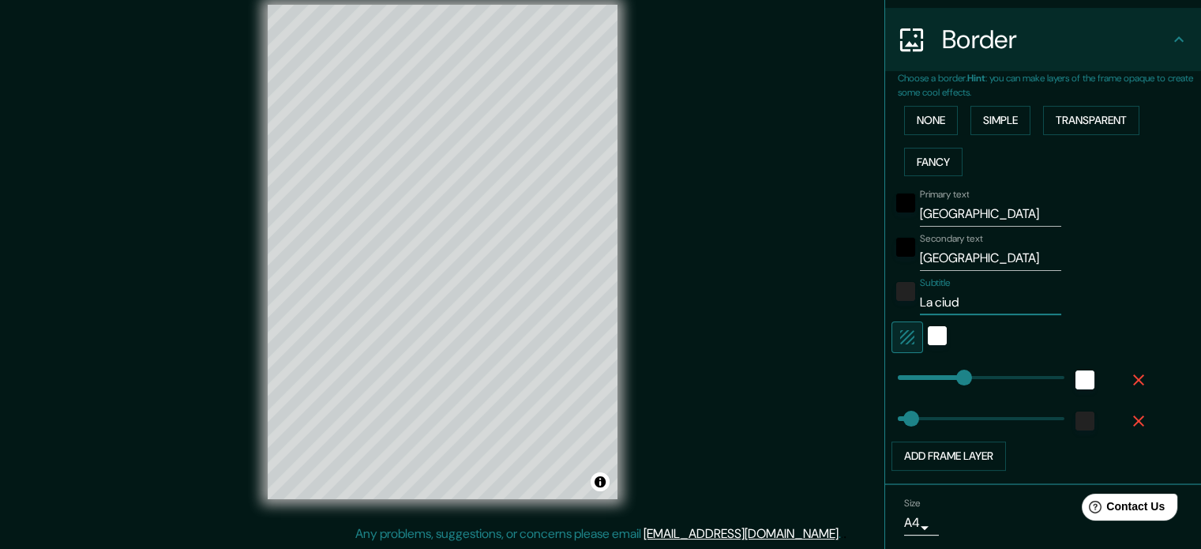
type input "177"
type input "35"
type input "La ciudad"
type input "177"
type input "35"
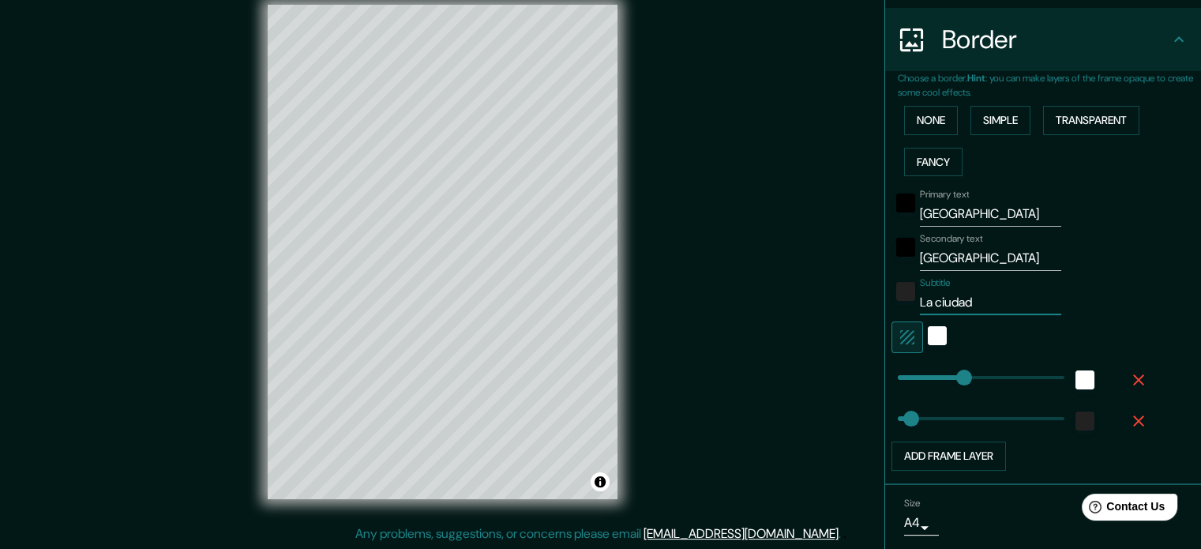
type input "La ciudad"
type input "177"
type input "35"
type input "La ciudad d"
type input "177"
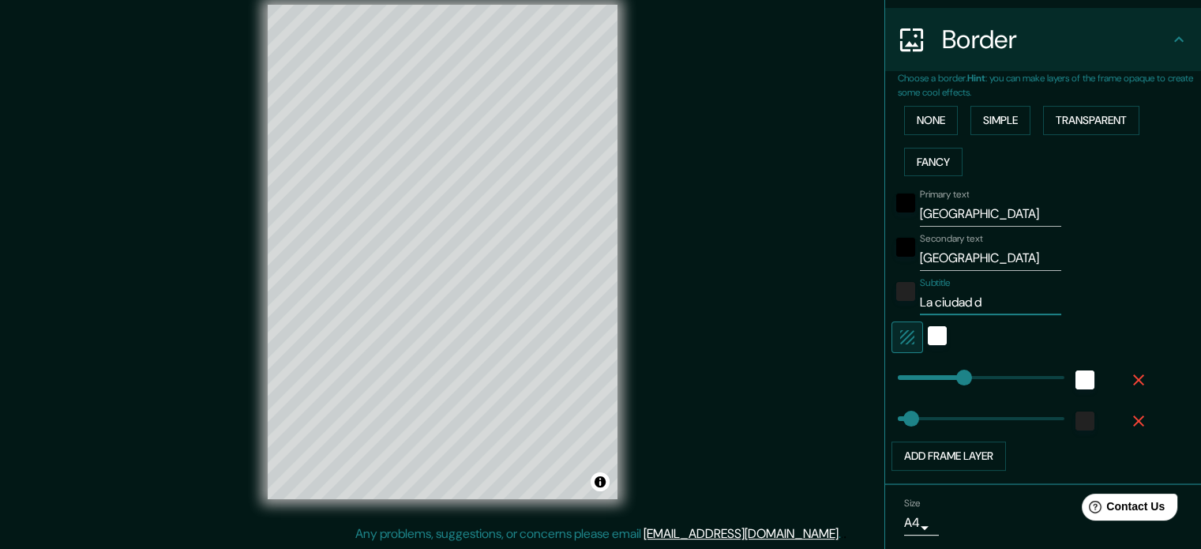
type input "35"
type input "La ciudad del"
type input "177"
type input "35"
type input "La ciudad del"
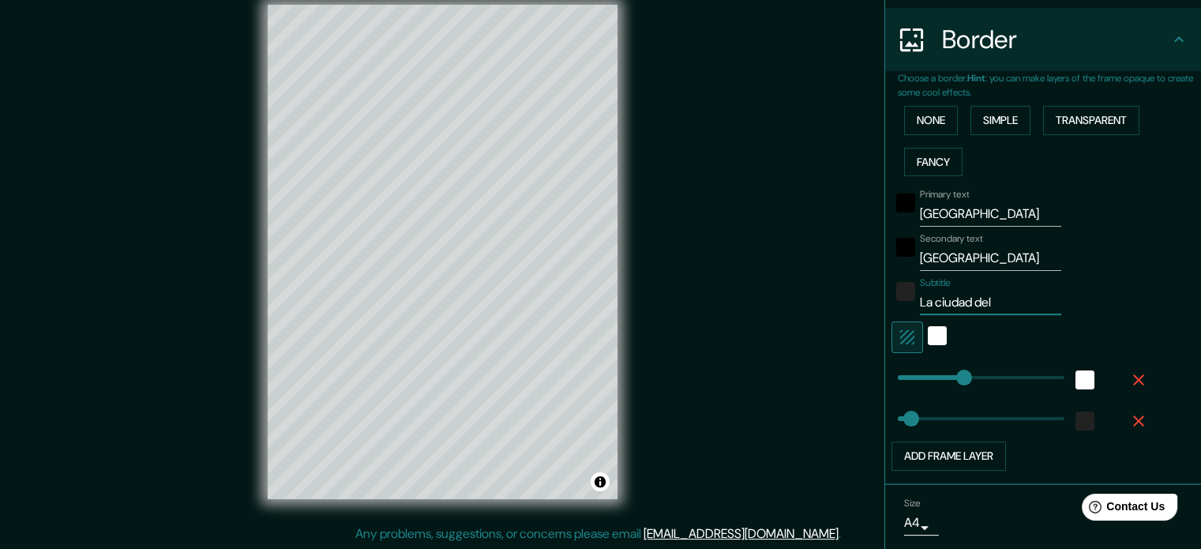
type input "177"
type input "35"
type input "La ciudad del a"
type input "177"
type input "35"
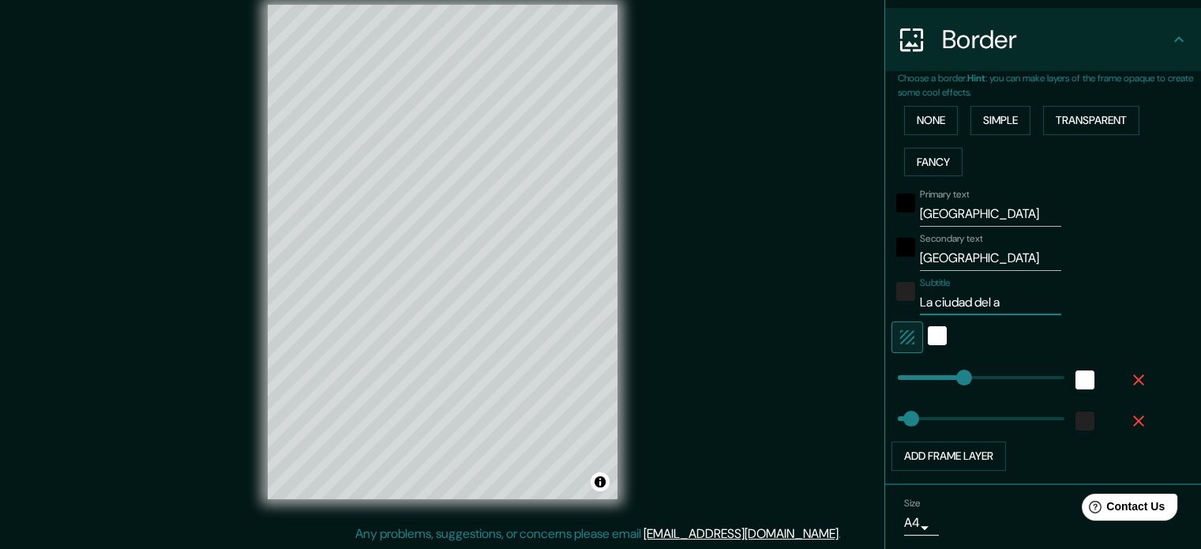
type input "La ciudad del am"
type input "177"
type input "35"
type input "La ciudad del amo"
type input "177"
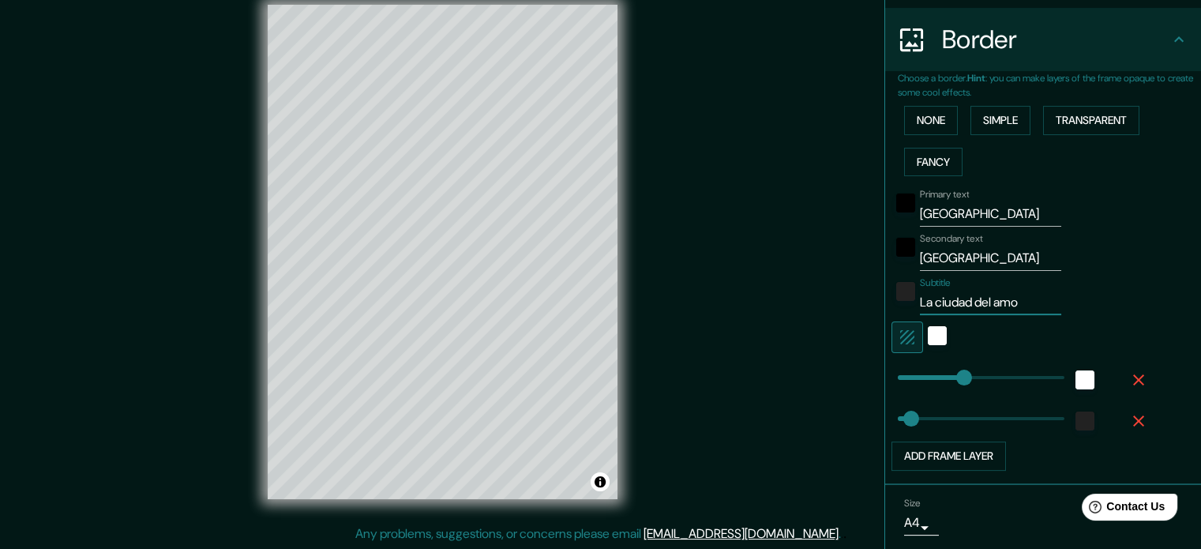
type input "35"
type input "La ciudad del amor"
type input "177"
type input "35"
type input "La ciudad del amor"
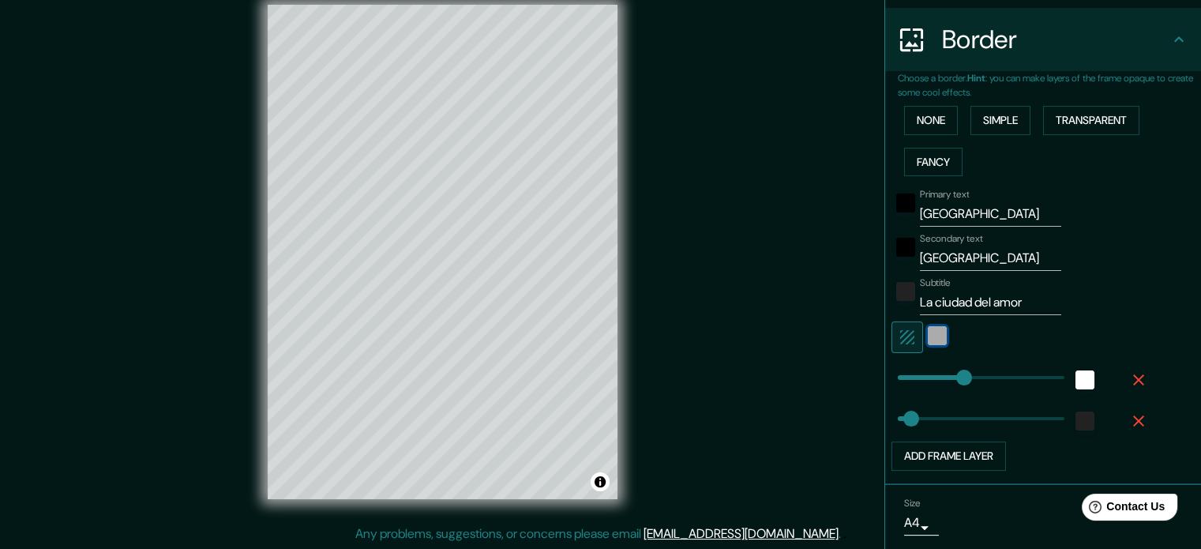
click at [929, 334] on div "white" at bounding box center [937, 335] width 19 height 19
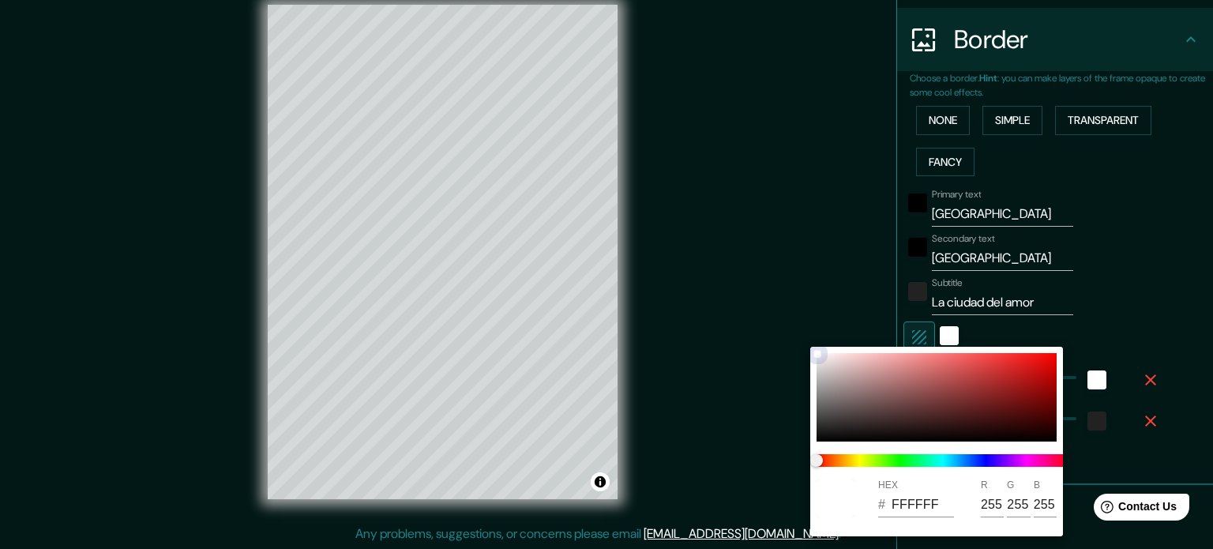
type input "177"
type input "35"
type input "C28888"
type input "194"
type input "136"
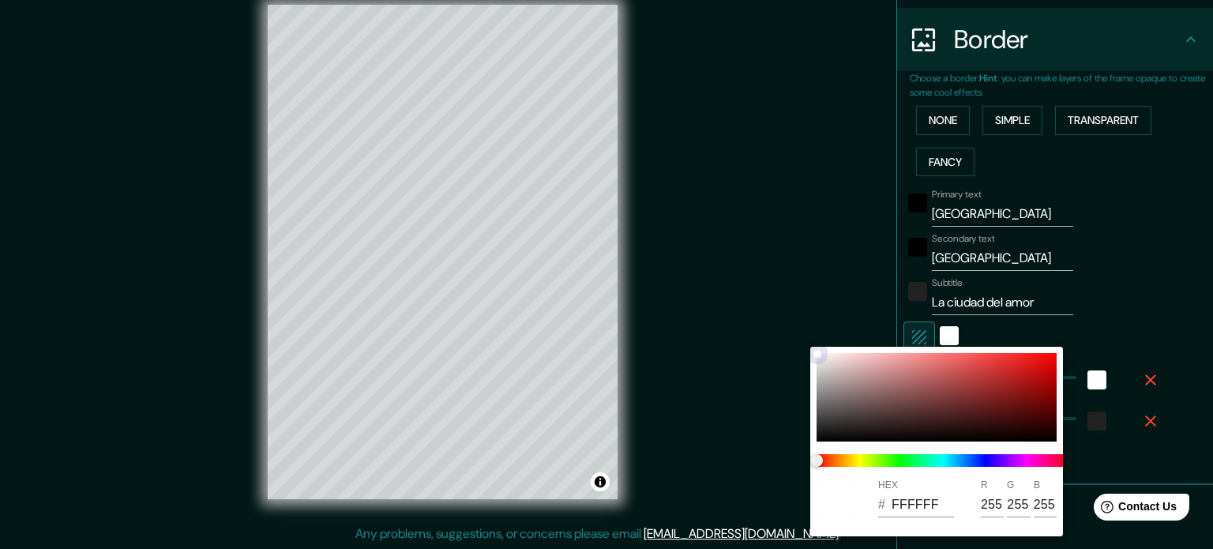
type input "136"
type input "177"
type input "35"
type input "C27878"
type input "120"
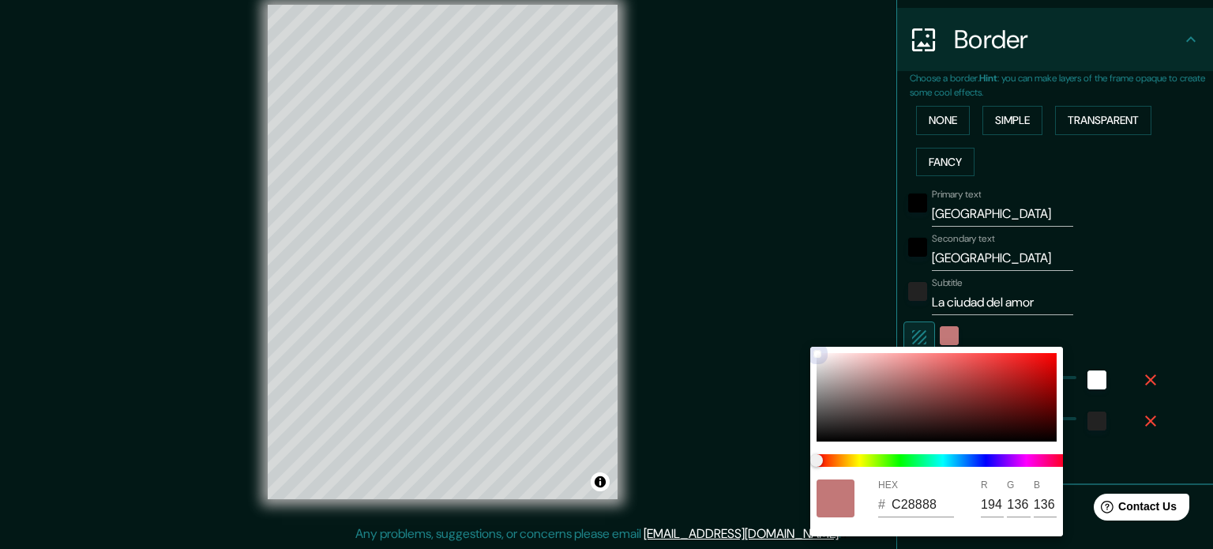
type input "120"
type input "177"
type input "35"
type input "C46565"
type input "196"
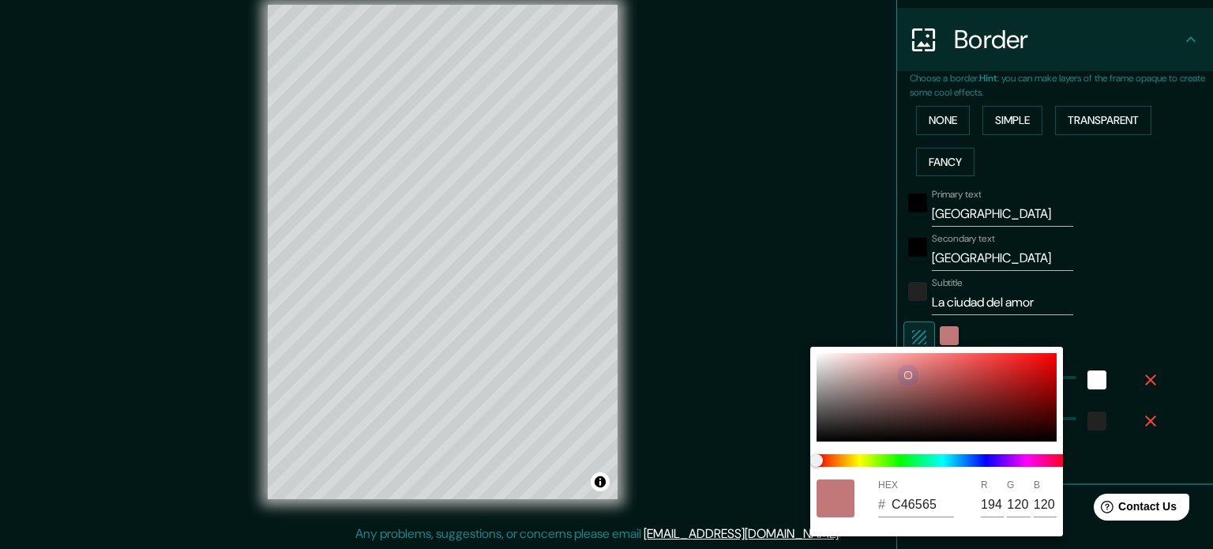
type input "101"
type input "177"
type input "35"
type input "CB6363"
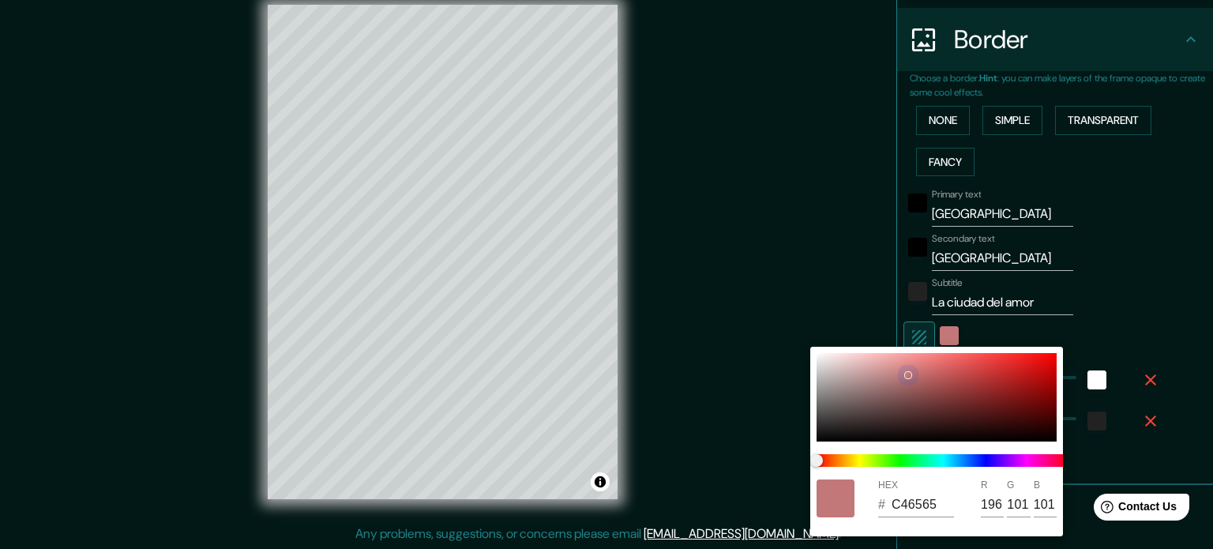
type input "203"
type input "99"
type input "177"
type input "35"
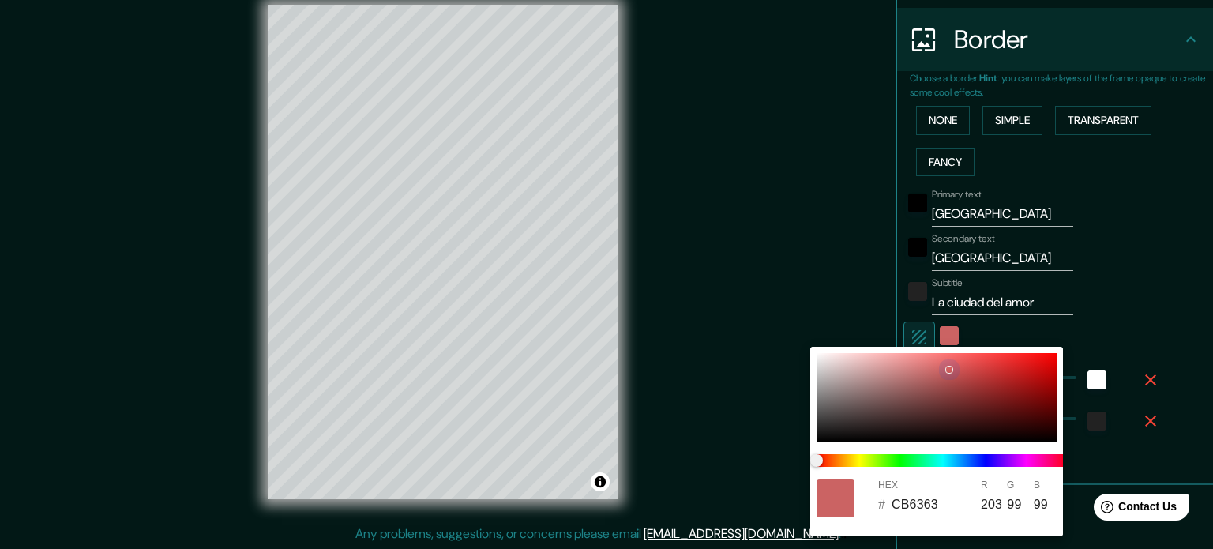
type input "D05E5E"
type input "208"
type input "94"
type input "177"
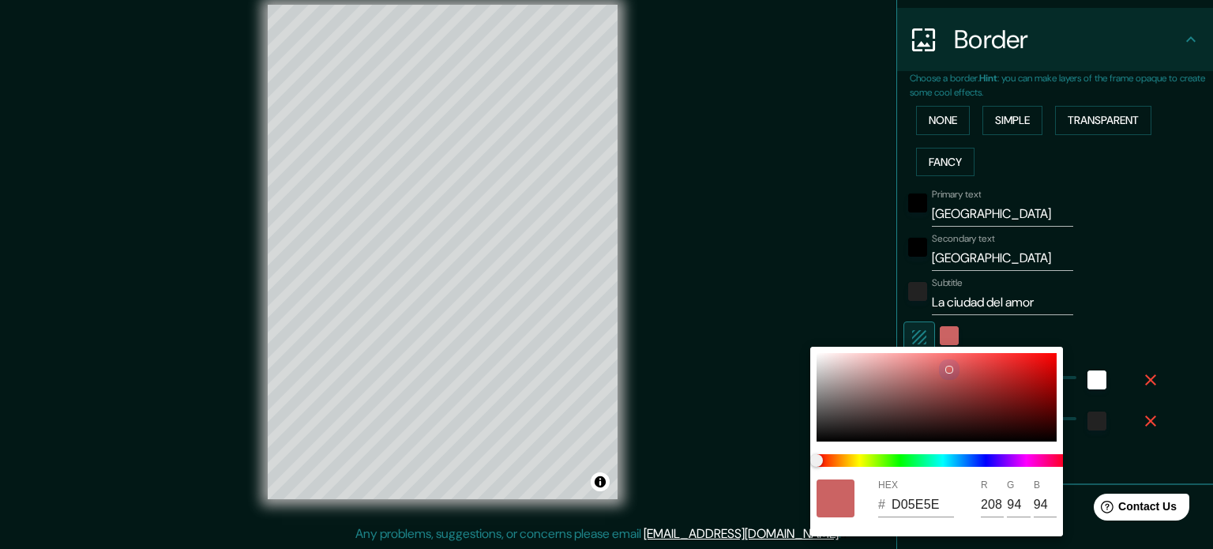
type input "35"
type input "D75B5B"
type input "215"
type input "91"
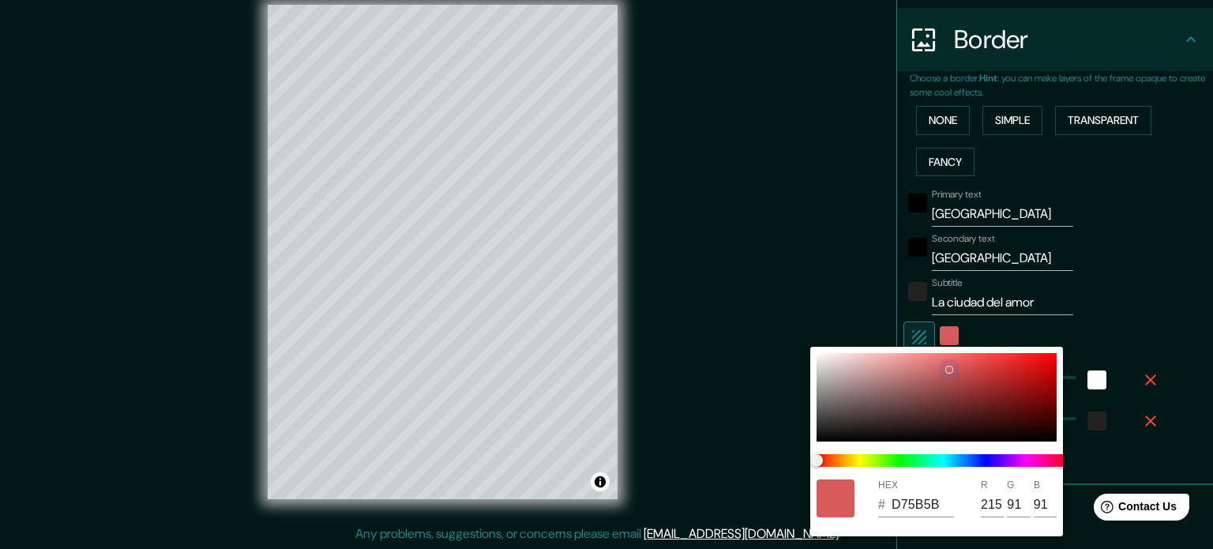
type input "177"
type input "35"
type input "E05252"
type input "224"
type input "82"
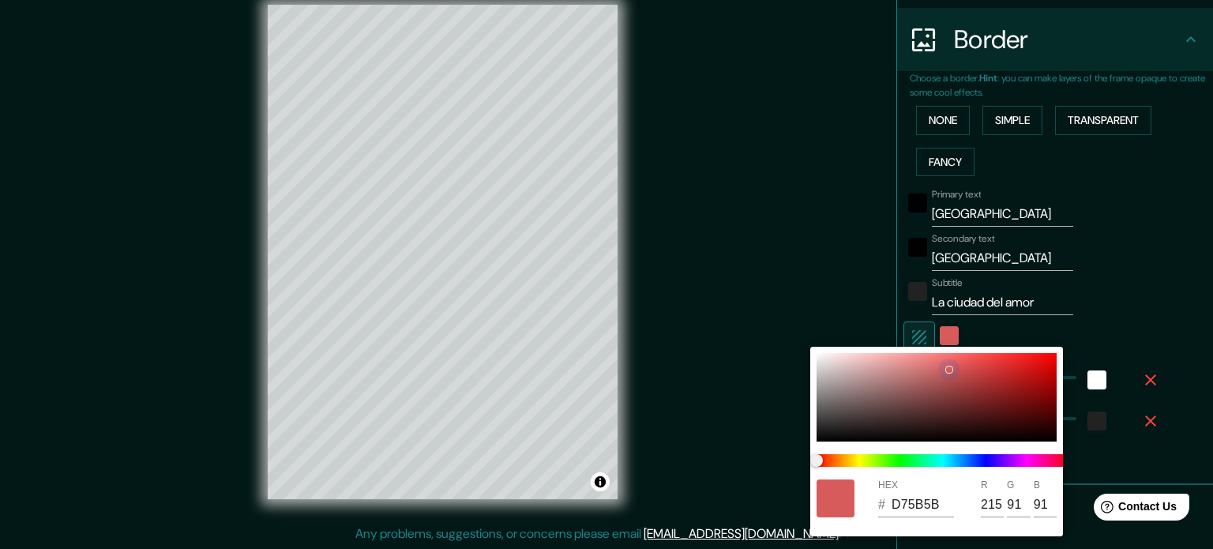
type input "82"
type input "177"
type input "35"
type input "E44646"
type input "228"
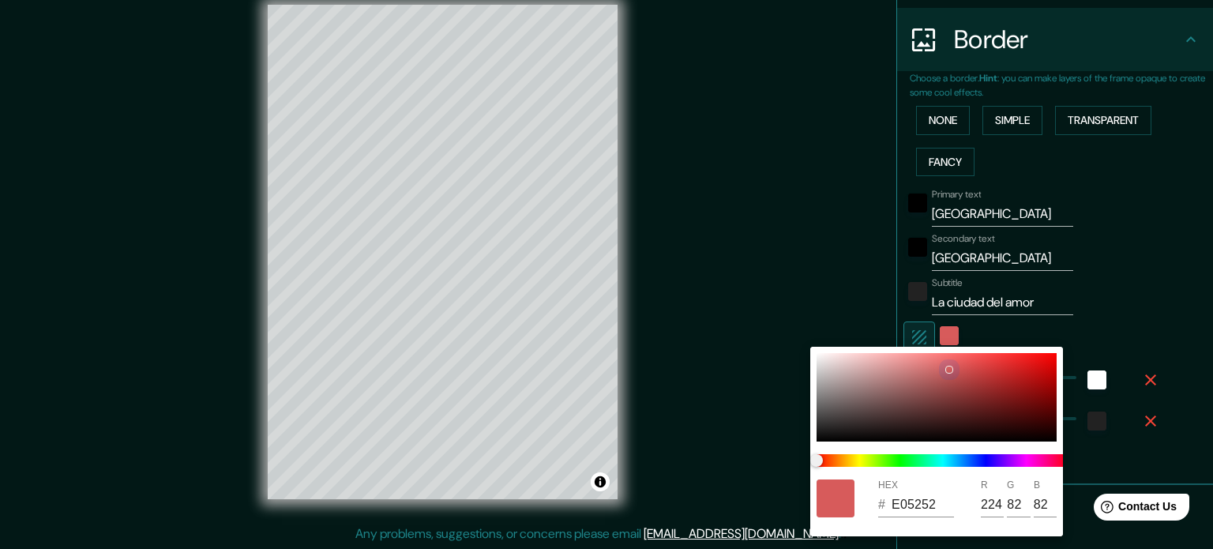
type input "70"
type input "177"
type input "35"
type input "E73D3D"
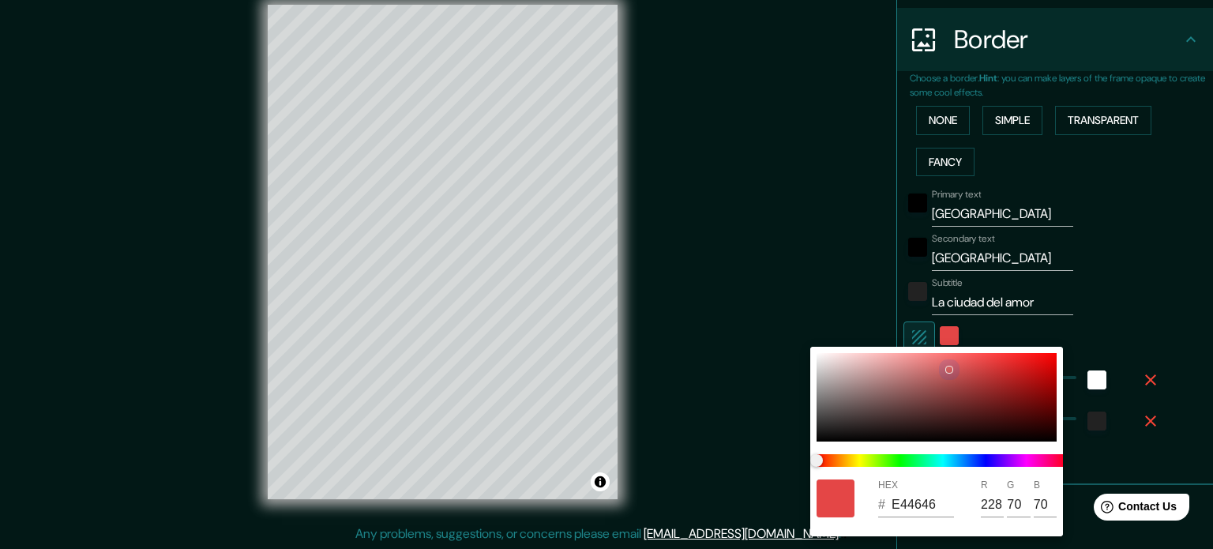
type input "231"
type input "61"
type input "177"
type input "35"
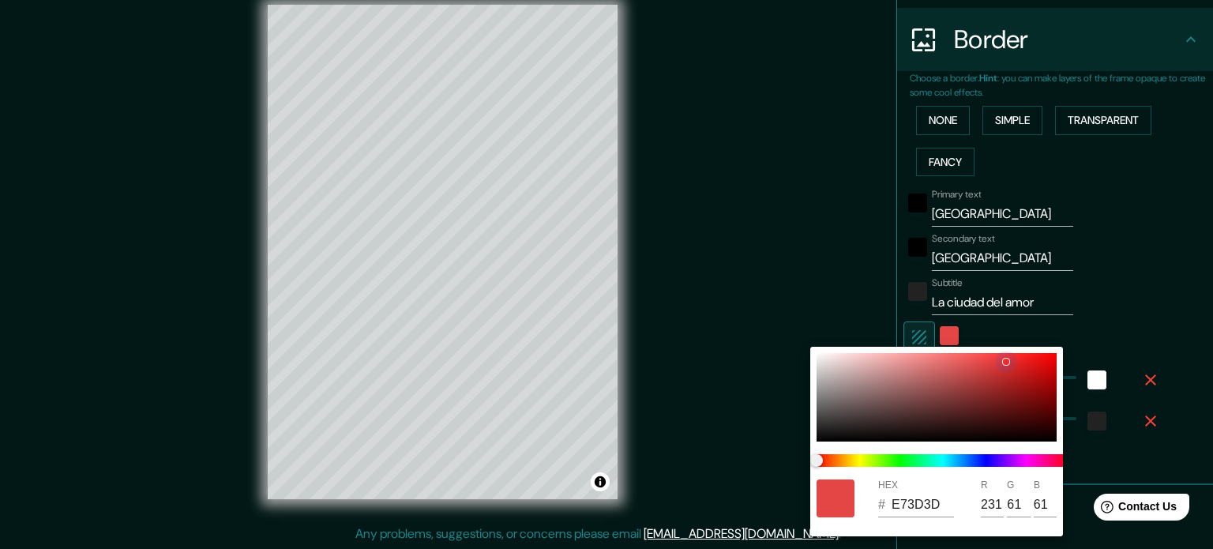
type input "E73030"
type input "48"
type input "177"
type input "35"
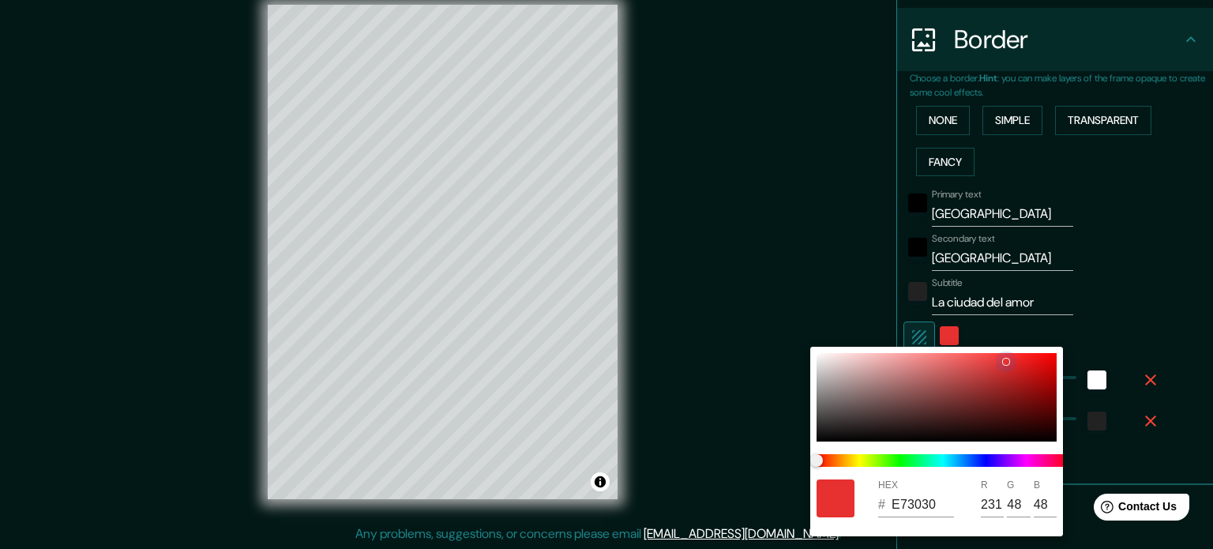
type input "E72828"
type input "40"
type input "177"
type input "35"
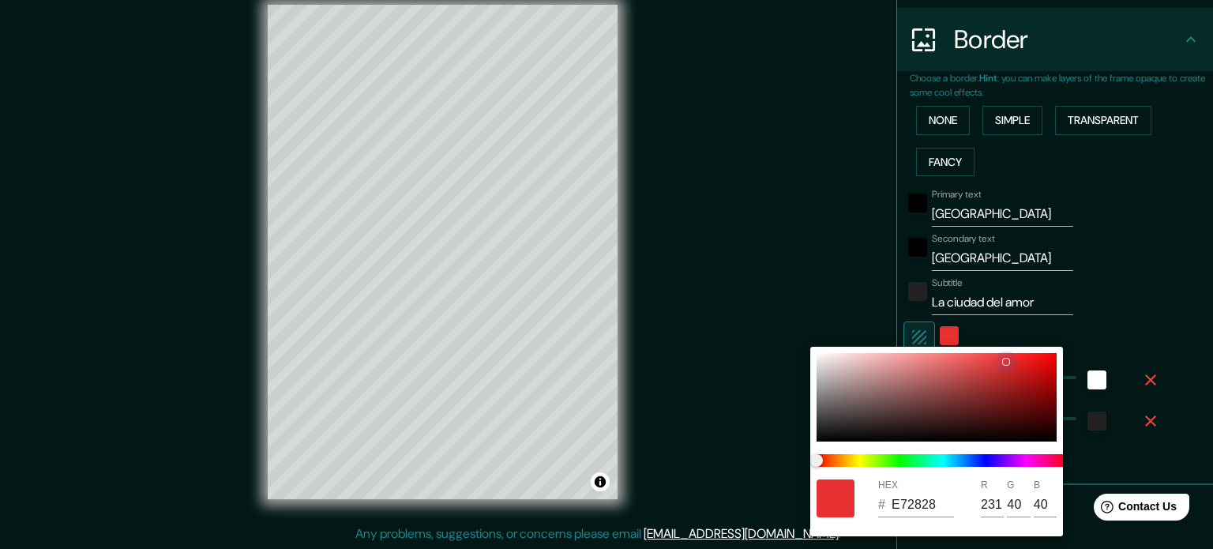
type input "DD2121"
type input "221"
type input "33"
type input "177"
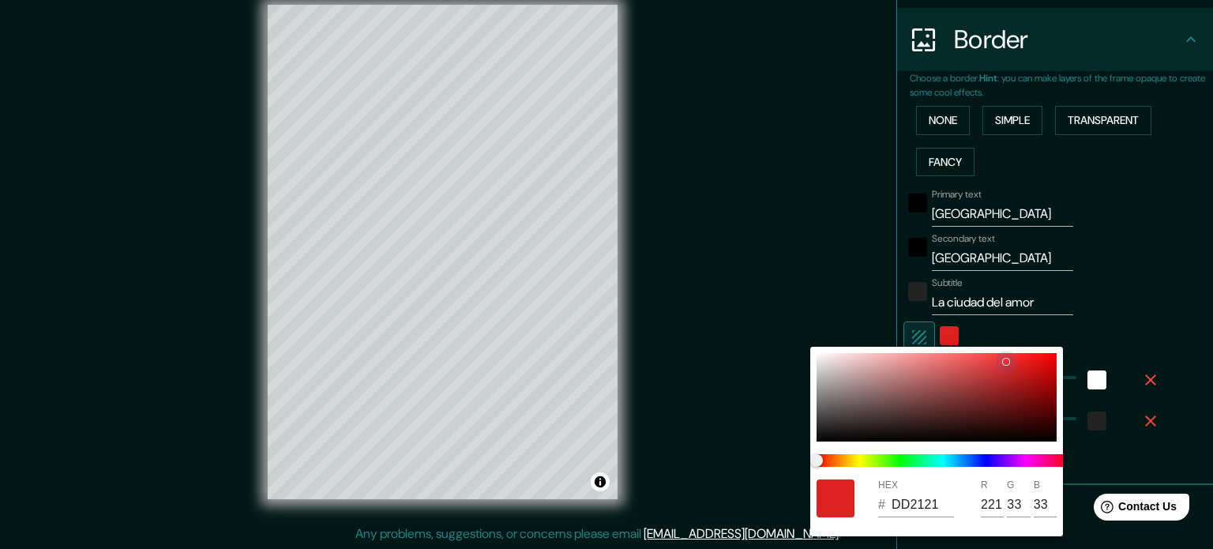
type input "35"
type input "C91A1A"
type input "201"
type input "26"
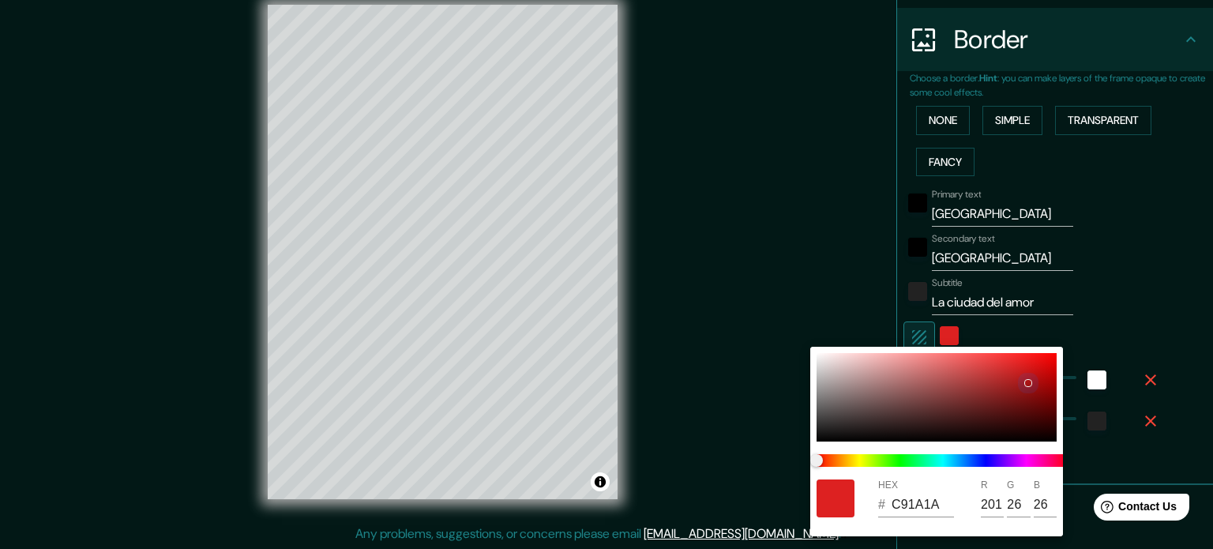
type input "177"
type input "35"
type input "AB1515"
type input "171"
type input "21"
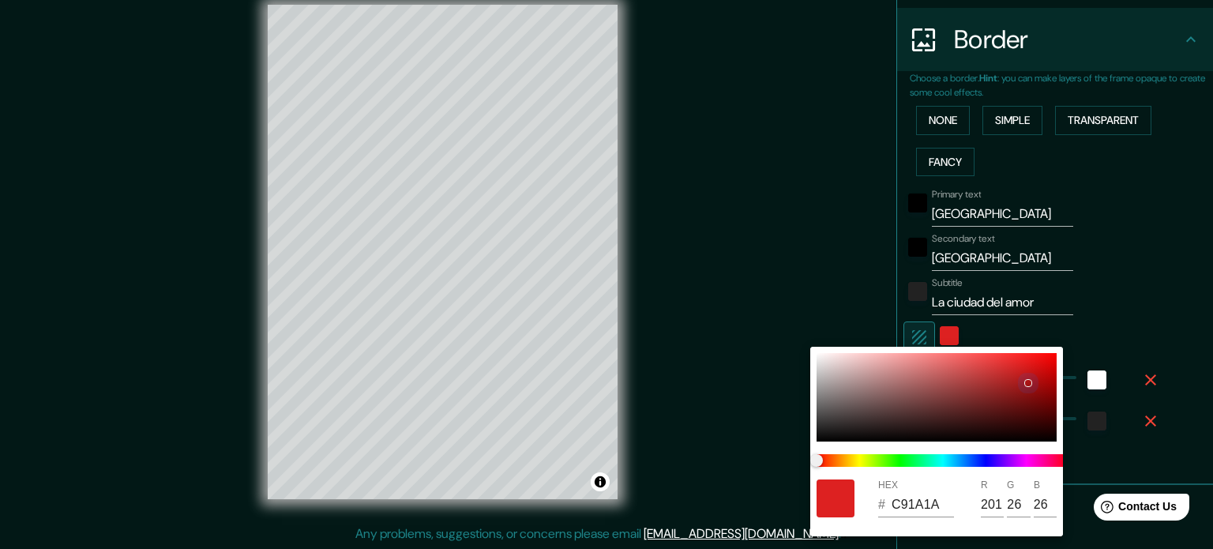
type input "21"
type input "177"
type input "35"
type input "841010"
type input "132"
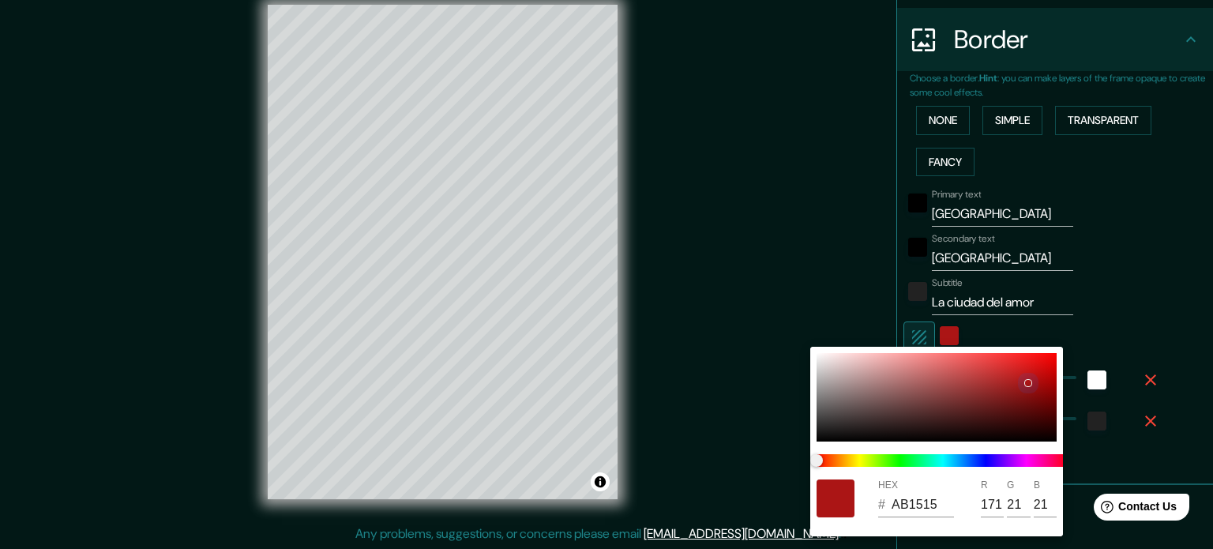
type input "16"
type input "177"
type input "35"
type input "610D0D"
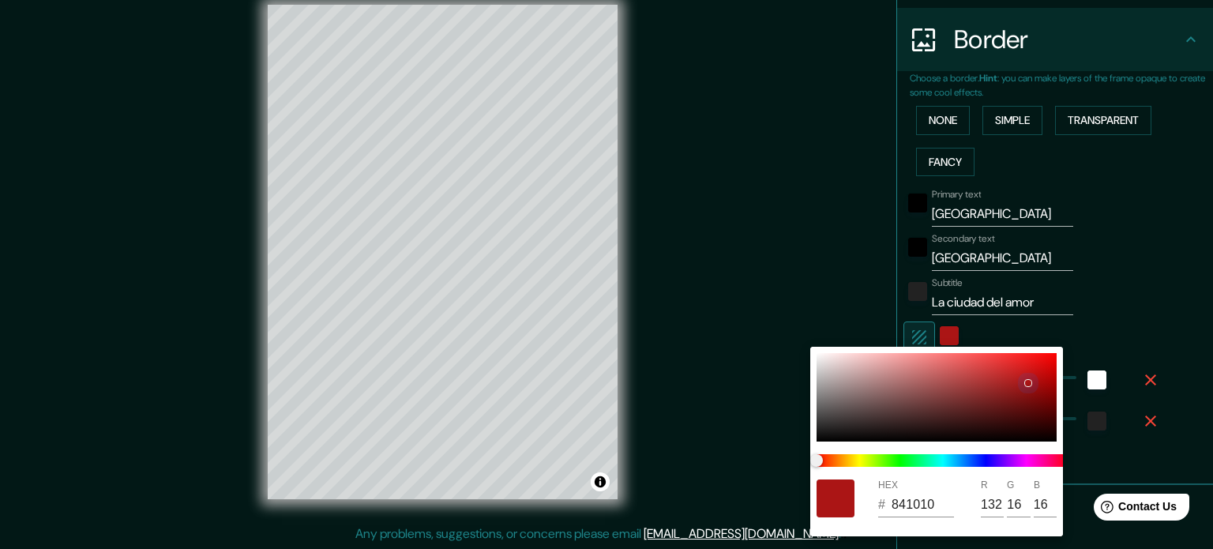
type input "97"
type input "13"
type input "177"
type input "35"
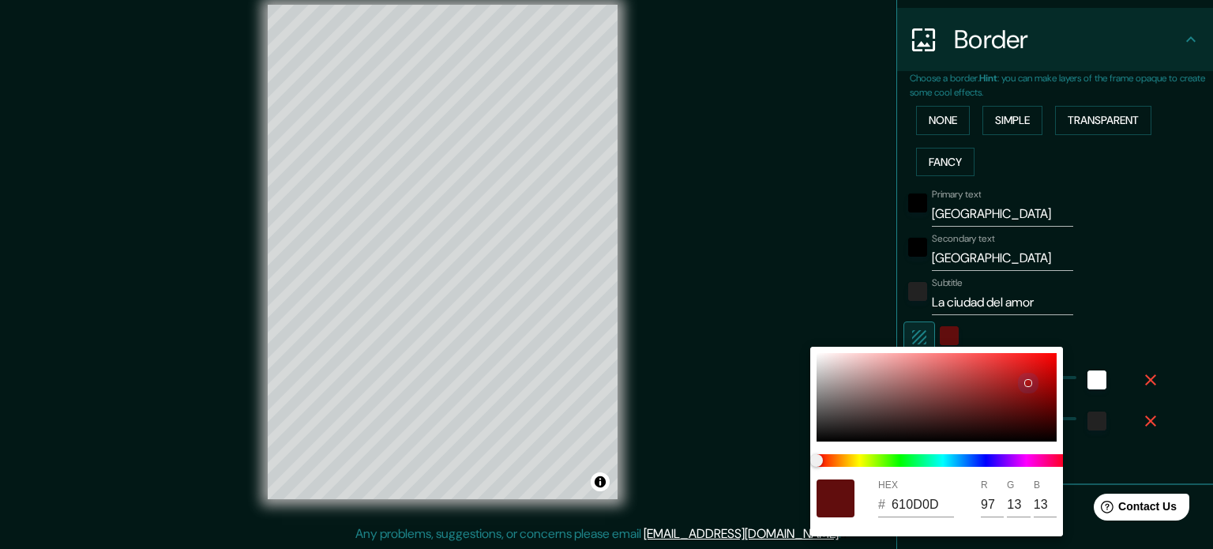
type input "480B0B"
type input "72"
type input "11"
type input "177"
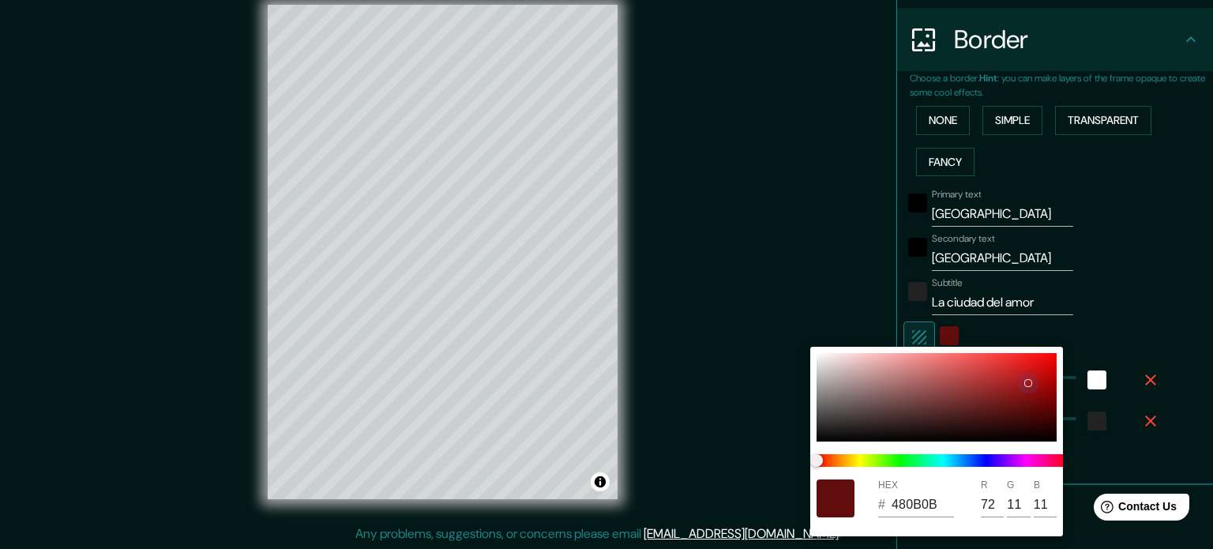
type input "35"
type input "2A0808"
type input "42"
type input "8"
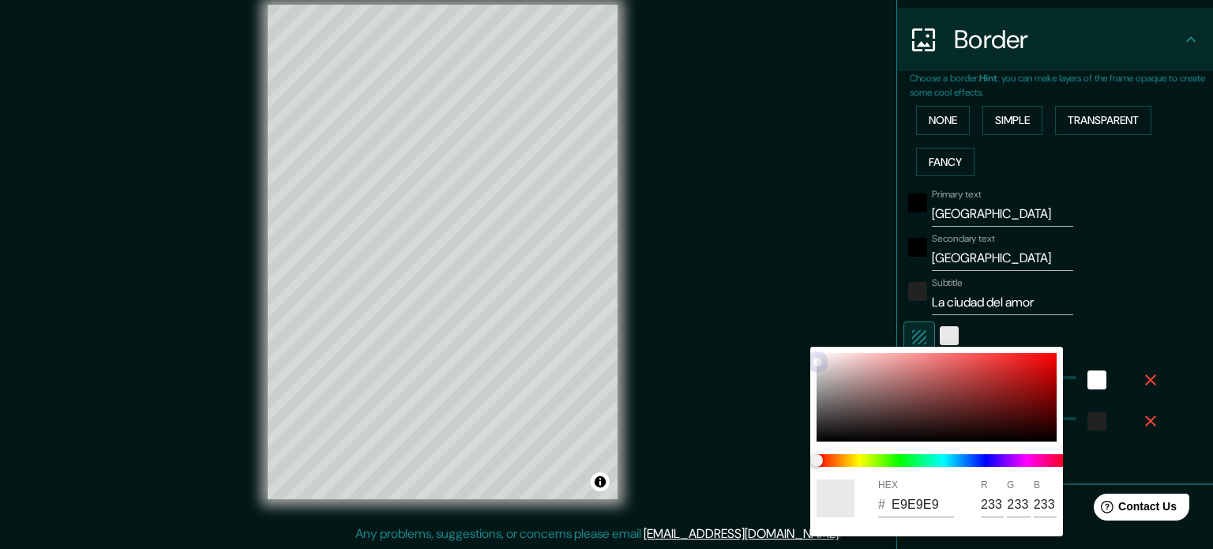
drag, startPoint x: 858, startPoint y: 373, endPoint x: 815, endPoint y: 336, distance: 57.1
click at [815, 336] on div "HEX # E9E9E9 R 233 G 233 B 233" at bounding box center [606, 274] width 1213 height 549
drag, startPoint x: 818, startPoint y: 362, endPoint x: 818, endPoint y: 342, distance: 20.5
click at [818, 342] on div "HEX # FBFAFA R 251 G 250 B 250" at bounding box center [606, 274] width 1213 height 549
click at [1166, 246] on div at bounding box center [606, 274] width 1213 height 549
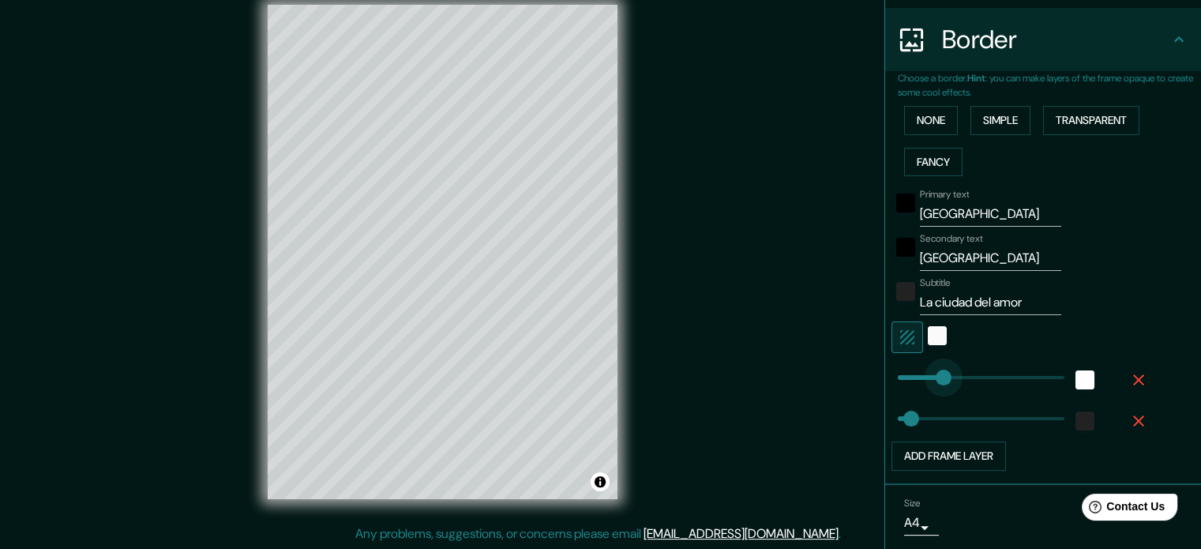
drag, startPoint x: 957, startPoint y: 376, endPoint x: 930, endPoint y: 376, distance: 26.8
drag, startPoint x: 930, startPoint y: 376, endPoint x: 919, endPoint y: 376, distance: 11.1
drag, startPoint x: 919, startPoint y: 376, endPoint x: 941, endPoint y: 377, distance: 22.2
drag, startPoint x: 941, startPoint y: 377, endPoint x: 907, endPoint y: 377, distance: 34.0
drag, startPoint x: 907, startPoint y: 377, endPoint x: 932, endPoint y: 381, distance: 24.7
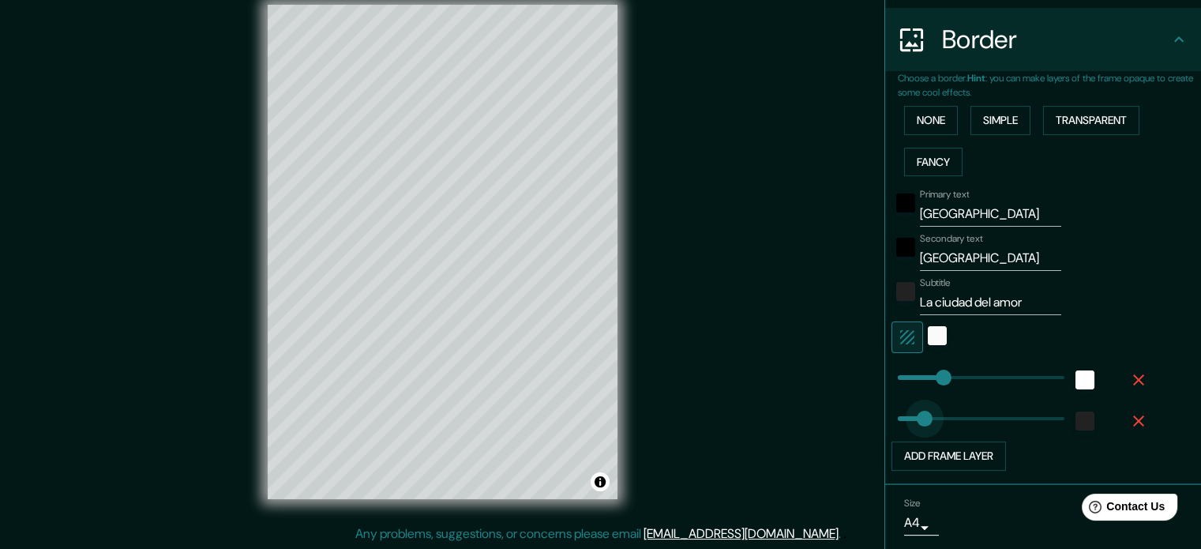
drag, startPoint x: 899, startPoint y: 416, endPoint x: 913, endPoint y: 416, distance: 13.4
drag, startPoint x: 921, startPoint y: 416, endPoint x: 908, endPoint y: 416, distance: 12.6
click at [913, 416] on span at bounding box center [921, 419] width 16 height 16
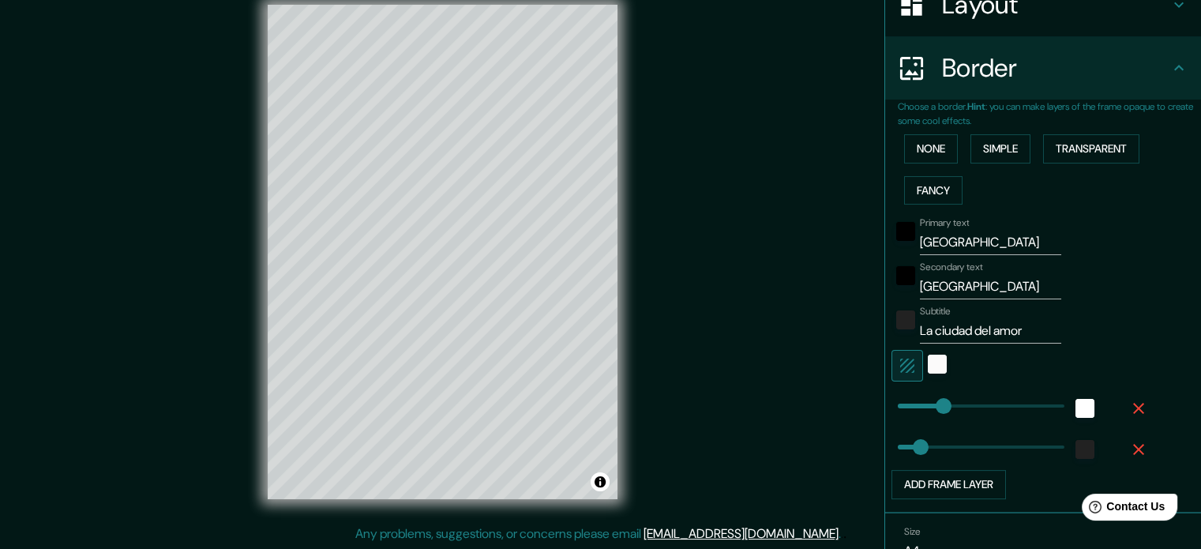
scroll to position [189, 0]
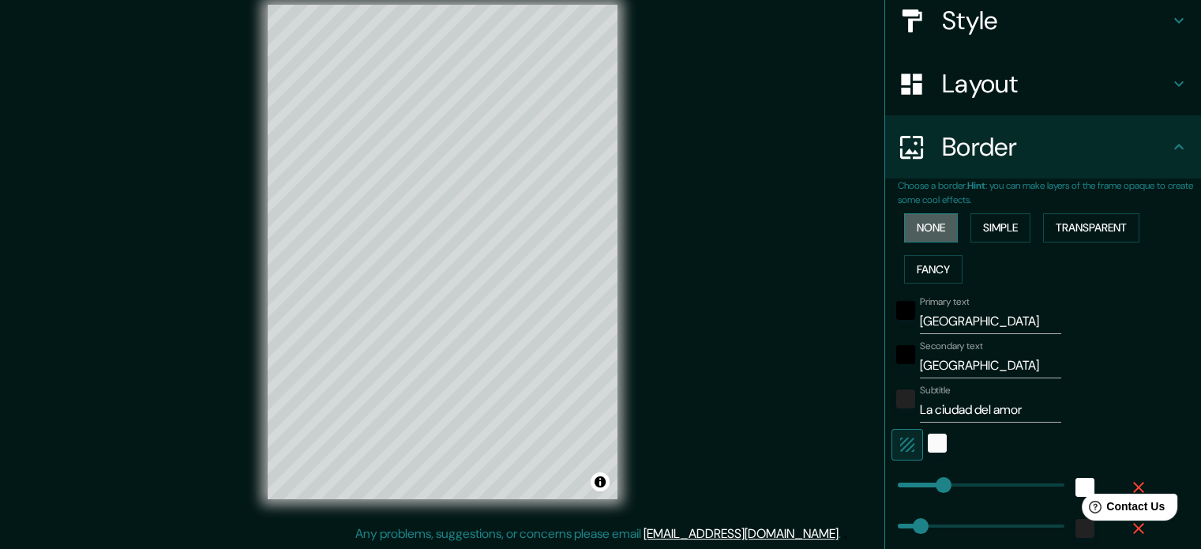
click at [904, 223] on button "None" at bounding box center [931, 227] width 54 height 29
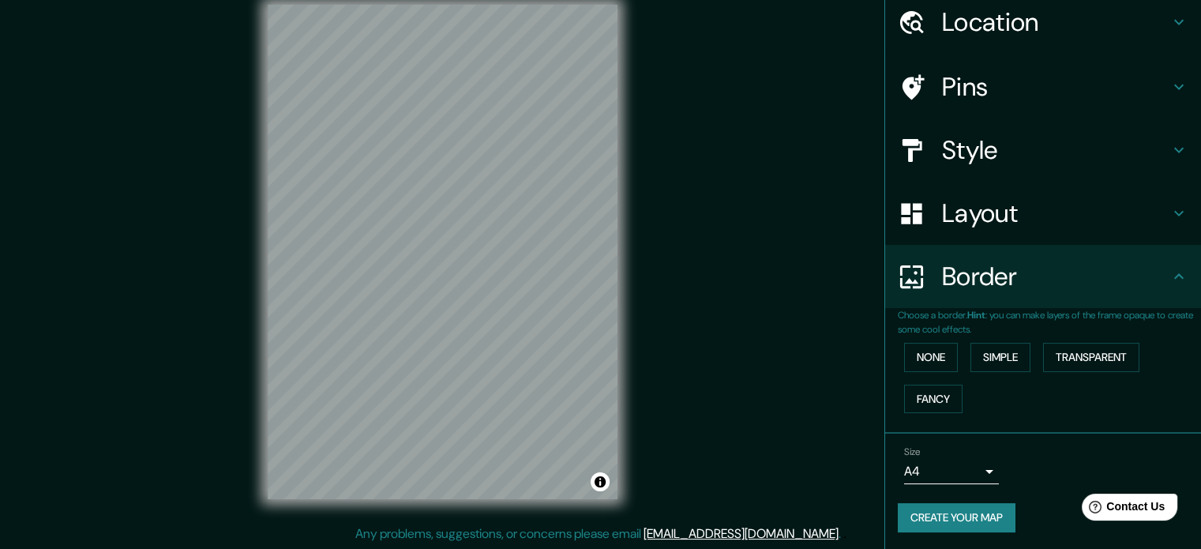
click at [979, 464] on body "Mappin Location Roma, Ciudad metropolitana de Roma Capital, Italia Pins Style L…" at bounding box center [600, 253] width 1201 height 549
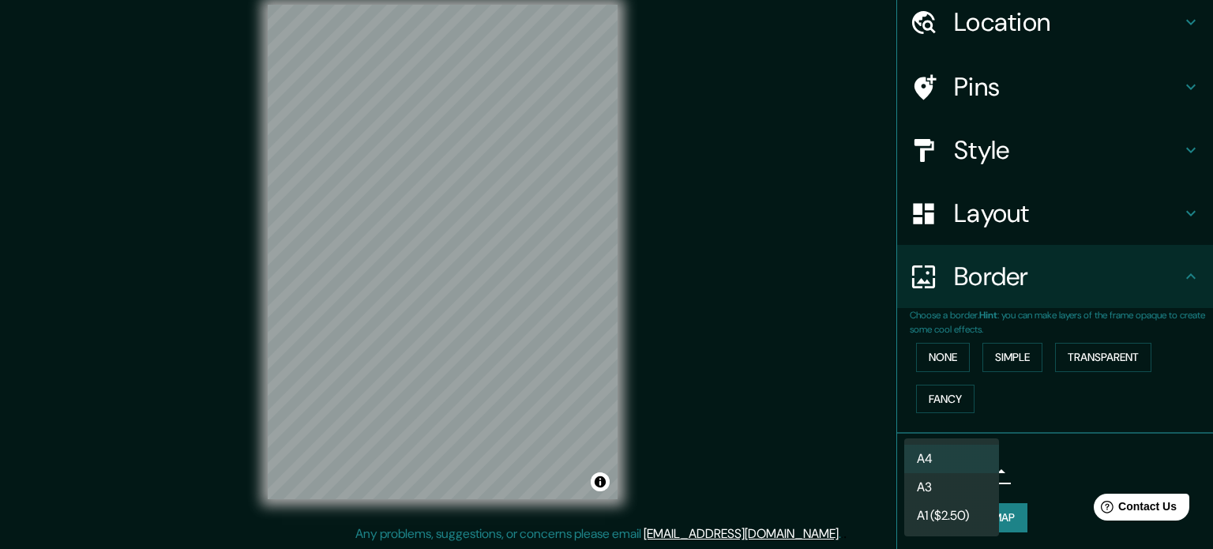
click at [1041, 466] on div at bounding box center [606, 274] width 1213 height 549
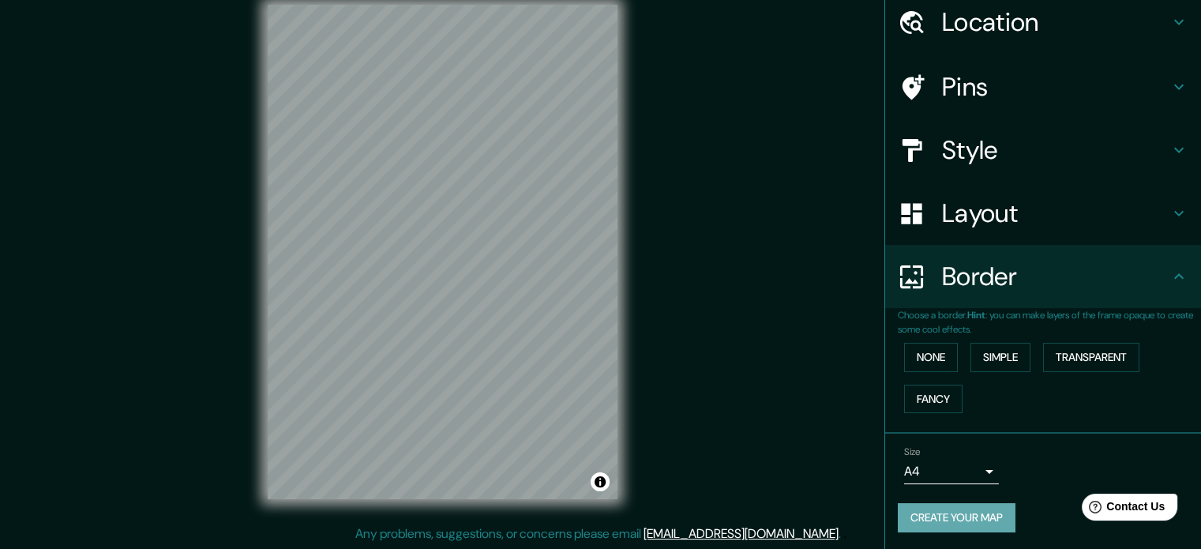
click at [944, 519] on button "Create your map" at bounding box center [957, 517] width 118 height 29
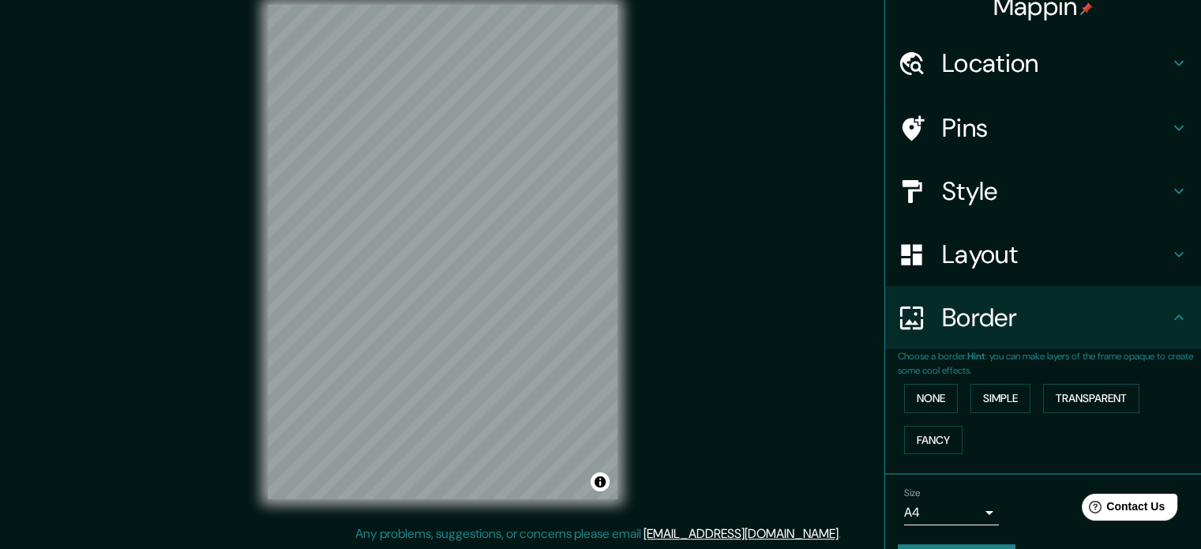
scroll to position [0, 0]
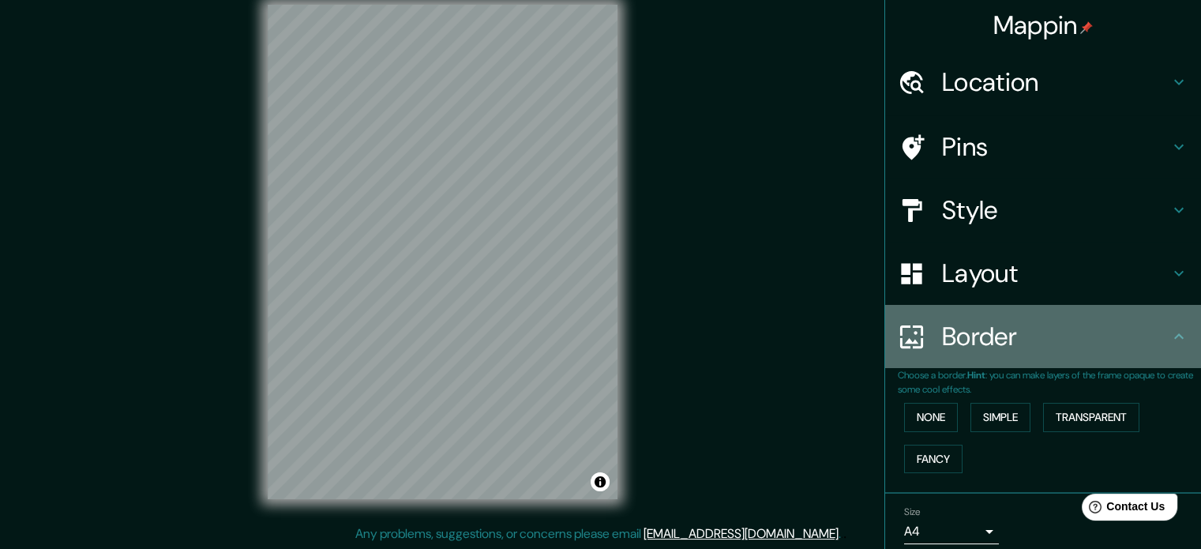
click at [1169, 336] on icon at bounding box center [1178, 336] width 19 height 19
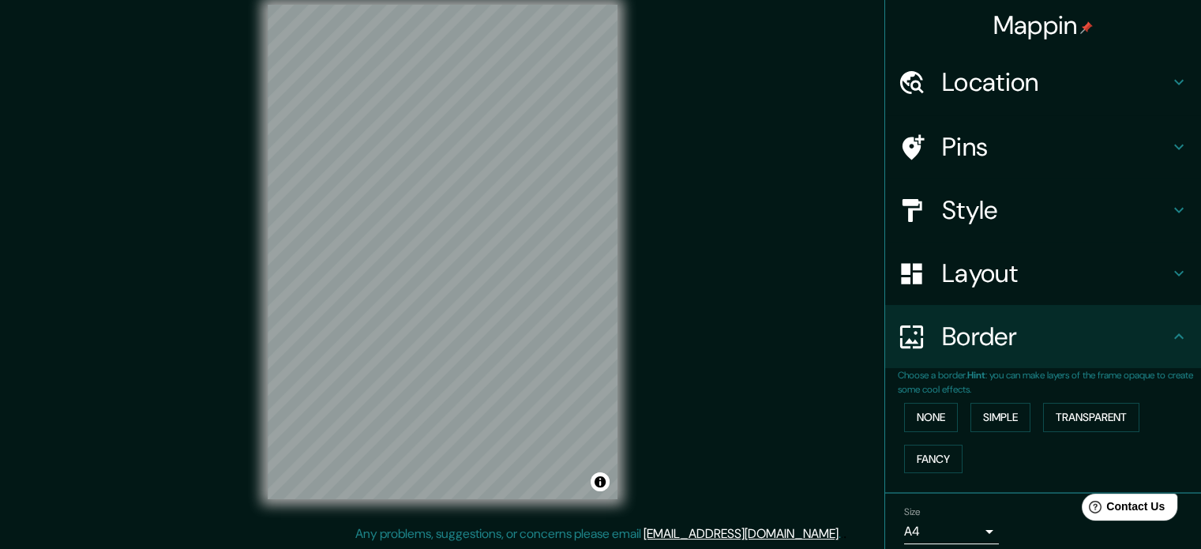
click at [1169, 337] on icon at bounding box center [1178, 336] width 19 height 19
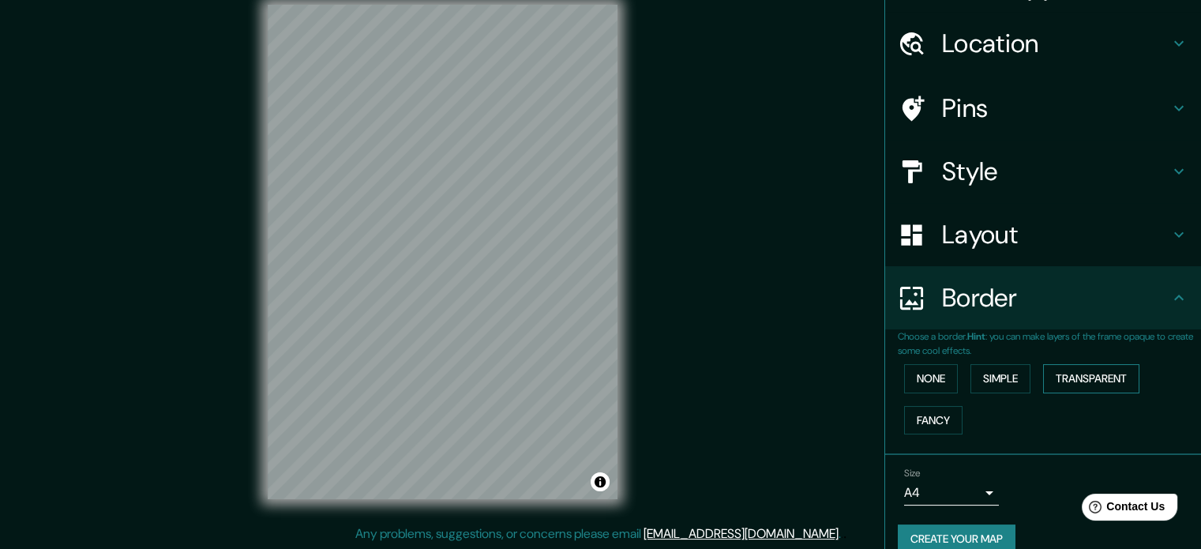
scroll to position [60, 0]
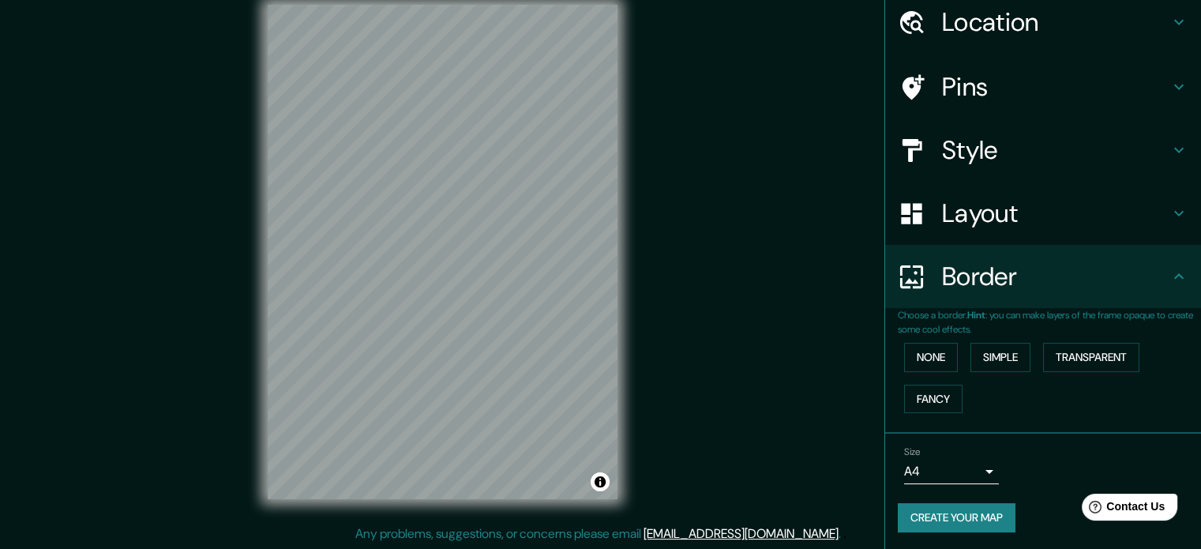
click at [1089, 340] on div "None Simple Transparent Fancy" at bounding box center [1049, 377] width 303 height 83
click at [1083, 358] on button "Transparent" at bounding box center [1091, 357] width 96 height 29
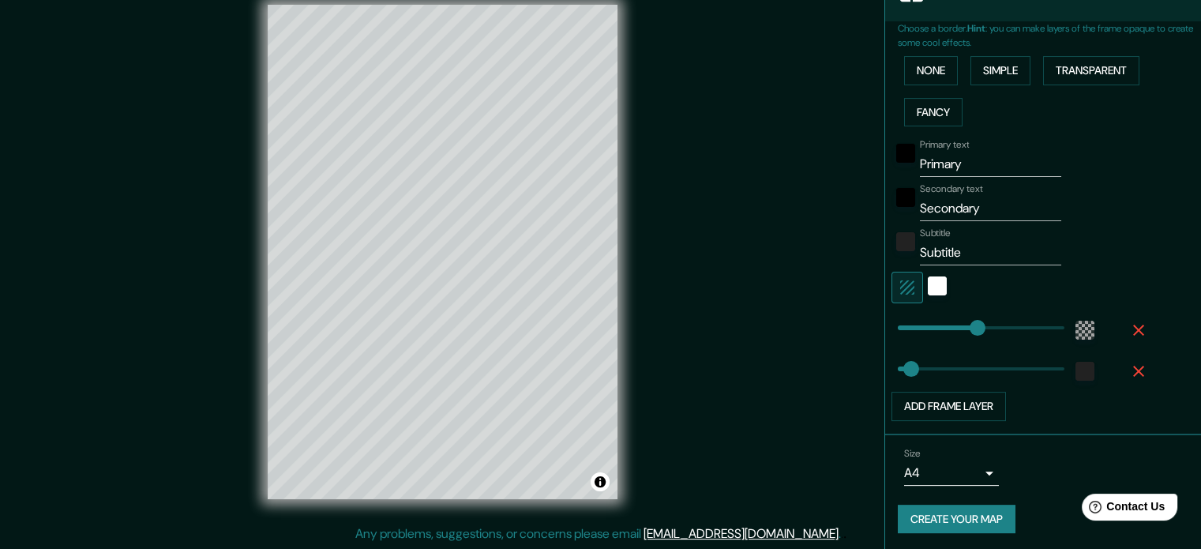
scroll to position [347, 0]
click at [951, 507] on button "Create your map" at bounding box center [957, 518] width 118 height 29
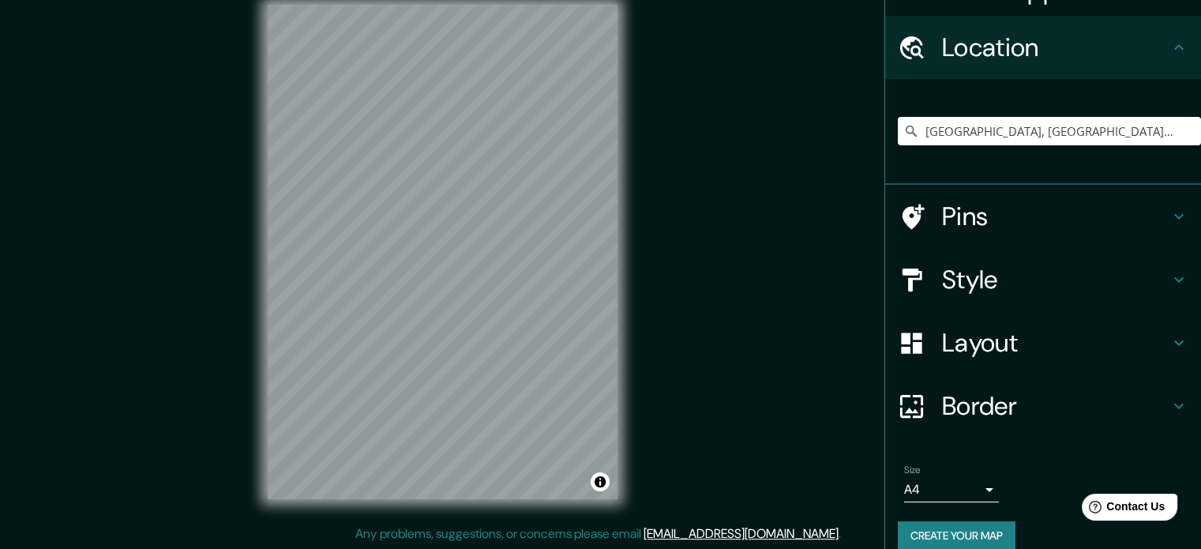
scroll to position [54, 0]
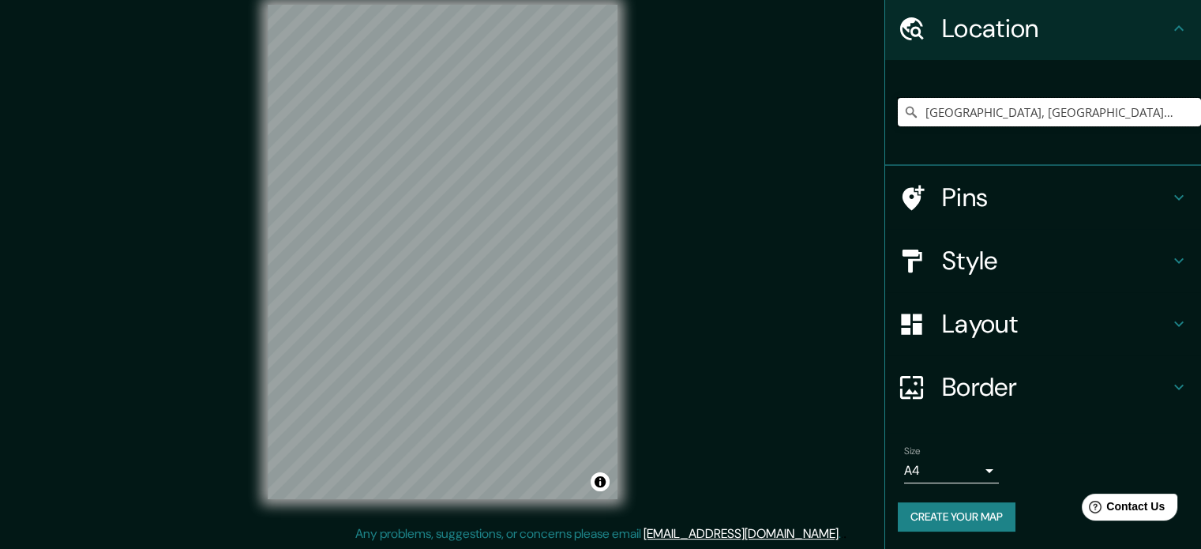
click at [1030, 118] on input "[GEOGRAPHIC_DATA], [GEOGRAPHIC_DATA], [GEOGRAPHIC_DATA]" at bounding box center [1049, 112] width 303 height 28
drag, startPoint x: 1142, startPoint y: 118, endPoint x: 625, endPoint y: 169, distance: 518.8
click at [625, 169] on div "Mappin Location [GEOGRAPHIC_DATA], [GEOGRAPHIC_DATA], [GEOGRAPHIC_DATA] Pins St…" at bounding box center [600, 264] width 1201 height 570
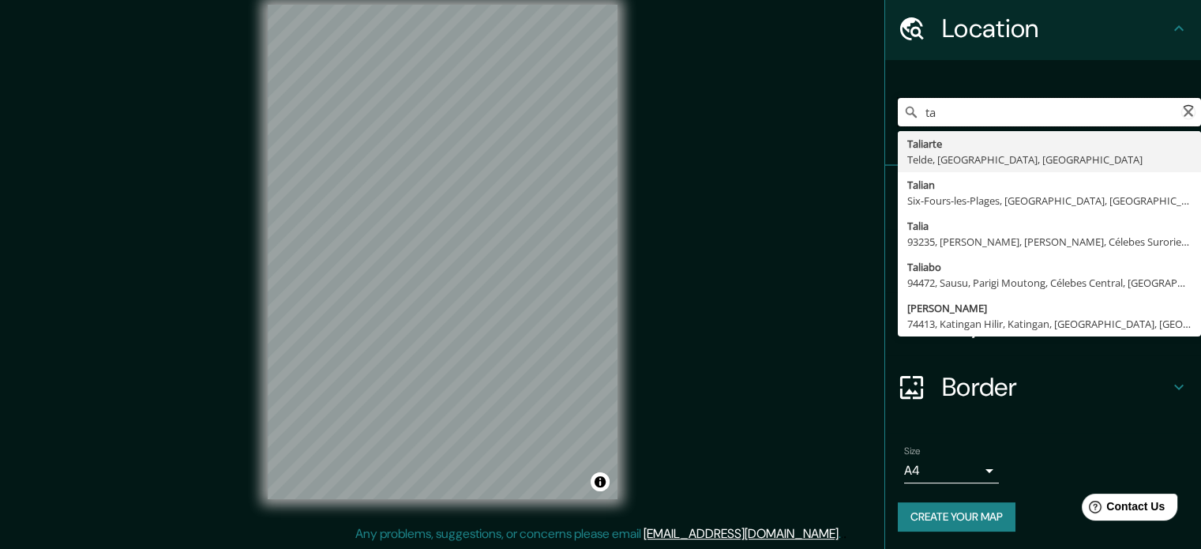
type input "t"
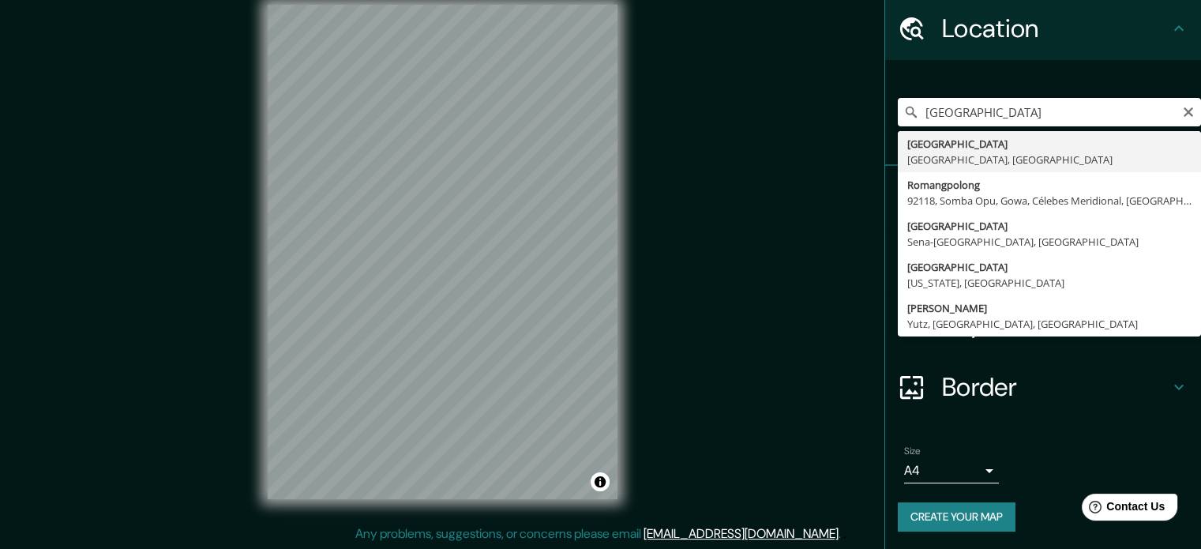
type input "[GEOGRAPHIC_DATA], [GEOGRAPHIC_DATA], [GEOGRAPHIC_DATA]"
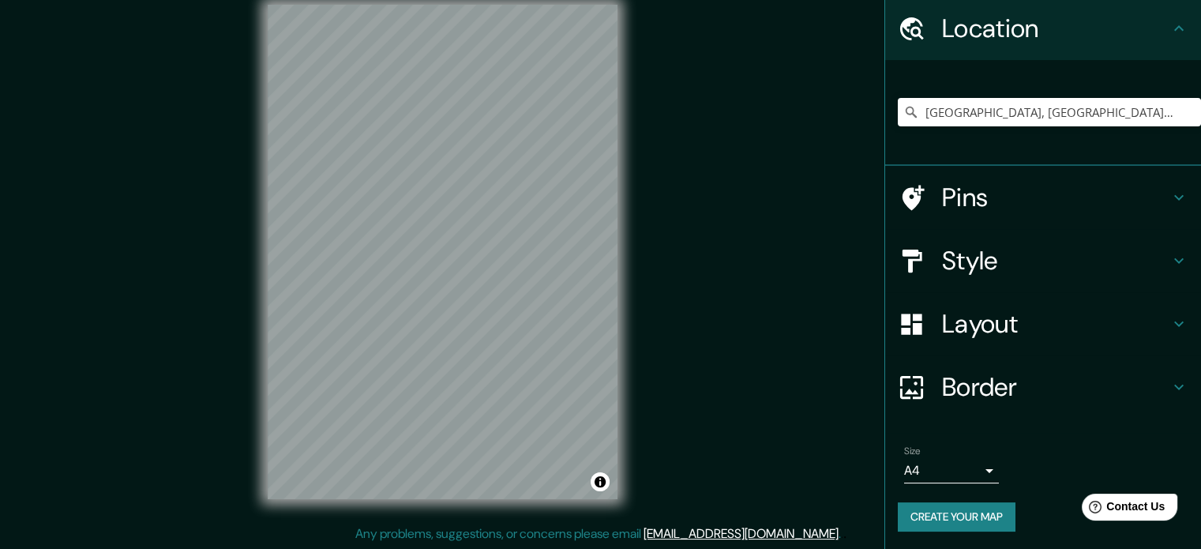
click at [966, 514] on button "Create your map" at bounding box center [957, 516] width 118 height 29
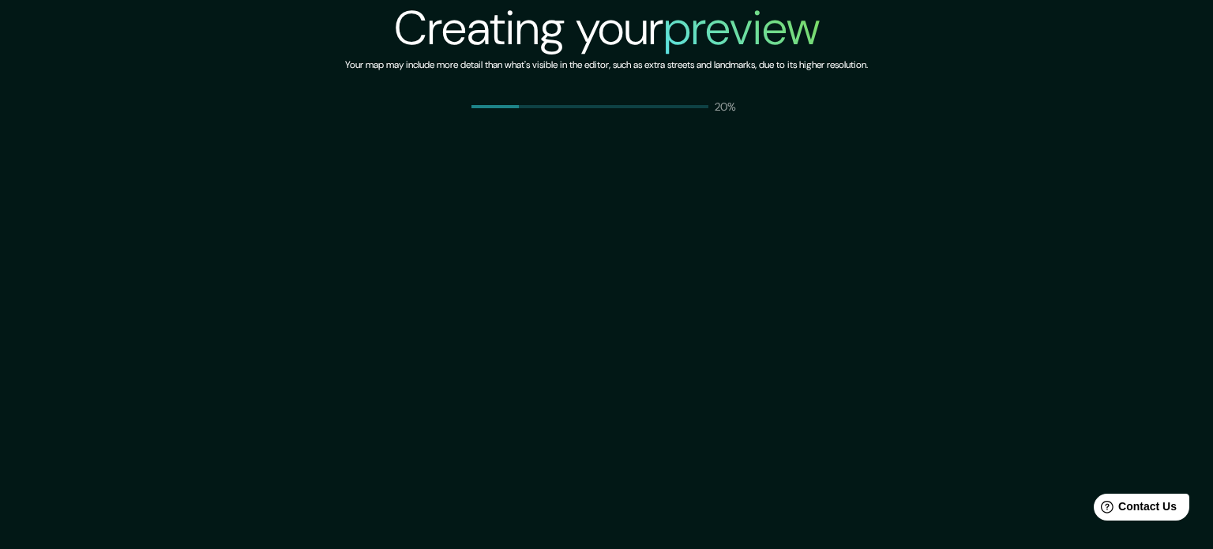
click at [1077, 110] on div "Creating your preview Your map may include more detail than what's visible in t…" at bounding box center [606, 57] width 1213 height 114
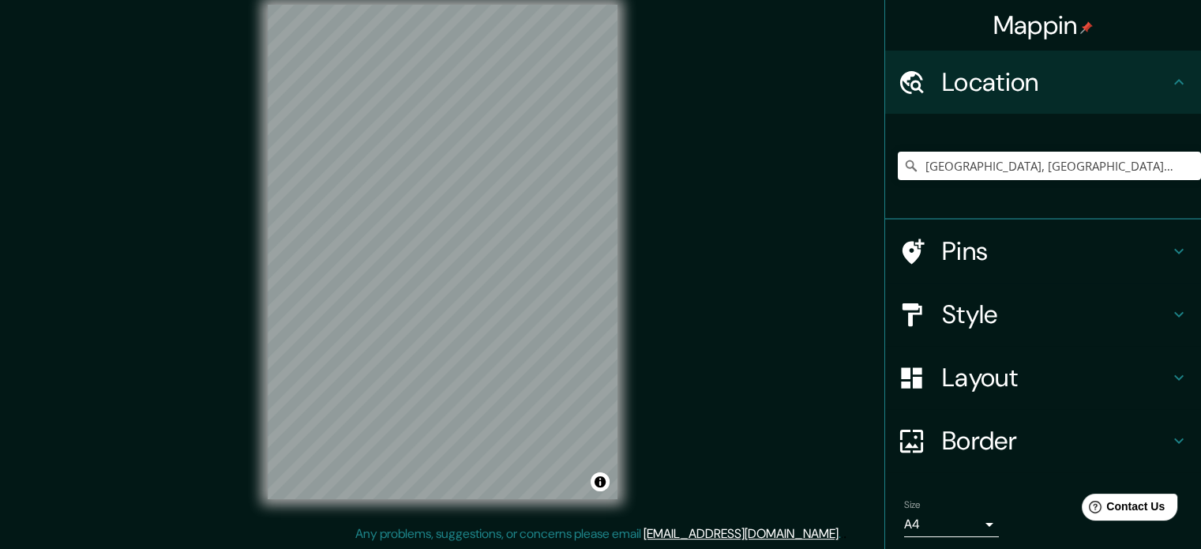
click at [81, 69] on div "Mappin Location [GEOGRAPHIC_DATA], [GEOGRAPHIC_DATA], [GEOGRAPHIC_DATA] Pins St…" at bounding box center [600, 264] width 1201 height 570
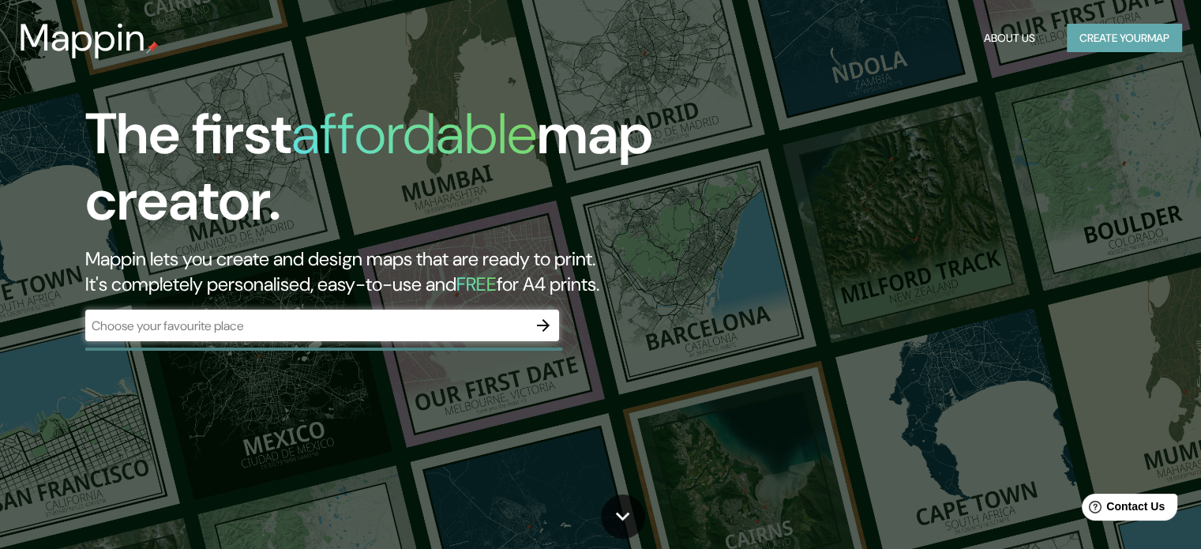
click at [1124, 42] on button "Create your map" at bounding box center [1124, 38] width 115 height 29
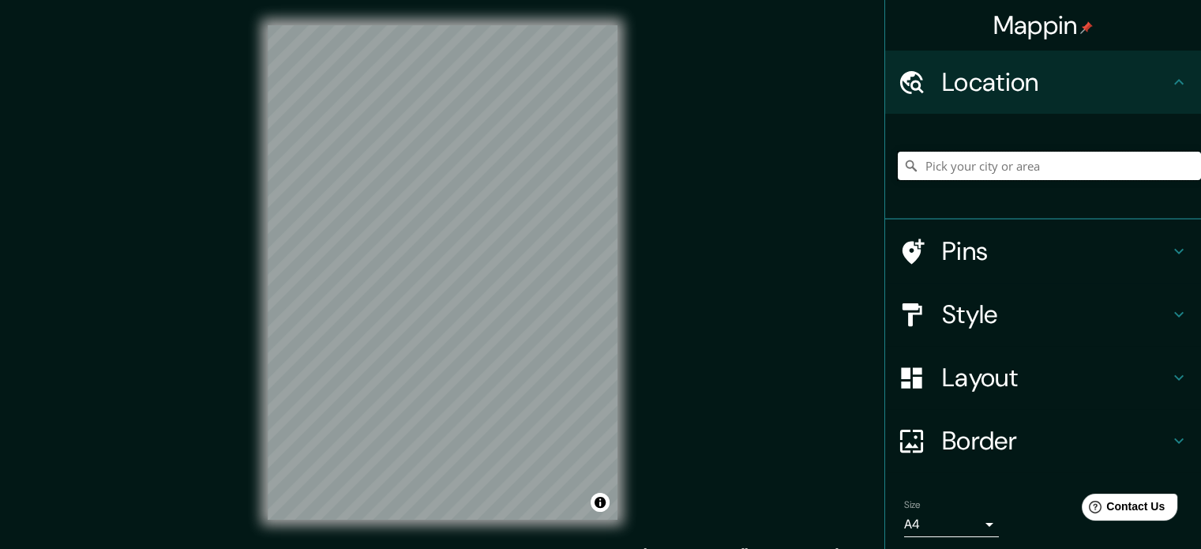
click at [996, 167] on input "Pick your city or area" at bounding box center [1049, 166] width 303 height 28
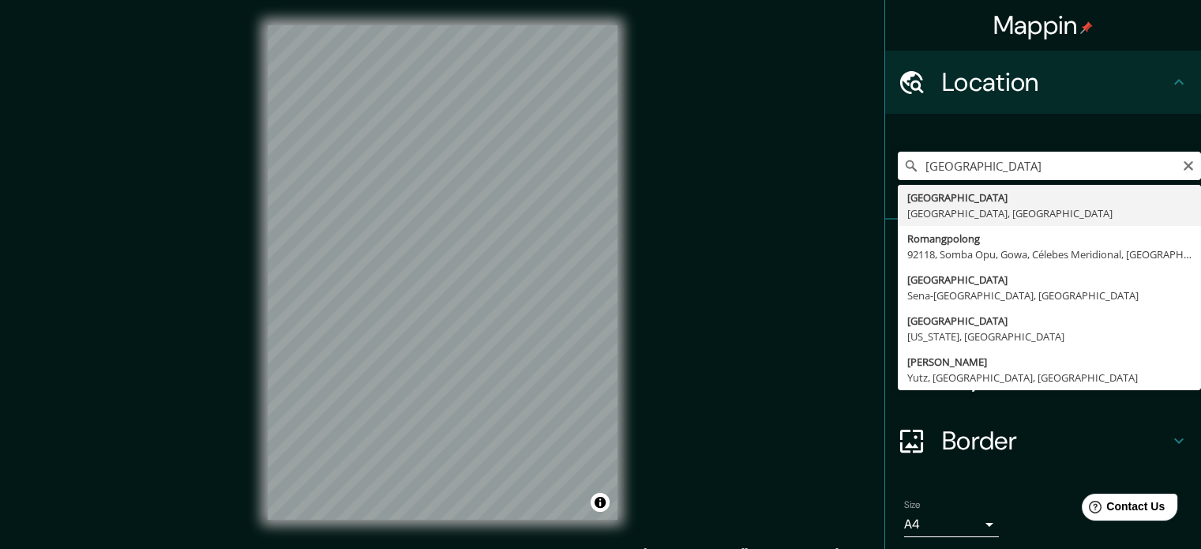
type input "Roma, Ciudad metropolitana de Roma Capital, Italia"
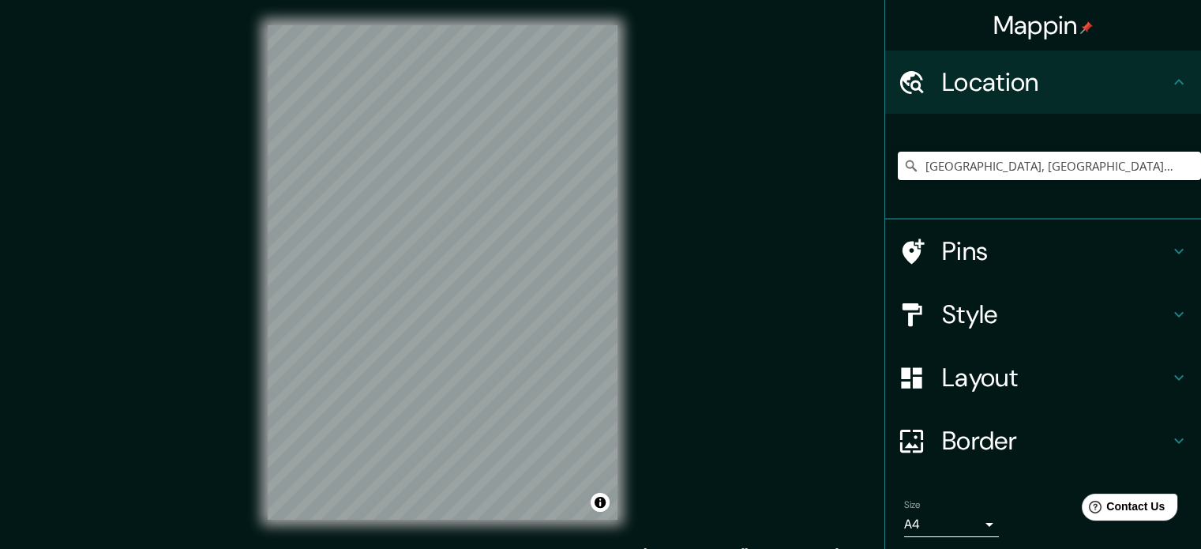
click at [1098, 255] on h4 "Pins" at bounding box center [1055, 251] width 227 height 32
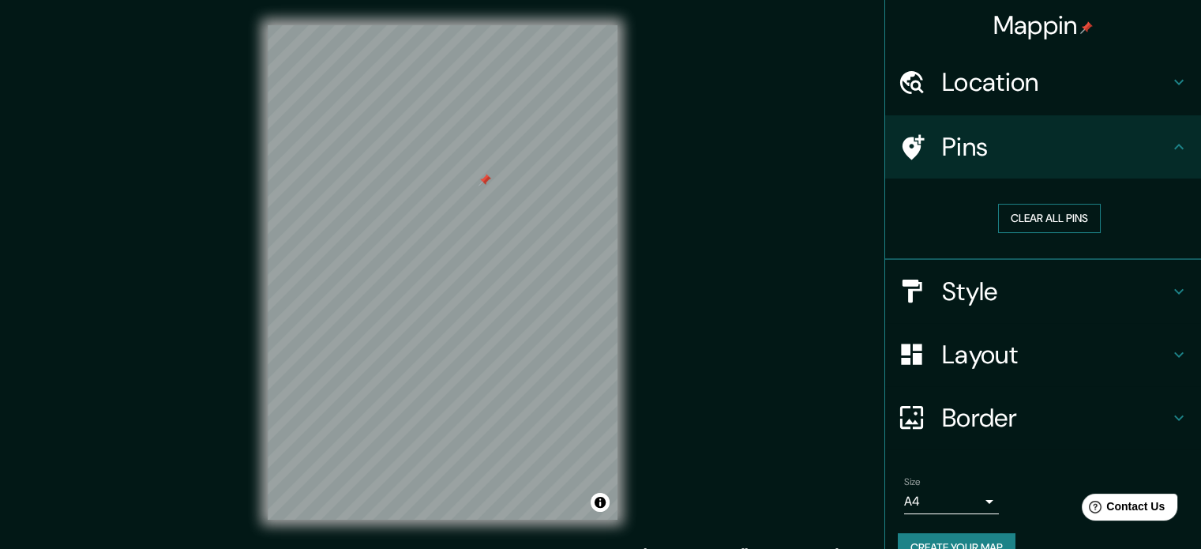
click at [1007, 213] on button "Clear all pins" at bounding box center [1049, 218] width 103 height 29
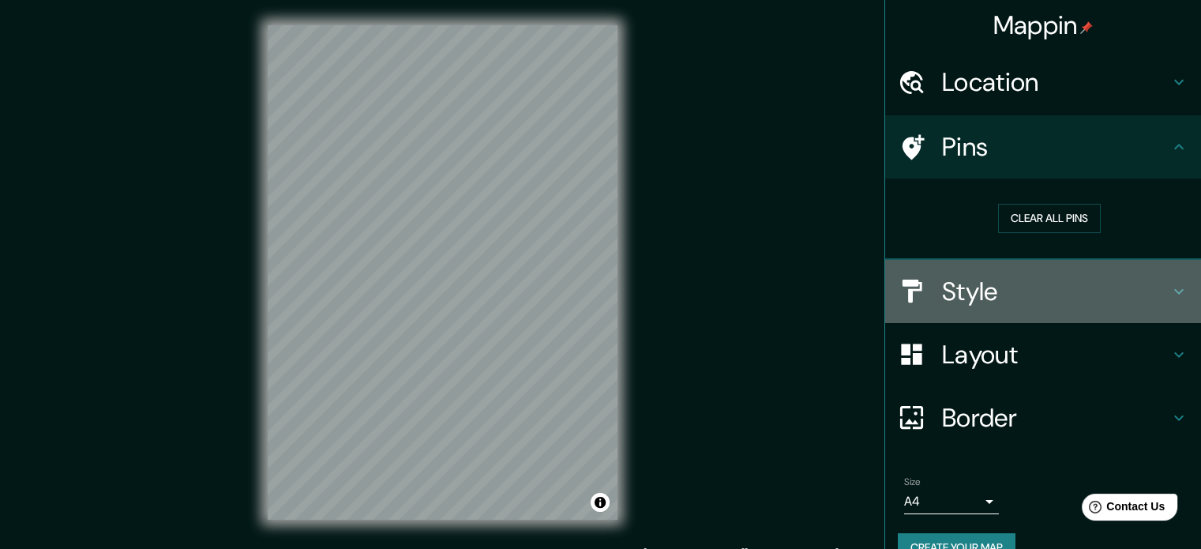
click at [1007, 299] on h4 "Style" at bounding box center [1055, 292] width 227 height 32
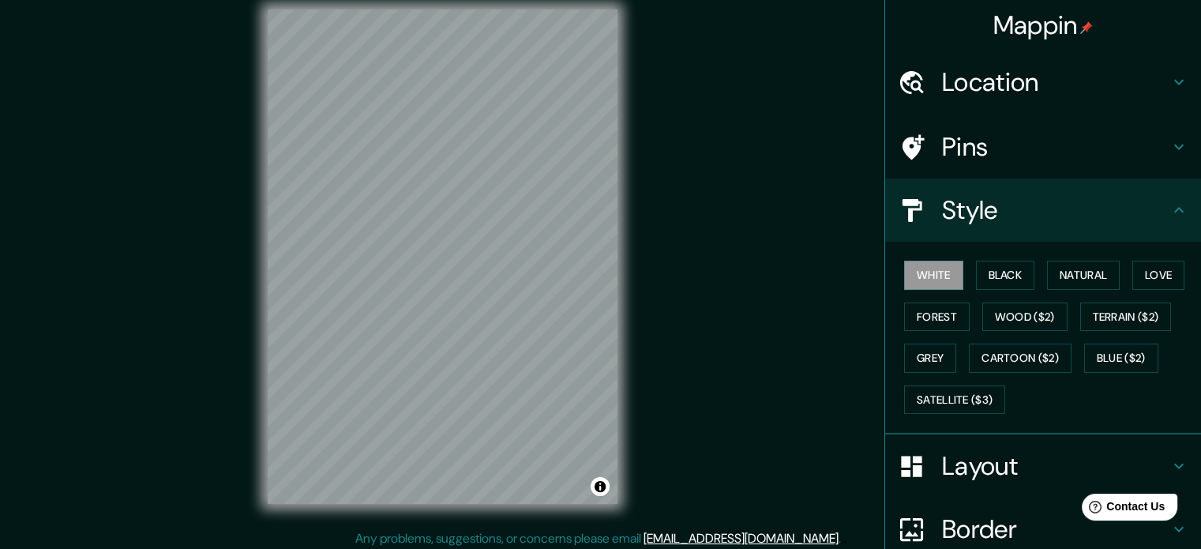
scroll to position [21, 0]
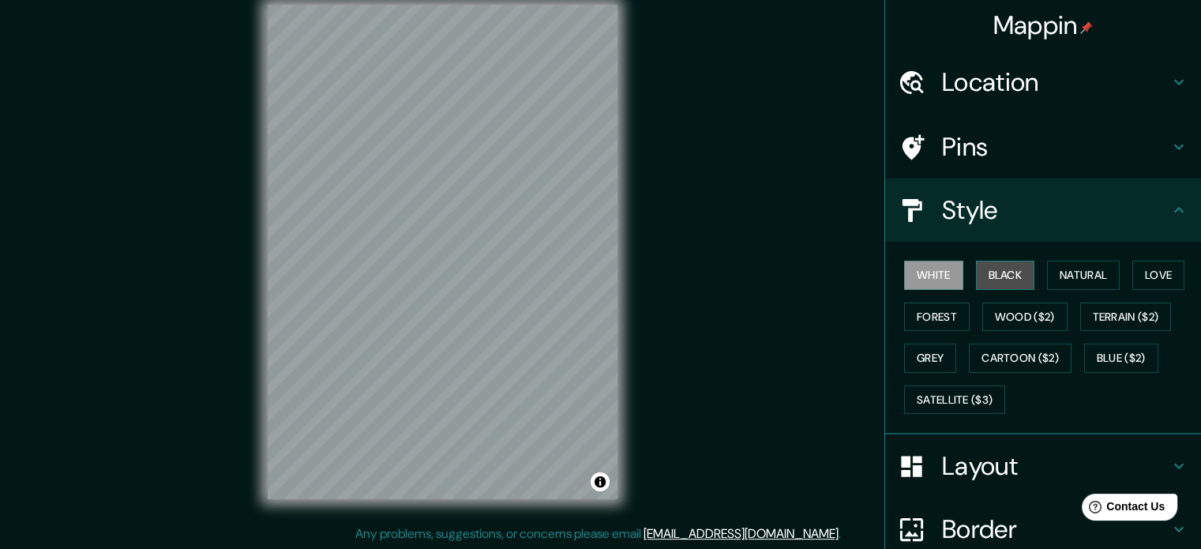
click at [985, 279] on button "Black" at bounding box center [1005, 275] width 59 height 29
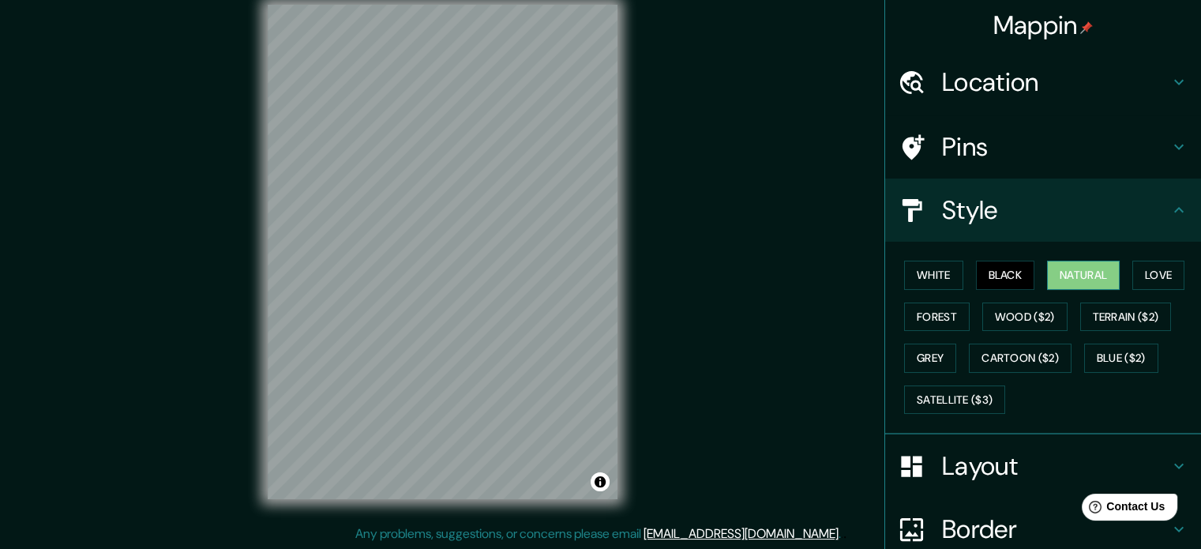
click at [1083, 279] on button "Natural" at bounding box center [1083, 275] width 73 height 29
click at [1146, 272] on button "Love" at bounding box center [1158, 275] width 52 height 29
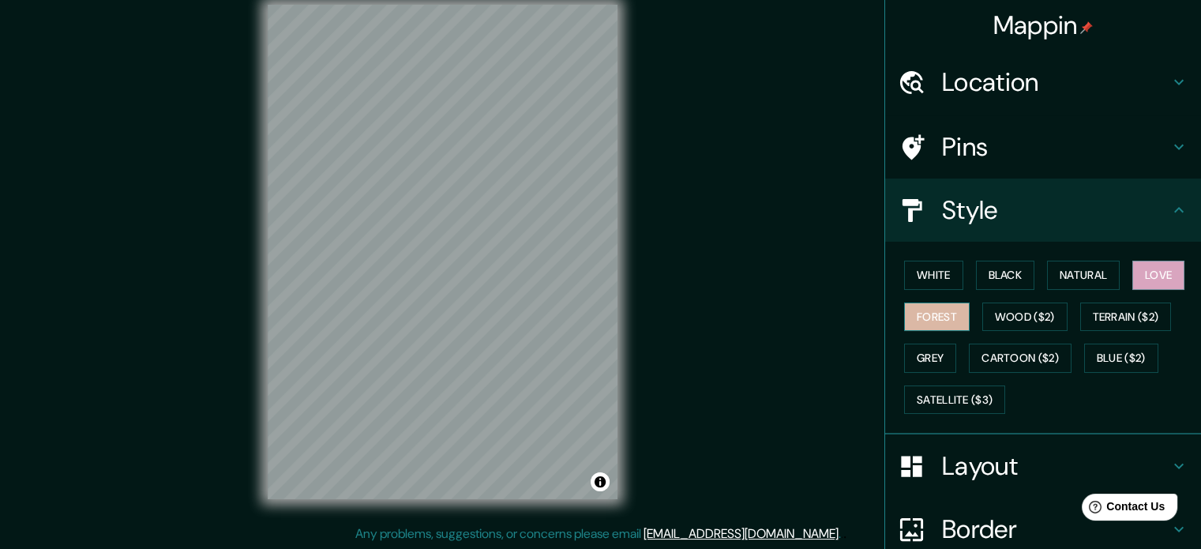
click at [938, 308] on button "Forest" at bounding box center [937, 316] width 66 height 29
click at [1033, 317] on button "Wood ($2)" at bounding box center [1024, 316] width 85 height 29
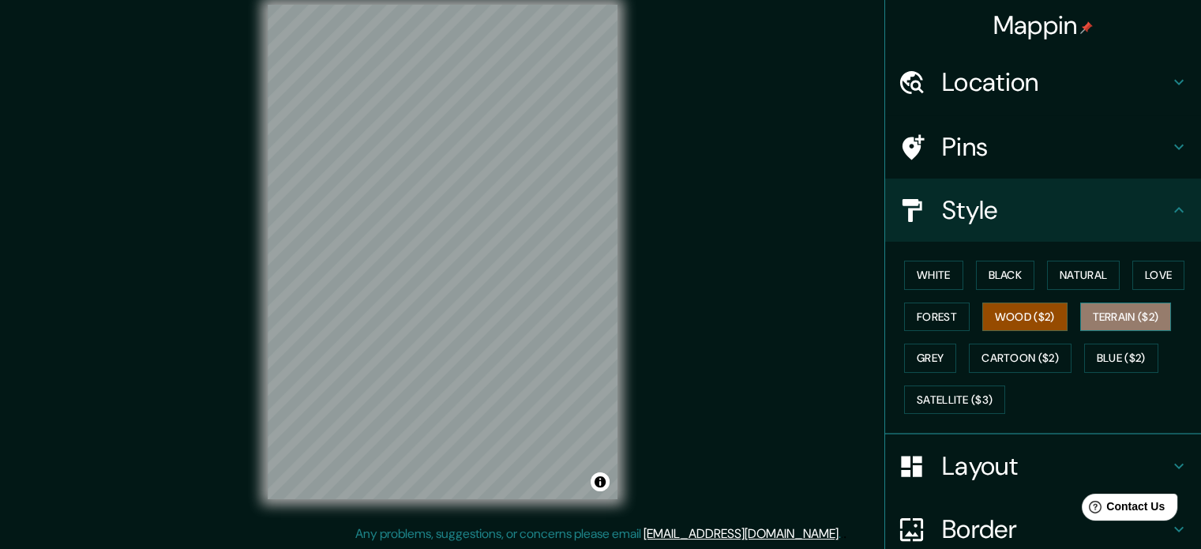
click at [1127, 318] on button "Terrain ($2)" at bounding box center [1126, 316] width 92 height 29
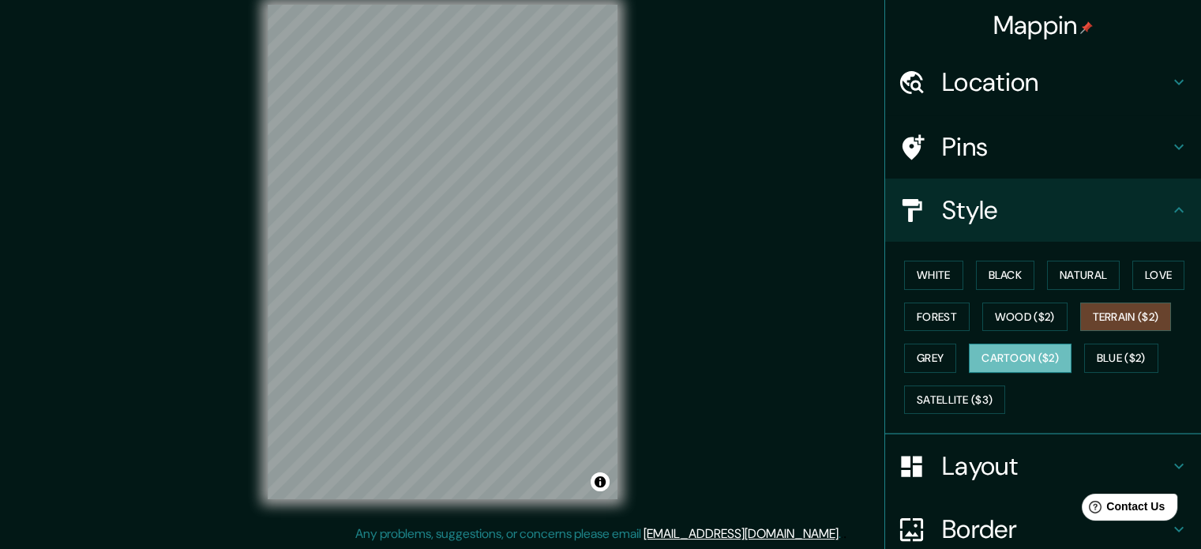
click at [1009, 353] on button "Cartoon ($2)" at bounding box center [1020, 357] width 103 height 29
click at [1100, 353] on button "Blue ($2)" at bounding box center [1121, 357] width 74 height 29
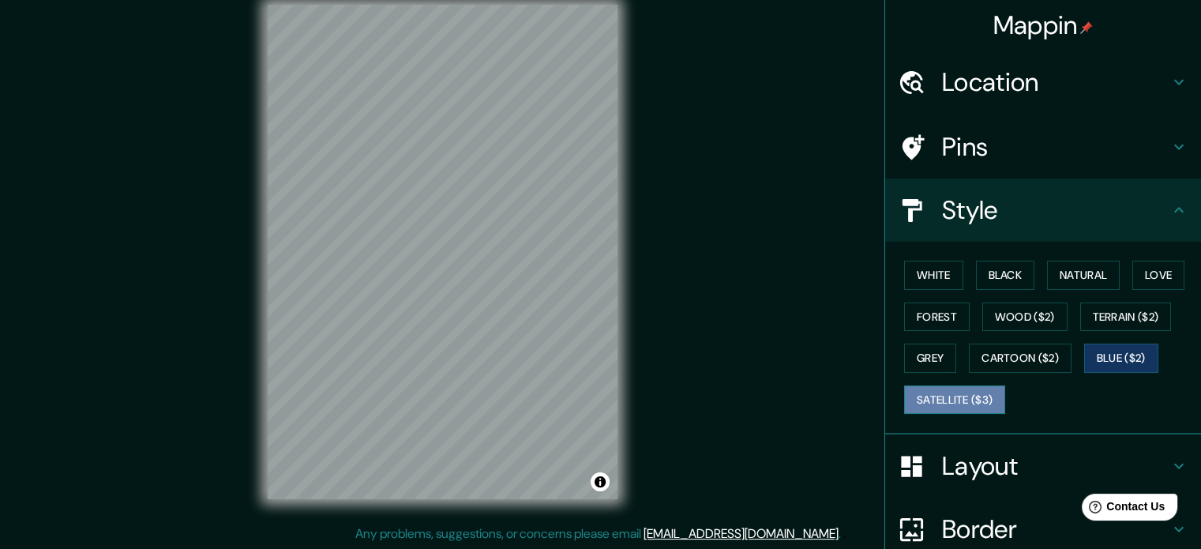
click at [962, 397] on button "Satellite ($3)" at bounding box center [954, 399] width 101 height 29
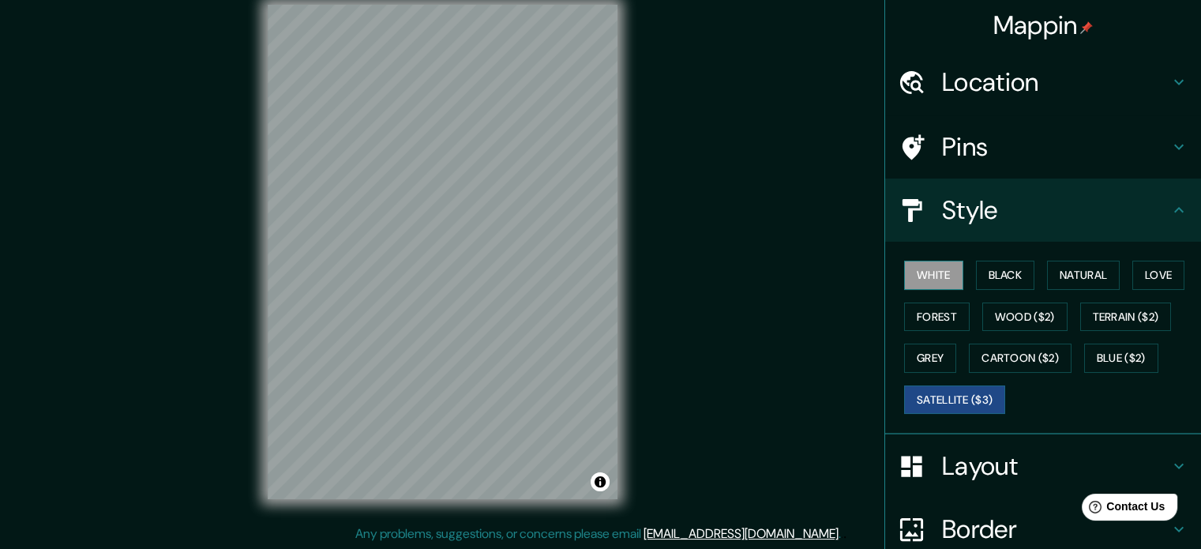
click at [932, 280] on button "White" at bounding box center [933, 275] width 59 height 29
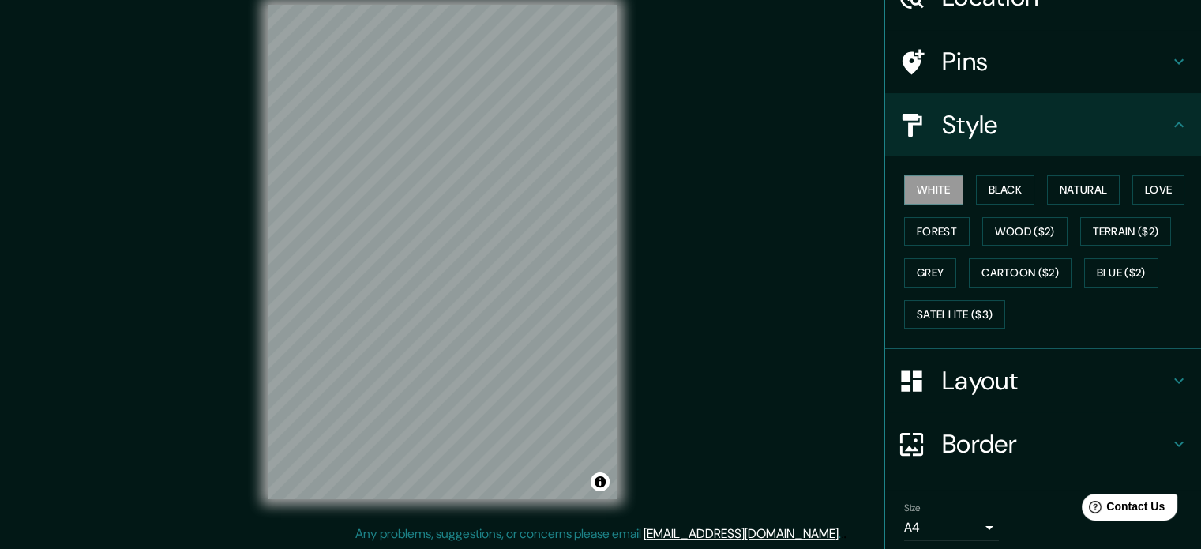
scroll to position [141, 0]
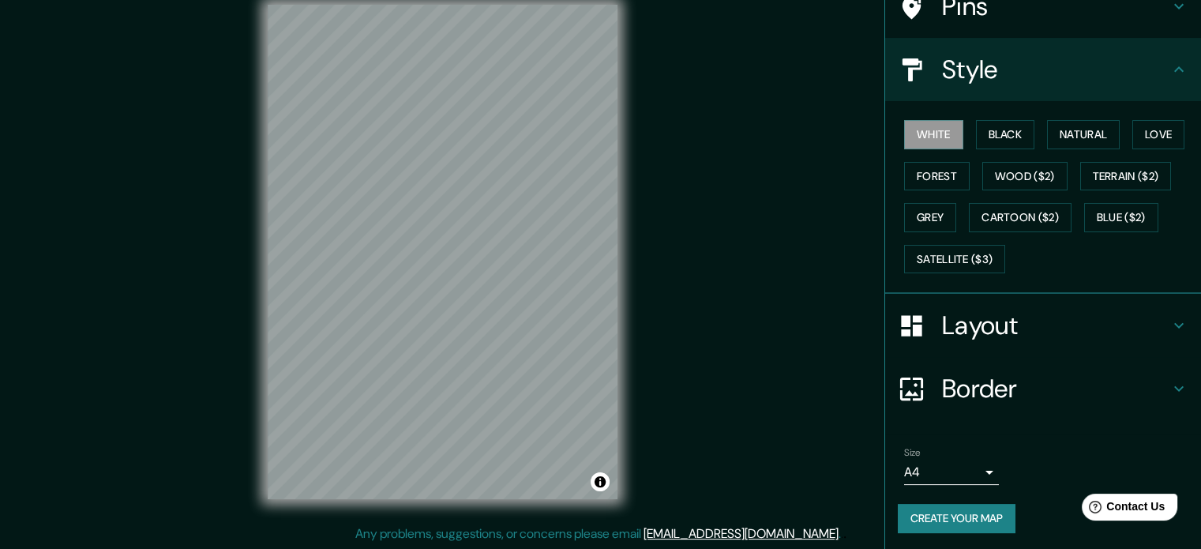
click at [1169, 331] on icon at bounding box center [1178, 325] width 19 height 19
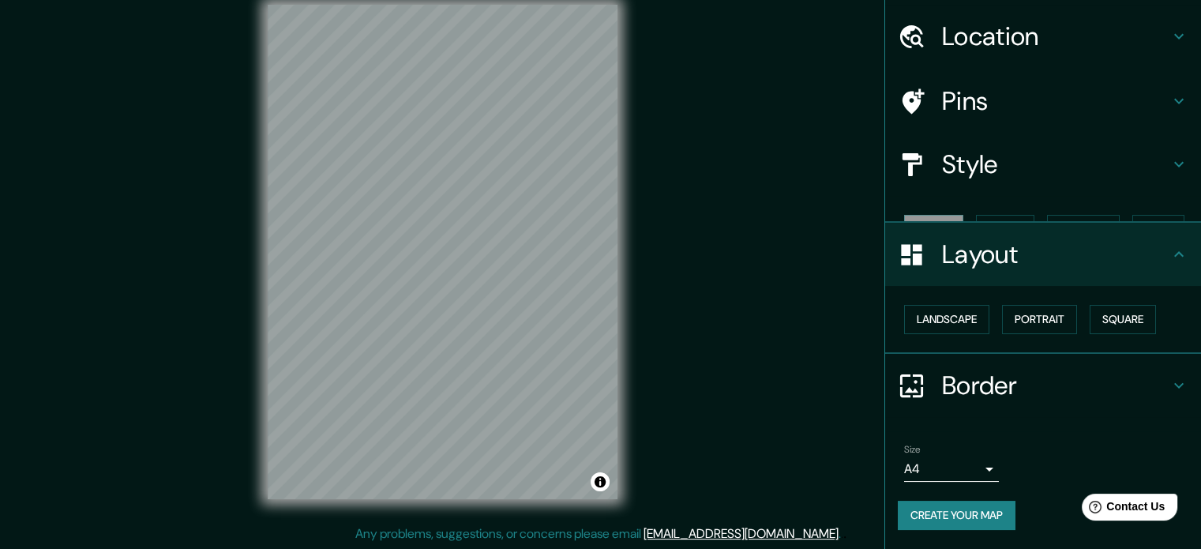
scroll to position [17, 0]
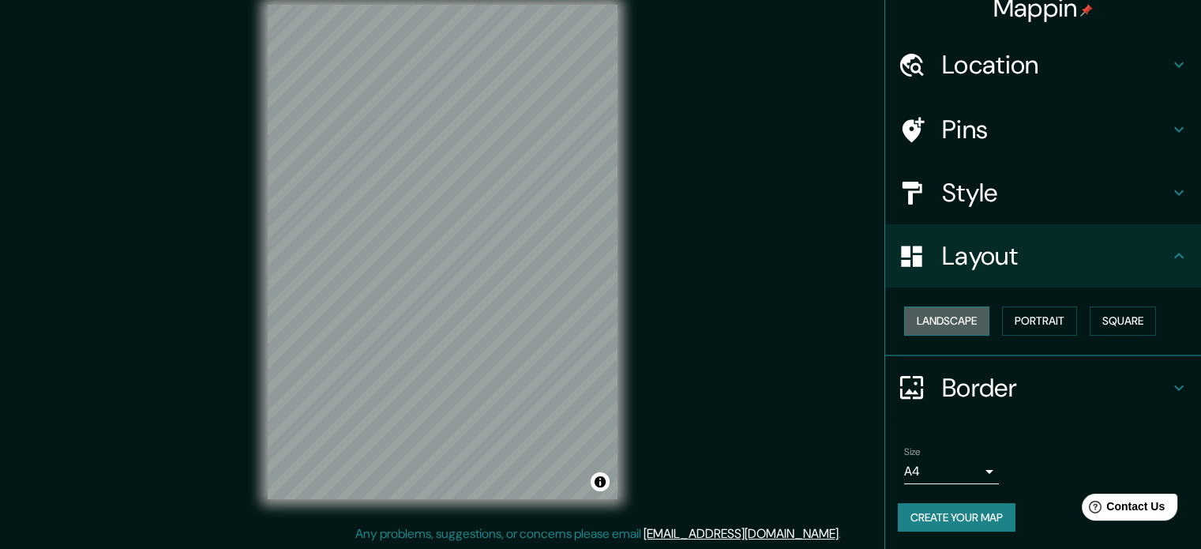
click at [947, 326] on button "Landscape" at bounding box center [946, 320] width 85 height 29
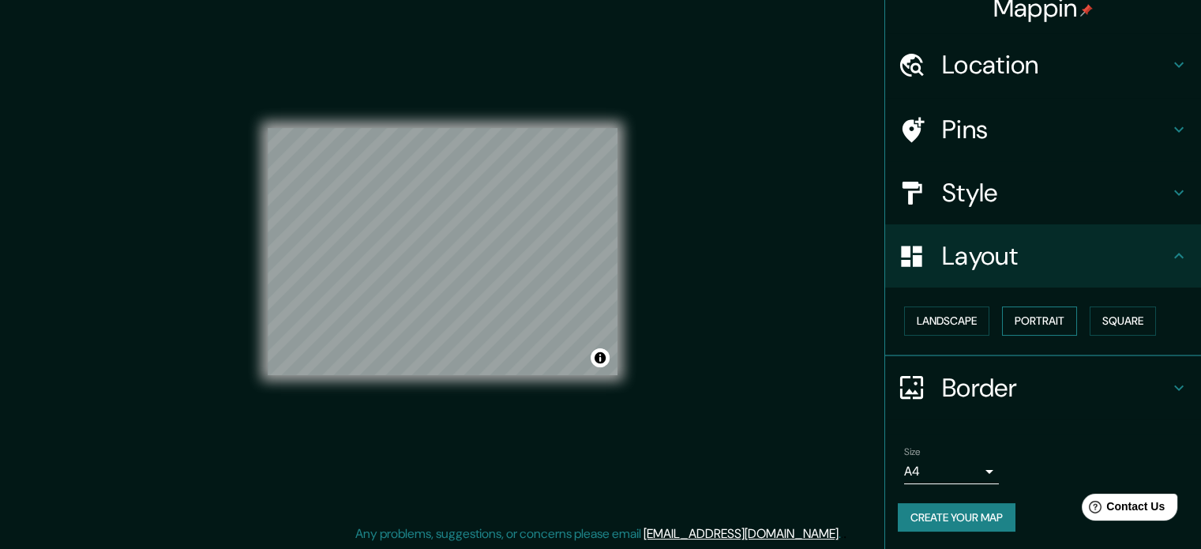
click at [1035, 325] on button "Portrait" at bounding box center [1039, 320] width 75 height 29
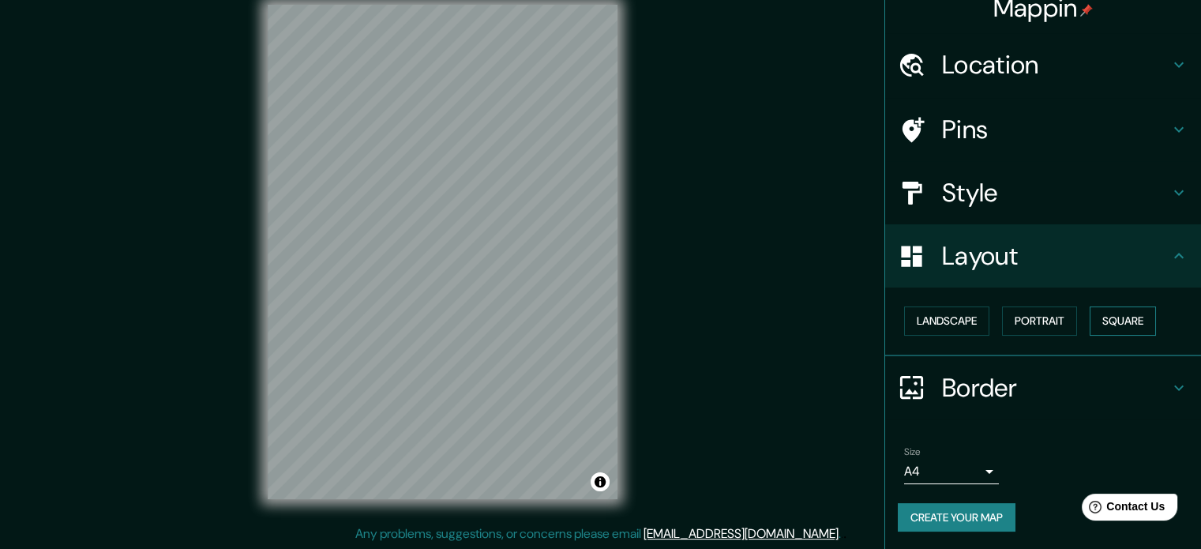
click at [1142, 320] on button "Square" at bounding box center [1123, 320] width 66 height 29
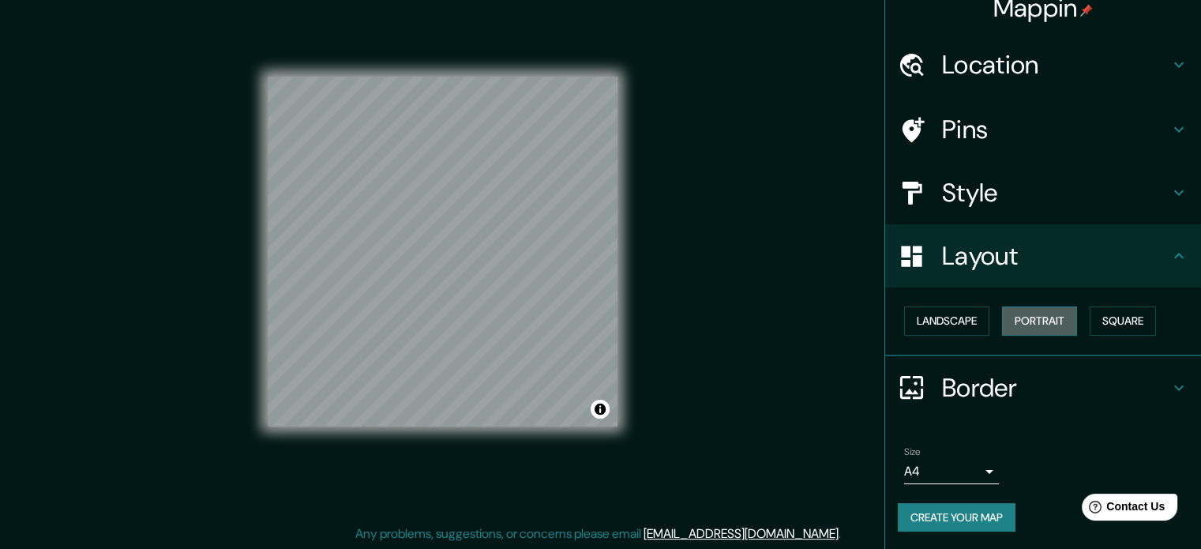
click at [1053, 320] on button "Portrait" at bounding box center [1039, 320] width 75 height 29
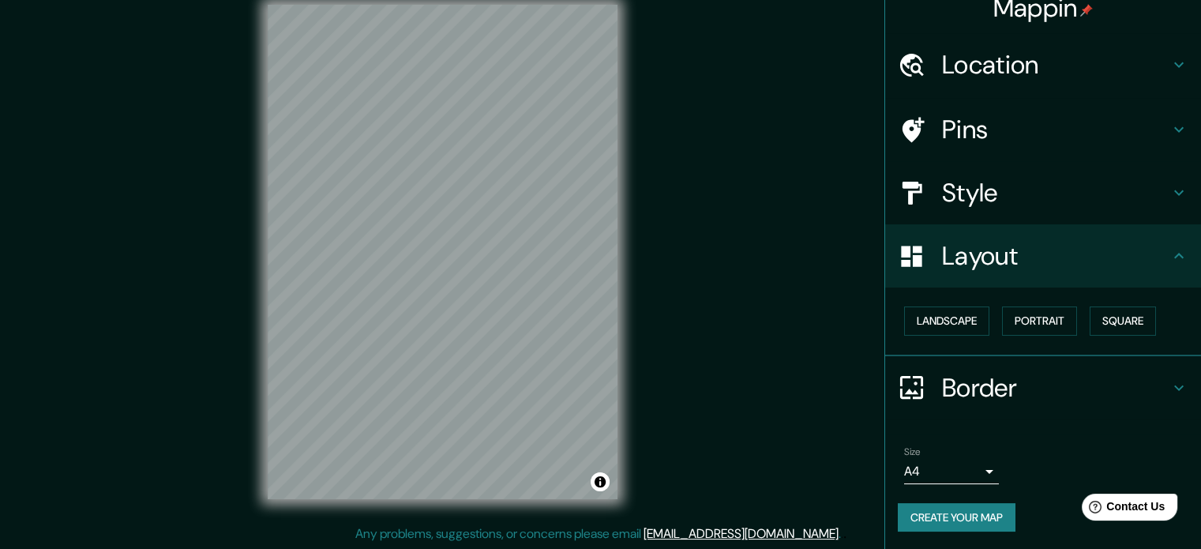
click at [1171, 380] on icon at bounding box center [1178, 387] width 19 height 19
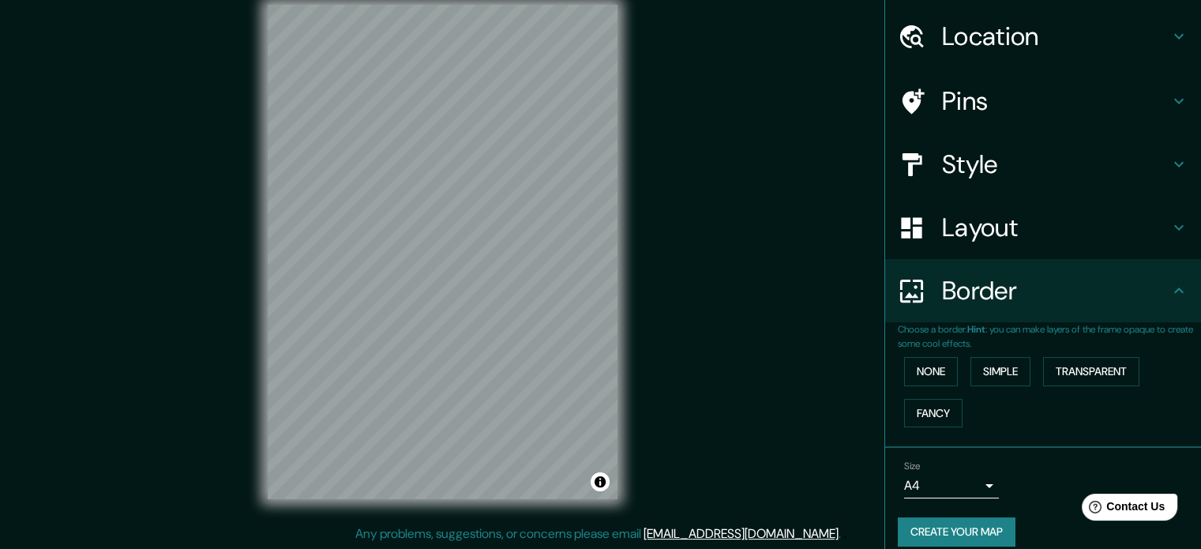
scroll to position [60, 0]
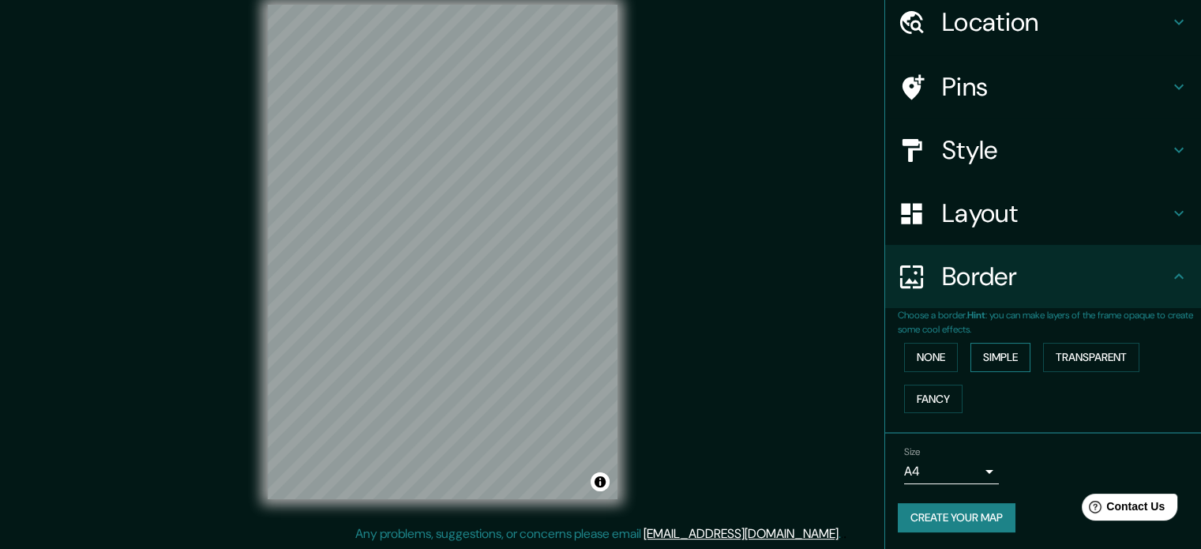
click at [1000, 362] on button "Simple" at bounding box center [1000, 357] width 60 height 29
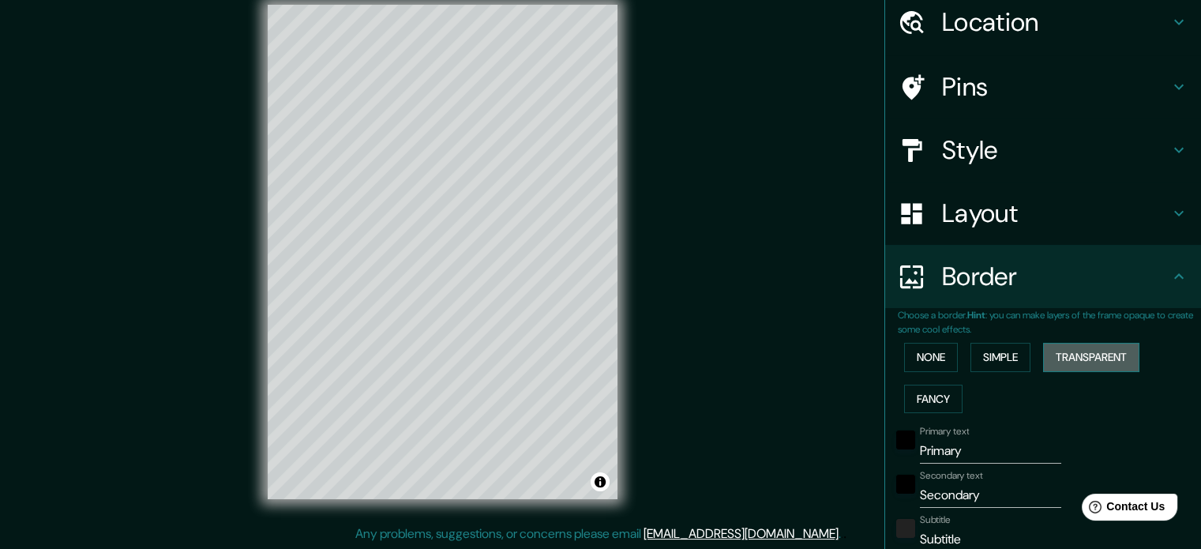
click at [1074, 358] on button "Transparent" at bounding box center [1091, 357] width 96 height 29
click at [919, 402] on button "Fancy" at bounding box center [933, 399] width 58 height 29
click at [1079, 355] on button "Transparent" at bounding box center [1091, 357] width 96 height 29
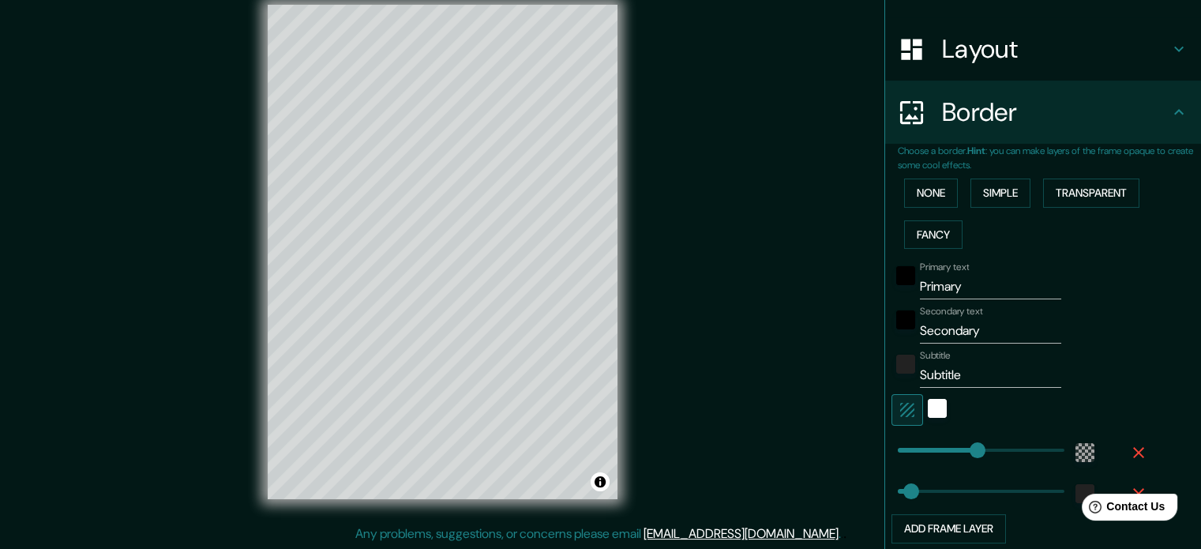
scroll to position [297, 0]
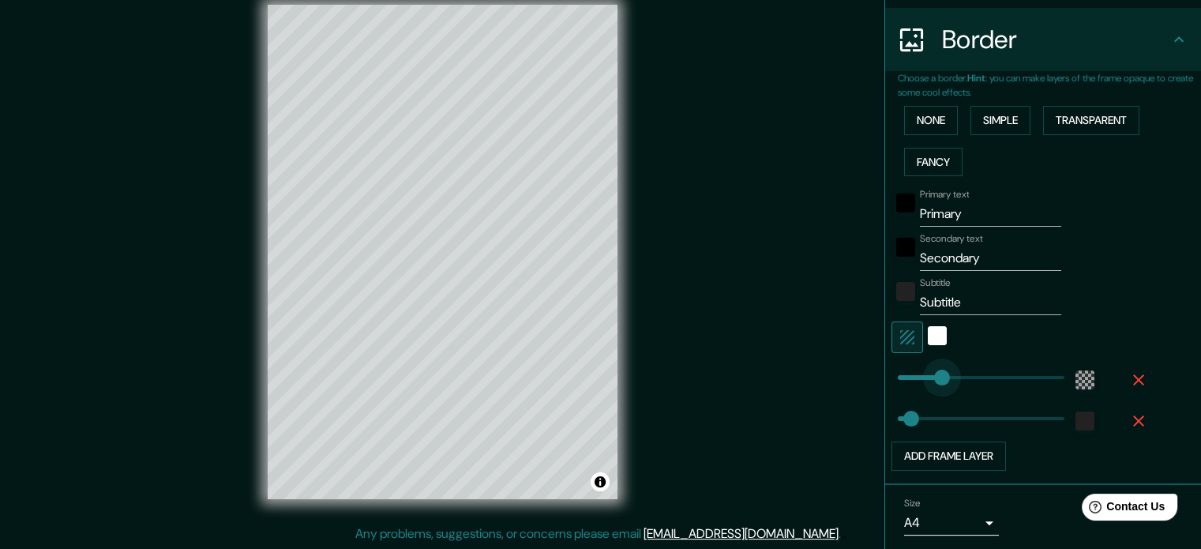
type input "114"
drag, startPoint x: 970, startPoint y: 372, endPoint x: 929, endPoint y: 374, distance: 41.1
type input "35"
type input "9"
drag, startPoint x: 929, startPoint y: 374, endPoint x: 889, endPoint y: 374, distance: 39.5
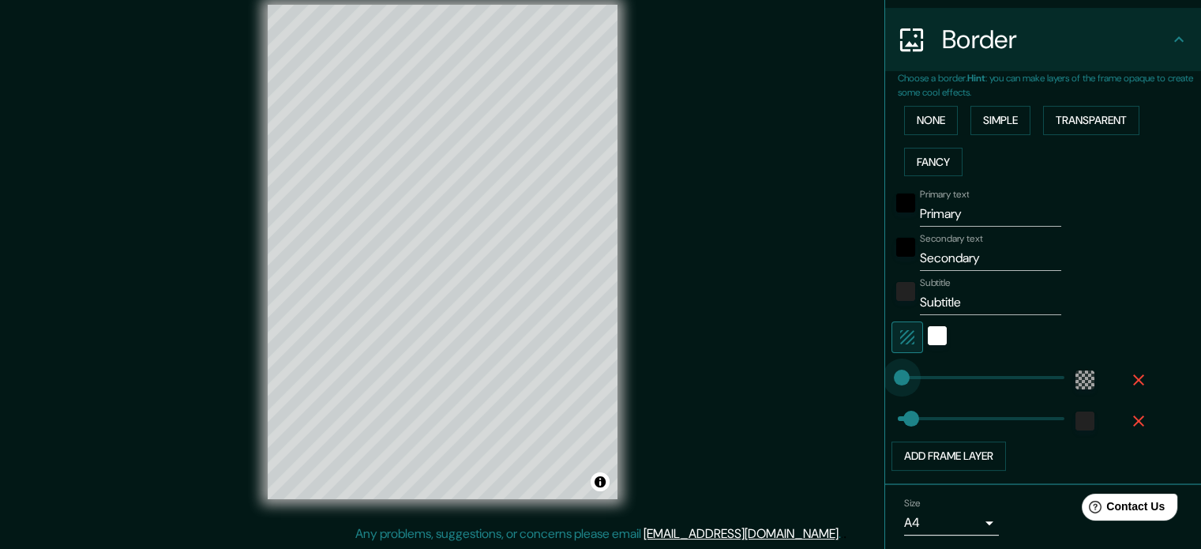
type input "35"
type input "98"
drag, startPoint x: 889, startPoint y: 374, endPoint x: 922, endPoint y: 374, distance: 33.2
type input "35"
type input "194"
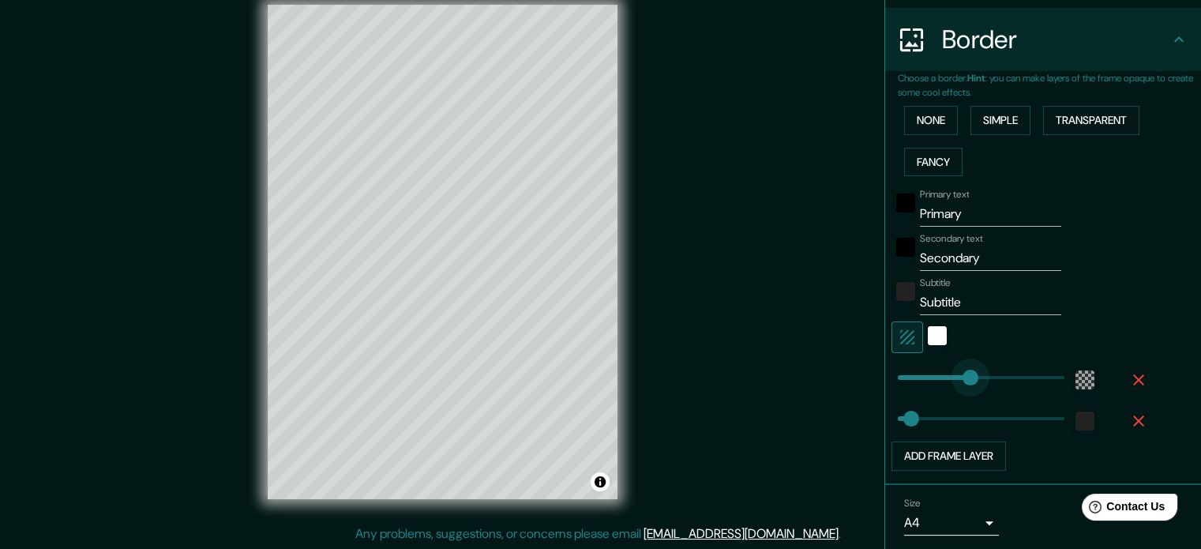
drag, startPoint x: 922, startPoint y: 373, endPoint x: 959, endPoint y: 375, distance: 36.4
type input "35"
type input "142"
drag, startPoint x: 959, startPoint y: 375, endPoint x: 939, endPoint y: 375, distance: 19.7
type input "163"
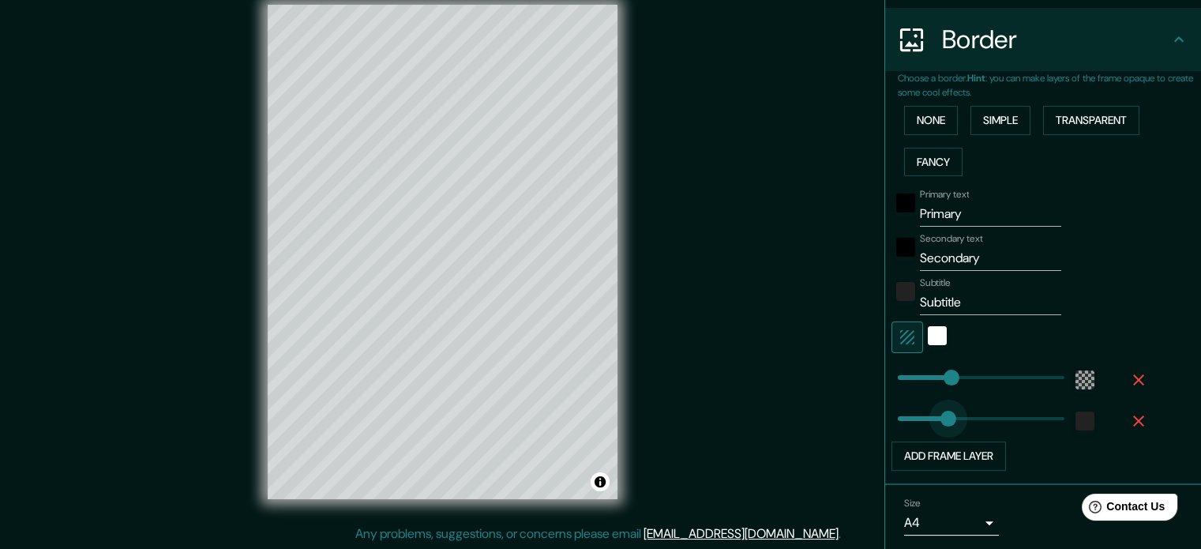
drag, startPoint x: 899, startPoint y: 422, endPoint x: 947, endPoint y: 422, distance: 48.2
type input "70"
drag, startPoint x: 944, startPoint y: 422, endPoint x: 910, endPoint y: 413, distance: 35.0
type input "24"
type input "39"
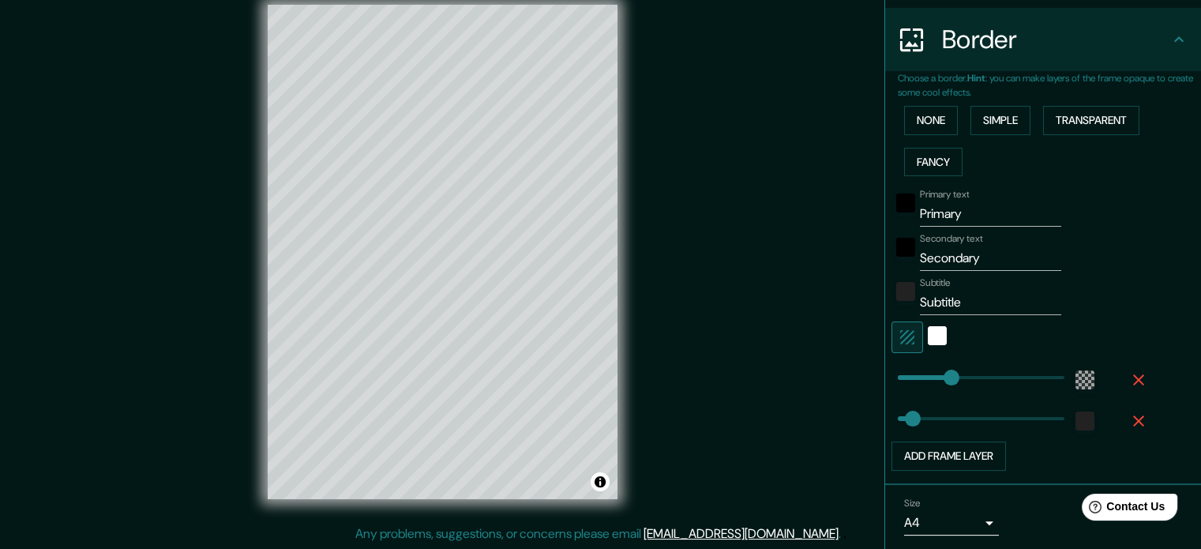
click at [1129, 422] on icon "button" at bounding box center [1138, 420] width 19 height 19
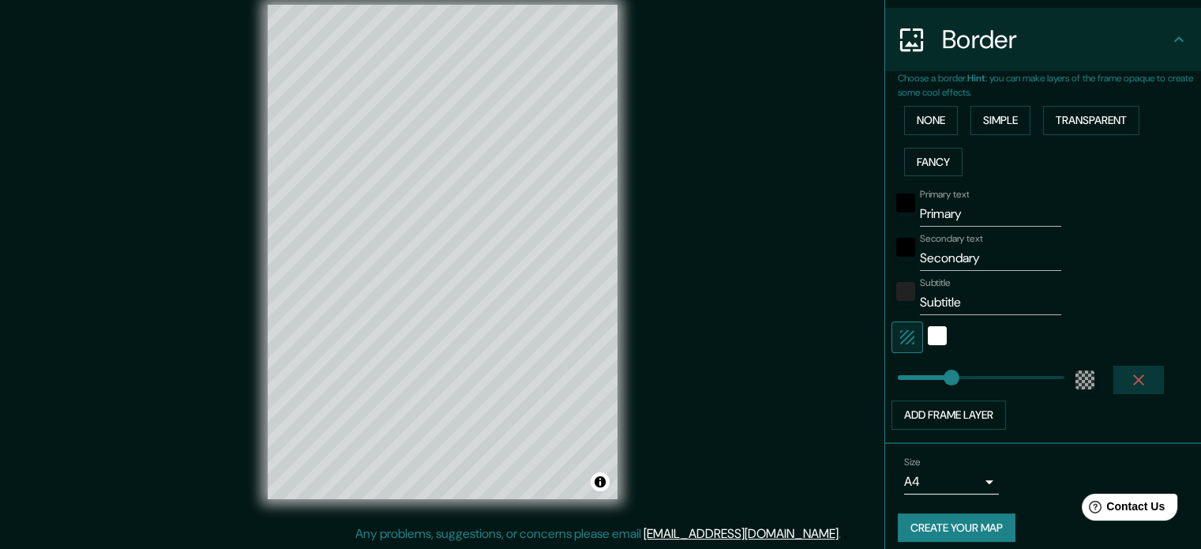
click at [1131, 378] on icon "button" at bounding box center [1138, 379] width 19 height 19
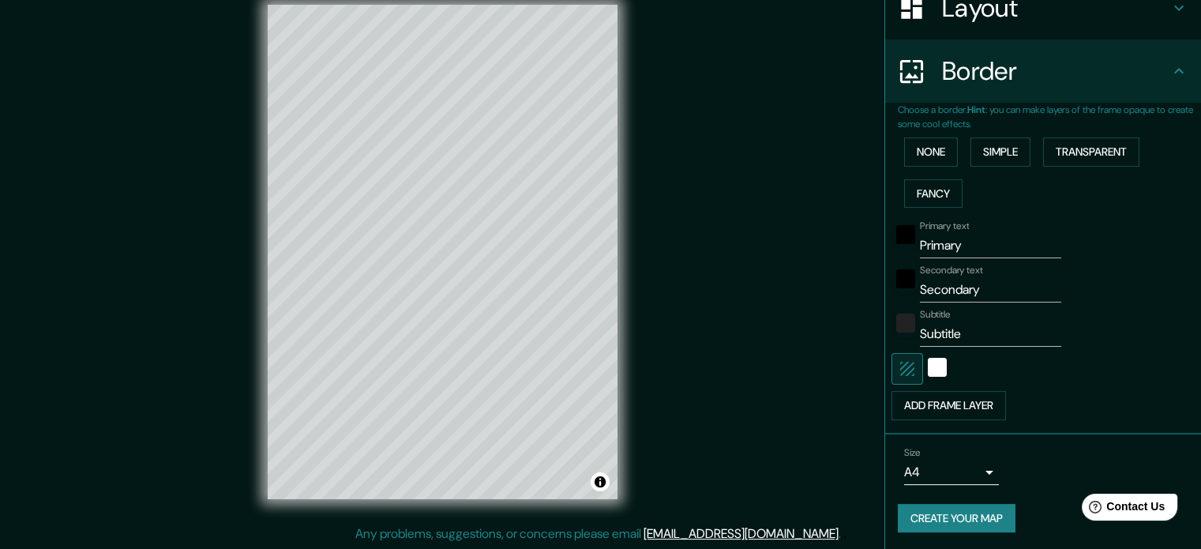
scroll to position [186, 0]
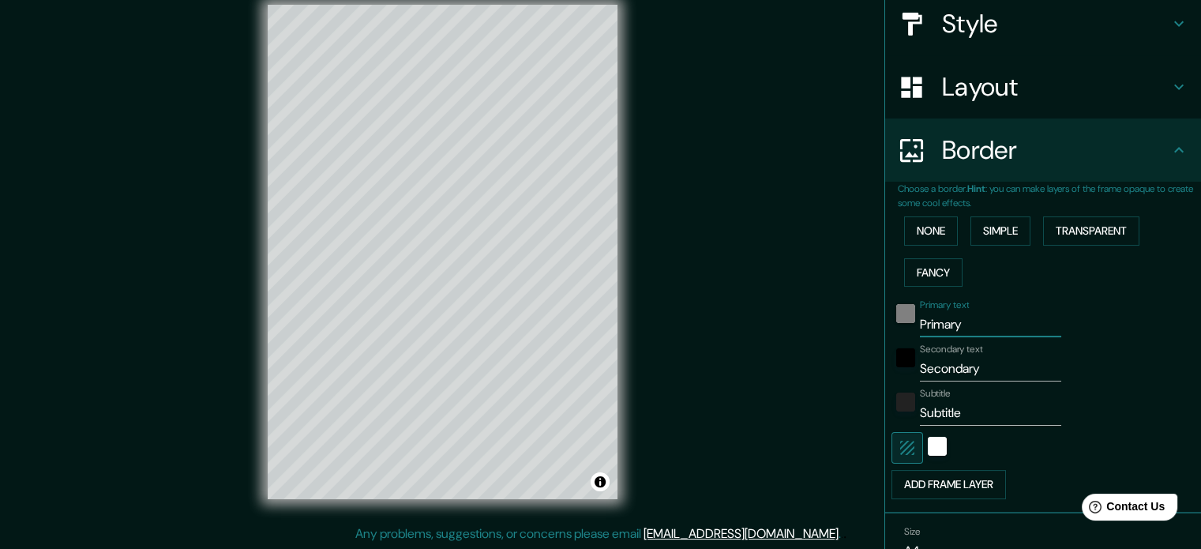
drag, startPoint x: 972, startPoint y: 323, endPoint x: 891, endPoint y: 321, distance: 81.3
click at [891, 321] on div "Primary text Primary" at bounding box center [1020, 318] width 259 height 38
type input "[GEOGRAPHIC_DATA]"
drag, startPoint x: 996, startPoint y: 369, endPoint x: 824, endPoint y: 387, distance: 172.3
click at [824, 387] on div "Mappin Location Roma, Ciudad metropolitana de Roma Capital, Italia Pins Style L…" at bounding box center [600, 264] width 1201 height 570
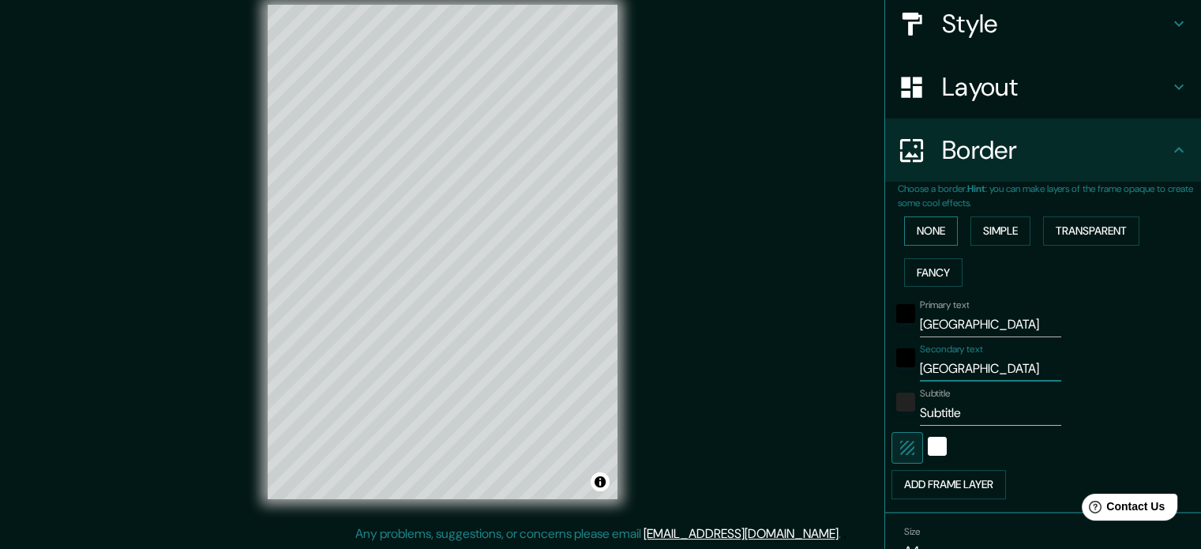
type input "Italia"
click at [913, 227] on button "None" at bounding box center [931, 230] width 54 height 29
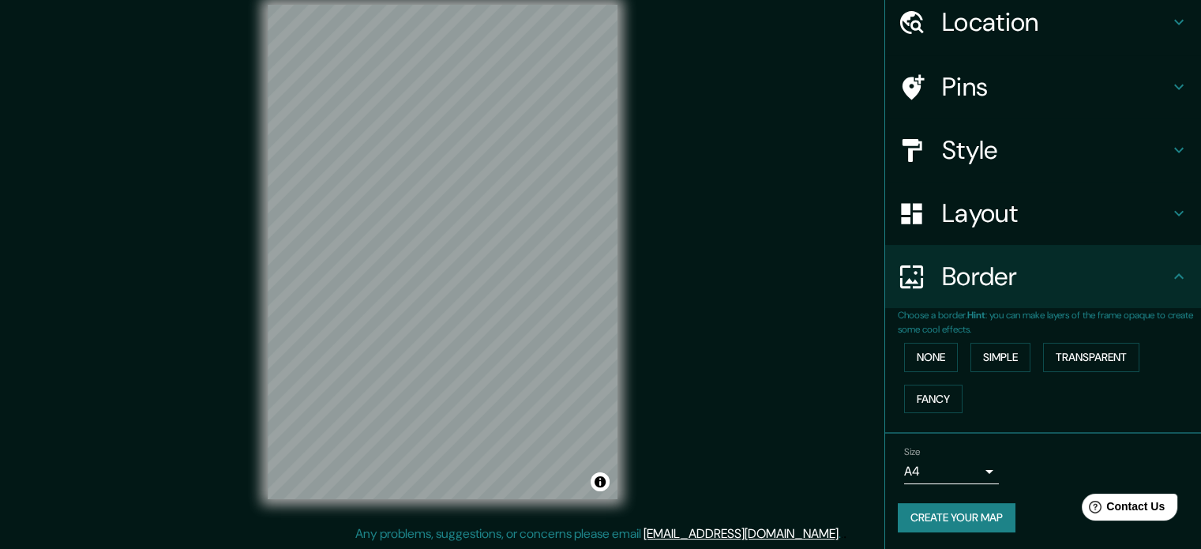
click at [974, 470] on body "Mappin Location Roma, Ciudad metropolitana de Roma Capital, Italia Pins Style L…" at bounding box center [600, 253] width 1201 height 549
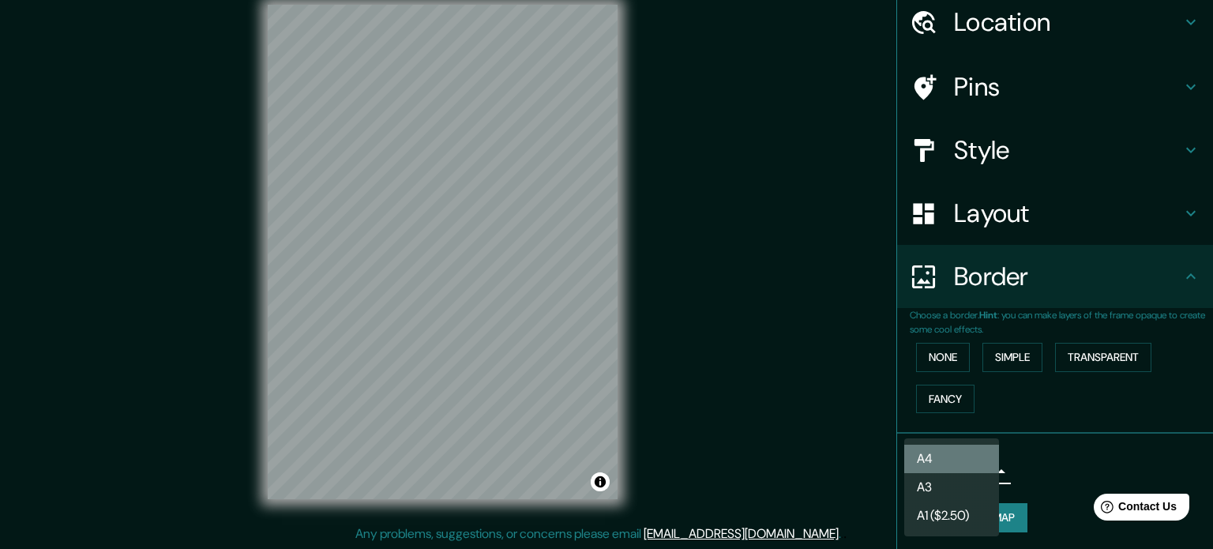
click at [933, 460] on li "A4" at bounding box center [951, 459] width 95 height 28
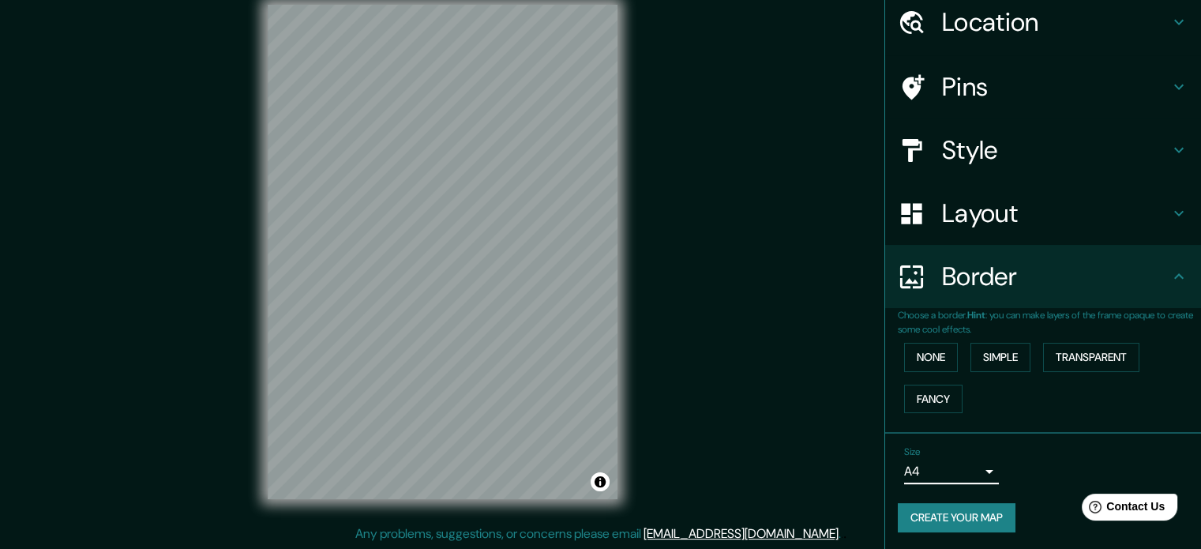
click at [1174, 275] on icon at bounding box center [1178, 276] width 9 height 6
click at [1174, 211] on icon at bounding box center [1178, 214] width 9 height 6
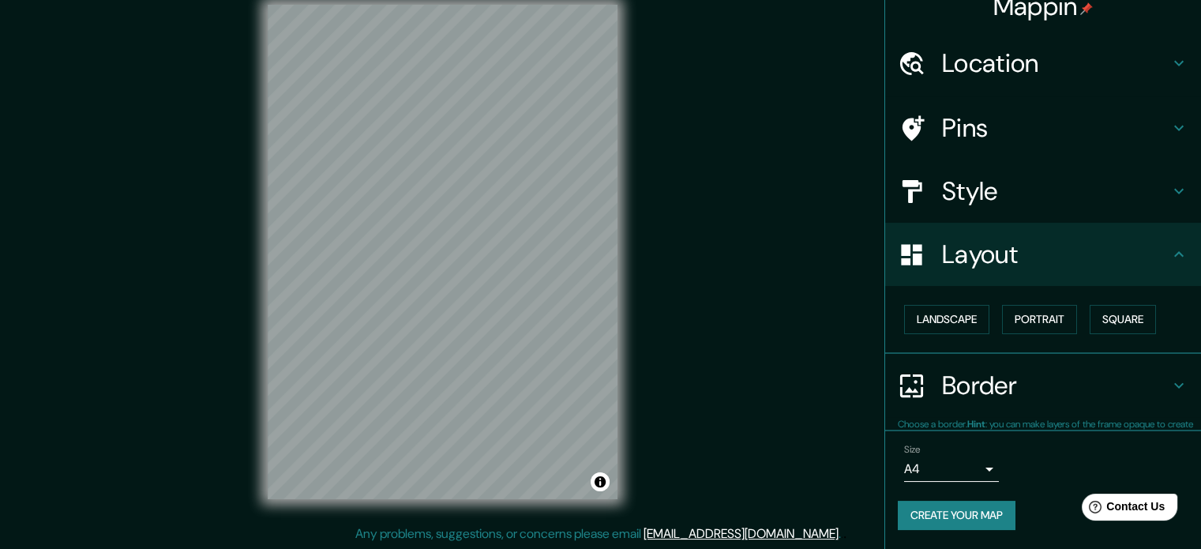
scroll to position [17, 0]
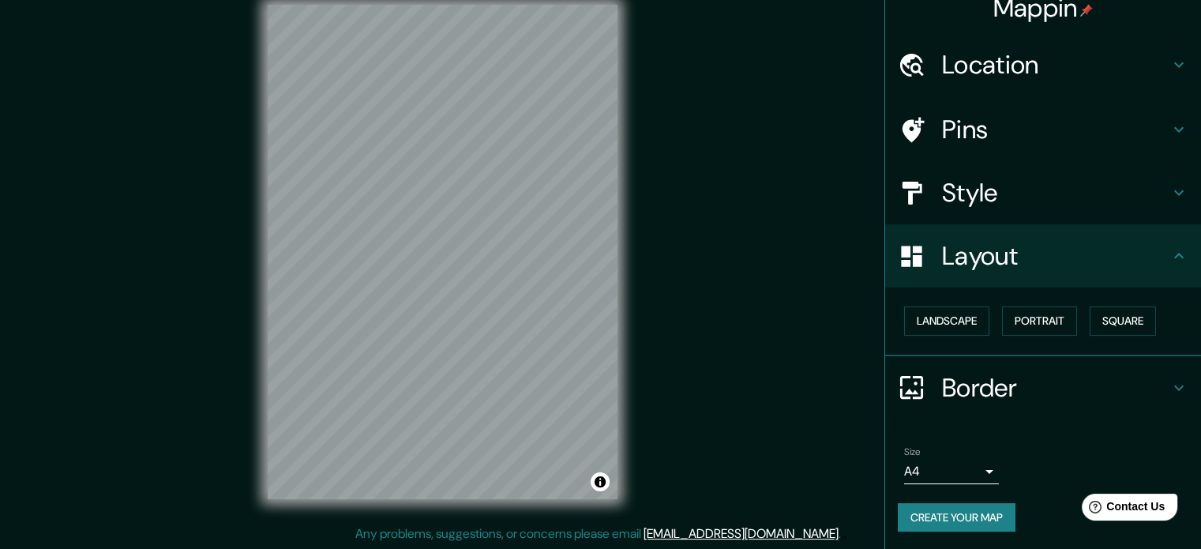
click at [1169, 252] on icon at bounding box center [1178, 255] width 19 height 19
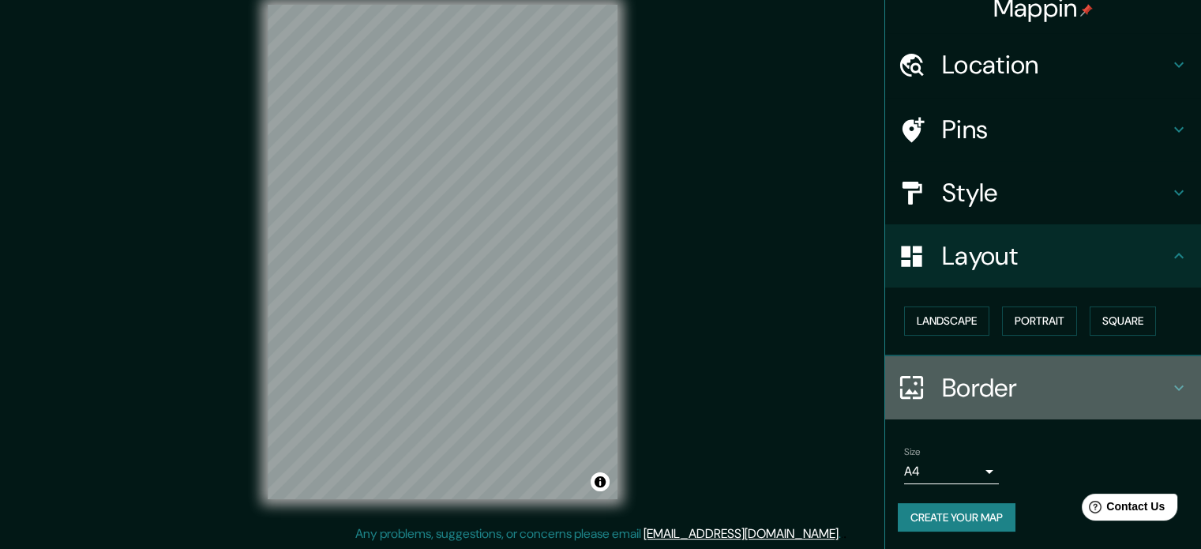
click at [1175, 381] on icon at bounding box center [1178, 387] width 19 height 19
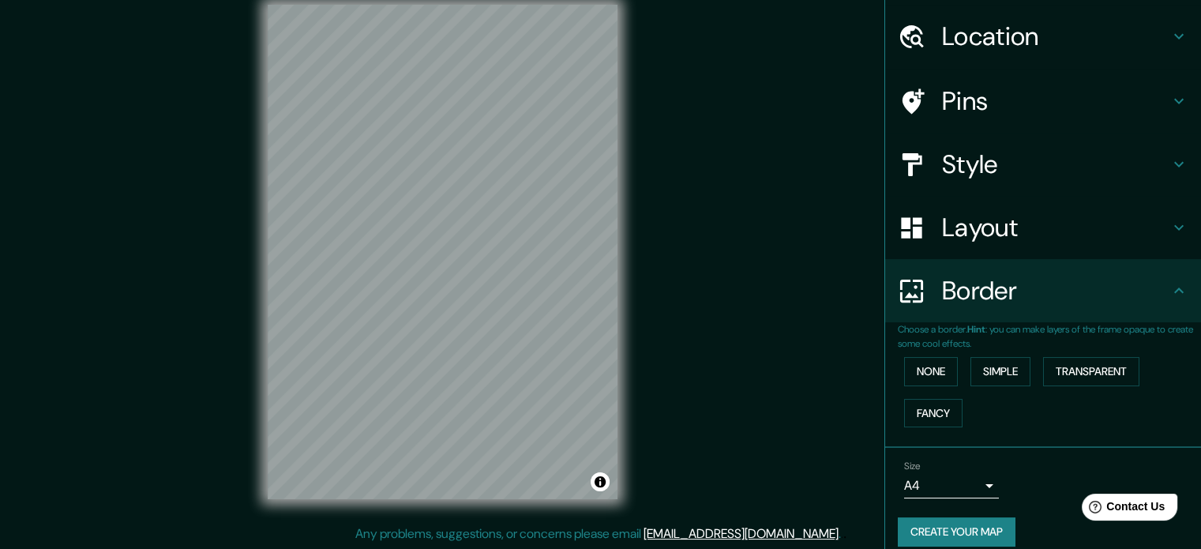
scroll to position [60, 0]
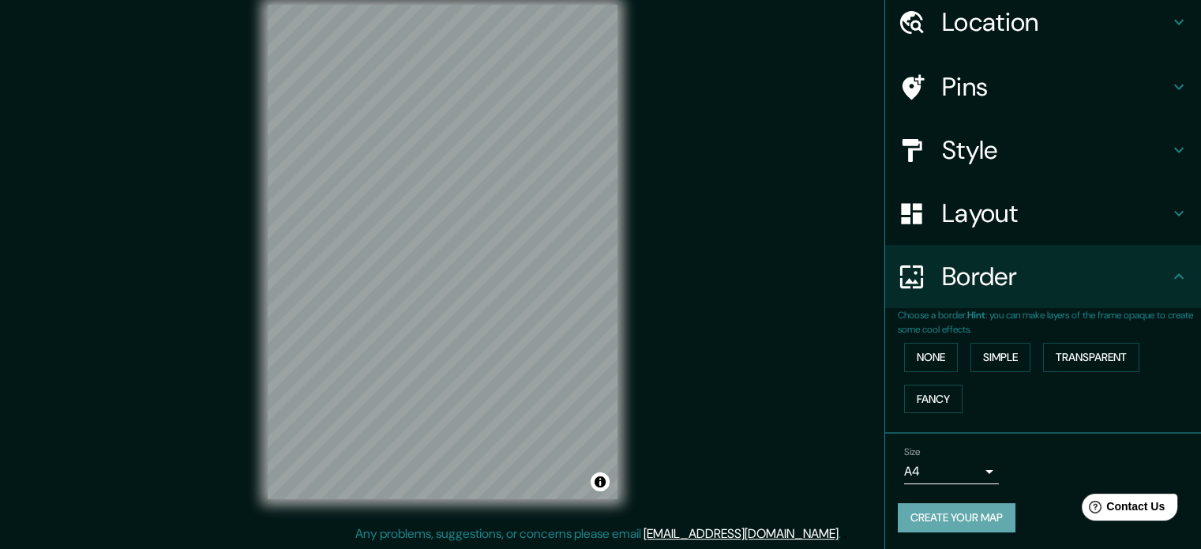
click at [933, 516] on button "Create your map" at bounding box center [957, 517] width 118 height 29
click at [954, 509] on button "Create your map" at bounding box center [957, 517] width 118 height 29
click at [915, 359] on button "None" at bounding box center [931, 357] width 54 height 29
click at [928, 400] on button "Fancy" at bounding box center [933, 399] width 58 height 29
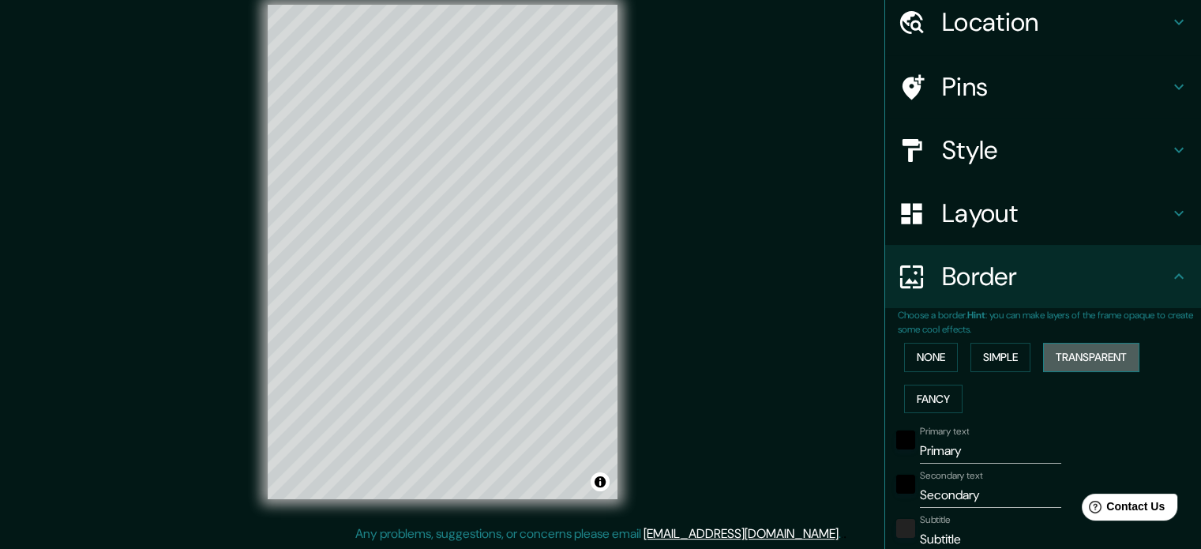
click at [1096, 350] on button "Transparent" at bounding box center [1091, 357] width 96 height 29
click at [1008, 350] on button "Simple" at bounding box center [1000, 357] width 60 height 29
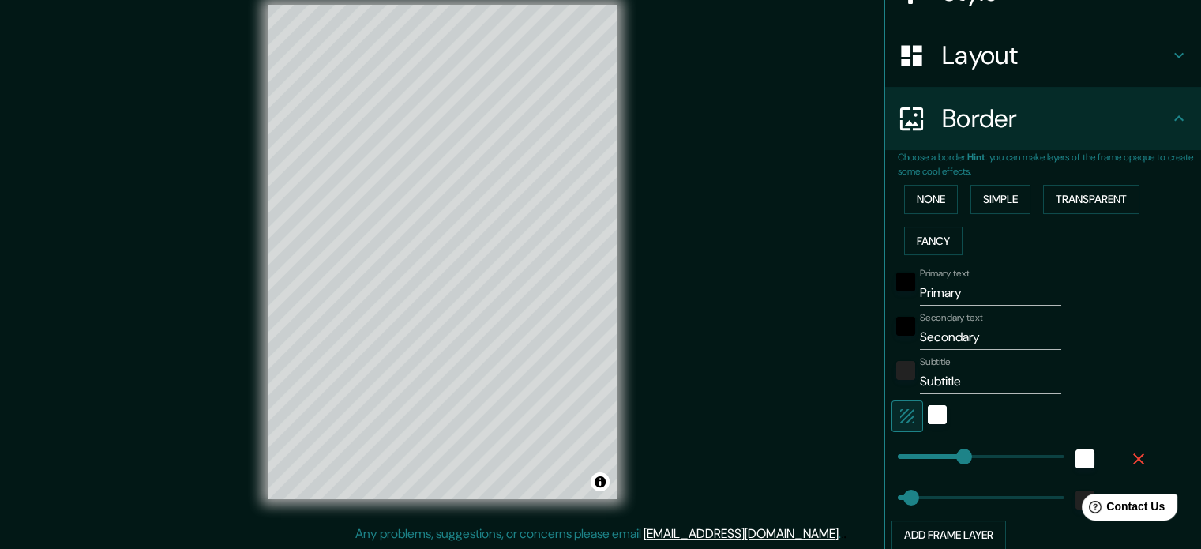
scroll to position [297, 0]
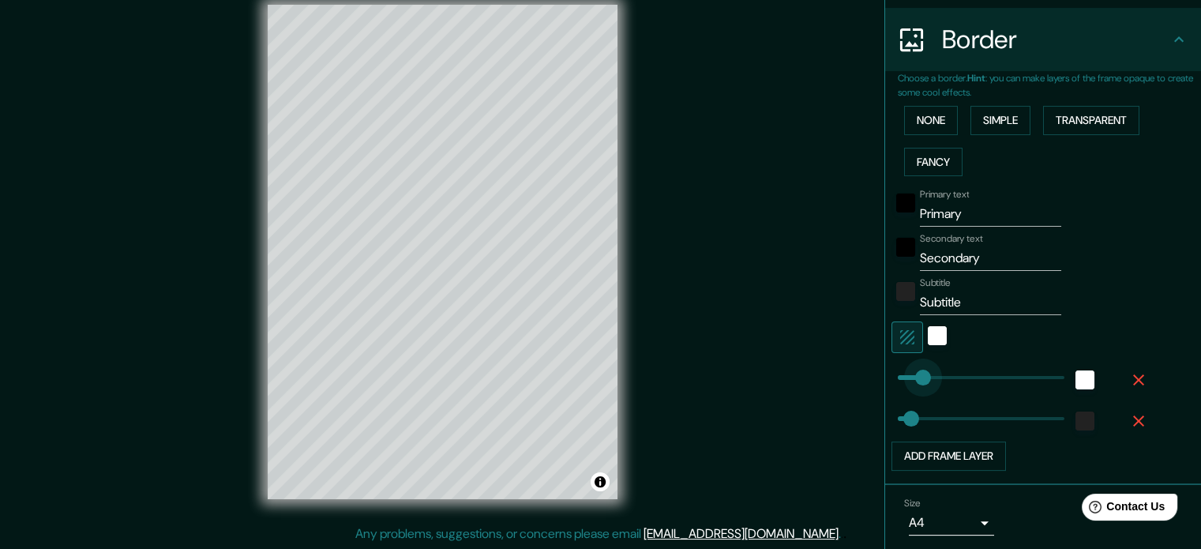
type input "62"
drag, startPoint x: 948, startPoint y: 378, endPoint x: 909, endPoint y: 378, distance: 39.5
type input "35"
type input "7"
drag, startPoint x: 909, startPoint y: 378, endPoint x: 888, endPoint y: 378, distance: 20.5
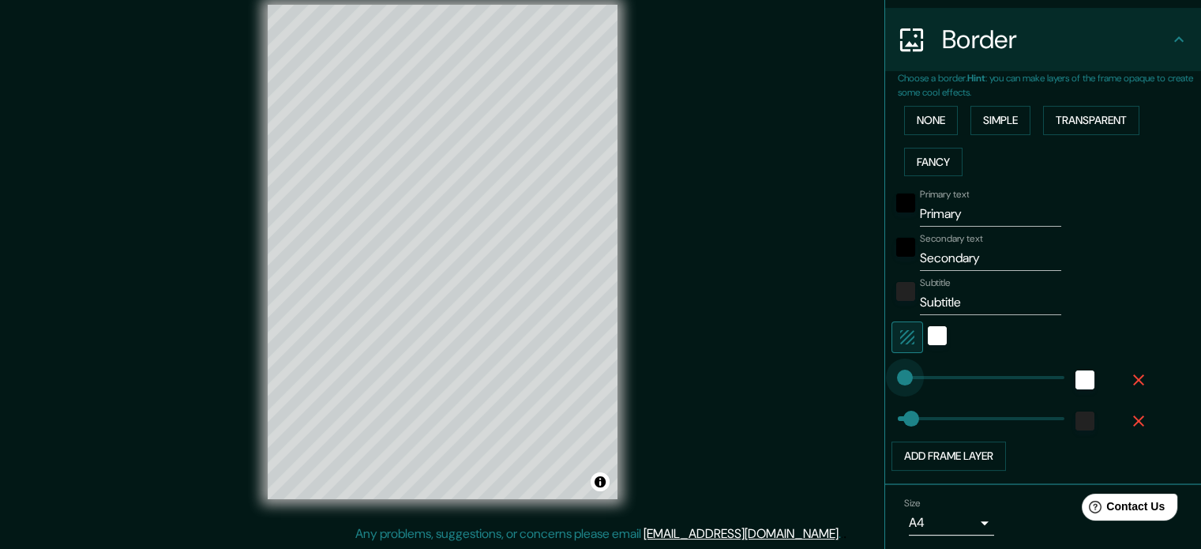
type input "35"
type input "0"
drag, startPoint x: 888, startPoint y: 378, endPoint x: 852, endPoint y: 377, distance: 36.3
type input "35"
click at [1129, 422] on icon "button" at bounding box center [1138, 420] width 19 height 19
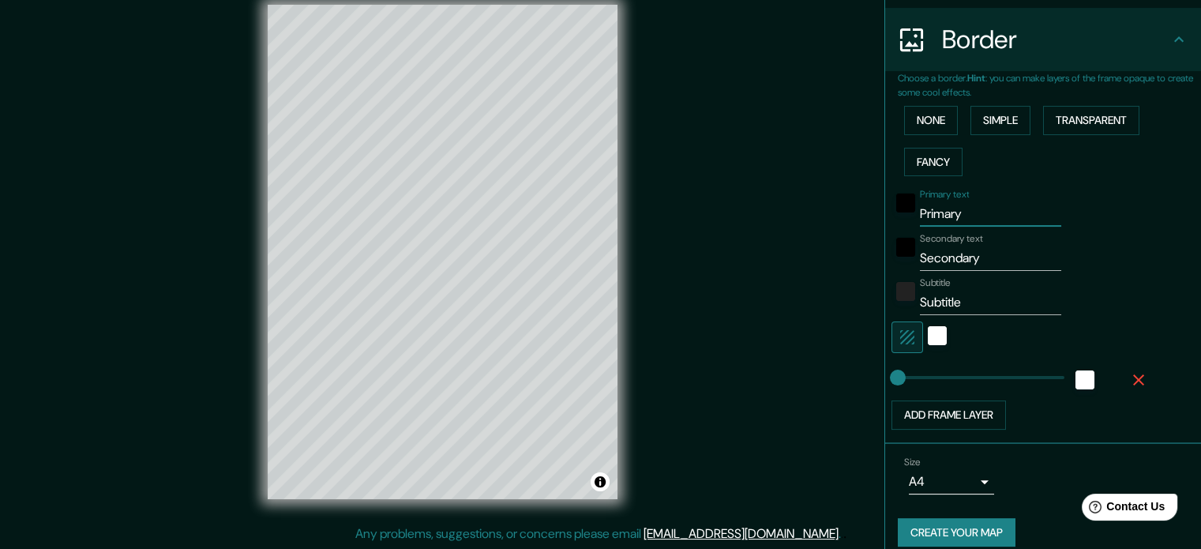
drag, startPoint x: 969, startPoint y: 215, endPoint x: 800, endPoint y: 233, distance: 169.9
click at [800, 233] on div "Mappin Location [GEOGRAPHIC_DATA], [GEOGRAPHIC_DATA], [GEOGRAPHIC_DATA] Pins St…" at bounding box center [600, 264] width 1201 height 570
drag, startPoint x: 987, startPoint y: 249, endPoint x: 864, endPoint y: 274, distance: 125.7
click at [865, 274] on div "Mappin Location Roma, Ciudad metropolitana de Roma Capital, Italia Pins Style L…" at bounding box center [600, 264] width 1201 height 570
drag, startPoint x: 966, startPoint y: 302, endPoint x: 869, endPoint y: 311, distance: 97.6
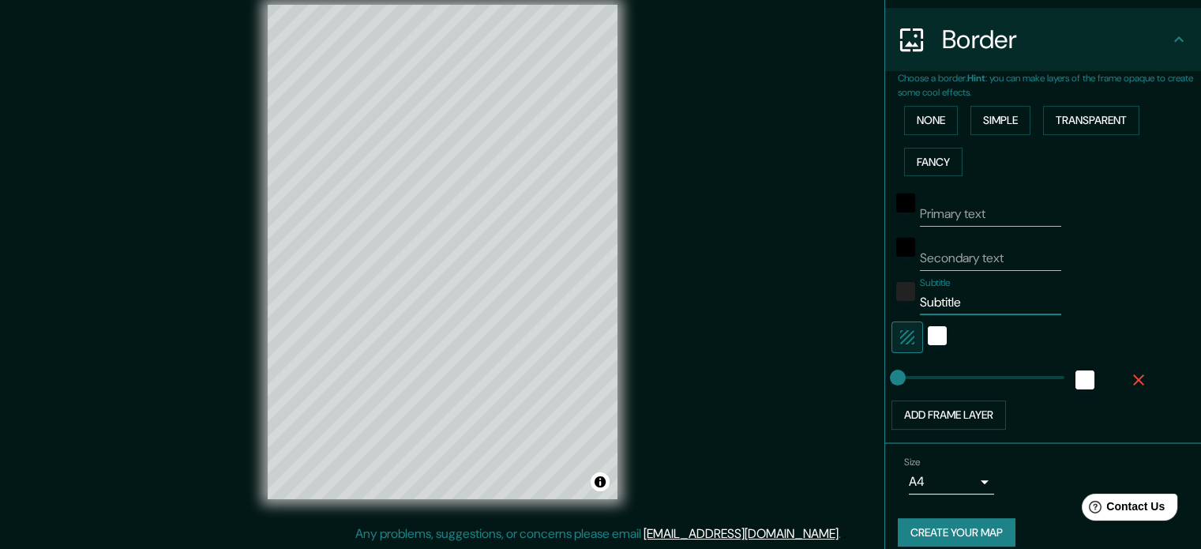
click at [869, 311] on div "Mappin Location Roma, Ciudad metropolitana de Roma Capital, Italia Pins Style L…" at bounding box center [600, 264] width 1201 height 570
click at [900, 340] on icon "button" at bounding box center [907, 337] width 14 height 14
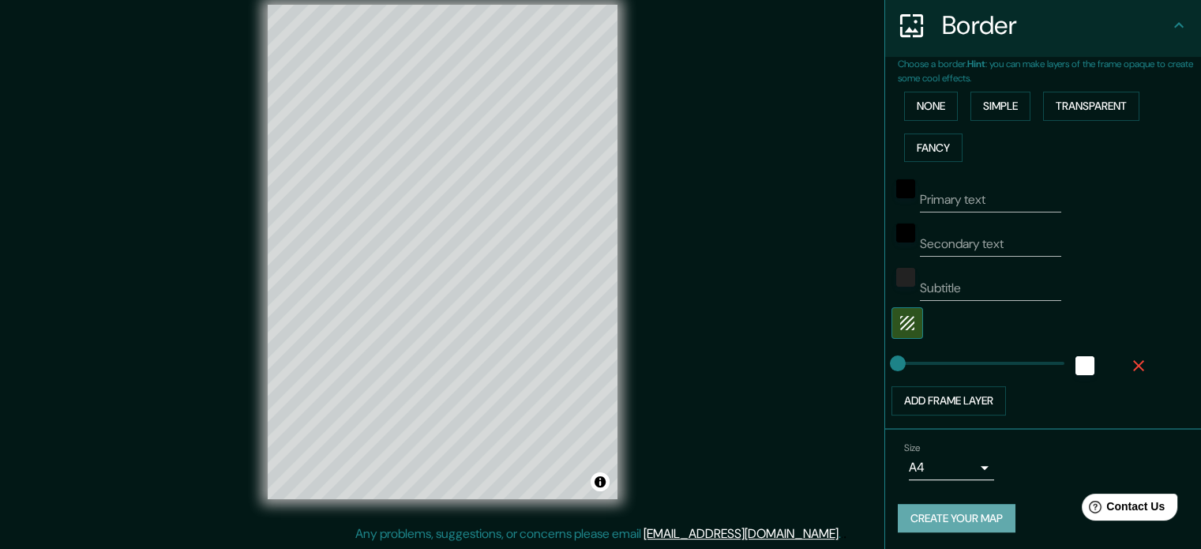
click at [982, 517] on button "Create your map" at bounding box center [957, 518] width 118 height 29
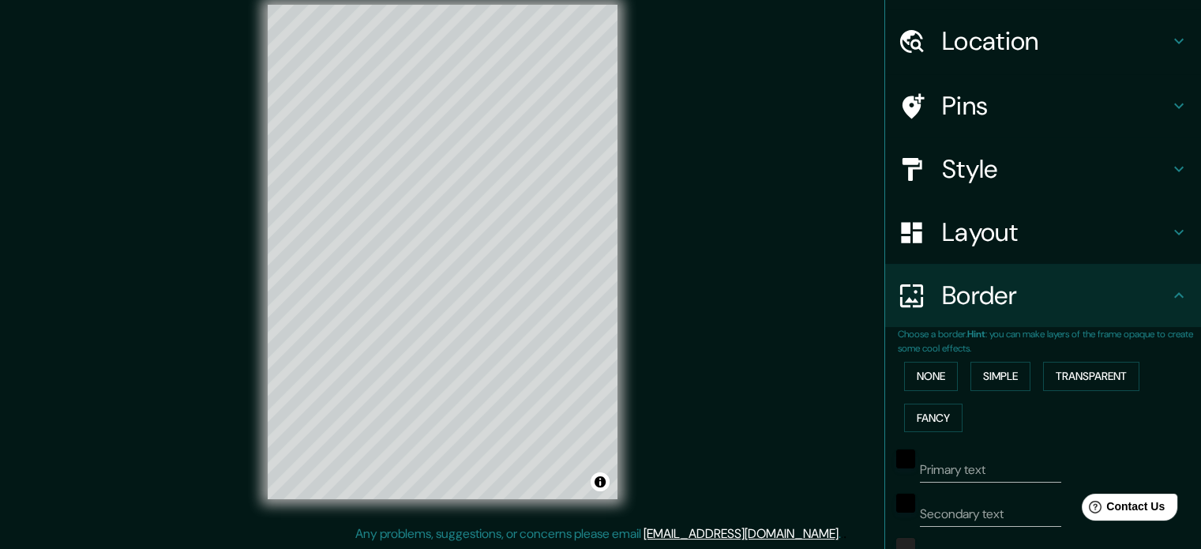
scroll to position [0, 0]
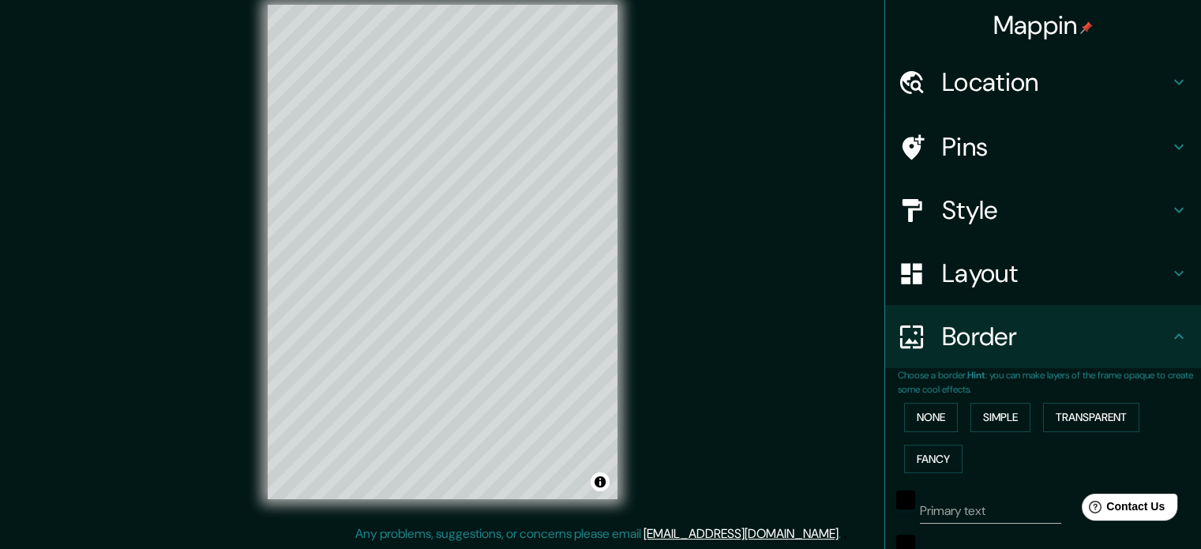
click at [173, 128] on div "Mappin Location Roma, Ciudad metropolitana de Roma Capital, Italia Pins Style L…" at bounding box center [600, 264] width 1201 height 570
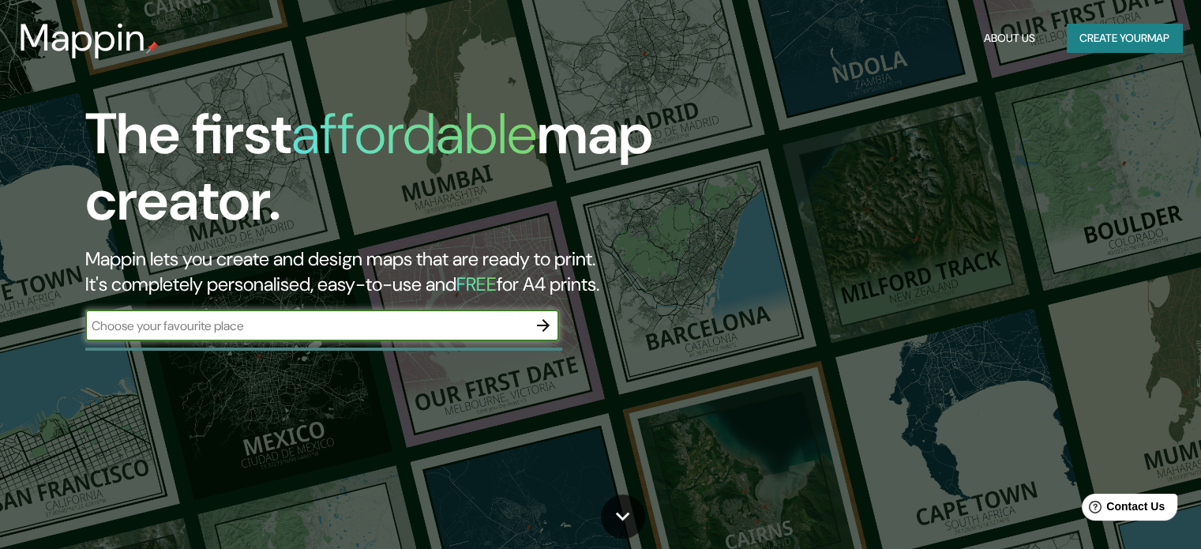
click at [1109, 37] on button "Create your map" at bounding box center [1124, 38] width 115 height 29
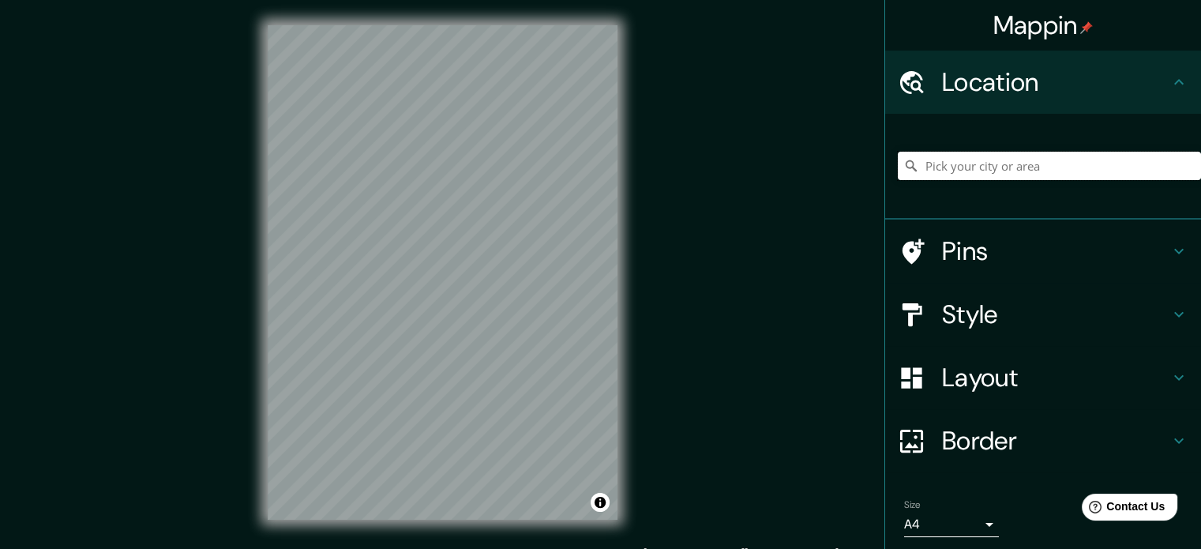
click at [951, 159] on input "Pick your city or area" at bounding box center [1049, 166] width 303 height 28
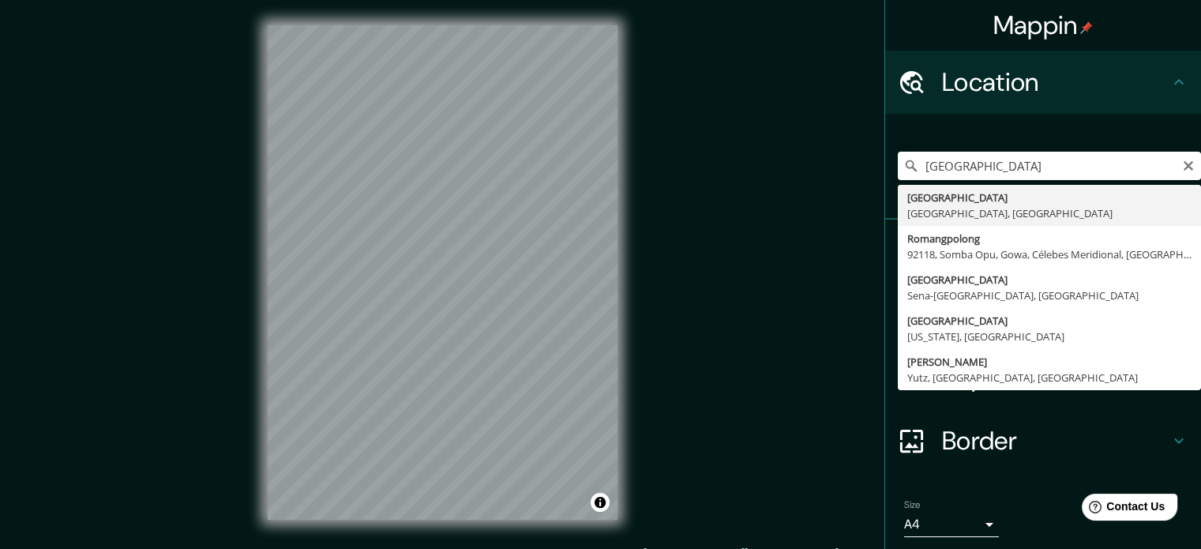
type input "[GEOGRAPHIC_DATA], [GEOGRAPHIC_DATA], [GEOGRAPHIC_DATA]"
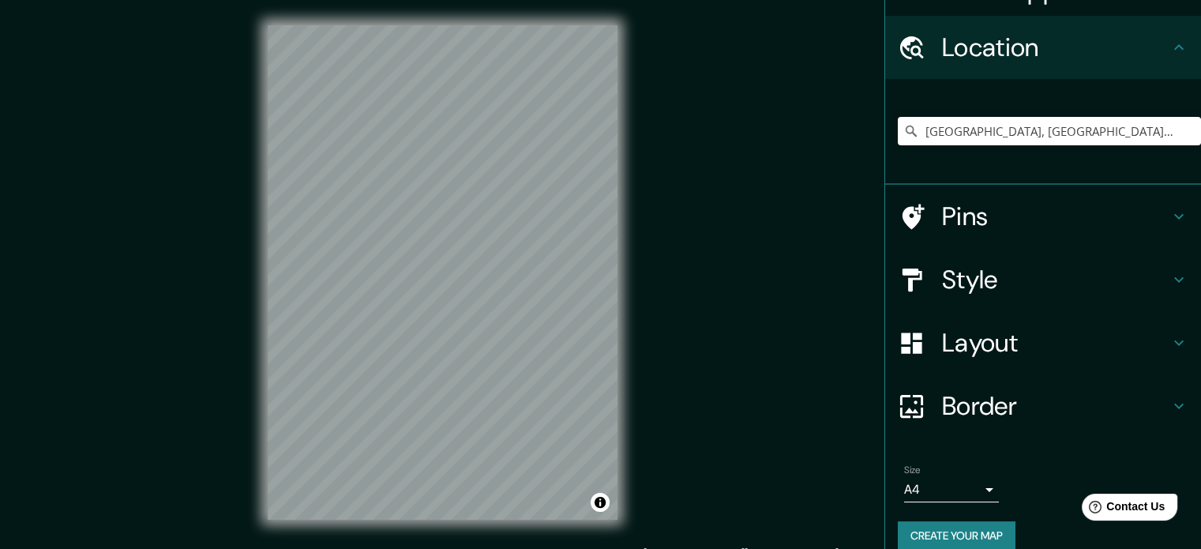
scroll to position [54, 0]
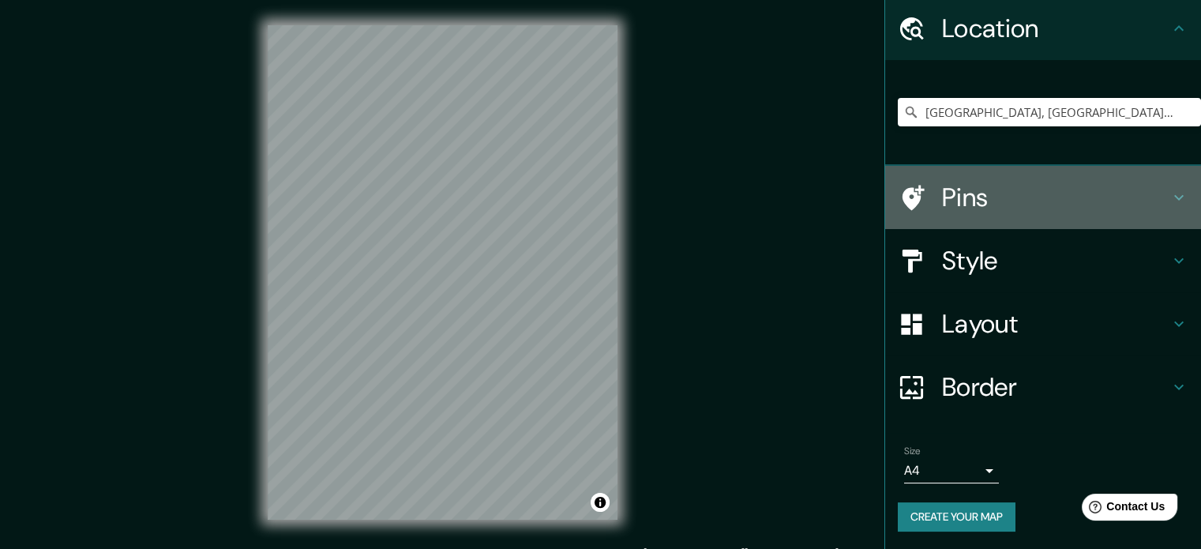
click at [1169, 193] on icon at bounding box center [1178, 197] width 19 height 19
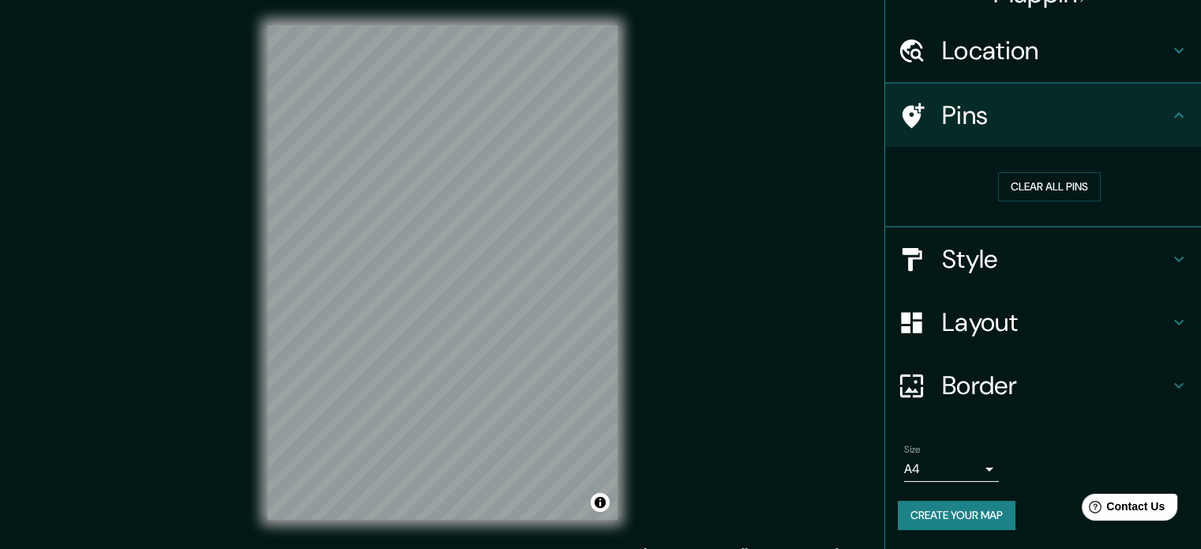
scroll to position [30, 0]
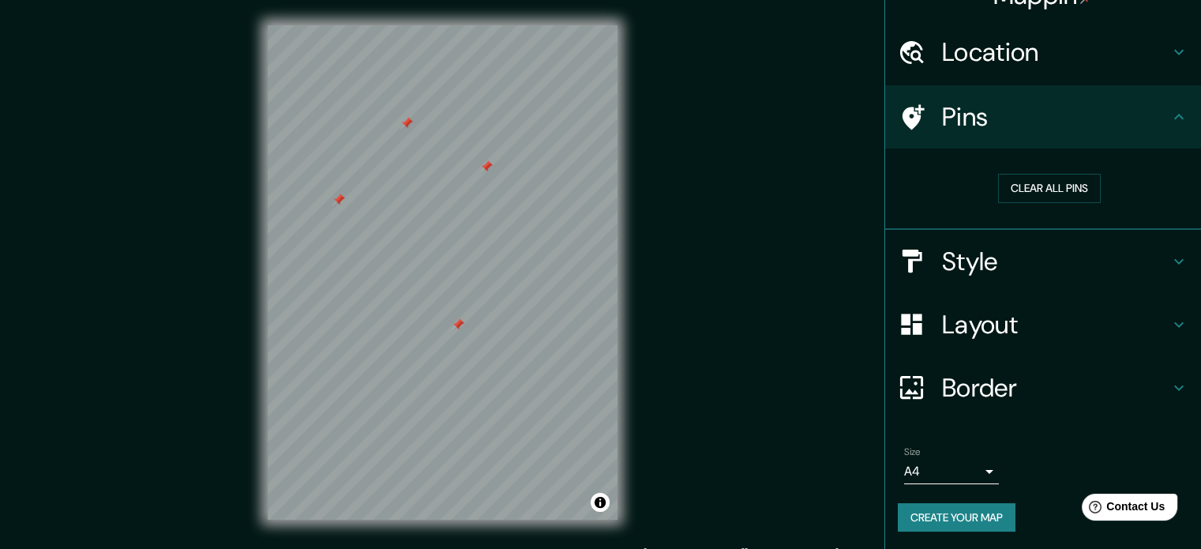
click at [485, 166] on div at bounding box center [486, 166] width 13 height 13
click at [1016, 186] on button "Clear all pins" at bounding box center [1049, 188] width 103 height 29
click at [1174, 262] on icon at bounding box center [1178, 261] width 9 height 6
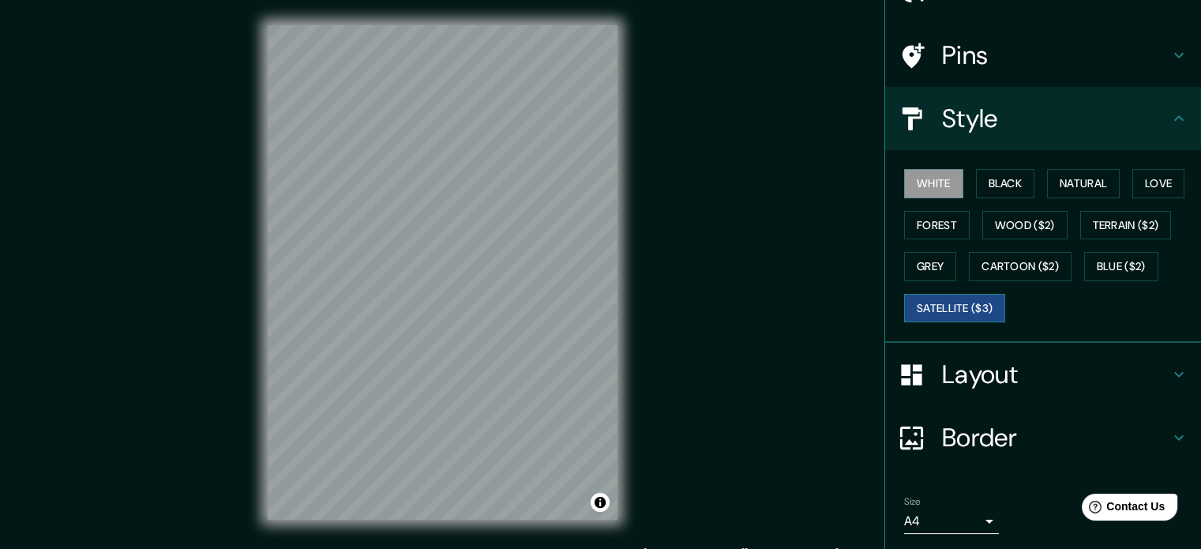
scroll to position [109, 0]
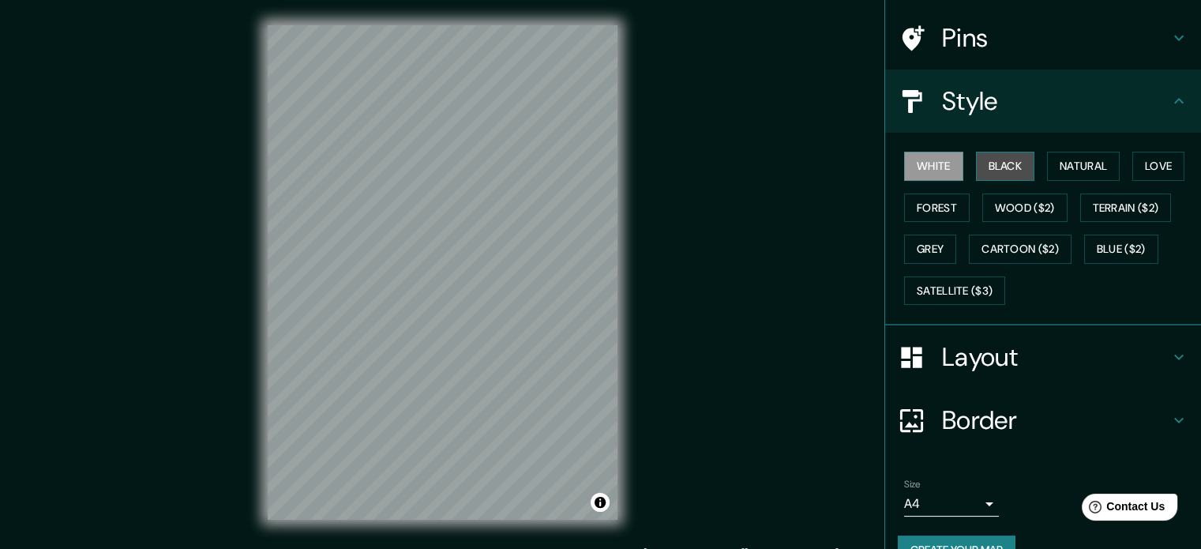
click at [1004, 160] on button "Black" at bounding box center [1005, 166] width 59 height 29
click at [1071, 163] on button "Natural" at bounding box center [1083, 166] width 73 height 29
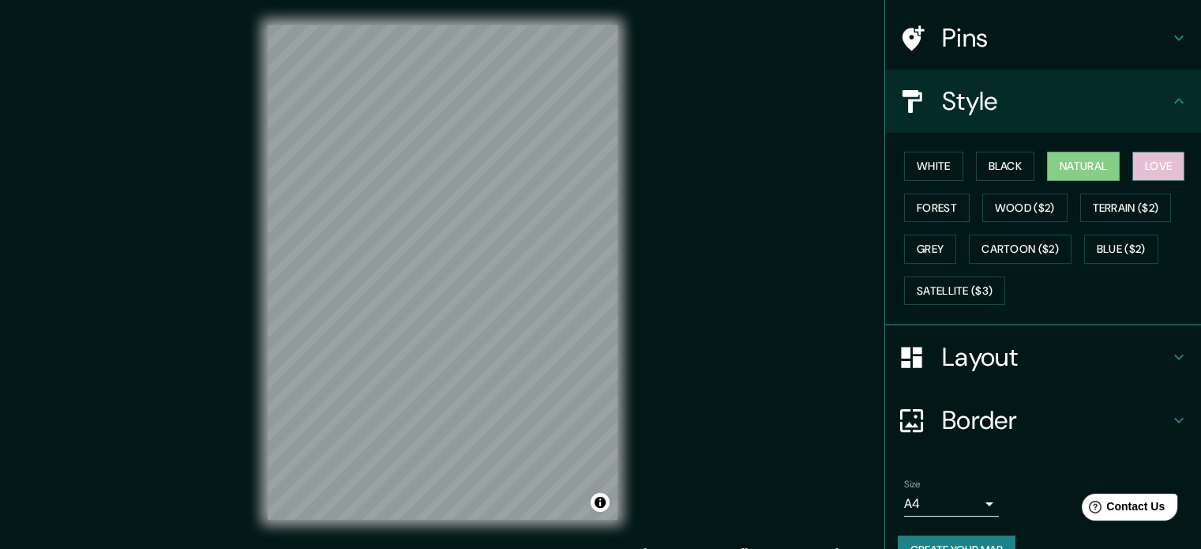
click at [1157, 162] on button "Love" at bounding box center [1158, 166] width 52 height 29
click at [938, 205] on button "Forest" at bounding box center [937, 207] width 66 height 29
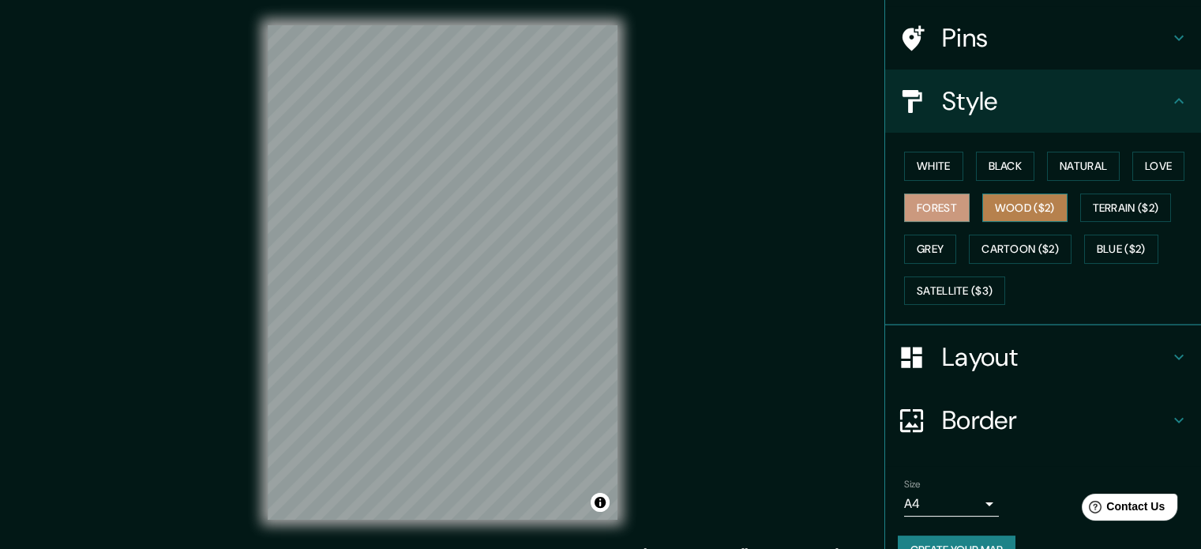
click at [1039, 202] on button "Wood ($2)" at bounding box center [1024, 207] width 85 height 29
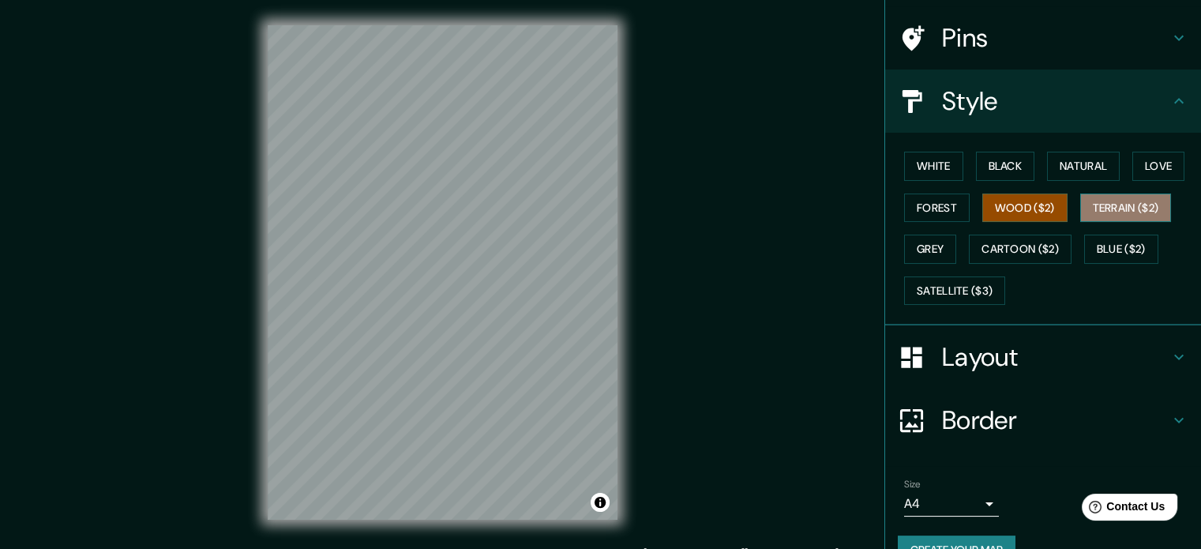
click at [1090, 202] on button "Terrain ($2)" at bounding box center [1126, 207] width 92 height 29
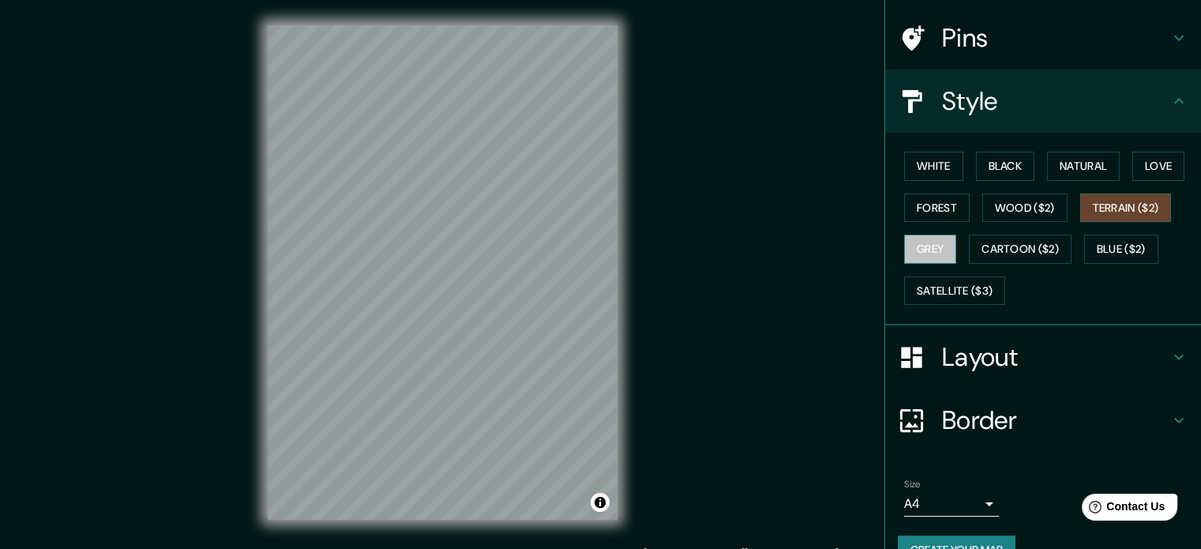
click at [926, 243] on button "Grey" at bounding box center [930, 248] width 52 height 29
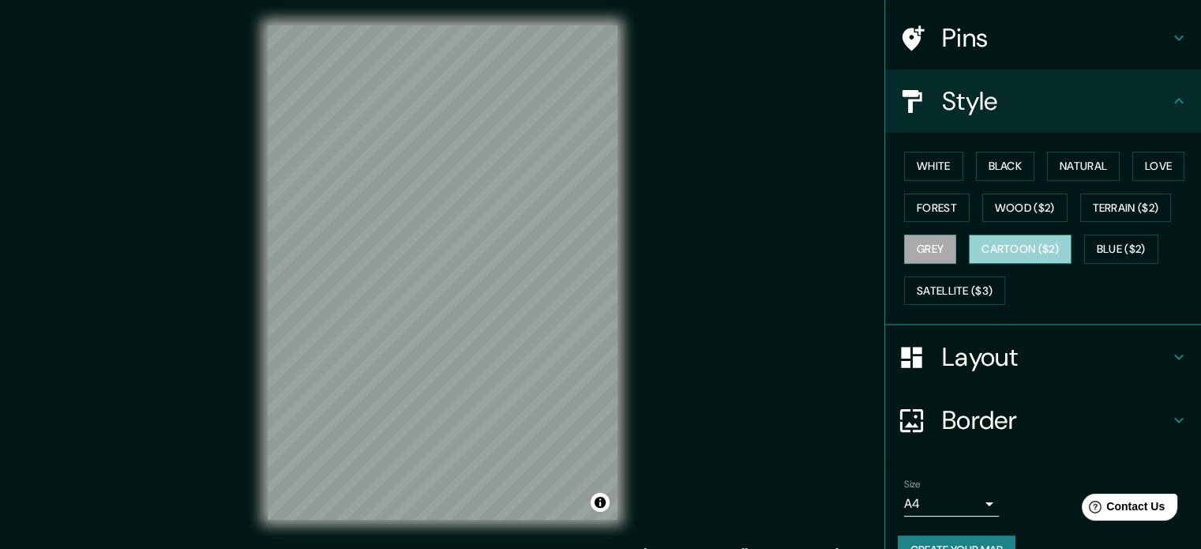
click at [1030, 244] on button "Cartoon ($2)" at bounding box center [1020, 248] width 103 height 29
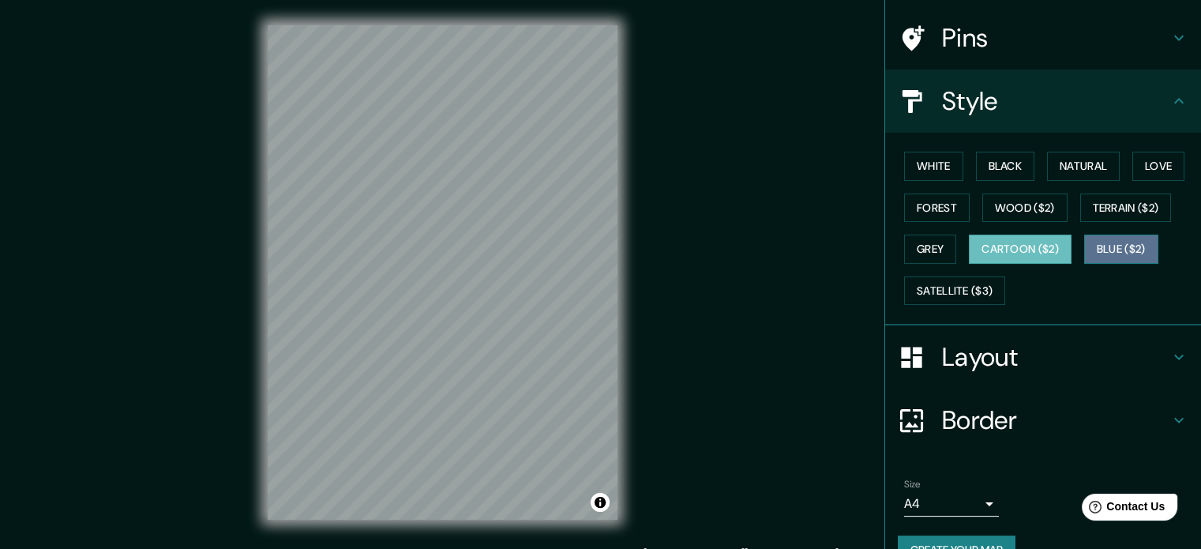
click at [1140, 249] on button "Blue ($2)" at bounding box center [1121, 248] width 74 height 29
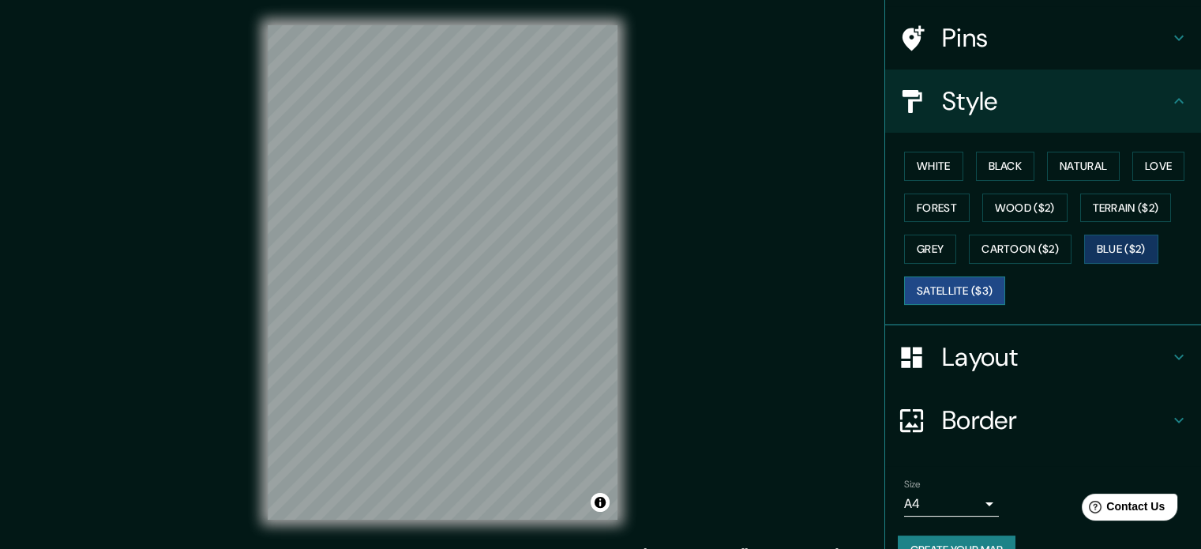
click at [947, 283] on button "Satellite ($3)" at bounding box center [954, 290] width 101 height 29
click at [934, 212] on button "Forest" at bounding box center [937, 207] width 66 height 29
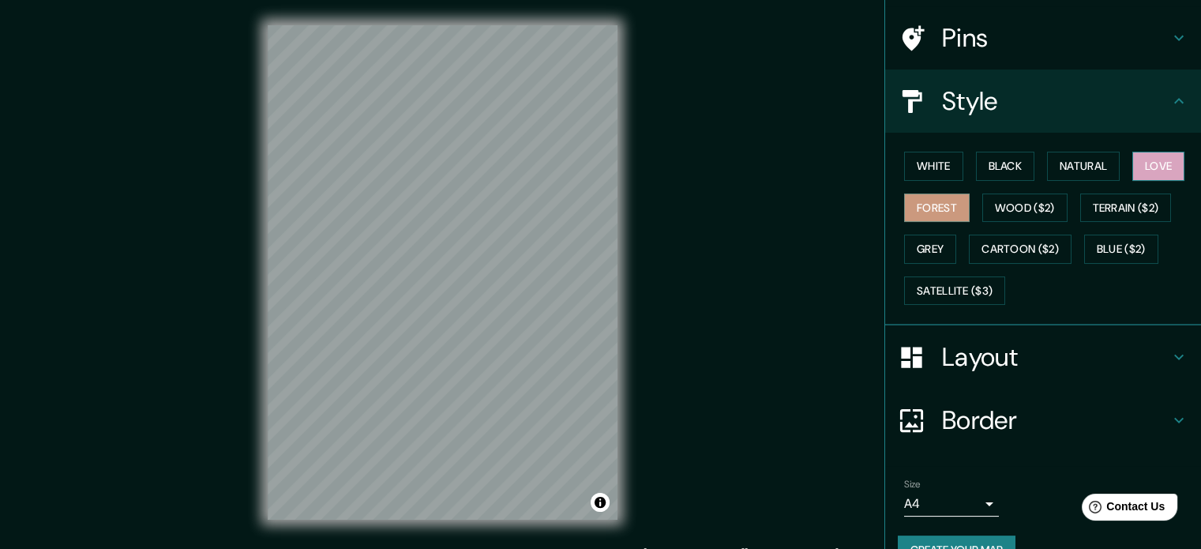
click at [1158, 164] on button "Love" at bounding box center [1158, 166] width 52 height 29
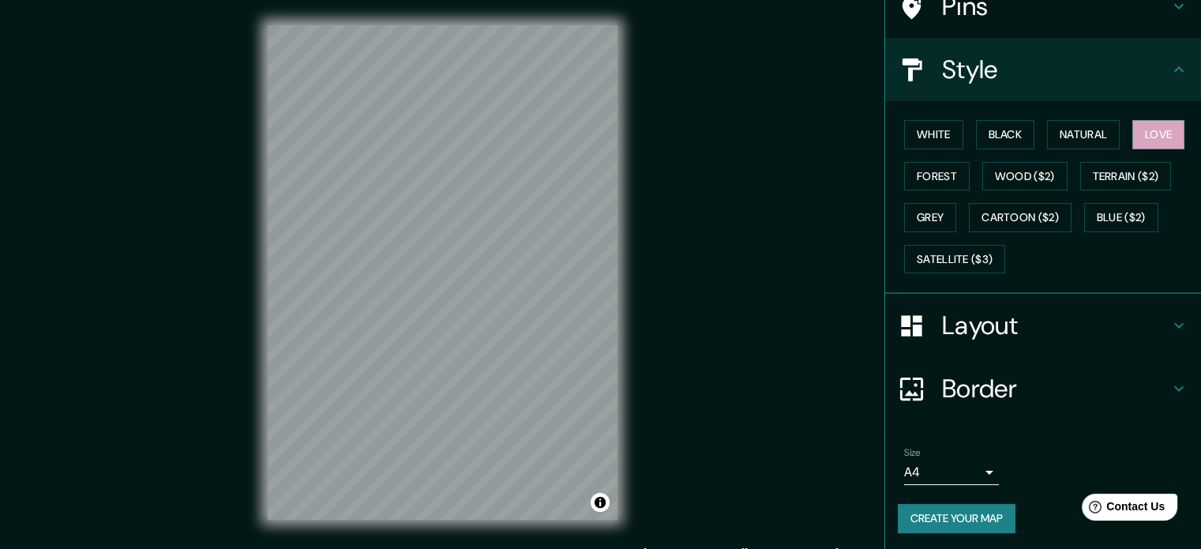
click at [1067, 317] on h4 "Layout" at bounding box center [1055, 326] width 227 height 32
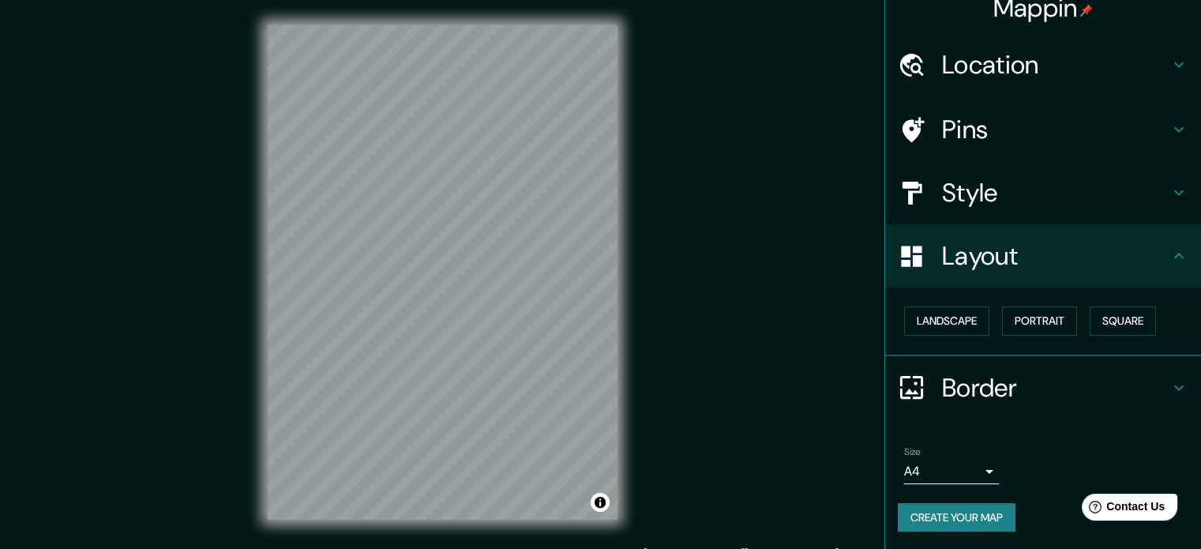
scroll to position [17, 0]
click at [941, 325] on button "Landscape" at bounding box center [946, 320] width 85 height 29
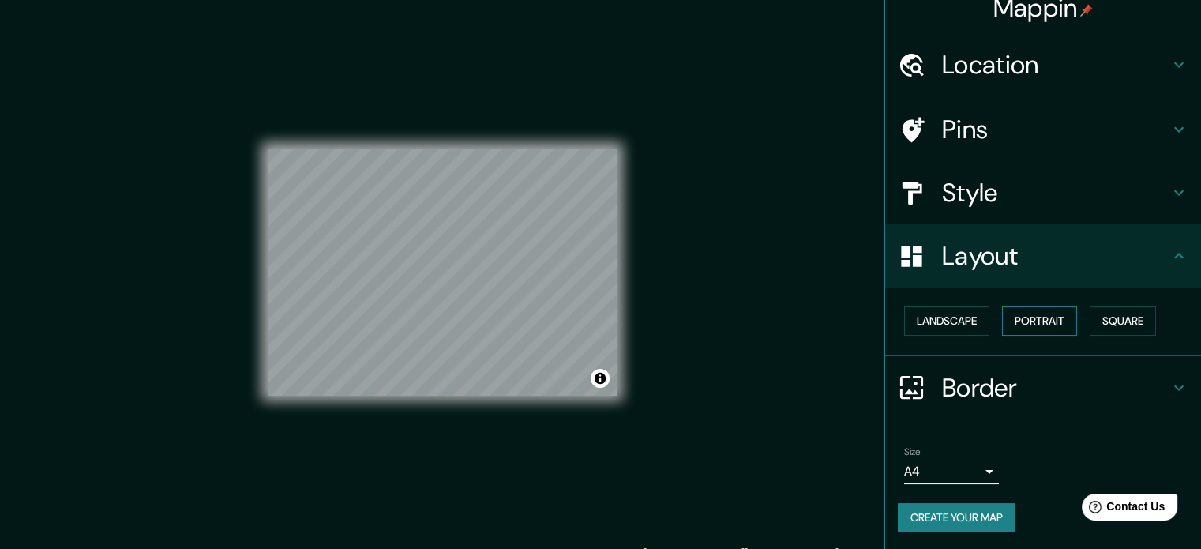
click at [1044, 325] on button "Portrait" at bounding box center [1039, 320] width 75 height 29
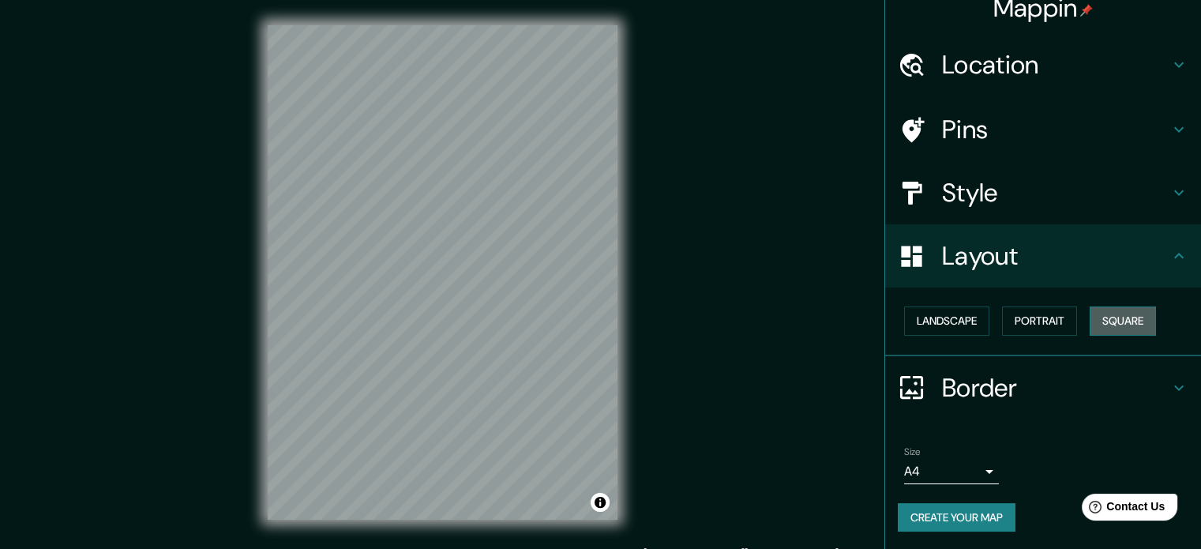
click at [1112, 324] on button "Square" at bounding box center [1123, 320] width 66 height 29
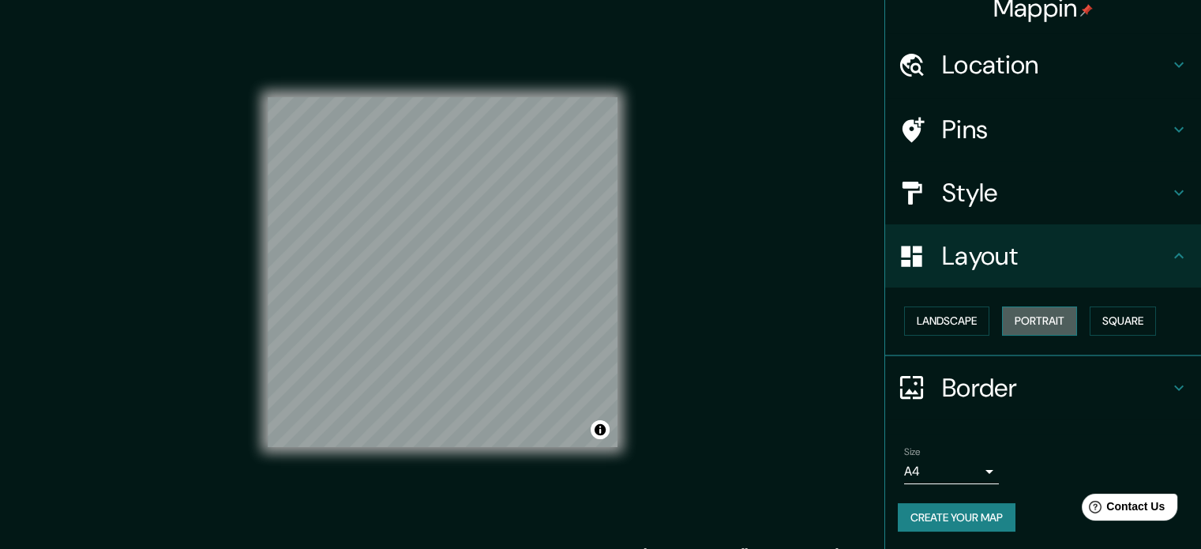
click at [1022, 321] on button "Portrait" at bounding box center [1039, 320] width 75 height 29
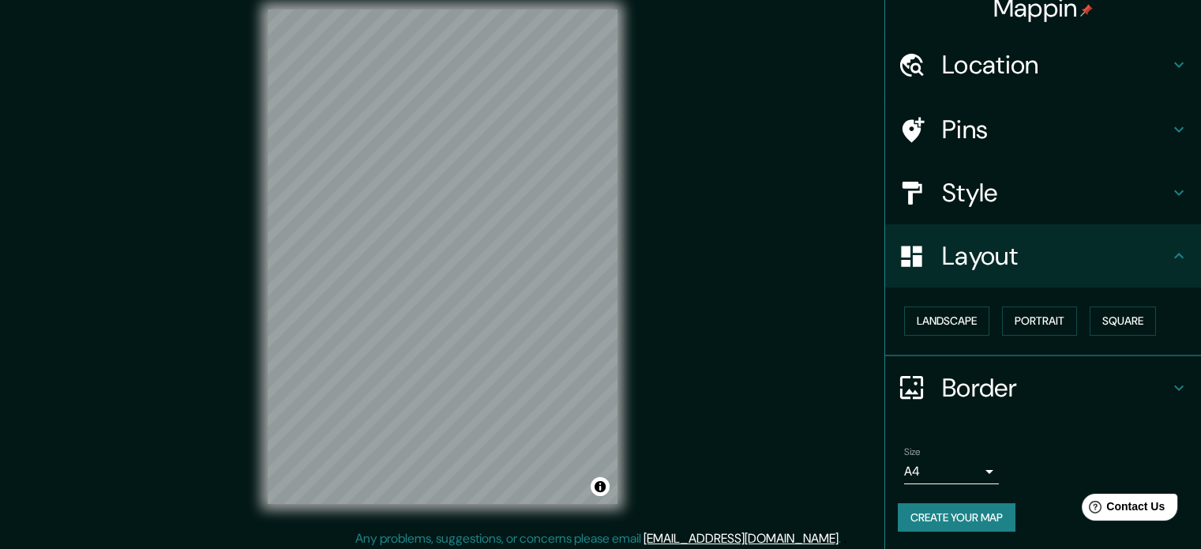
scroll to position [21, 0]
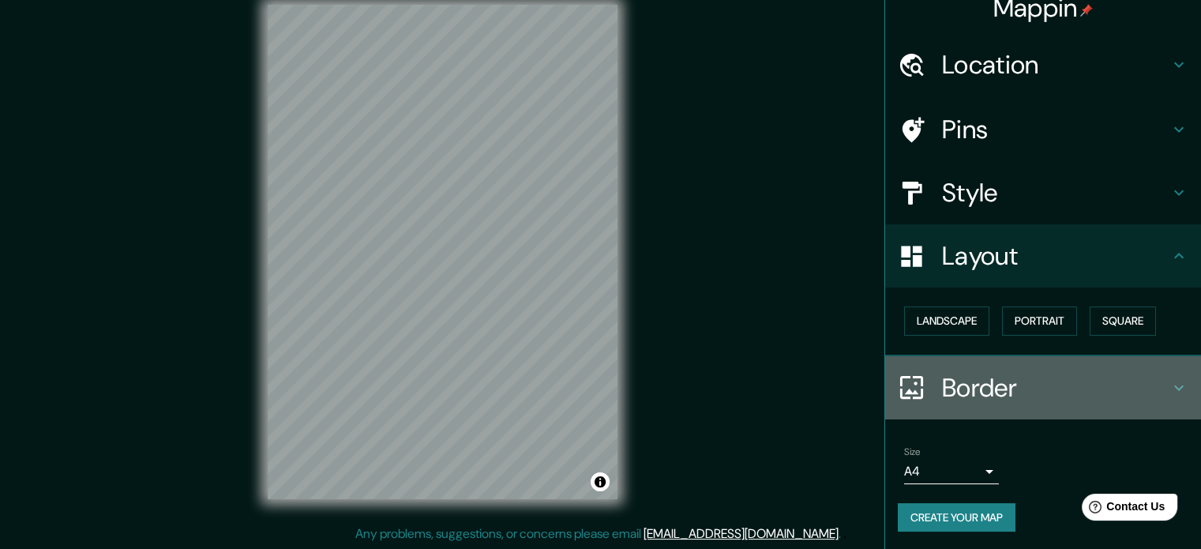
click at [1109, 394] on h4 "Border" at bounding box center [1055, 388] width 227 height 32
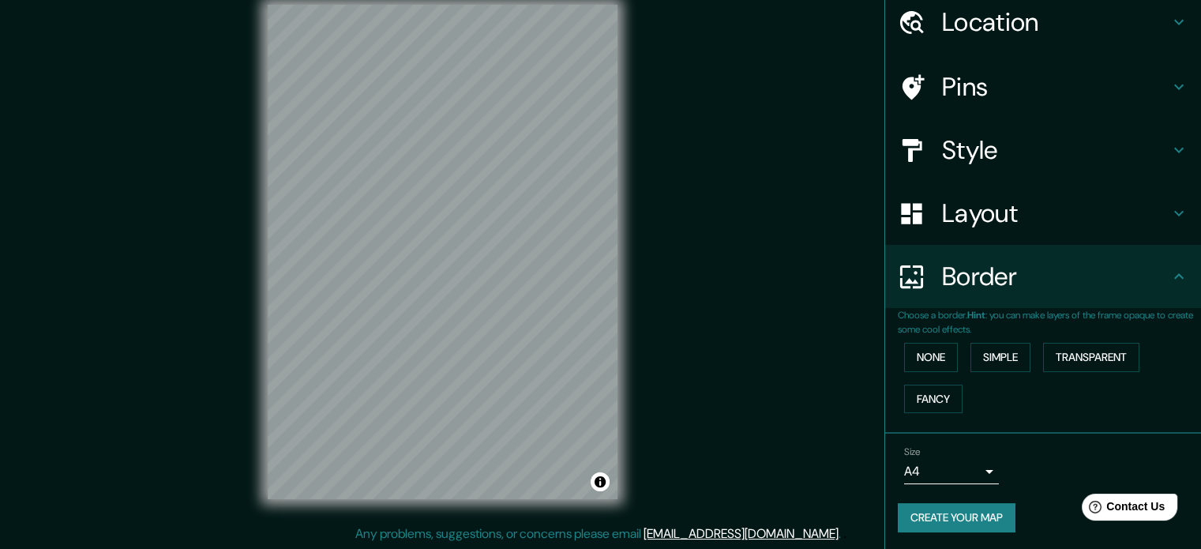
scroll to position [60, 0]
click at [1011, 361] on button "Simple" at bounding box center [1000, 357] width 60 height 29
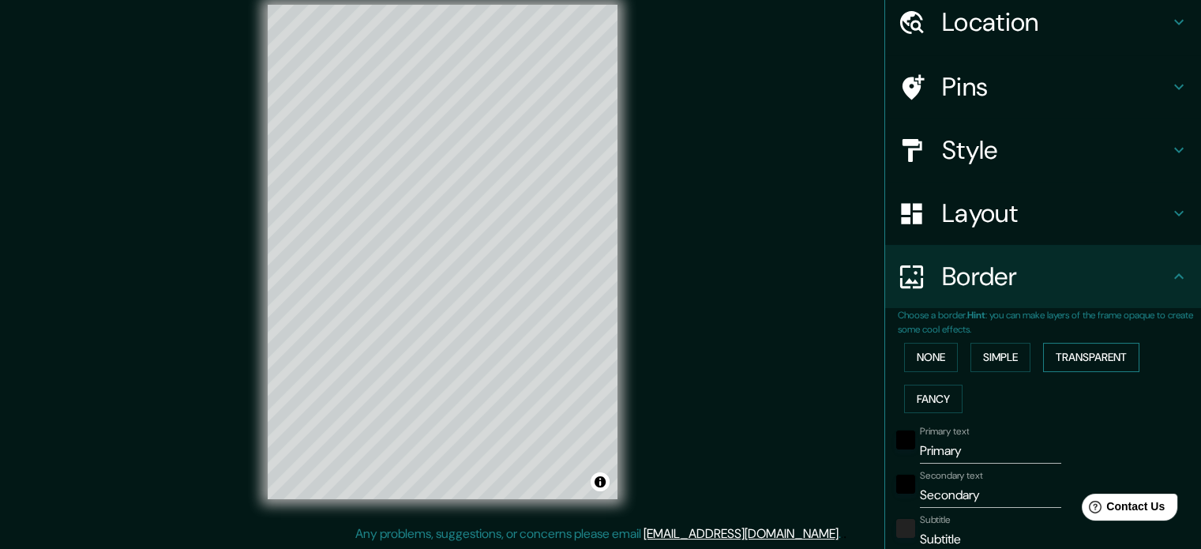
click at [1097, 359] on button "Transparent" at bounding box center [1091, 357] width 96 height 29
click at [929, 392] on button "Fancy" at bounding box center [933, 399] width 58 height 29
click at [917, 355] on button "None" at bounding box center [931, 357] width 54 height 29
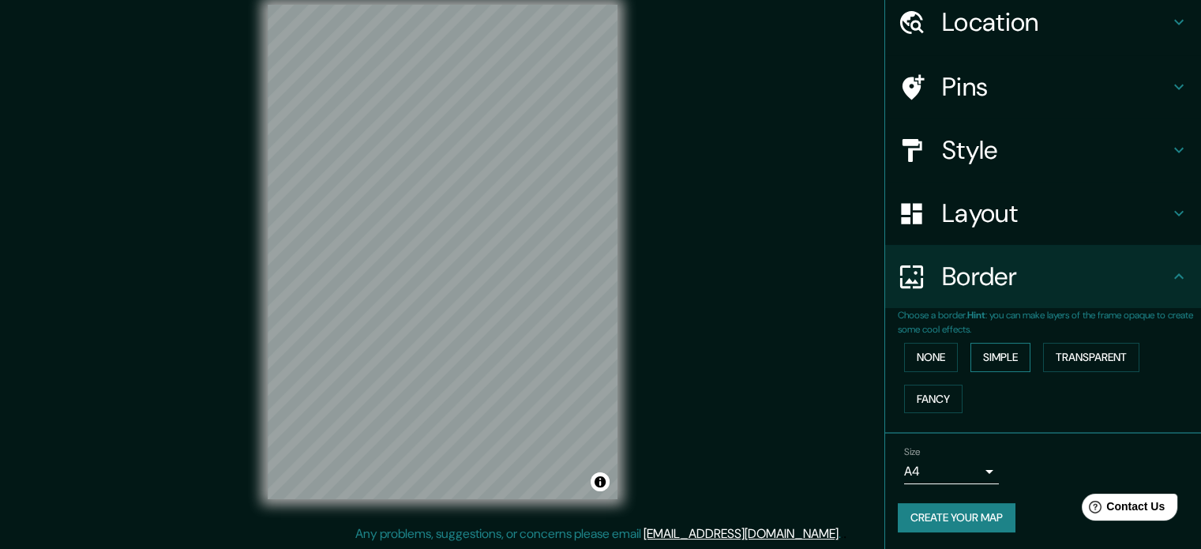
click at [996, 347] on button "Simple" at bounding box center [1000, 357] width 60 height 29
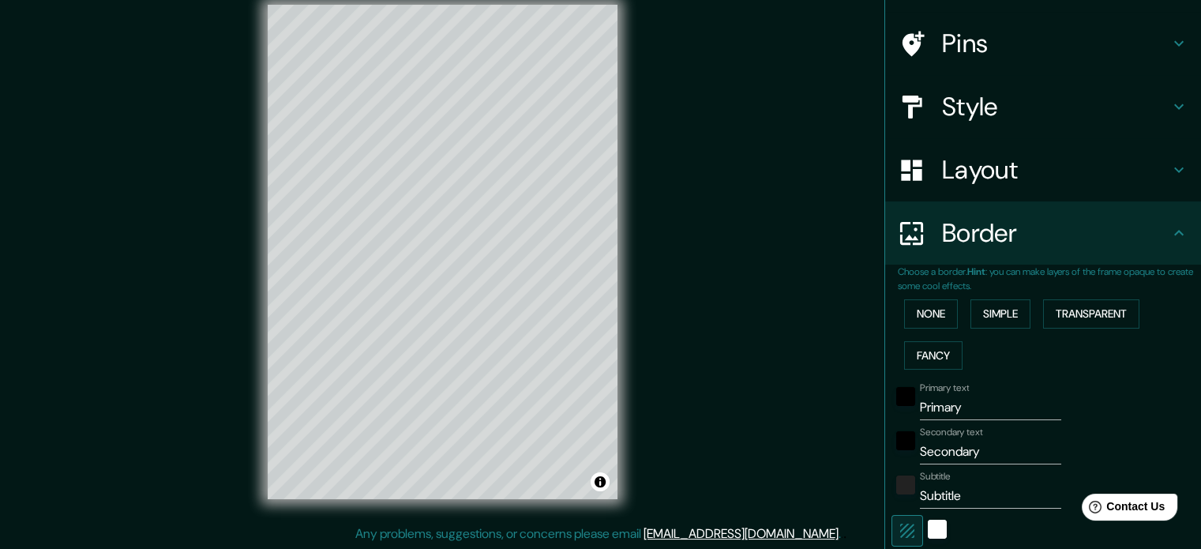
scroll to position [237, 0]
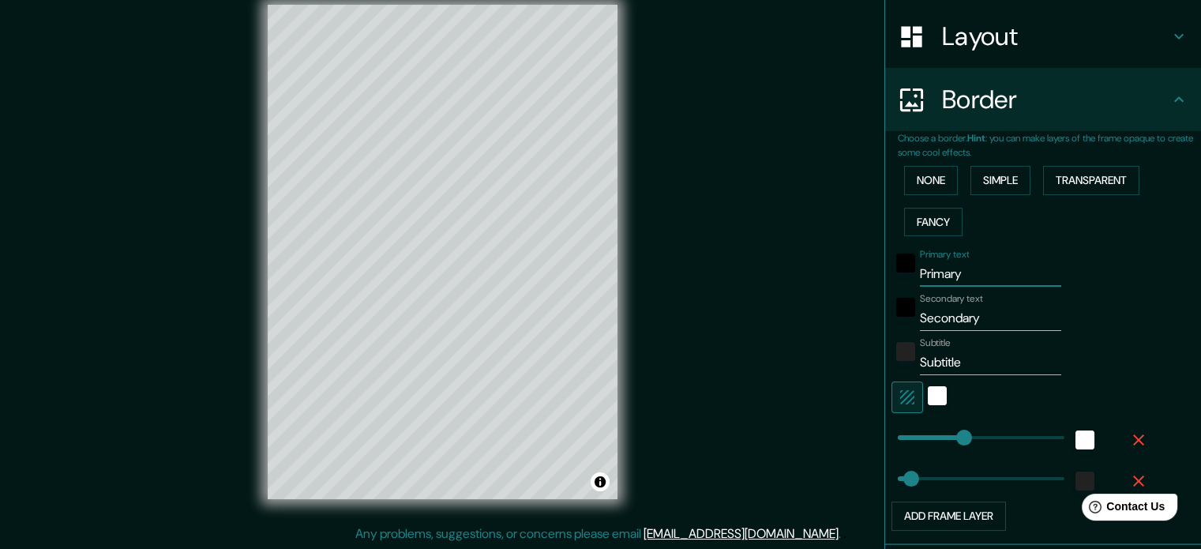
drag, startPoint x: 977, startPoint y: 271, endPoint x: 775, endPoint y: 280, distance: 203.1
click at [775, 280] on div "Mappin Location [GEOGRAPHIC_DATA], [GEOGRAPHIC_DATA], [GEOGRAPHIC_DATA] Pins St…" at bounding box center [600, 264] width 1201 height 570
type input "177"
type input "35"
type input "R"
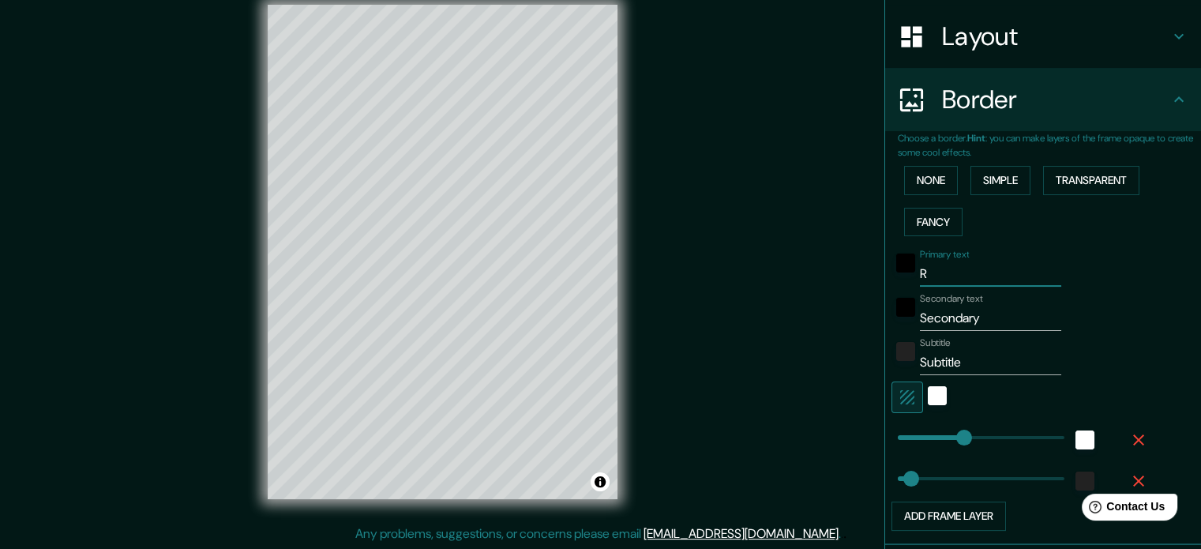
type input "177"
type input "35"
type input "Ro"
type input "177"
type input "35"
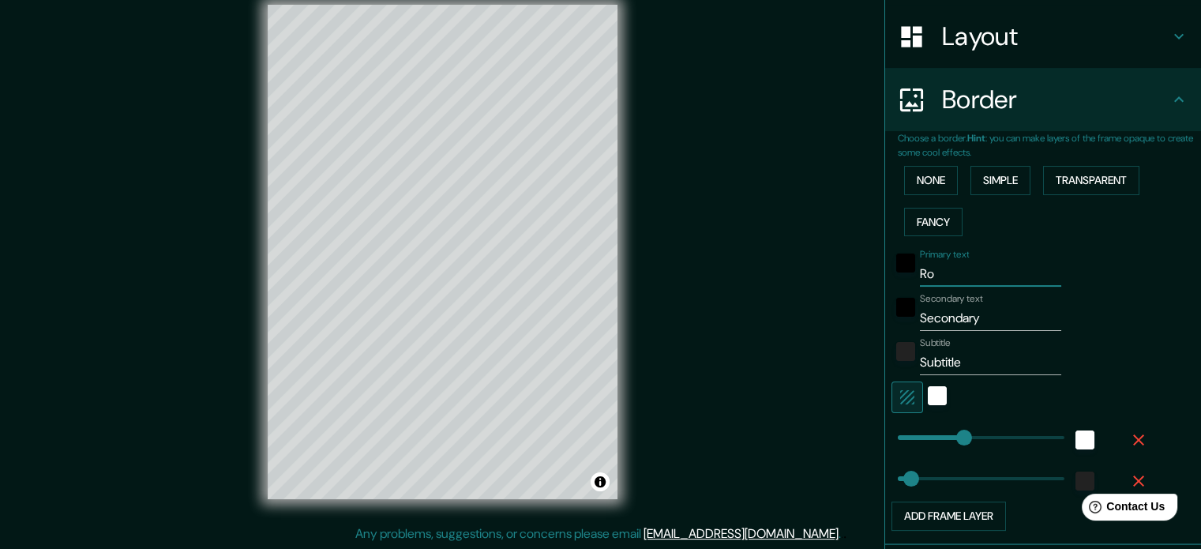
type input "Rom"
type input "177"
type input "35"
type input "[GEOGRAPHIC_DATA]"
type input "177"
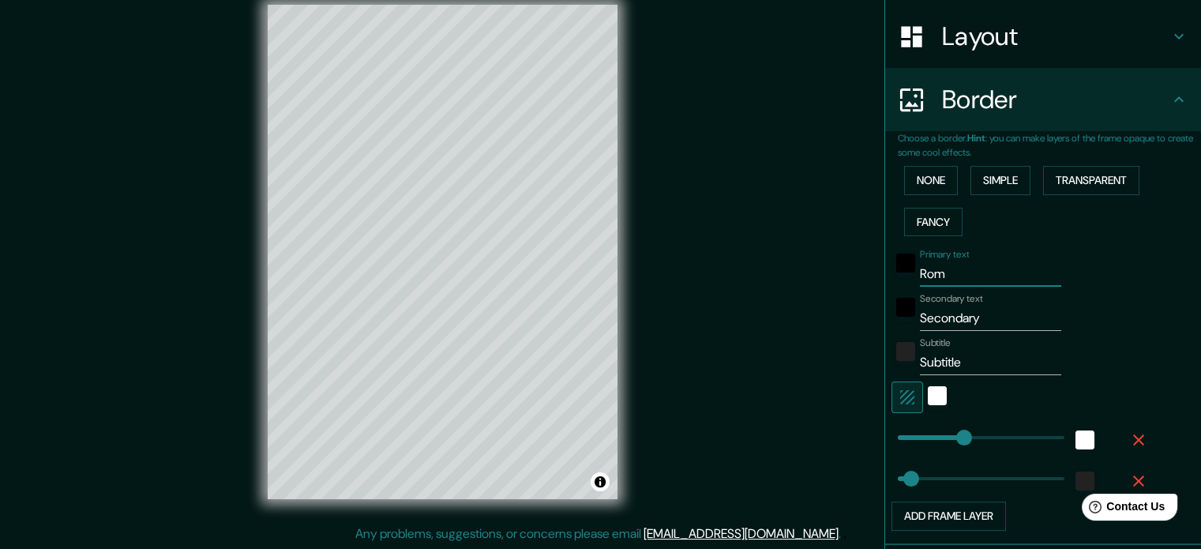
type input "35"
type input "[GEOGRAPHIC_DATA]"
click at [896, 268] on div "black" at bounding box center [905, 262] width 19 height 19
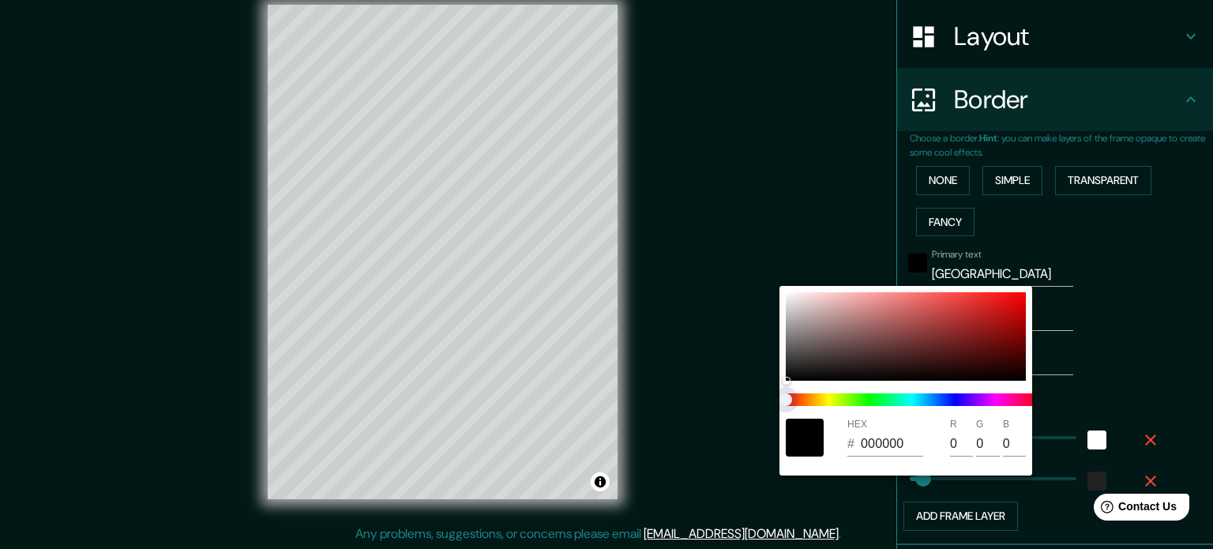
type input "177"
type input "35"
type input "177"
type input "35"
type input "177"
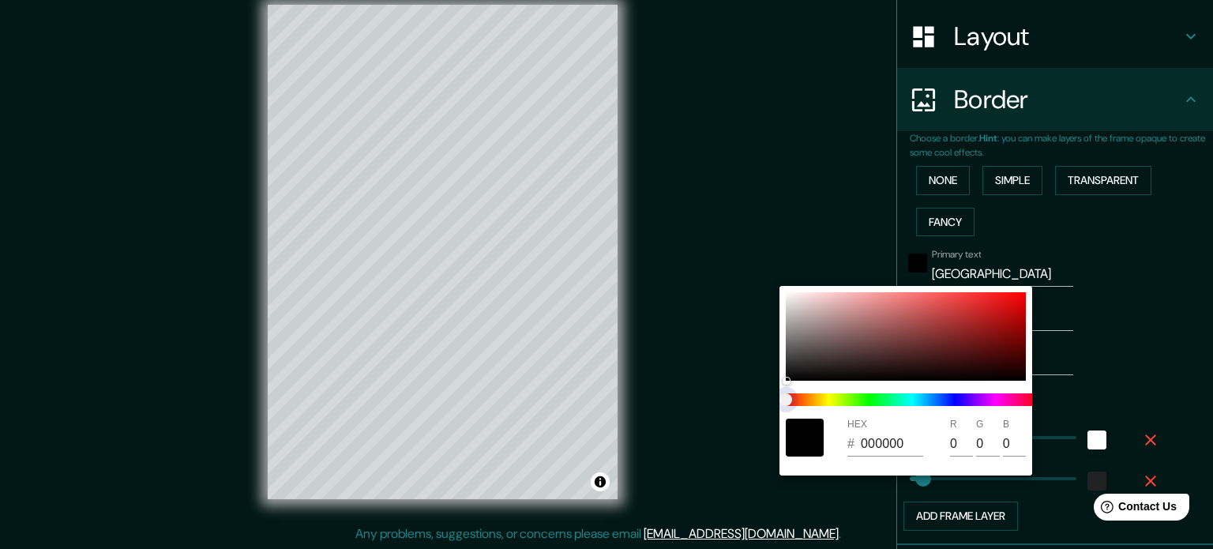
type input "35"
drag, startPoint x: 910, startPoint y: 397, endPoint x: 955, endPoint y: 403, distance: 46.1
click at [955, 403] on span at bounding box center [912, 399] width 253 height 13
type input "177"
type input "35"
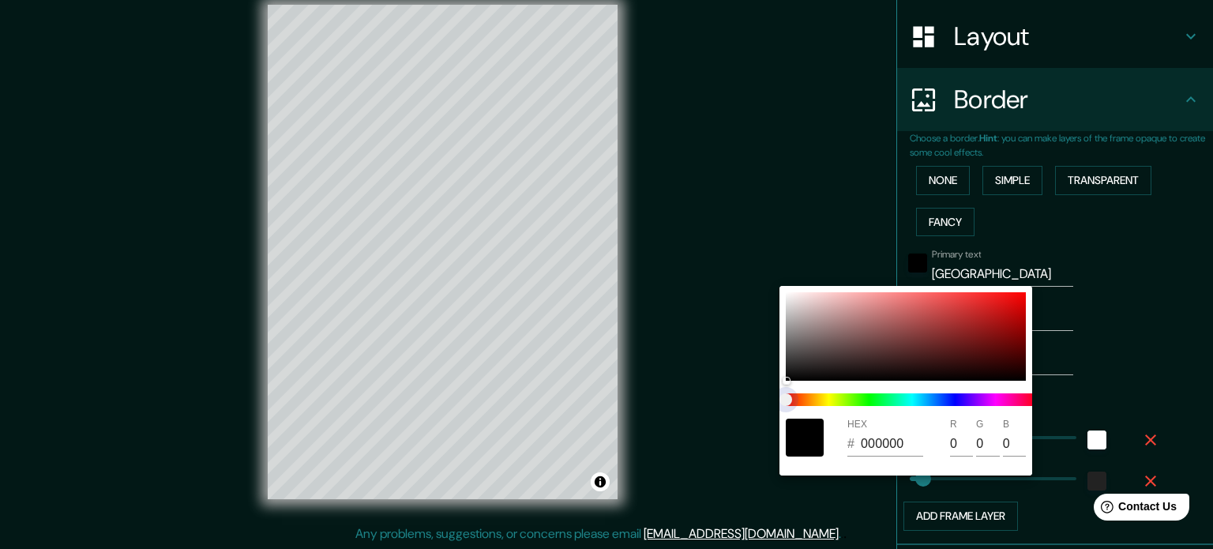
drag, startPoint x: 936, startPoint y: 400, endPoint x: 872, endPoint y: 408, distance: 64.4
click at [872, 408] on div at bounding box center [911, 399] width 265 height 25
type input "177"
type input "35"
type input "177"
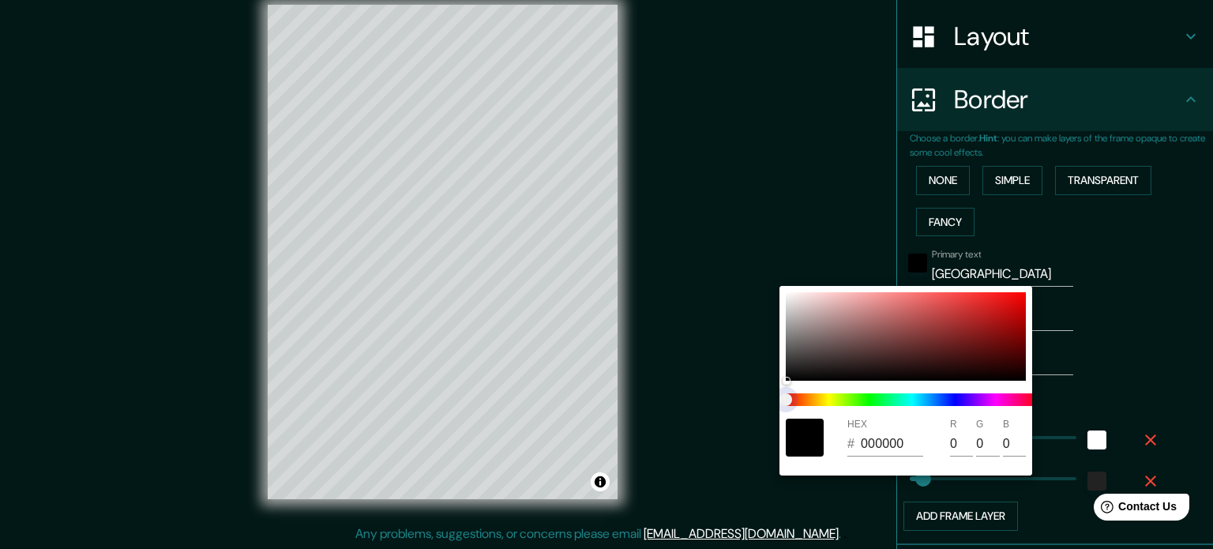
type input "35"
click at [871, 403] on span at bounding box center [912, 399] width 253 height 13
type input "177"
type input "35"
type input "DB1E1E"
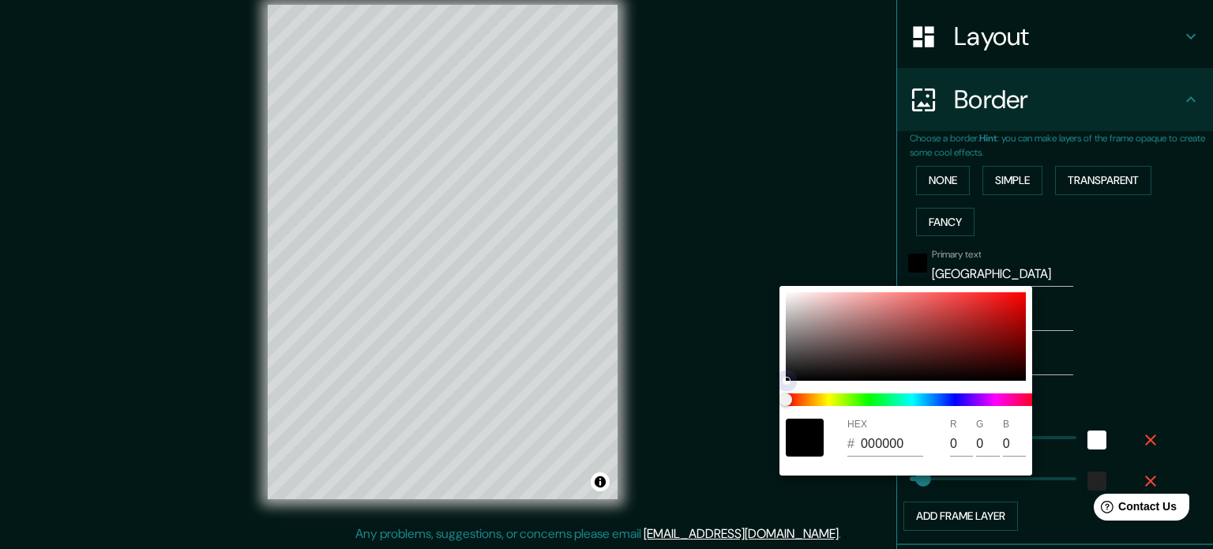
type input "219"
type input "30"
type input "177"
type input "35"
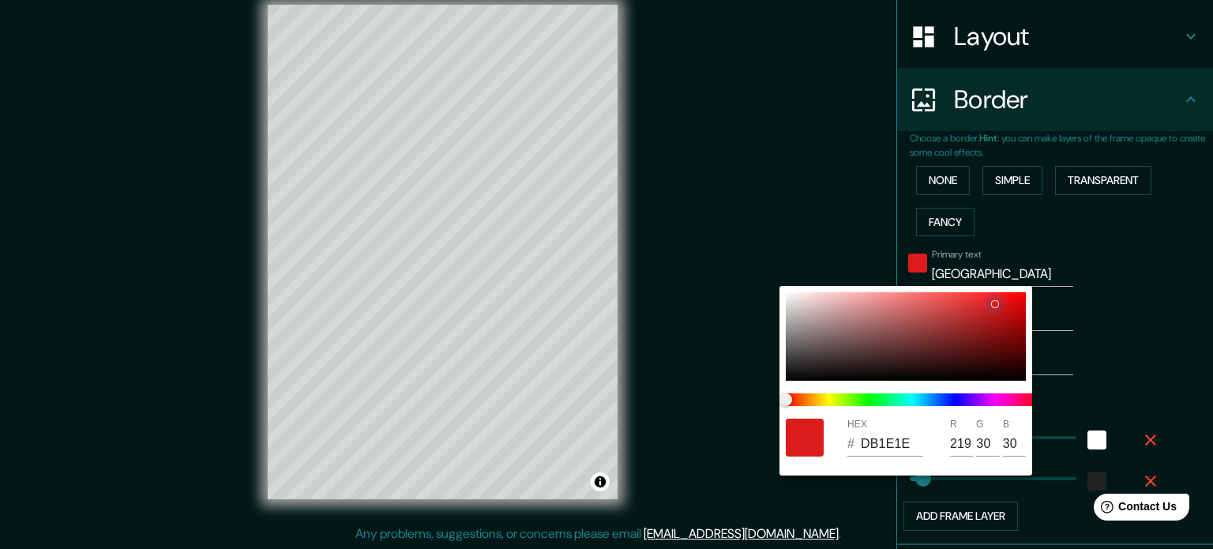
type input "DD1C1C"
type input "221"
type input "28"
drag, startPoint x: 906, startPoint y: 341, endPoint x: 995, endPoint y: 304, distance: 96.6
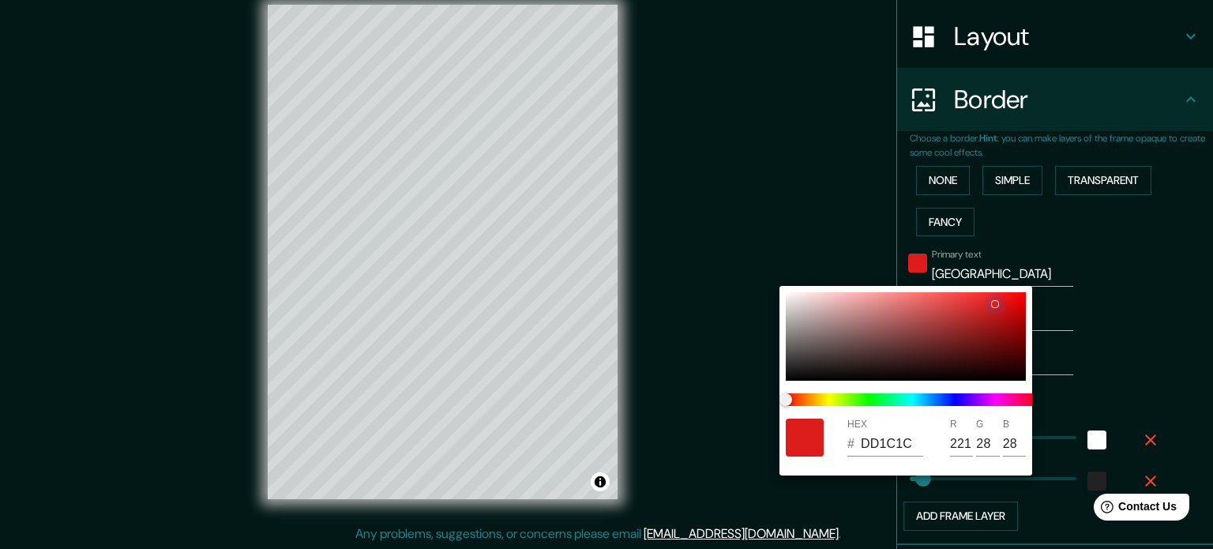
click at [995, 304] on div at bounding box center [906, 336] width 240 height 88
type input "177"
type input "35"
type input "177"
type input "35"
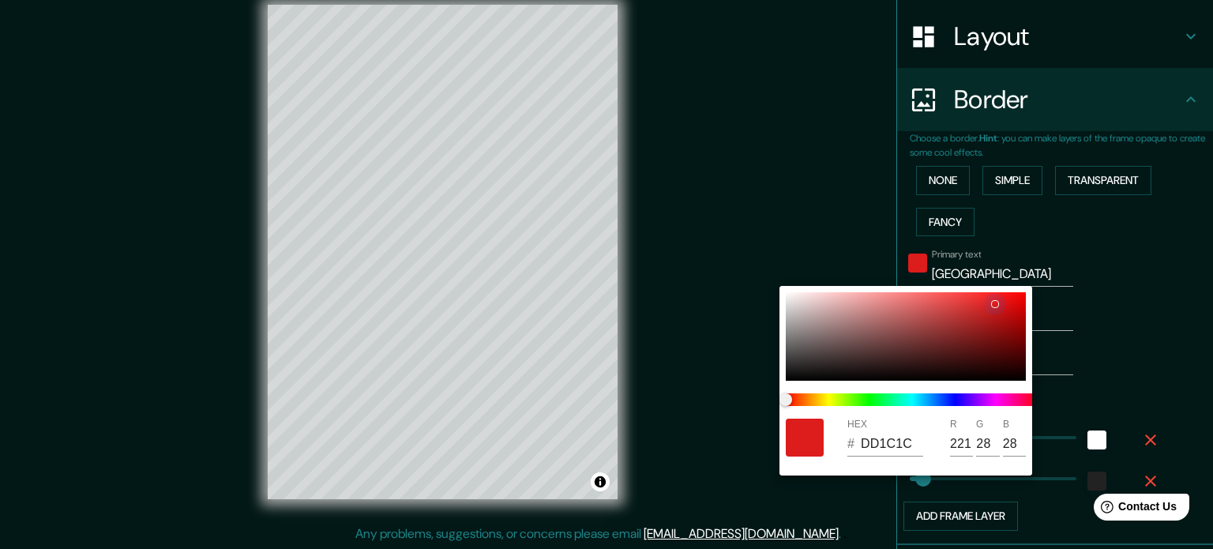
type input "4D0B0B"
type input "77"
type input "11"
click at [992, 354] on div at bounding box center [906, 336] width 240 height 88
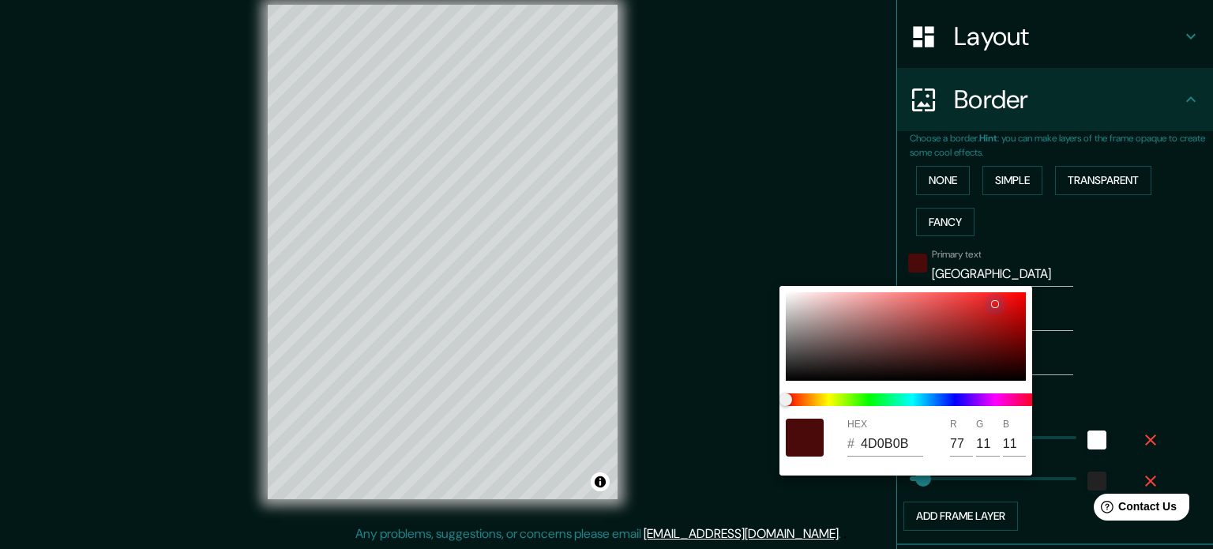
type input "177"
type input "35"
type input "4A0A0A"
type input "74"
type input "10"
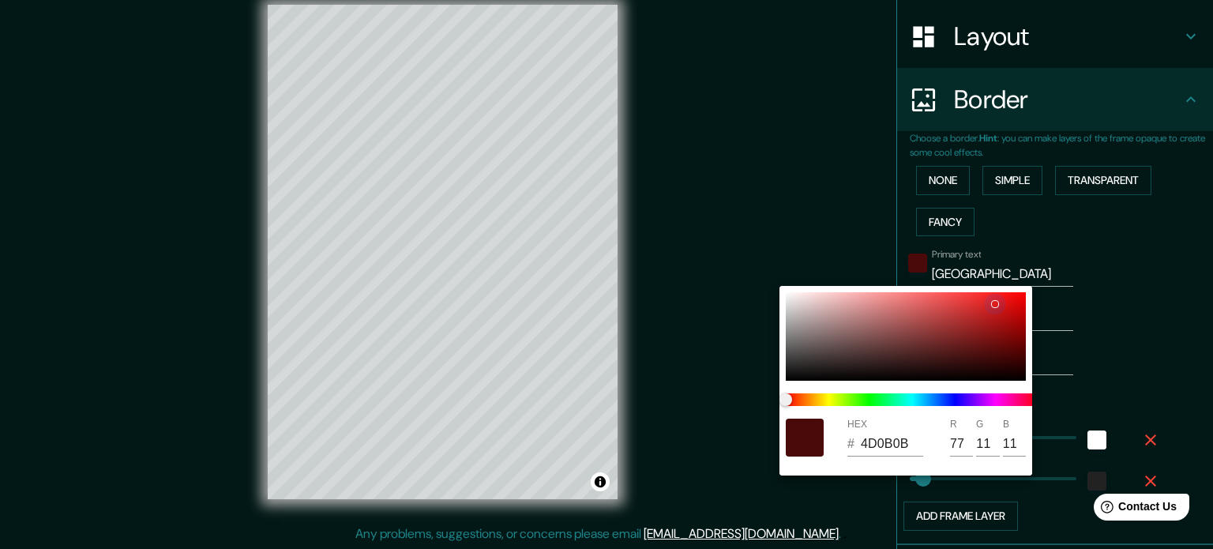
type input "10"
click at [1105, 291] on div at bounding box center [606, 274] width 1213 height 549
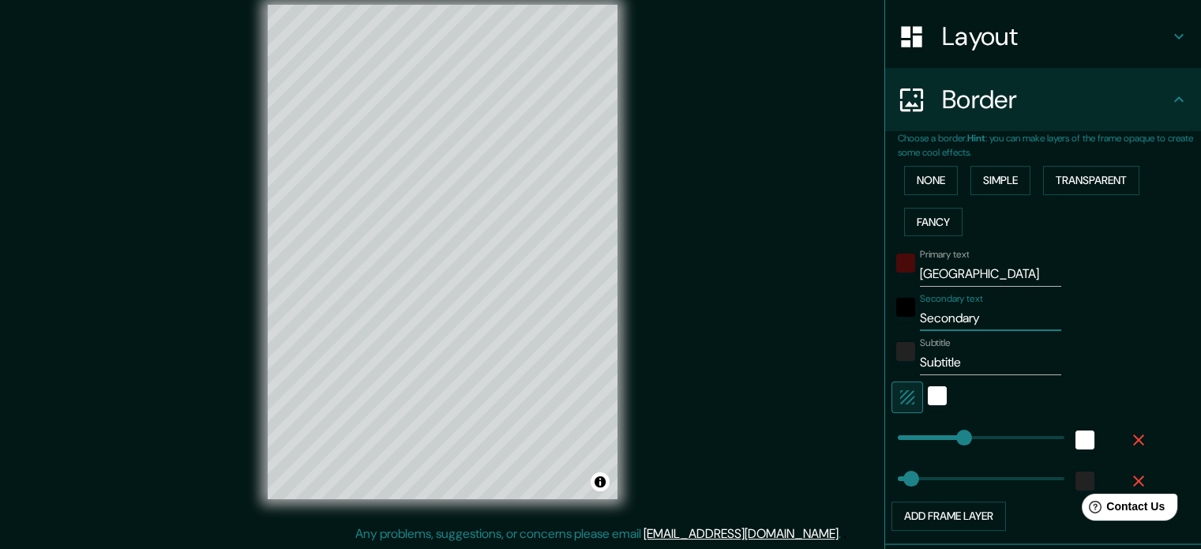
drag, startPoint x: 1011, startPoint y: 315, endPoint x: 897, endPoint y: 321, distance: 113.8
click at [897, 321] on div "Secondary text Secondary" at bounding box center [1020, 312] width 259 height 38
click at [1139, 286] on div "Primary text Roma Secondary text Secondary Subtitle Subtitle Add frame layer" at bounding box center [1049, 386] width 303 height 288
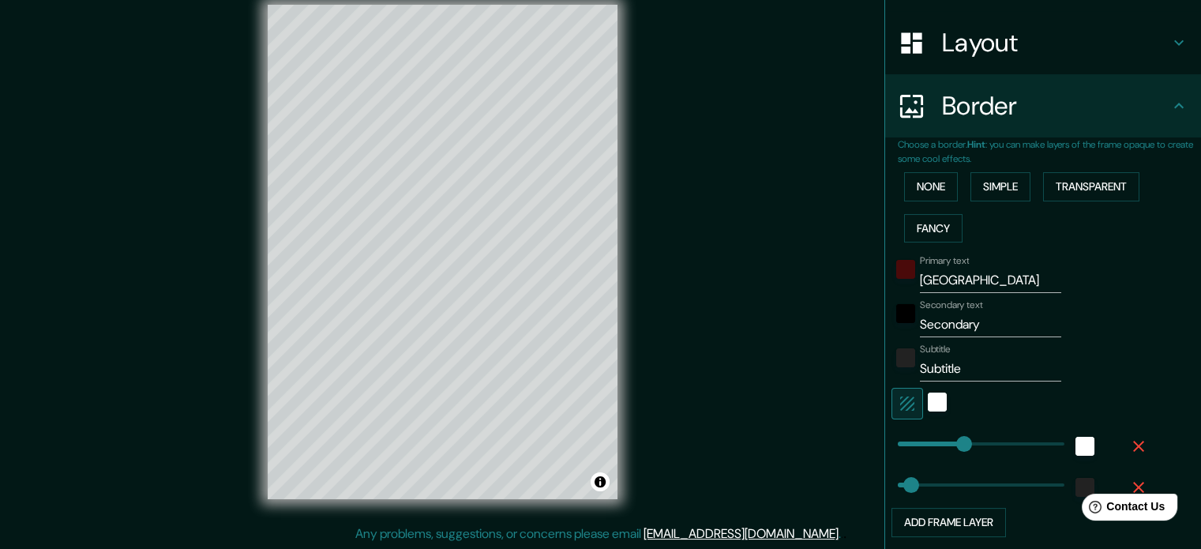
scroll to position [316, 0]
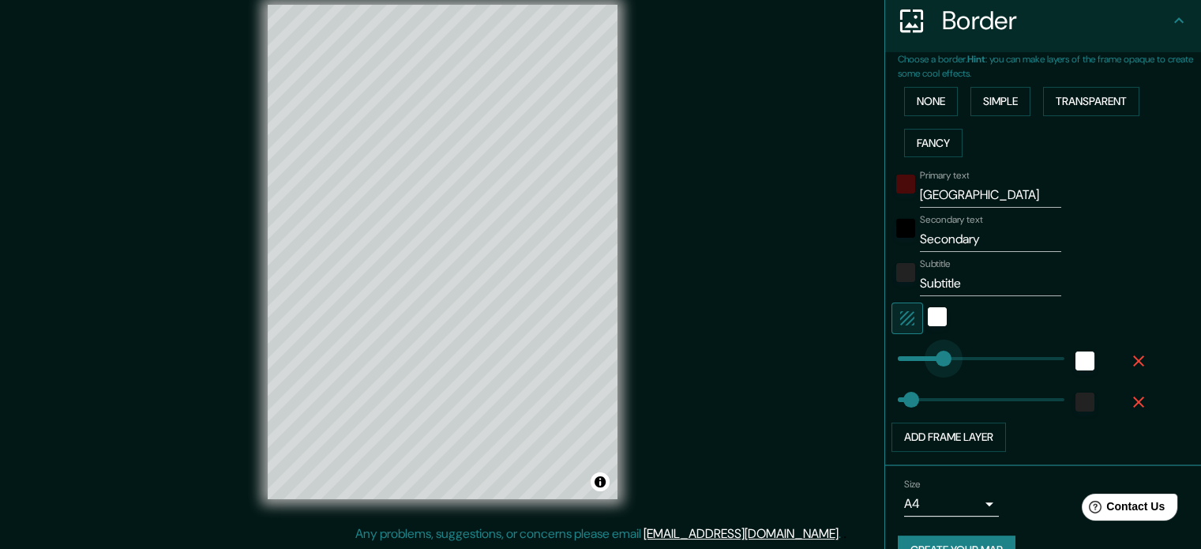
type input "121"
drag, startPoint x: 954, startPoint y: 357, endPoint x: 930, endPoint y: 358, distance: 23.7
type input "35"
type input "85"
type input "35"
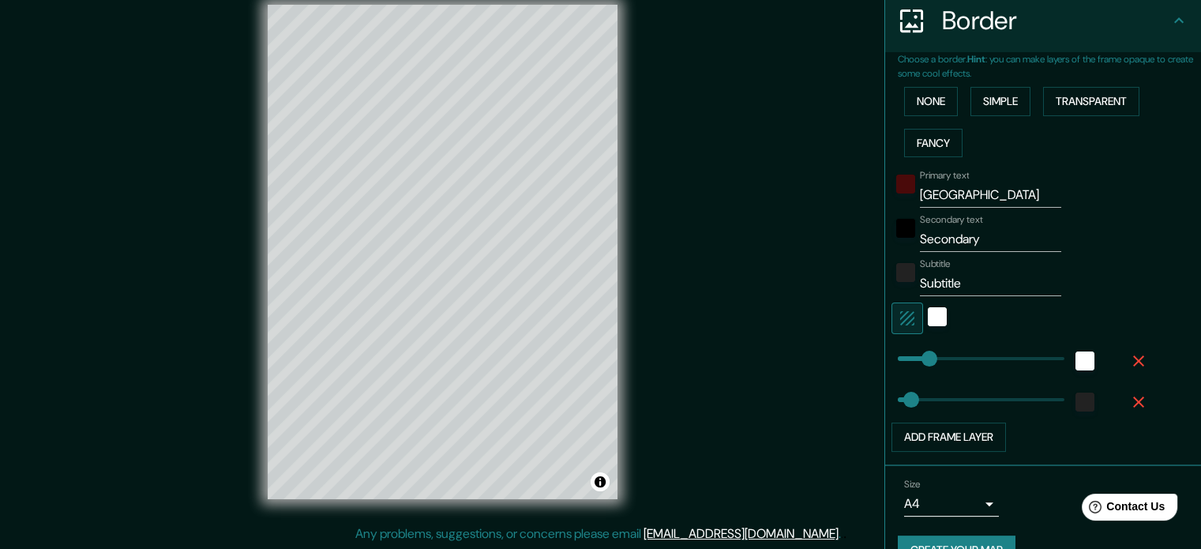
type input "56"
drag, startPoint x: 917, startPoint y: 358, endPoint x: 906, endPoint y: 358, distance: 11.1
type input "35"
type input "121"
drag, startPoint x: 906, startPoint y: 358, endPoint x: 931, endPoint y: 366, distance: 25.7
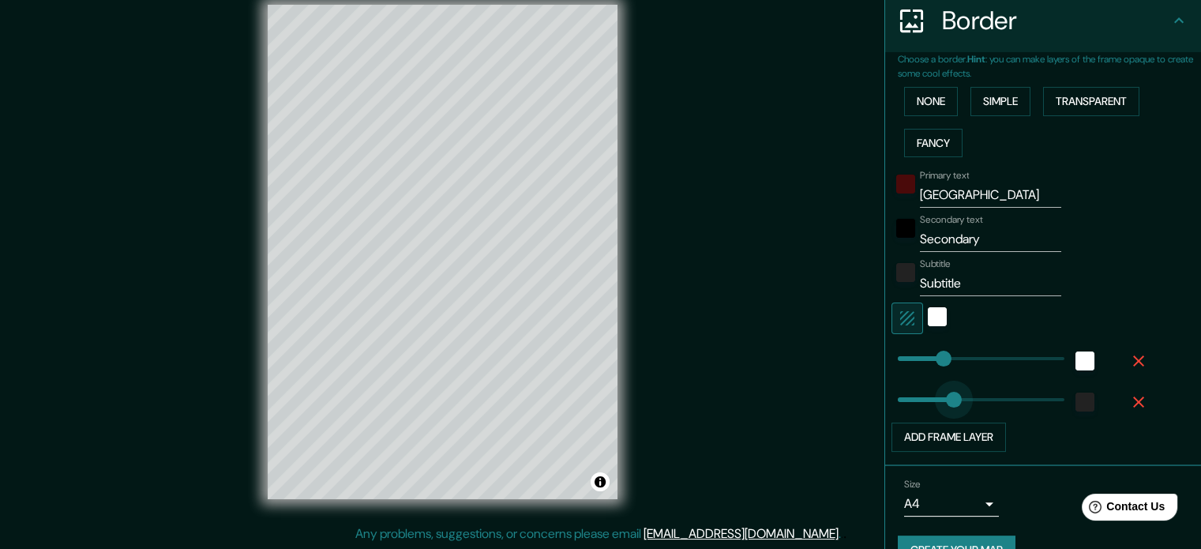
type input "154"
drag, startPoint x: 896, startPoint y: 394, endPoint x: 944, endPoint y: 395, distance: 47.4
type input "56"
drag, startPoint x: 944, startPoint y: 395, endPoint x: 906, endPoint y: 396, distance: 37.1
click at [911, 396] on span at bounding box center [919, 400] width 16 height 16
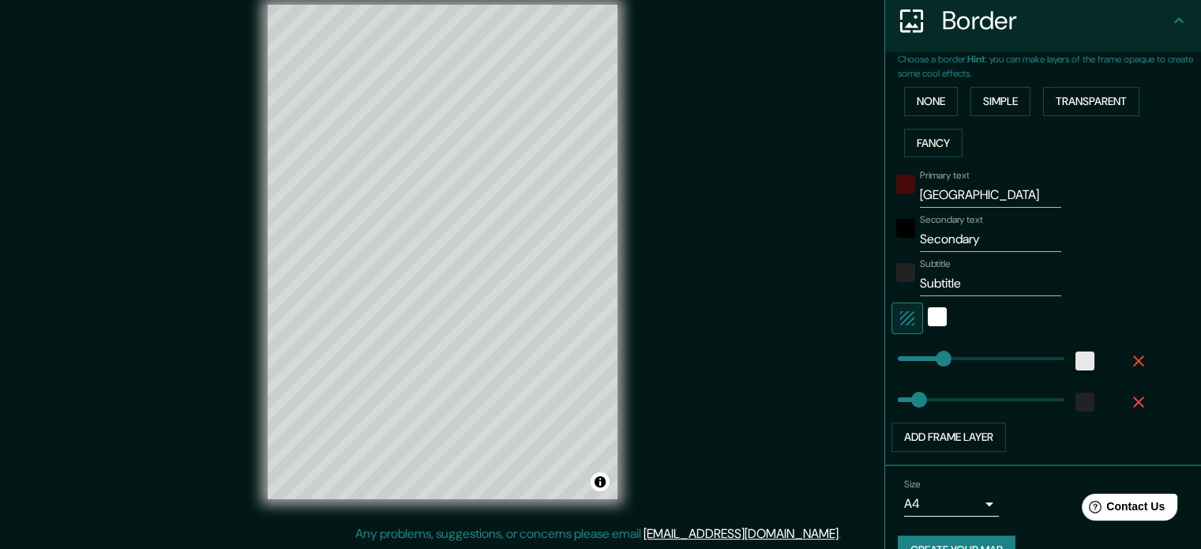
scroll to position [237, 0]
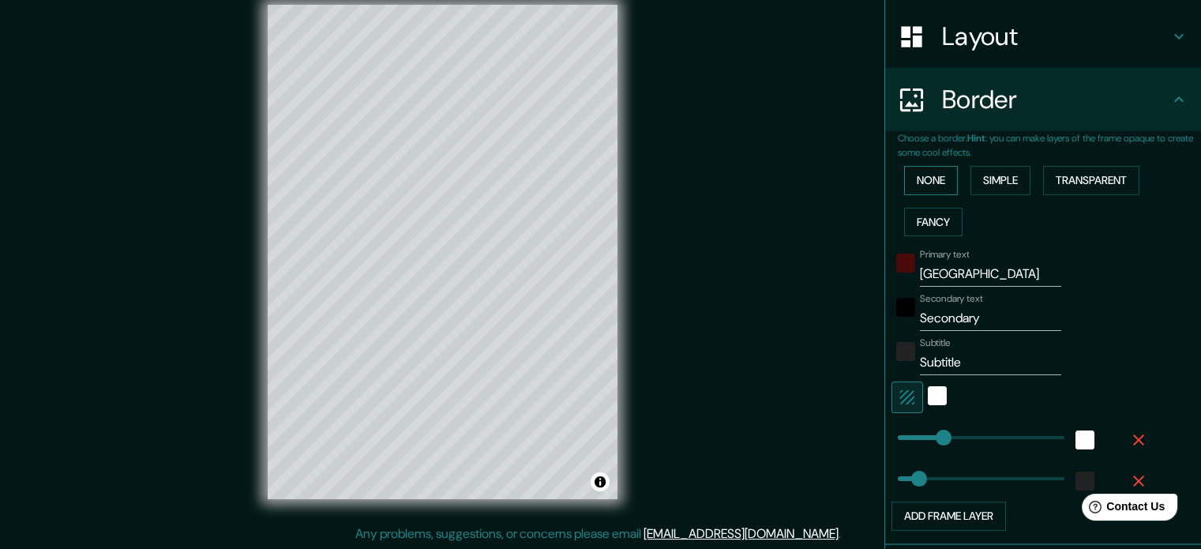
click at [936, 184] on button "None" at bounding box center [931, 180] width 54 height 29
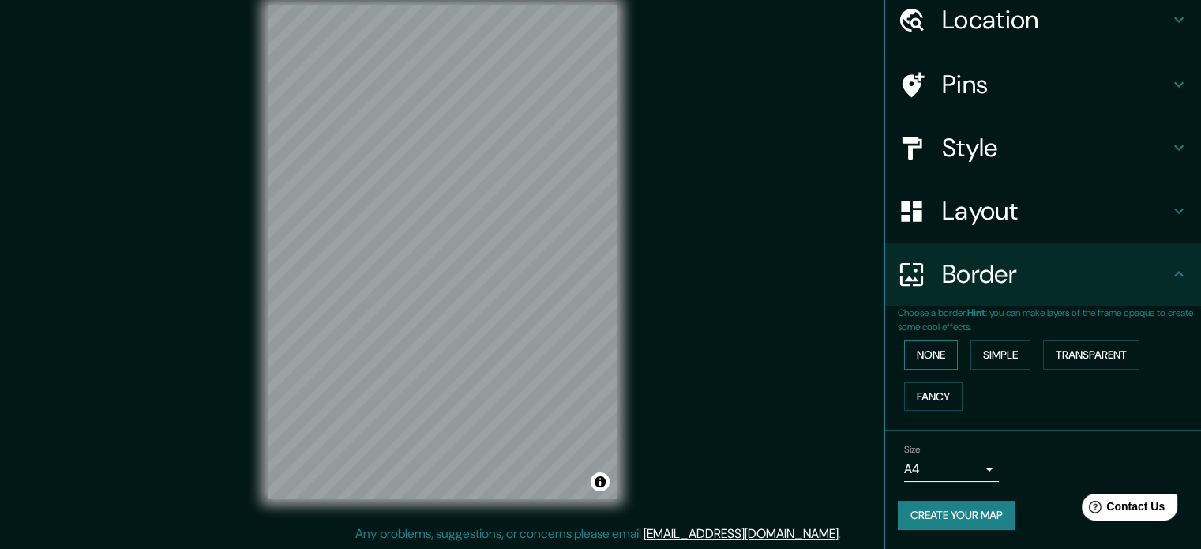
scroll to position [60, 0]
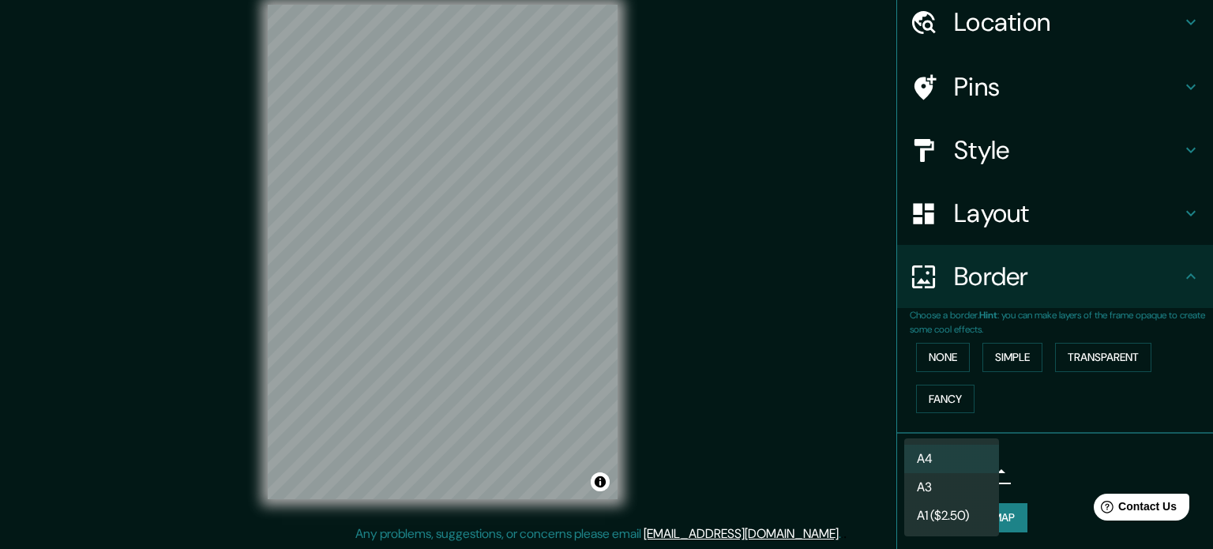
click at [938, 472] on body "Mappin Location Roma, Ciudad metropolitana de Roma Capital, Italia Pins Style L…" at bounding box center [606, 253] width 1213 height 549
click at [1052, 476] on div at bounding box center [606, 274] width 1213 height 549
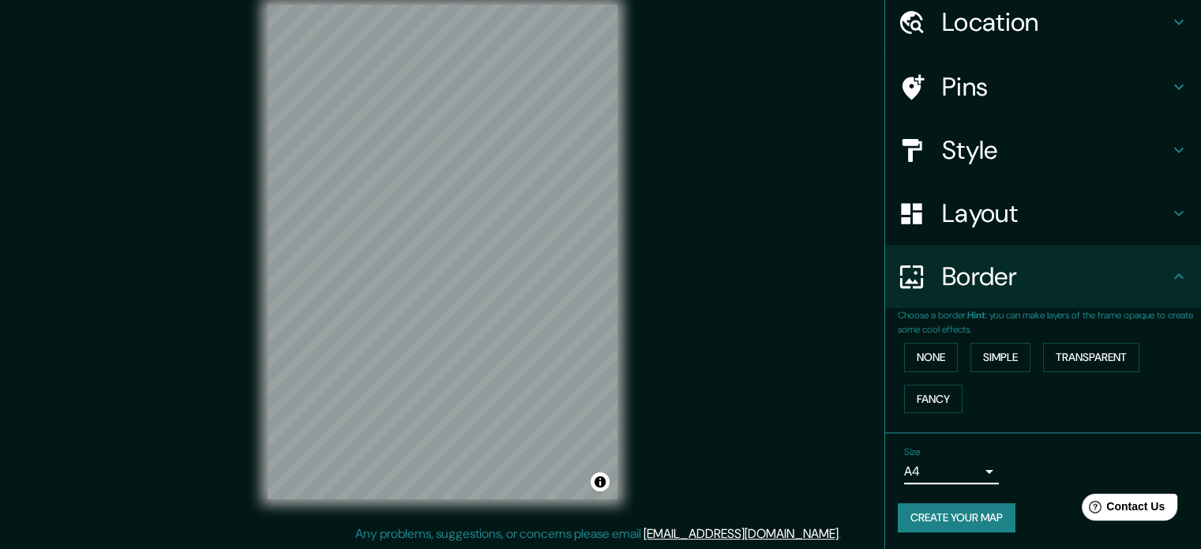
click at [979, 511] on button "Create your map" at bounding box center [957, 517] width 118 height 29
click at [977, 508] on button "Create your map" at bounding box center [957, 517] width 118 height 29
click at [1049, 422] on div "Choose a border. Hint : you can make layers of the frame opaque to create some …" at bounding box center [1043, 371] width 316 height 126
click at [977, 520] on button "Create your map" at bounding box center [957, 517] width 118 height 29
click at [1169, 276] on icon at bounding box center [1178, 276] width 19 height 19
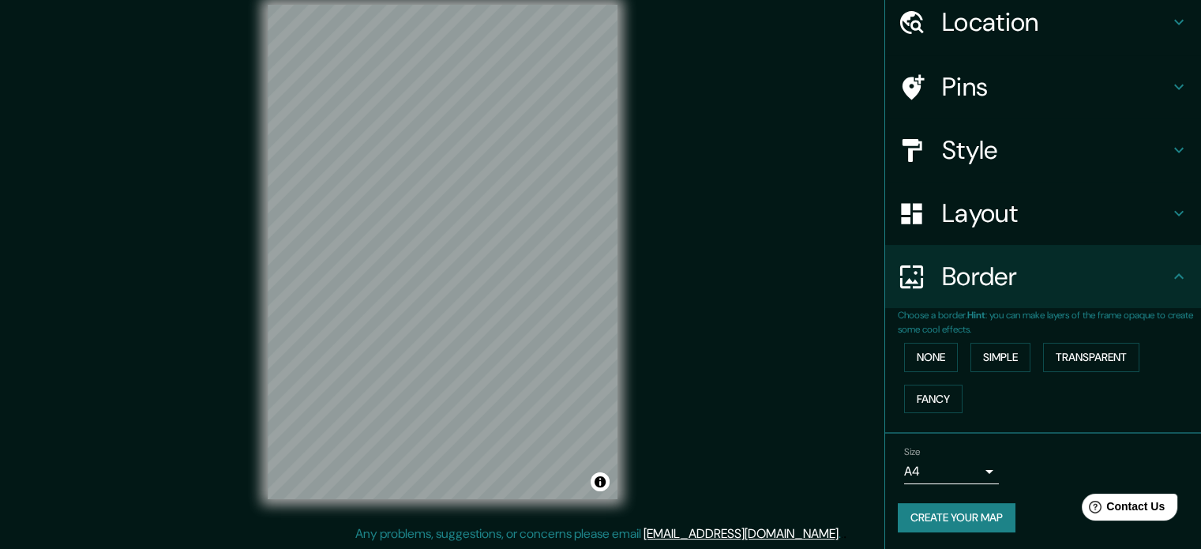
click at [1169, 216] on icon at bounding box center [1178, 213] width 19 height 19
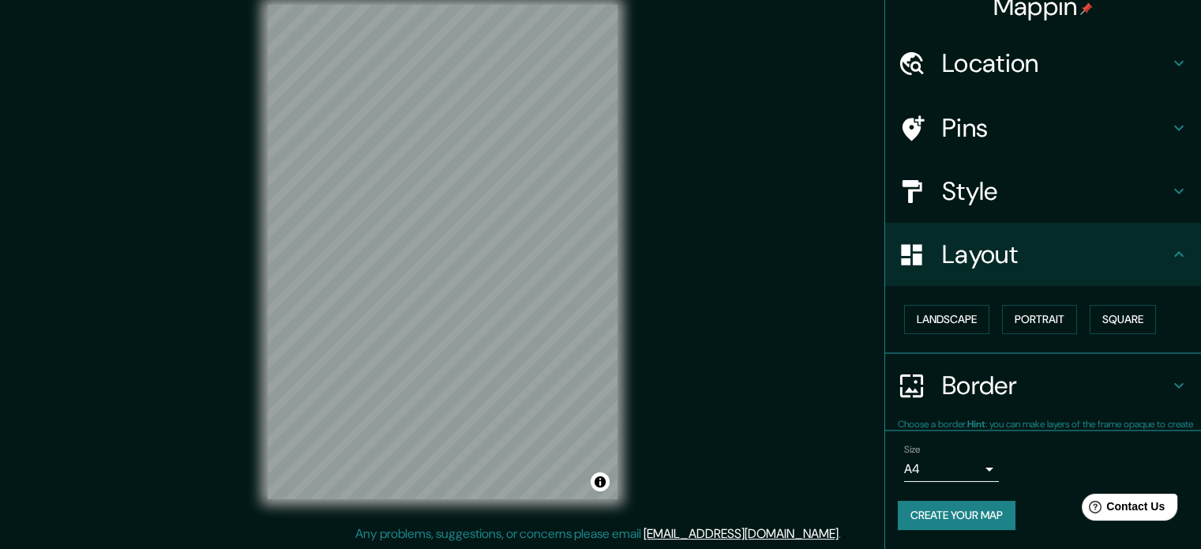
scroll to position [17, 0]
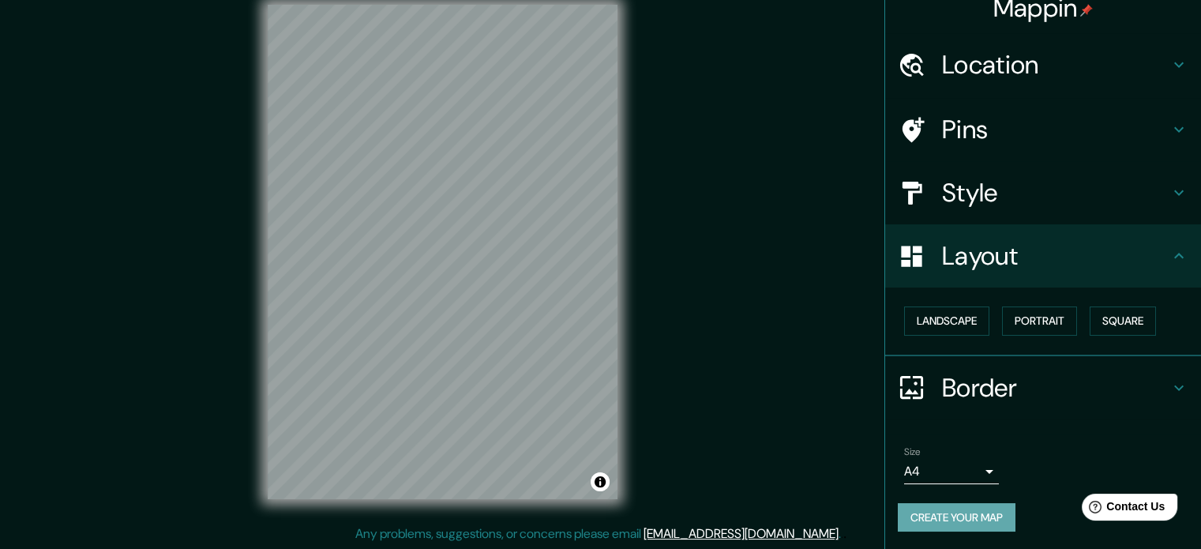
click at [970, 514] on button "Create your map" at bounding box center [957, 517] width 118 height 29
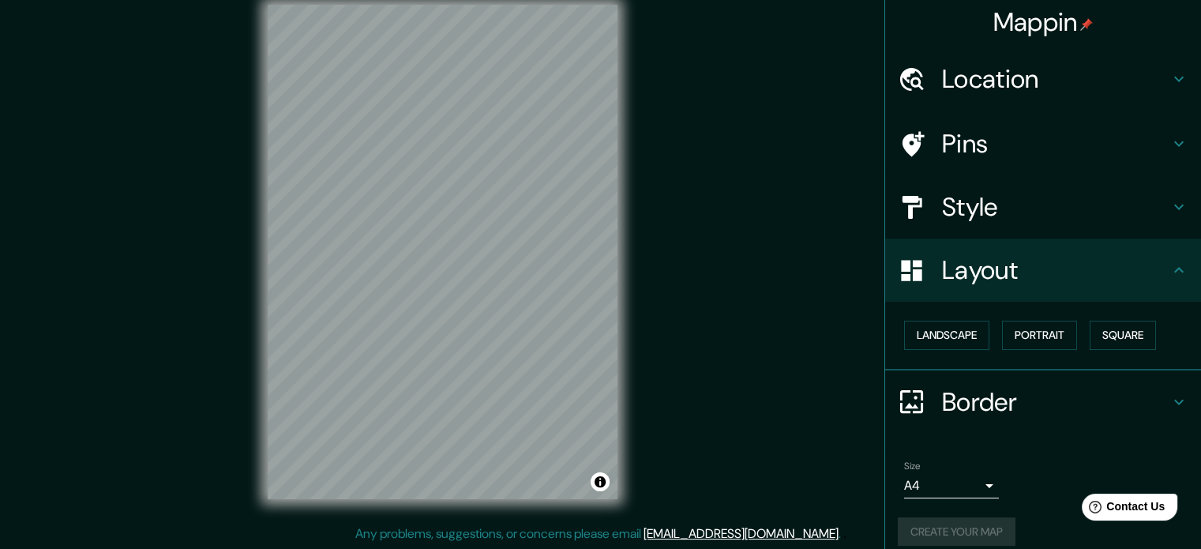
scroll to position [0, 0]
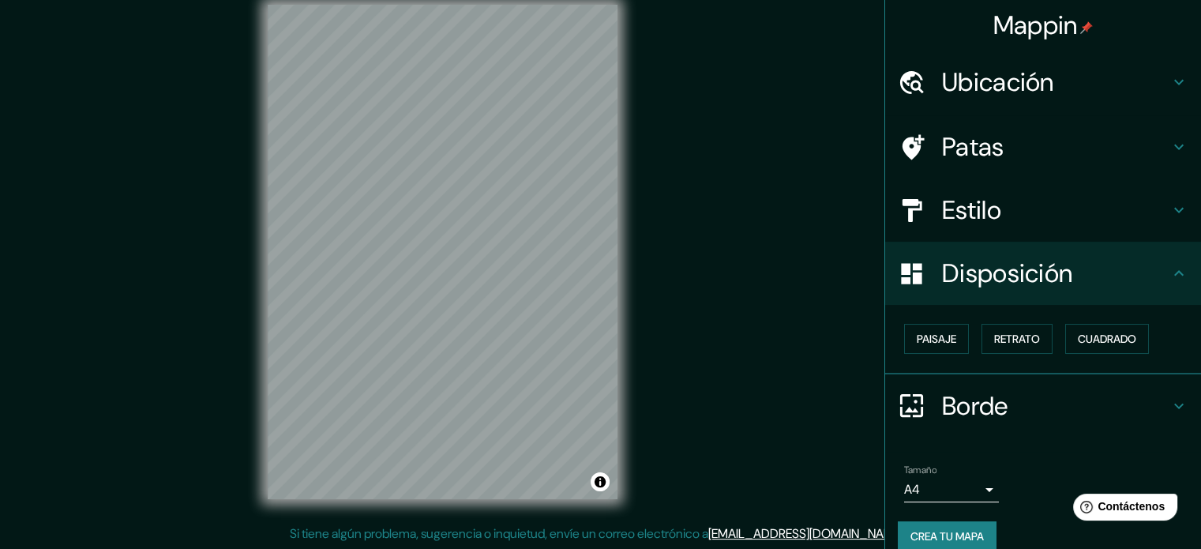
click at [966, 531] on font "Crea tu mapa" at bounding box center [946, 536] width 73 height 14
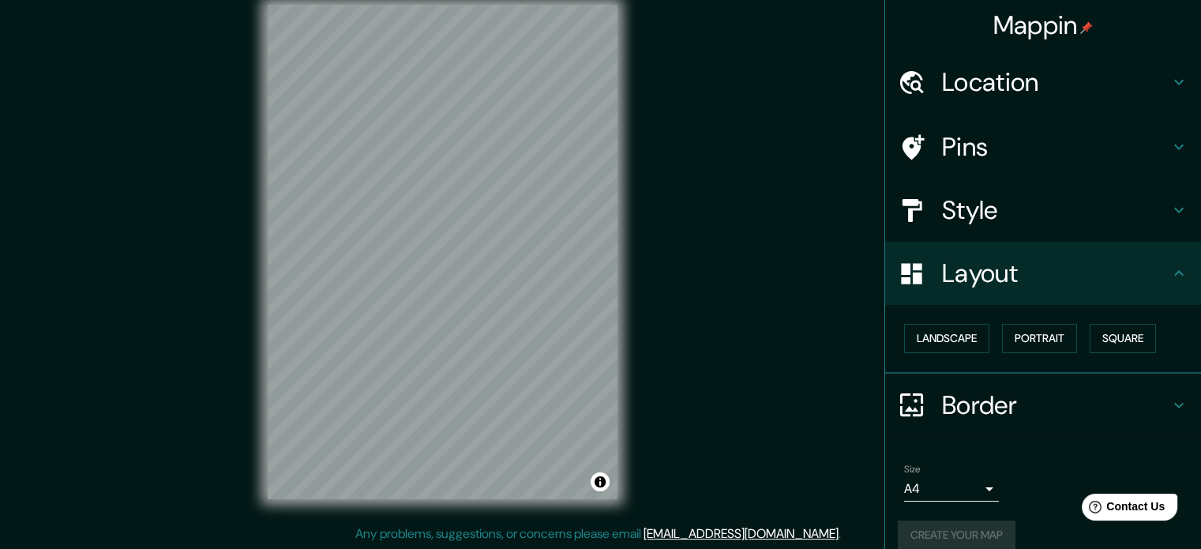
click at [1067, 464] on div "Size A4 single" at bounding box center [1043, 482] width 291 height 51
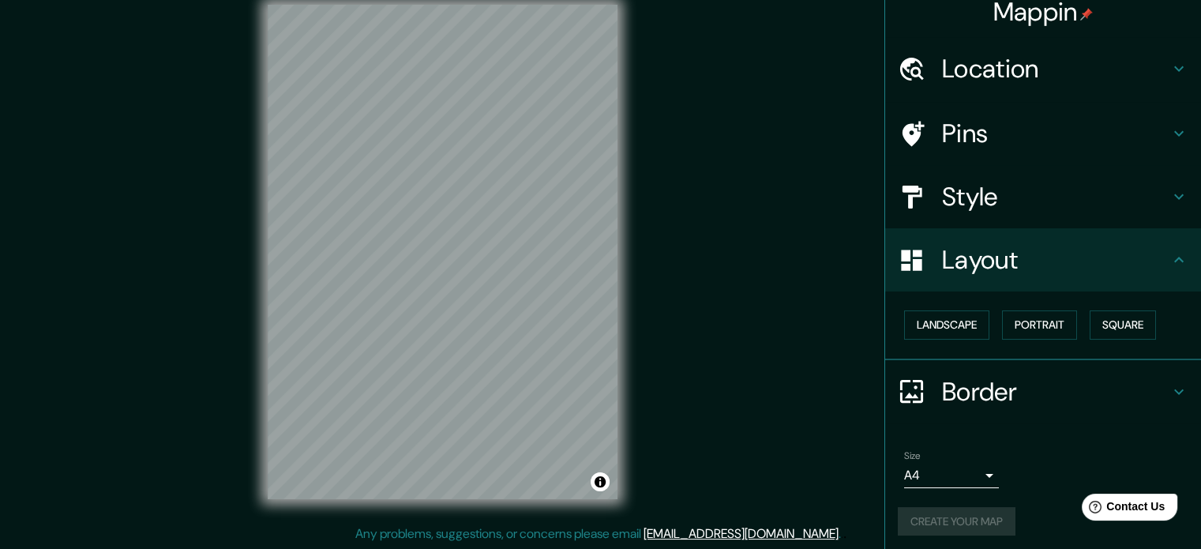
scroll to position [17, 0]
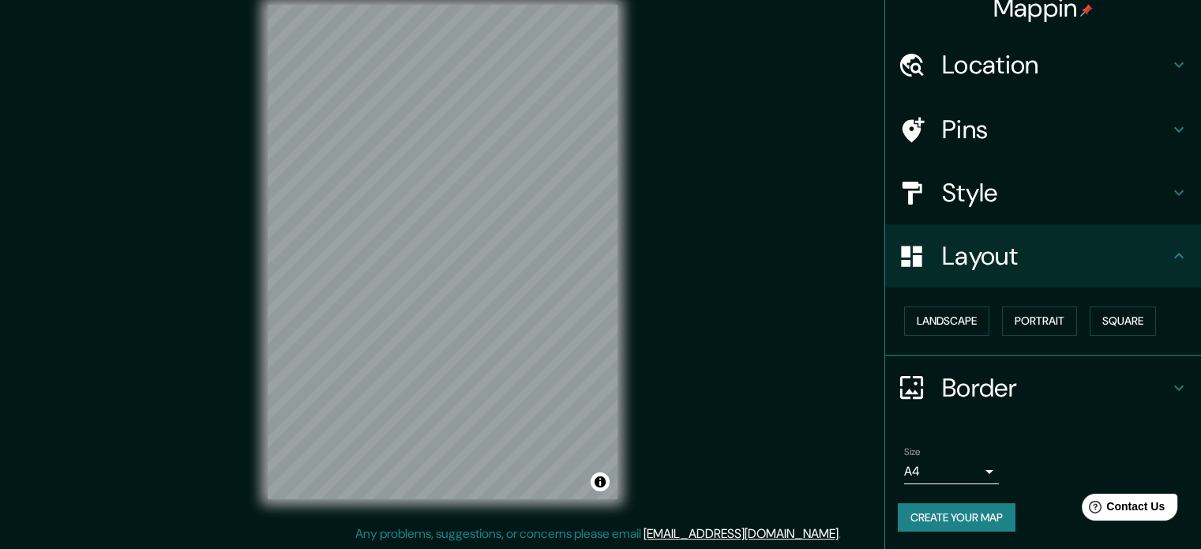
click at [1002, 56] on h4 "Location" at bounding box center [1055, 65] width 227 height 32
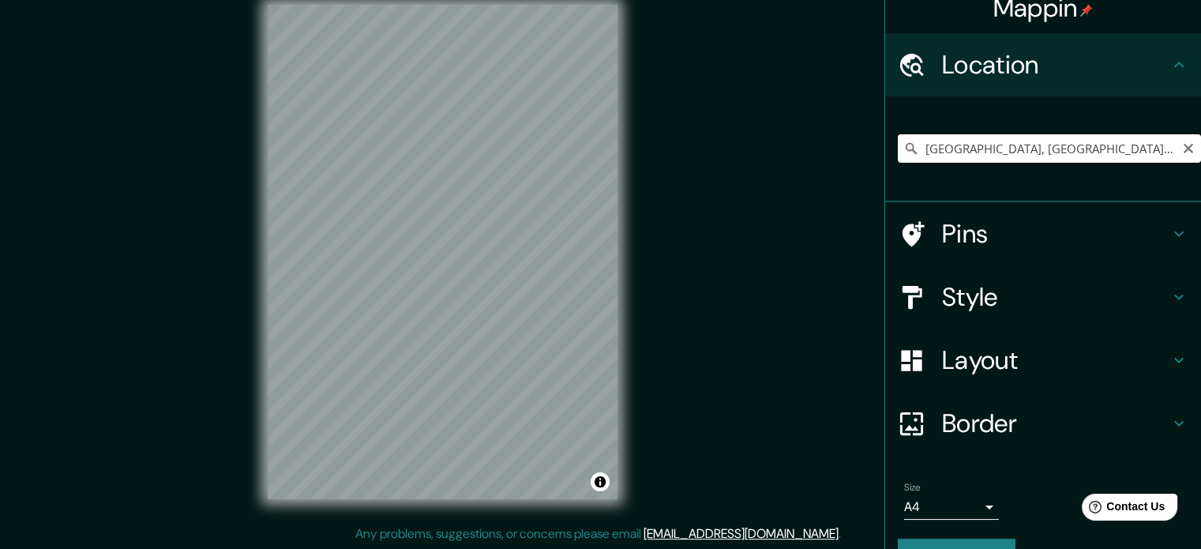
click at [1030, 147] on input "Roma, Ciudad metropolitana de Roma Capital, Italia" at bounding box center [1049, 148] width 303 height 28
click at [1182, 144] on icon "Clear" at bounding box center [1188, 148] width 13 height 13
drag, startPoint x: 1114, startPoint y: 142, endPoint x: 835, endPoint y: 160, distance: 279.3
click at [835, 160] on div "Mappin Location Brasilia, Distrito Federal, Brasil Pins Style Layout Border Cho…" at bounding box center [600, 264] width 1201 height 570
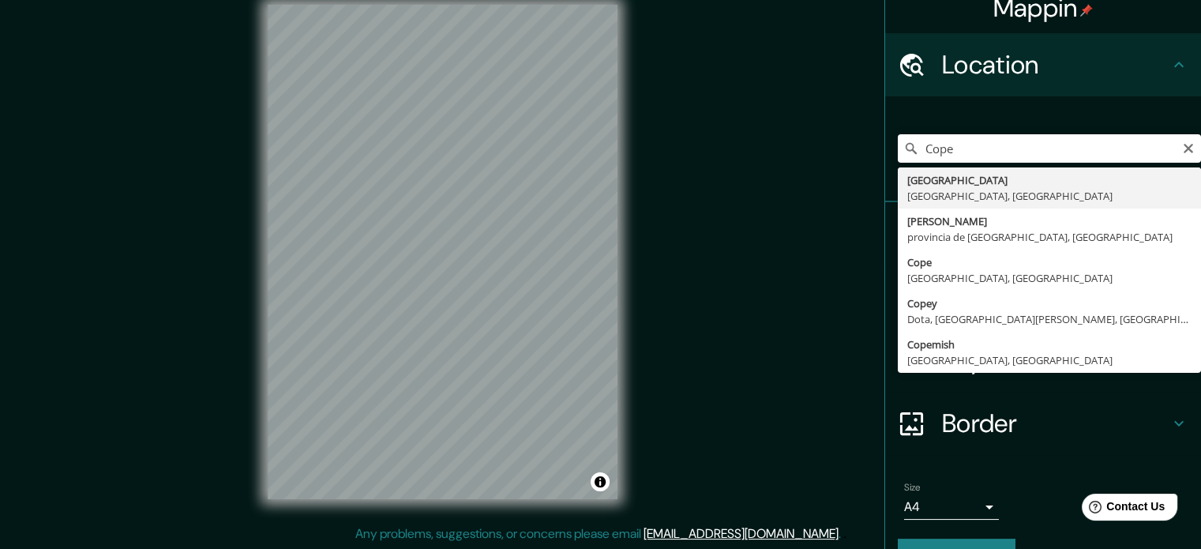
type input "Copenhague, Región Capital, Dinamarca"
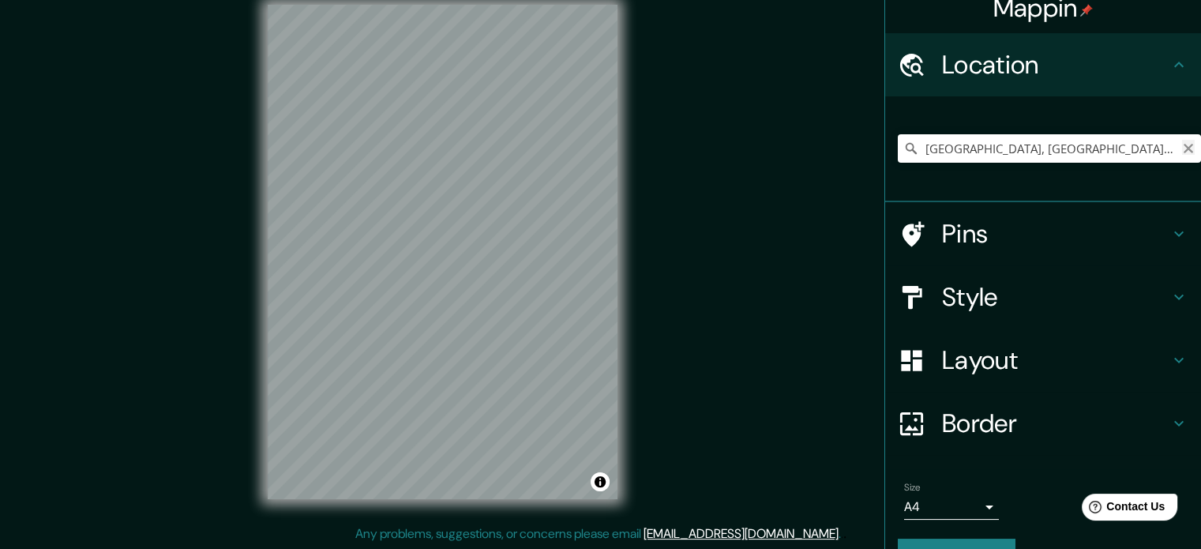
click at [1182, 148] on icon "Clear" at bounding box center [1188, 148] width 13 height 13
click at [1112, 144] on input "Pick your city or area" at bounding box center [1049, 148] width 303 height 28
click at [1052, 155] on input "Pick your city or area" at bounding box center [1049, 148] width 303 height 28
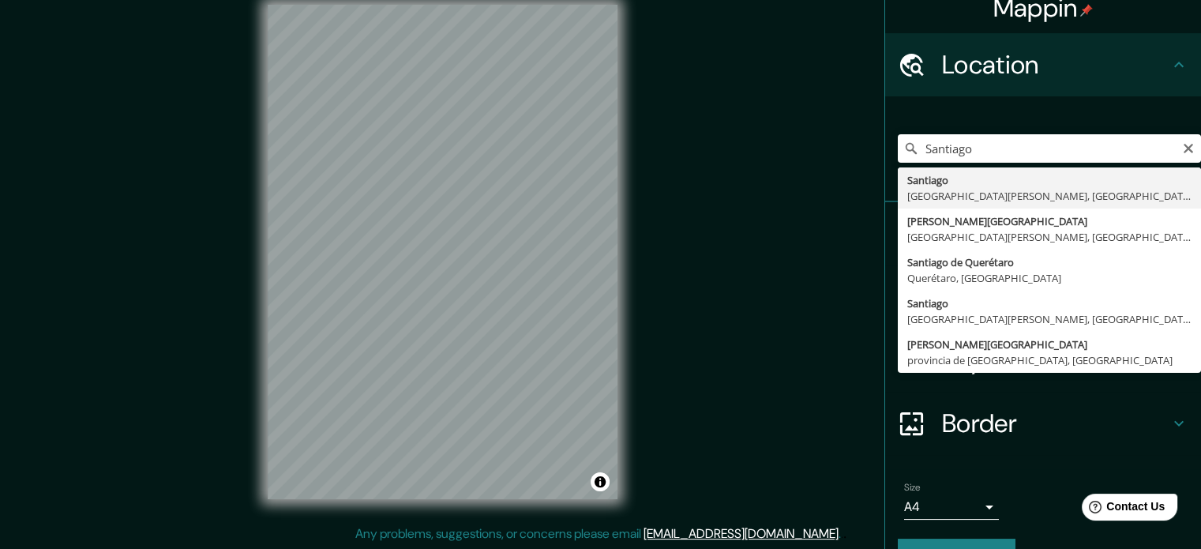
type input "Santiago, Región Metropolitana de Santiago, Chile"
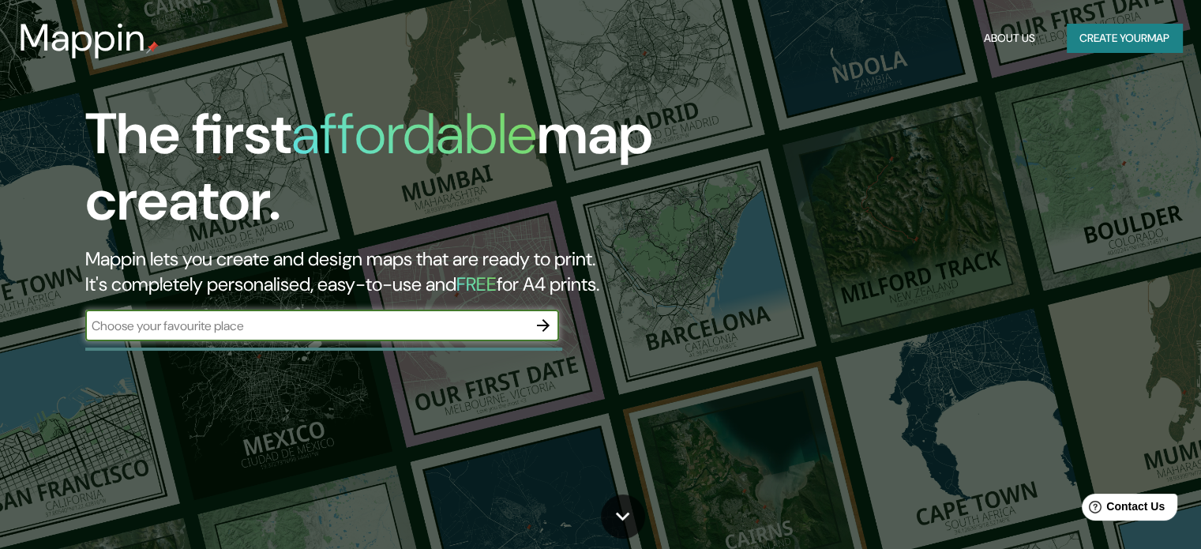
click at [1042, 224] on div "The first affordable map creator. Mappin lets you create and design maps that a…" at bounding box center [600, 274] width 1201 height 549
click at [422, 328] on input "text" at bounding box center [306, 326] width 442 height 18
click at [1138, 43] on button "Create your map" at bounding box center [1124, 38] width 115 height 29
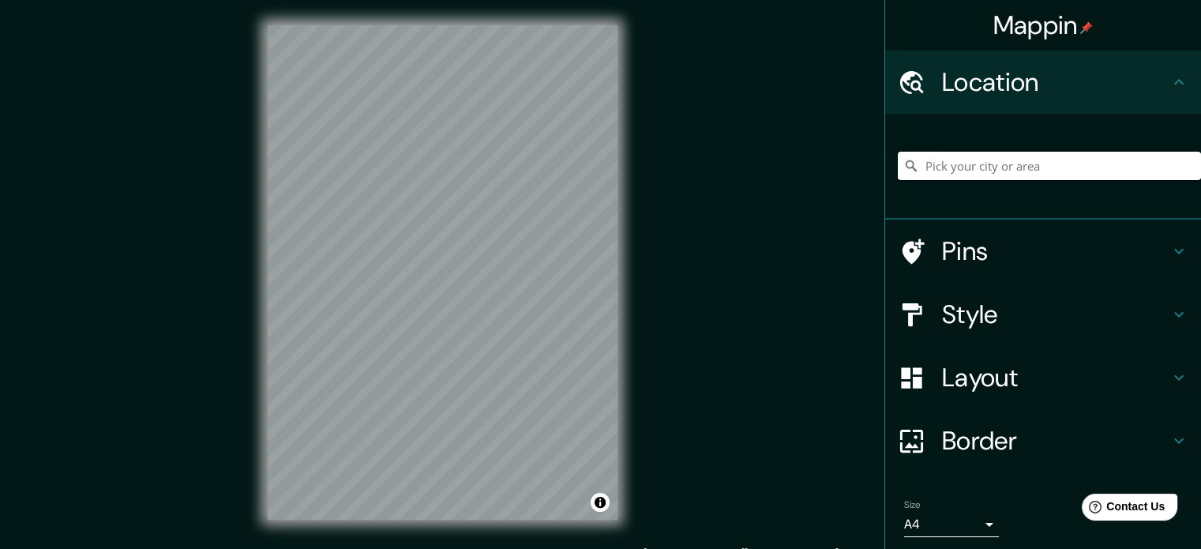
click at [1072, 174] on input "Pick your city or area" at bounding box center [1049, 166] width 303 height 28
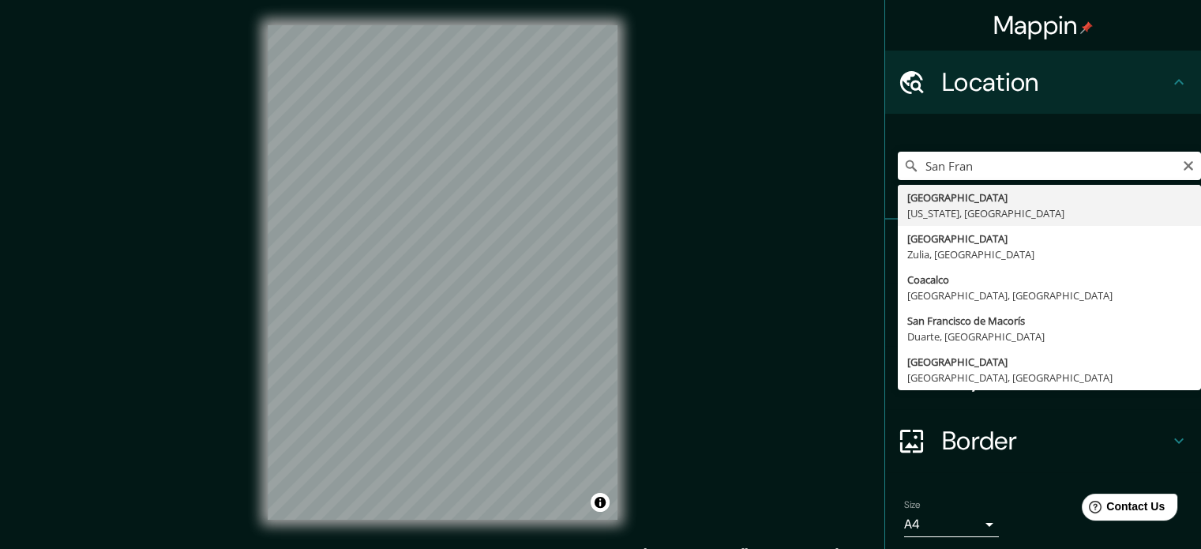
type input "[GEOGRAPHIC_DATA], [US_STATE], [GEOGRAPHIC_DATA]"
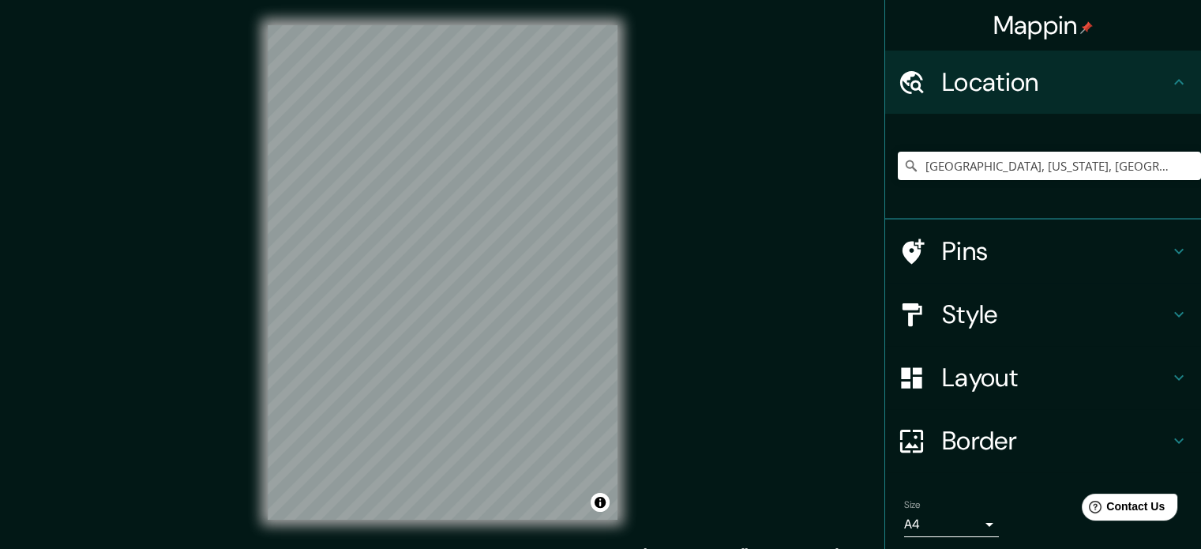
click at [1000, 321] on h4 "Style" at bounding box center [1055, 314] width 227 height 32
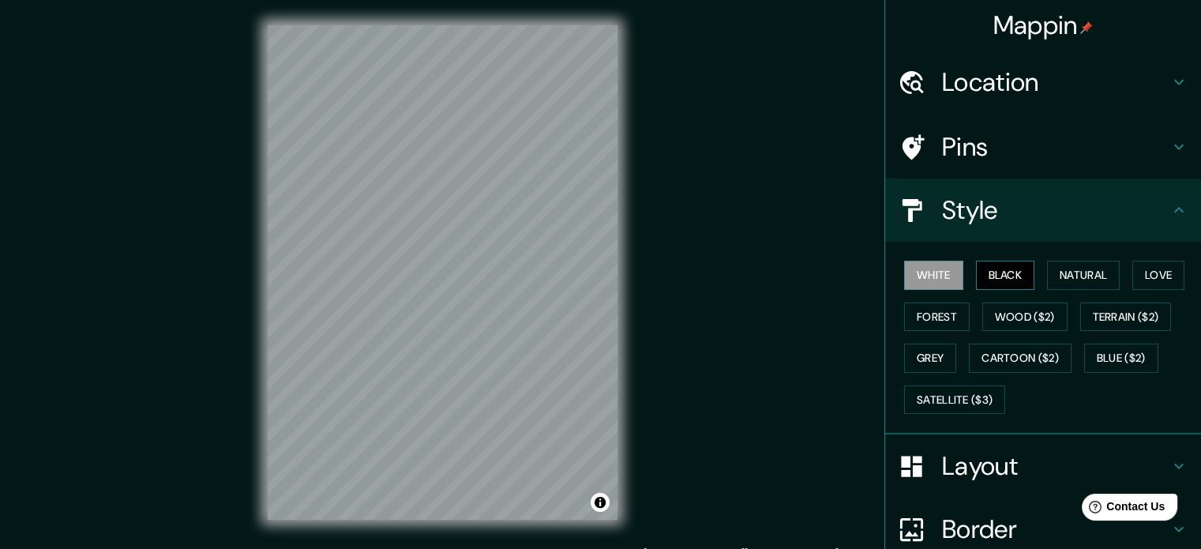
click at [996, 281] on button "Black" at bounding box center [1005, 275] width 59 height 29
click at [1062, 277] on button "Natural" at bounding box center [1083, 275] width 73 height 29
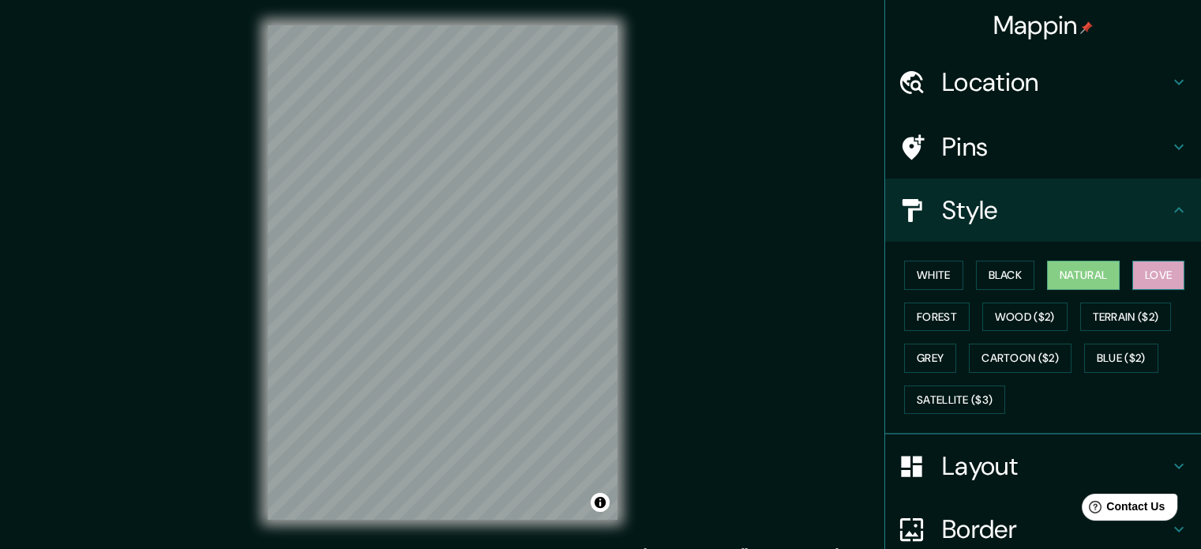
click at [1156, 275] on button "Love" at bounding box center [1158, 275] width 52 height 29
click at [938, 324] on button "Forest" at bounding box center [937, 316] width 66 height 29
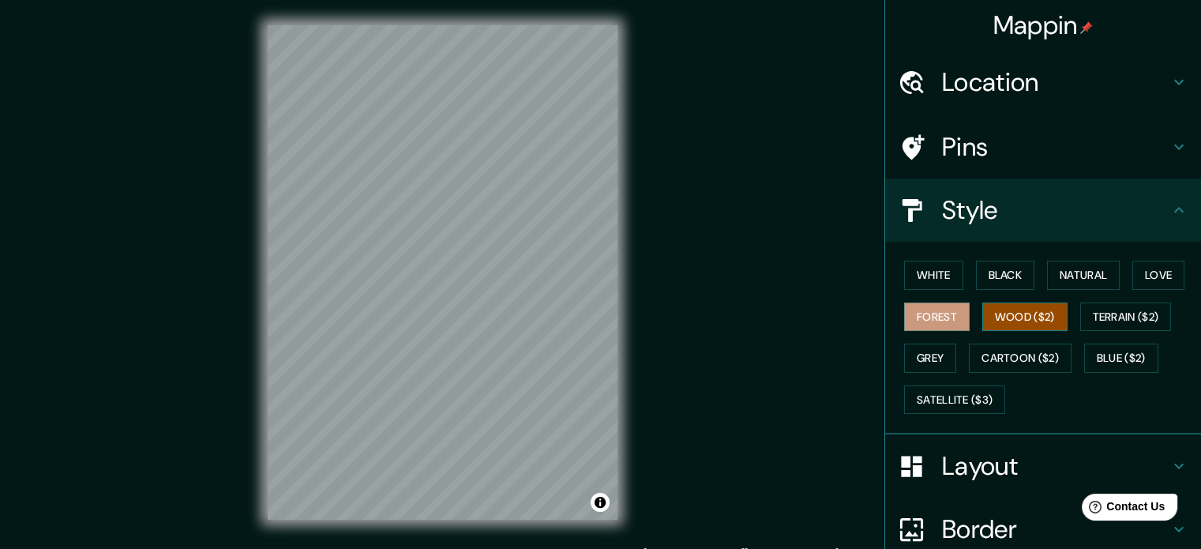
click at [982, 309] on button "Wood ($2)" at bounding box center [1024, 316] width 85 height 29
click at [1093, 312] on button "Terrain ($2)" at bounding box center [1126, 316] width 92 height 29
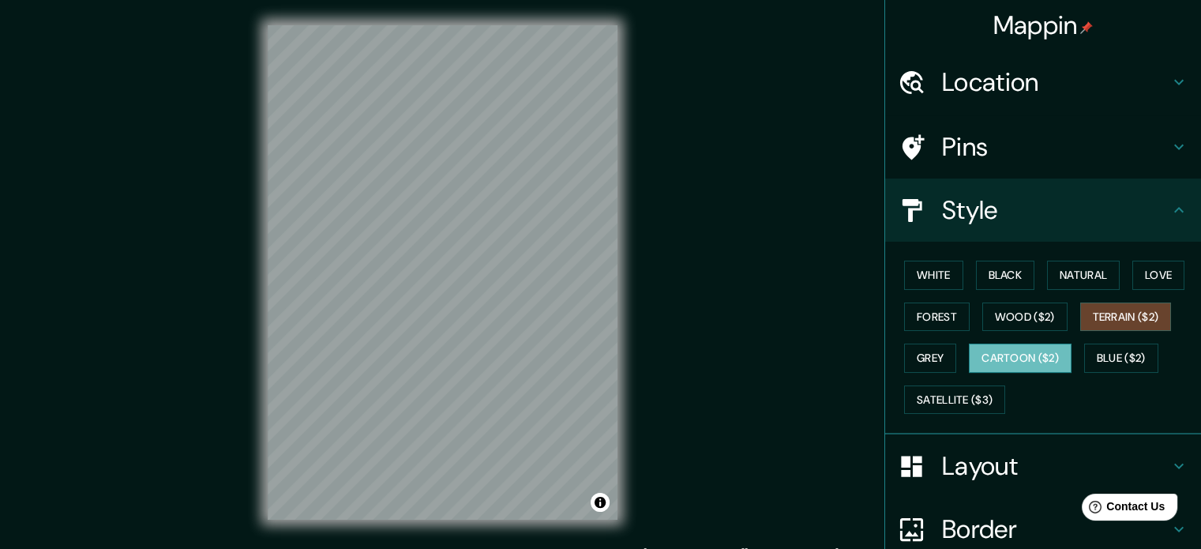
click at [1000, 353] on button "Cartoon ($2)" at bounding box center [1020, 357] width 103 height 29
click at [1020, 84] on h4 "Location" at bounding box center [1055, 82] width 227 height 32
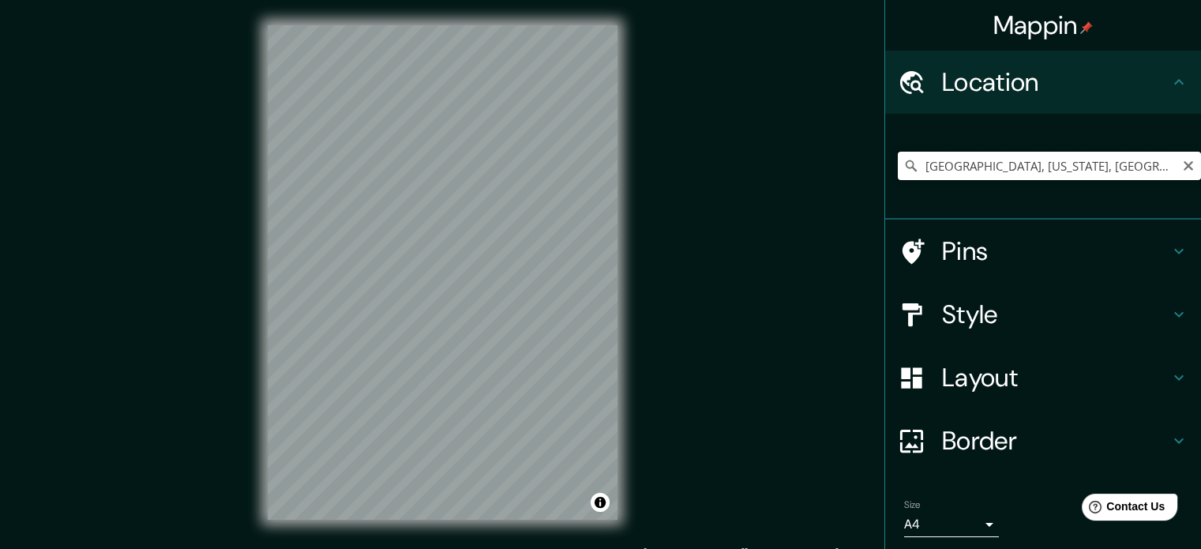
click at [1029, 160] on input "San Francisco, California, Estados Unidos" at bounding box center [1049, 166] width 303 height 28
click at [1184, 167] on icon "Clear" at bounding box center [1188, 165] width 9 height 9
click at [1131, 172] on input "Pick your city or area" at bounding box center [1049, 166] width 303 height 28
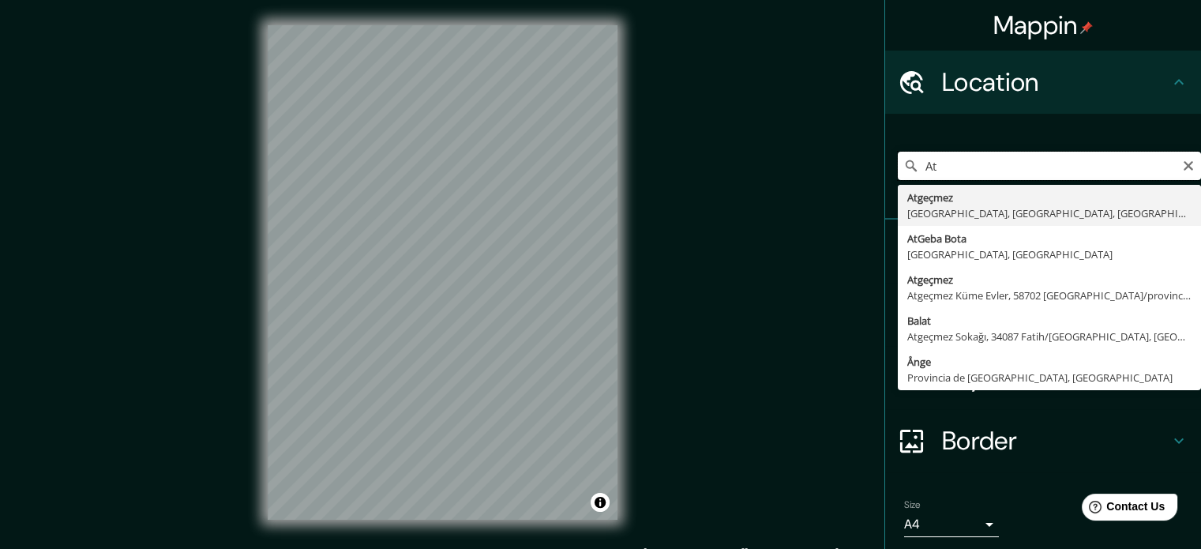
type input "A"
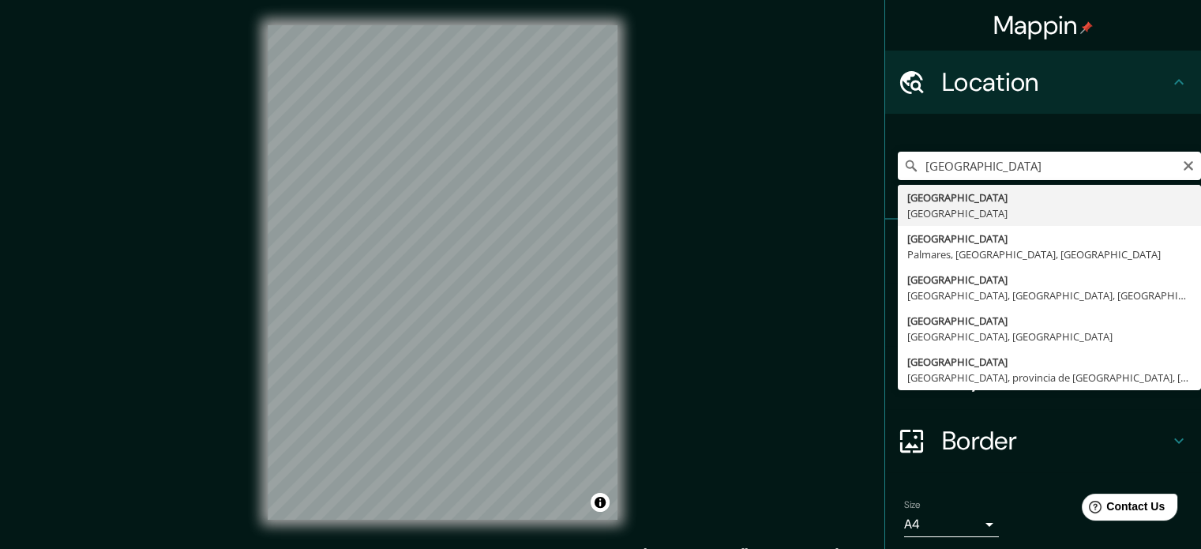
type input "Buenos Aires, Argentina"
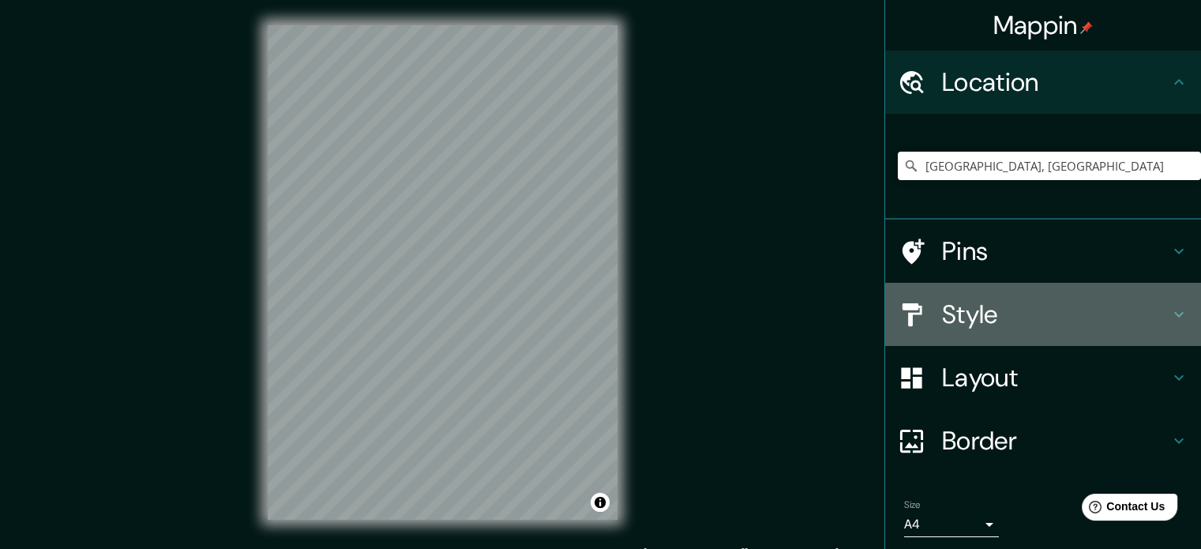
click at [1015, 300] on h4 "Style" at bounding box center [1055, 314] width 227 height 32
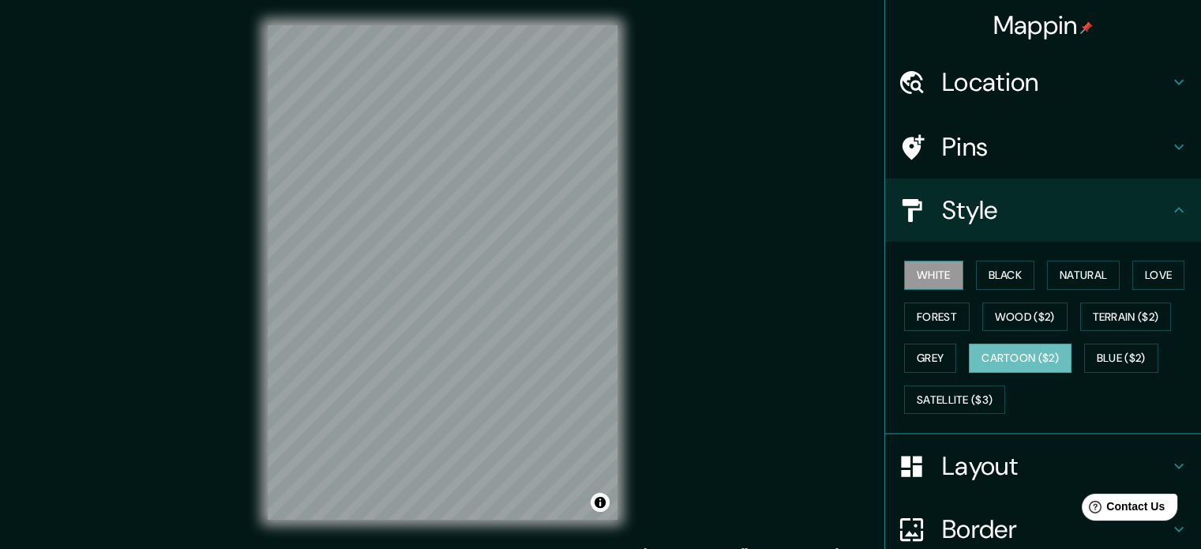
click at [932, 280] on button "White" at bounding box center [933, 275] width 59 height 29
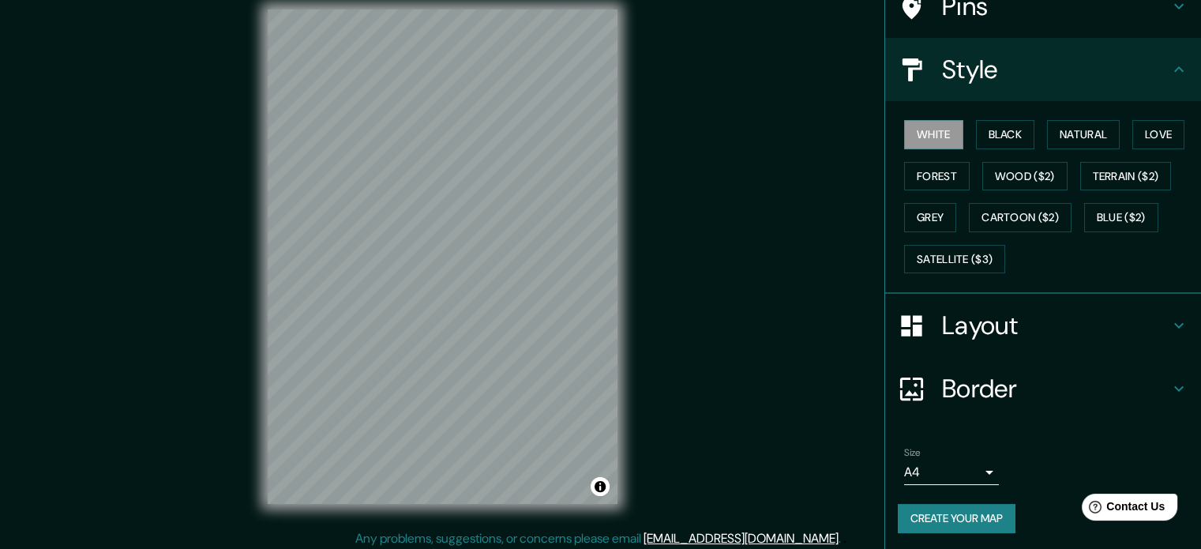
scroll to position [21, 0]
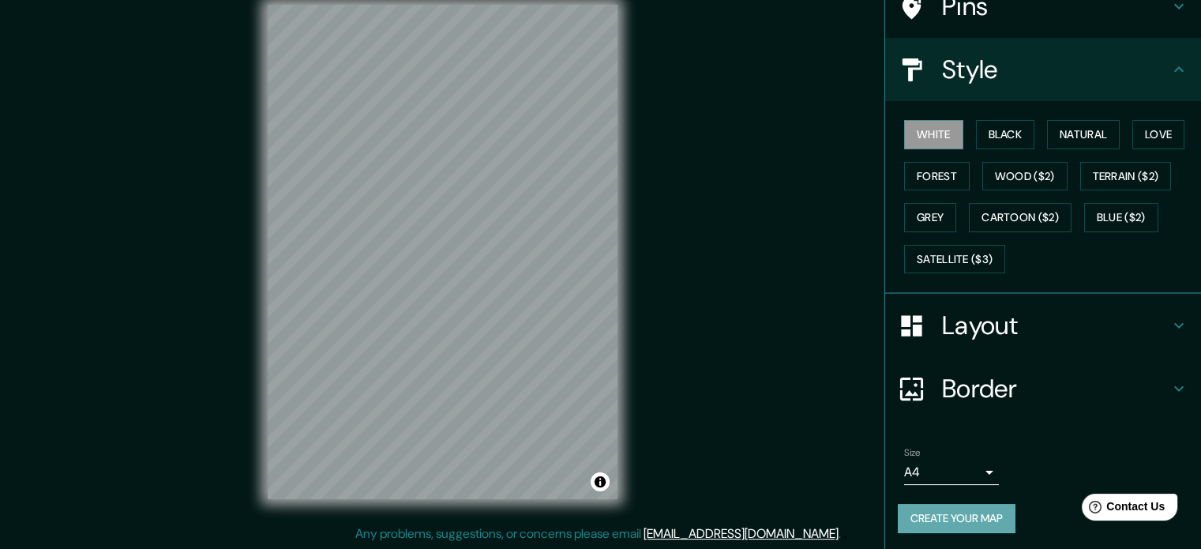
click at [977, 517] on button "Create your map" at bounding box center [957, 518] width 118 height 29
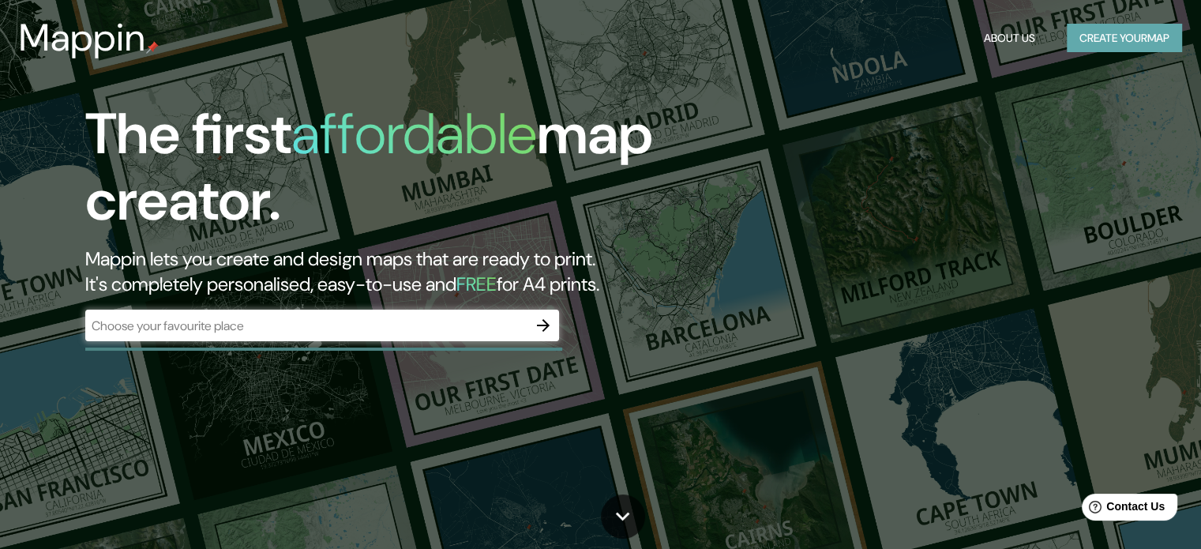
click at [1120, 31] on button "Create your map" at bounding box center [1124, 38] width 115 height 29
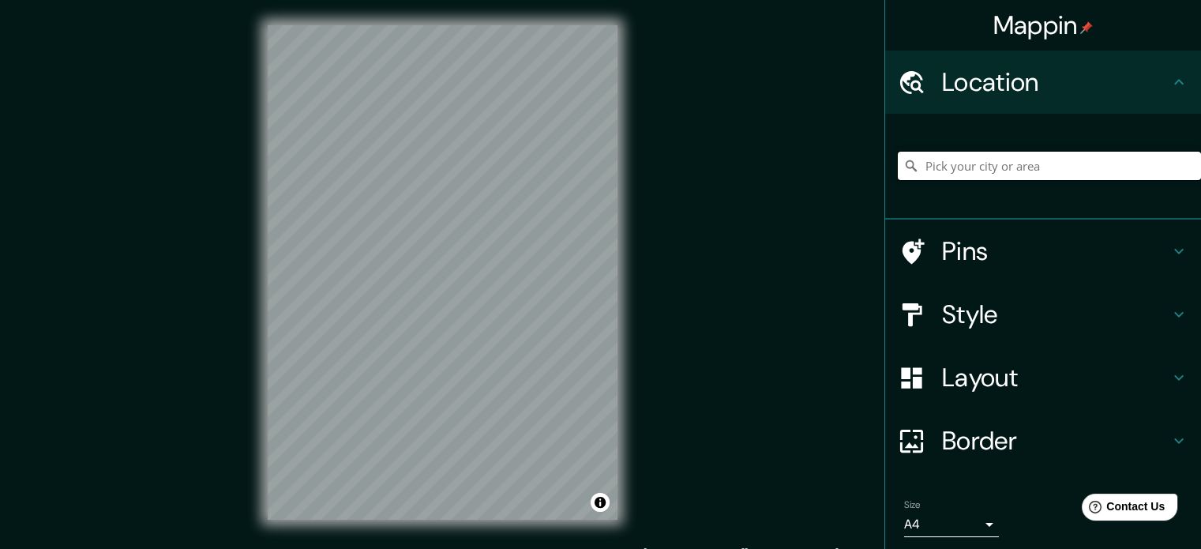
click at [965, 167] on input "Pick your city or area" at bounding box center [1049, 166] width 303 height 28
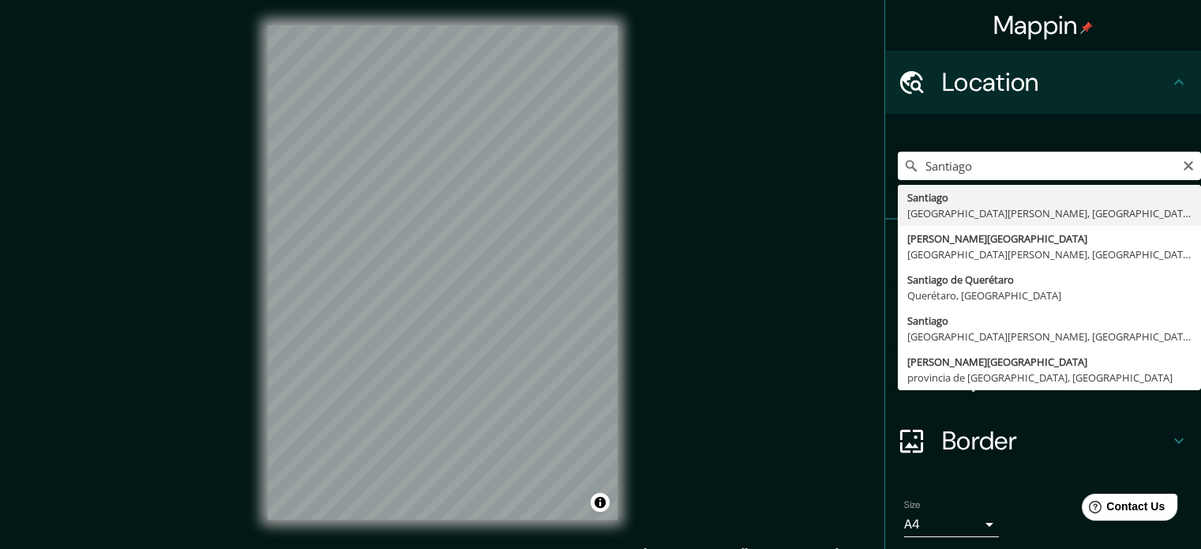
type input "[GEOGRAPHIC_DATA], [GEOGRAPHIC_DATA][PERSON_NAME], [GEOGRAPHIC_DATA]"
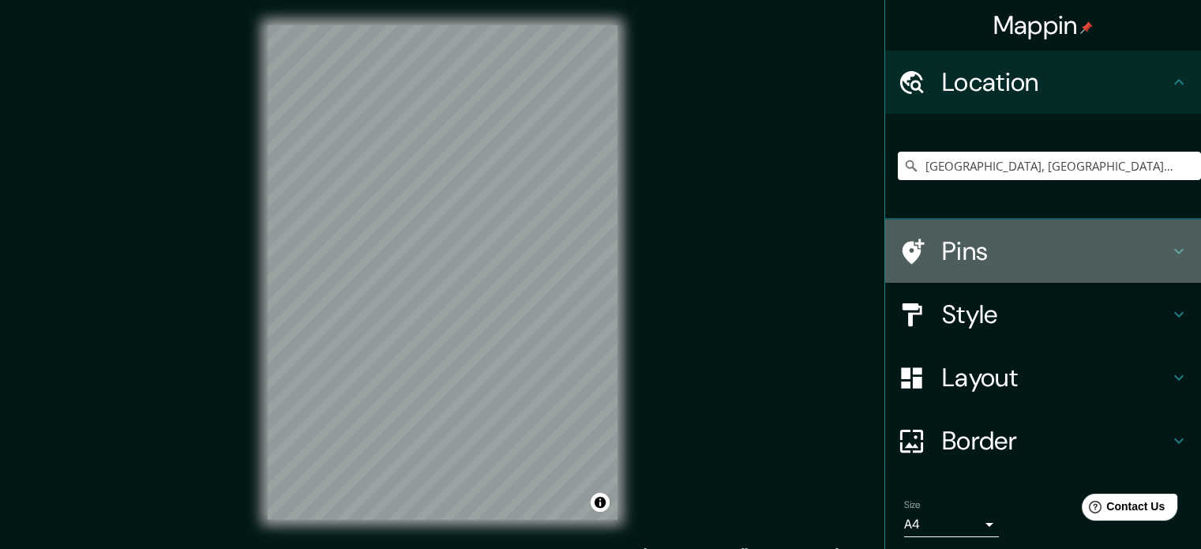
click at [1169, 249] on icon at bounding box center [1178, 251] width 19 height 19
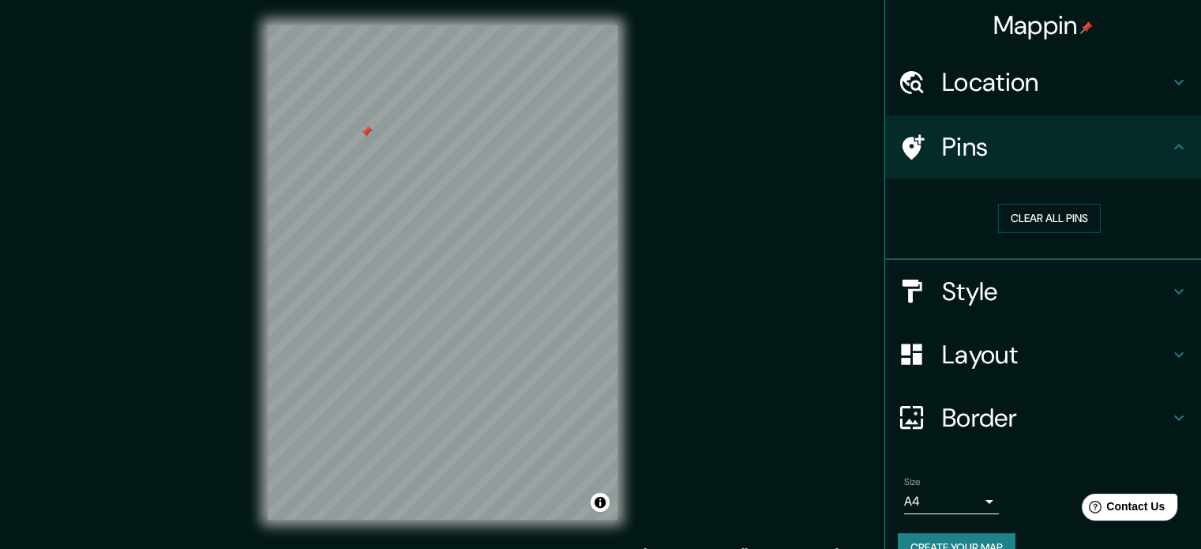
click at [370, 130] on div at bounding box center [366, 132] width 13 height 13
click at [1048, 214] on button "Clear all pins" at bounding box center [1049, 218] width 103 height 29
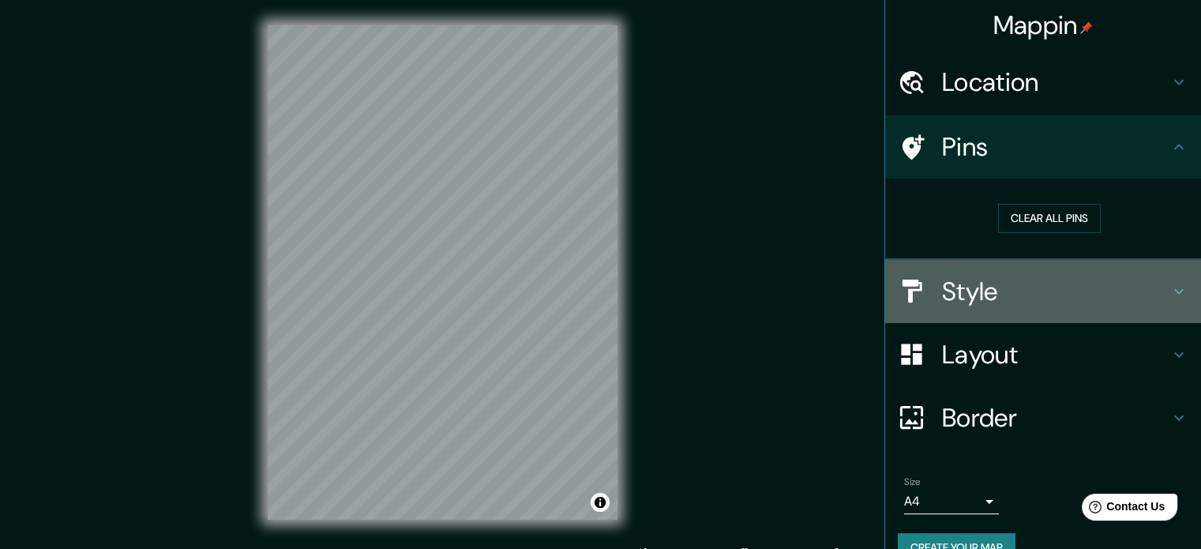
click at [1169, 295] on icon at bounding box center [1178, 291] width 19 height 19
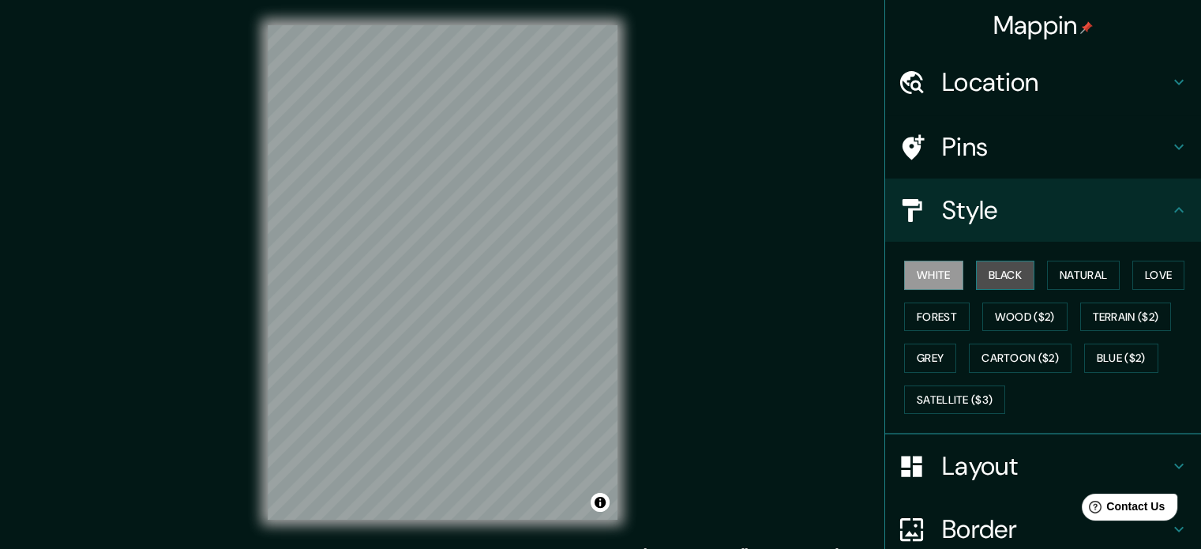
click at [988, 268] on button "Black" at bounding box center [1005, 275] width 59 height 29
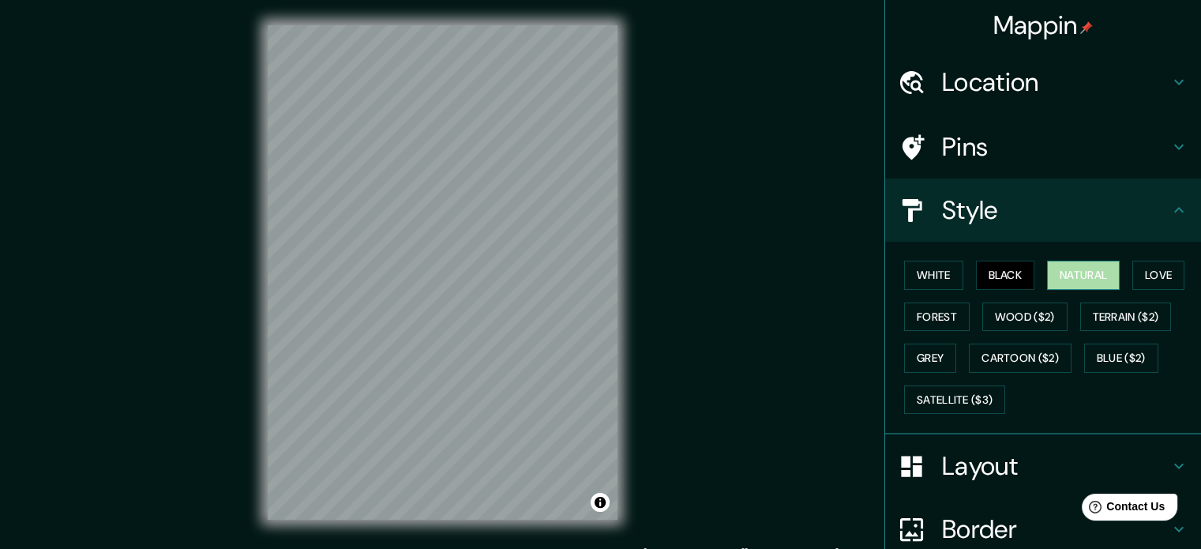
click at [1058, 272] on button "Natural" at bounding box center [1083, 275] width 73 height 29
click at [1153, 277] on button "Love" at bounding box center [1158, 275] width 52 height 29
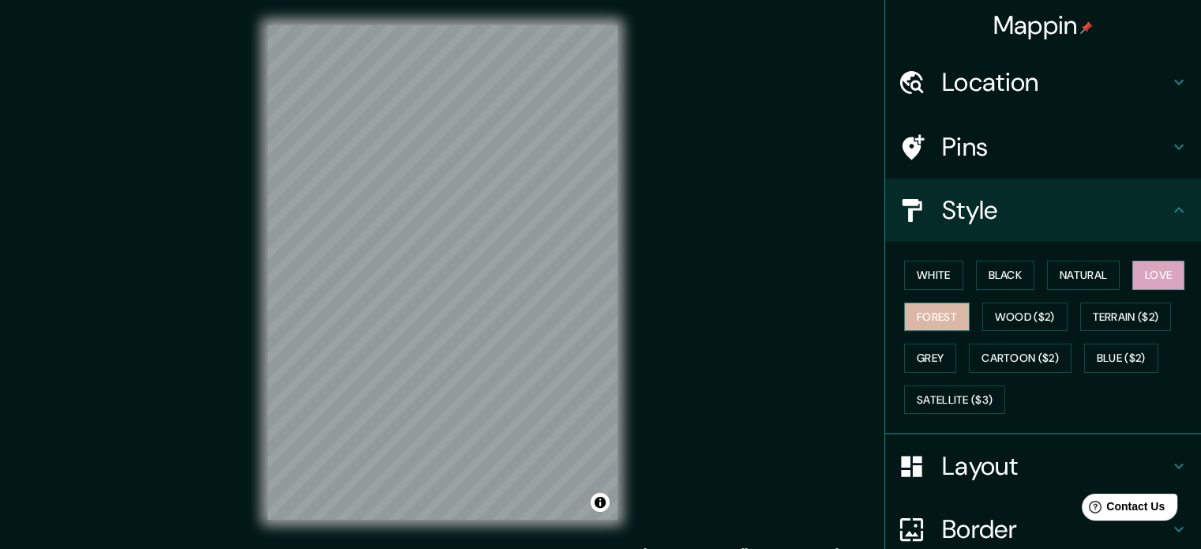
click at [931, 315] on button "Forest" at bounding box center [937, 316] width 66 height 29
click at [996, 313] on button "Wood ($2)" at bounding box center [1024, 316] width 85 height 29
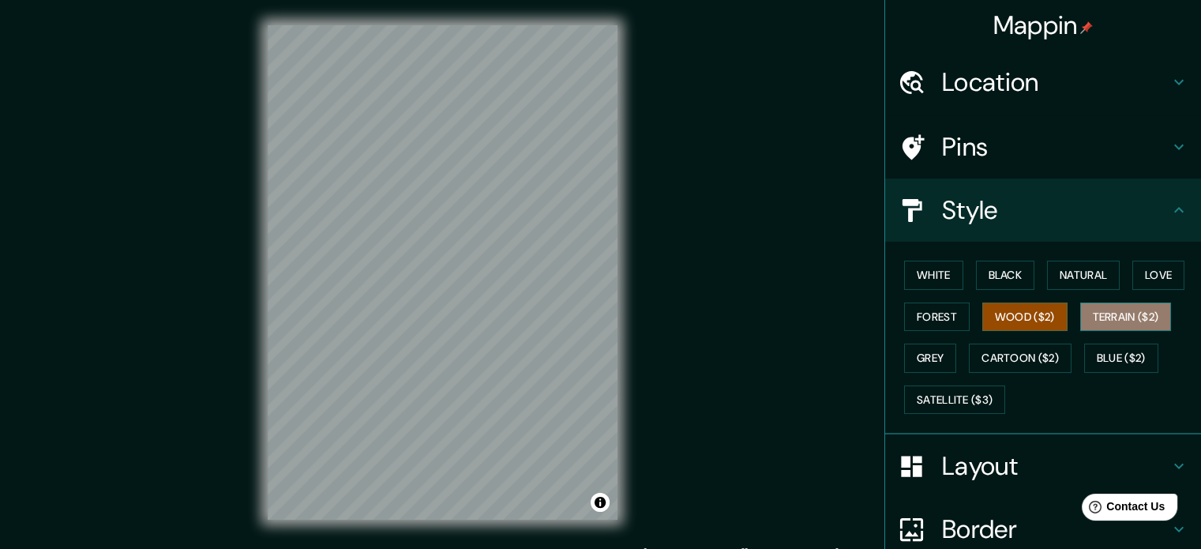
click at [1124, 314] on button "Terrain ($2)" at bounding box center [1126, 316] width 92 height 29
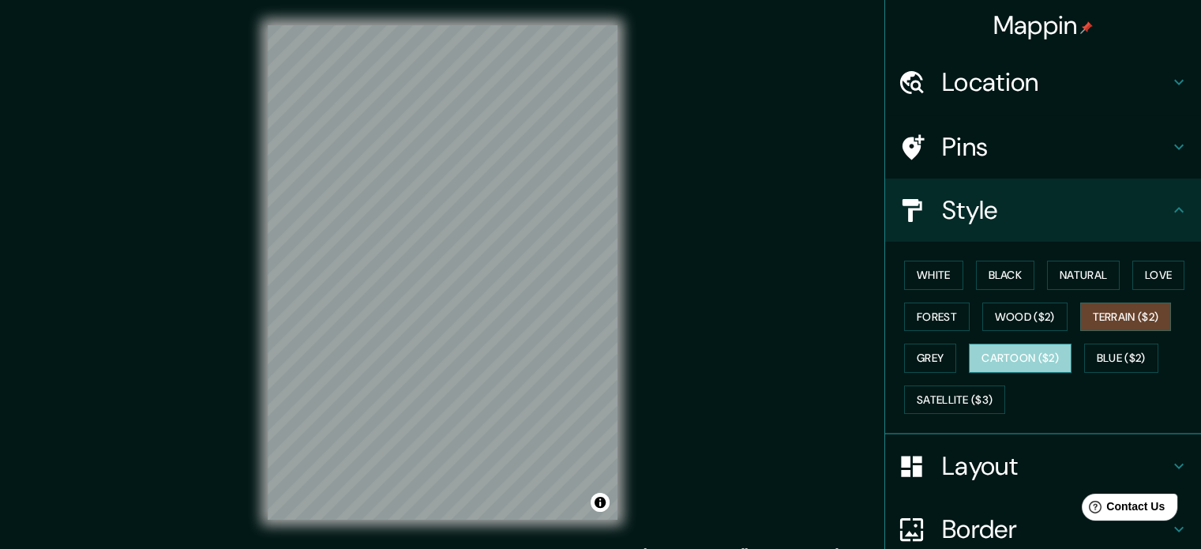
click at [998, 355] on button "Cartoon ($2)" at bounding box center [1020, 357] width 103 height 29
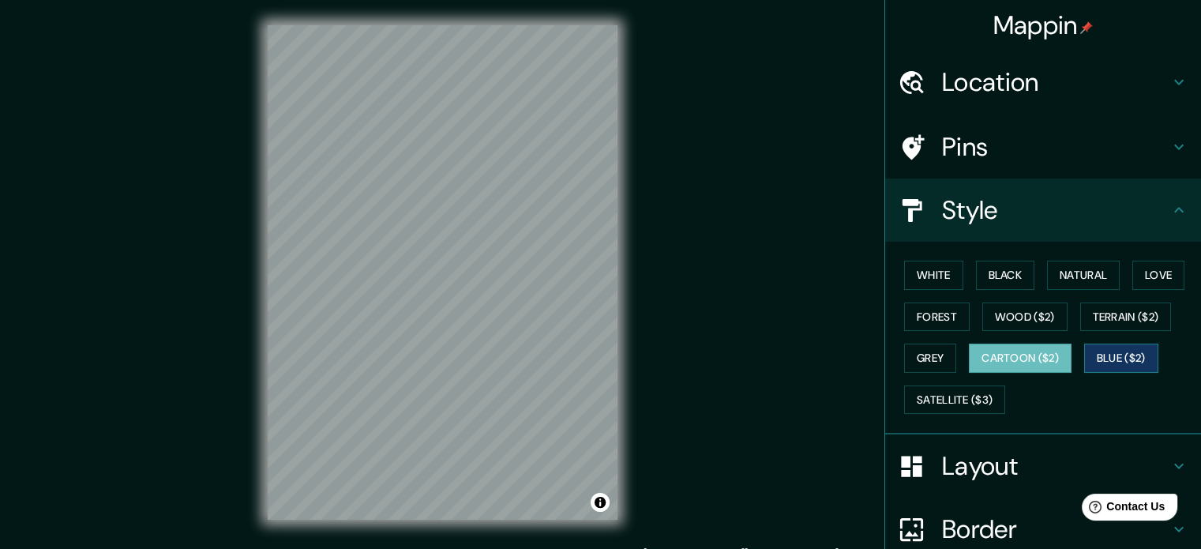
click at [1127, 353] on button "Blue ($2)" at bounding box center [1121, 357] width 74 height 29
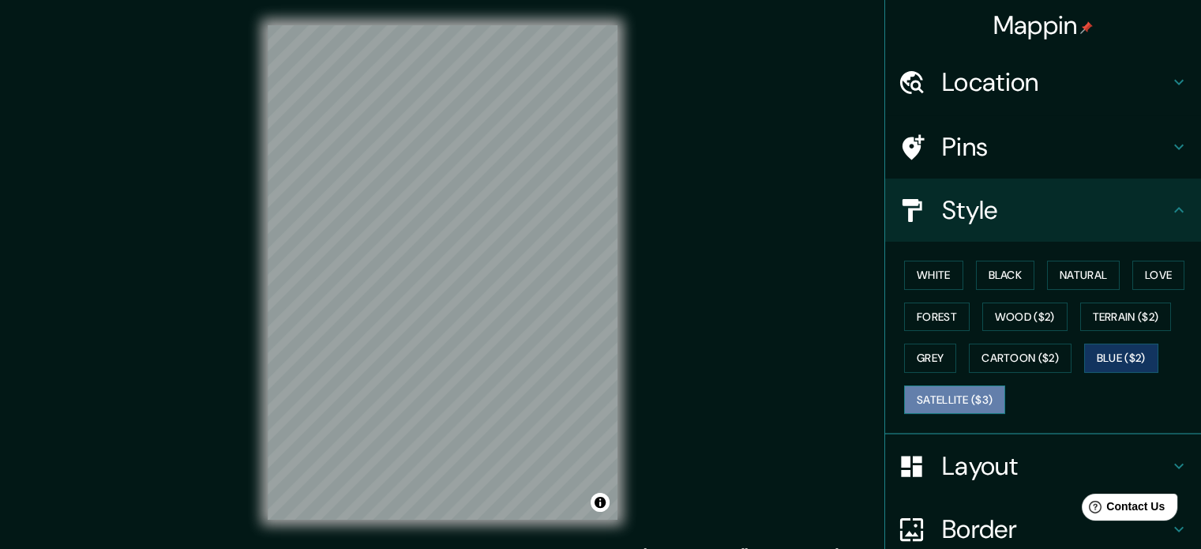
click at [964, 390] on button "Satellite ($3)" at bounding box center [954, 399] width 101 height 29
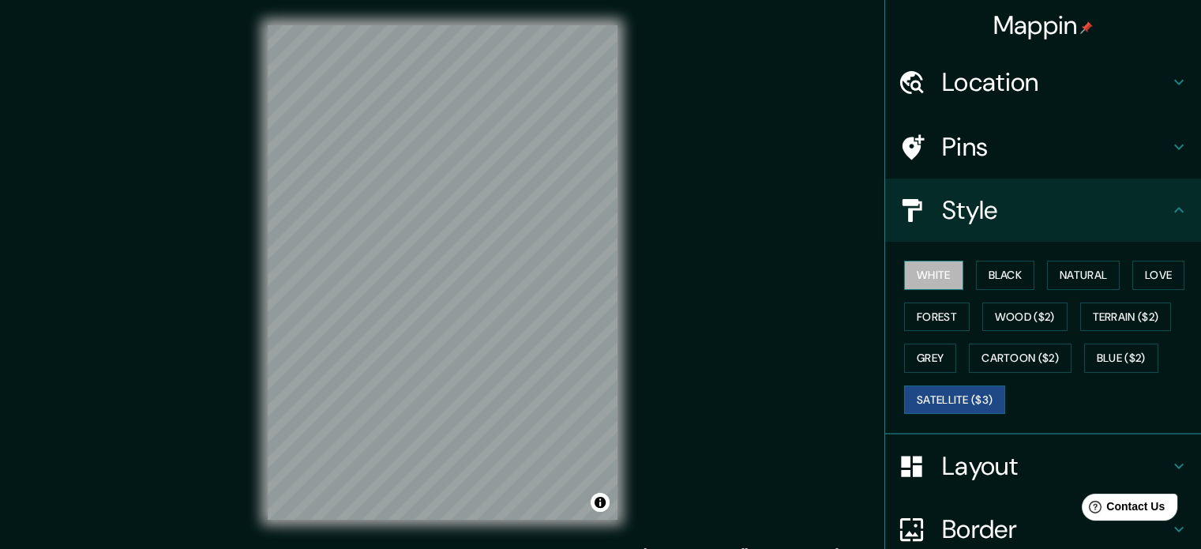
click at [928, 271] on button "White" at bounding box center [933, 275] width 59 height 29
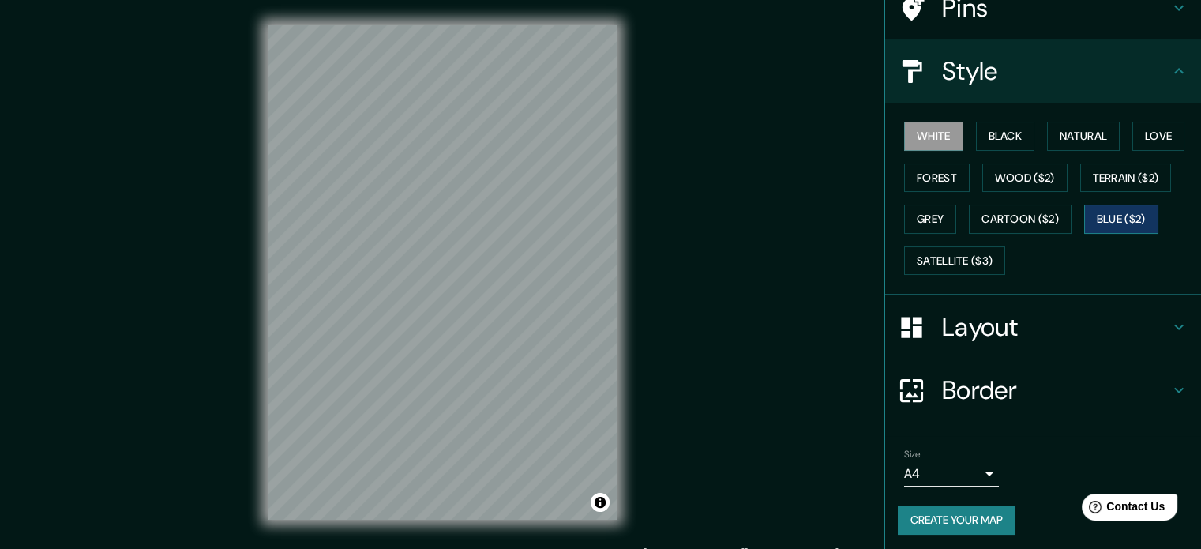
scroll to position [141, 0]
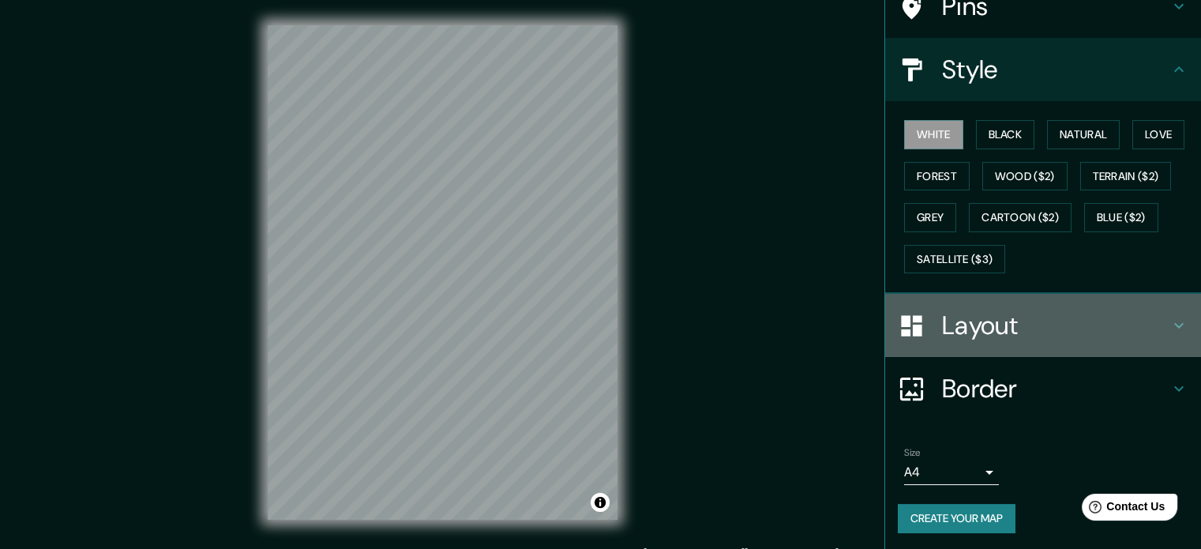
click at [1073, 327] on h4 "Layout" at bounding box center [1055, 326] width 227 height 32
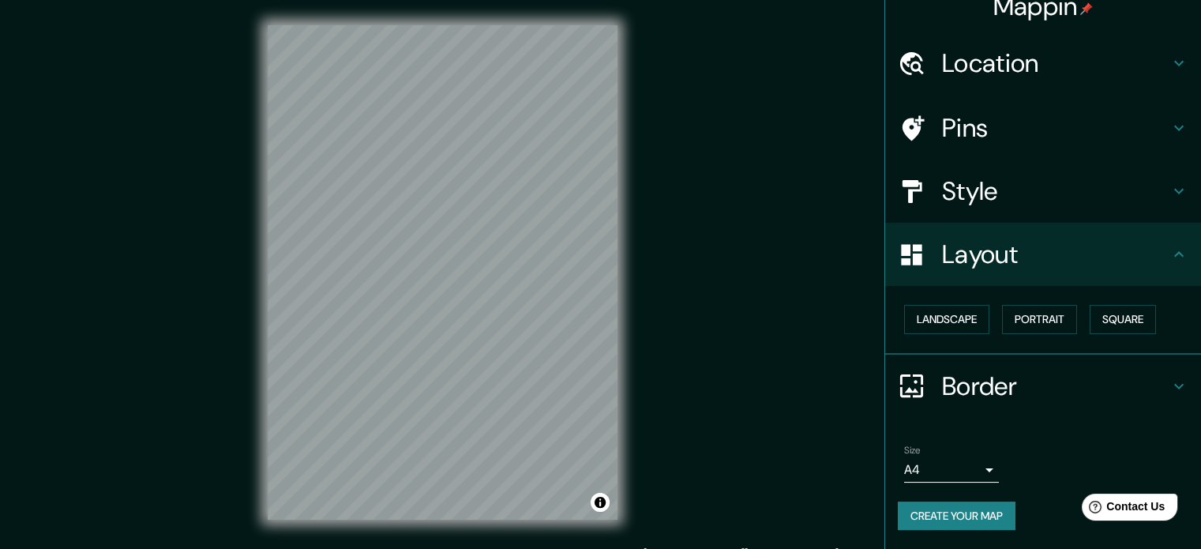
scroll to position [17, 0]
click at [929, 321] on button "Landscape" at bounding box center [946, 320] width 85 height 29
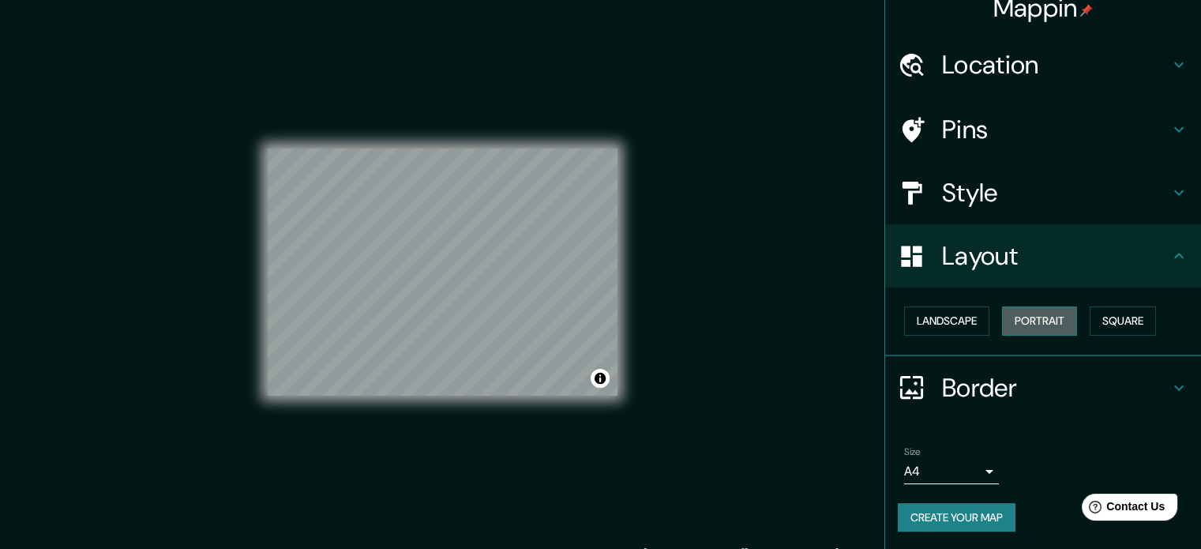
click at [1036, 309] on button "Portrait" at bounding box center [1039, 320] width 75 height 29
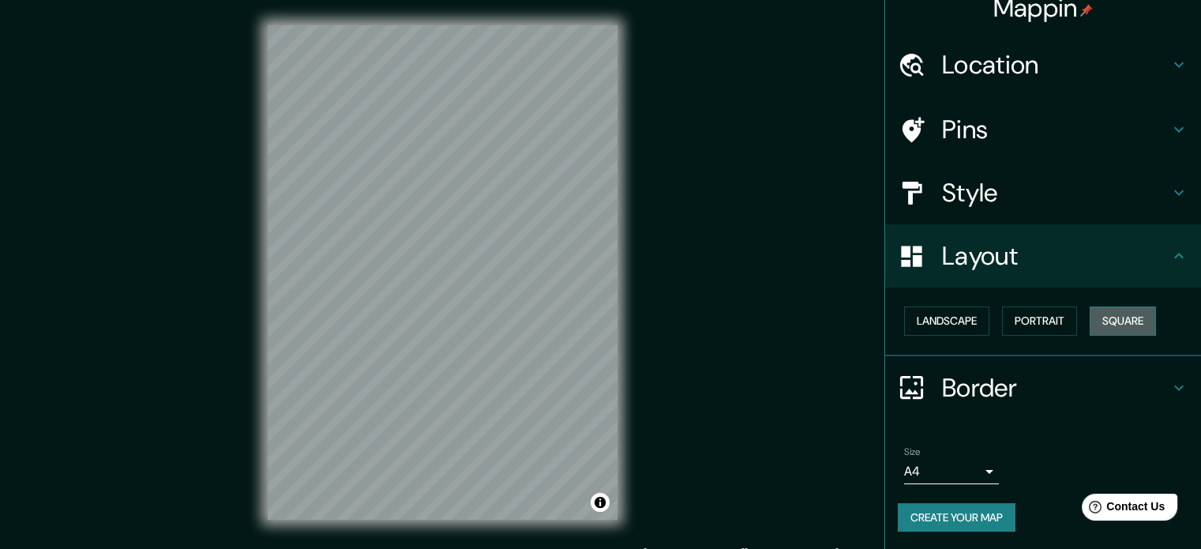
click at [1127, 325] on button "Square" at bounding box center [1123, 320] width 66 height 29
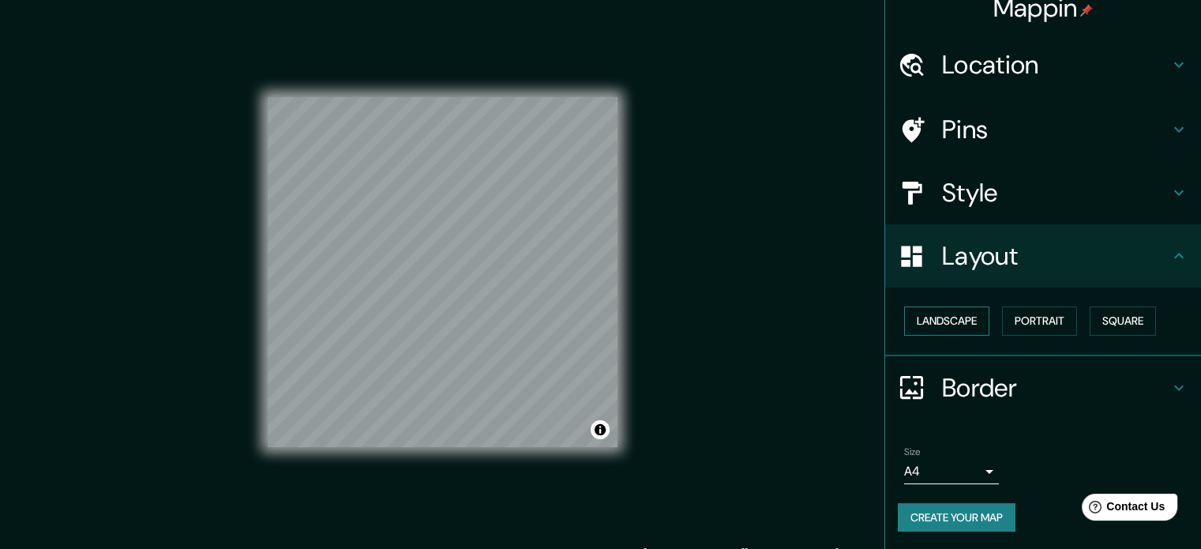
click at [962, 322] on button "Landscape" at bounding box center [946, 320] width 85 height 29
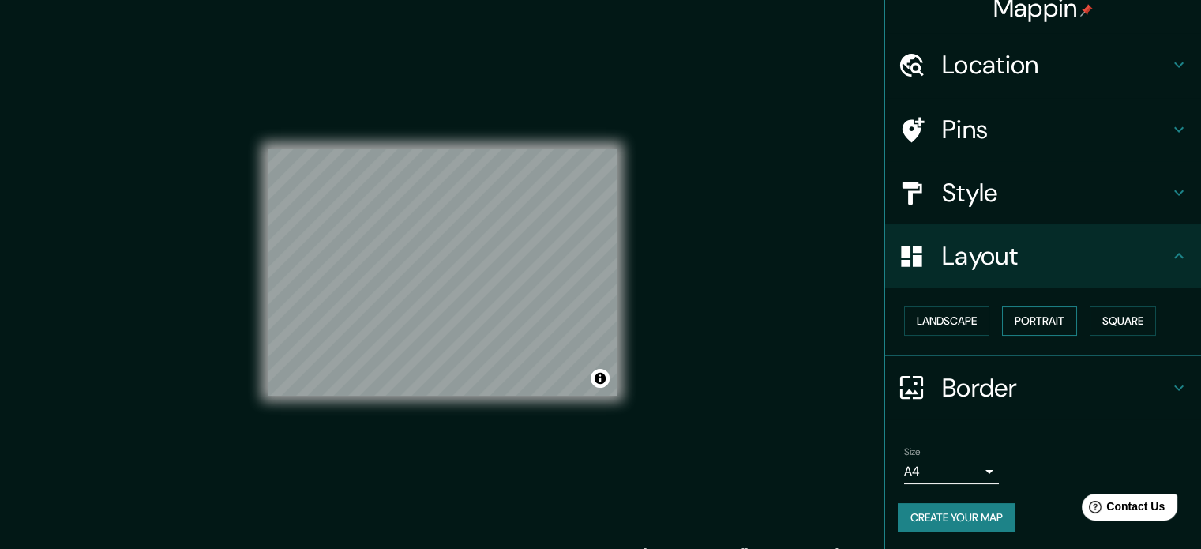
click at [1045, 315] on button "Portrait" at bounding box center [1039, 320] width 75 height 29
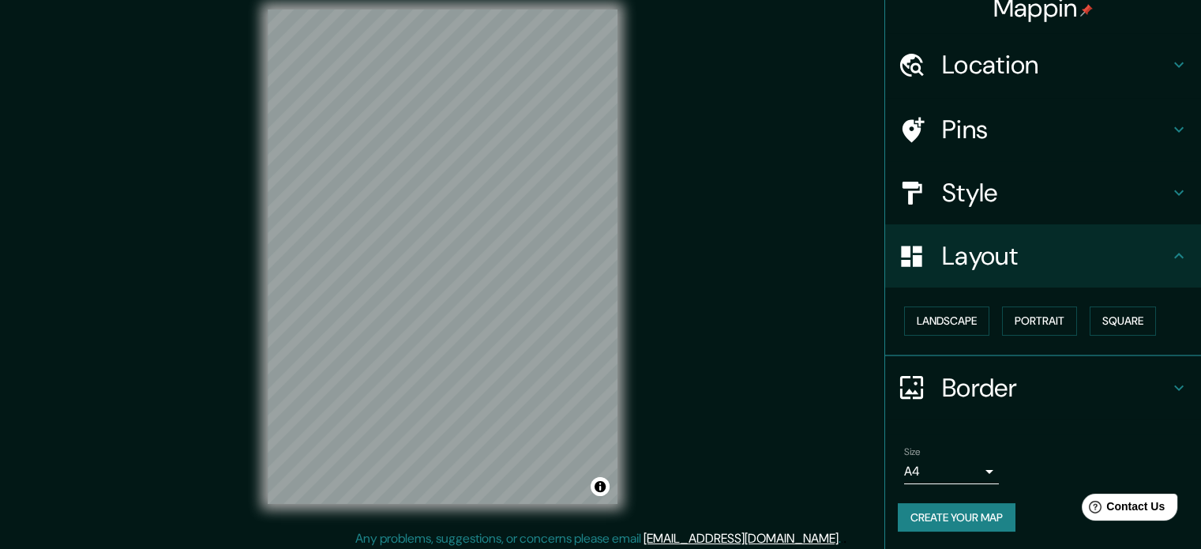
scroll to position [21, 0]
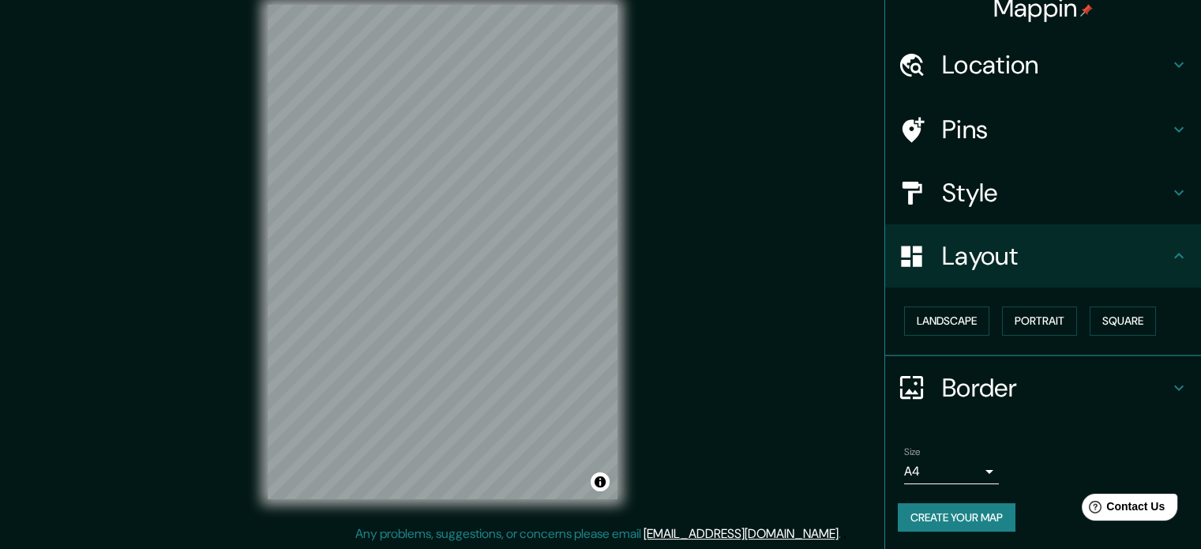
click at [1153, 385] on h4 "Border" at bounding box center [1055, 388] width 227 height 32
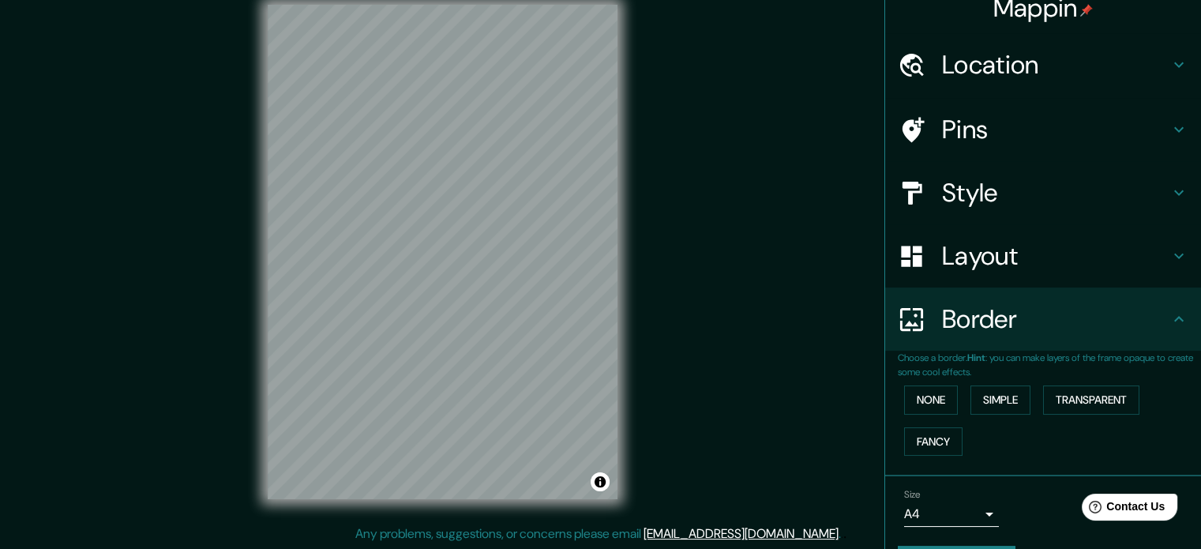
scroll to position [60, 0]
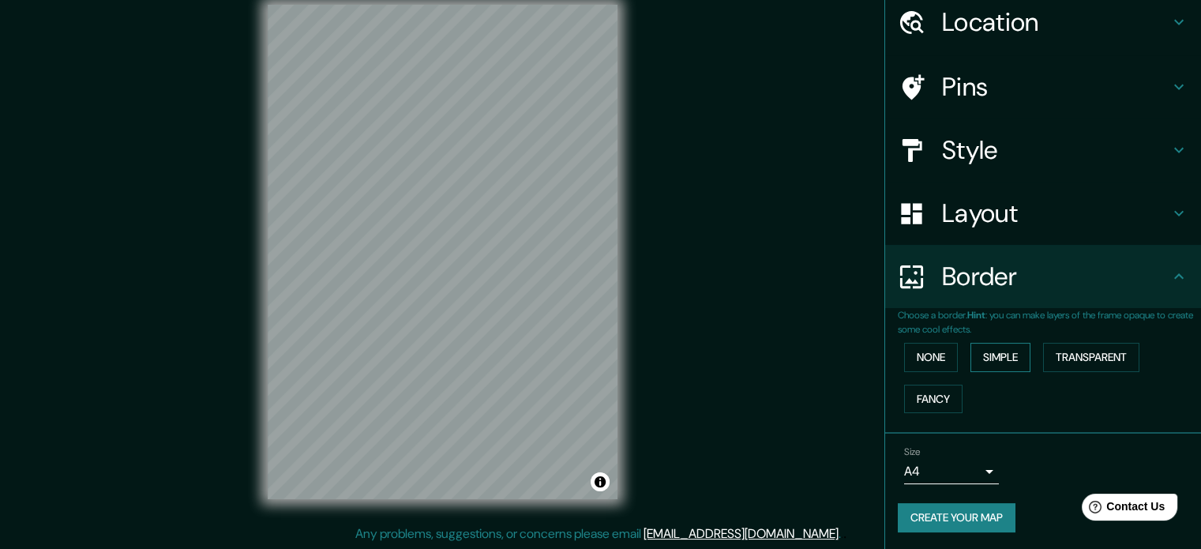
click at [986, 356] on button "Simple" at bounding box center [1000, 357] width 60 height 29
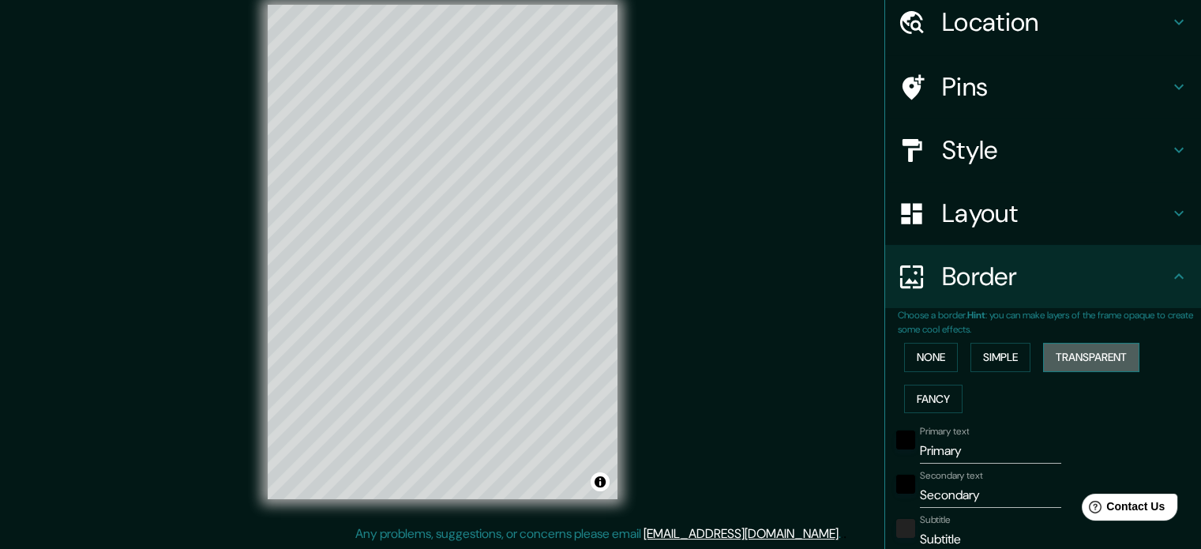
click at [1086, 359] on button "Transparent" at bounding box center [1091, 357] width 96 height 29
click at [910, 388] on button "Fancy" at bounding box center [933, 399] width 58 height 29
click at [989, 364] on button "Simple" at bounding box center [1000, 357] width 60 height 29
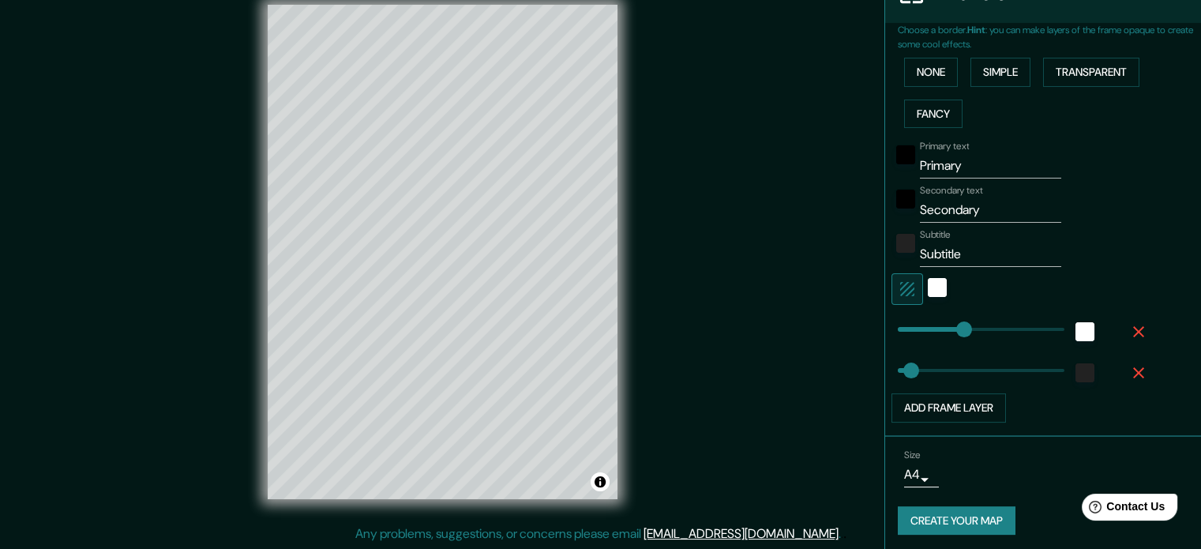
scroll to position [347, 0]
drag, startPoint x: 976, startPoint y: 160, endPoint x: 889, endPoint y: 160, distance: 86.9
click at [891, 160] on div "Primary text Primary" at bounding box center [1020, 157] width 259 height 38
type input "177"
type input "35"
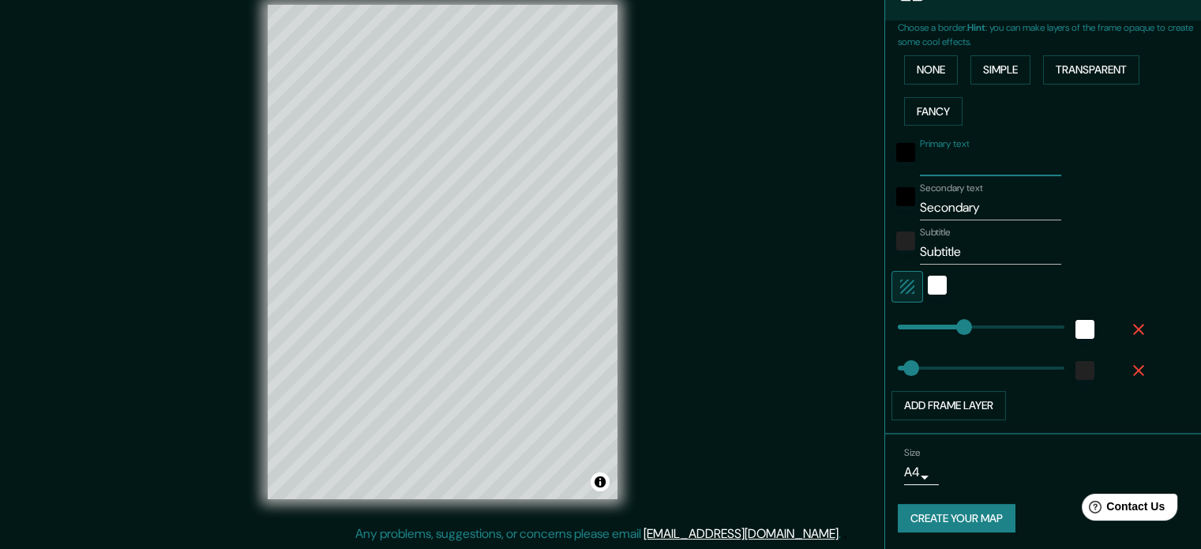
type input "R"
type input "177"
type input "35"
type input "Ro"
type input "177"
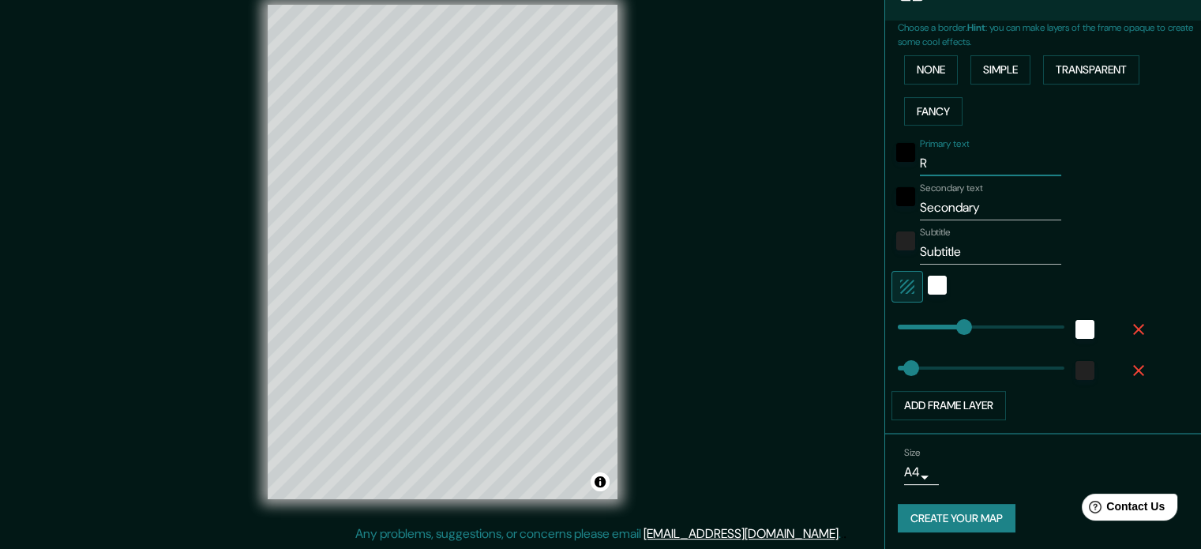
type input "35"
type input "Rom"
type input "177"
type input "35"
type input "Roma"
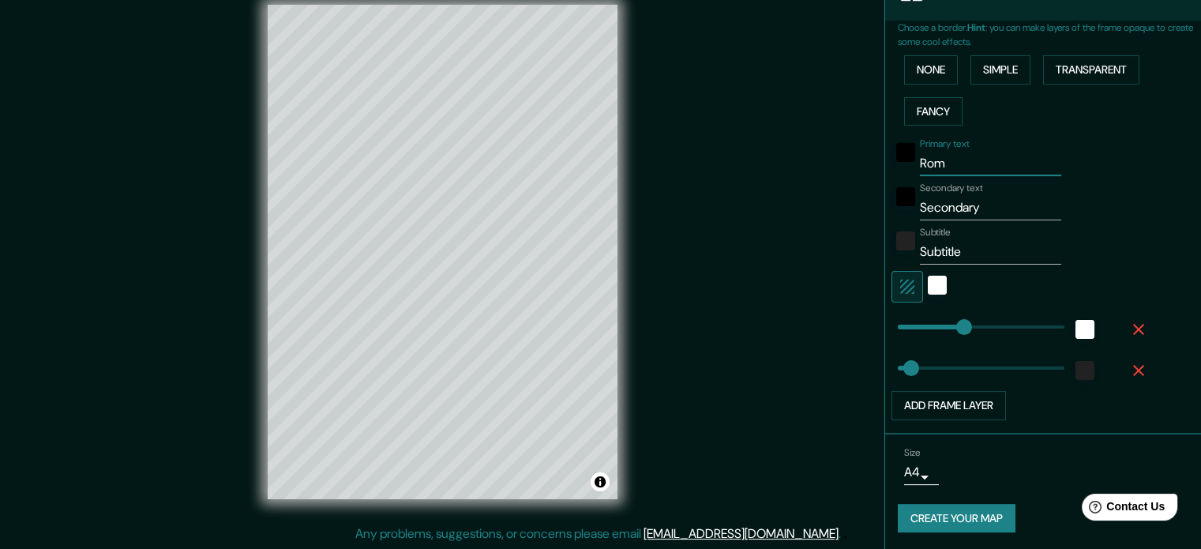
type input "177"
type input "35"
type input "Roma"
drag, startPoint x: 985, startPoint y: 206, endPoint x: 932, endPoint y: 206, distance: 53.7
click at [932, 206] on input "Secondary" at bounding box center [990, 207] width 141 height 25
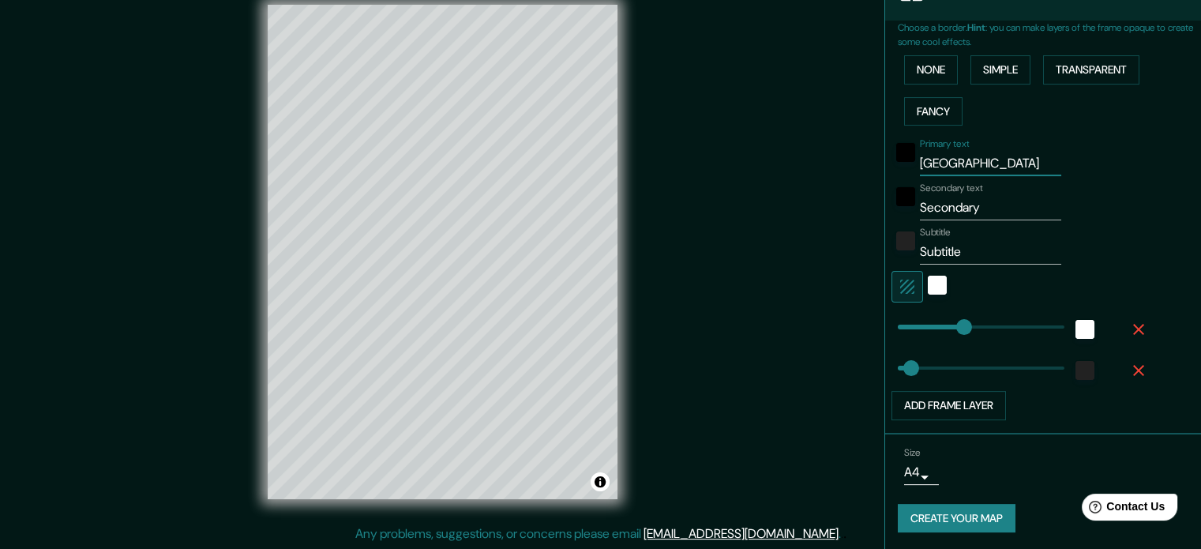
drag, startPoint x: 955, startPoint y: 155, endPoint x: 894, endPoint y: 161, distance: 61.1
click at [894, 161] on div "Primary text Roma" at bounding box center [1020, 157] width 259 height 38
type input "177"
type input "35"
type input "S"
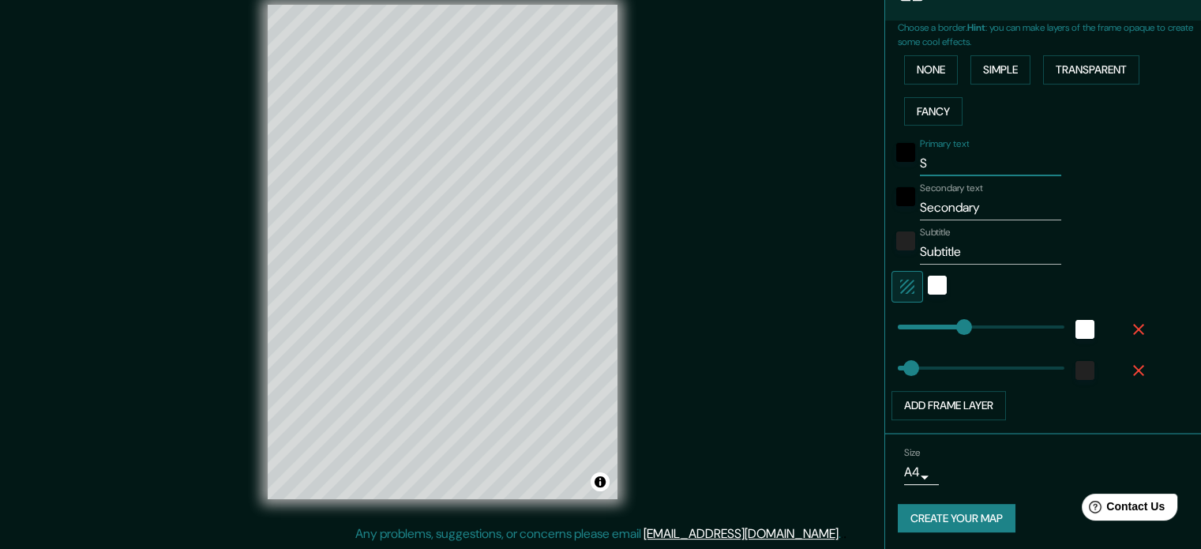
type input "177"
type input "35"
type input "Sa"
type input "177"
type input "35"
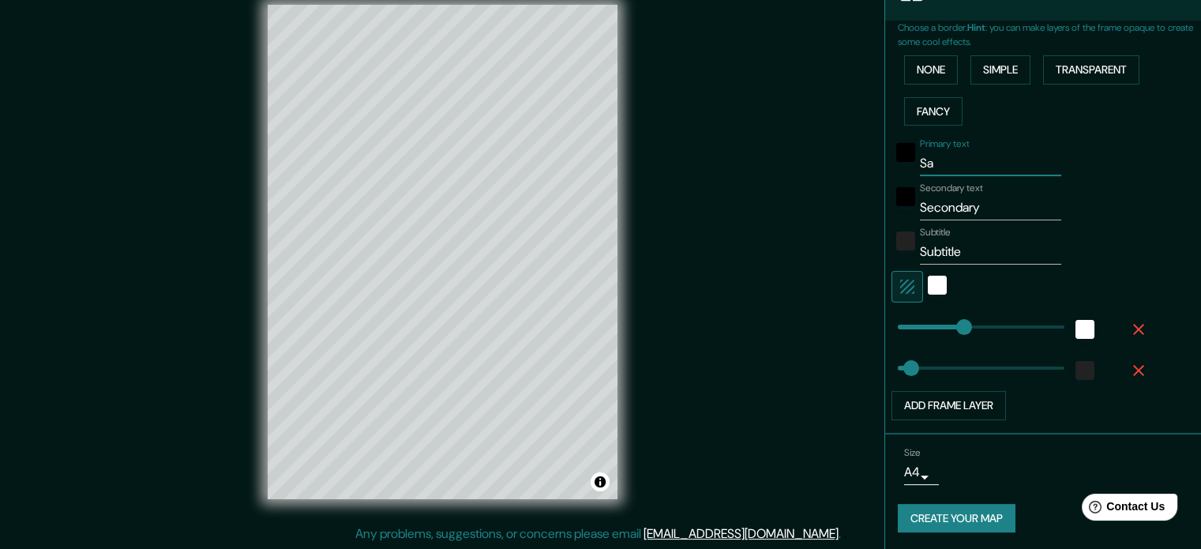
type input "San"
type input "177"
type input "35"
type input "Sant"
type input "177"
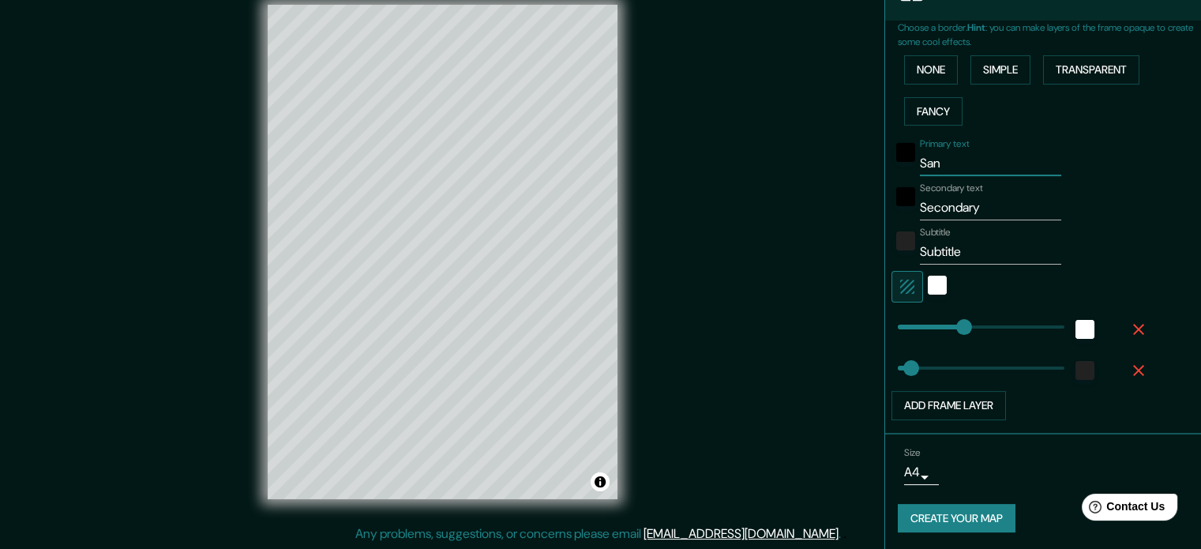
type input "35"
type input "Santi"
type input "177"
type input "35"
type input "Santia"
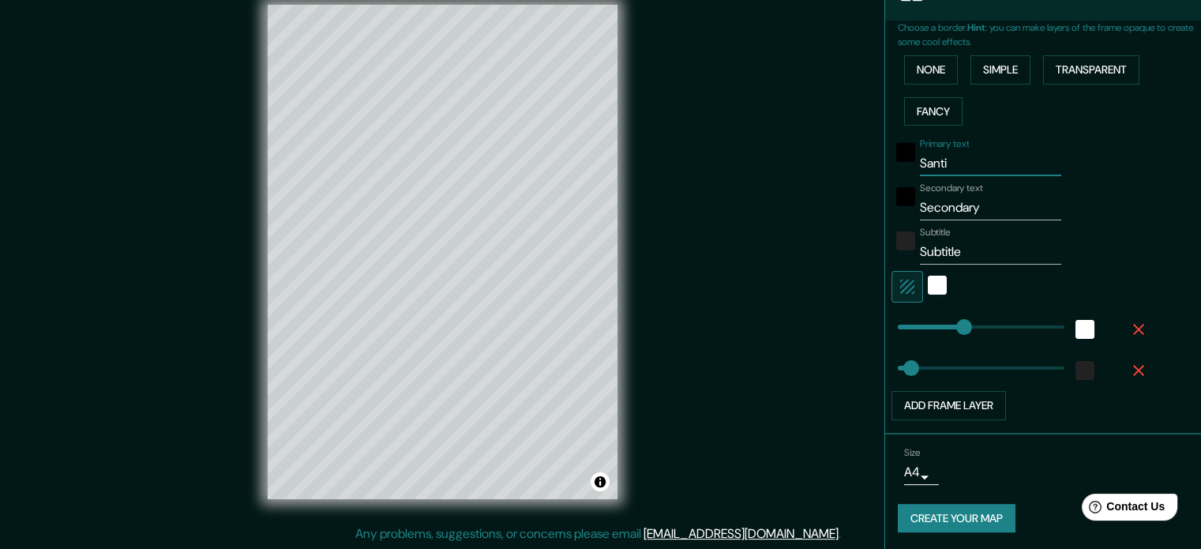
type input "177"
type input "35"
type input "Santiag"
type input "177"
type input "35"
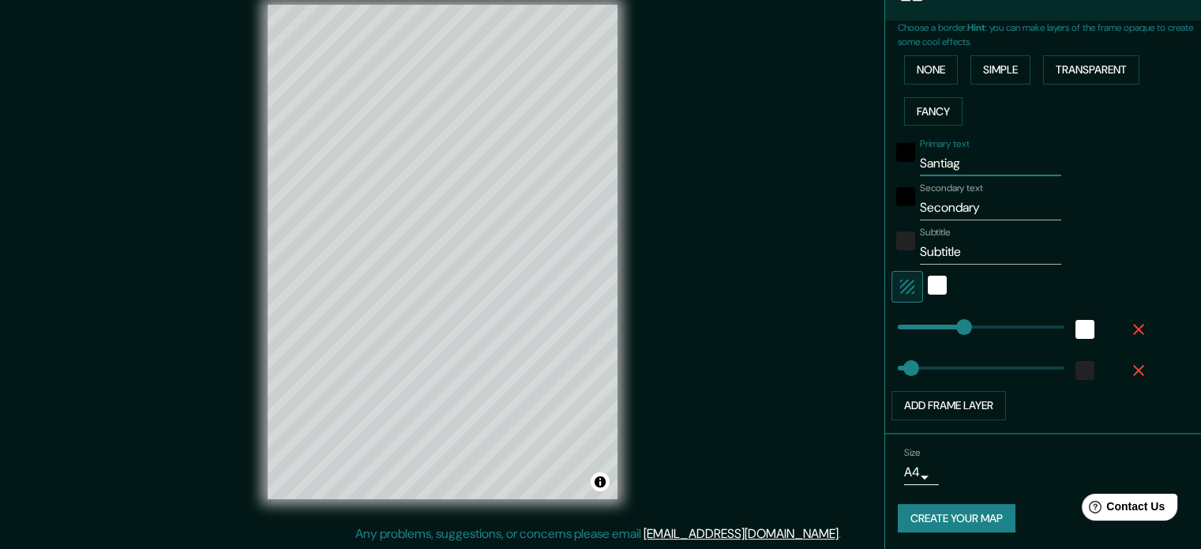
type input "Santiago"
type input "177"
type input "35"
type input "Santiago"
drag, startPoint x: 988, startPoint y: 208, endPoint x: 895, endPoint y: 227, distance: 94.1
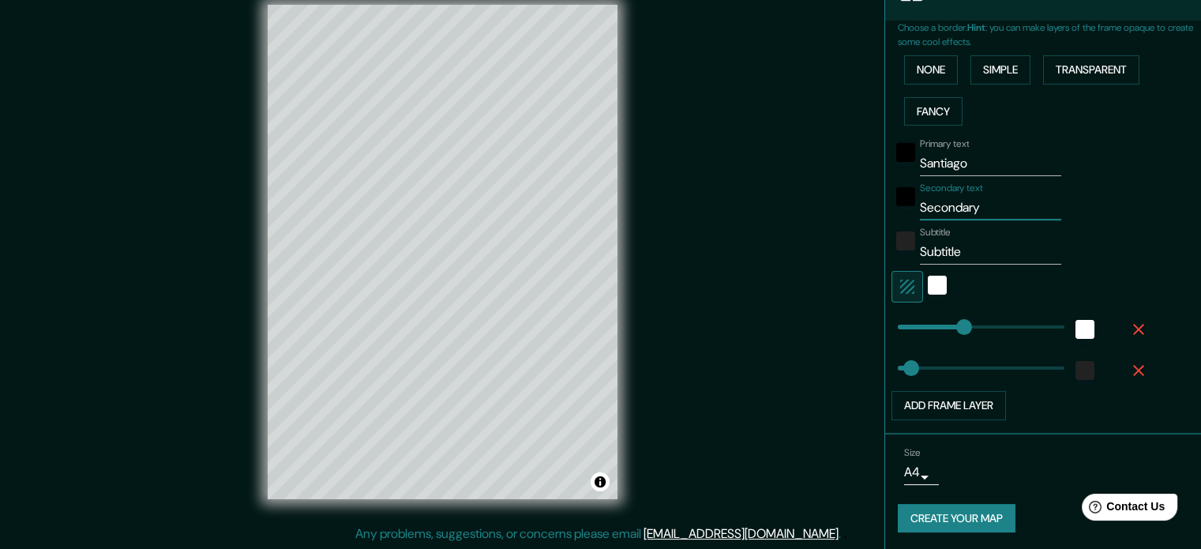
click at [898, 227] on div "Primary text Santiago Secondary text Secondary Subtitle Subtitle Add frame layer" at bounding box center [1024, 276] width 253 height 288
type input "177"
type input "35"
click at [981, 164] on input "Santiago" at bounding box center [990, 163] width 141 height 25
click at [995, 212] on input "Secondary text" at bounding box center [990, 207] width 141 height 25
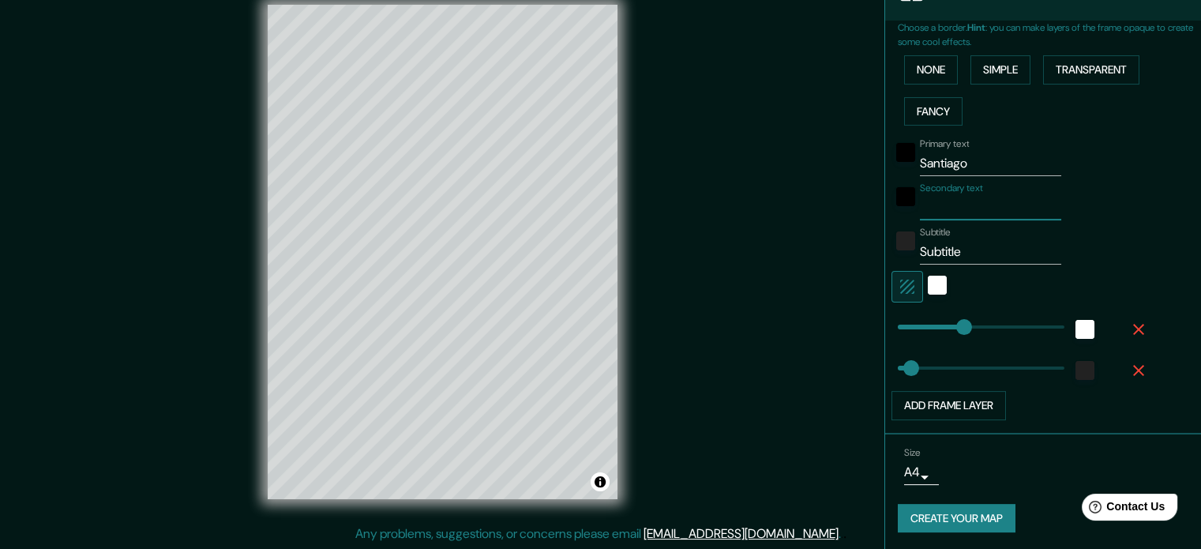
click at [975, 241] on input "Subtitle" at bounding box center [990, 251] width 141 height 25
drag, startPoint x: 967, startPoint y: 246, endPoint x: 783, endPoint y: 255, distance: 184.2
click at [790, 255] on div "Mappin Location Santiago, Región Metropolitana de Santiago, Chile Pins Style La…" at bounding box center [600, 264] width 1201 height 570
type input "177"
type input "35"
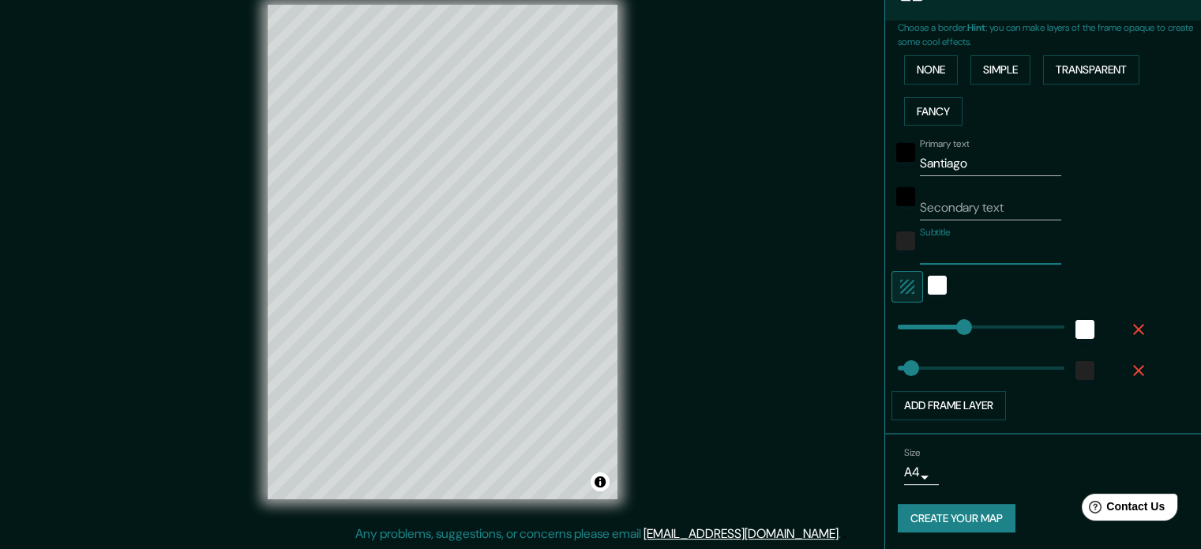
click at [976, 156] on input "Santiago" at bounding box center [990, 163] width 141 height 25
click at [928, 289] on div "white" at bounding box center [937, 285] width 19 height 19
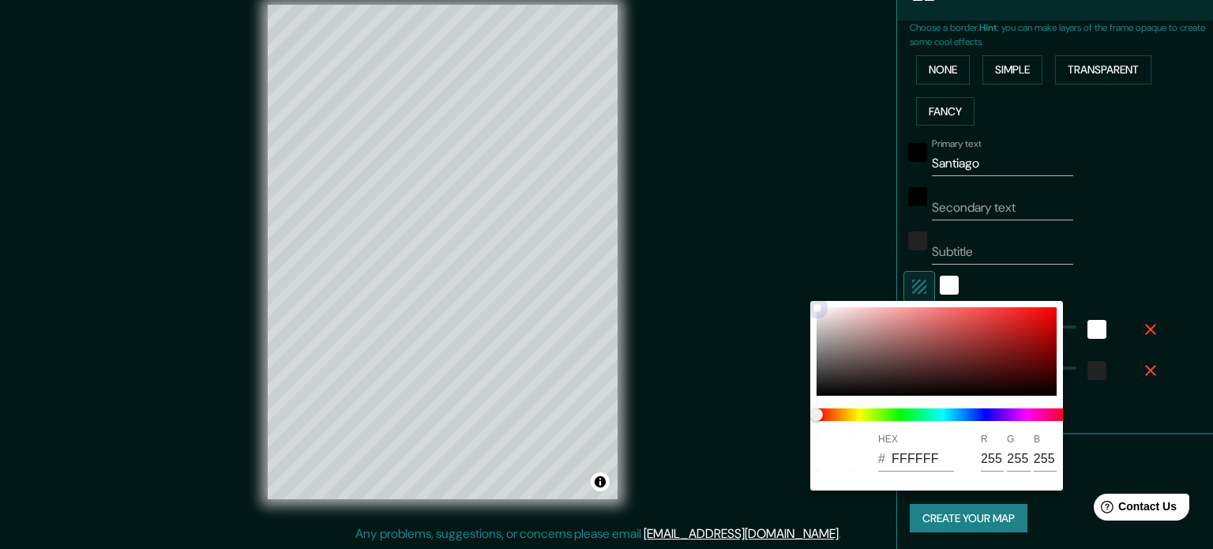
type input "177"
type input "35"
type input "C93434"
type input "201"
type input "52"
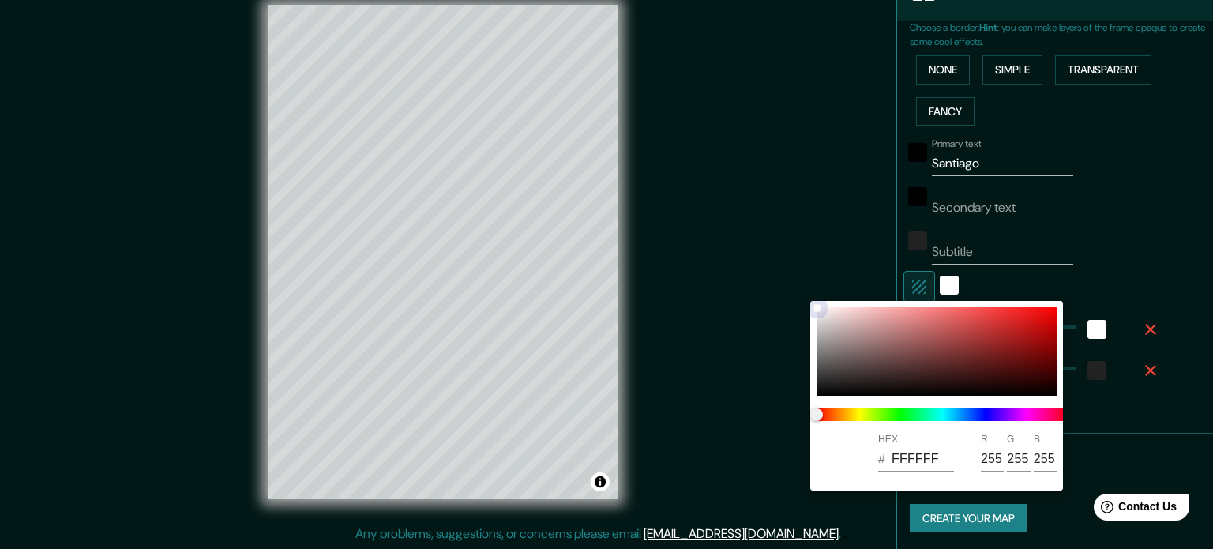
type input "52"
type input "177"
type input "35"
type input "DB2727"
type input "219"
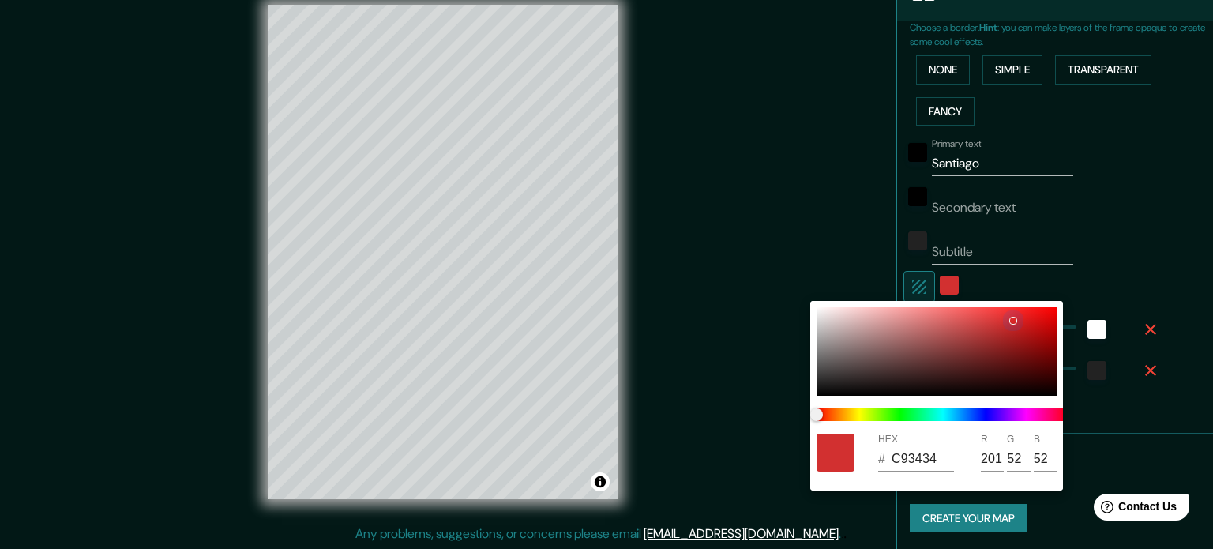
type input "39"
drag, startPoint x: 945, startPoint y: 353, endPoint x: 1013, endPoint y: 320, distance: 75.6
click at [1013, 320] on div at bounding box center [936, 351] width 240 height 88
type input "177"
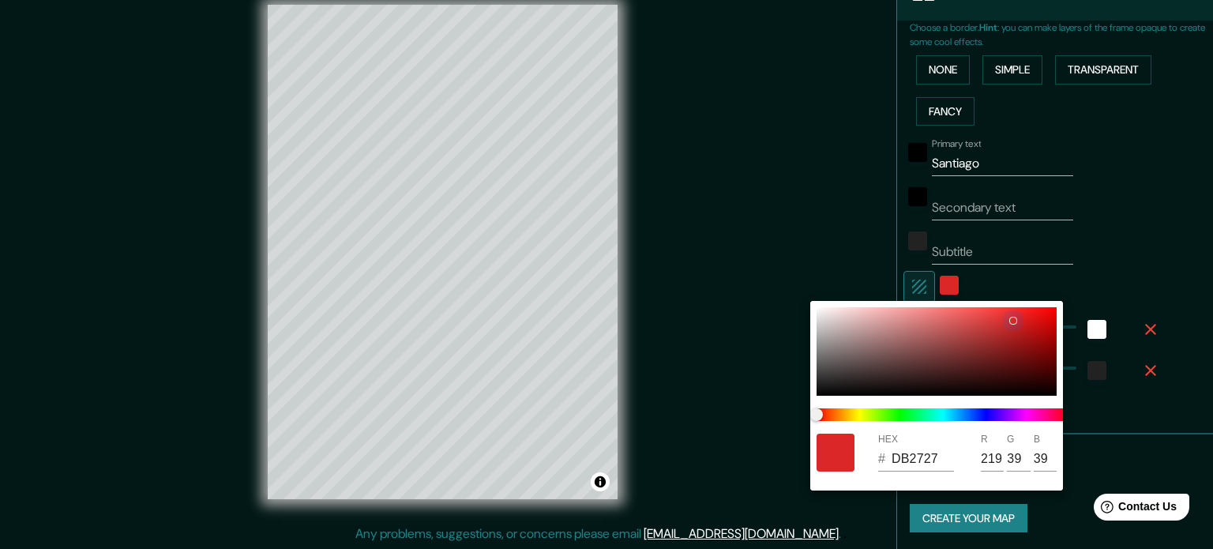
type input "35"
type input "177"
type input "35"
type input "6F1C1C"
type input "111"
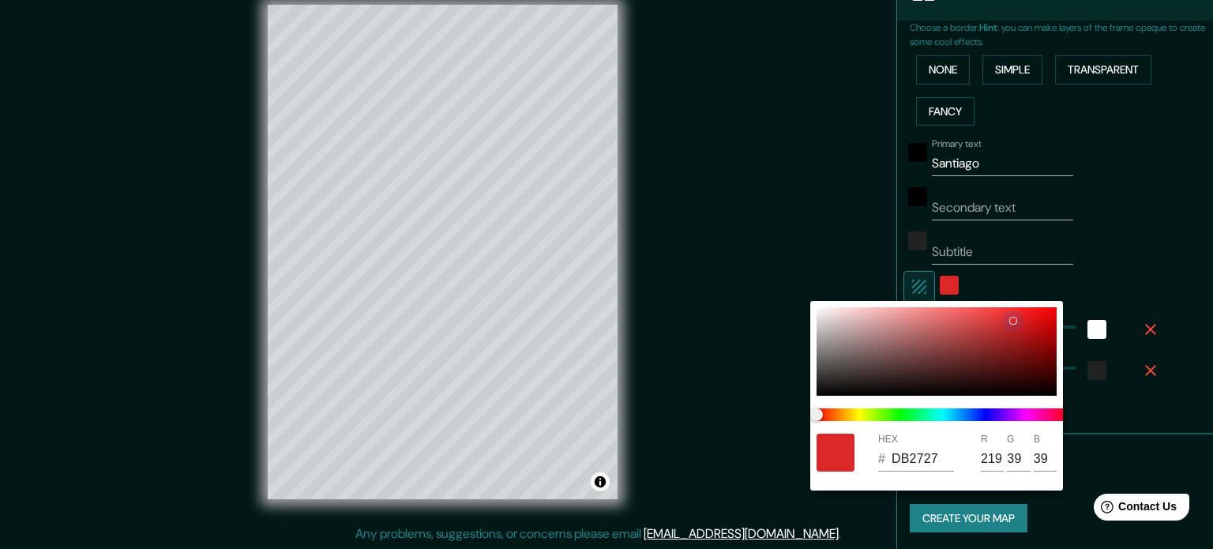
type input "28"
type input "177"
type input "35"
type input "4A1E1E"
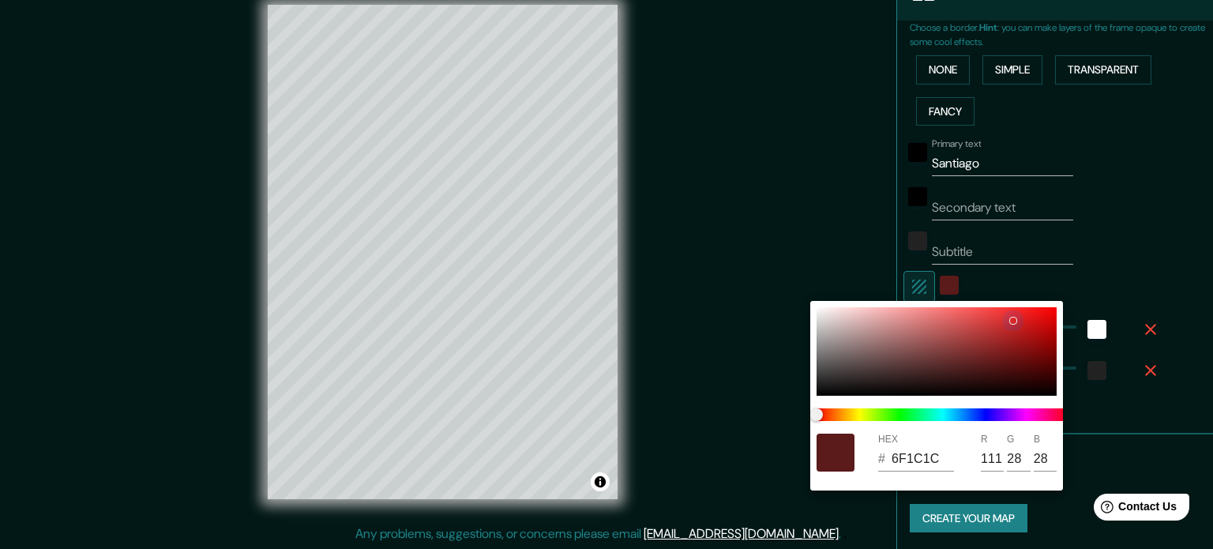
type input "74"
type input "30"
type input "177"
type input "35"
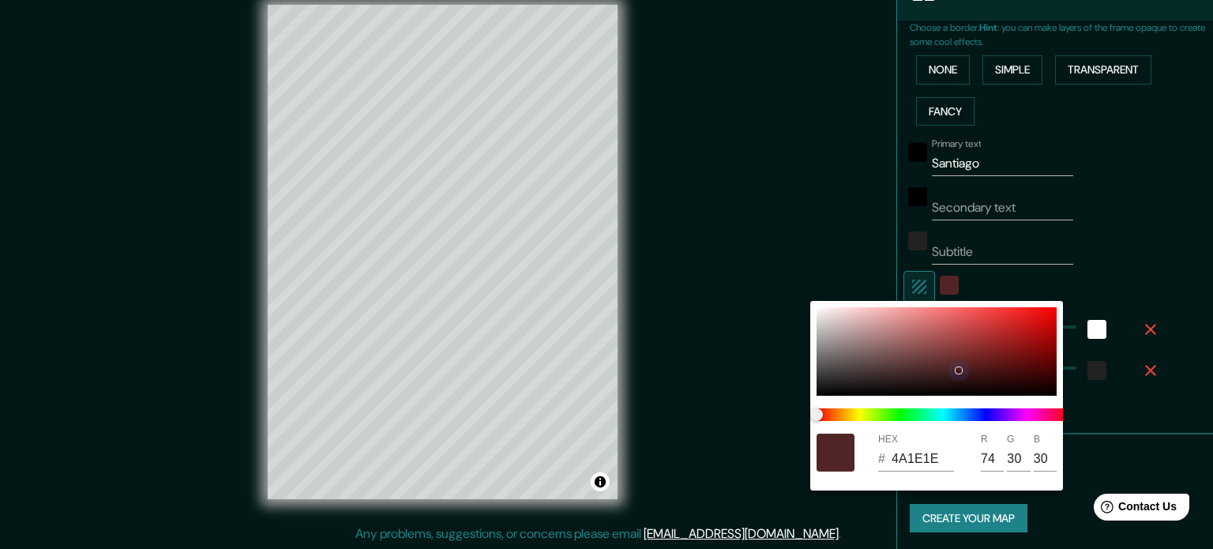
type input "512525"
type input "81"
type input "37"
type input "177"
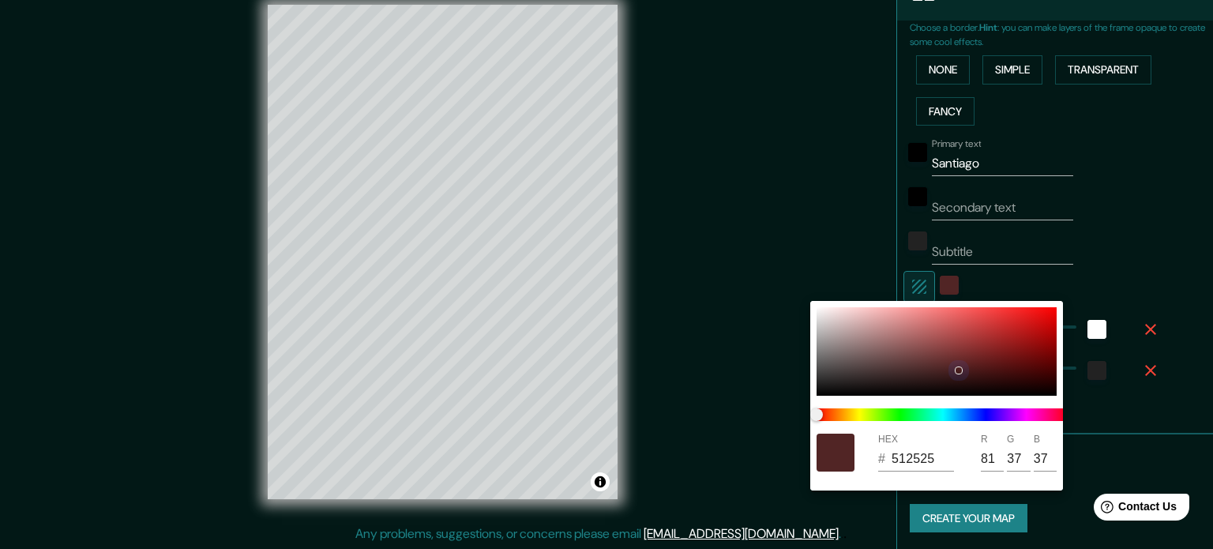
type input "35"
type input "512727"
type input "39"
drag, startPoint x: 1018, startPoint y: 321, endPoint x: 941, endPoint y: 366, distance: 88.4
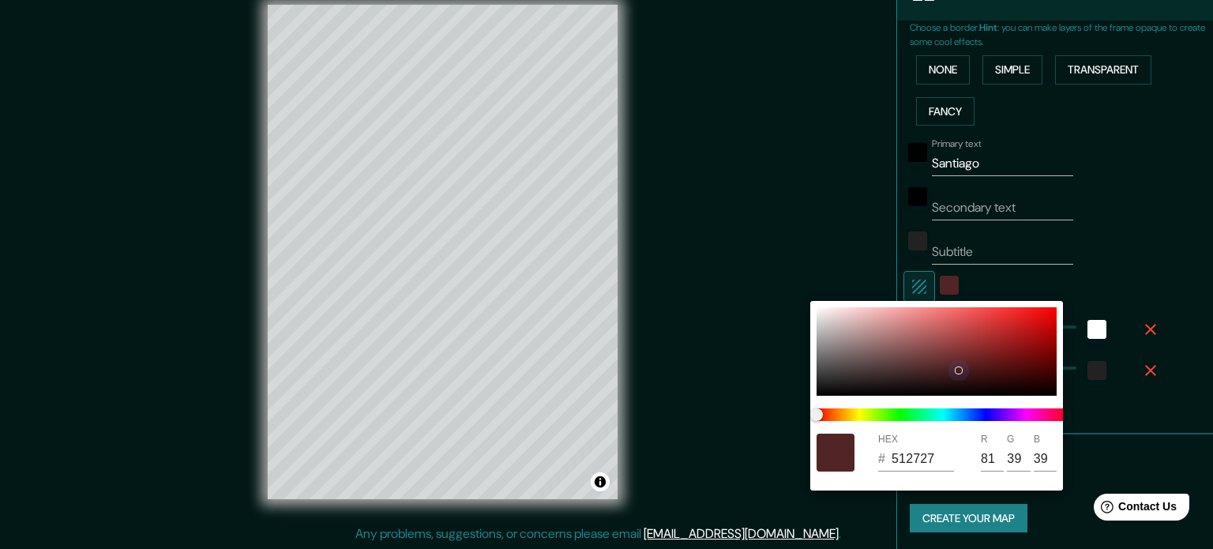
click at [941, 366] on div at bounding box center [936, 351] width 240 height 88
type input "177"
type input "35"
type input "542828"
type input "84"
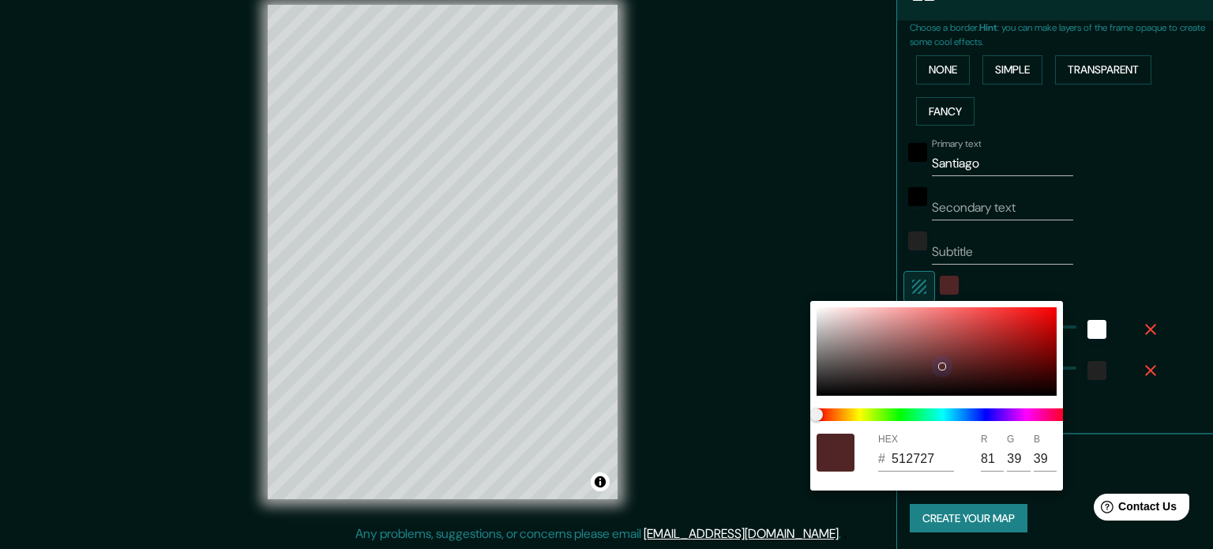
type input "40"
type input "177"
type input "35"
type input "EEA9A9"
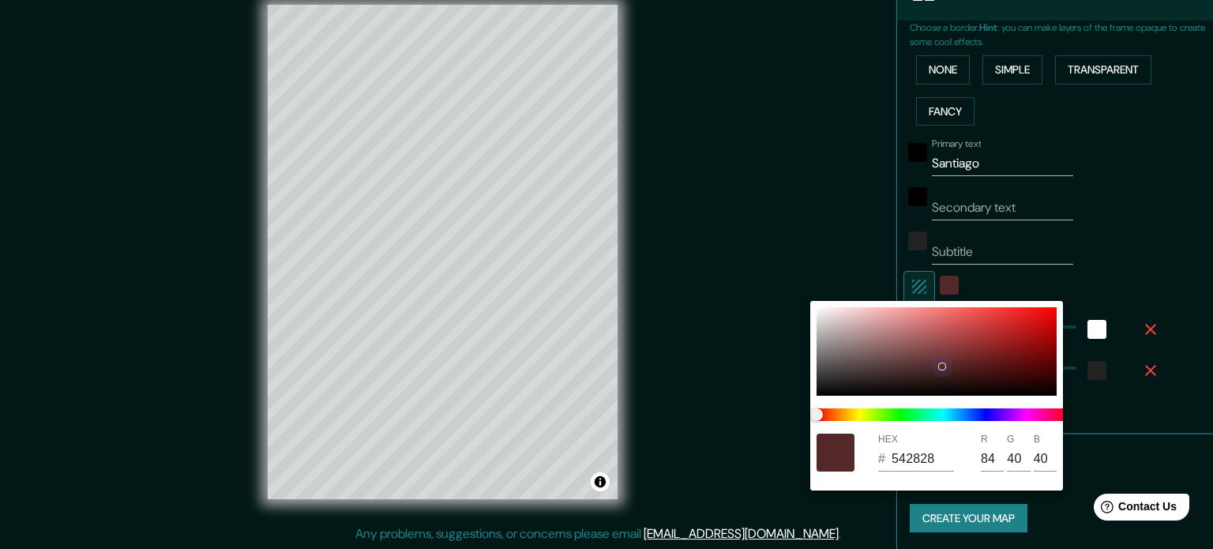
type input "238"
type input "169"
type input "177"
type input "35"
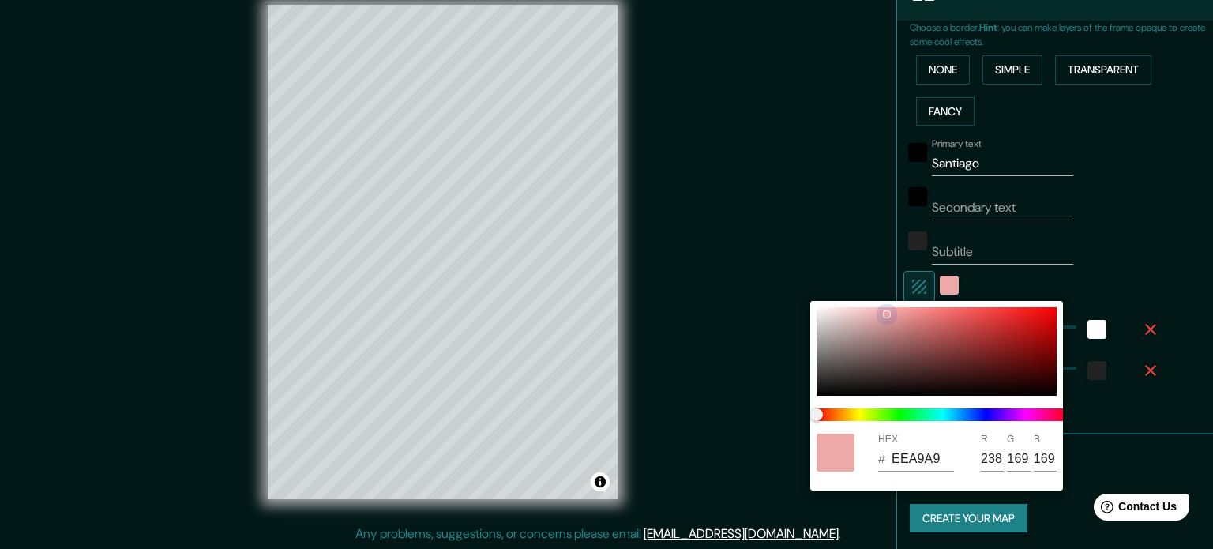
type input "8F6161"
type input "143"
type input "97"
type input "177"
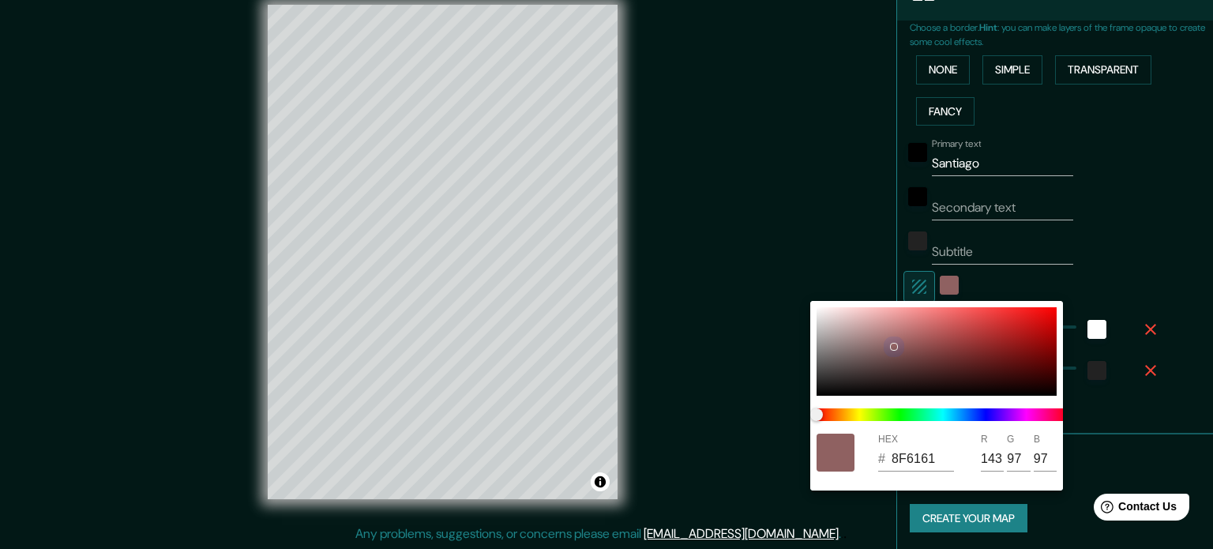
type input "35"
type input "7F5353"
type input "127"
type input "83"
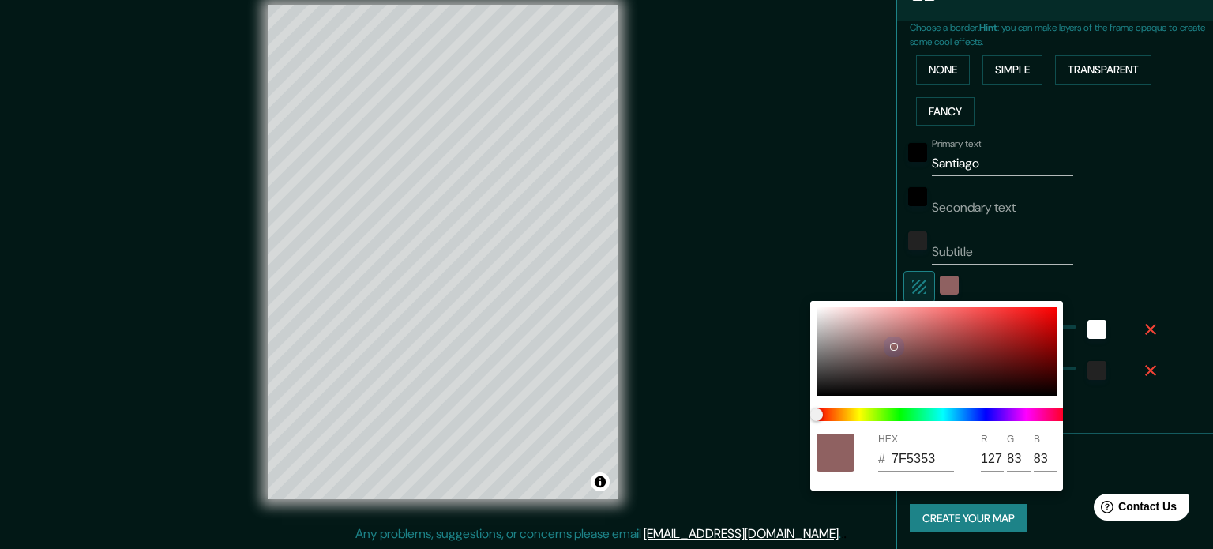
type input "177"
type input "35"
type input "6F4242"
type input "111"
type input "66"
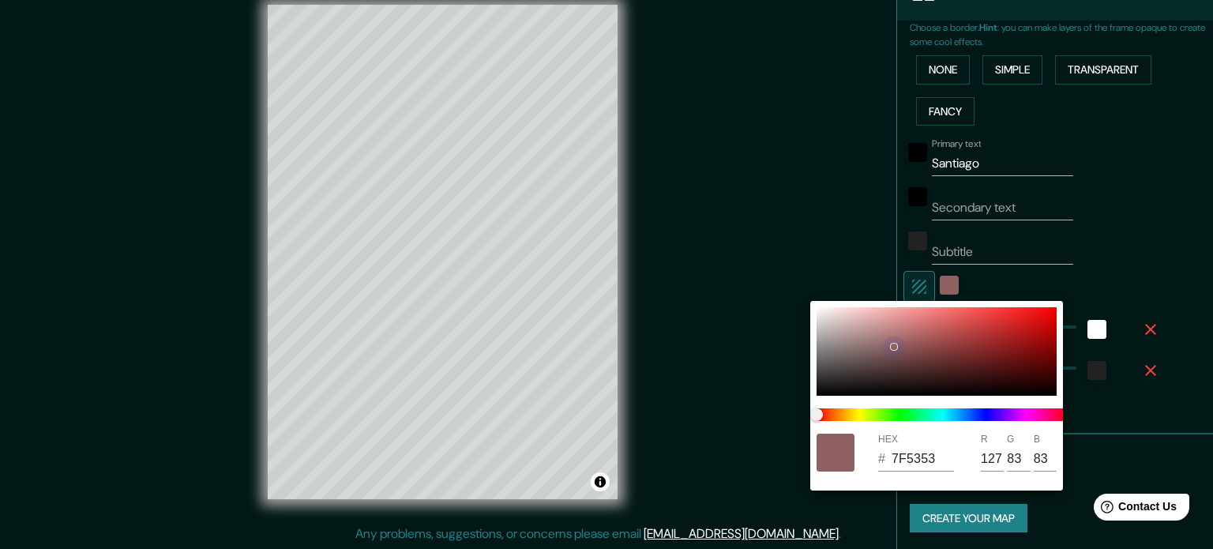
type input "66"
type input "177"
type input "35"
type input "6D3E3E"
type input "109"
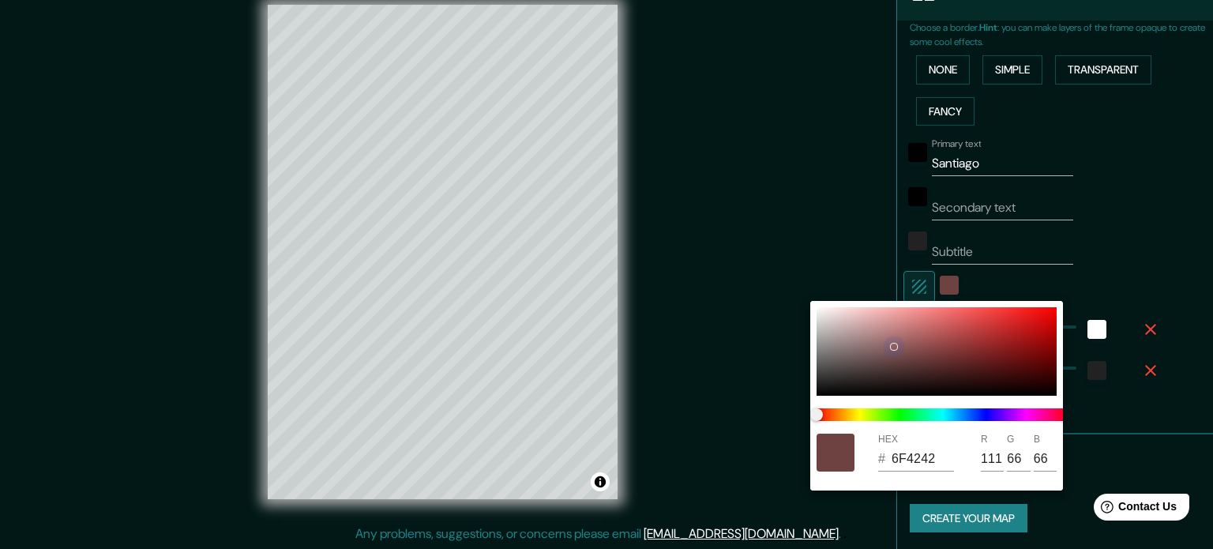
type input "62"
type input "177"
type input "35"
type input "6D3A3A"
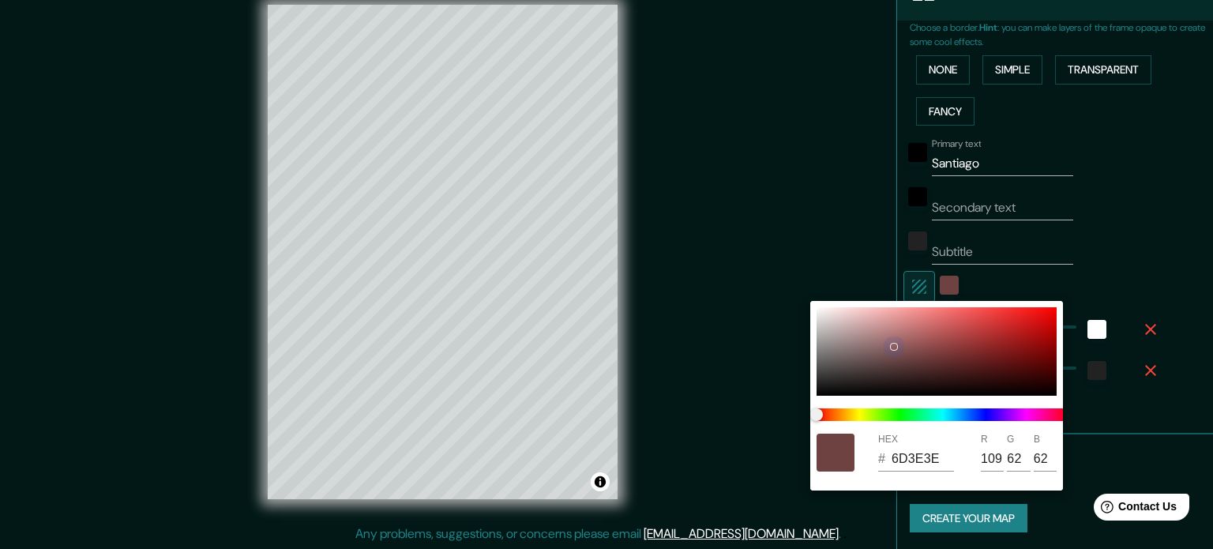
type input "58"
type input "177"
type input "35"
type input "6D3838"
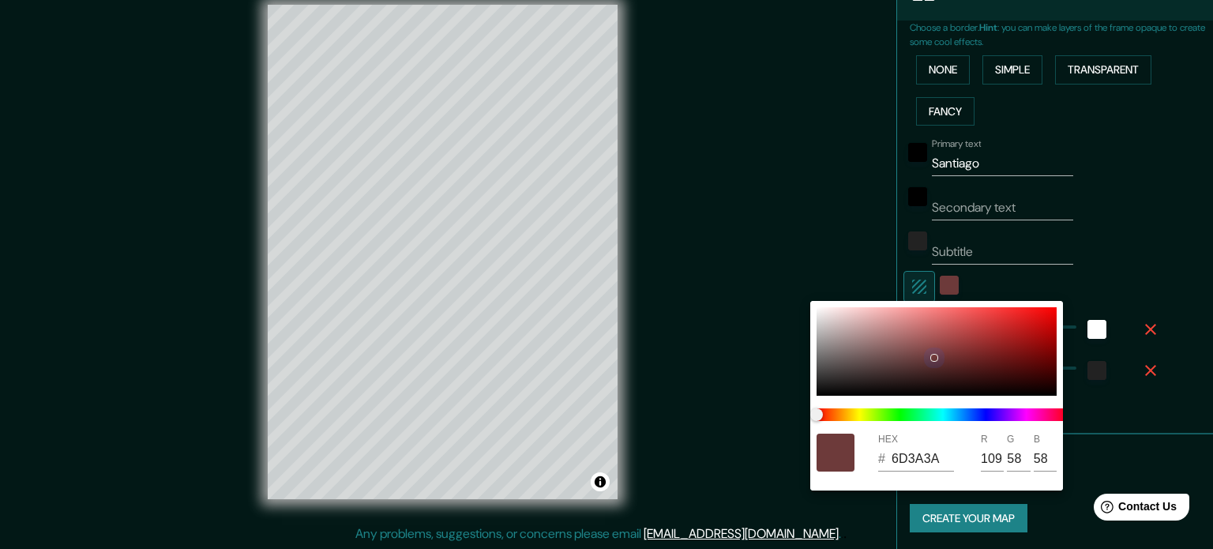
type input "56"
type input "177"
type input "35"
type input "177"
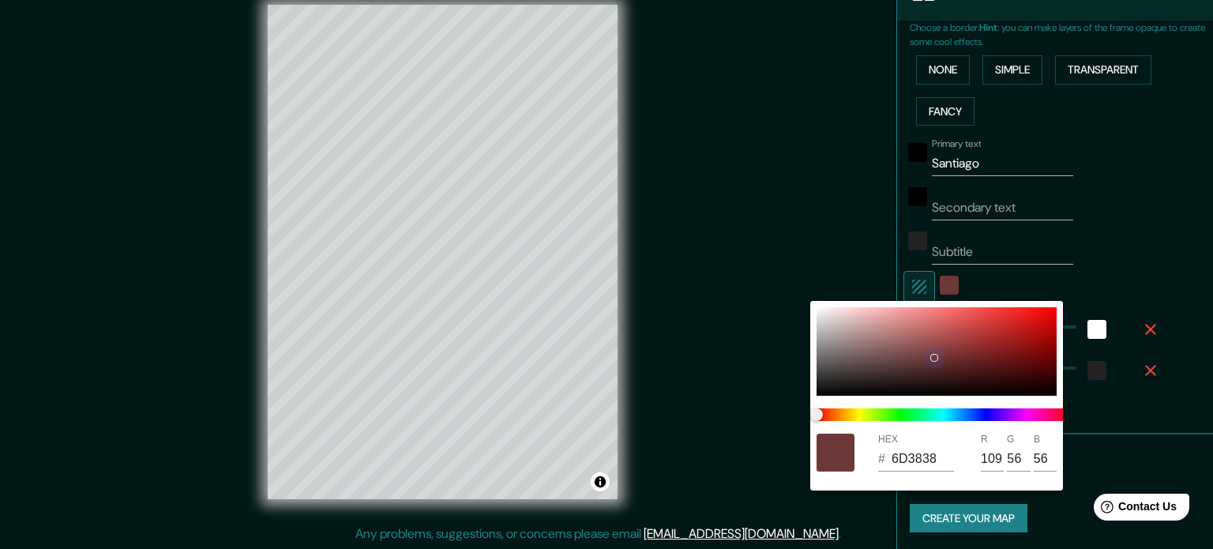
type input "35"
type input "6D3939"
type input "57"
type input "177"
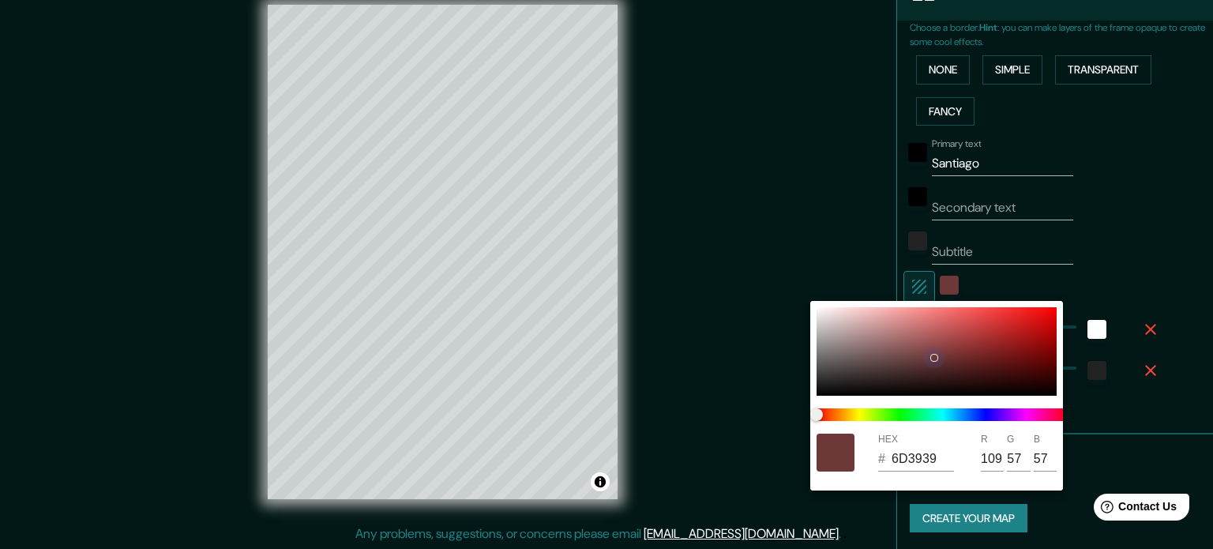
type input "35"
type input "764545"
type input "118"
type input "69"
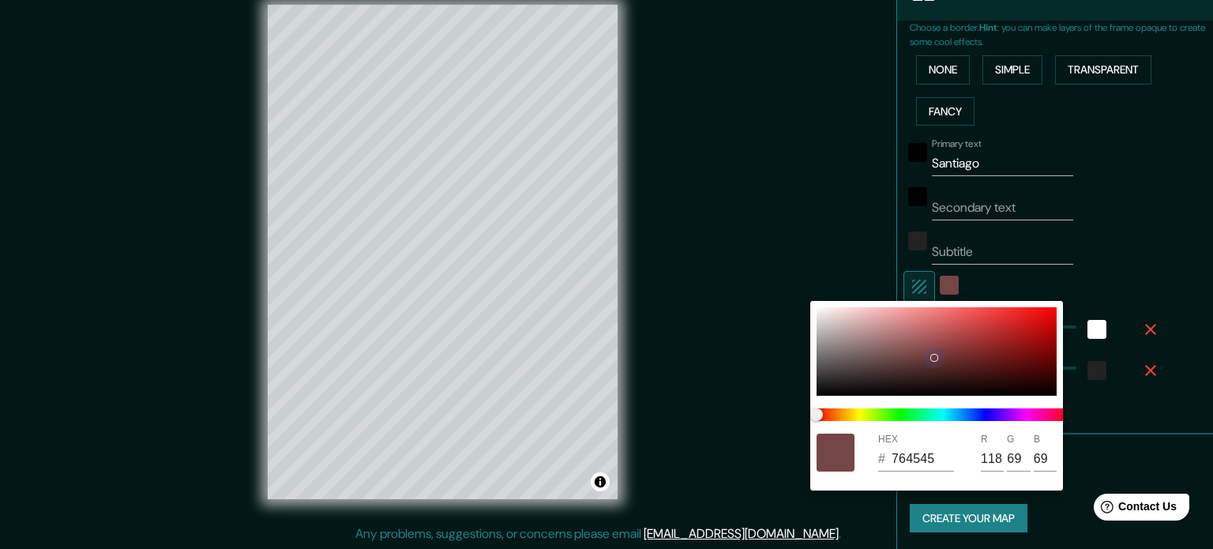
type input "177"
type input "35"
type input "A98484"
type input "169"
type input "132"
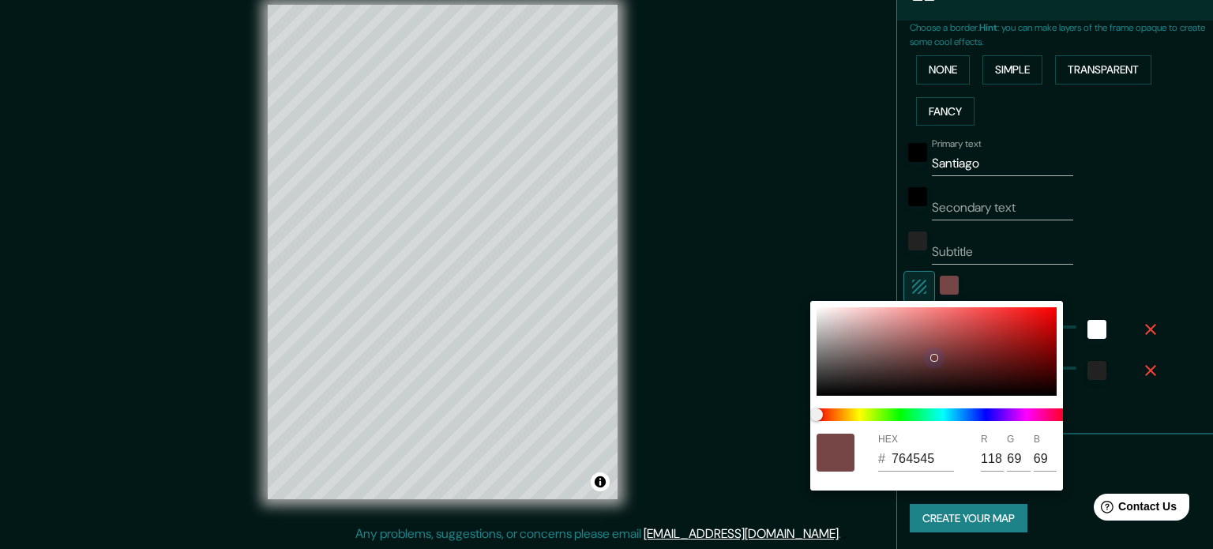
type input "132"
type input "177"
type input "35"
type input "C0A5A5"
type input "192"
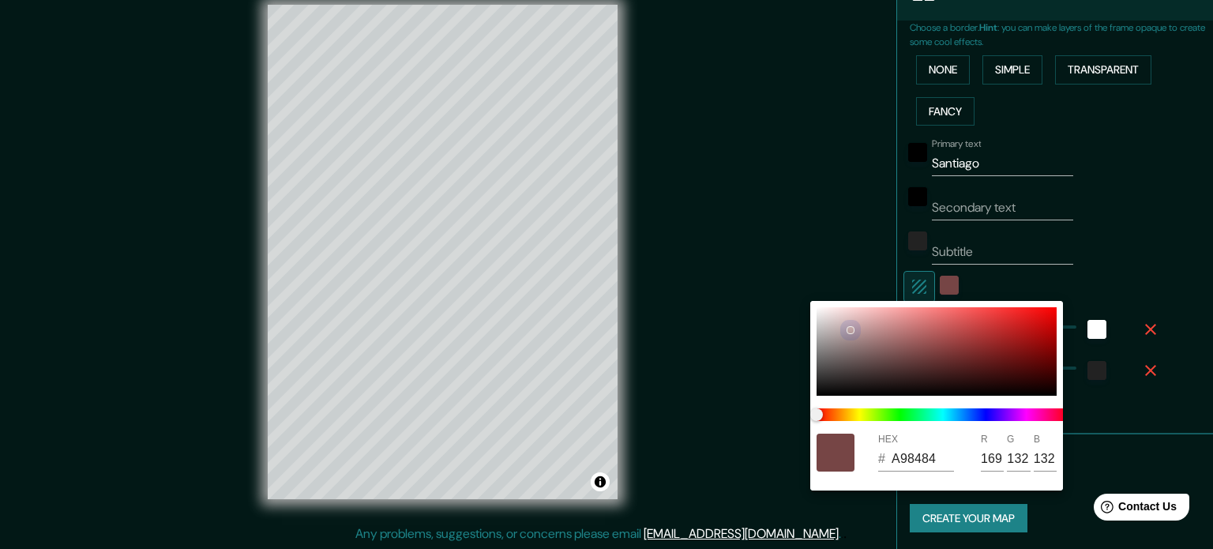
type input "165"
type input "177"
type input "35"
type input "C2A7A7"
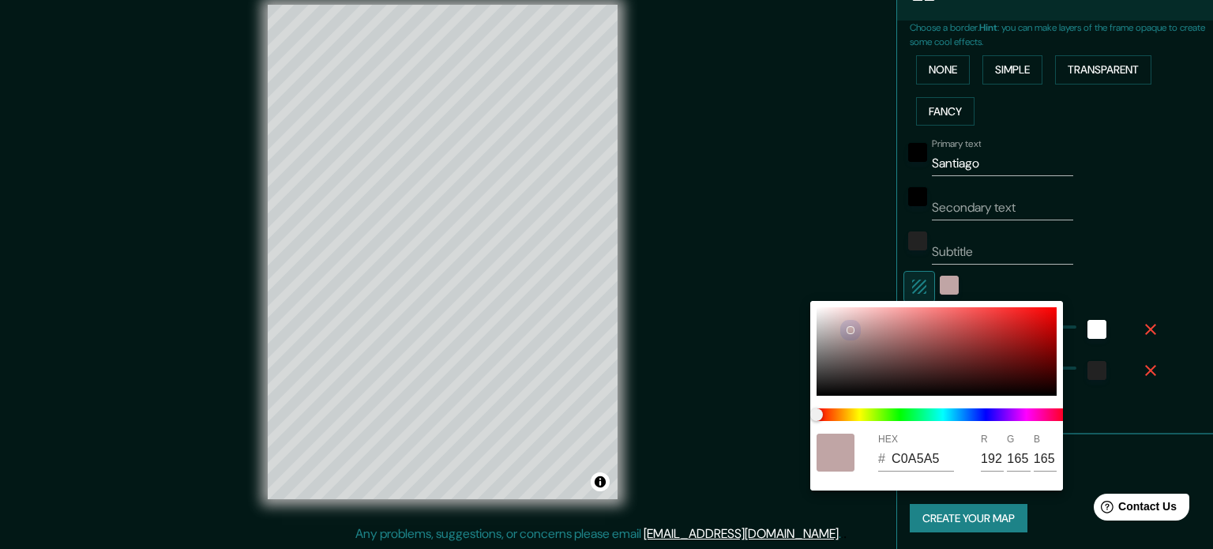
type input "194"
type input "167"
type input "177"
type input "35"
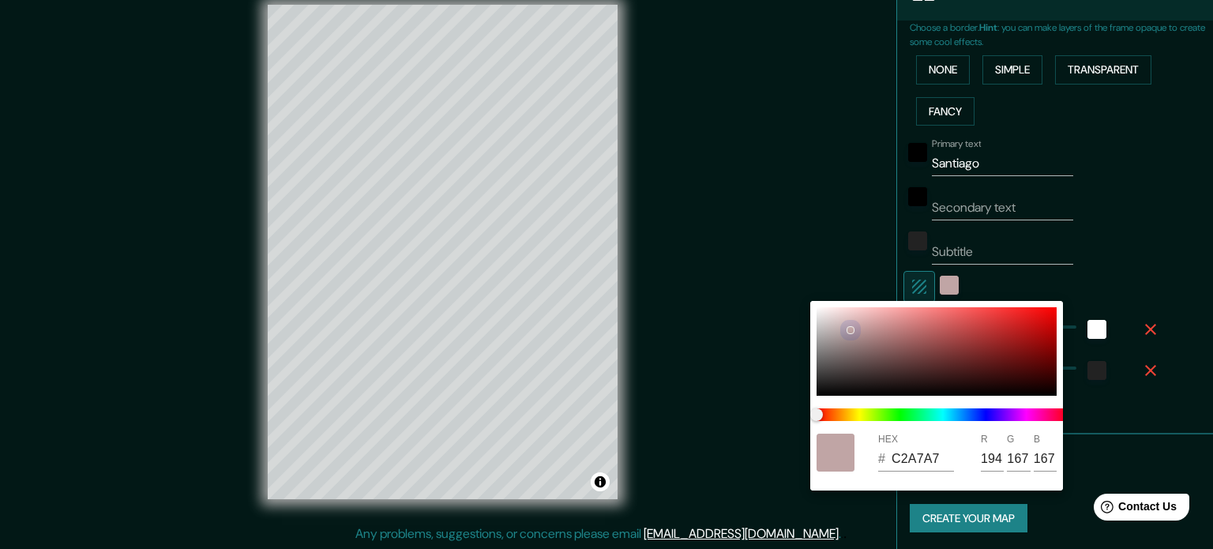
type input "C2A8A8"
type input "168"
type input "177"
type input "35"
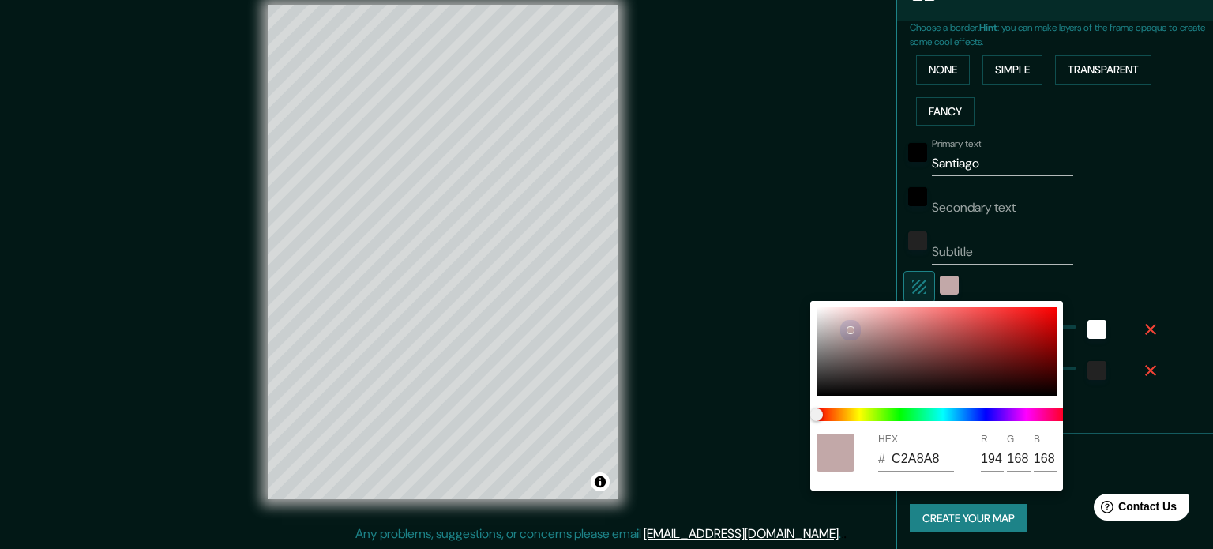
type input "C9B2B2"
type input "201"
type input "178"
type input "177"
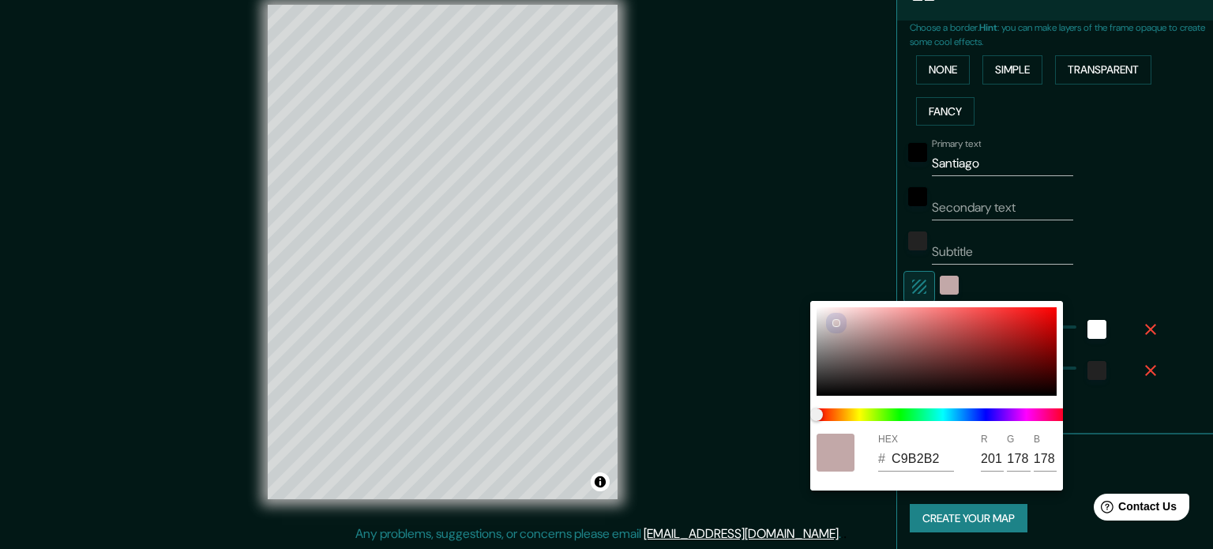
type input "35"
type input "D4C2C2"
type input "212"
type input "194"
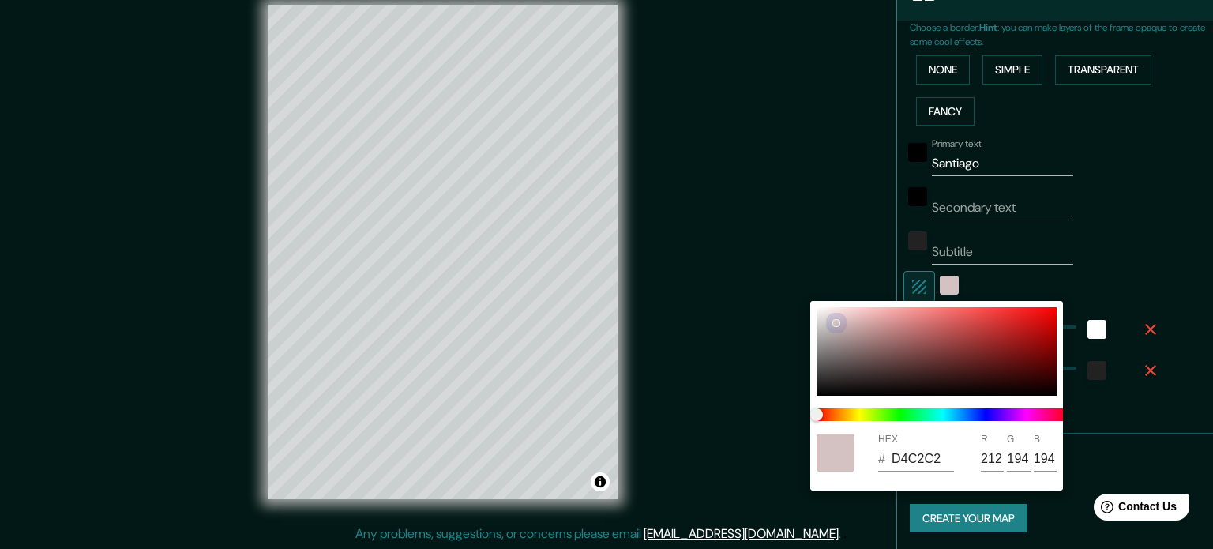
type input "177"
type input "35"
type input "E2D8D8"
type input "226"
type input "216"
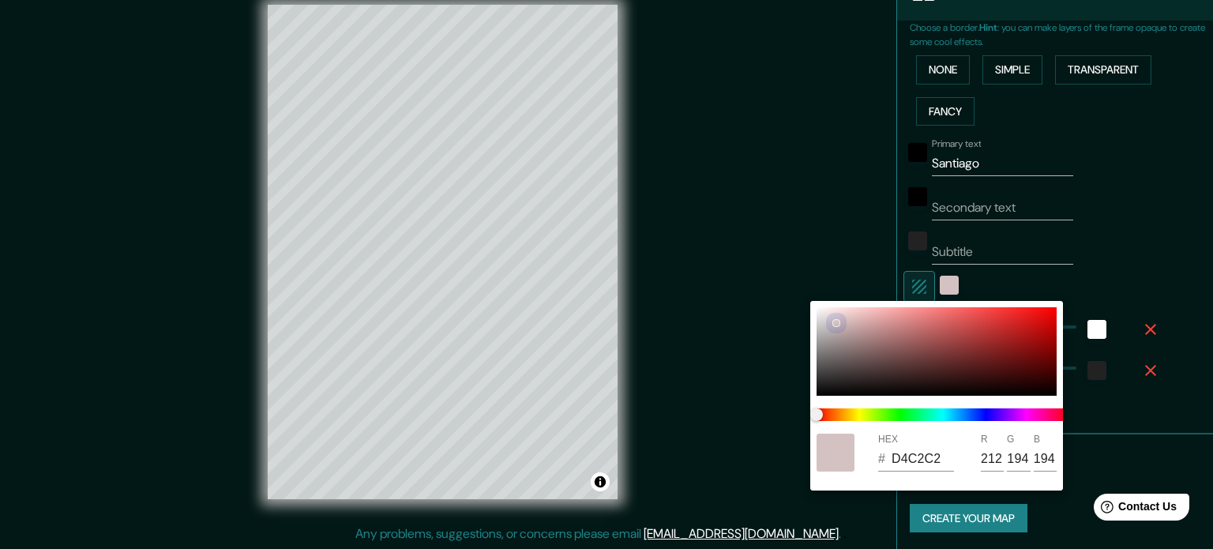
type input "216"
type input "177"
type input "35"
type input "F4F3F3"
type input "244"
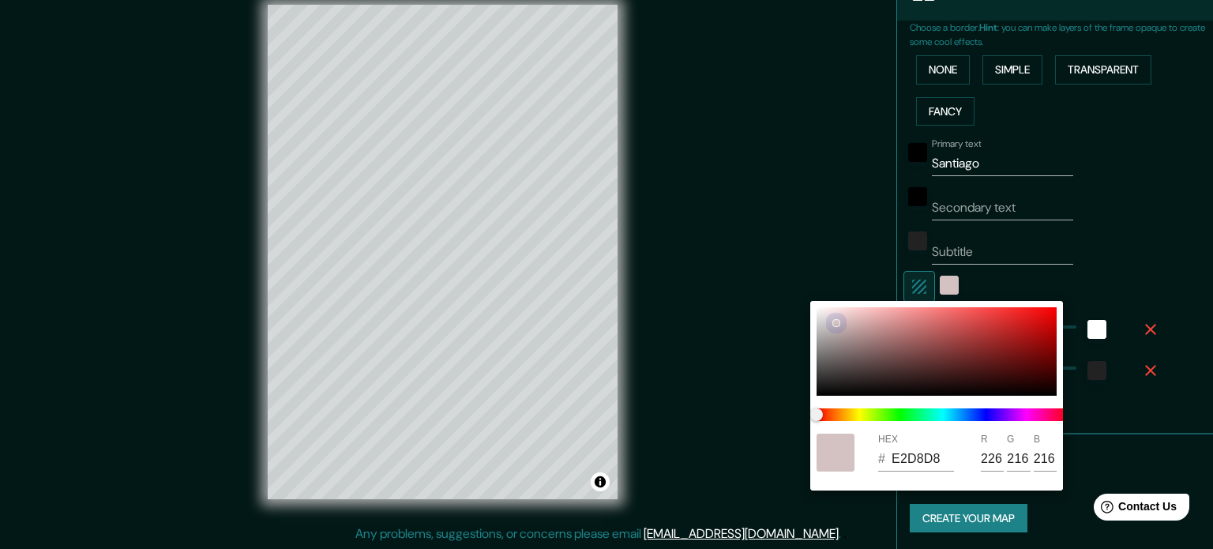
type input "243"
type input "177"
type input "35"
type input "FBFBFB"
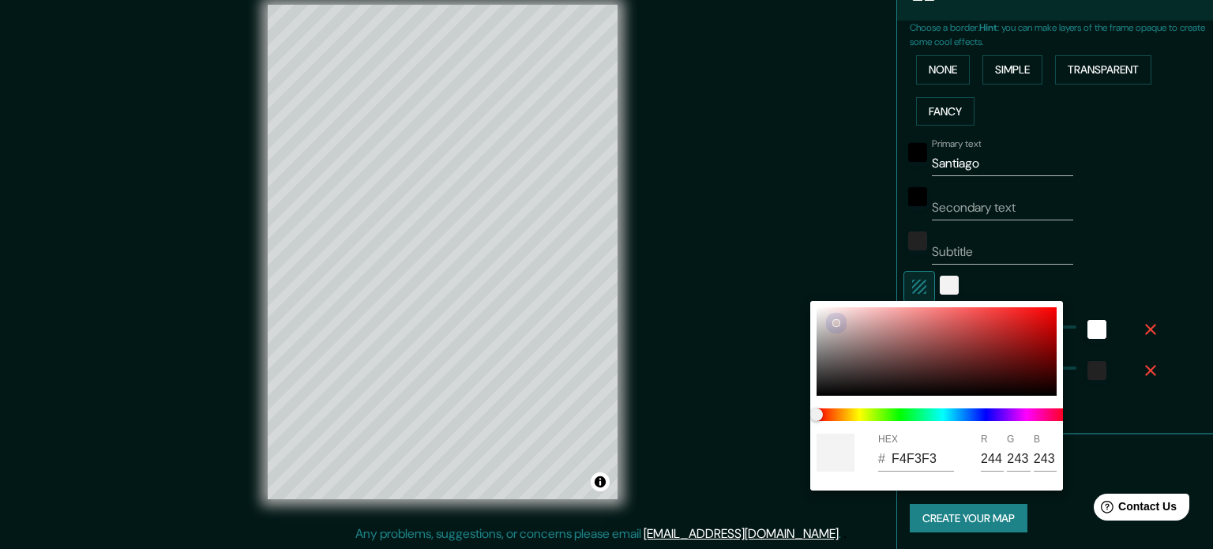
type input "251"
drag, startPoint x: 918, startPoint y: 313, endPoint x: 797, endPoint y: 295, distance: 122.2
click at [797, 295] on div "HEX # FBFBFB R 251 G 251 B 251" at bounding box center [606, 274] width 1213 height 549
click at [1136, 228] on div at bounding box center [606, 274] width 1213 height 549
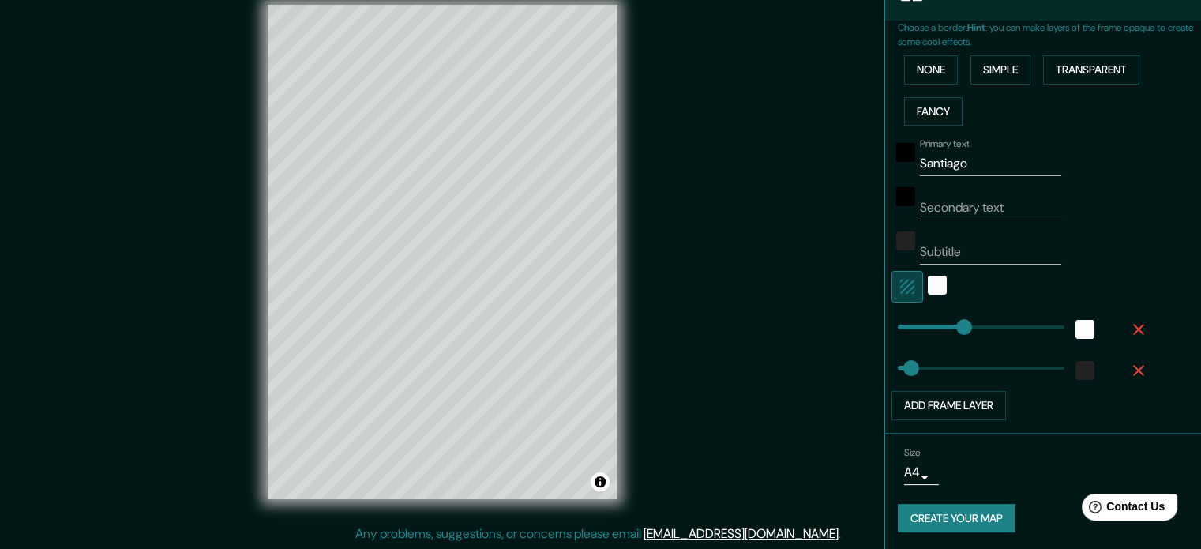
click at [898, 286] on icon "button" at bounding box center [907, 286] width 19 height 19
drag, startPoint x: 944, startPoint y: 327, endPoint x: 935, endPoint y: 328, distance: 8.7
drag, startPoint x: 936, startPoint y: 325, endPoint x: 916, endPoint y: 325, distance: 20.5
drag, startPoint x: 916, startPoint y: 325, endPoint x: 903, endPoint y: 325, distance: 12.6
drag, startPoint x: 903, startPoint y: 325, endPoint x: 891, endPoint y: 325, distance: 12.6
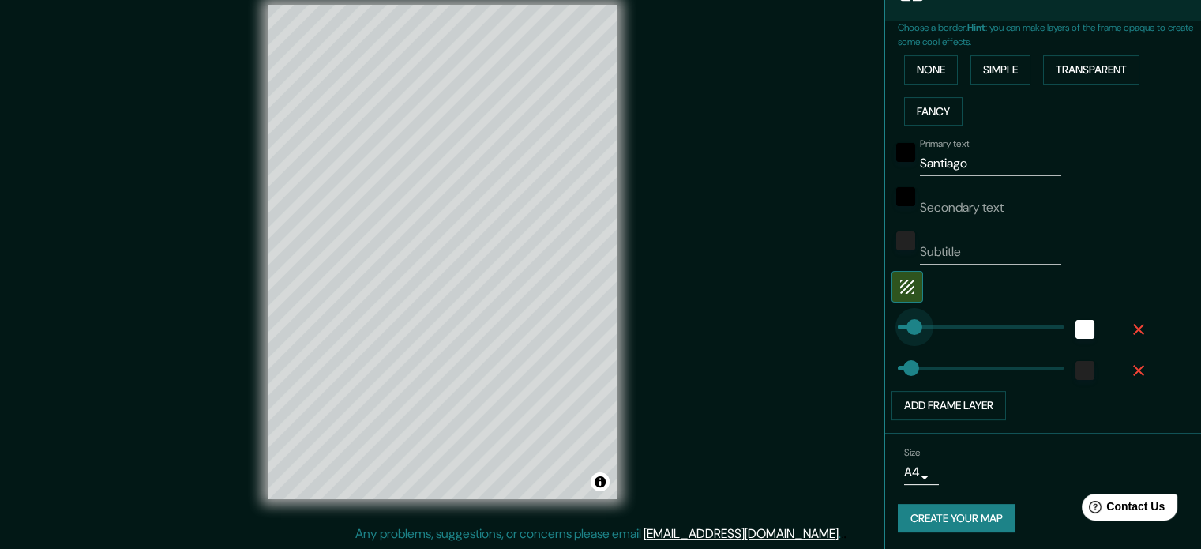
drag, startPoint x: 891, startPoint y: 325, endPoint x: 909, endPoint y: 325, distance: 18.2
drag, startPoint x: 898, startPoint y: 364, endPoint x: 922, endPoint y: 368, distance: 24.8
drag, startPoint x: 925, startPoint y: 368, endPoint x: 935, endPoint y: 369, distance: 9.5
drag, startPoint x: 935, startPoint y: 369, endPoint x: 947, endPoint y: 369, distance: 11.8
drag, startPoint x: 947, startPoint y: 369, endPoint x: 911, endPoint y: 369, distance: 35.5
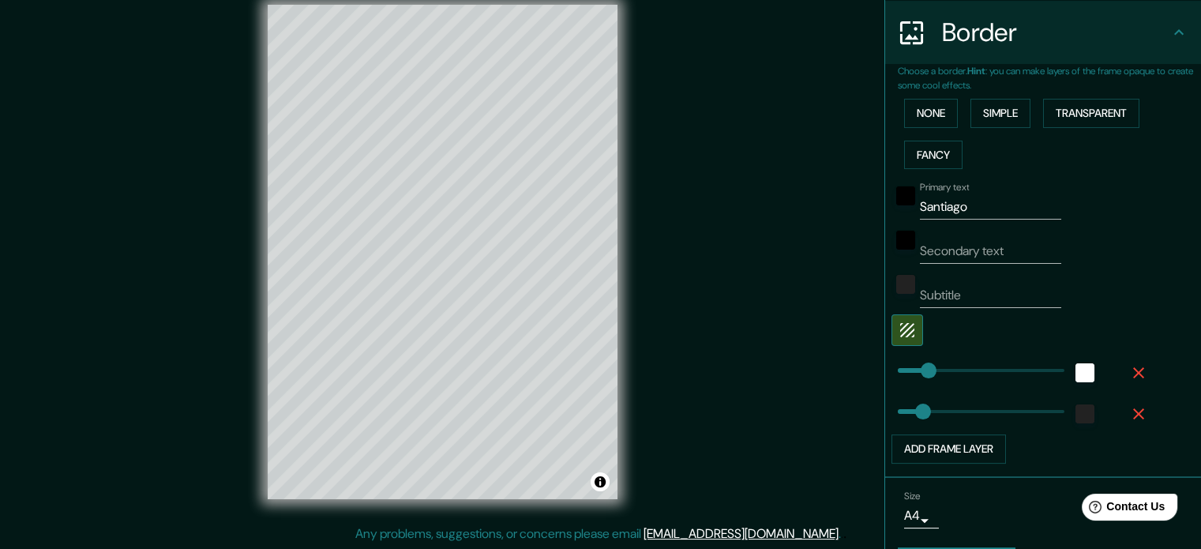
scroll to position [268, 0]
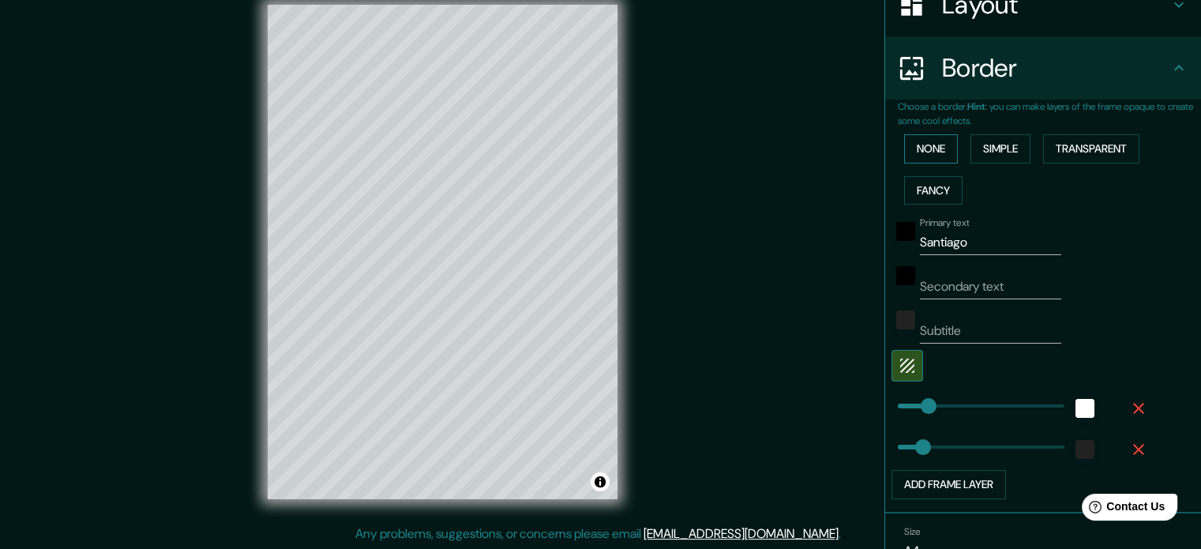
click at [925, 144] on button "None" at bounding box center [931, 148] width 54 height 29
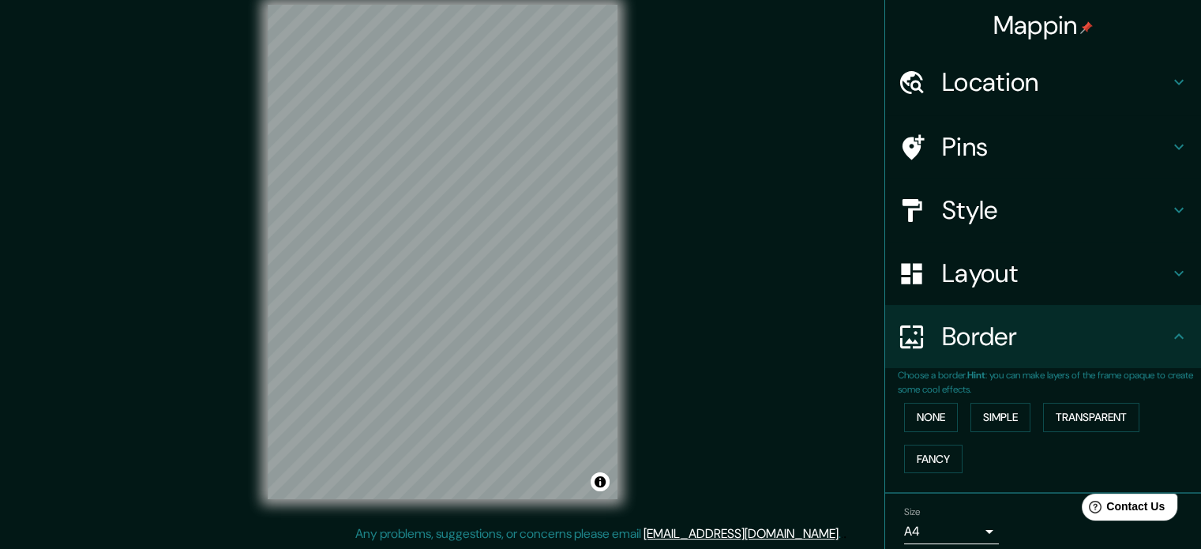
scroll to position [60, 0]
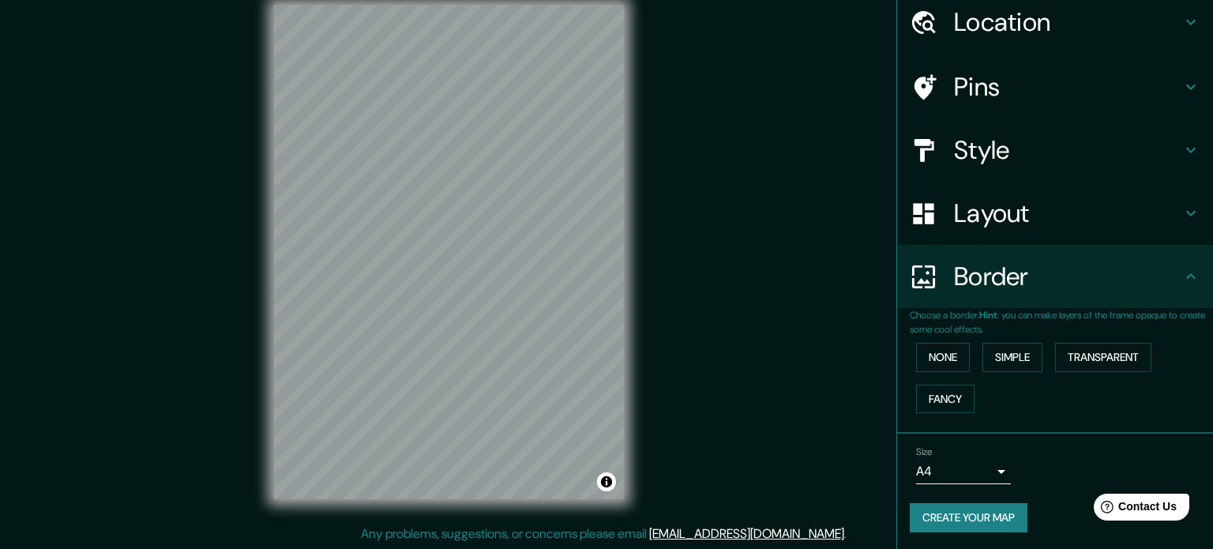
click at [976, 476] on body "Mappin Location Santiago, Región Metropolitana de Santiago, Chile Pins Style La…" at bounding box center [606, 253] width 1213 height 549
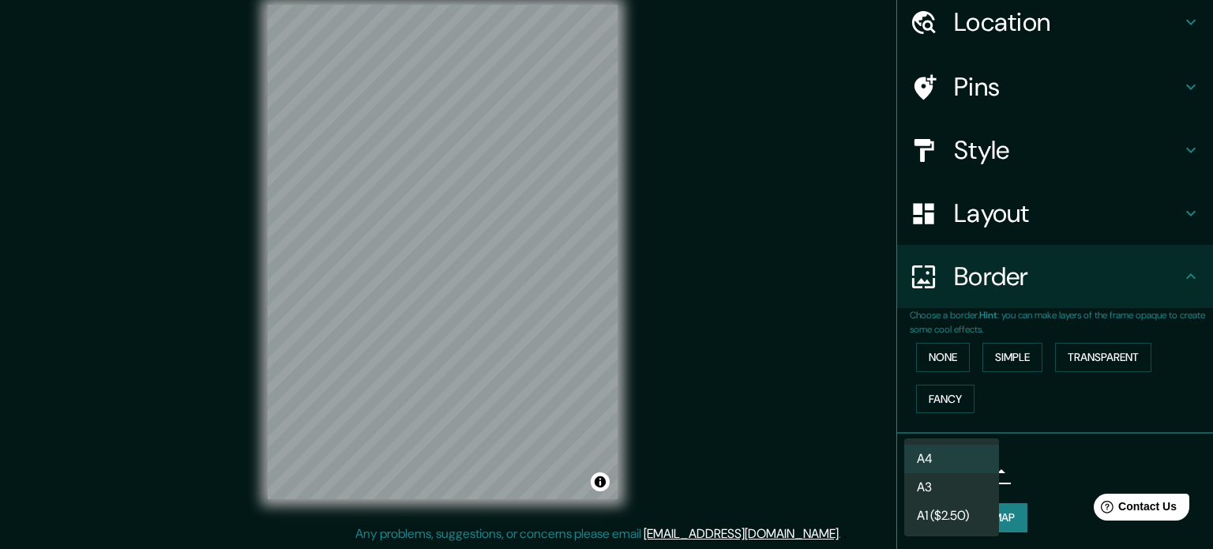
click at [1071, 456] on div at bounding box center [606, 274] width 1213 height 549
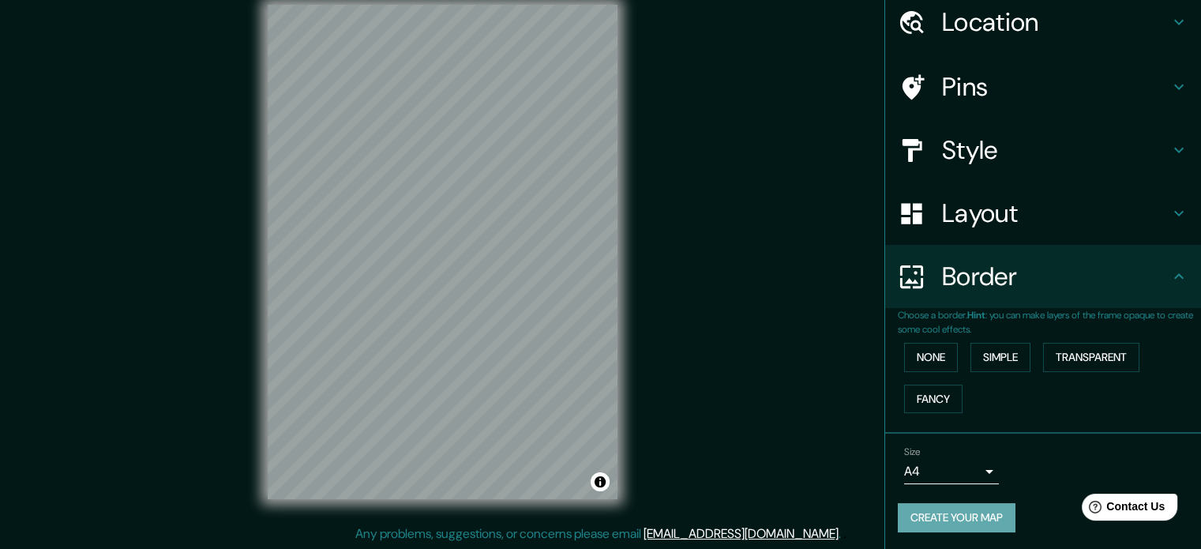
click at [941, 513] on button "Create your map" at bounding box center [957, 517] width 118 height 29
click at [824, 467] on div "Mappin Location Santiago, Región Metropolitana de Santiago, Chile Pins Style La…" at bounding box center [600, 264] width 1201 height 570
click at [944, 511] on button "Create your map" at bounding box center [957, 517] width 118 height 29
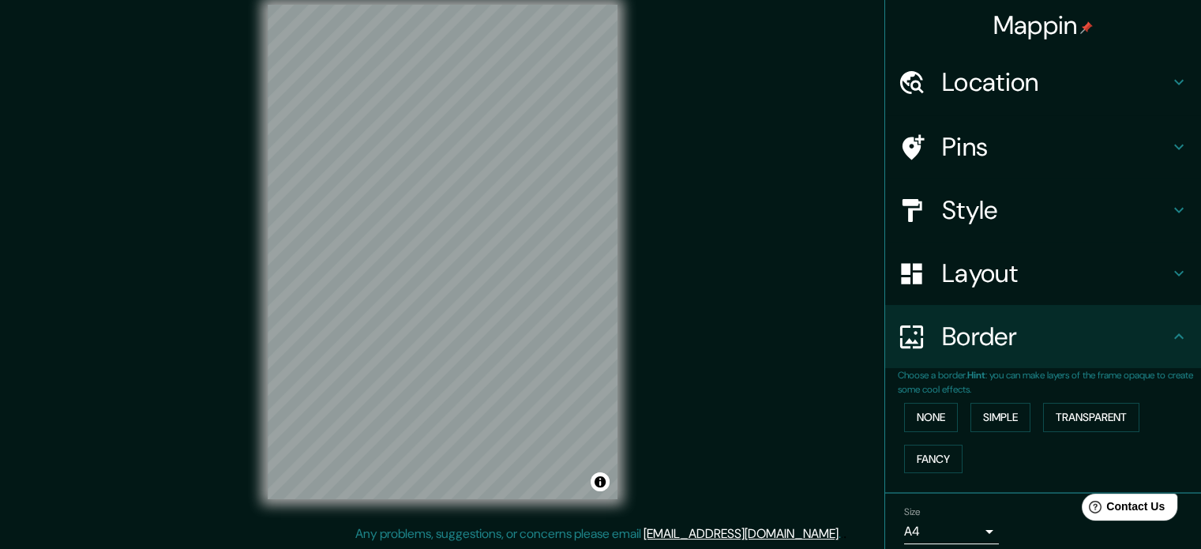
scroll to position [0, 0]
click at [955, 78] on h4 "Location" at bounding box center [1055, 82] width 227 height 32
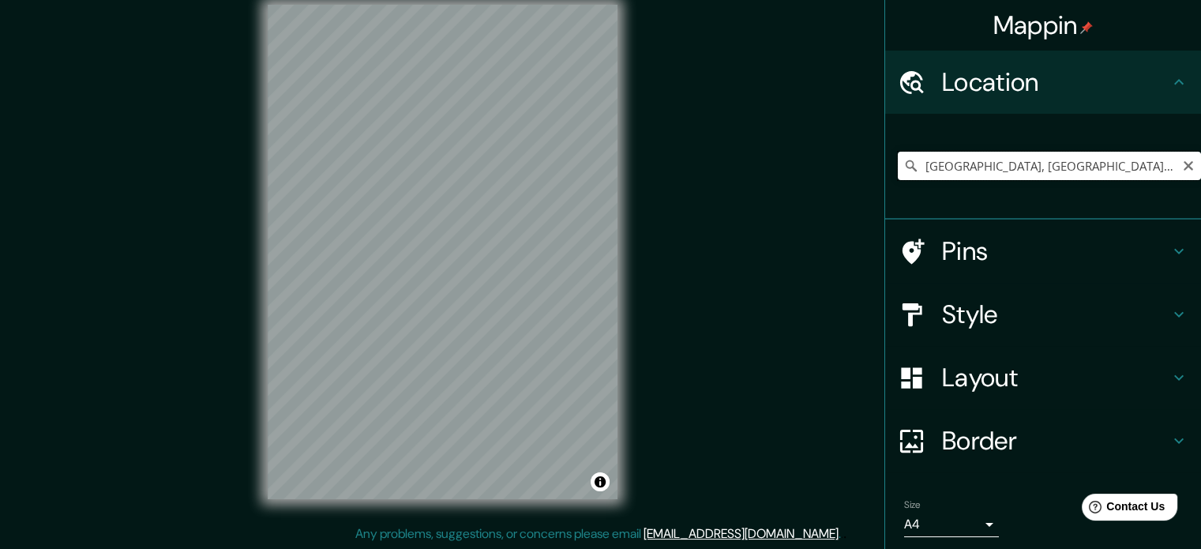
click at [986, 167] on input "Santiago, Región Metropolitana de Santiago, Chile" at bounding box center [1049, 166] width 303 height 28
click at [1182, 169] on icon "Clear" at bounding box center [1188, 165] width 13 height 13
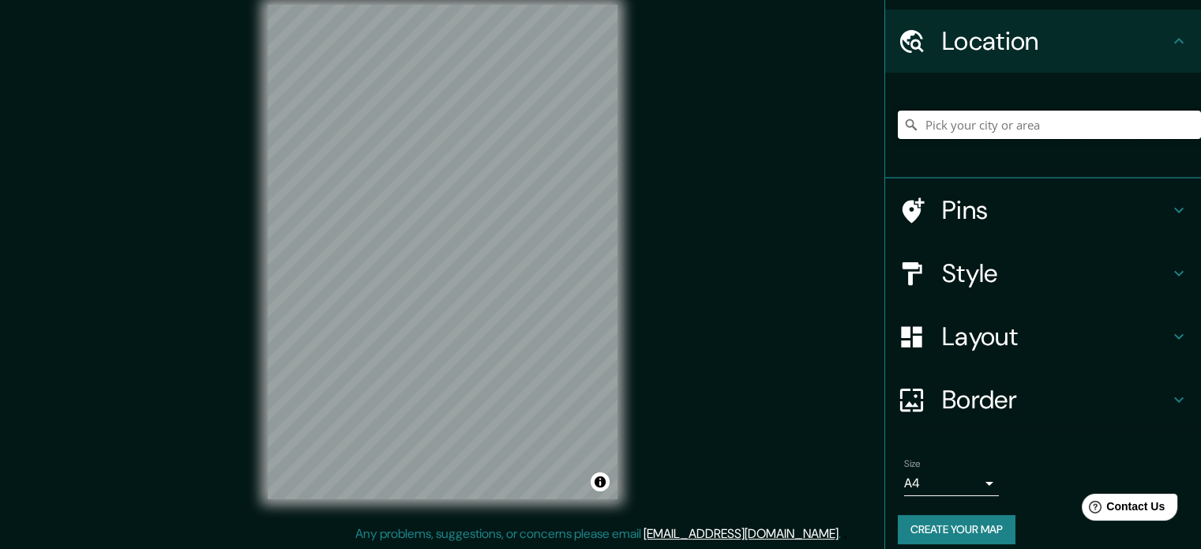
scroll to position [54, 0]
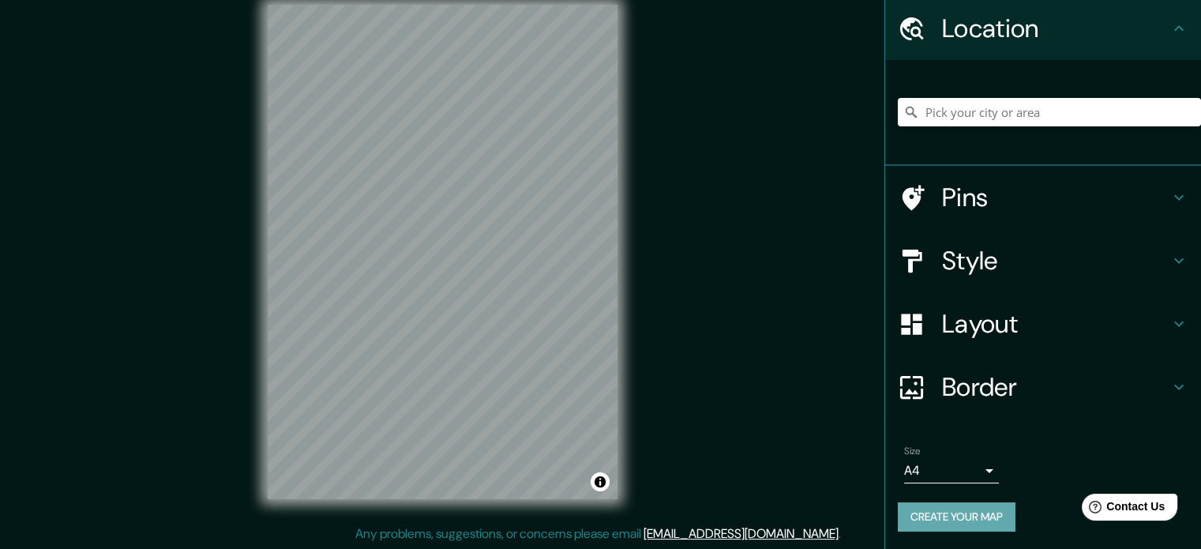
click at [963, 514] on button "Create your map" at bounding box center [957, 516] width 118 height 29
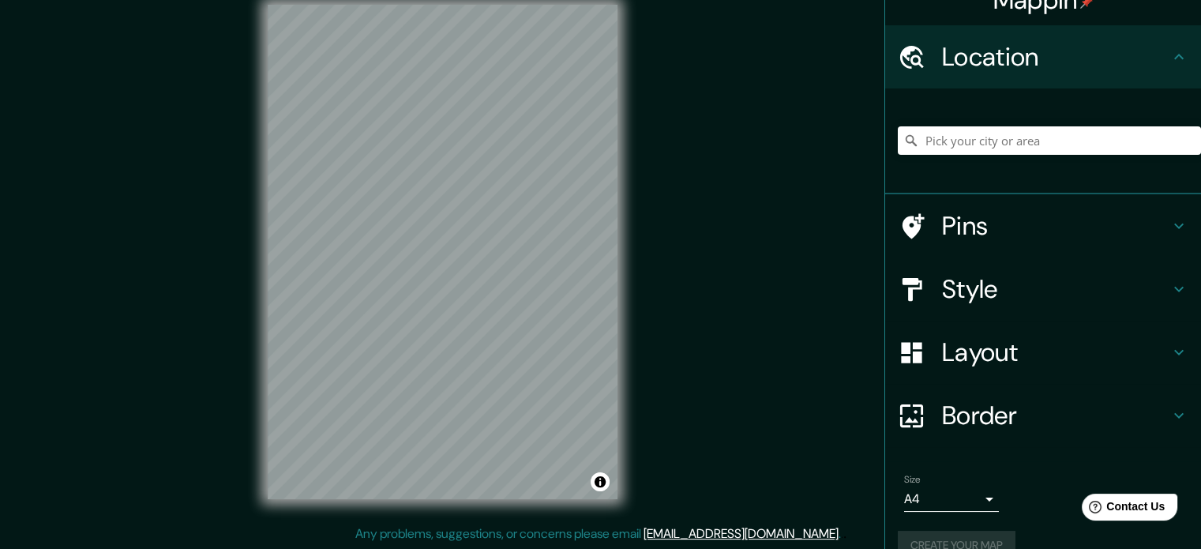
scroll to position [0, 0]
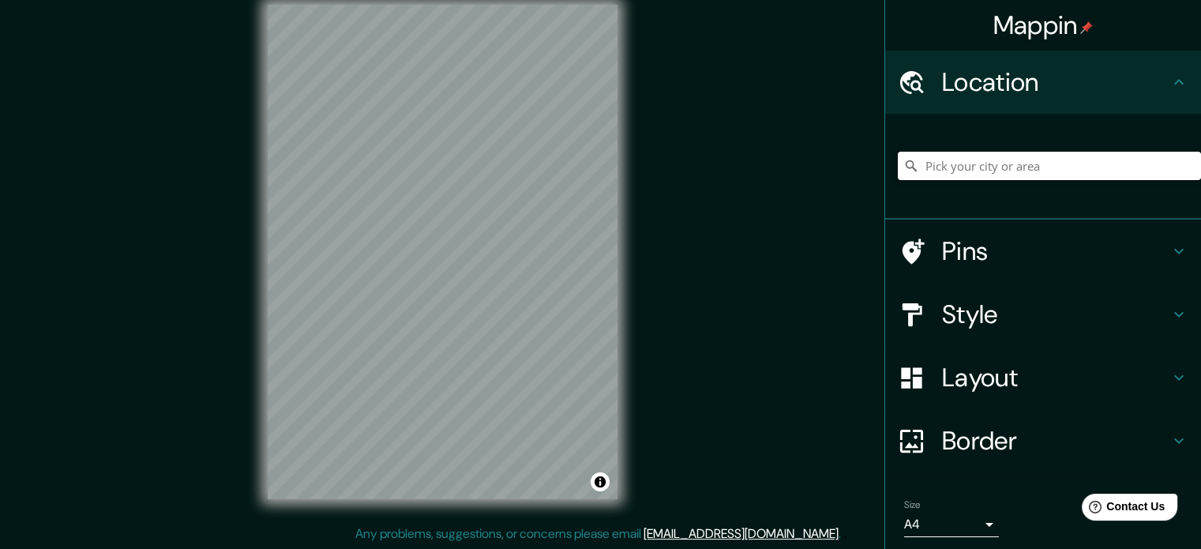
click at [954, 166] on input "Pick your city or area" at bounding box center [1049, 166] width 303 height 28
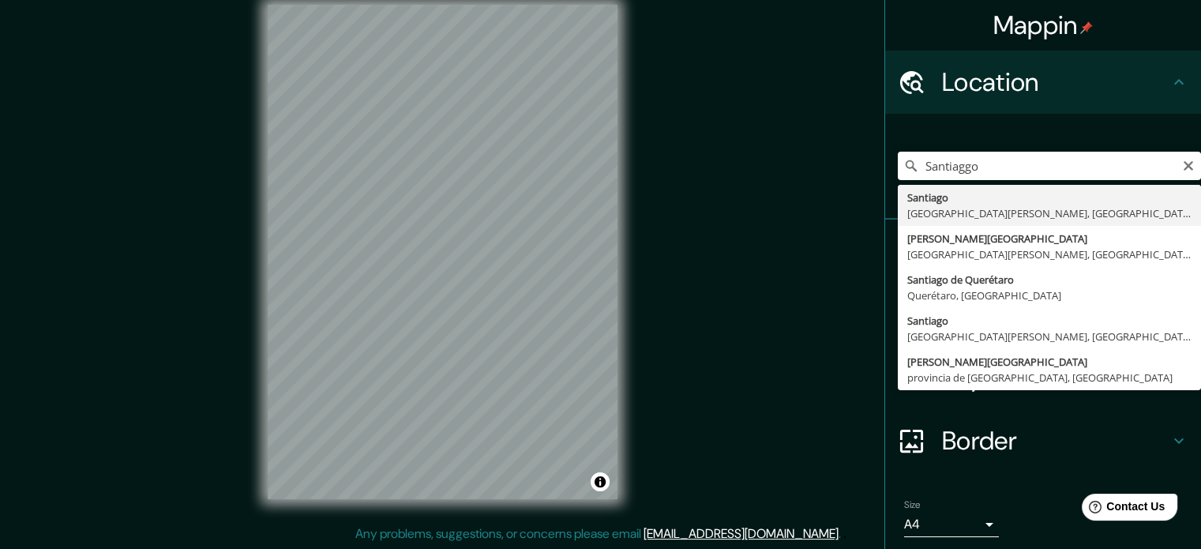
type input "[GEOGRAPHIC_DATA], [GEOGRAPHIC_DATA][PERSON_NAME], [GEOGRAPHIC_DATA]"
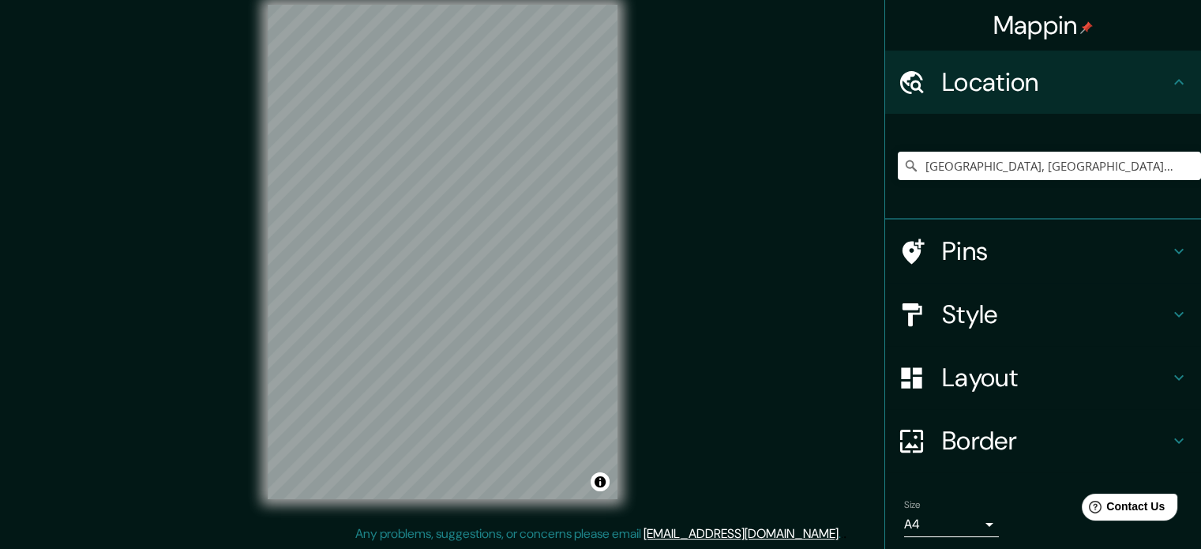
scroll to position [54, 0]
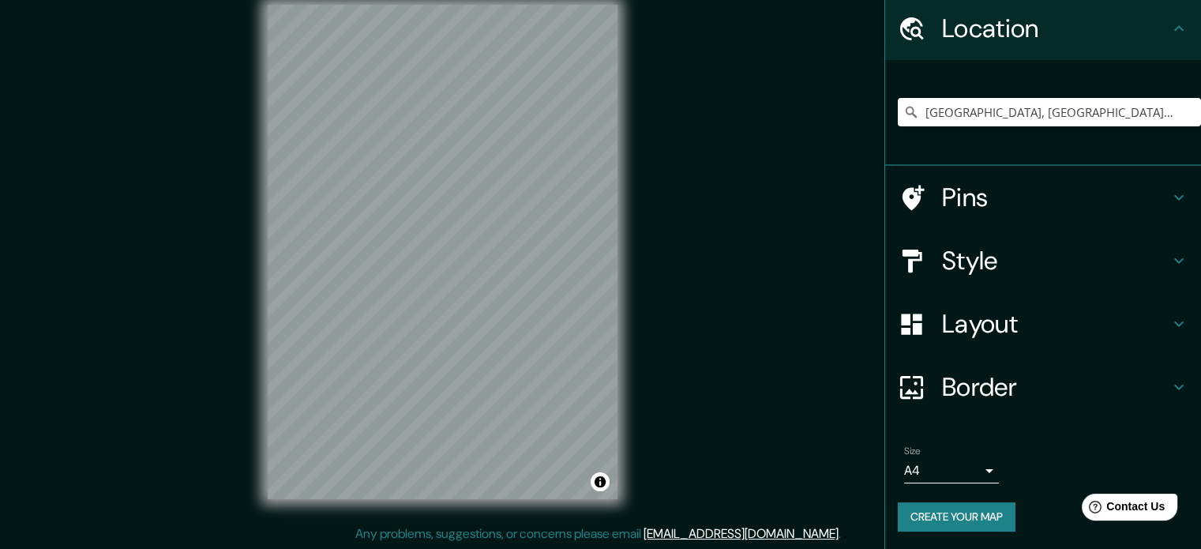
click at [979, 513] on button "Create your map" at bounding box center [957, 516] width 118 height 29
click at [726, 531] on link "[EMAIL_ADDRESS][DOMAIN_NAME]" at bounding box center [740, 533] width 195 height 17
click at [841, 361] on div "Mappin Location [GEOGRAPHIC_DATA], [GEOGRAPHIC_DATA][PERSON_NAME], [GEOGRAPHIC_…" at bounding box center [600, 264] width 1201 height 570
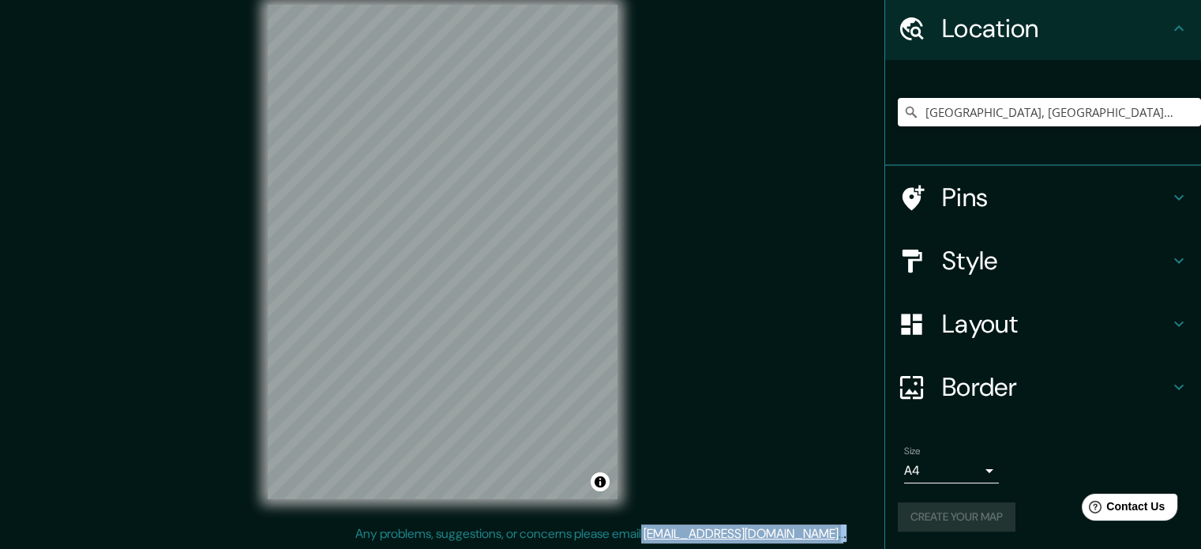
drag, startPoint x: 834, startPoint y: 529, endPoint x: 698, endPoint y: 533, distance: 135.9
click at [698, 533] on div "Any problems, suggestions, or concerns please email [EMAIL_ADDRESS][DOMAIN_NAME…" at bounding box center [600, 533] width 1201 height 19
copy div "[EMAIL_ADDRESS][DOMAIN_NAME] . . ."
click at [969, 520] on button "Create your map" at bounding box center [957, 516] width 118 height 29
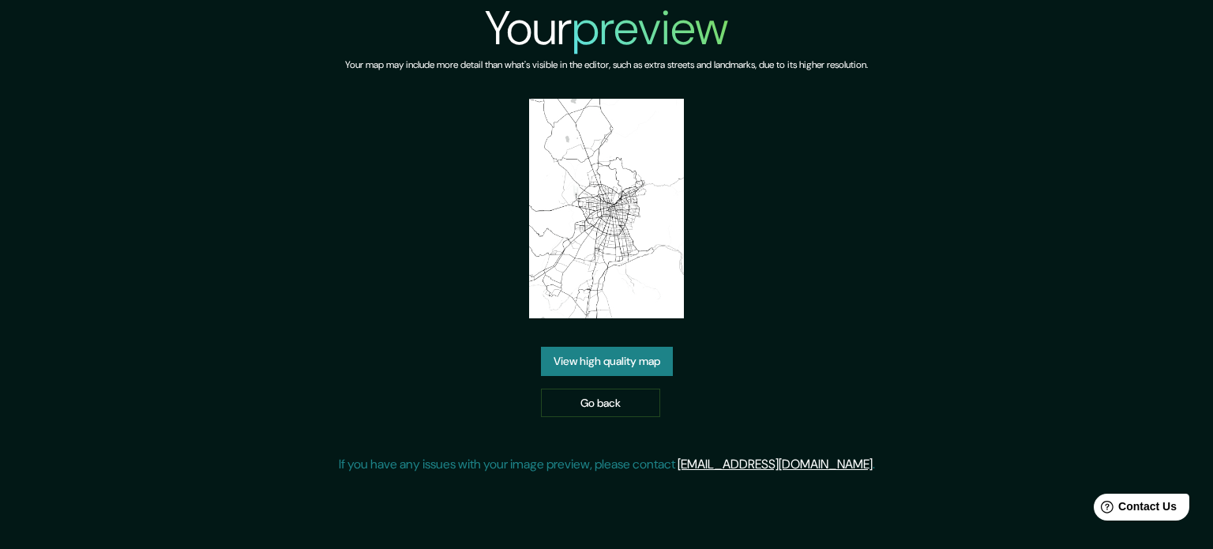
click at [640, 359] on link "View high quality map" at bounding box center [607, 361] width 132 height 29
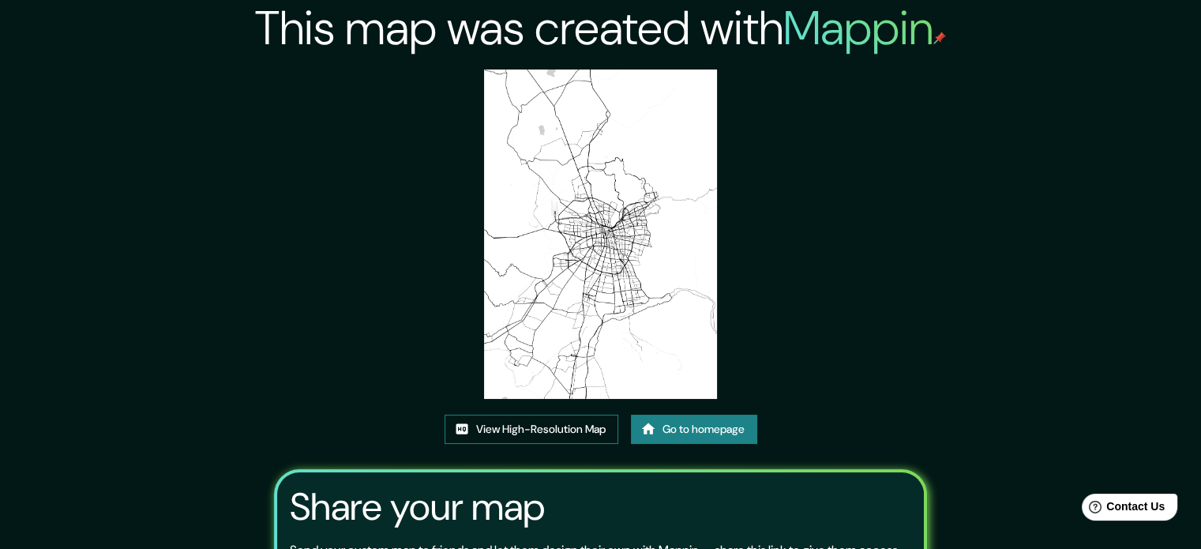
click at [574, 429] on link "View High-Resolution Map" at bounding box center [532, 429] width 174 height 29
